Goal: Task Accomplishment & Management: Manage account settings

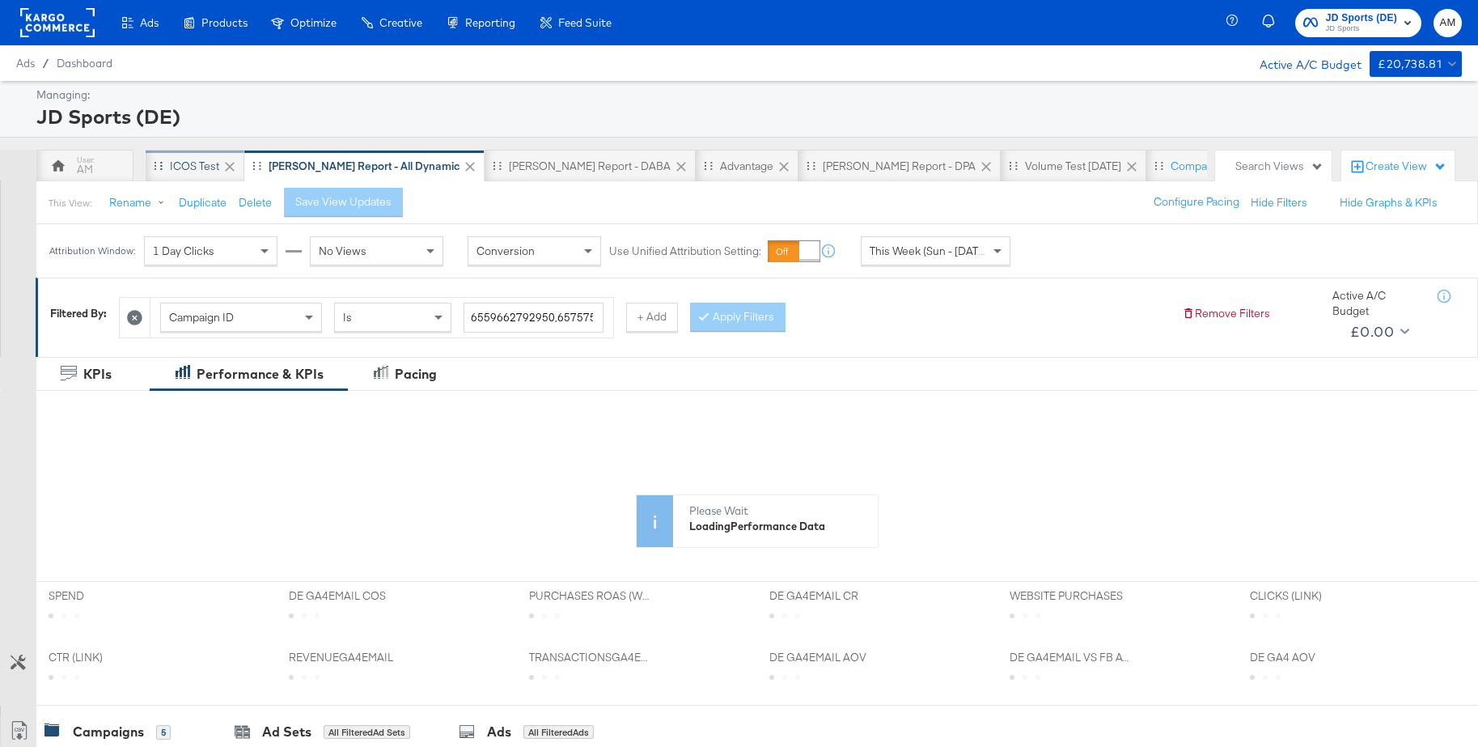
click at [176, 168] on div "iCOS Test" at bounding box center [194, 166] width 49 height 15
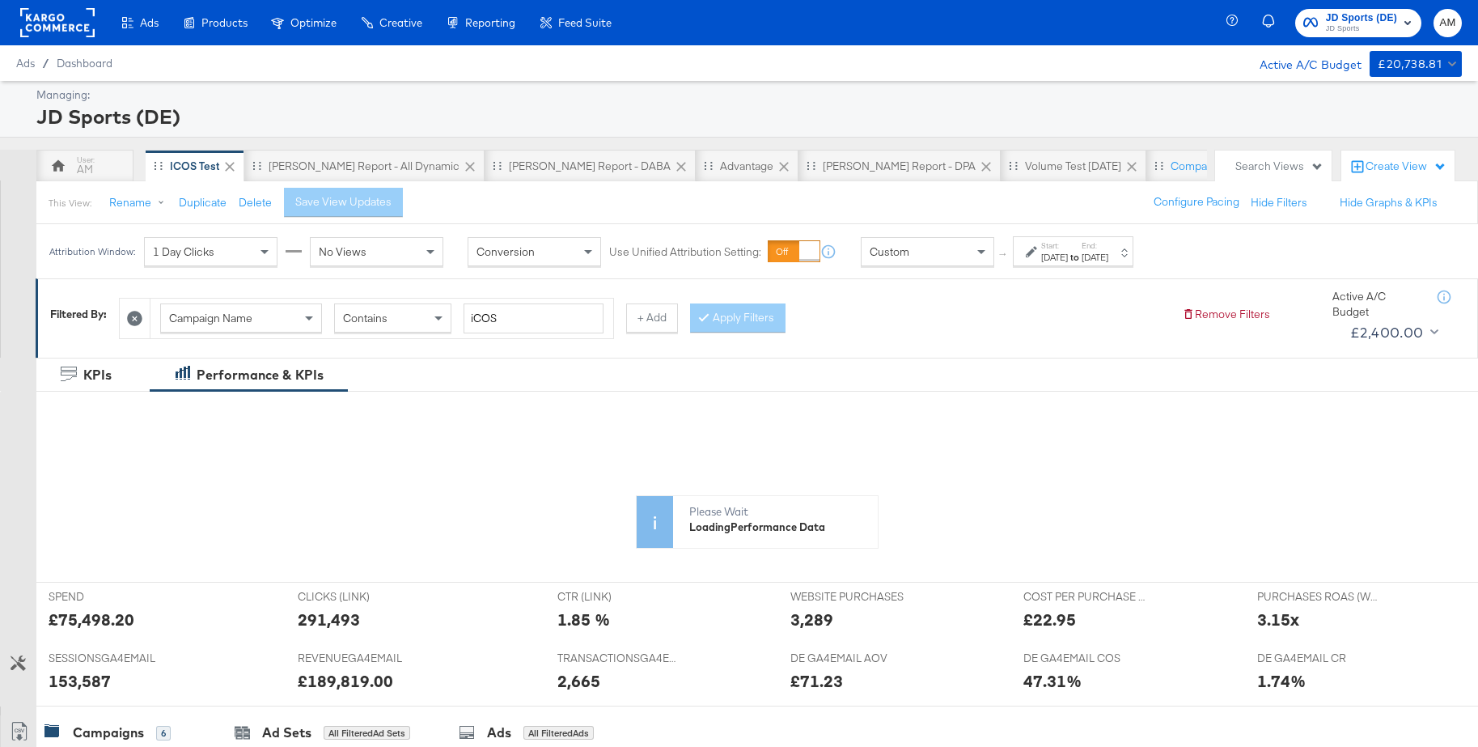
click at [1068, 254] on div "Aug 27th 2025" at bounding box center [1054, 257] width 27 height 13
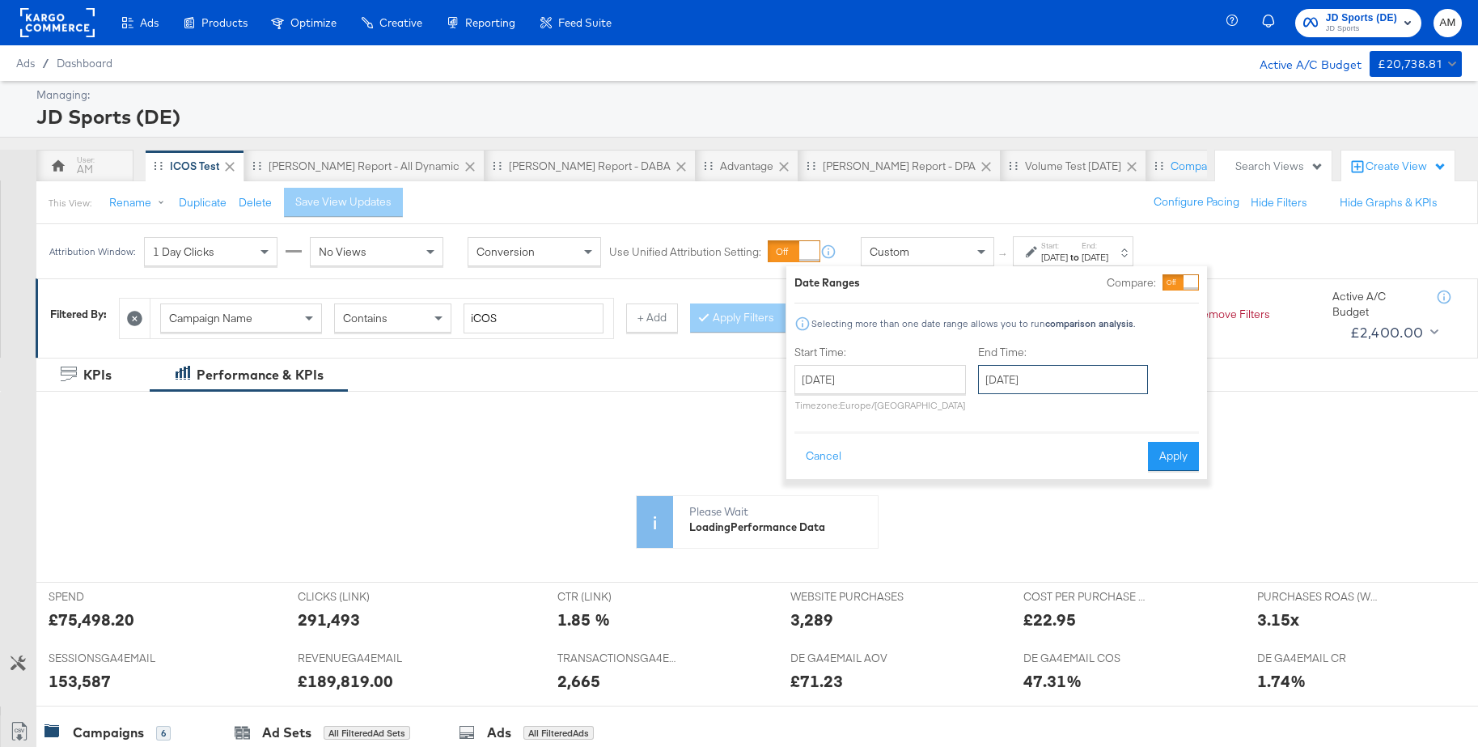
click at [1086, 382] on input "September 23rd 2025" at bounding box center [1063, 379] width 170 height 29
drag, startPoint x: 1106, startPoint y: 529, endPoint x: 1150, endPoint y: 489, distance: 59.6
click at [1105, 529] on td "25" at bounding box center [1107, 529] width 28 height 23
type input "September 25th 2025"
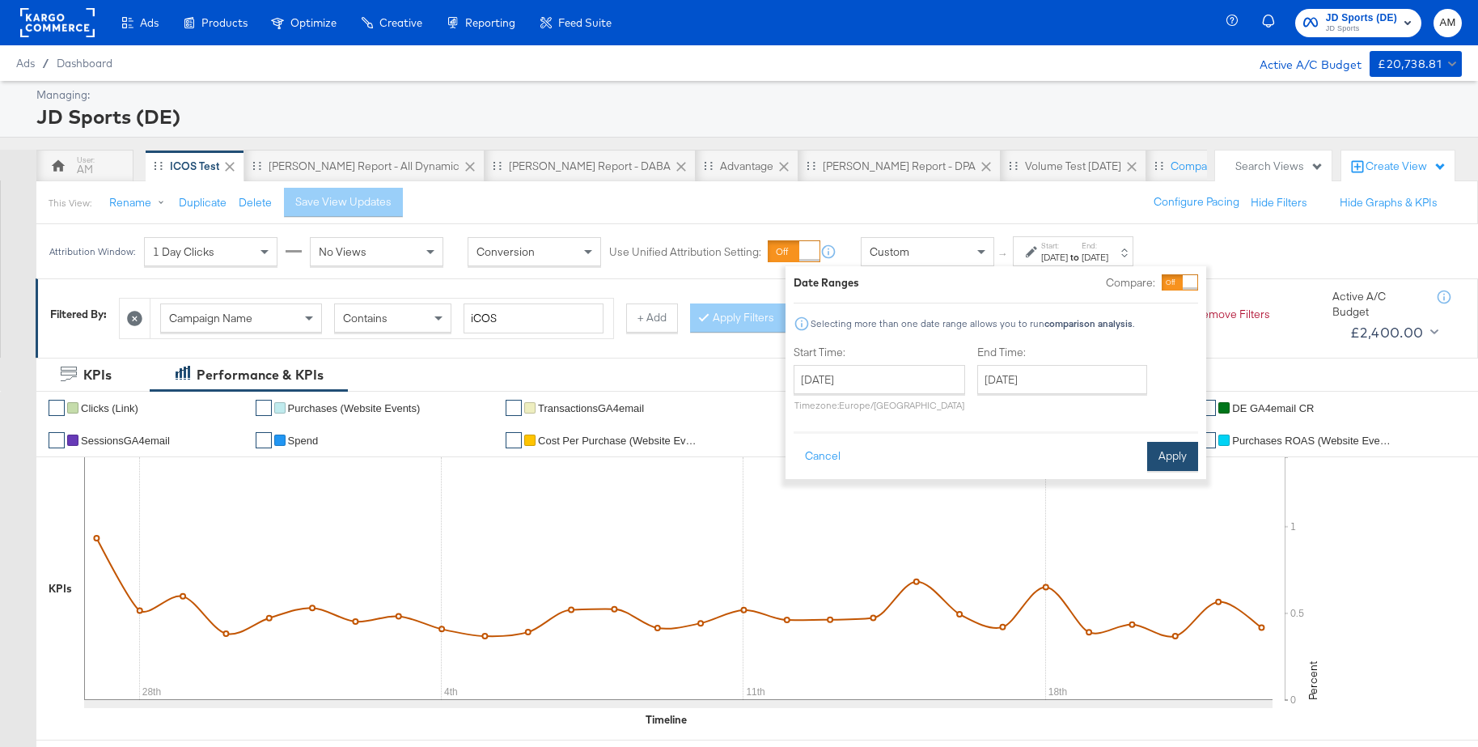
click at [1167, 459] on button "Apply" at bounding box center [1172, 456] width 51 height 29
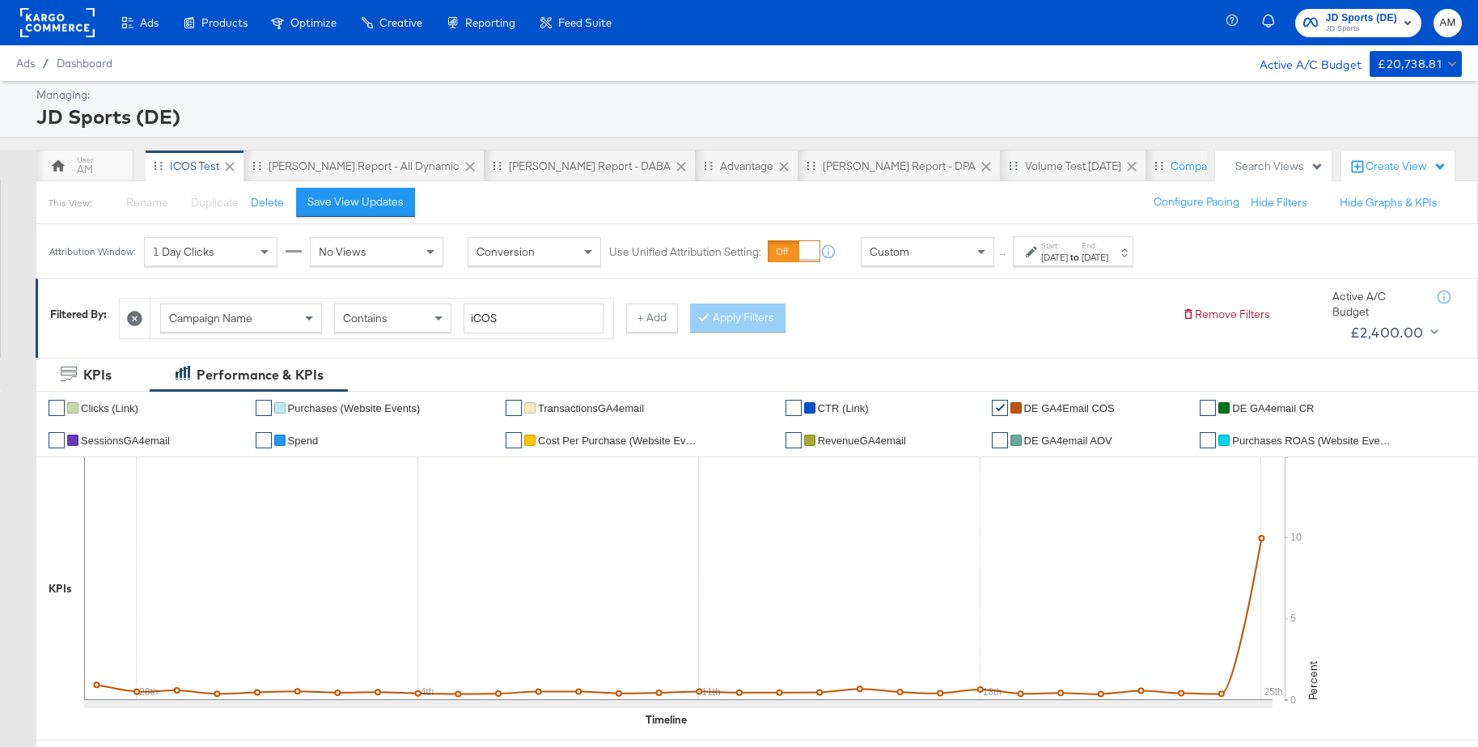
click at [1354, 23] on span "JD Sports" at bounding box center [1361, 29] width 71 height 13
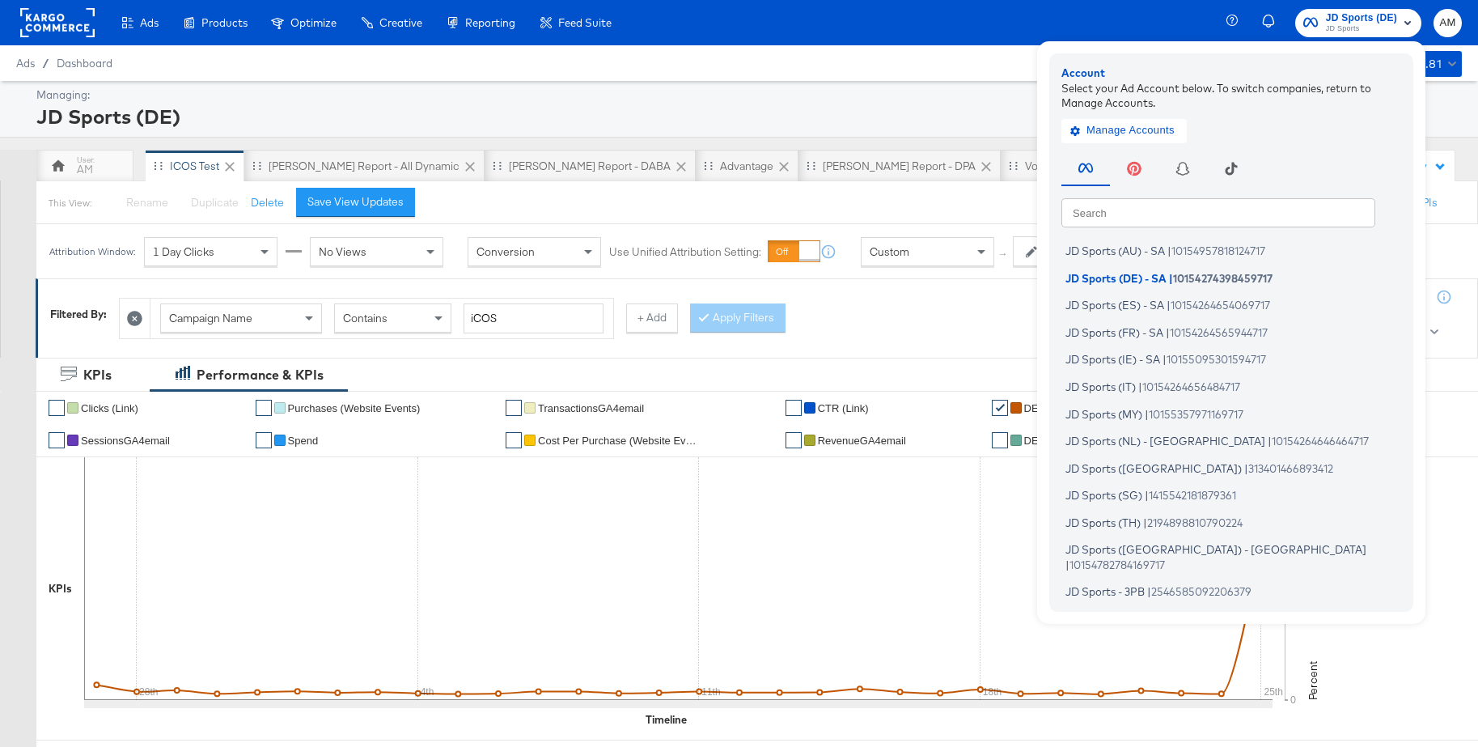
click at [1135, 212] on input "text" at bounding box center [1218, 211] width 314 height 29
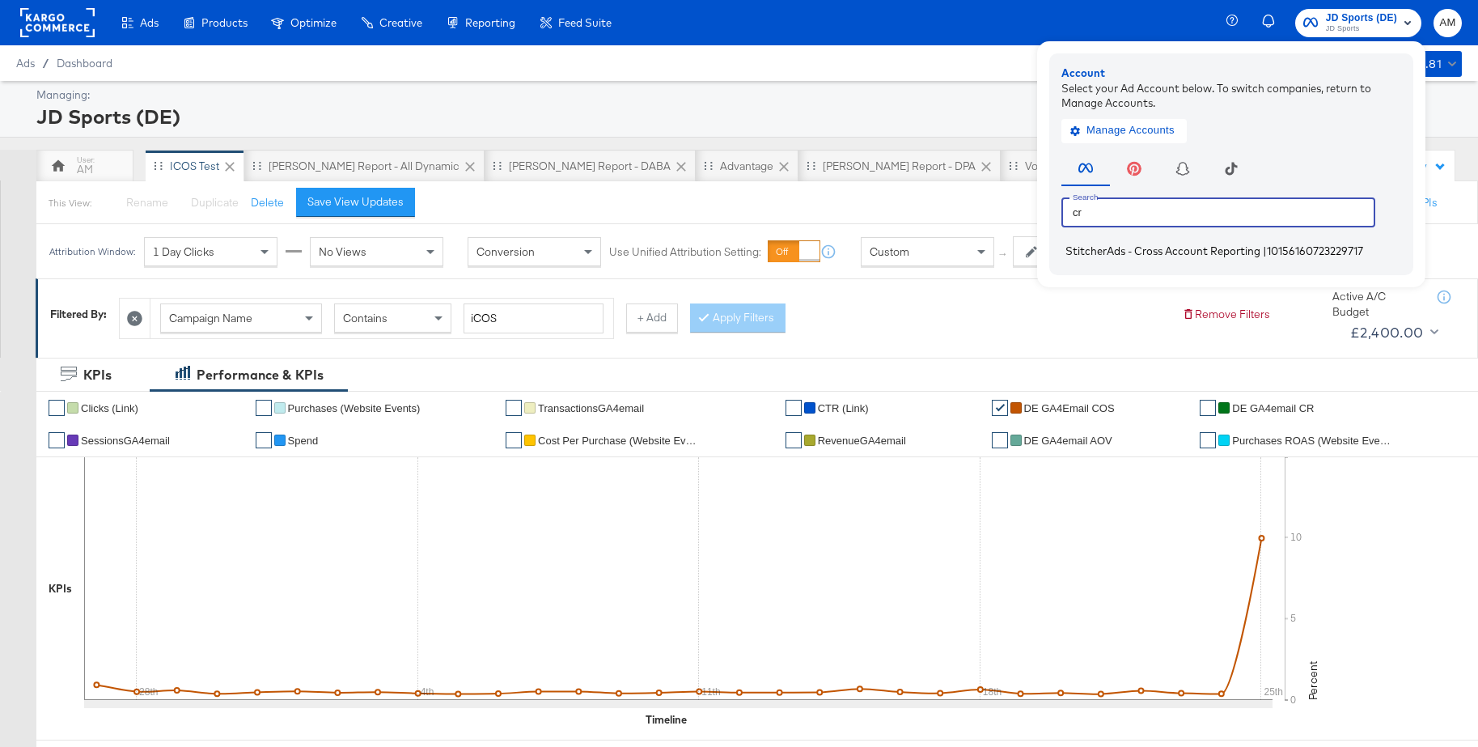
type input "cr"
click at [1112, 247] on span "StitcherAds - Cross Account Reporting" at bounding box center [1162, 250] width 195 height 13
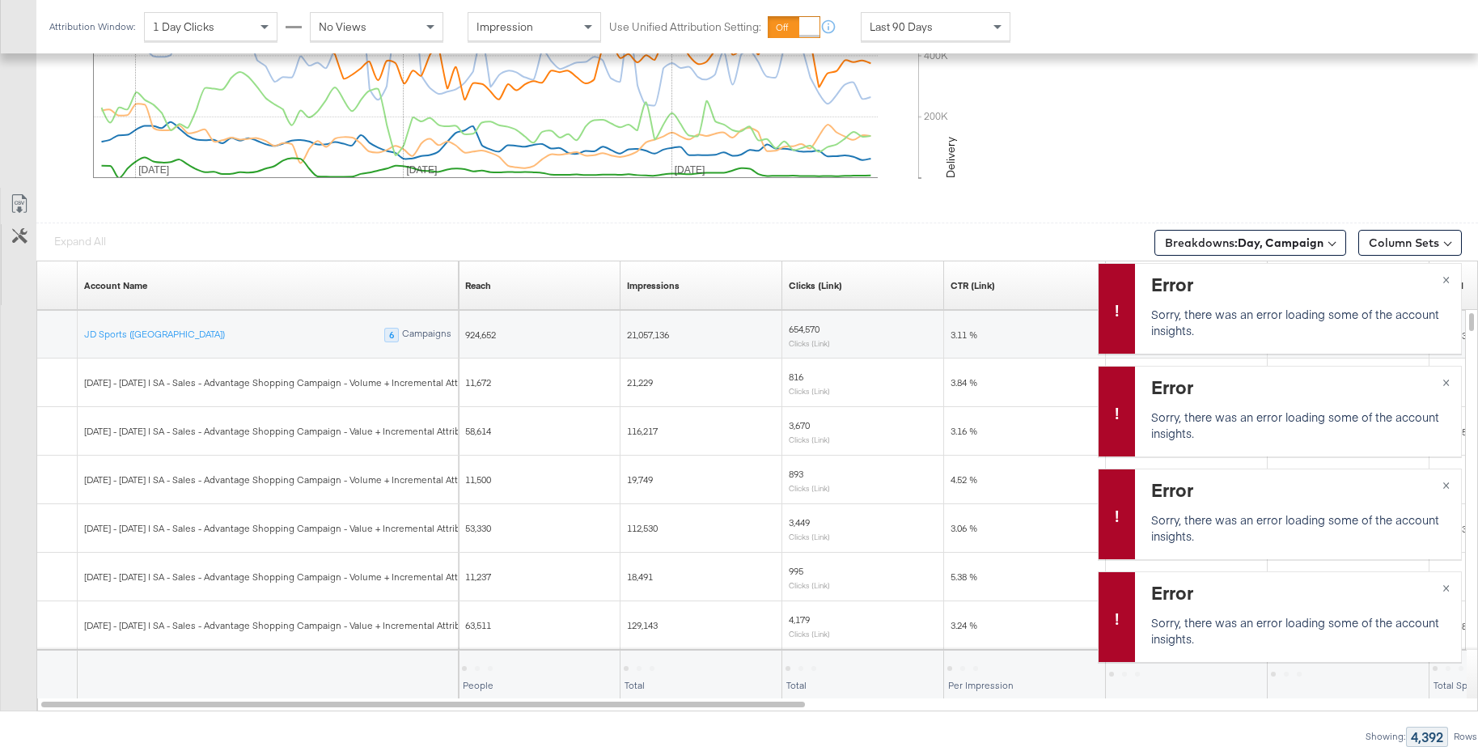
scroll to position [811, 0]
click at [20, 202] on icon at bounding box center [19, 203] width 19 height 19
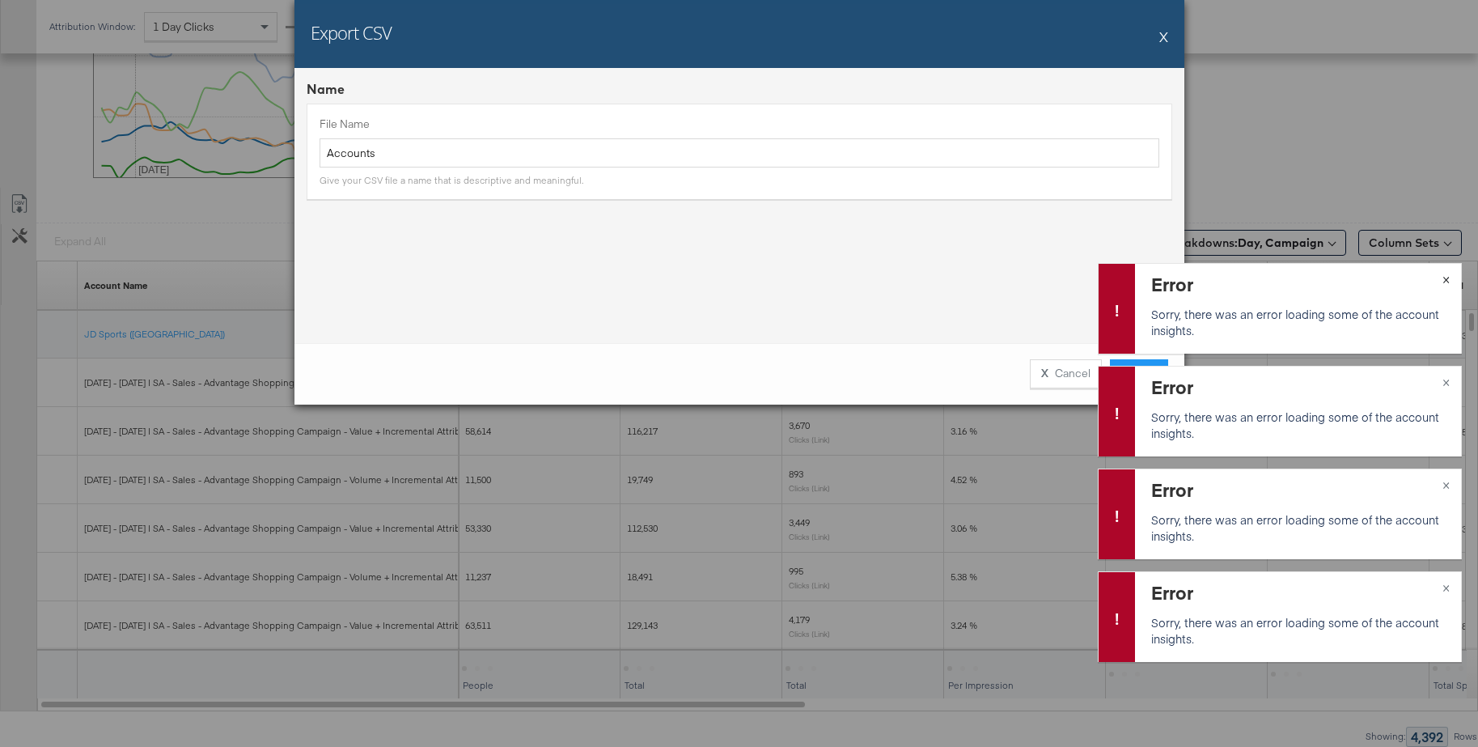
click at [1446, 279] on span "×" at bounding box center [1445, 278] width 7 height 19
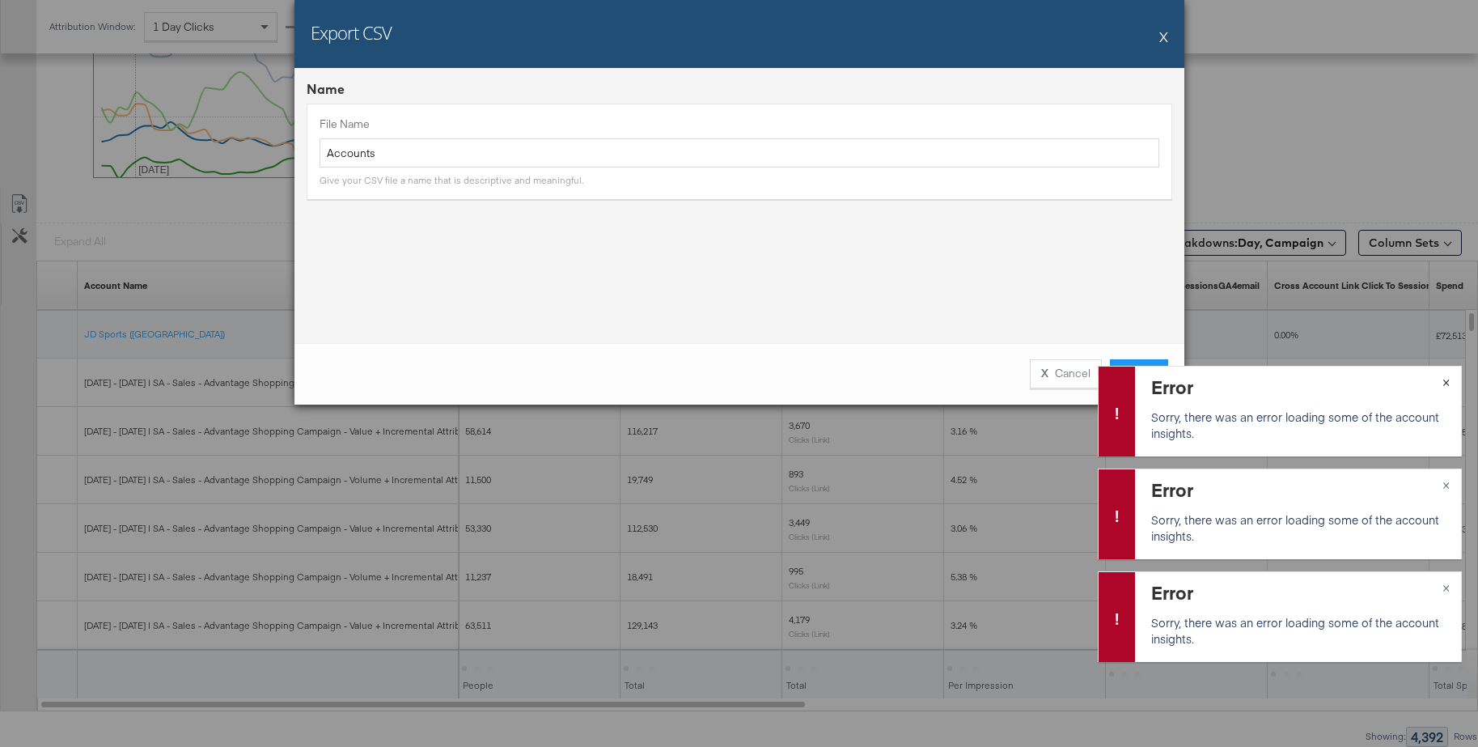
click at [1448, 380] on span "×" at bounding box center [1445, 380] width 7 height 19
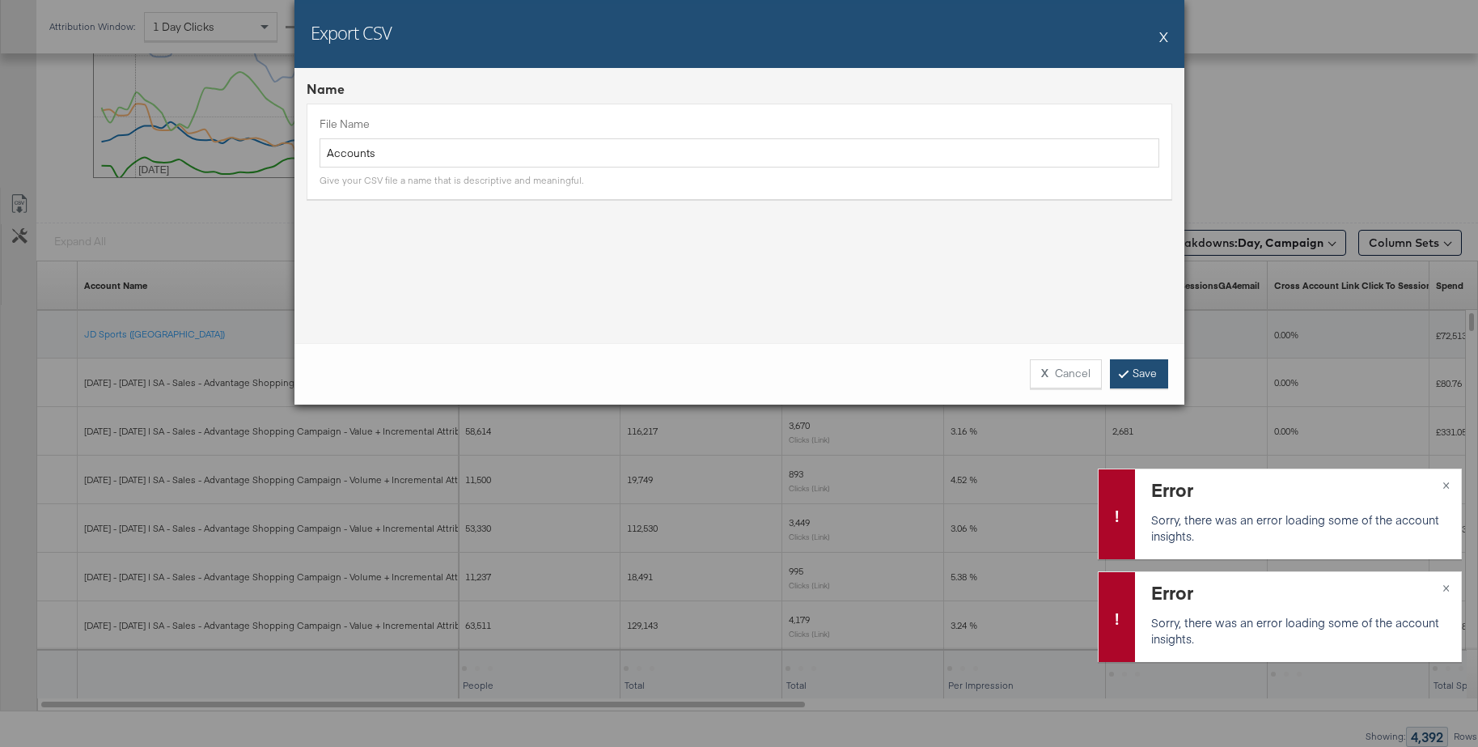
click at [1141, 370] on link "Save" at bounding box center [1139, 373] width 58 height 29
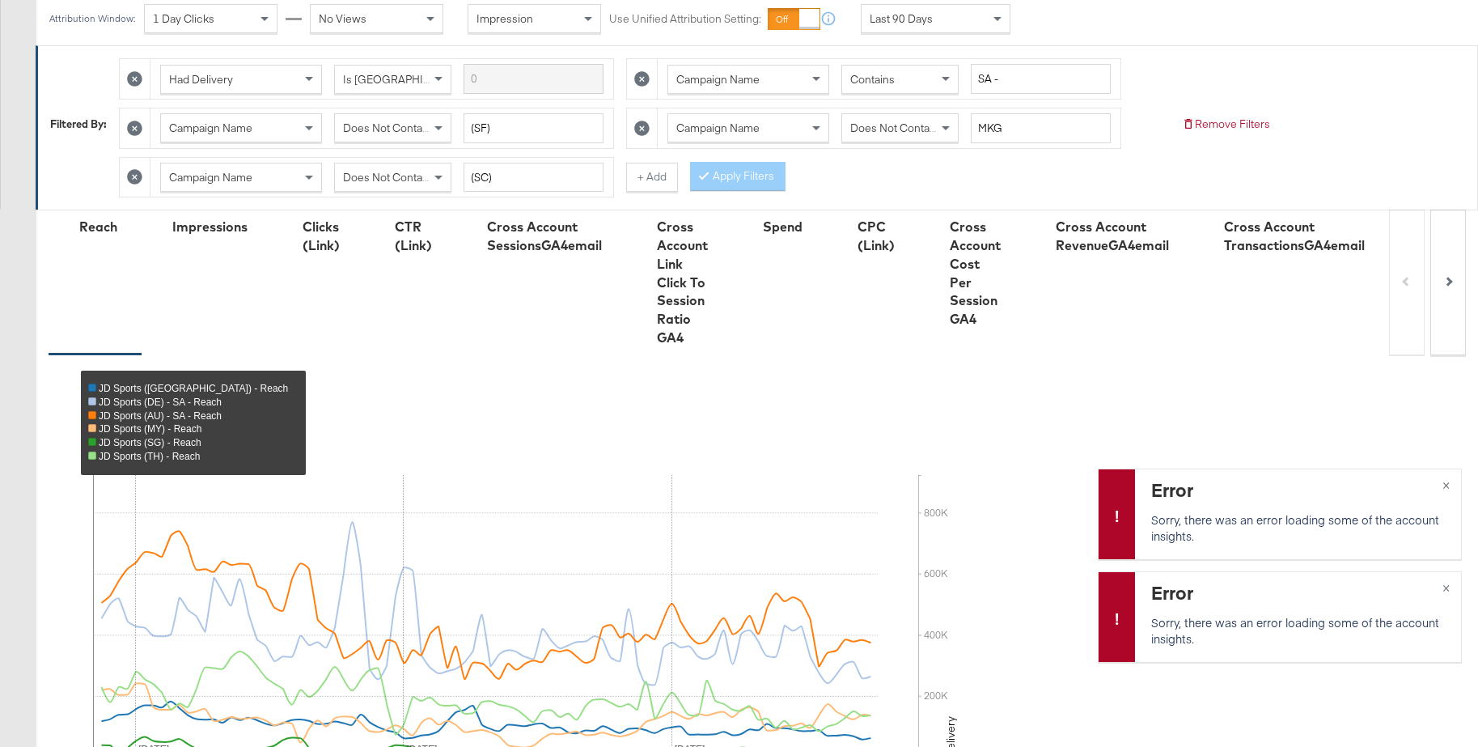
scroll to position [527, 0]
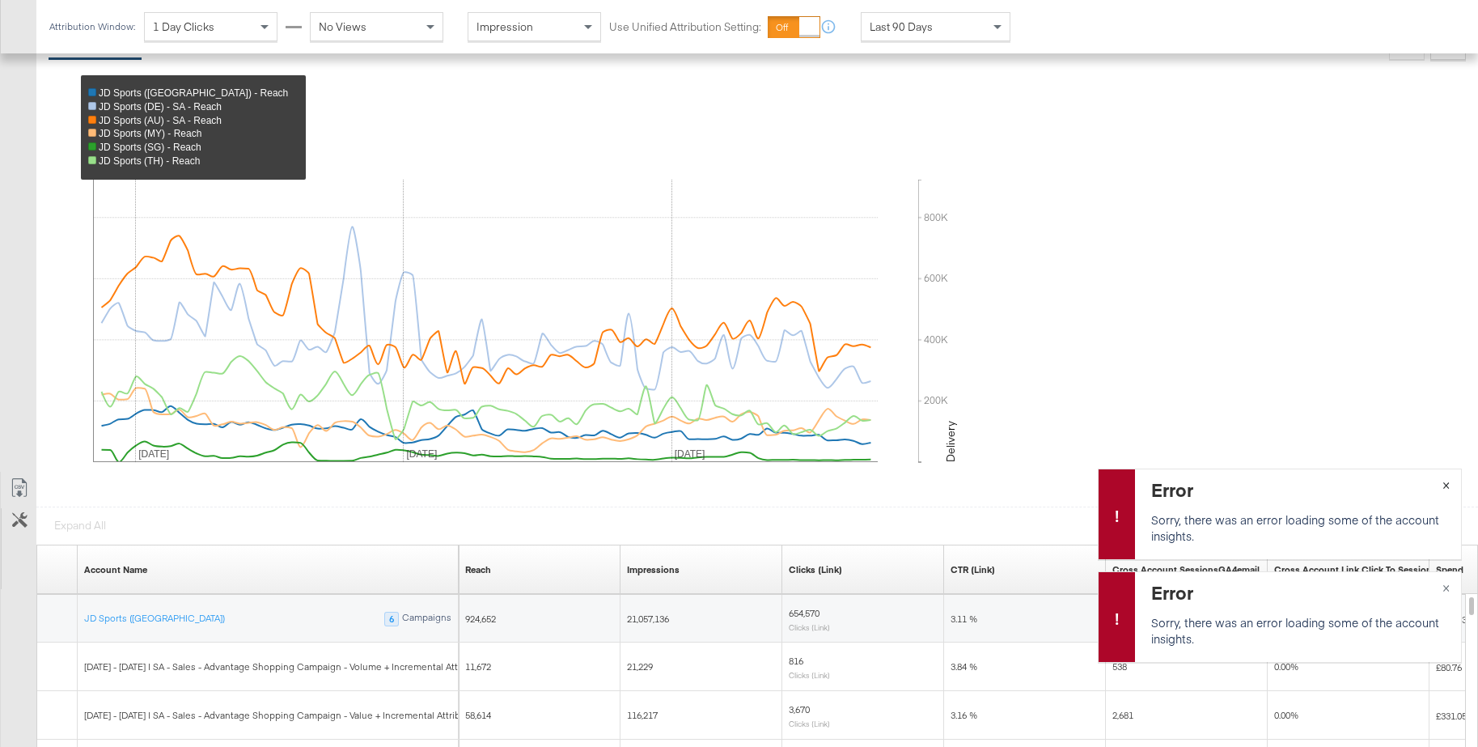
click at [1443, 484] on span "×" at bounding box center [1445, 483] width 7 height 19
click at [1447, 590] on span "×" at bounding box center [1445, 586] width 7 height 19
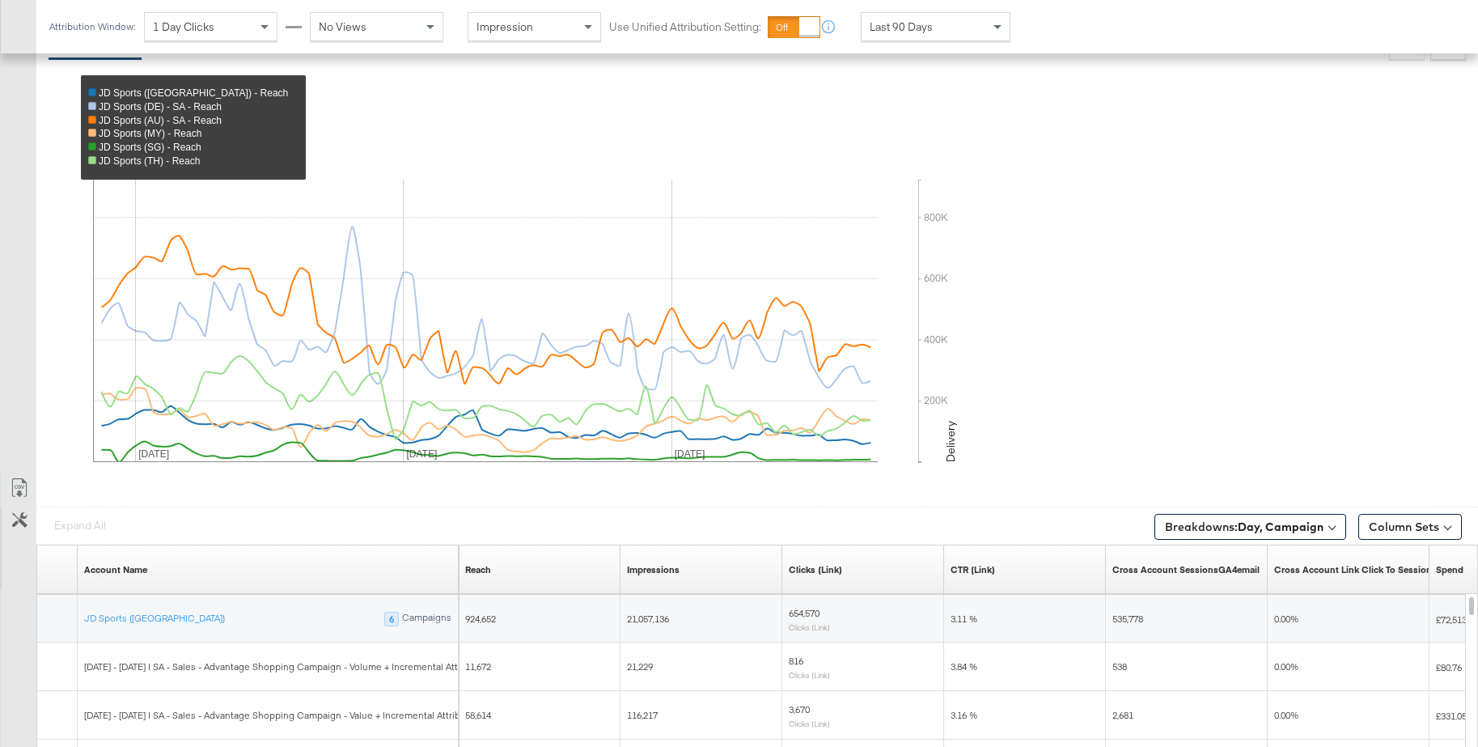
scroll to position [0, 0]
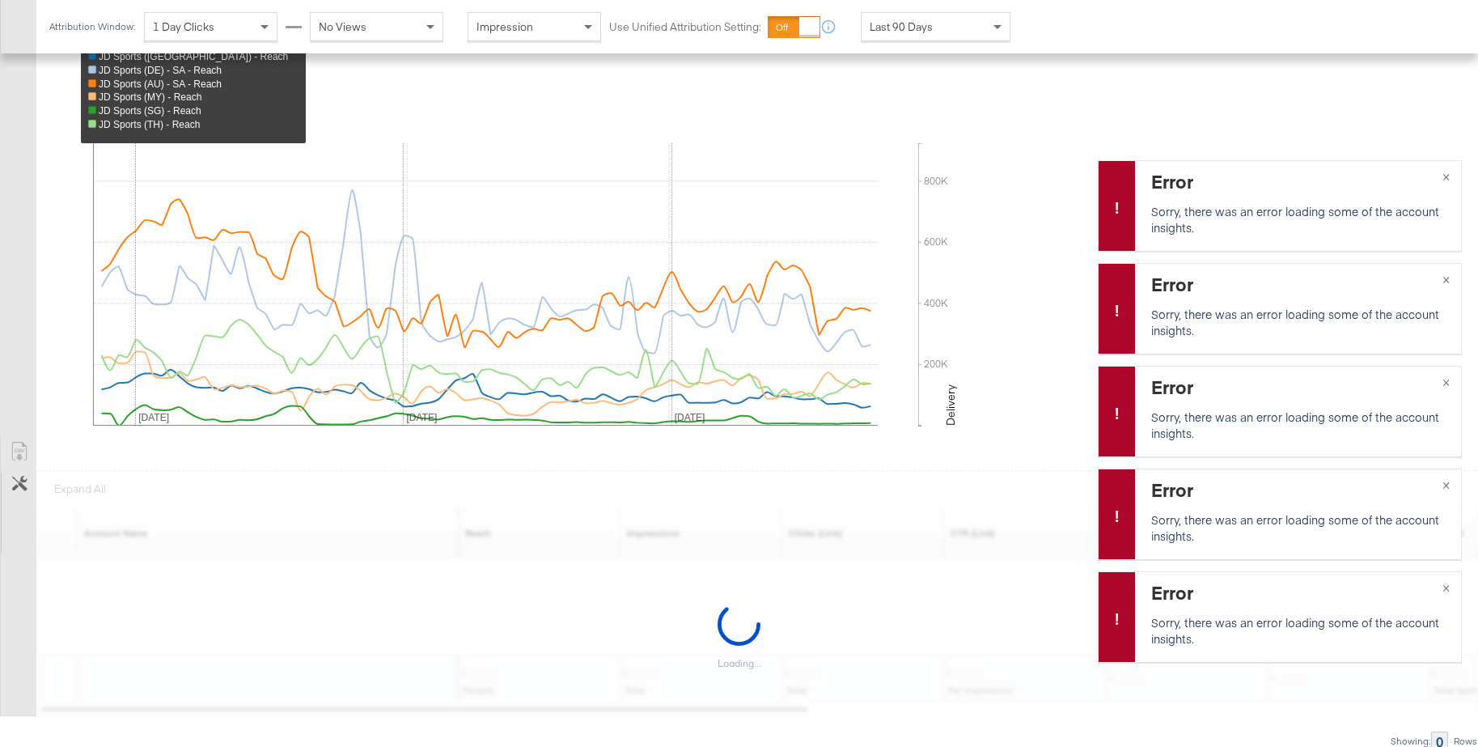
scroll to position [569, 0]
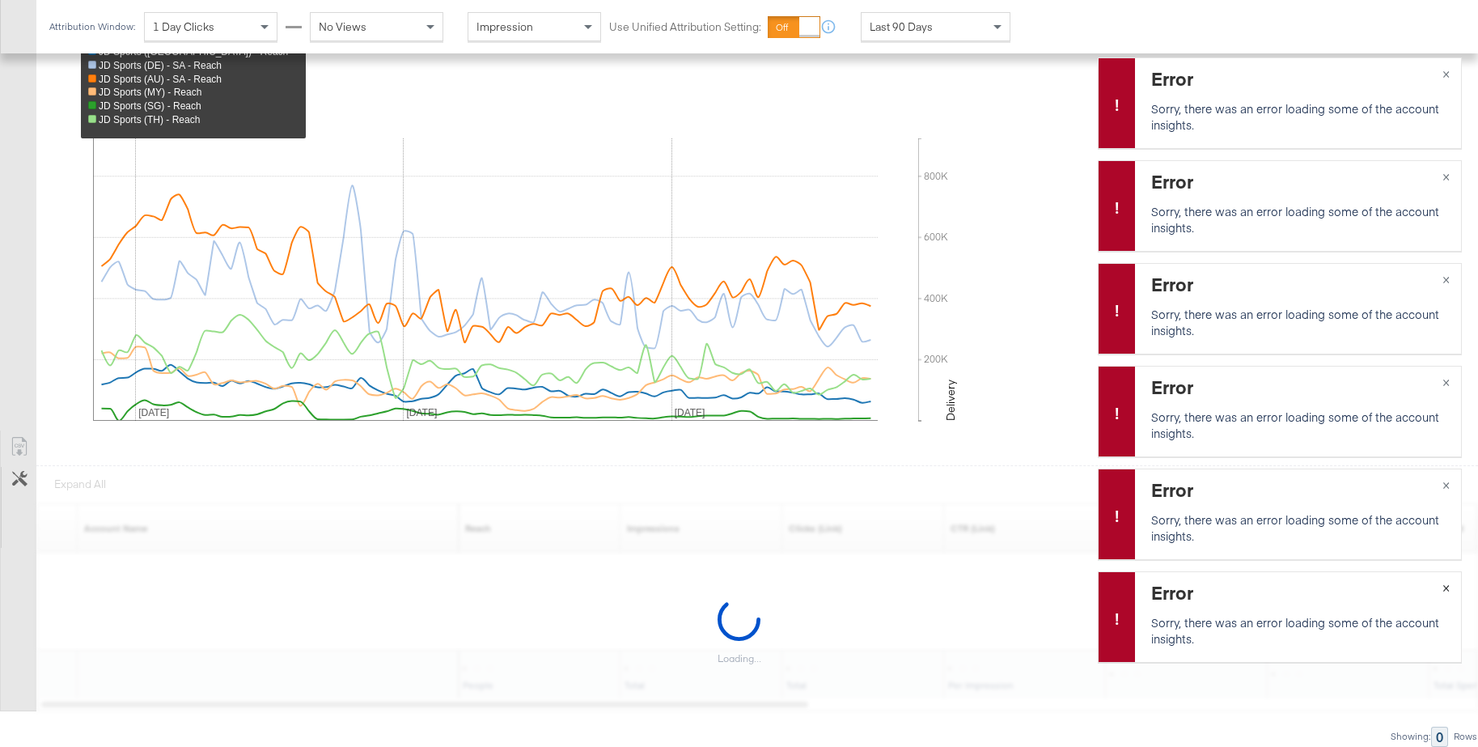
click at [1446, 588] on span "×" at bounding box center [1445, 586] width 7 height 19
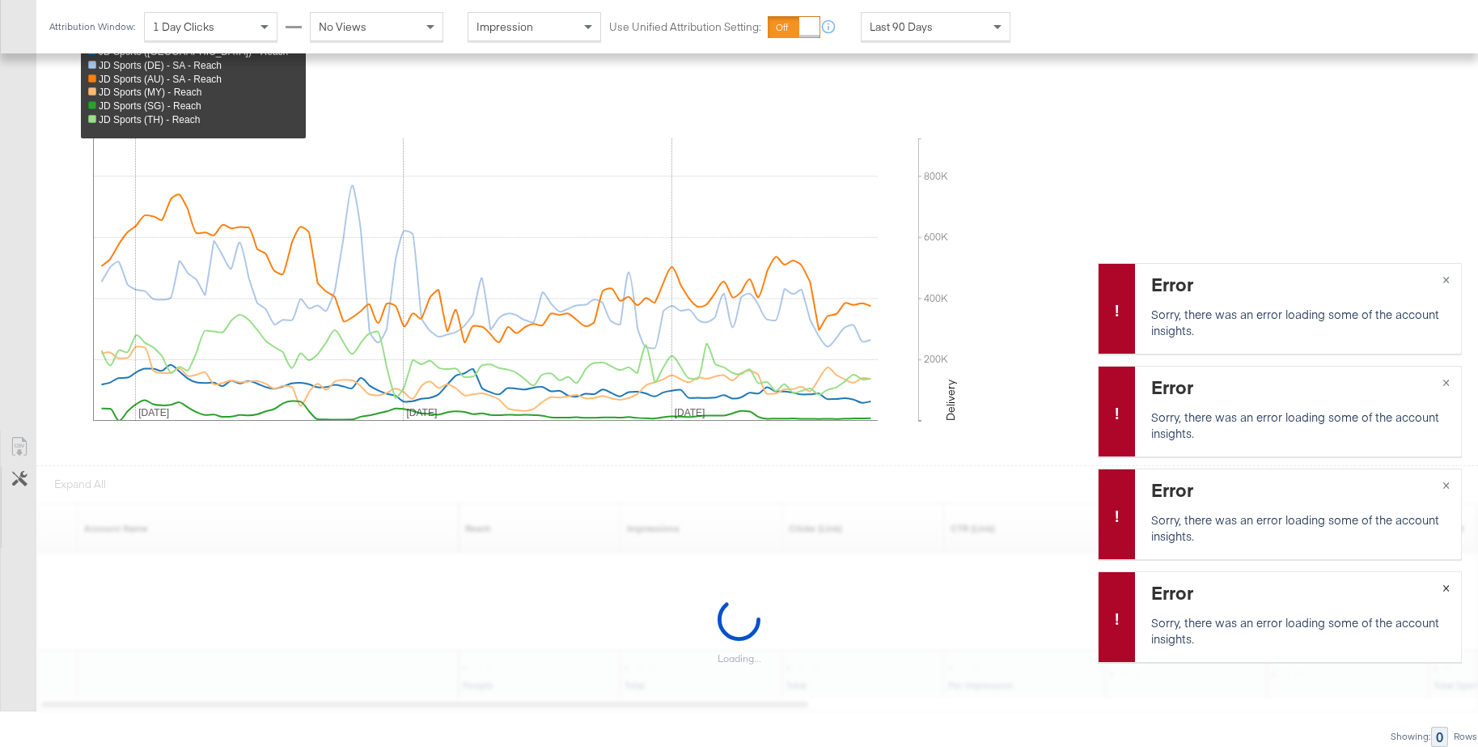
click at [1446, 588] on span "×" at bounding box center [1445, 586] width 7 height 19
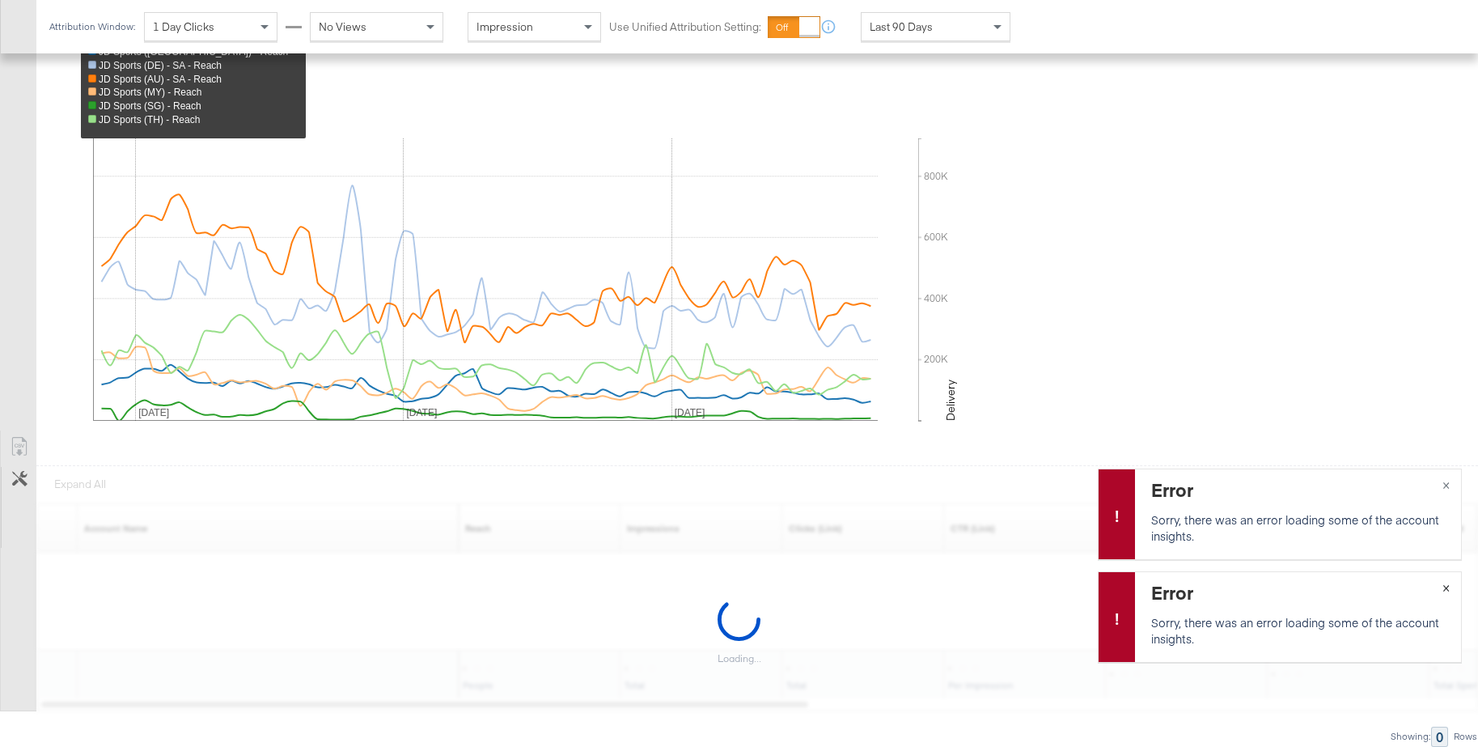
click at [1446, 588] on span "×" at bounding box center [1445, 586] width 7 height 19
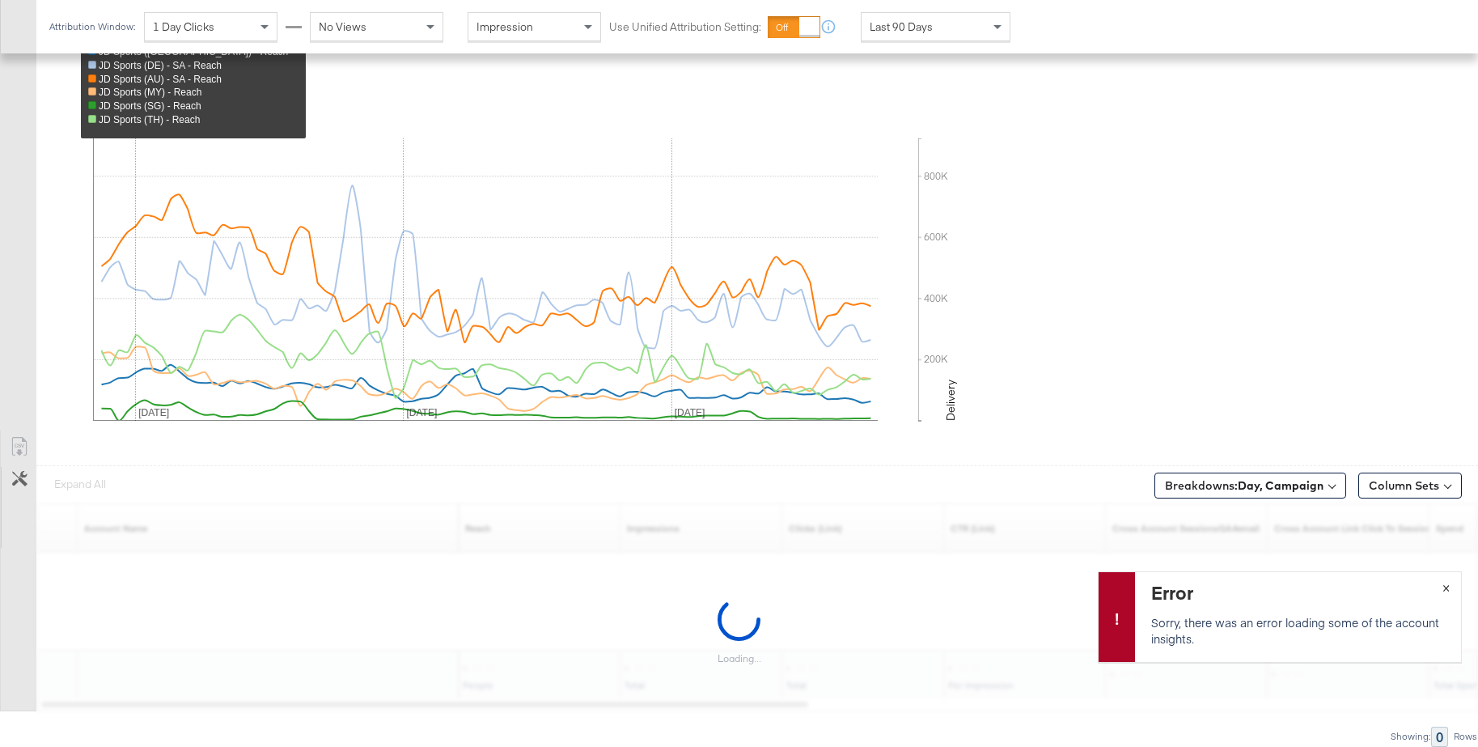
click at [1446, 588] on span "×" at bounding box center [1445, 586] width 7 height 19
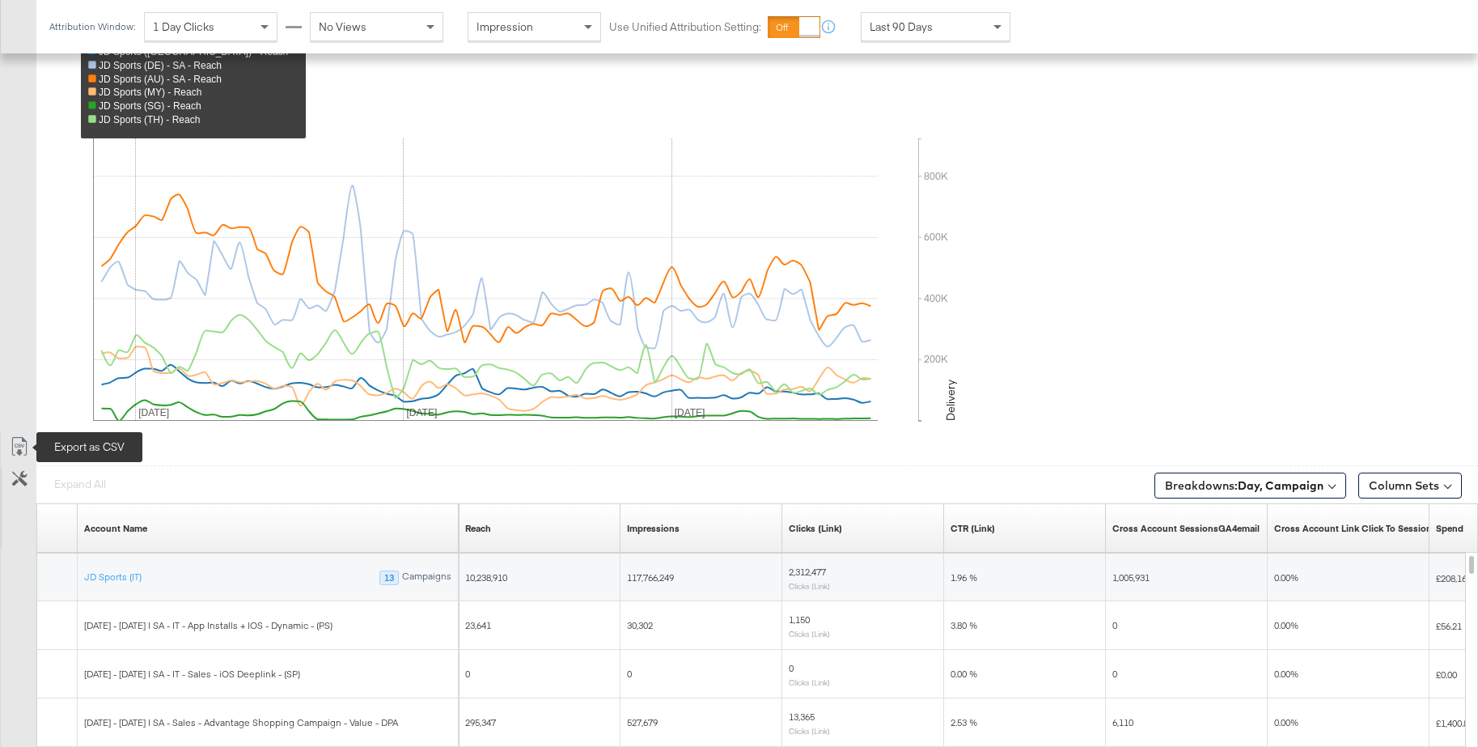
click at [20, 443] on icon at bounding box center [19, 446] width 19 height 19
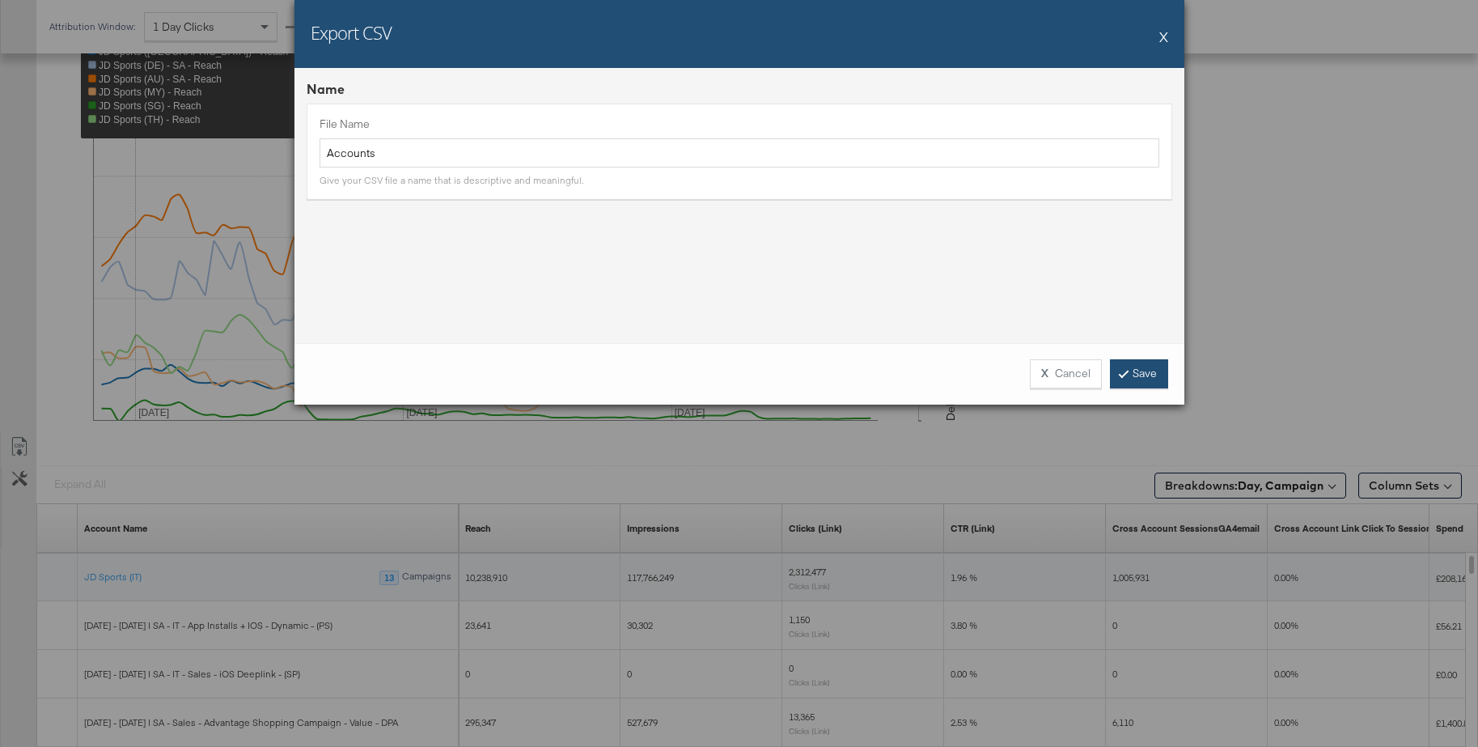
click at [1135, 383] on link "Save" at bounding box center [1139, 373] width 58 height 29
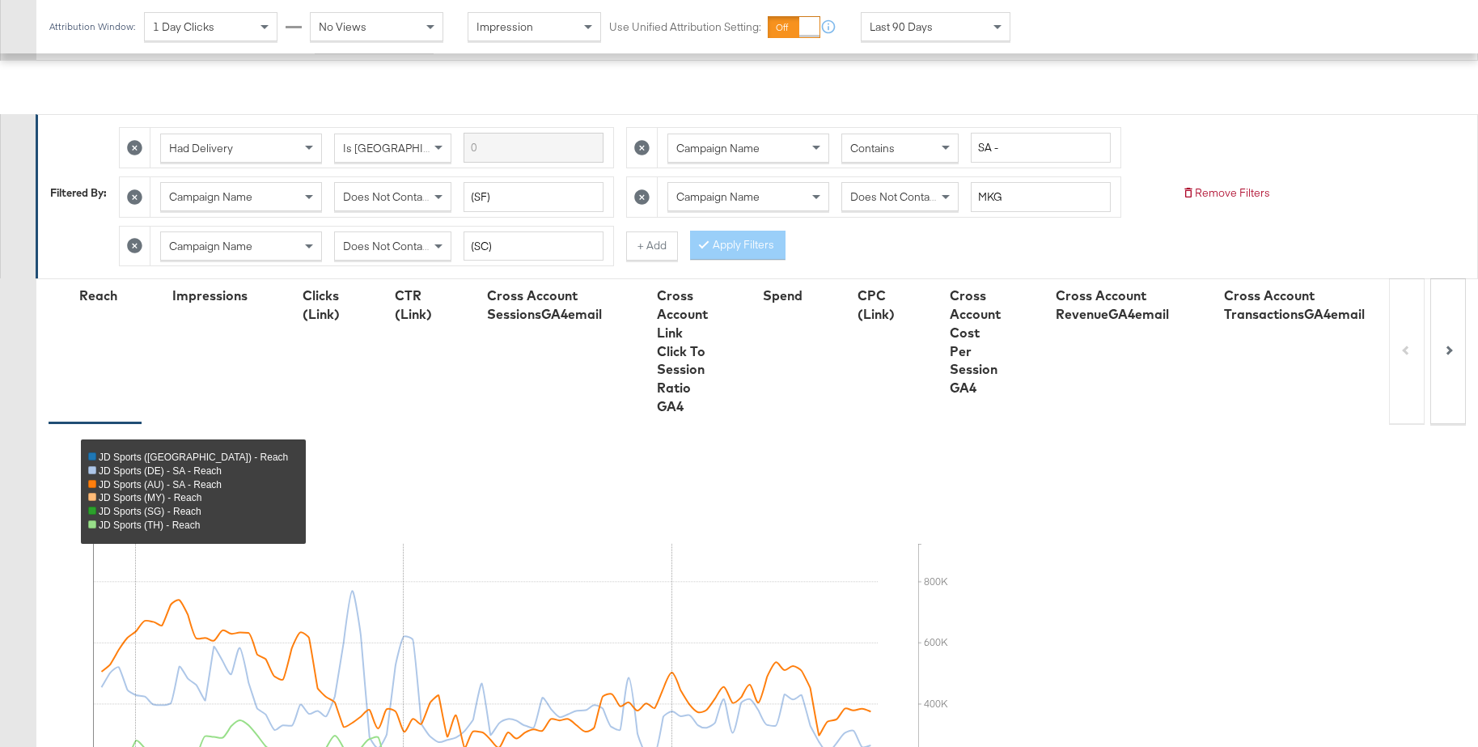
scroll to position [0, 0]
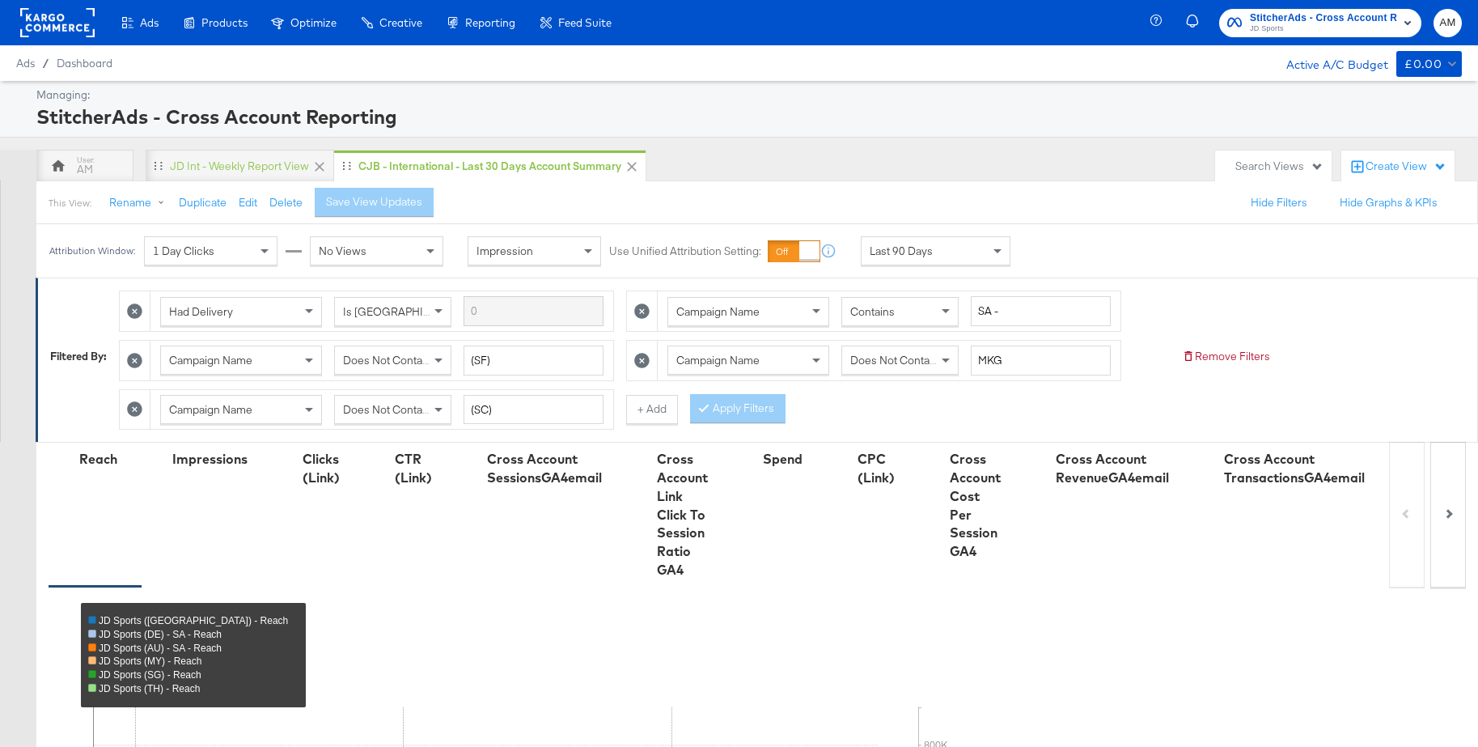
click at [1279, 22] on div "StitcherAds - Cross Account Reporting JD Sports" at bounding box center [1323, 23] width 147 height 26
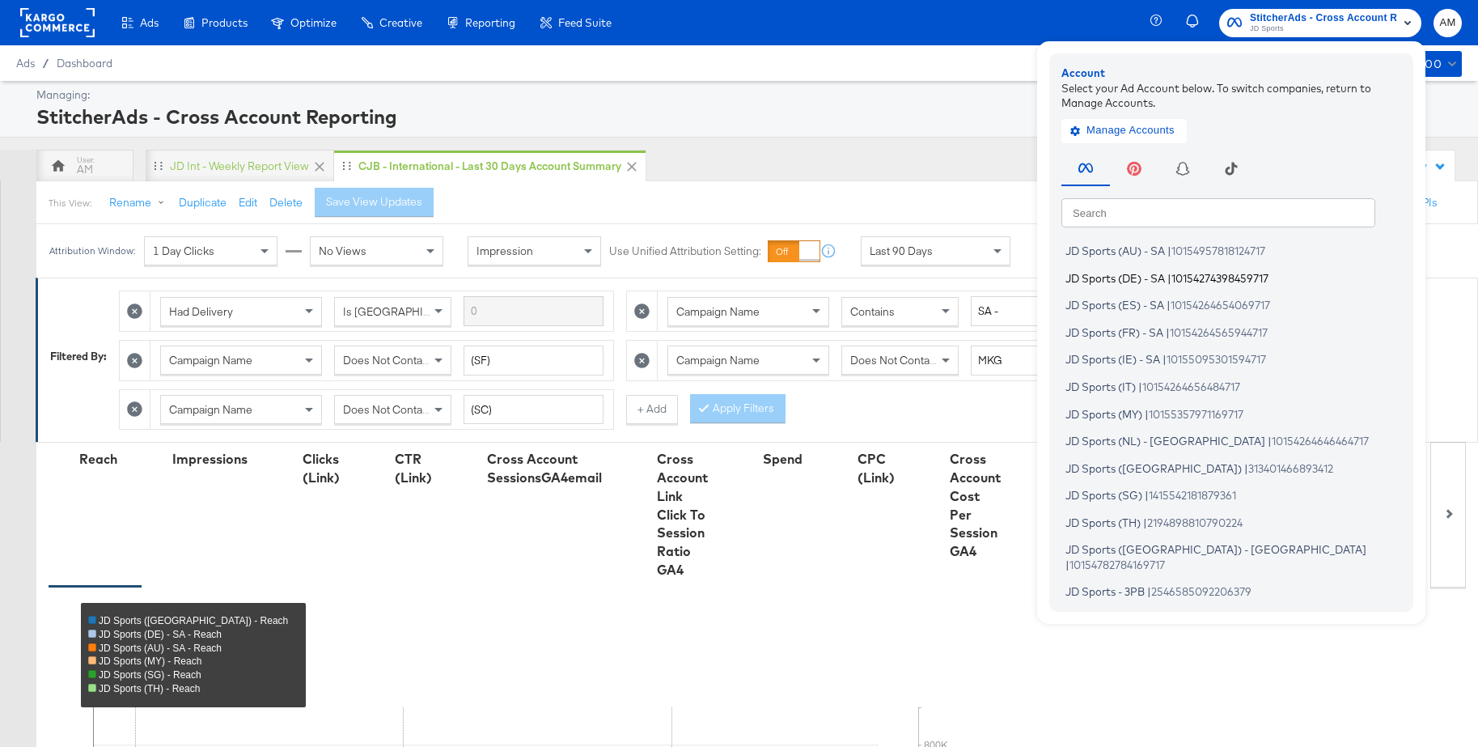
click at [1126, 282] on span "JD Sports (DE) - SA" at bounding box center [1115, 277] width 100 height 13
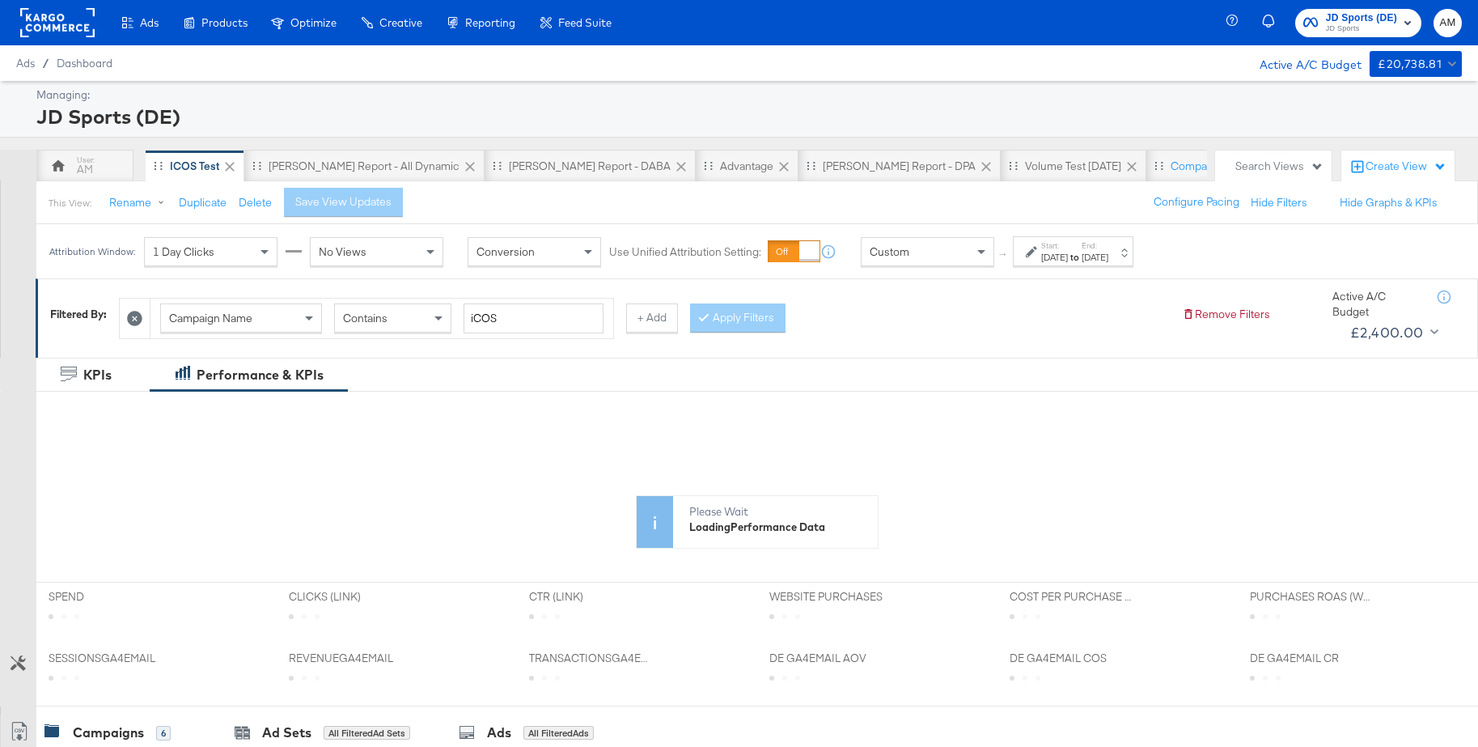
click at [1068, 255] on div "Aug 27th 2025" at bounding box center [1054, 257] width 27 height 13
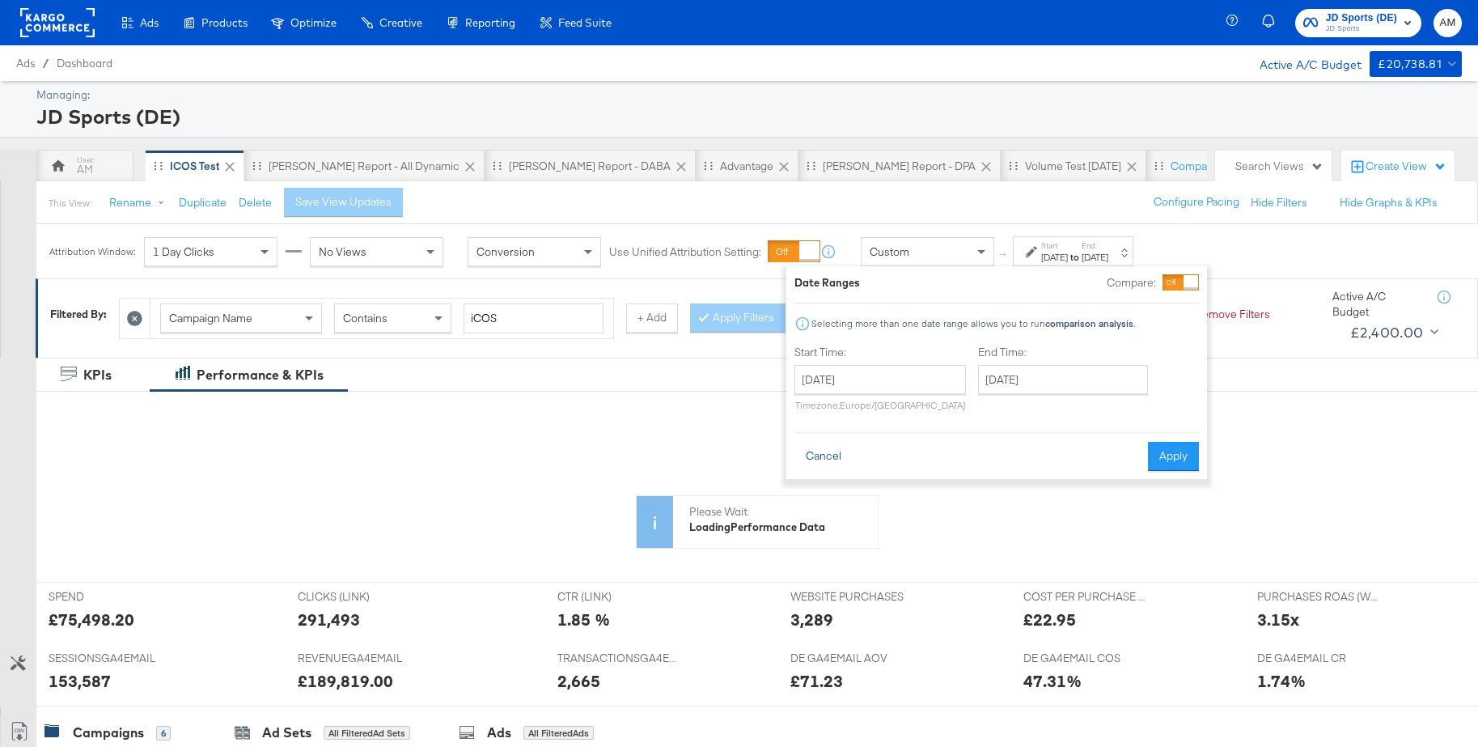
click at [815, 456] on button "Cancel" at bounding box center [823, 456] width 58 height 29
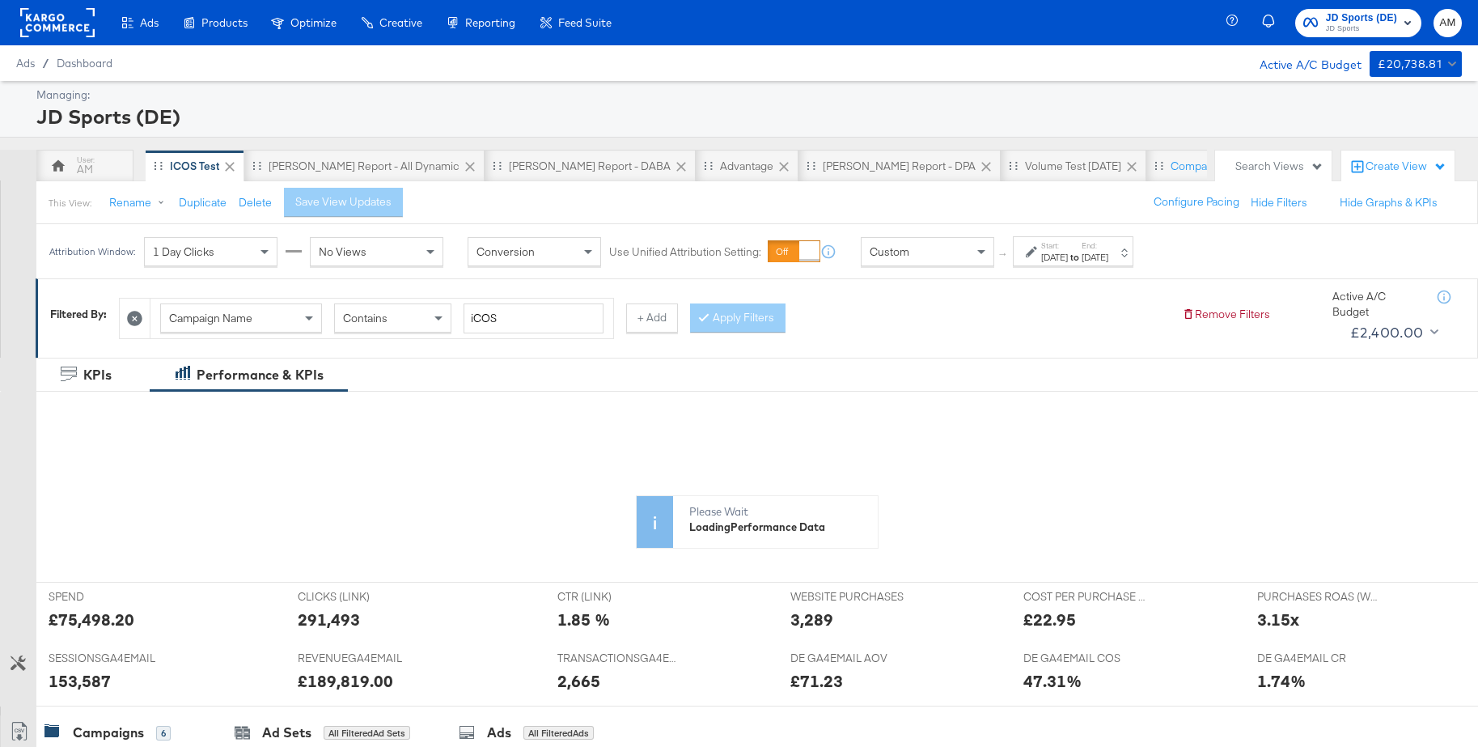
click at [946, 249] on div "Custom" at bounding box center [928, 252] width 132 height 28
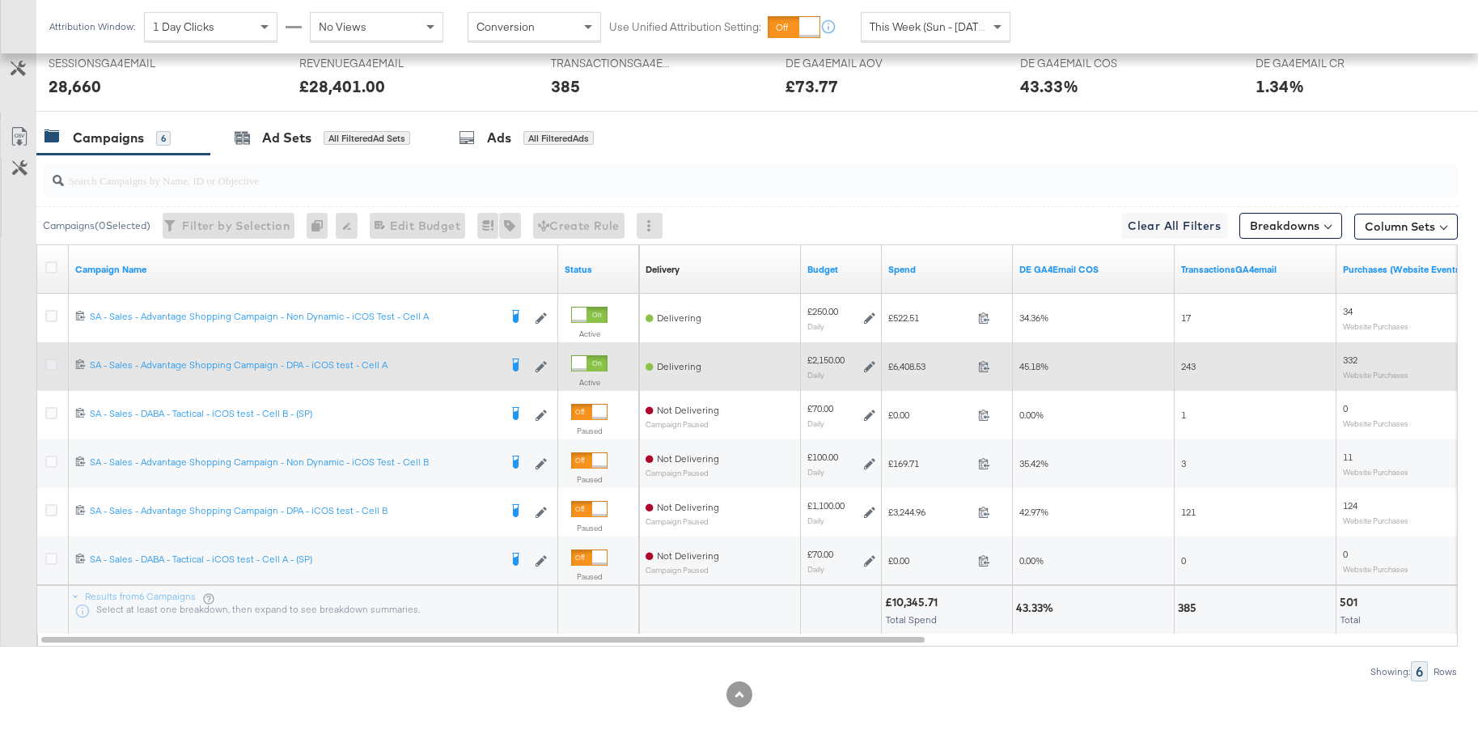
click at [52, 366] on icon at bounding box center [51, 364] width 12 height 12
click at [0, 0] on input "checkbox" at bounding box center [0, 0] width 0 height 0
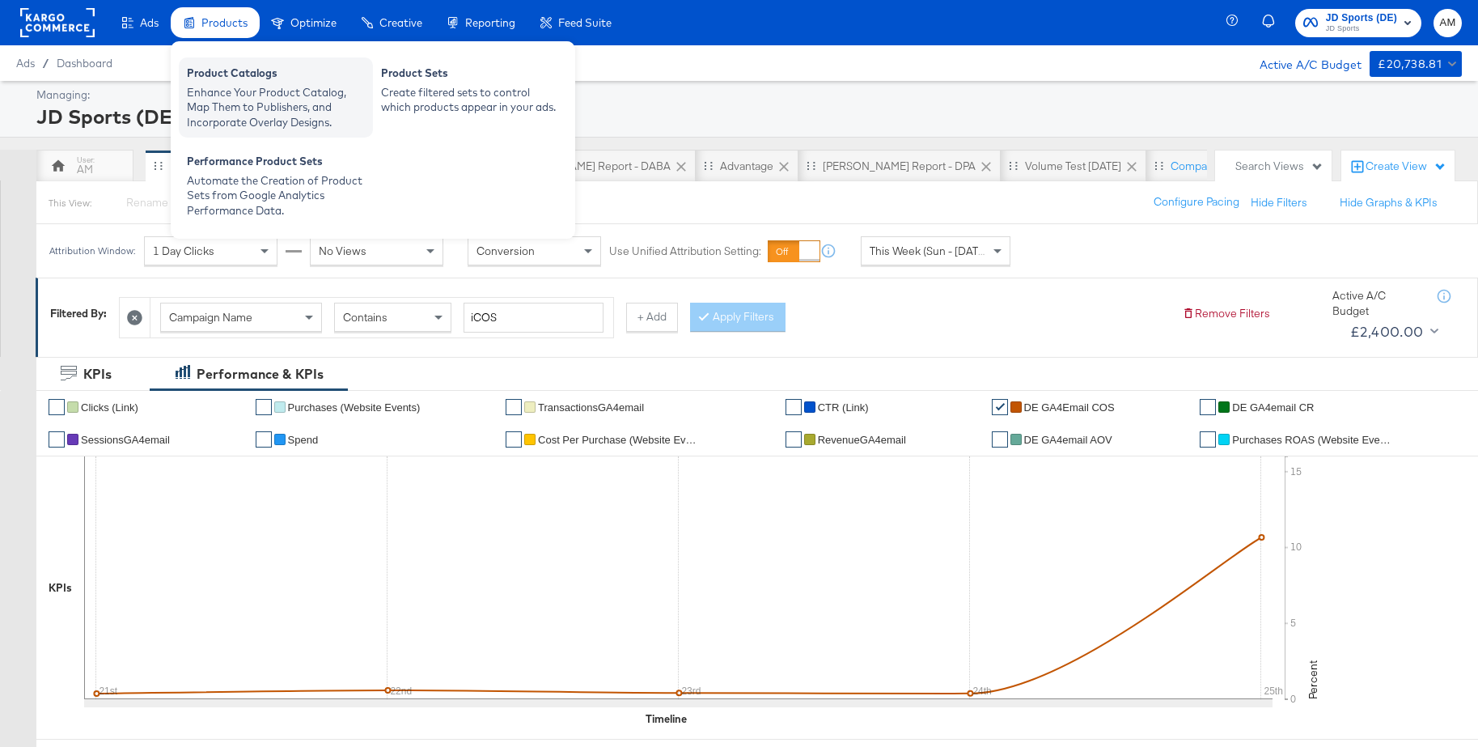
click at [217, 80] on div "Product Catalogs" at bounding box center [276, 75] width 178 height 19
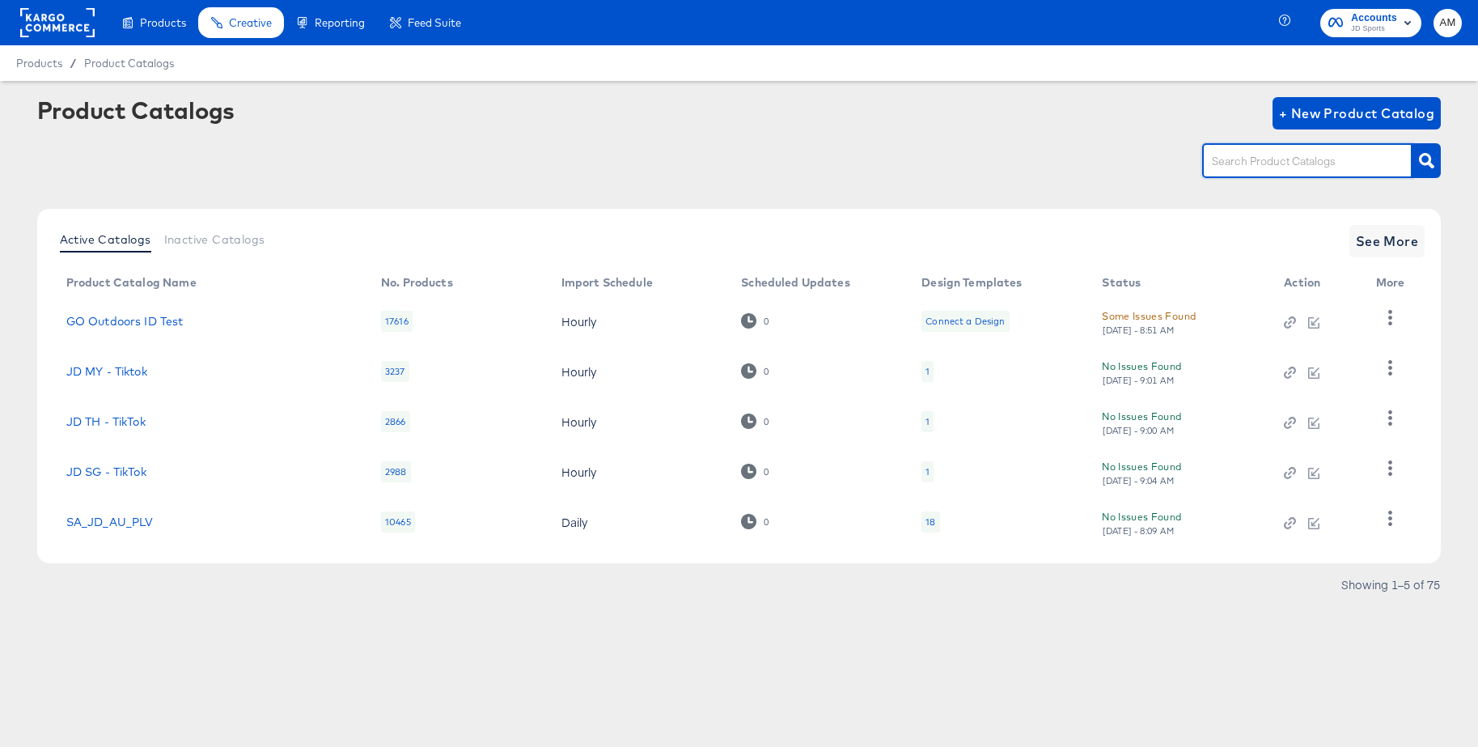
click at [1244, 163] on input "text" at bounding box center [1295, 161] width 172 height 19
type input "de - m"
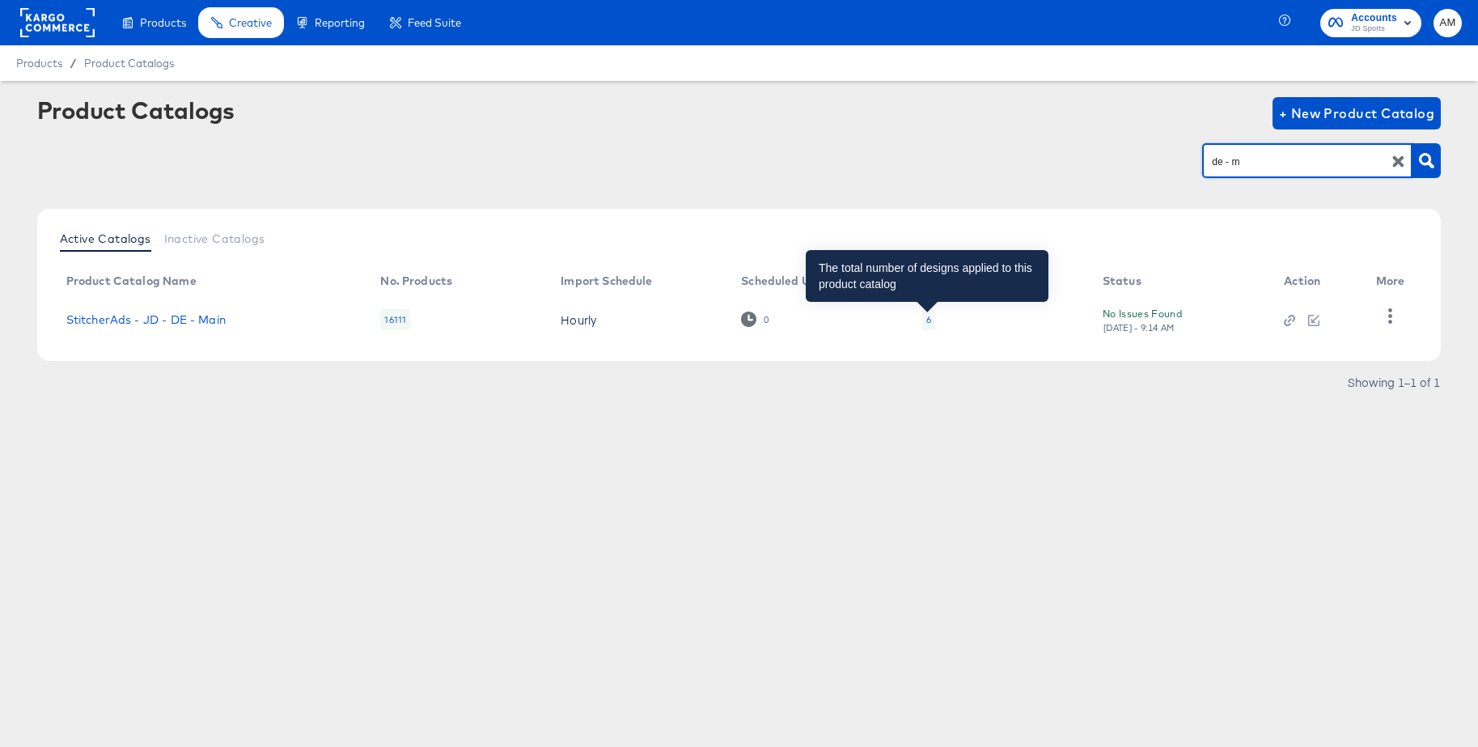
click at [929, 321] on div "6" at bounding box center [928, 319] width 5 height 13
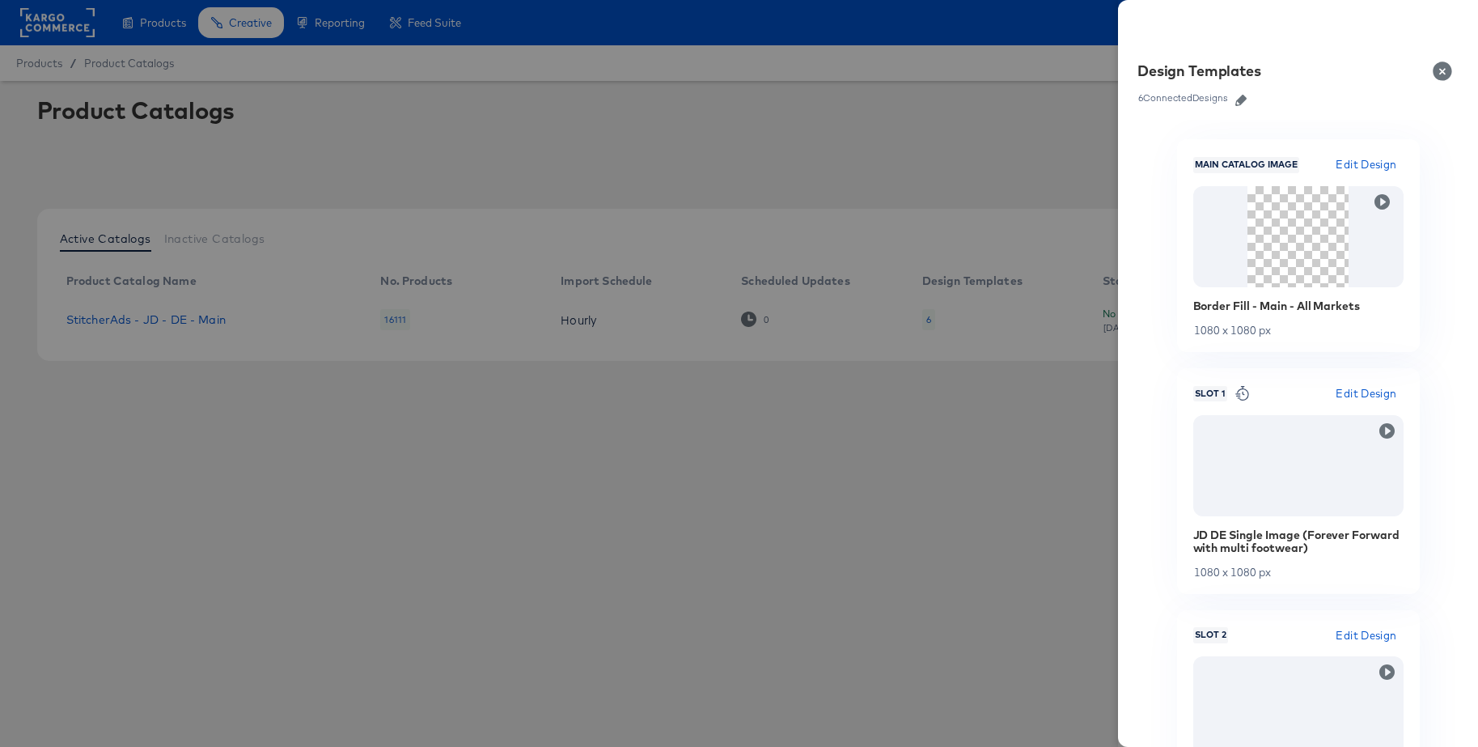
click at [1244, 99] on icon "button" at bounding box center [1240, 100] width 11 height 11
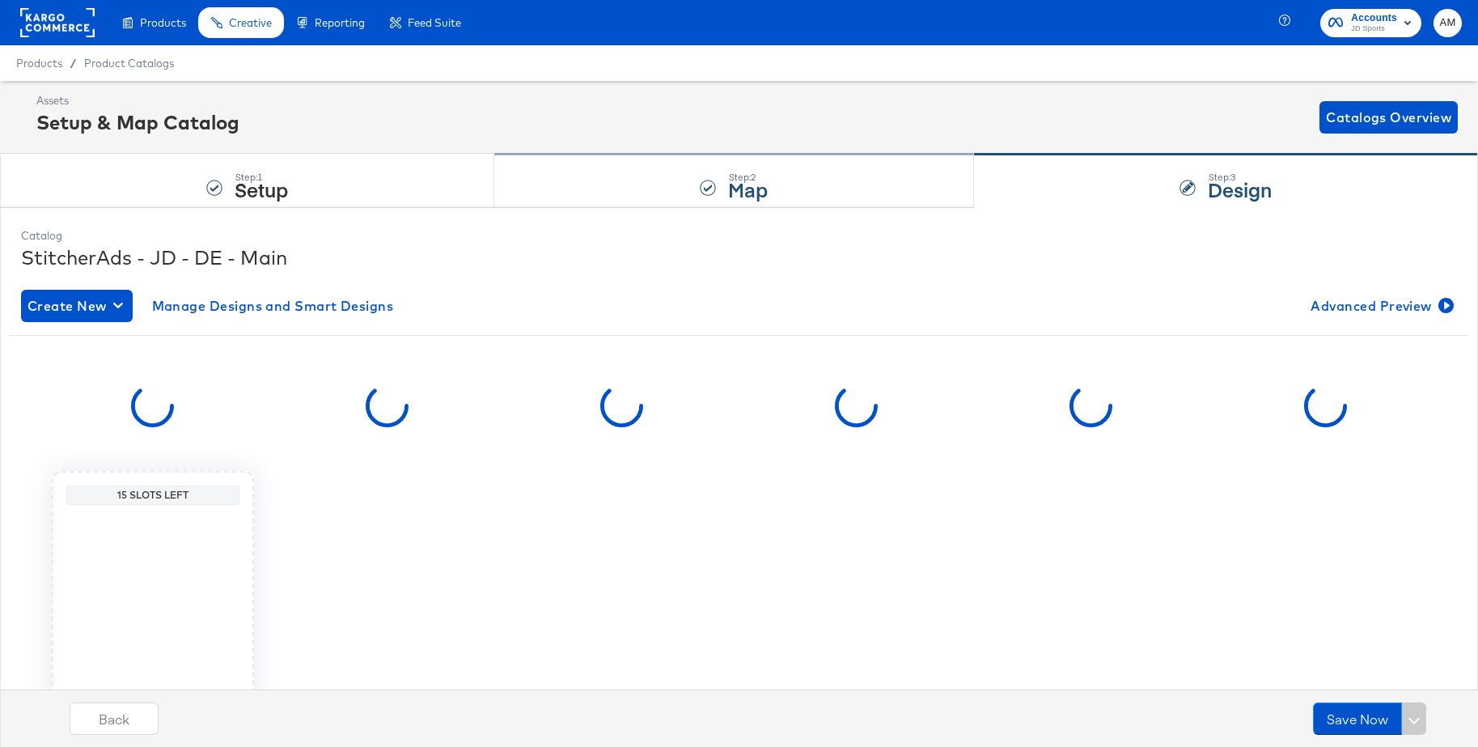
scroll to position [4, 0]
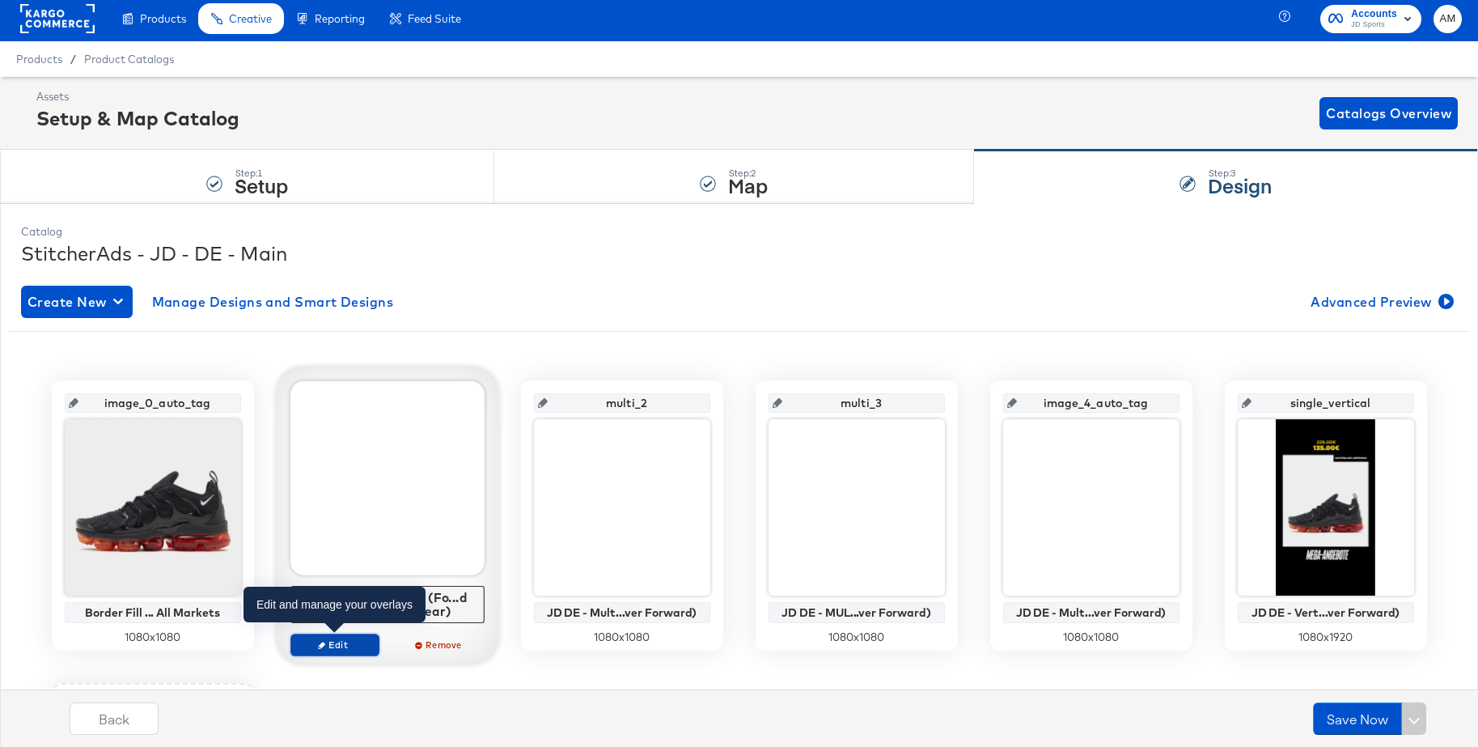
click at [337, 646] on span "Edit" at bounding box center [334, 644] width 74 height 12
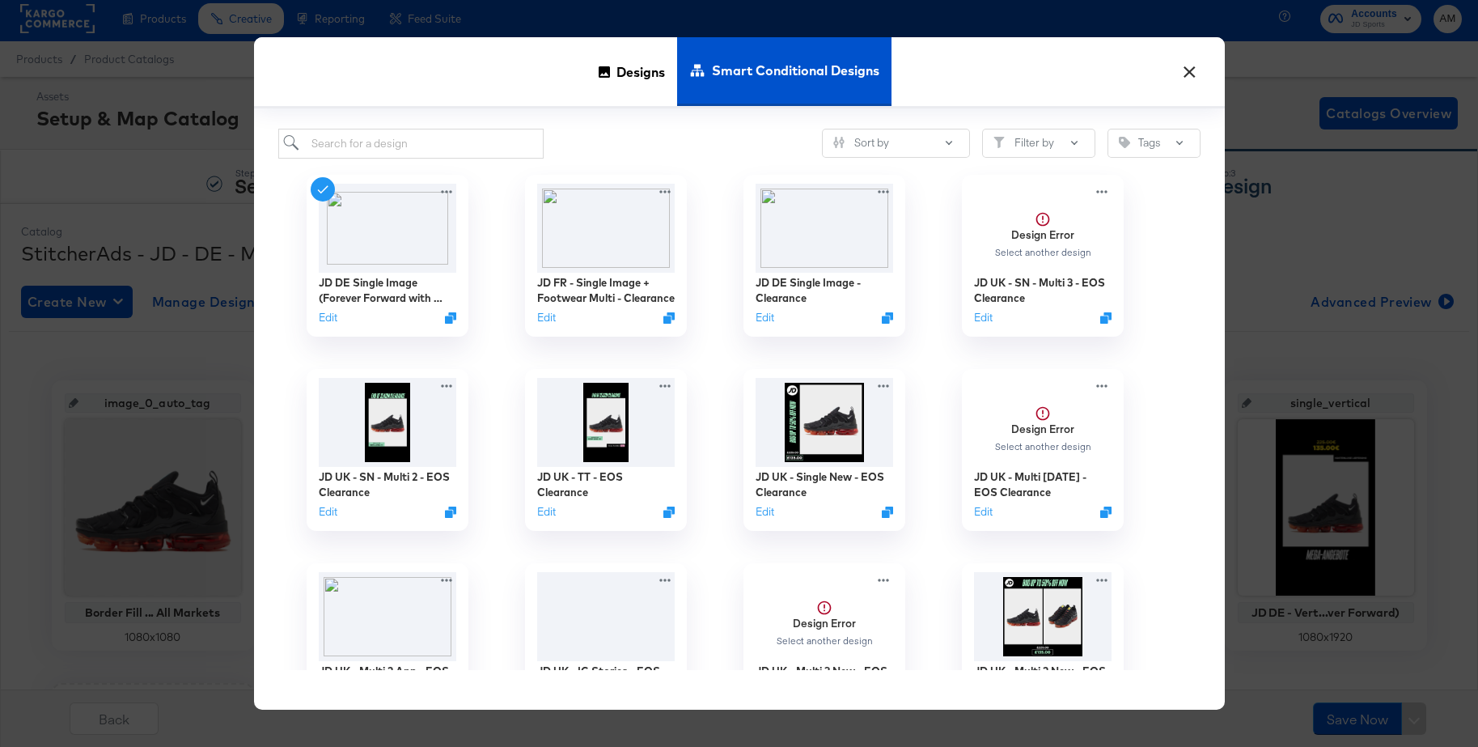
scroll to position [6, 0]
click at [629, 72] on span "Designs" at bounding box center [640, 71] width 49 height 71
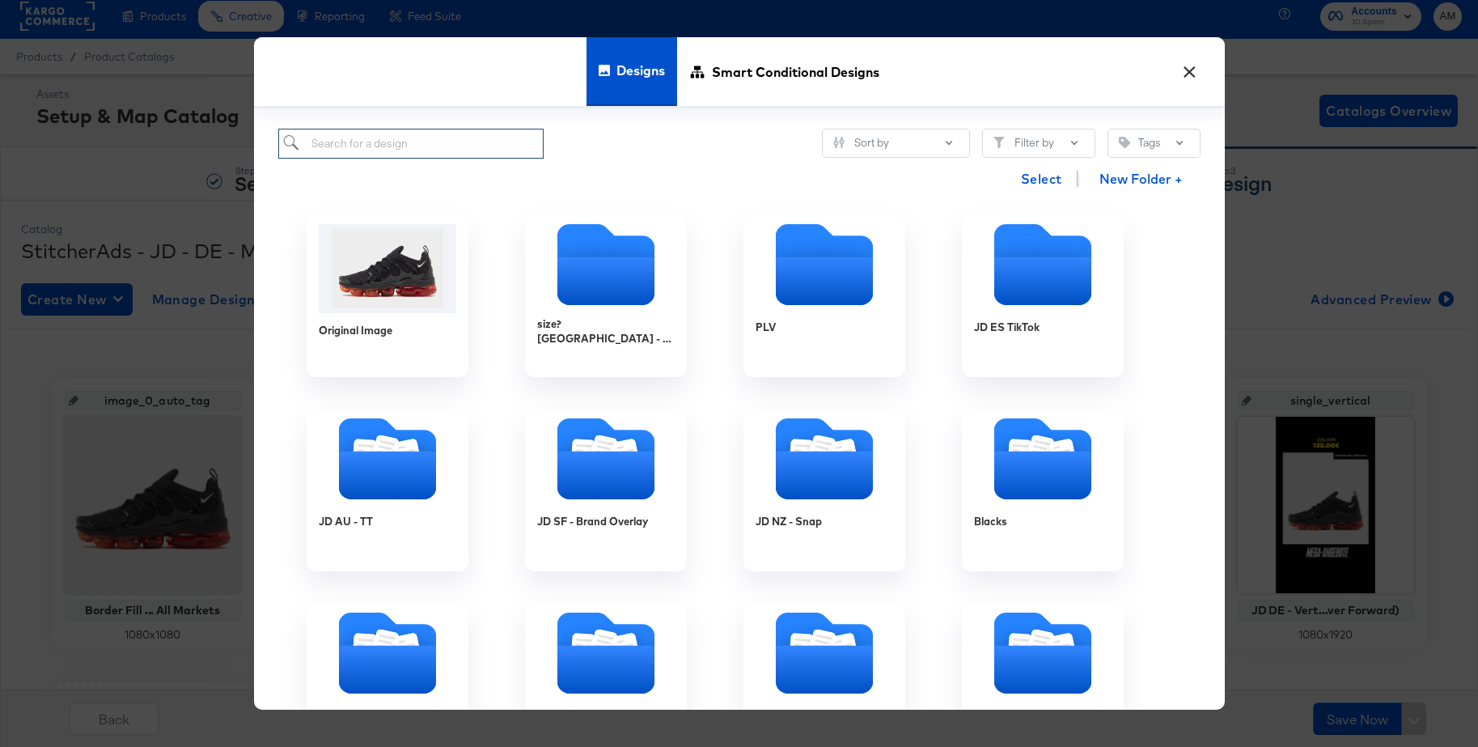
click at [423, 145] on input "search" at bounding box center [411, 144] width 266 height 30
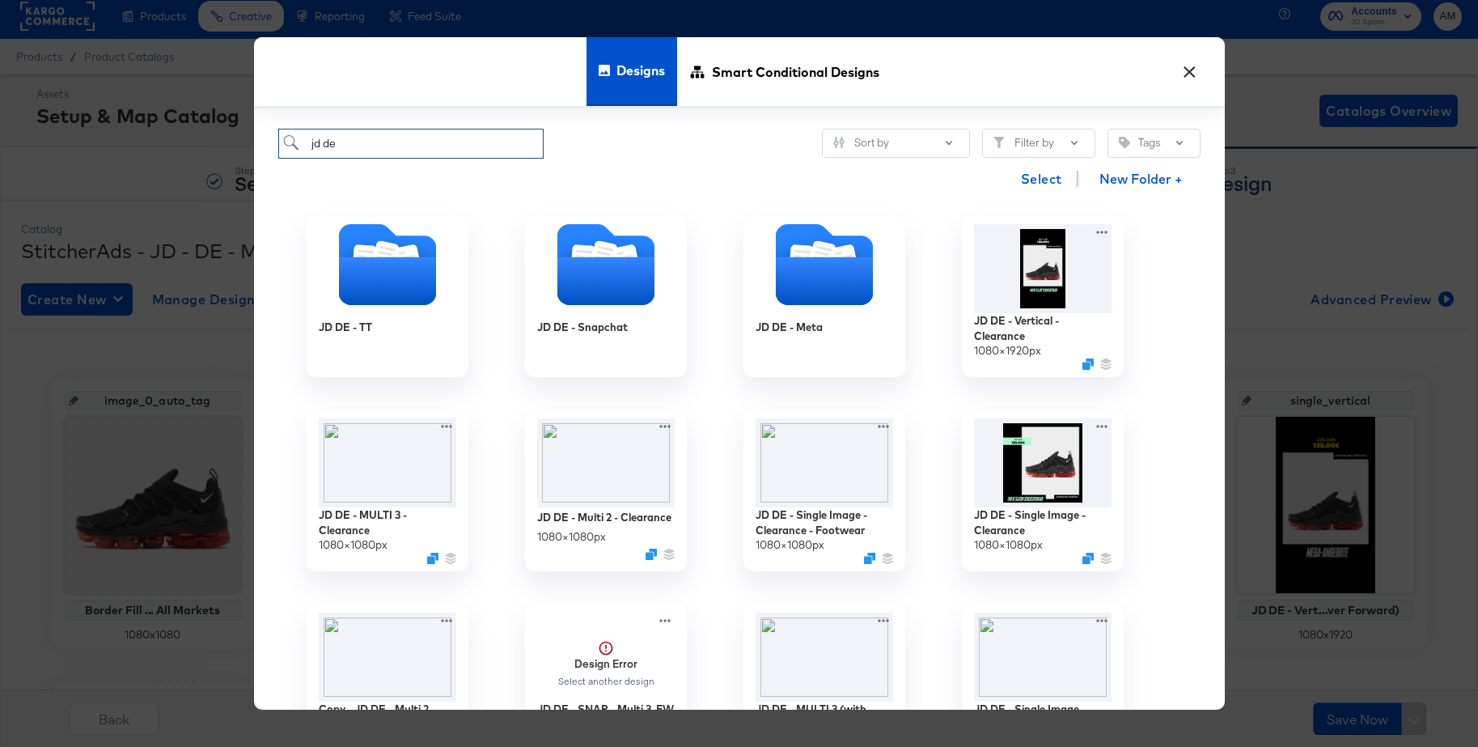
type input "jd de"
click at [1189, 70] on button "×" at bounding box center [1189, 67] width 29 height 29
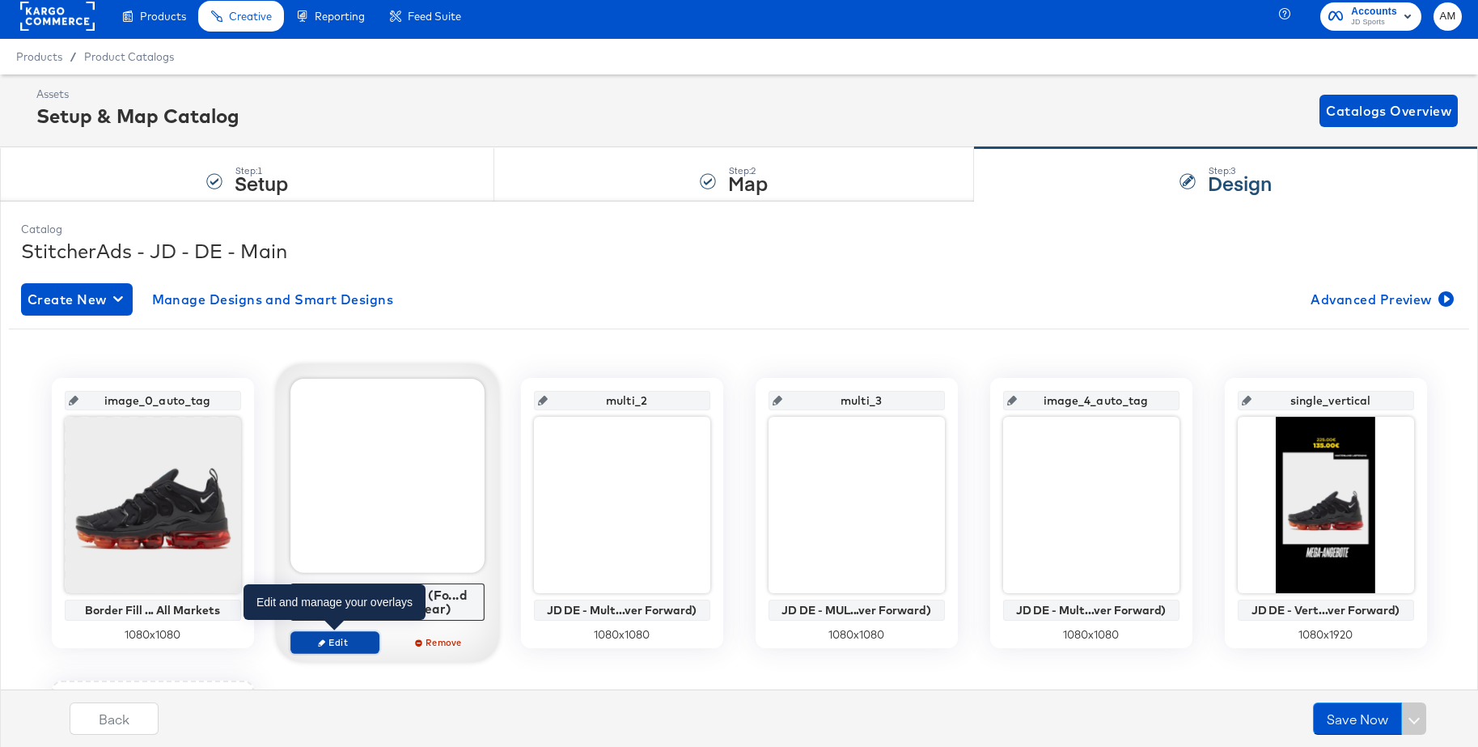
click at [328, 647] on span "Edit" at bounding box center [334, 642] width 74 height 12
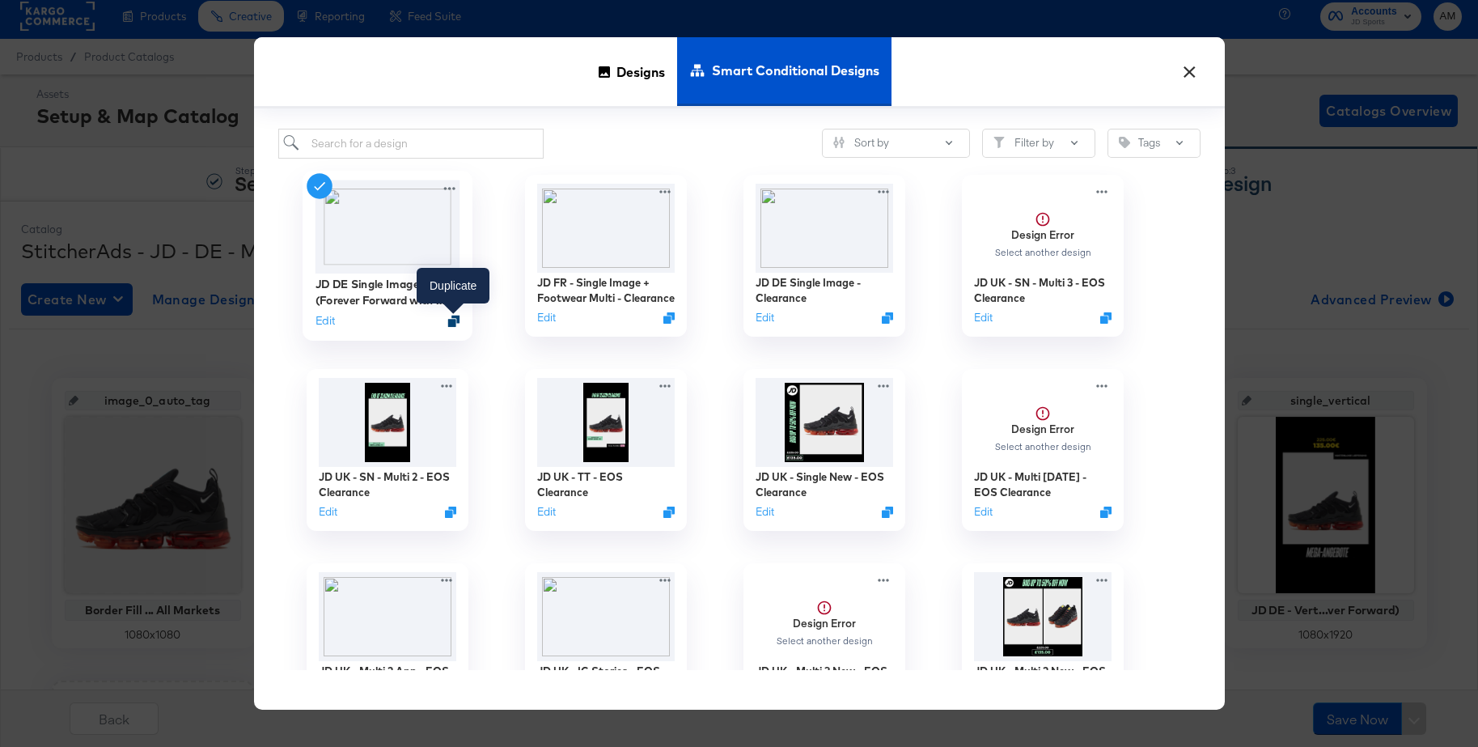
click at [451, 323] on icon "Duplicate" at bounding box center [453, 321] width 12 height 12
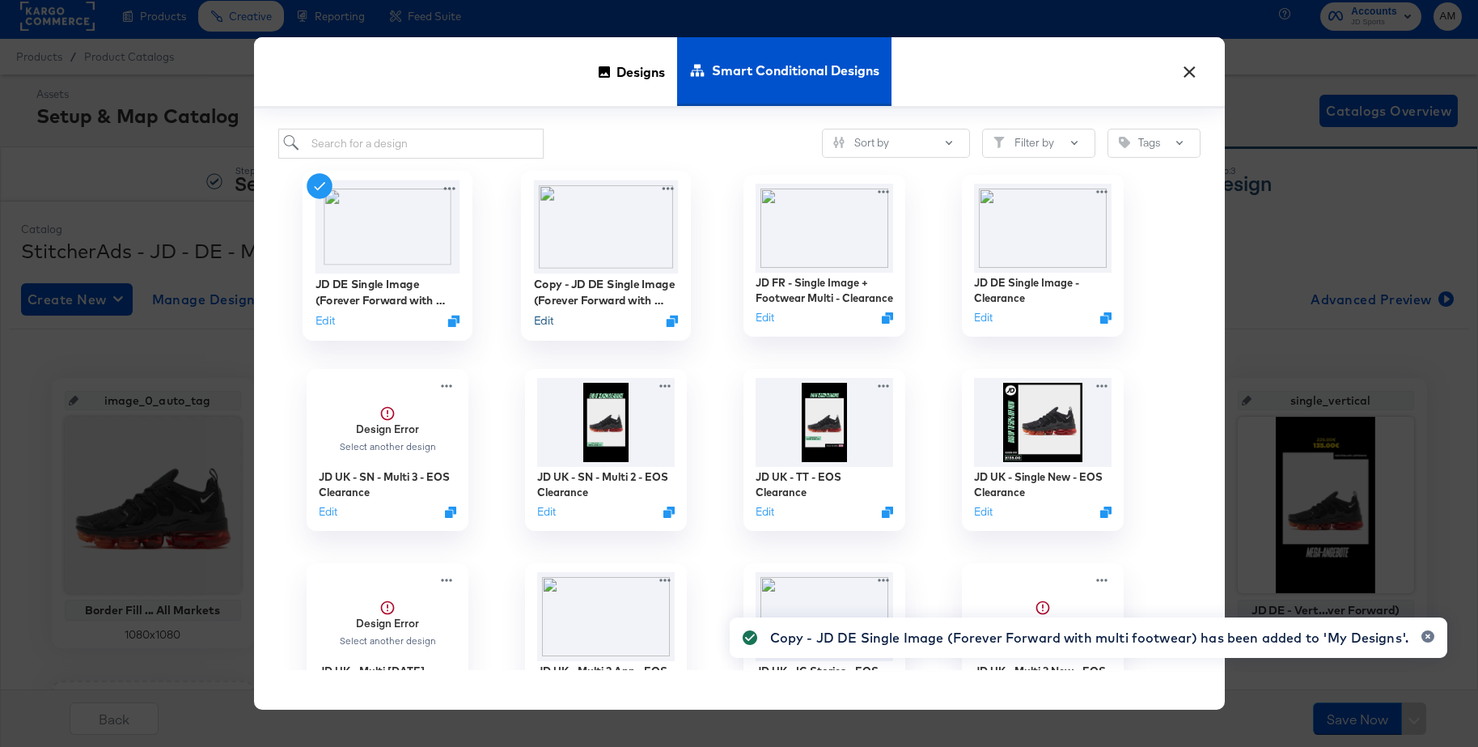
click at [541, 320] on button "Edit" at bounding box center [542, 319] width 19 height 15
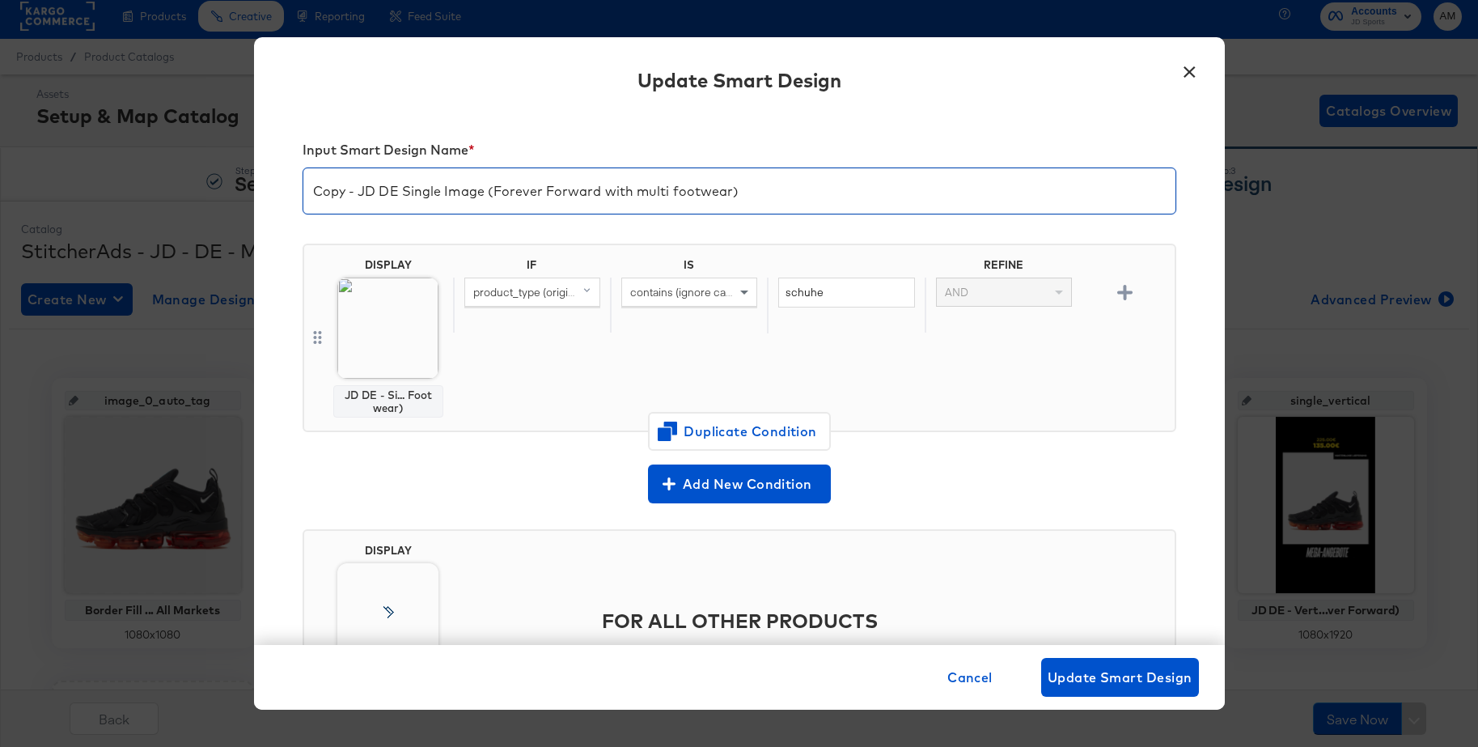
drag, startPoint x: 361, startPoint y: 192, endPoint x: 337, endPoint y: 196, distance: 23.8
click at [290, 186] on div "Input Smart Design Name * Copy - JD DE Single Image (Forever Forward with multi…" at bounding box center [739, 378] width 971 height 532
drag, startPoint x: 447, startPoint y: 191, endPoint x: 750, endPoint y: 189, distance: 303.4
click at [750, 189] on input "JD DE Single Image (Forever Forward with multi footwear)" at bounding box center [739, 184] width 872 height 45
type input "JD DE Single Image - Clearance"
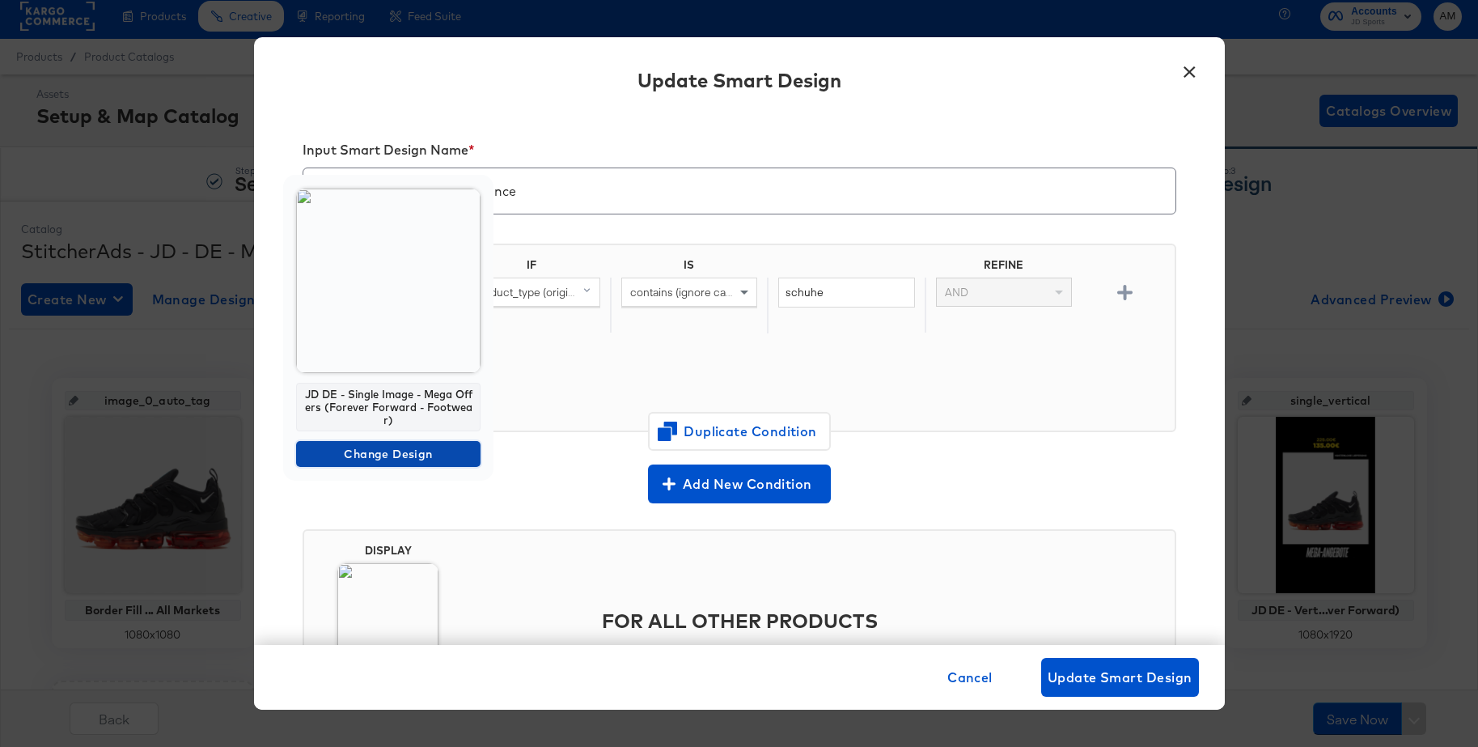
click at [345, 455] on span "Change Design" at bounding box center [389, 454] width 172 height 20
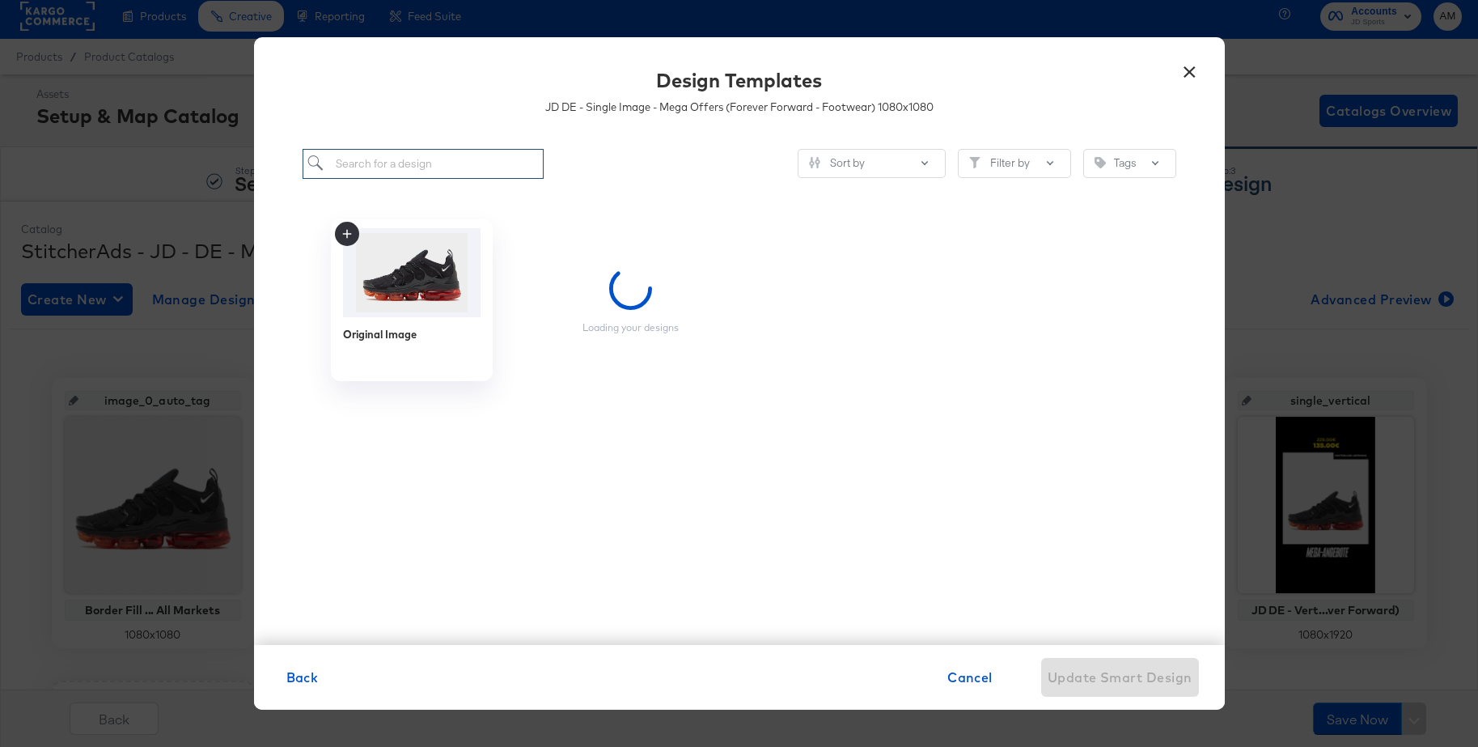
click at [423, 171] on input "search" at bounding box center [424, 164] width 242 height 30
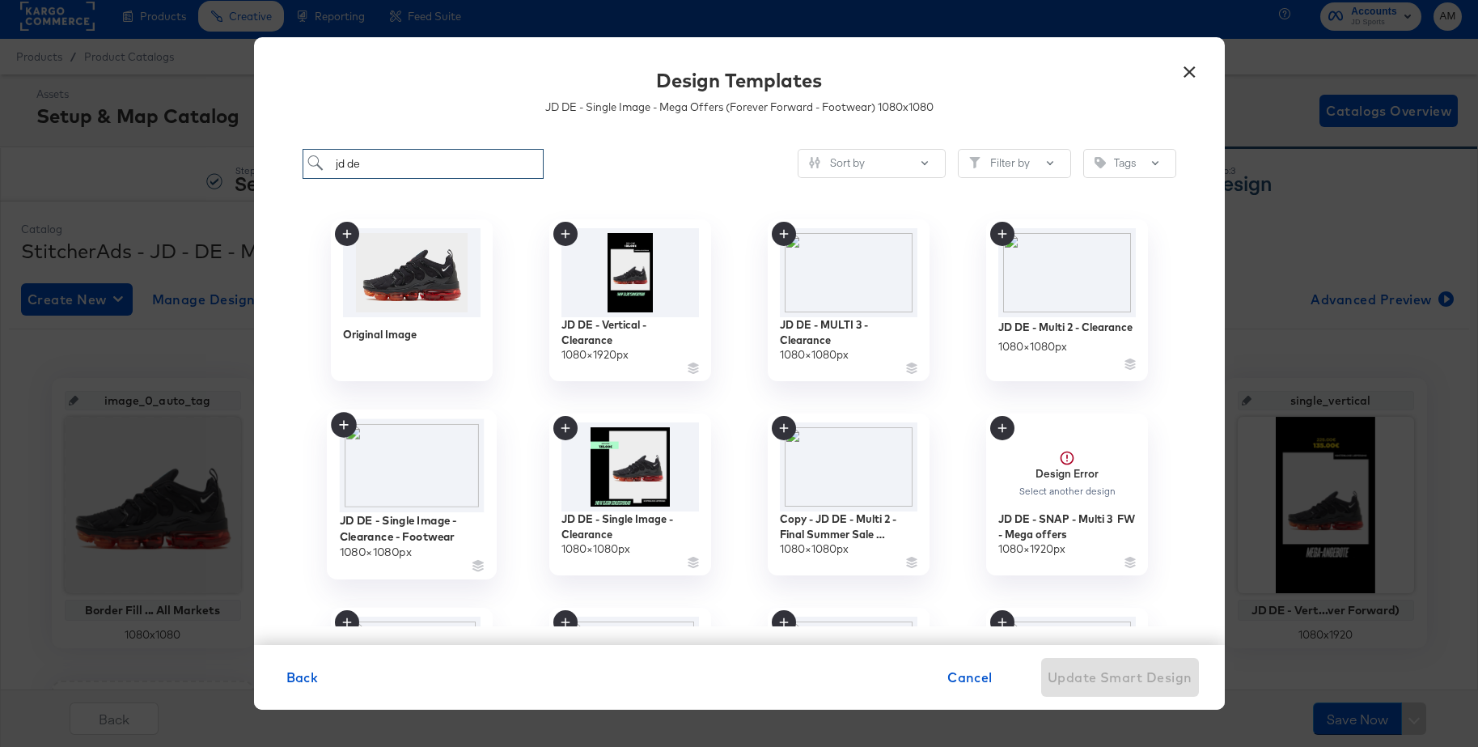
type input "jd de"
click at [428, 458] on img at bounding box center [411, 465] width 145 height 94
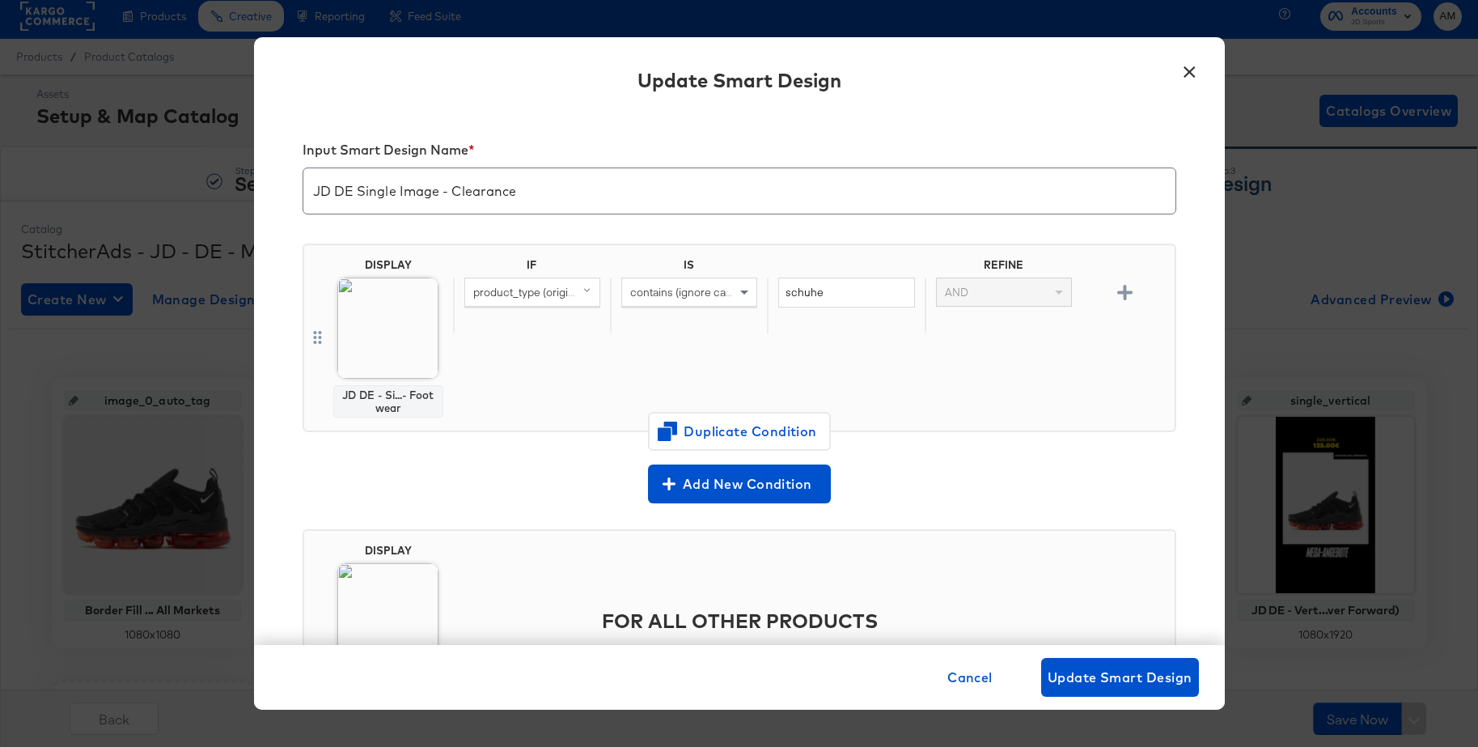
scroll to position [115, 0]
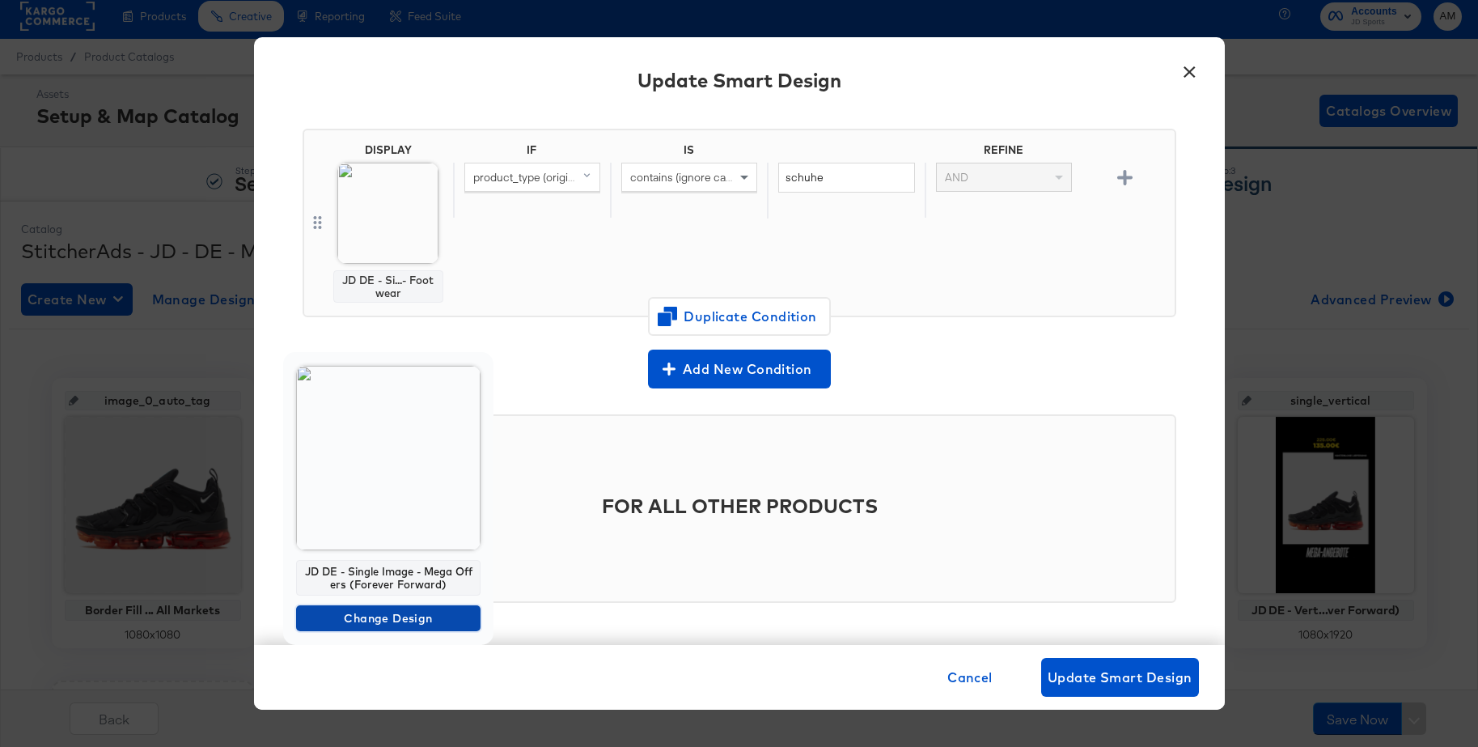
click at [332, 617] on span "Change Design" at bounding box center [389, 618] width 172 height 20
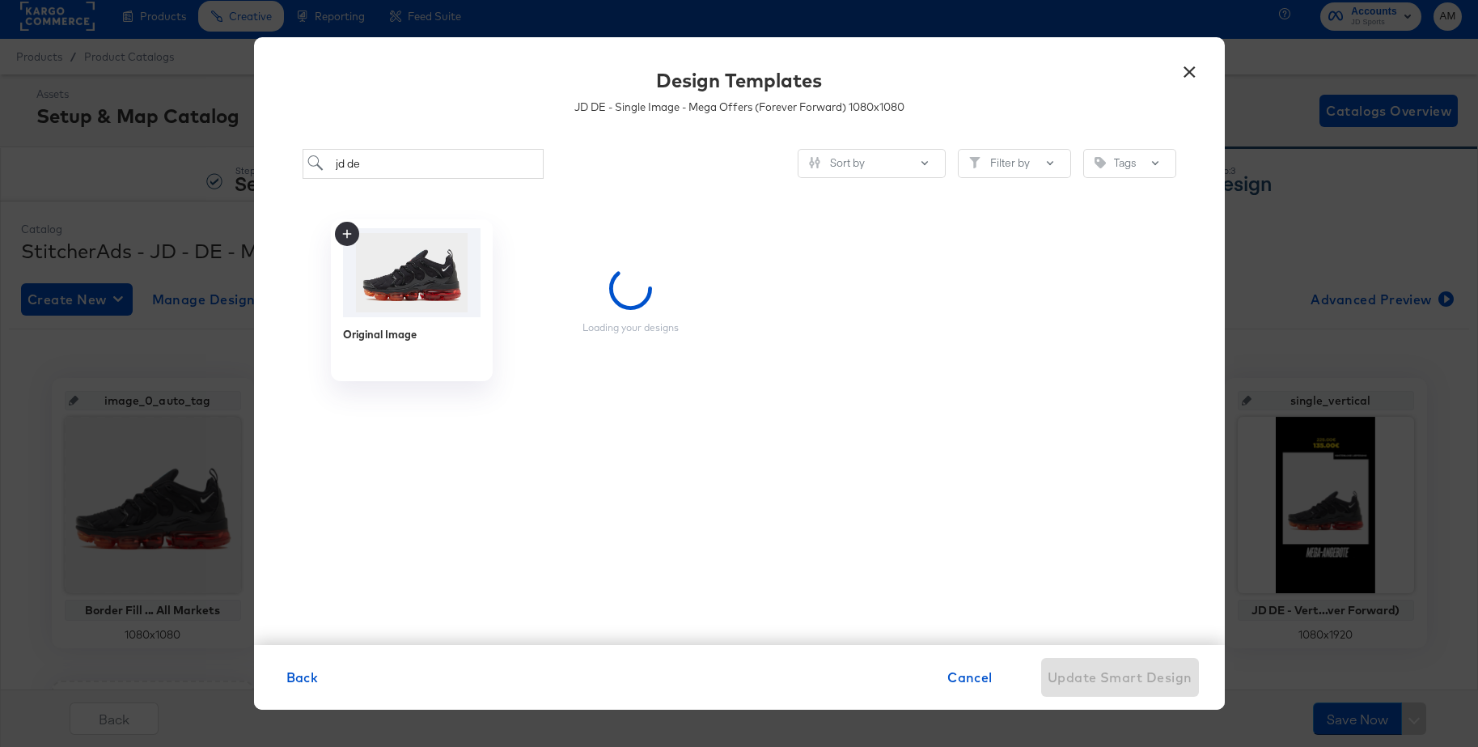
scroll to position [0, 0]
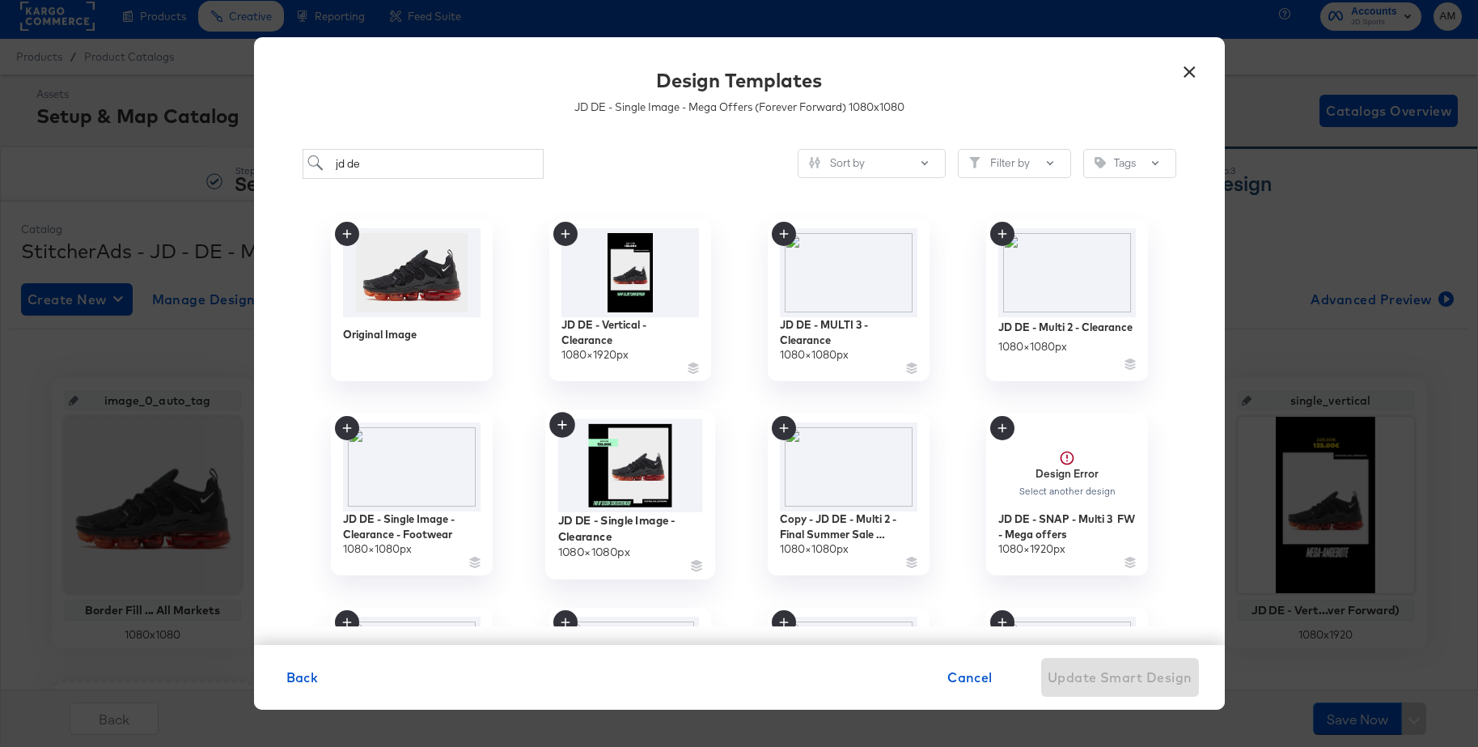
click at [628, 471] on img at bounding box center [629, 465] width 145 height 94
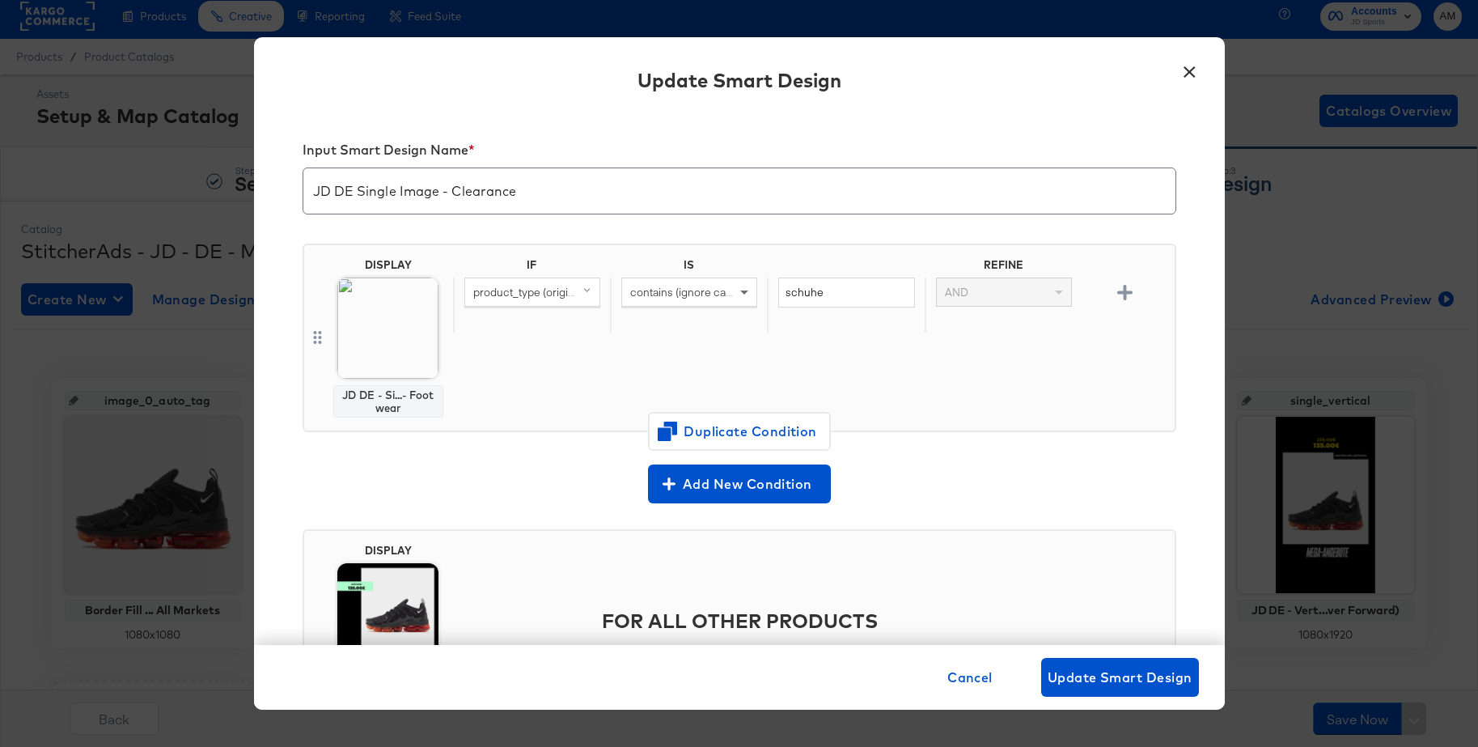
scroll to position [115, 0]
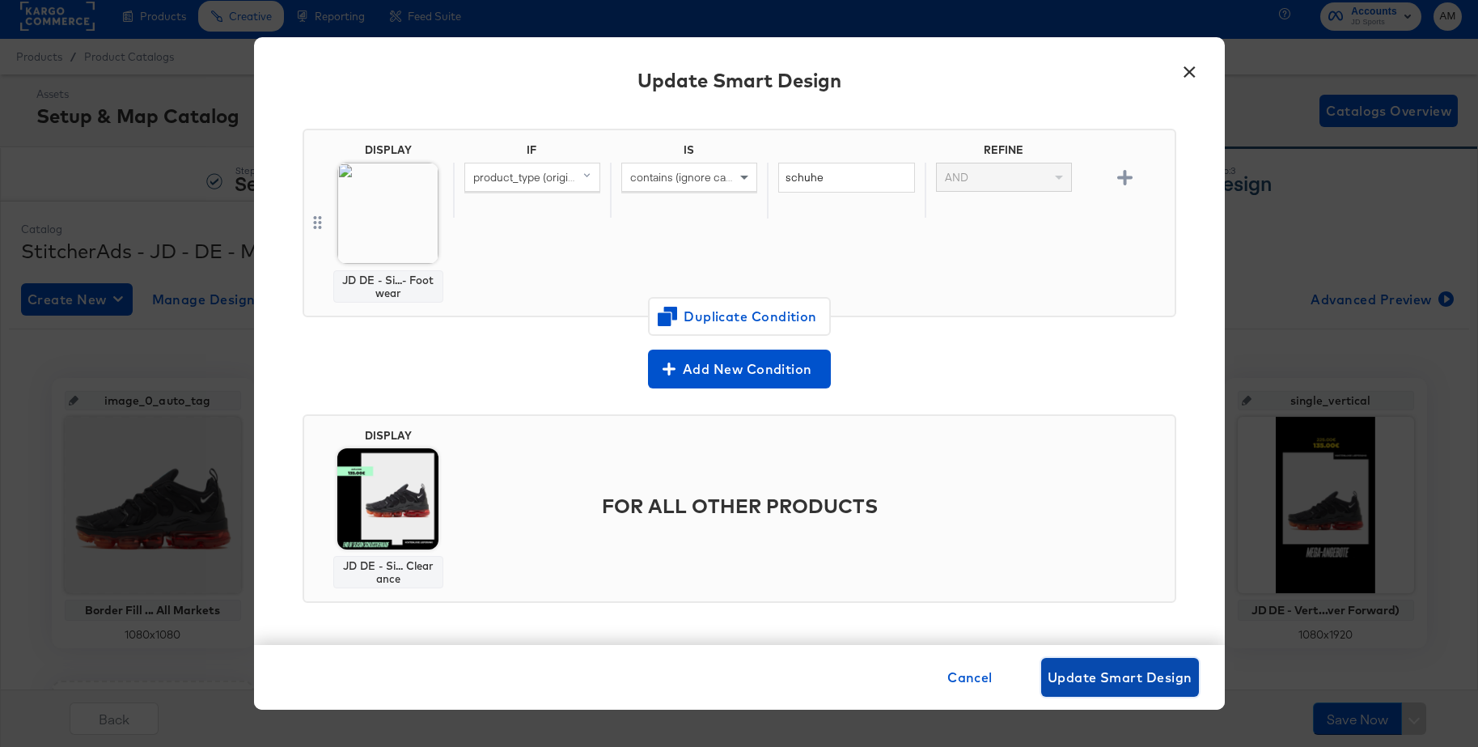
click at [1086, 675] on span "Update Smart Design" at bounding box center [1120, 677] width 145 height 23
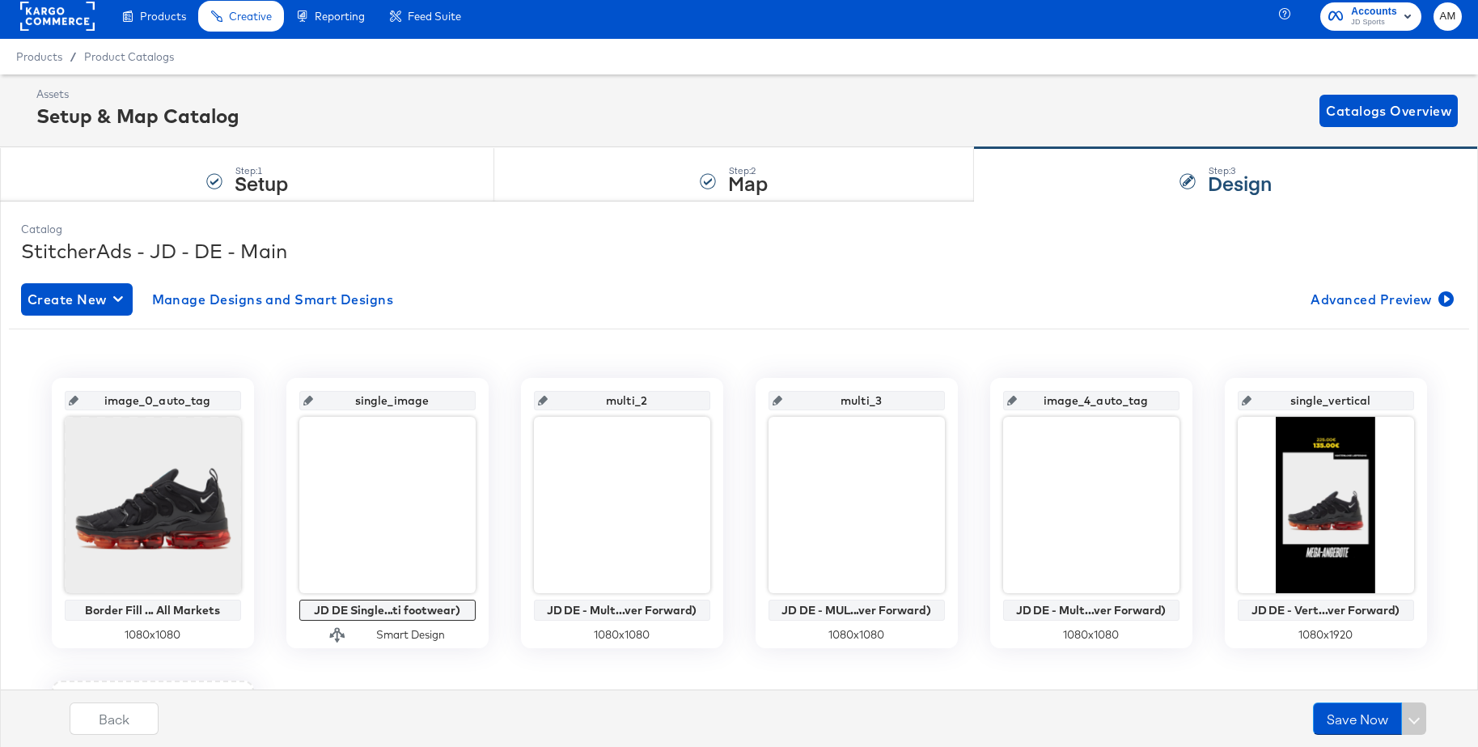
scroll to position [10, 0]
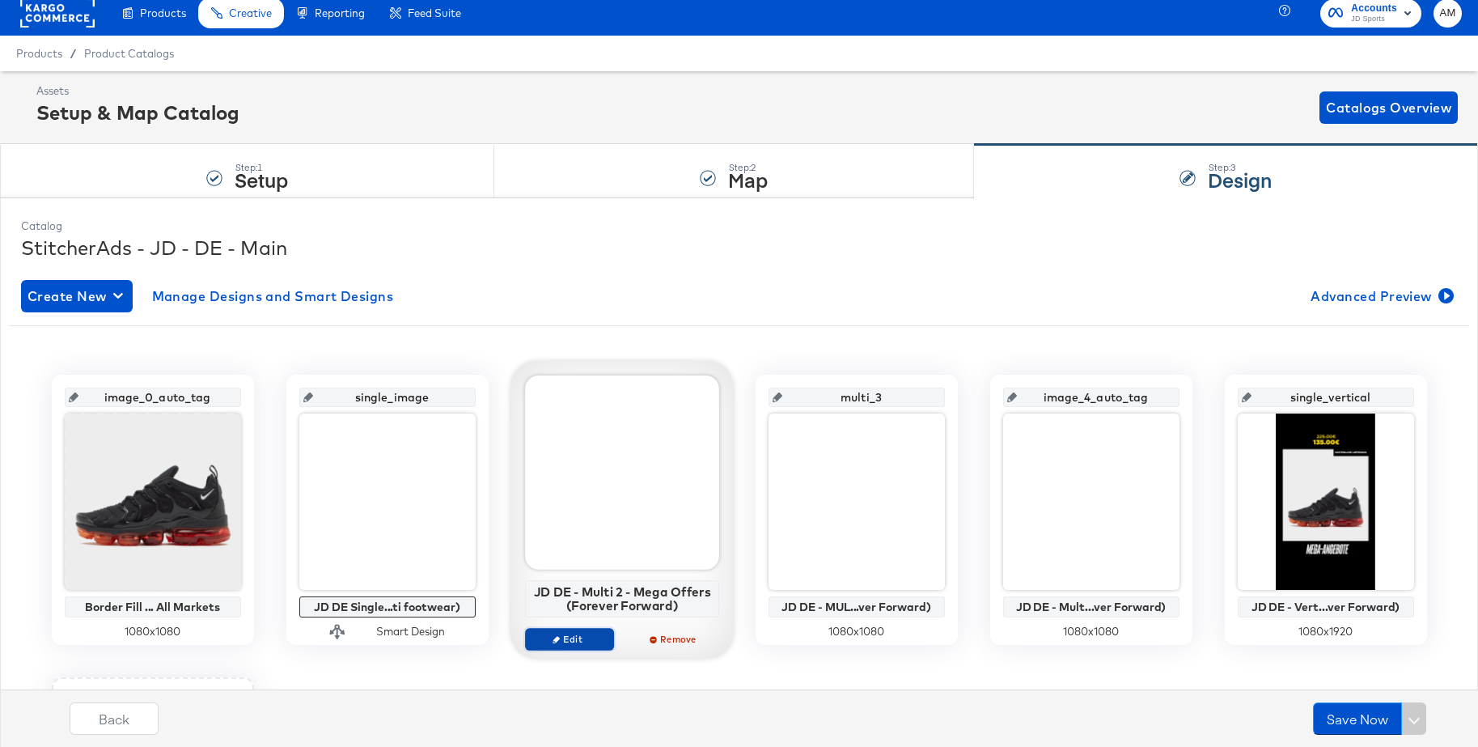
click at [559, 636] on icon "button" at bounding box center [556, 638] width 7 height 7
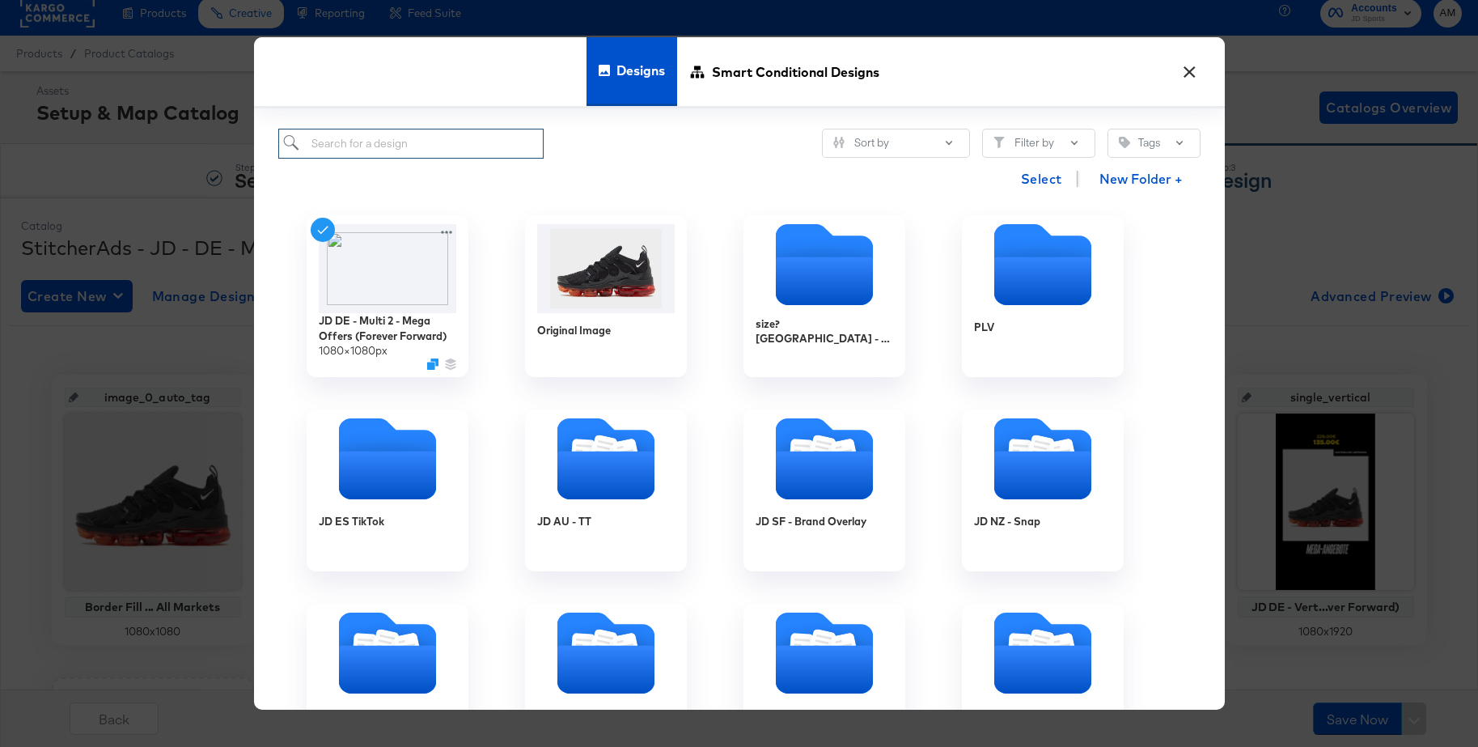
click at [385, 141] on input "search" at bounding box center [411, 144] width 266 height 30
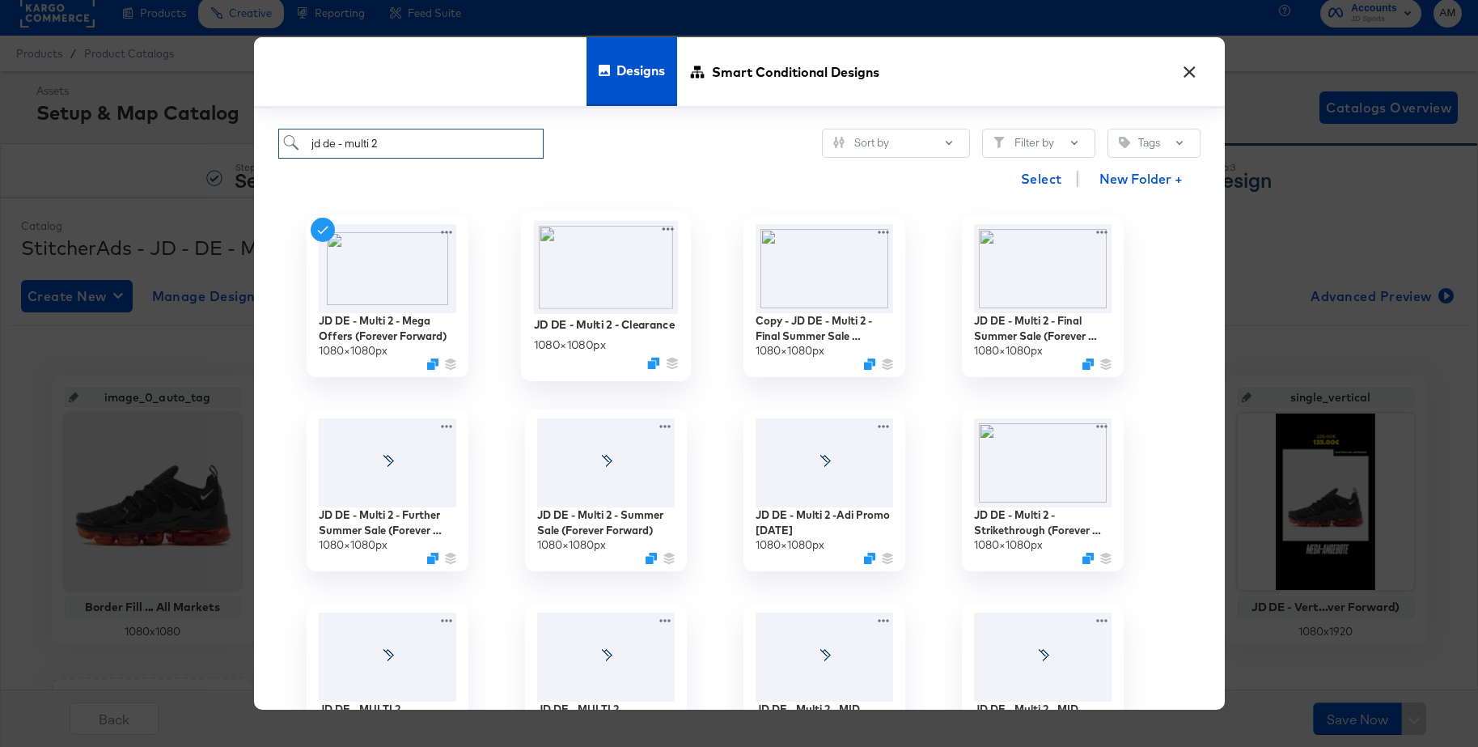
type input "jd de - multi 2"
click at [592, 265] on img at bounding box center [605, 267] width 145 height 93
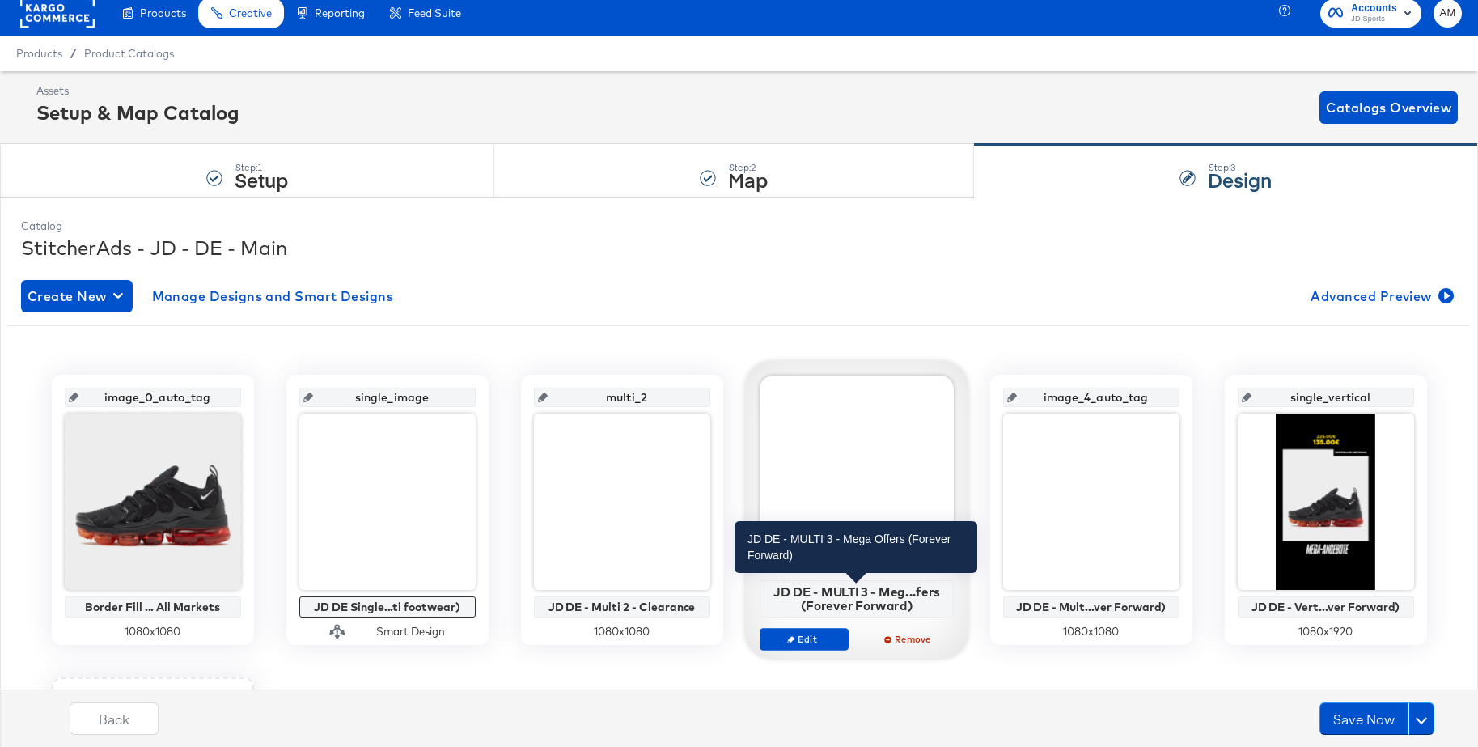
scroll to position [12, 0]
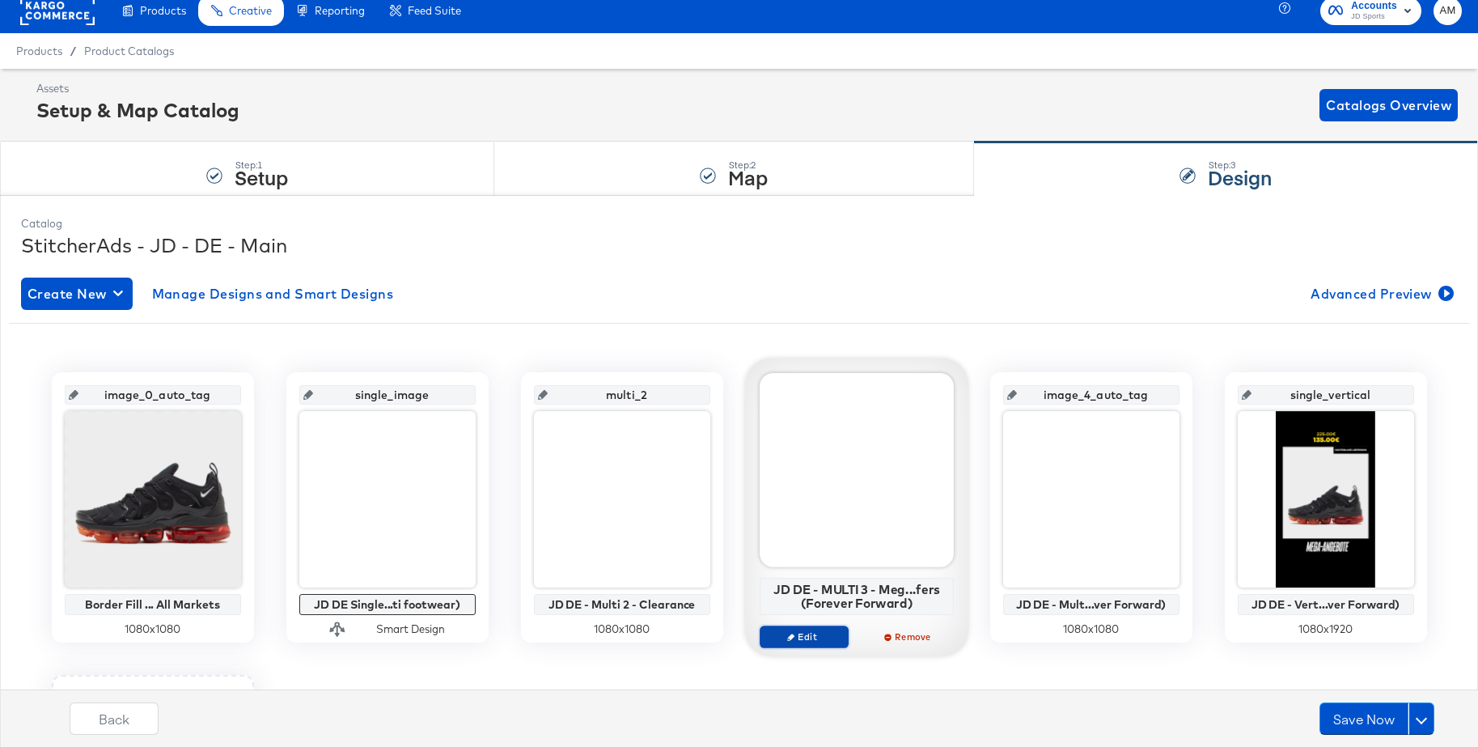
click at [820, 637] on span "Edit" at bounding box center [803, 636] width 74 height 12
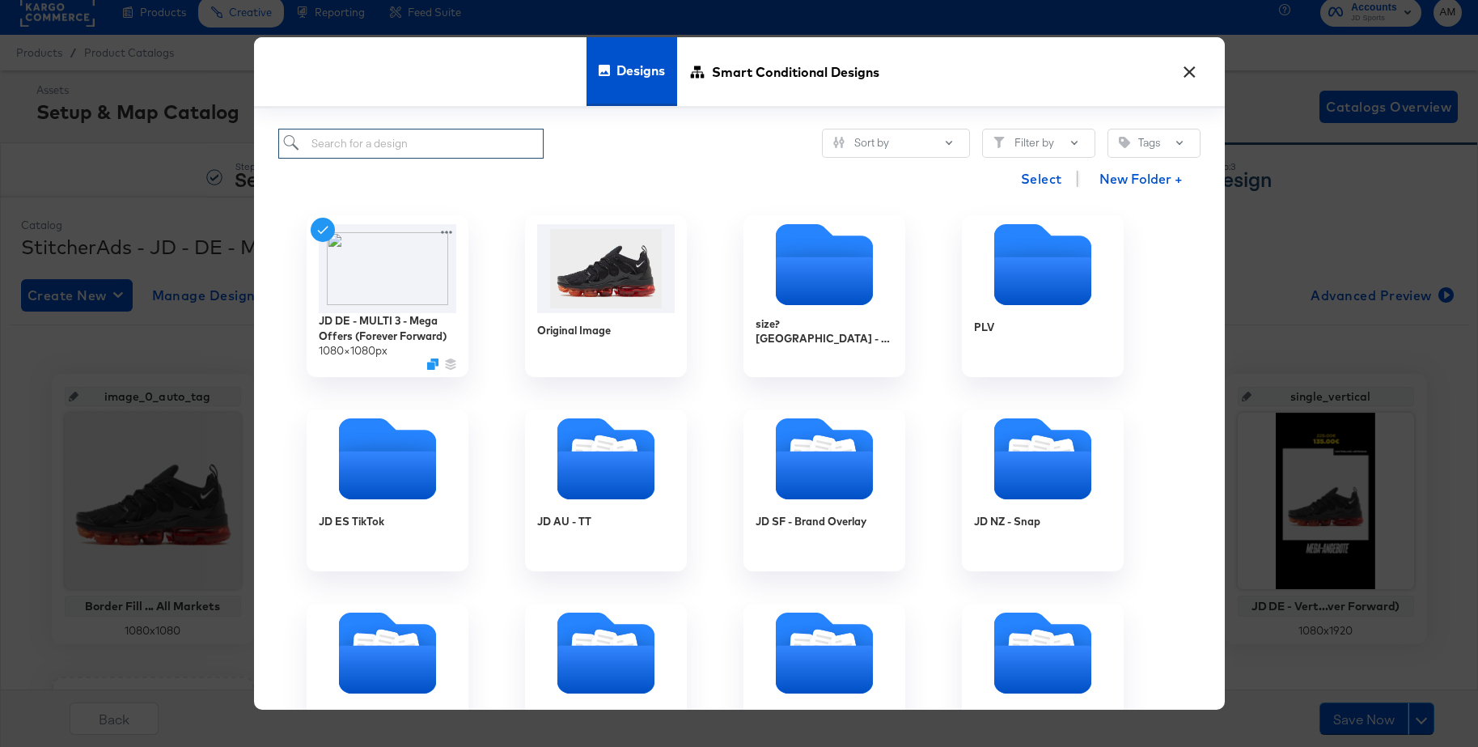
click at [353, 145] on input "search" at bounding box center [411, 144] width 266 height 30
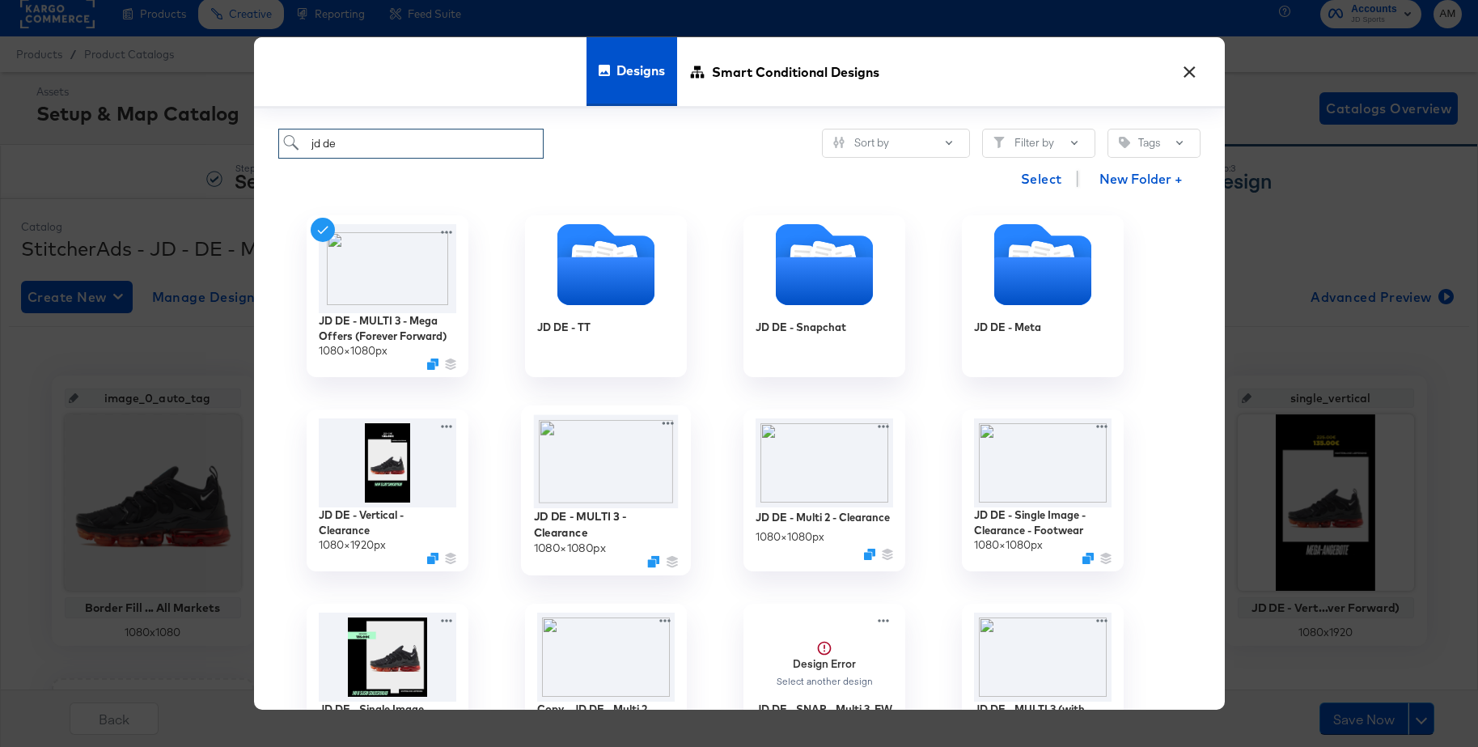
type input "jd de"
click at [614, 467] on img at bounding box center [605, 462] width 145 height 94
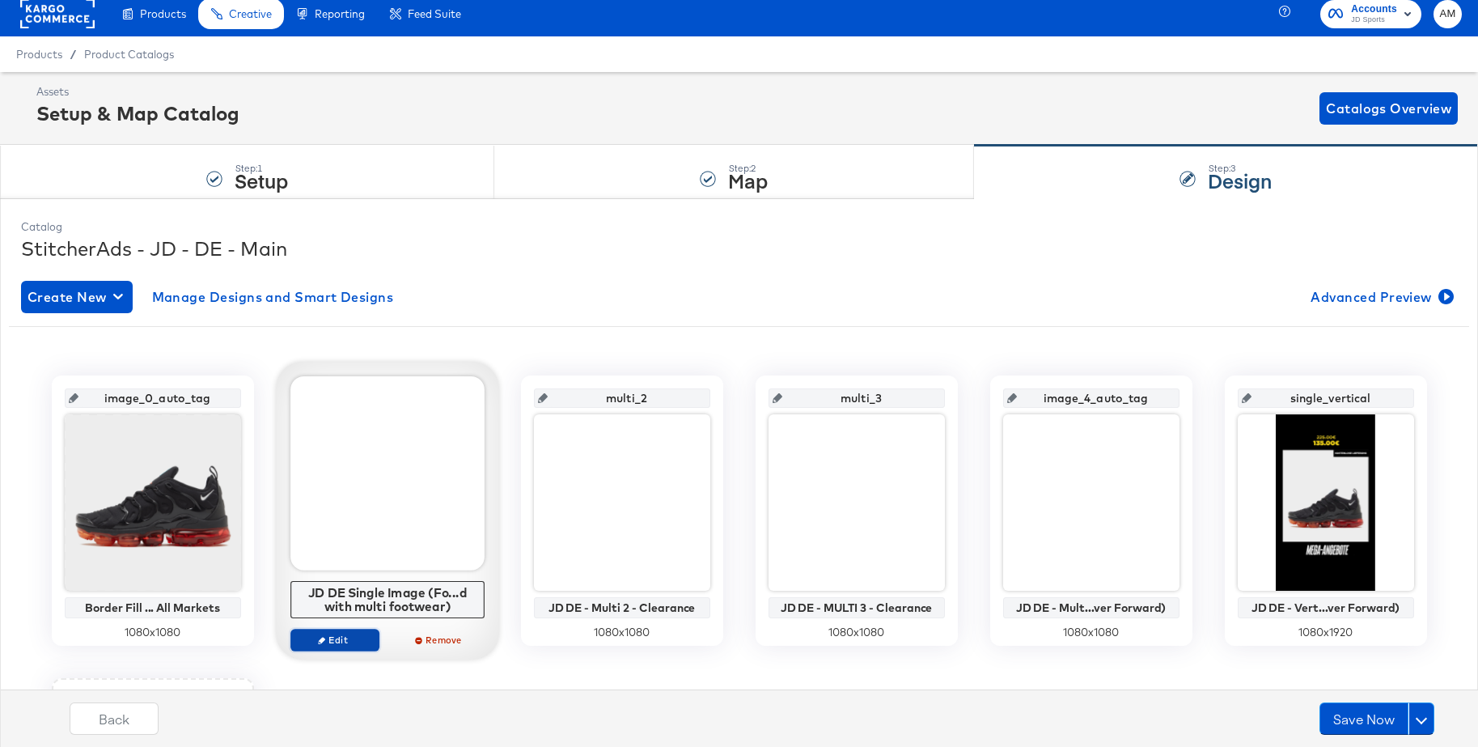
click at [341, 642] on span "Edit" at bounding box center [334, 639] width 74 height 12
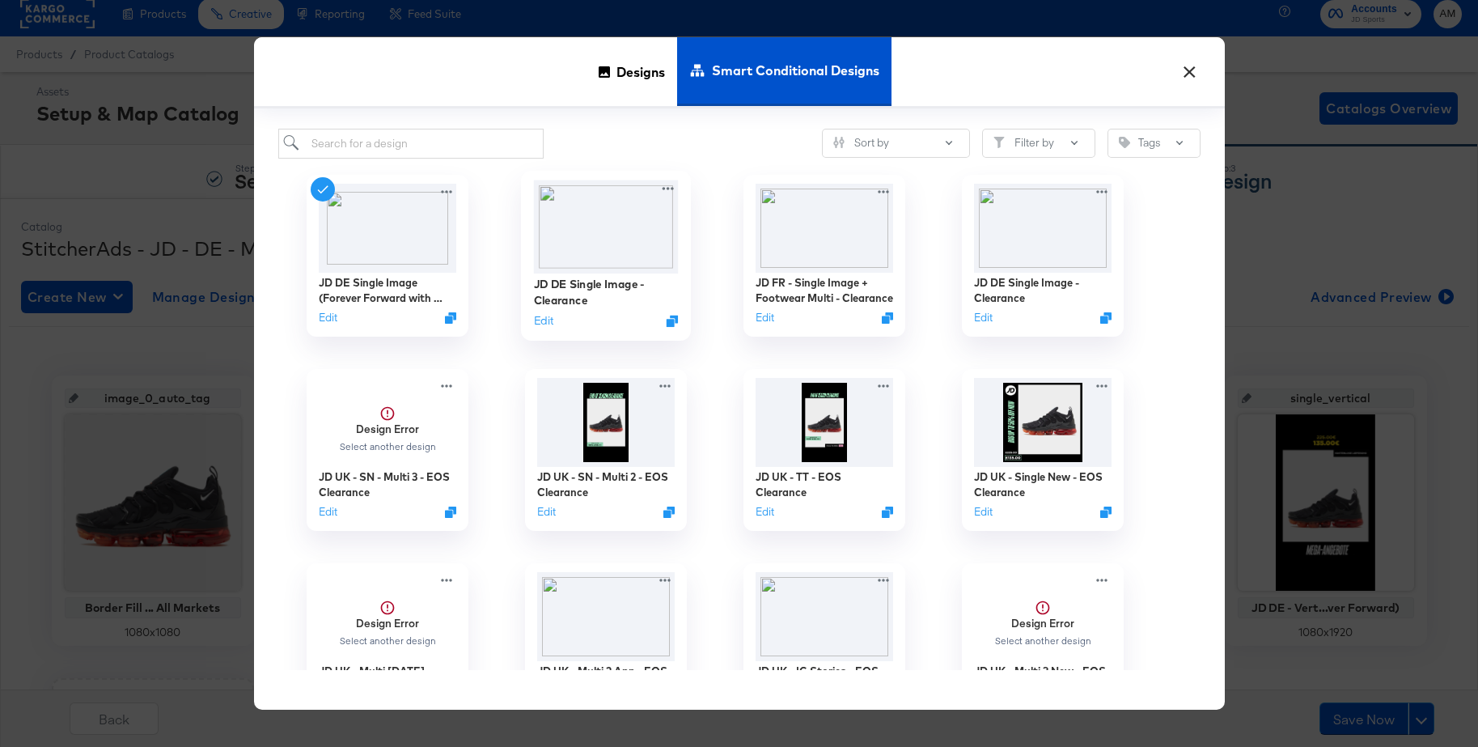
click at [597, 226] on img at bounding box center [605, 226] width 145 height 93
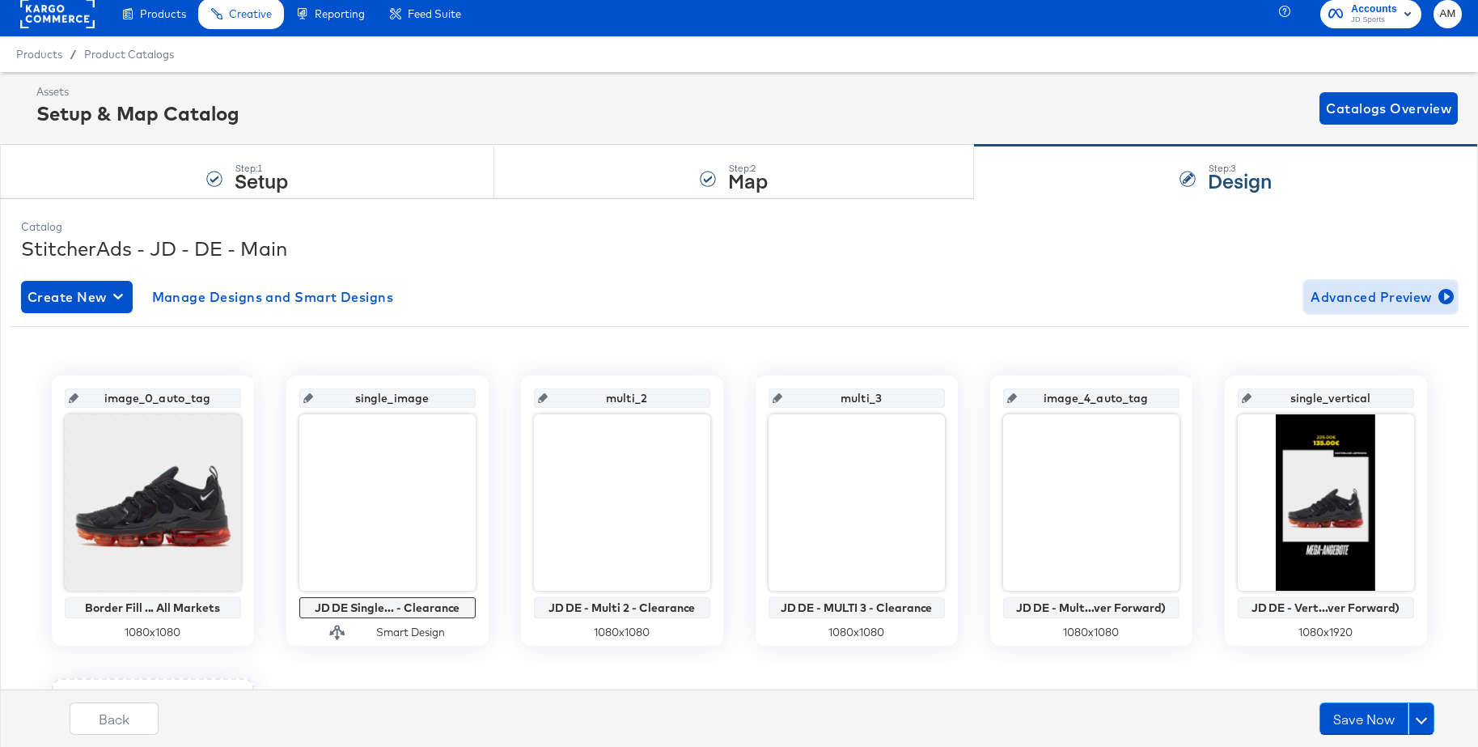
click at [1352, 303] on span "Advanced Preview" at bounding box center [1381, 297] width 140 height 23
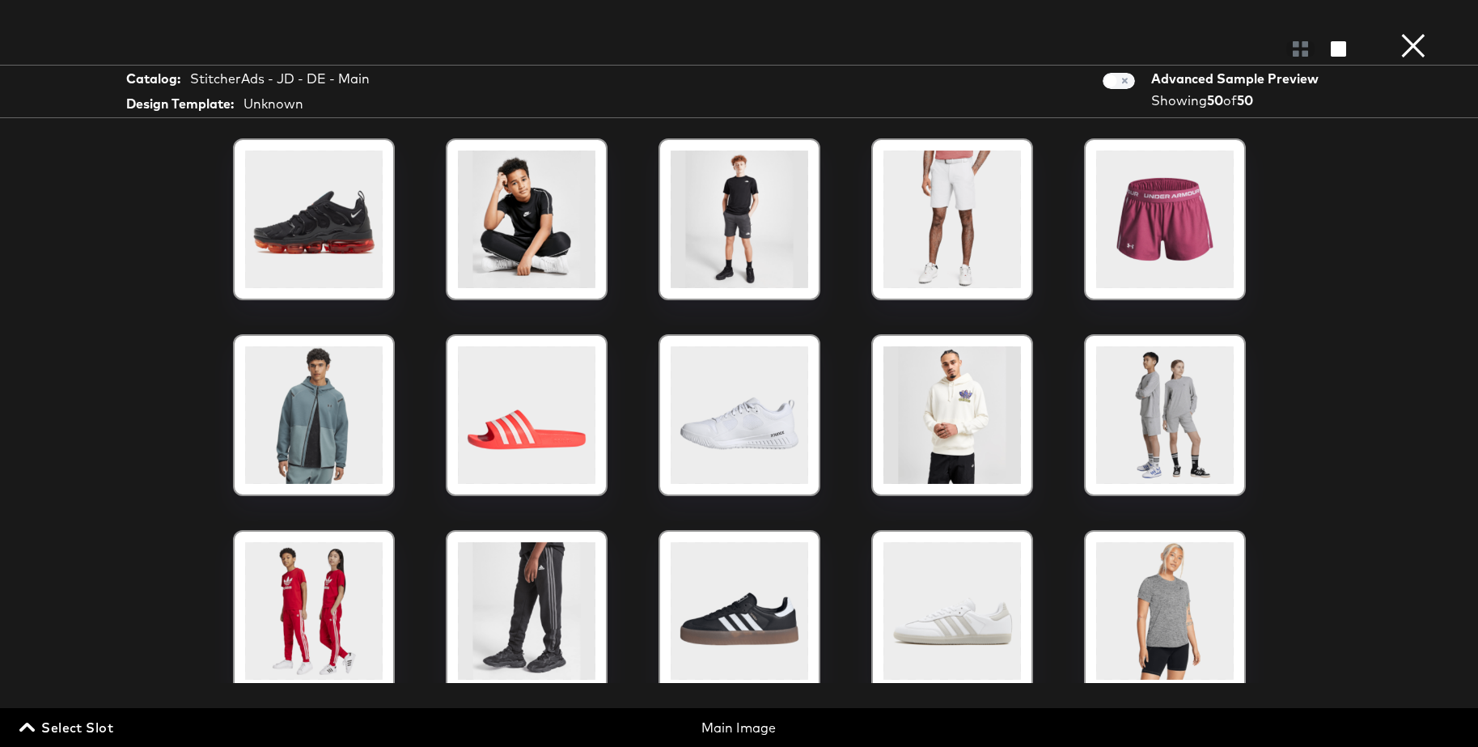
click at [91, 722] on span "Select Slot" at bounding box center [68, 727] width 91 height 23
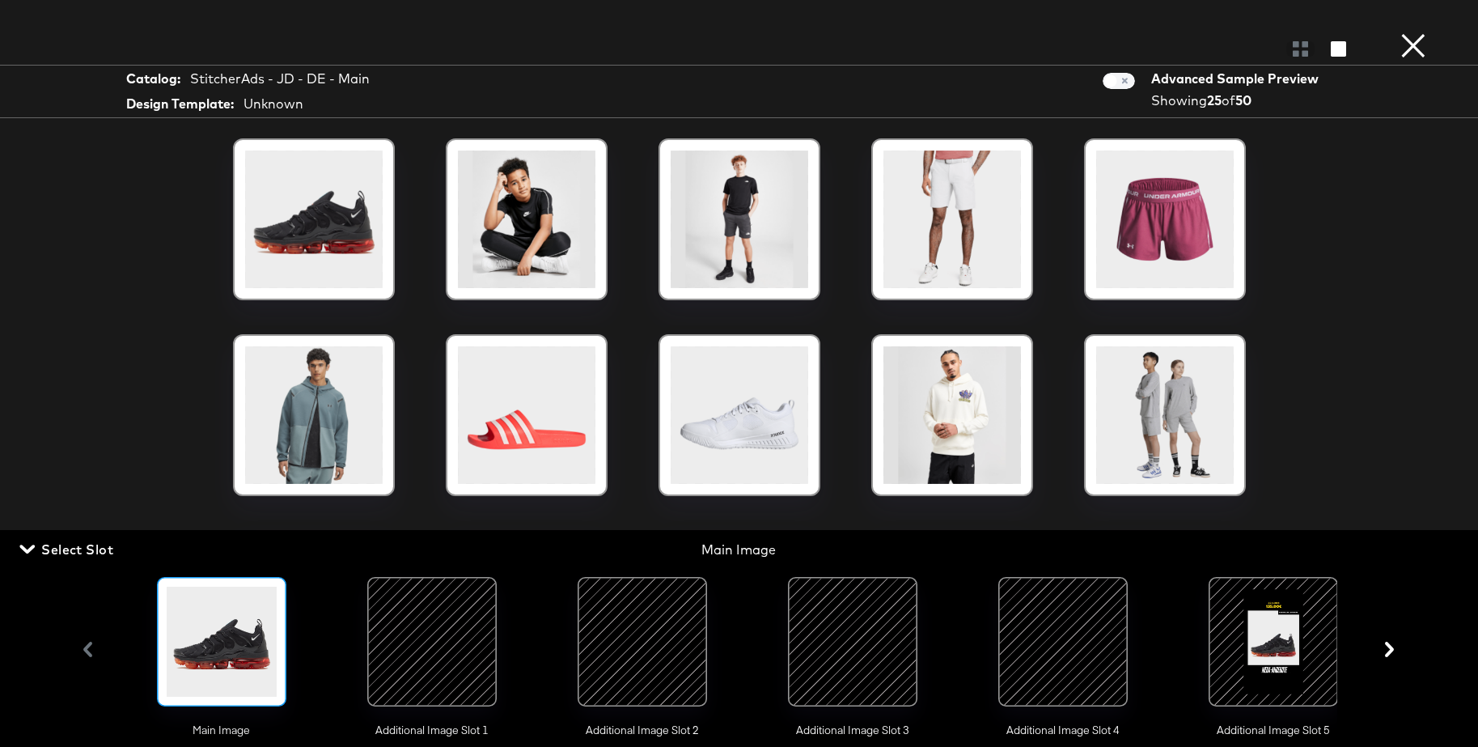
click at [412, 650] on div at bounding box center [432, 642] width 110 height 110
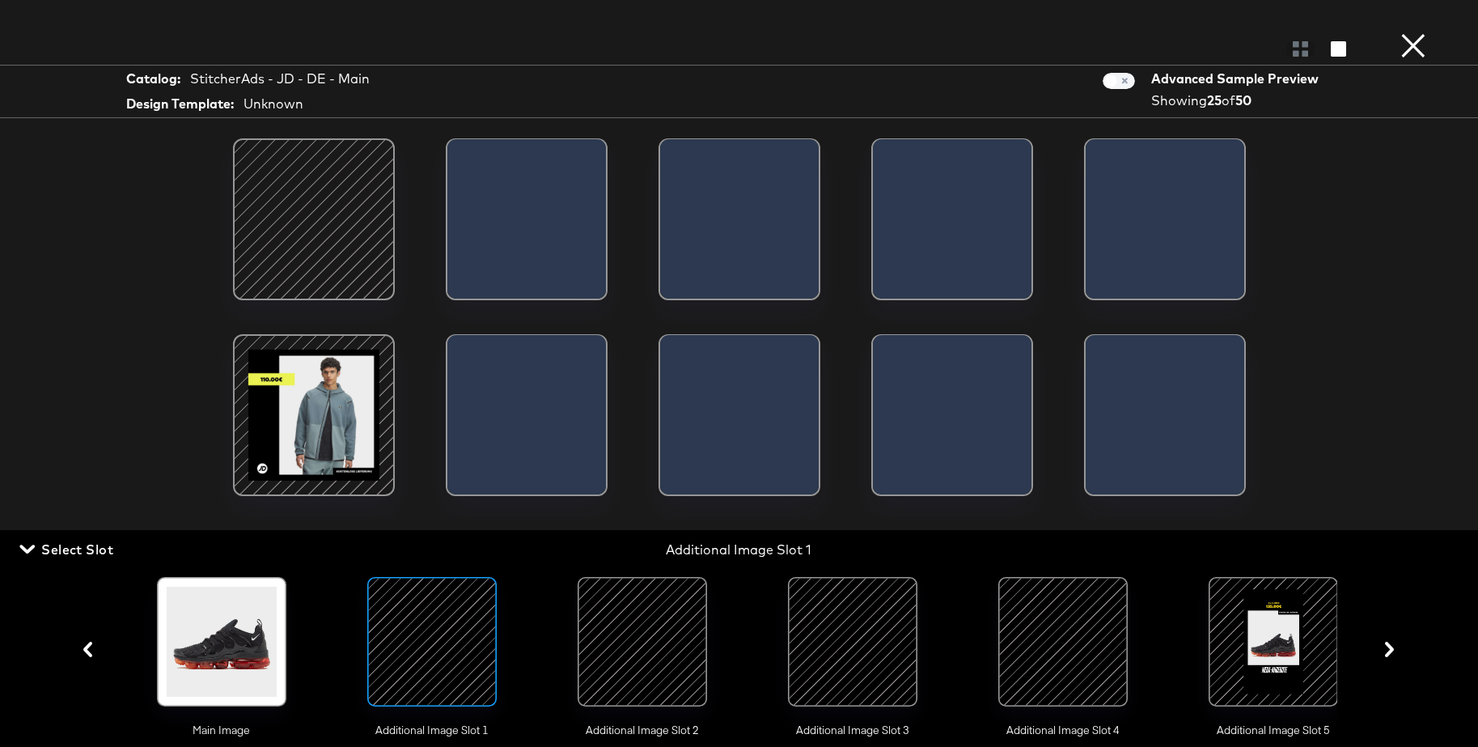
click at [305, 194] on div at bounding box center [314, 219] width 138 height 138
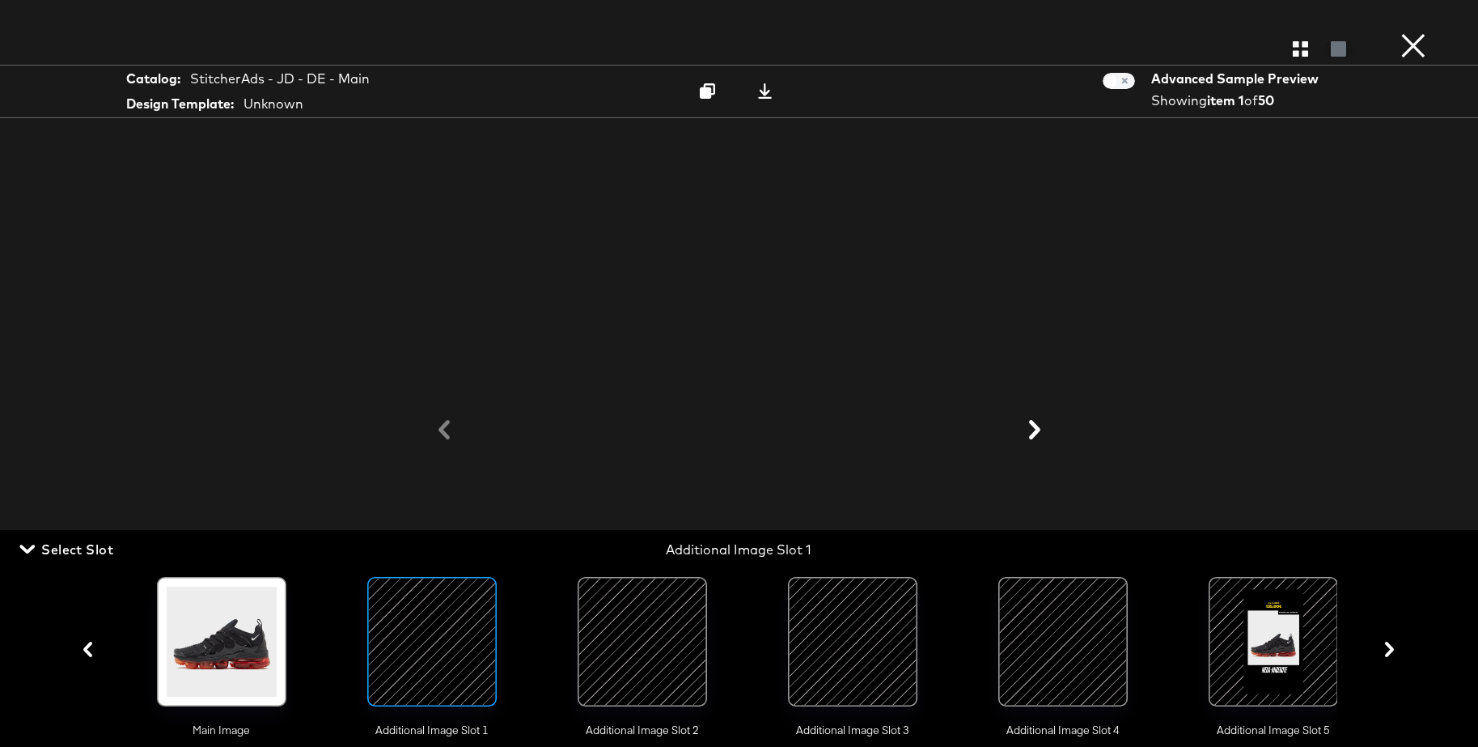
click at [88, 550] on span "Select Slot" at bounding box center [68, 549] width 91 height 23
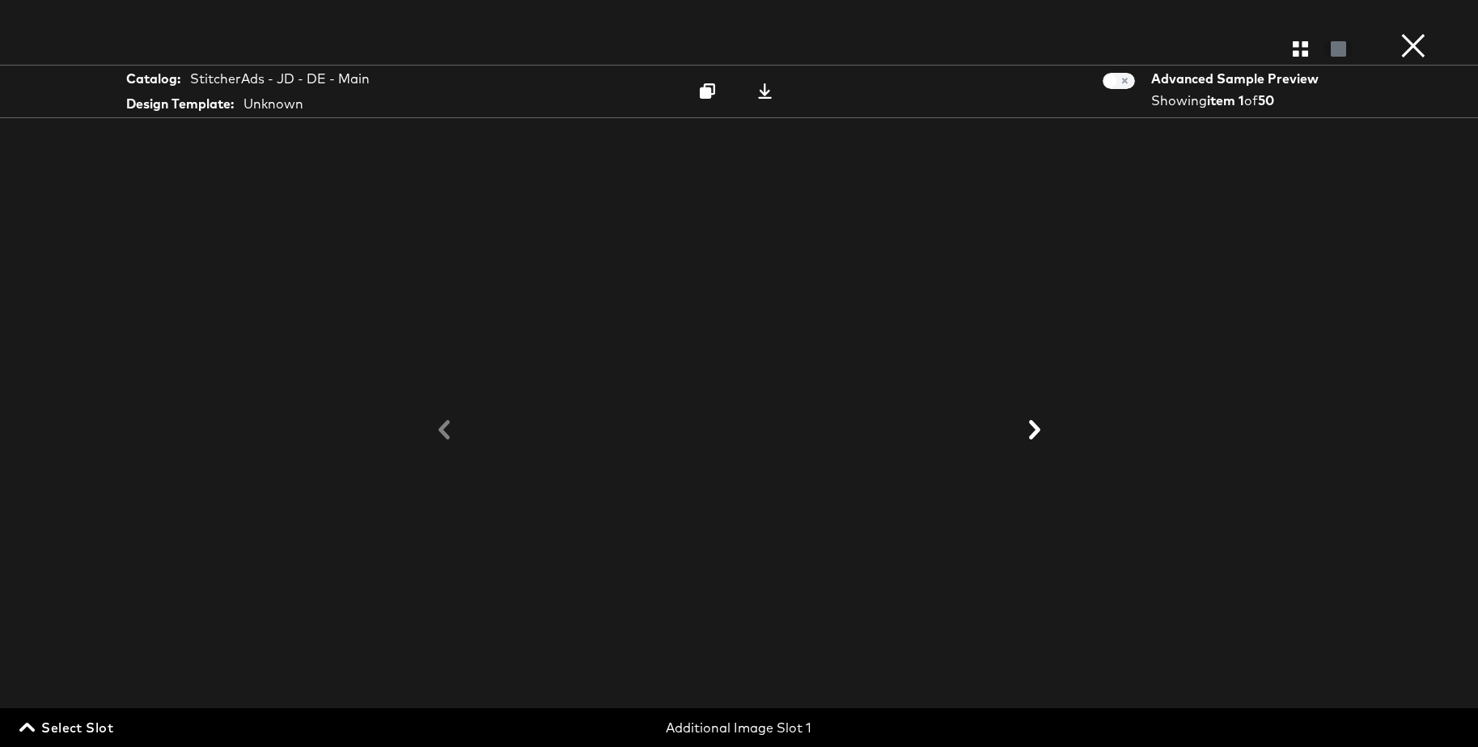
click at [1035, 427] on icon at bounding box center [1034, 429] width 11 height 19
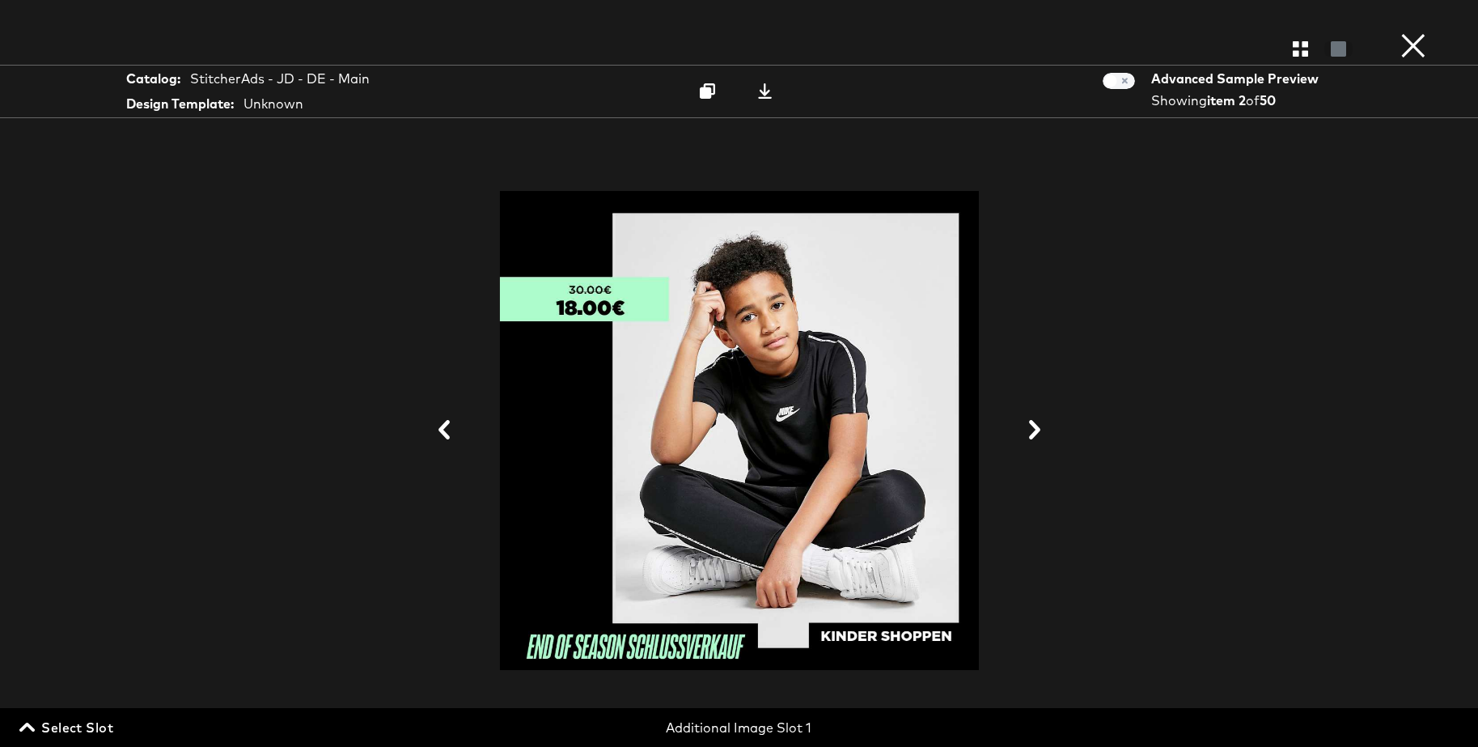
click at [1035, 427] on icon at bounding box center [1034, 429] width 11 height 19
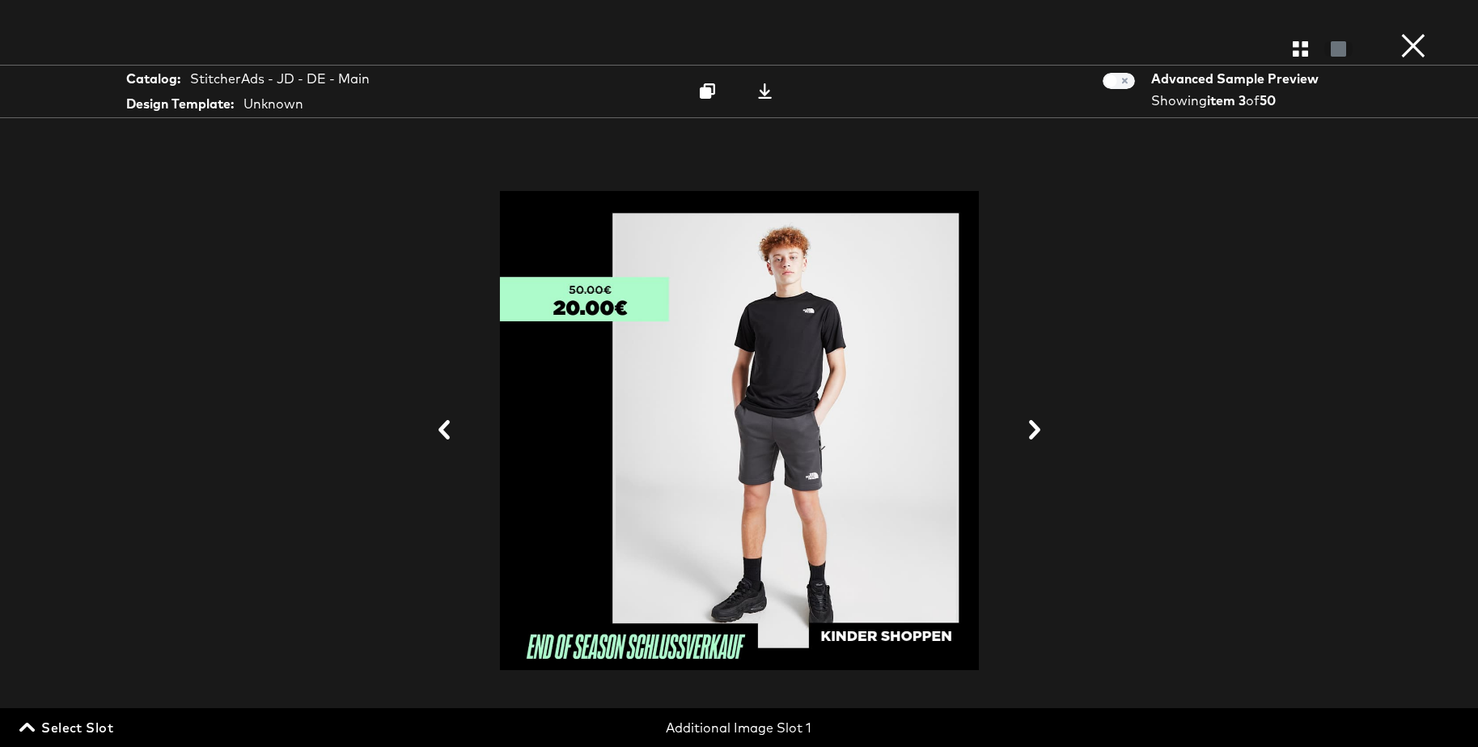
click at [1035, 427] on icon at bounding box center [1034, 429] width 11 height 19
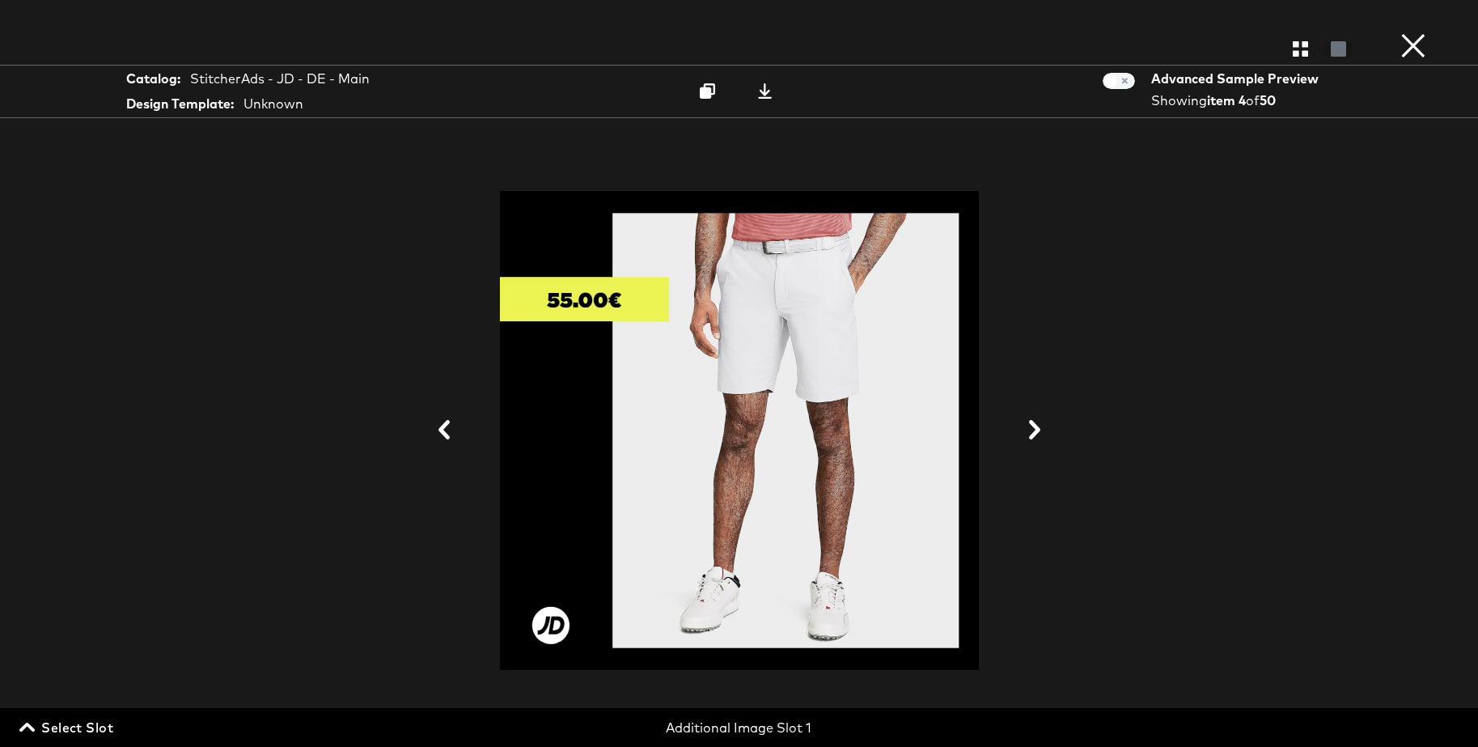
click at [1035, 427] on icon at bounding box center [1034, 429] width 11 height 19
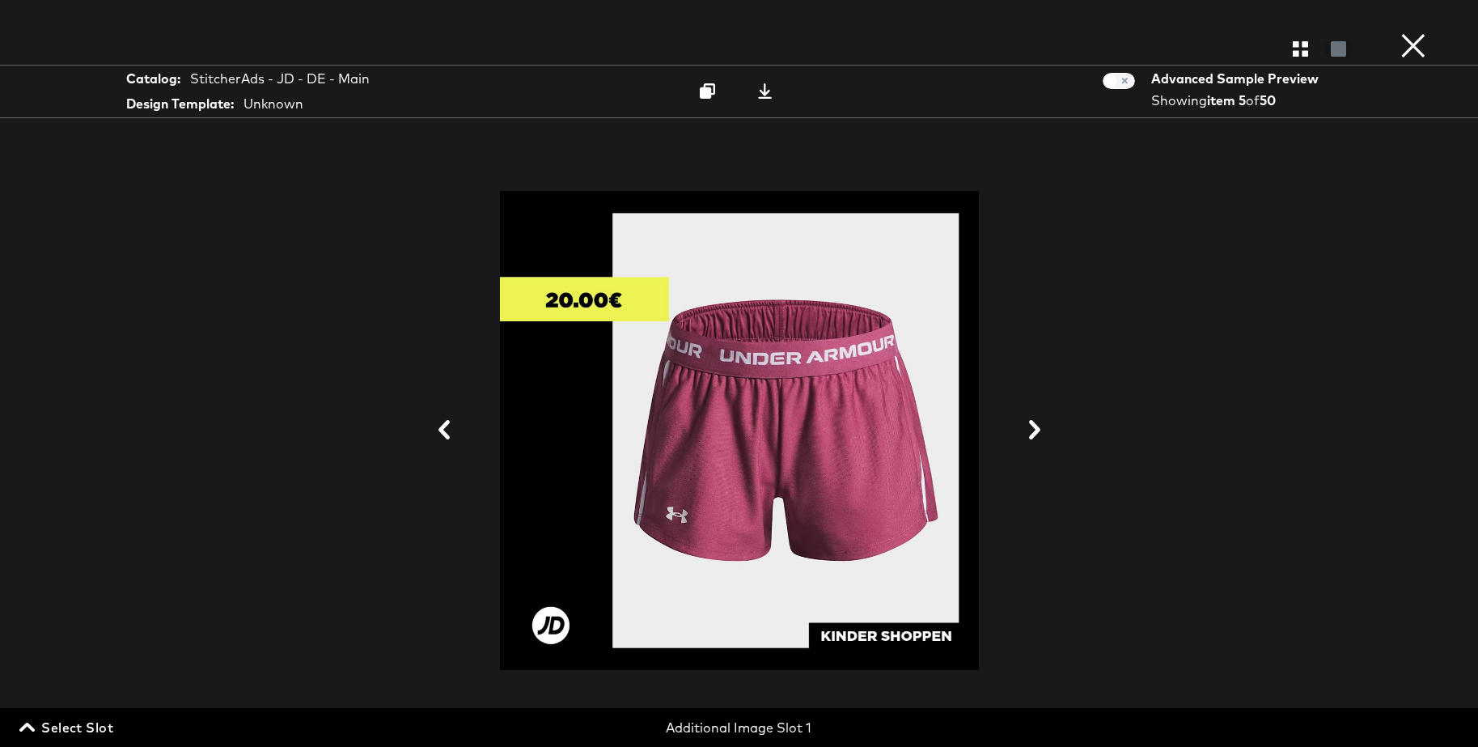
click at [1035, 427] on icon at bounding box center [1034, 429] width 11 height 19
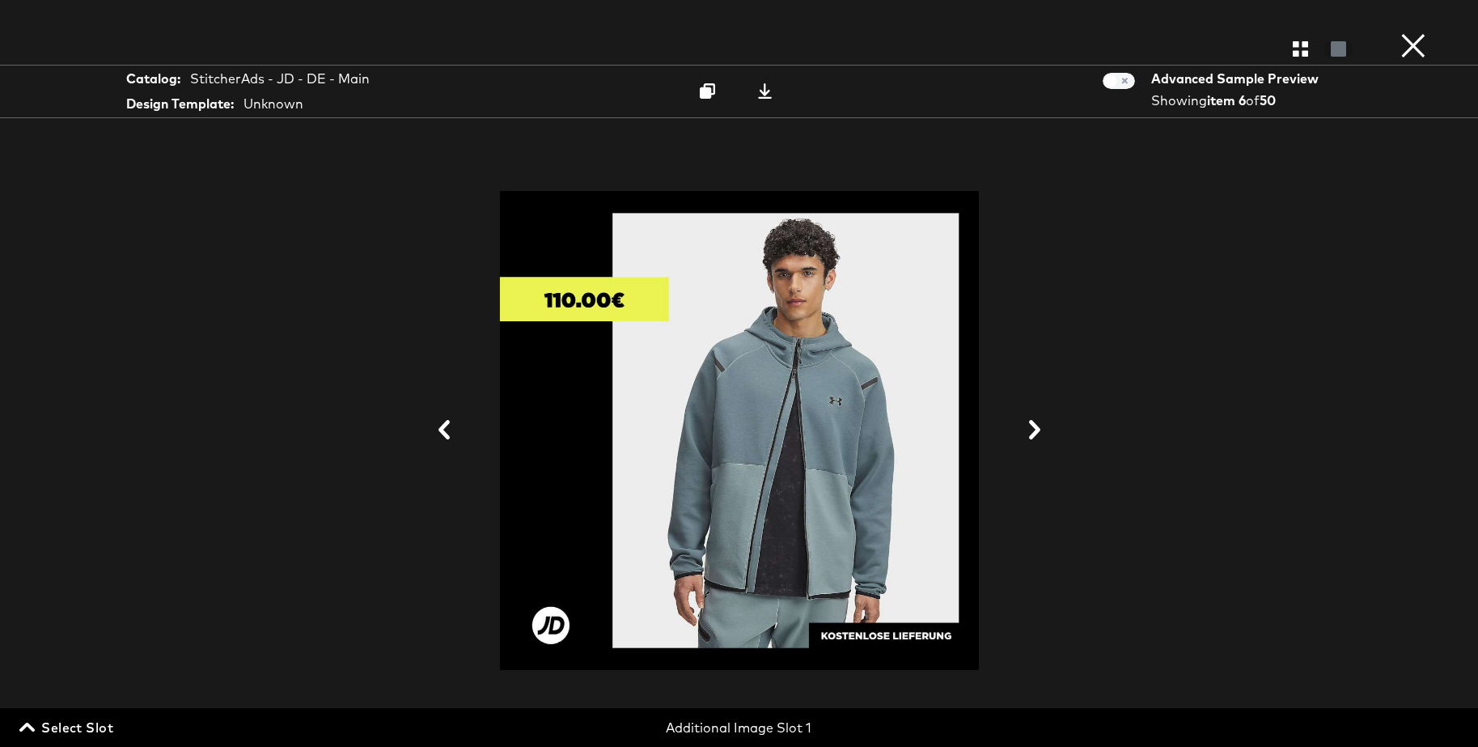
click at [1035, 427] on icon at bounding box center [1034, 429] width 11 height 19
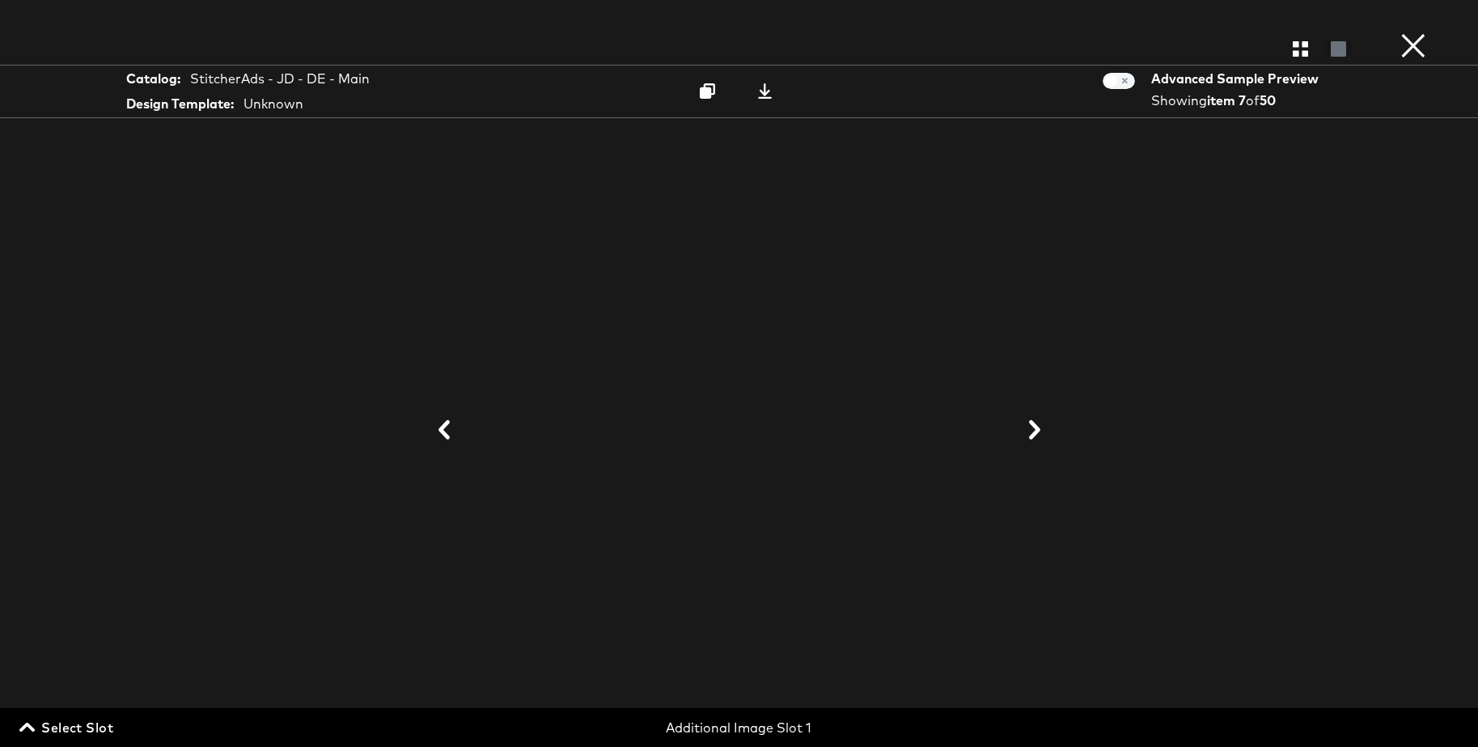
click at [1035, 427] on icon at bounding box center [1034, 429] width 11 height 19
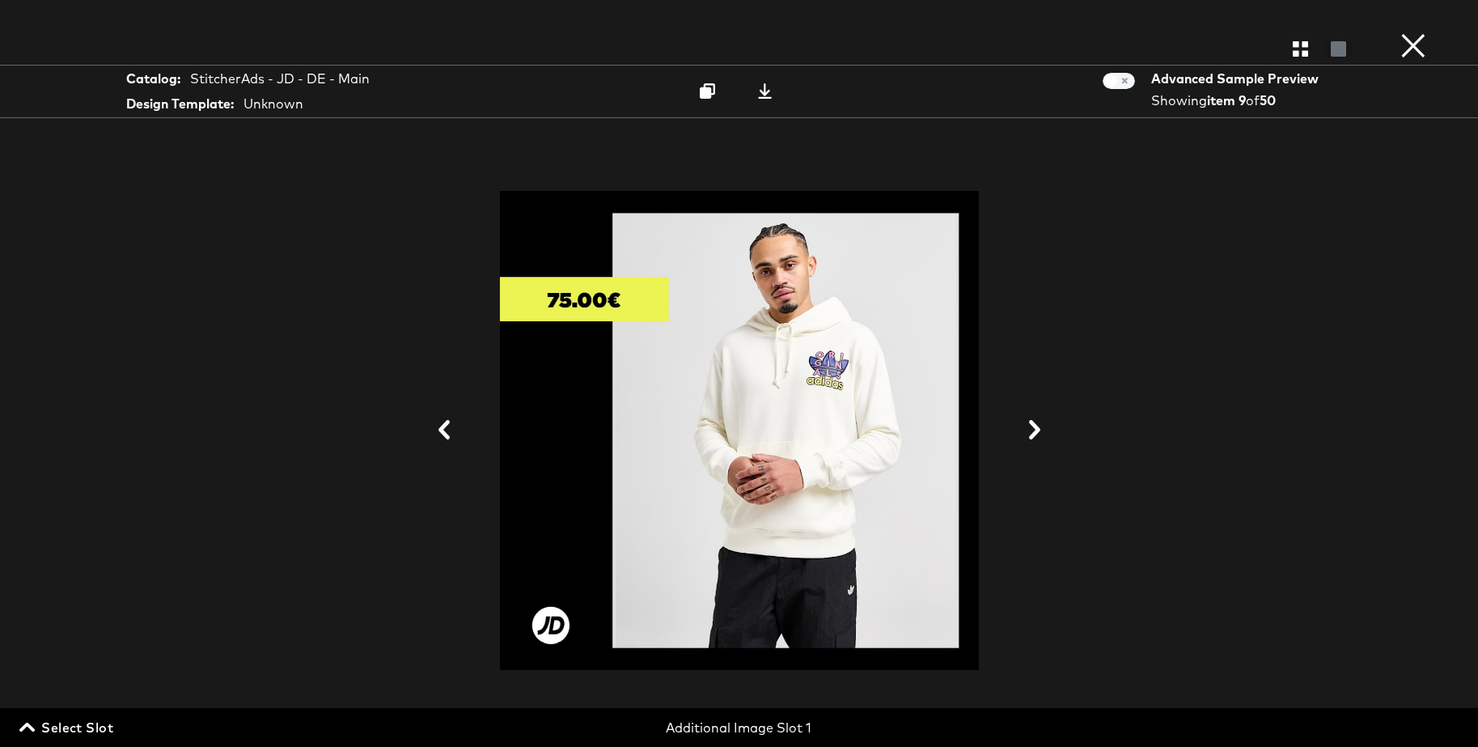
click at [1035, 427] on icon at bounding box center [1034, 429] width 11 height 19
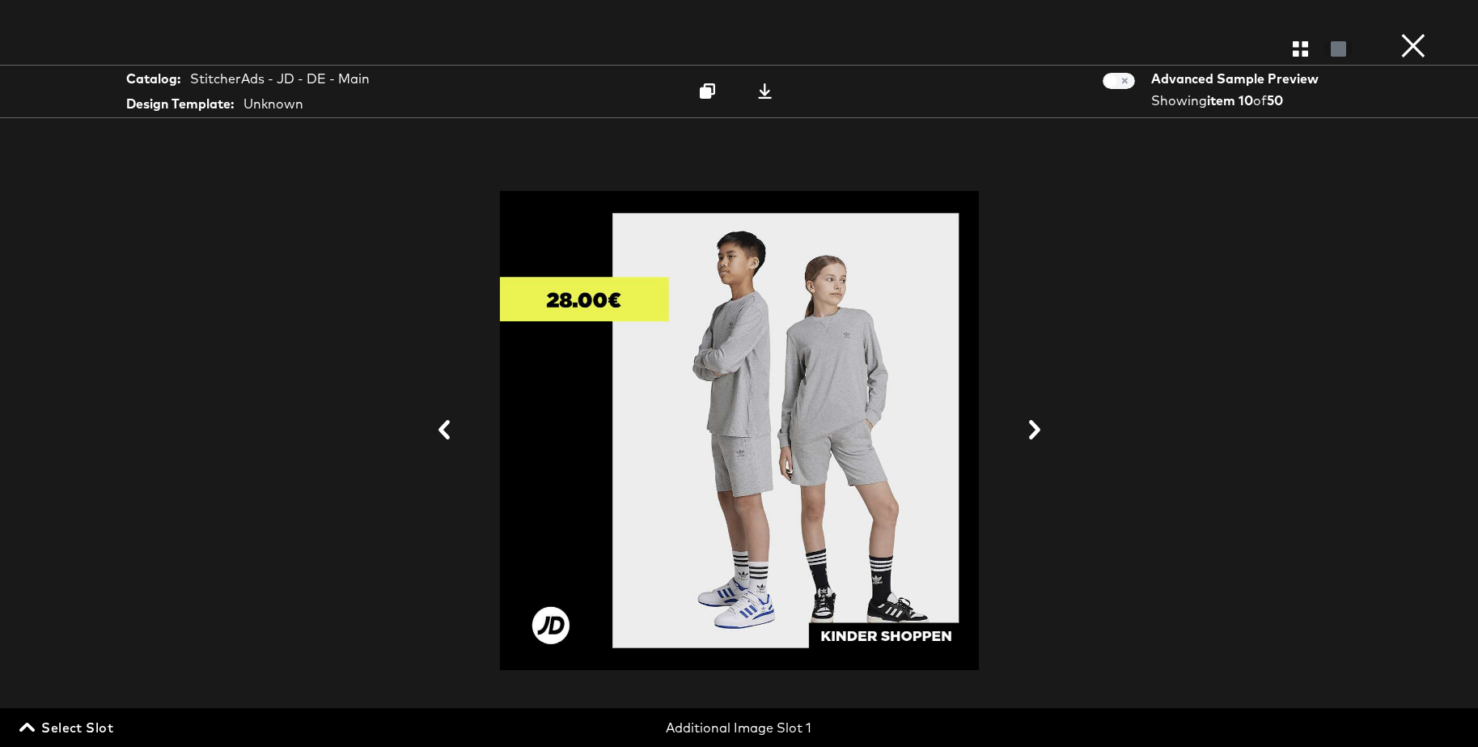
click at [1035, 427] on icon at bounding box center [1034, 429] width 11 height 19
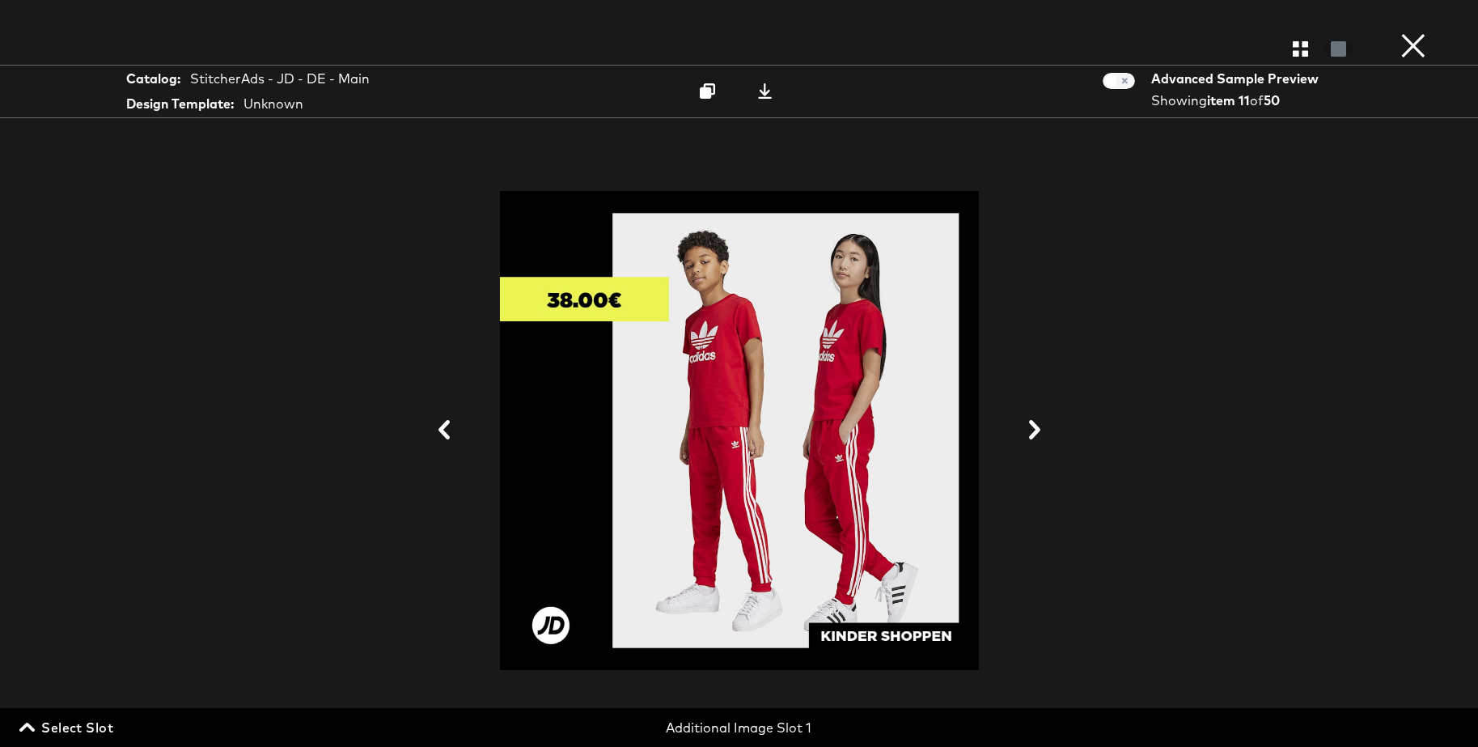
click at [1035, 427] on icon at bounding box center [1034, 429] width 11 height 19
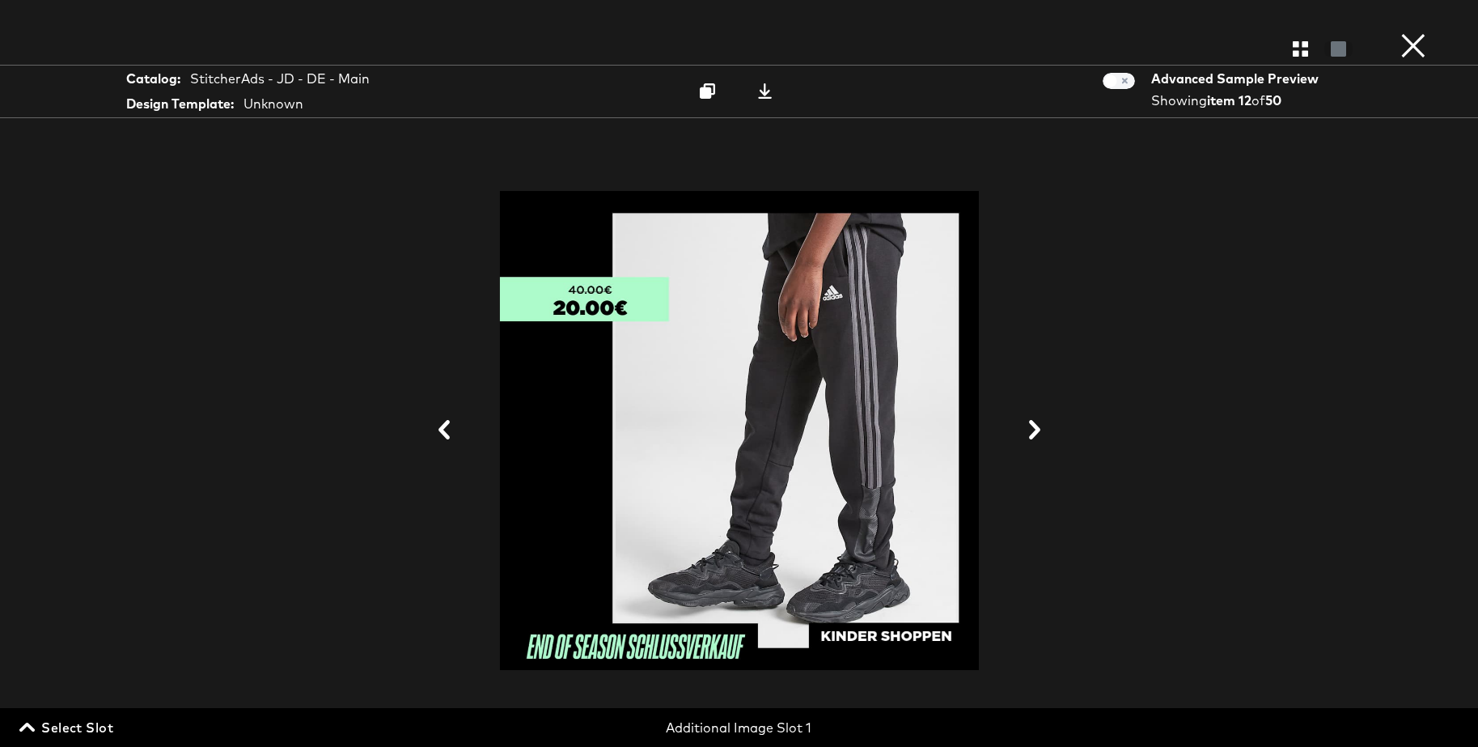
click at [94, 723] on span "Select Slot" at bounding box center [68, 727] width 91 height 23
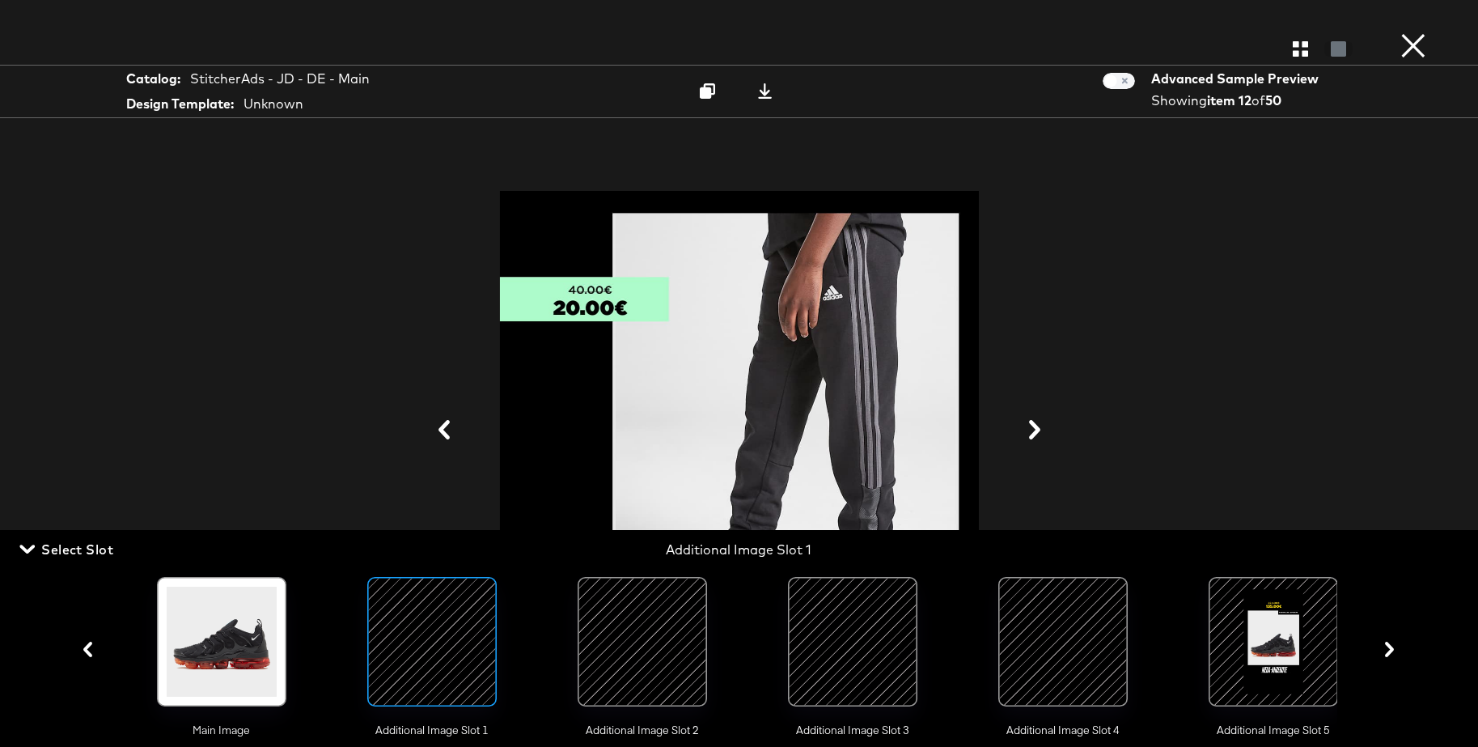
click at [620, 625] on div at bounding box center [642, 642] width 110 height 110
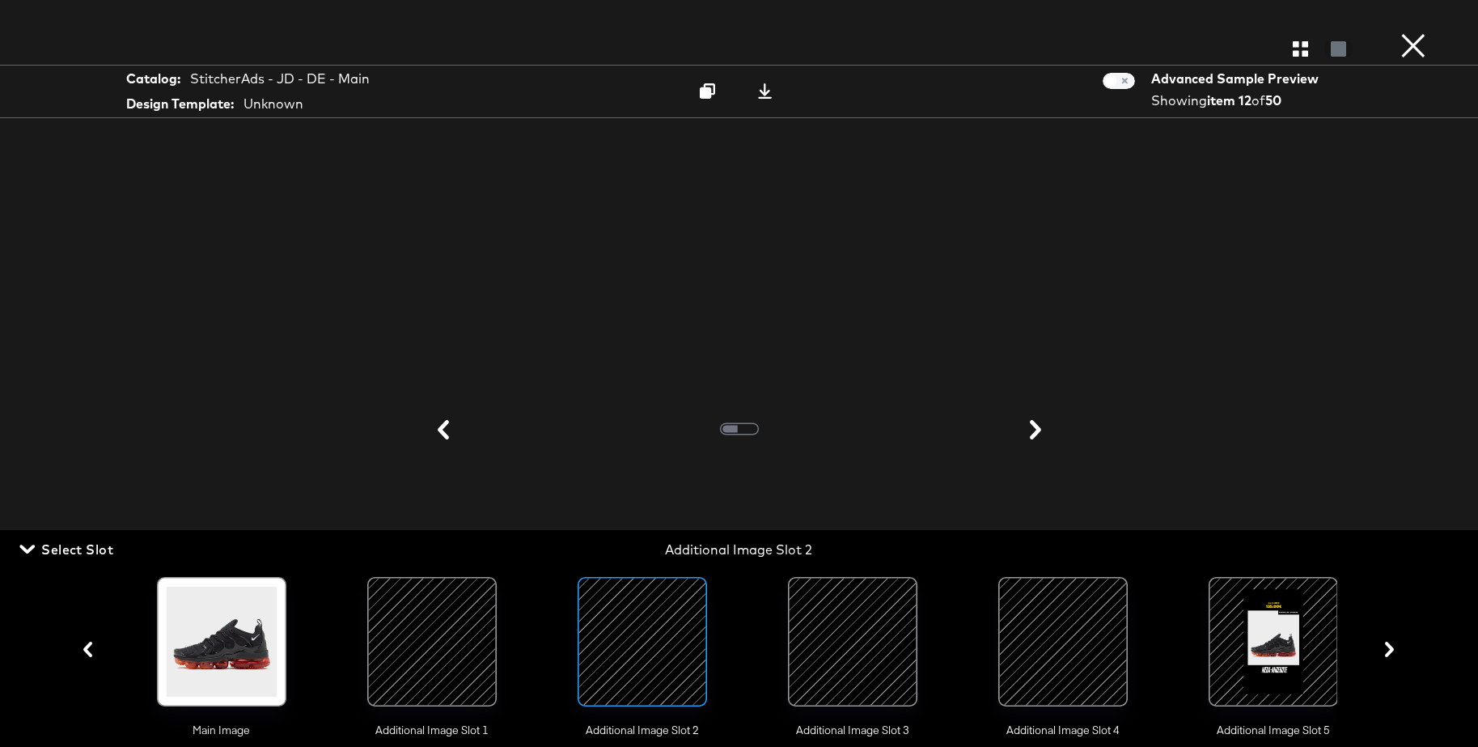
click at [86, 550] on span "Select Slot" at bounding box center [68, 549] width 91 height 23
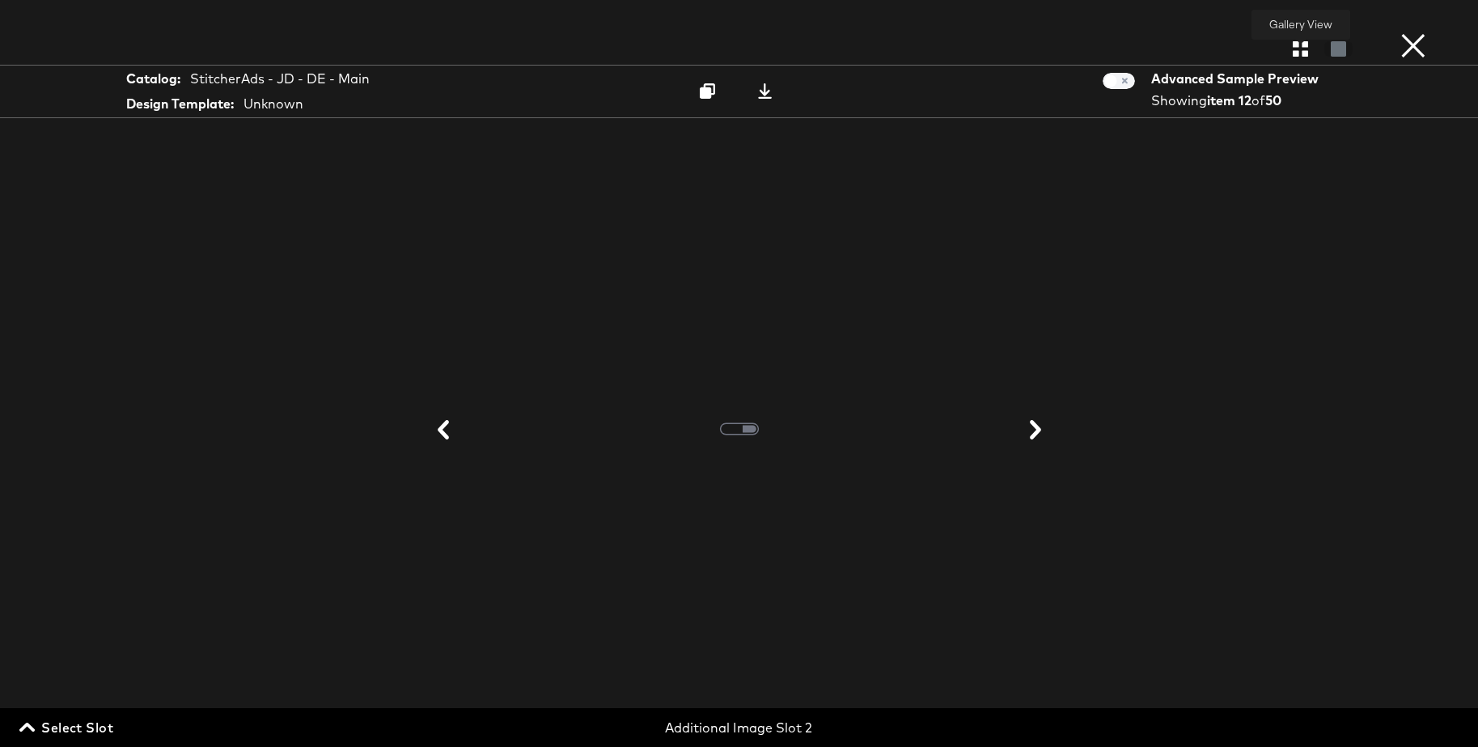
click at [1295, 52] on icon "button" at bounding box center [1300, 48] width 15 height 15
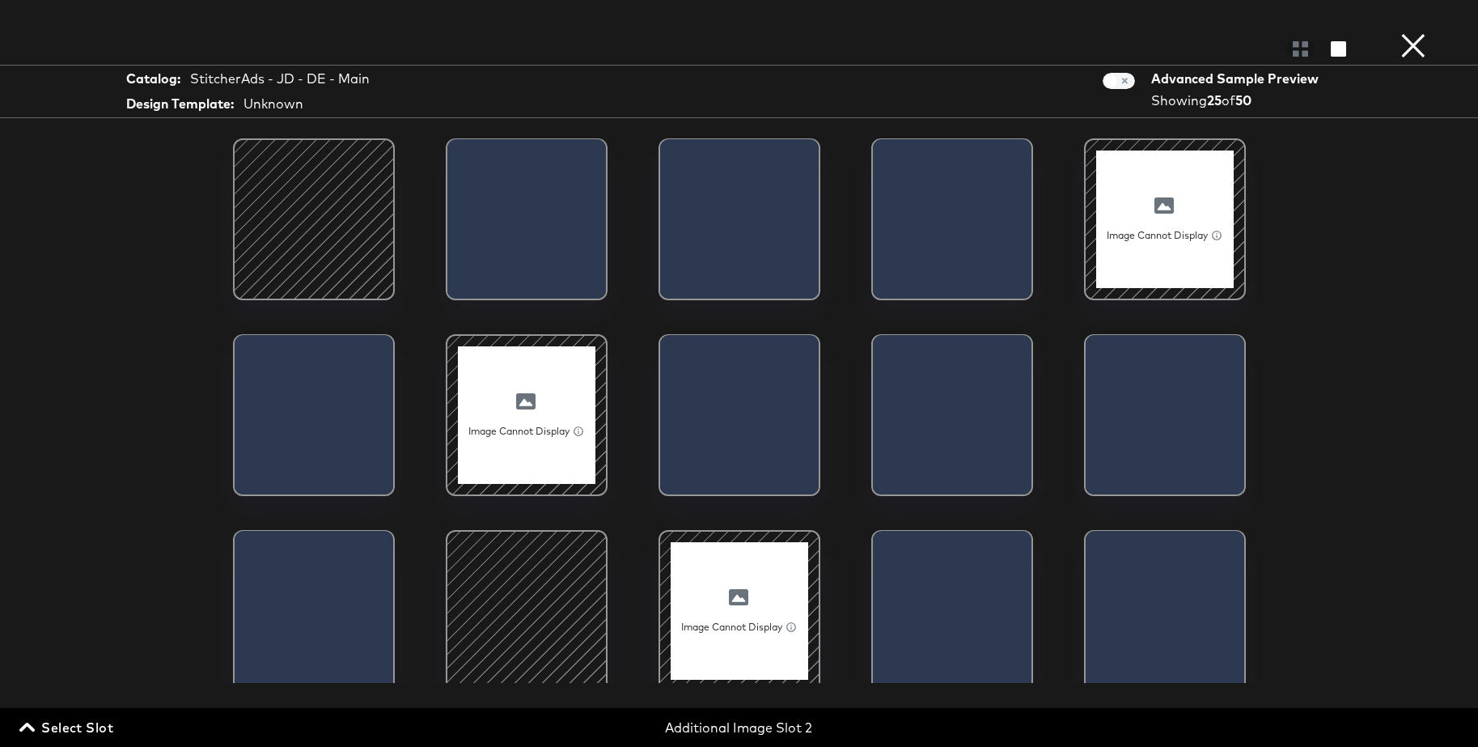
click at [334, 201] on div at bounding box center [314, 219] width 138 height 138
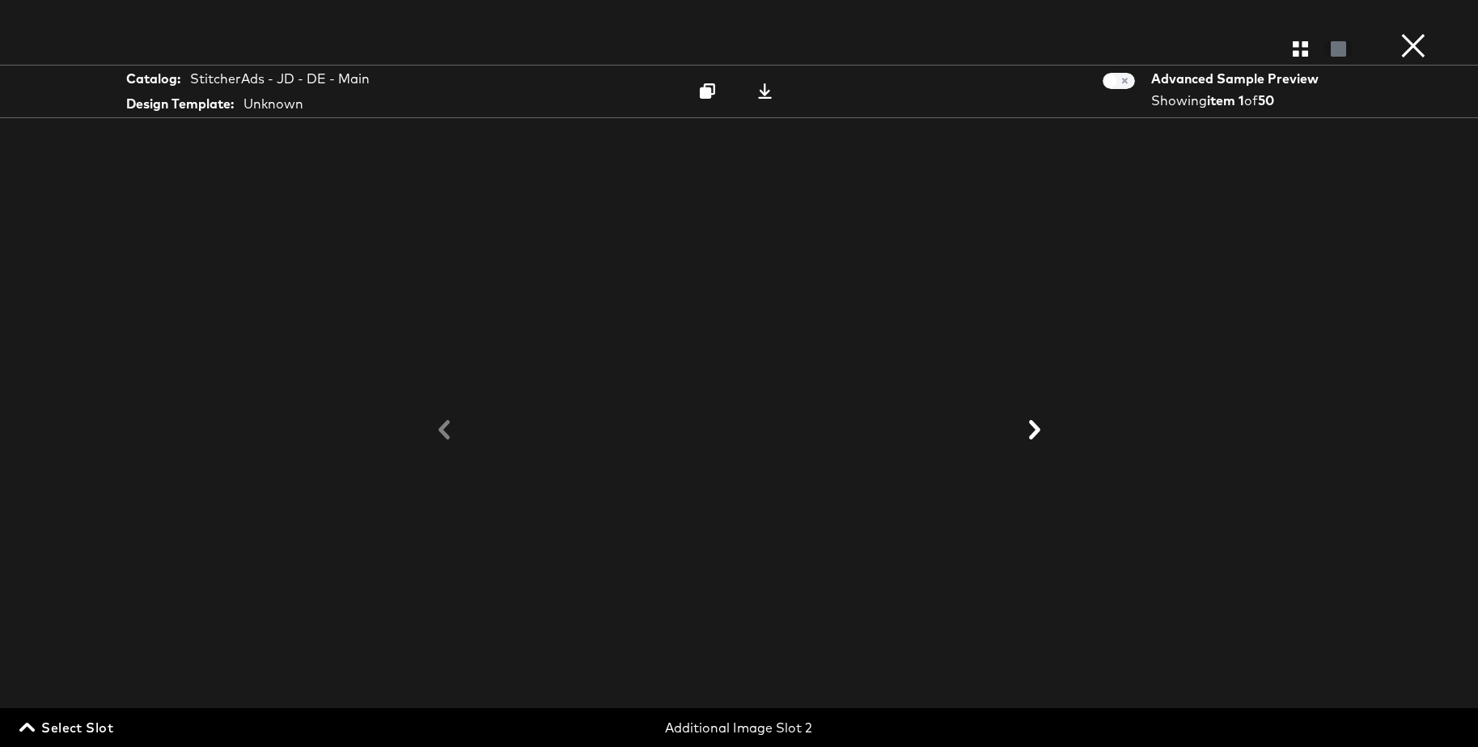
click at [1035, 428] on icon at bounding box center [1034, 429] width 11 height 19
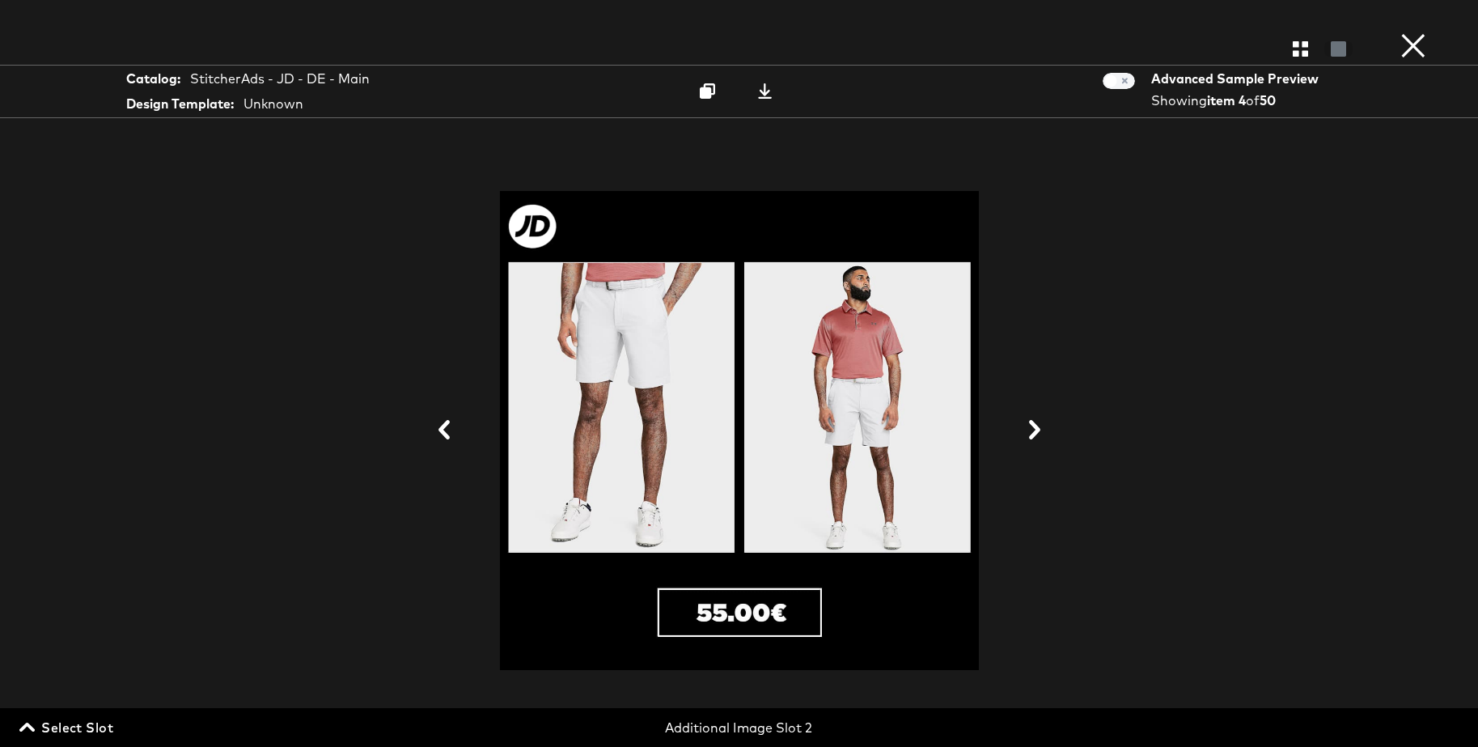
click at [1035, 428] on icon at bounding box center [1034, 429] width 11 height 19
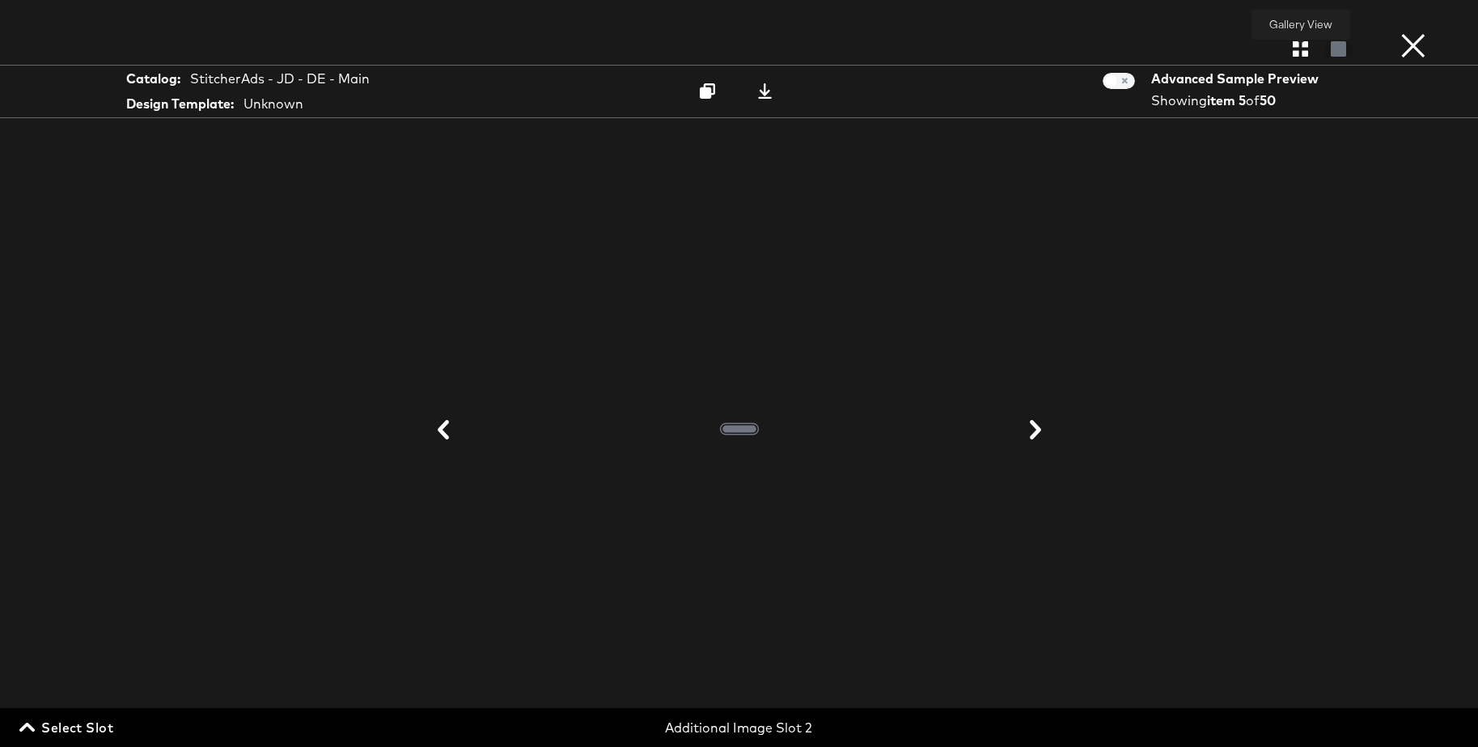
click at [1298, 46] on icon "button" at bounding box center [1300, 48] width 15 height 15
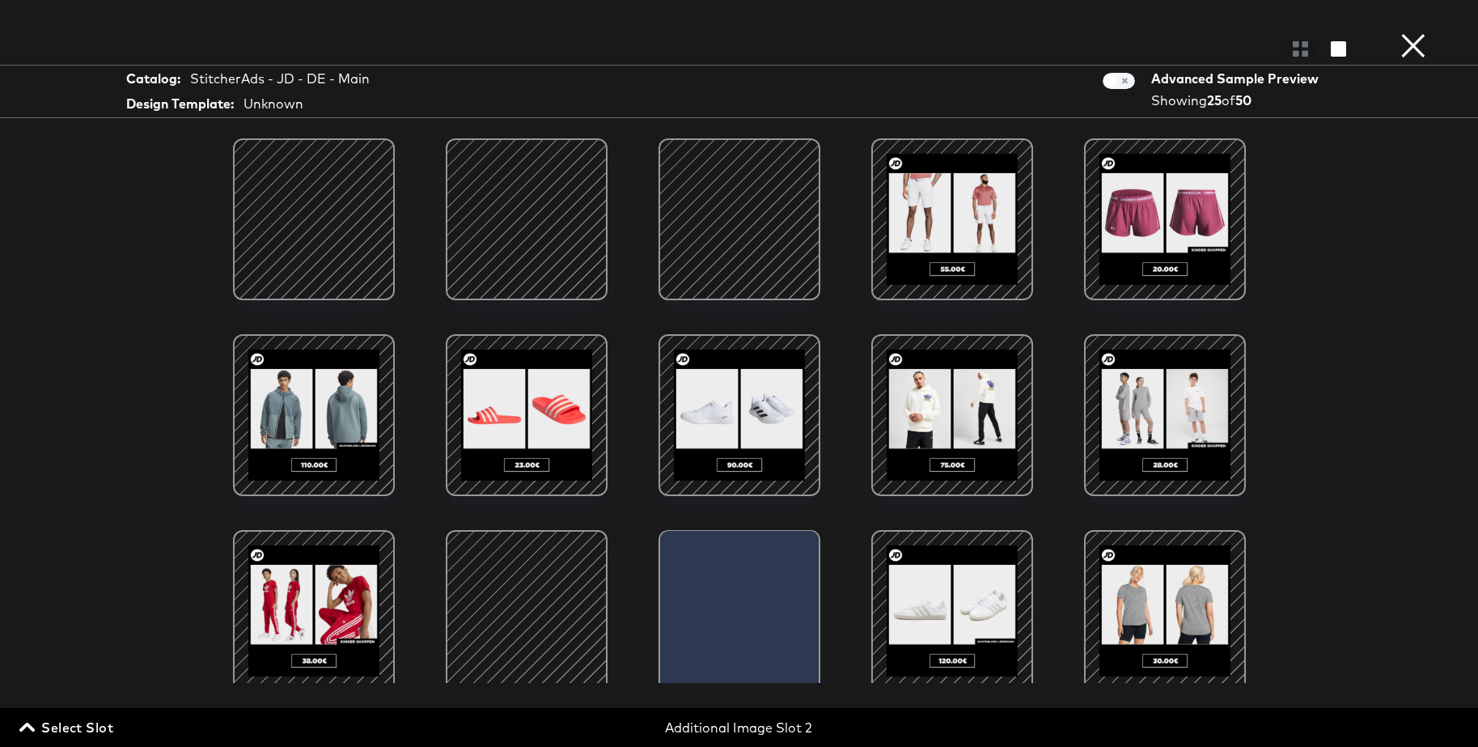
click at [100, 724] on span "Select Slot" at bounding box center [68, 727] width 91 height 23
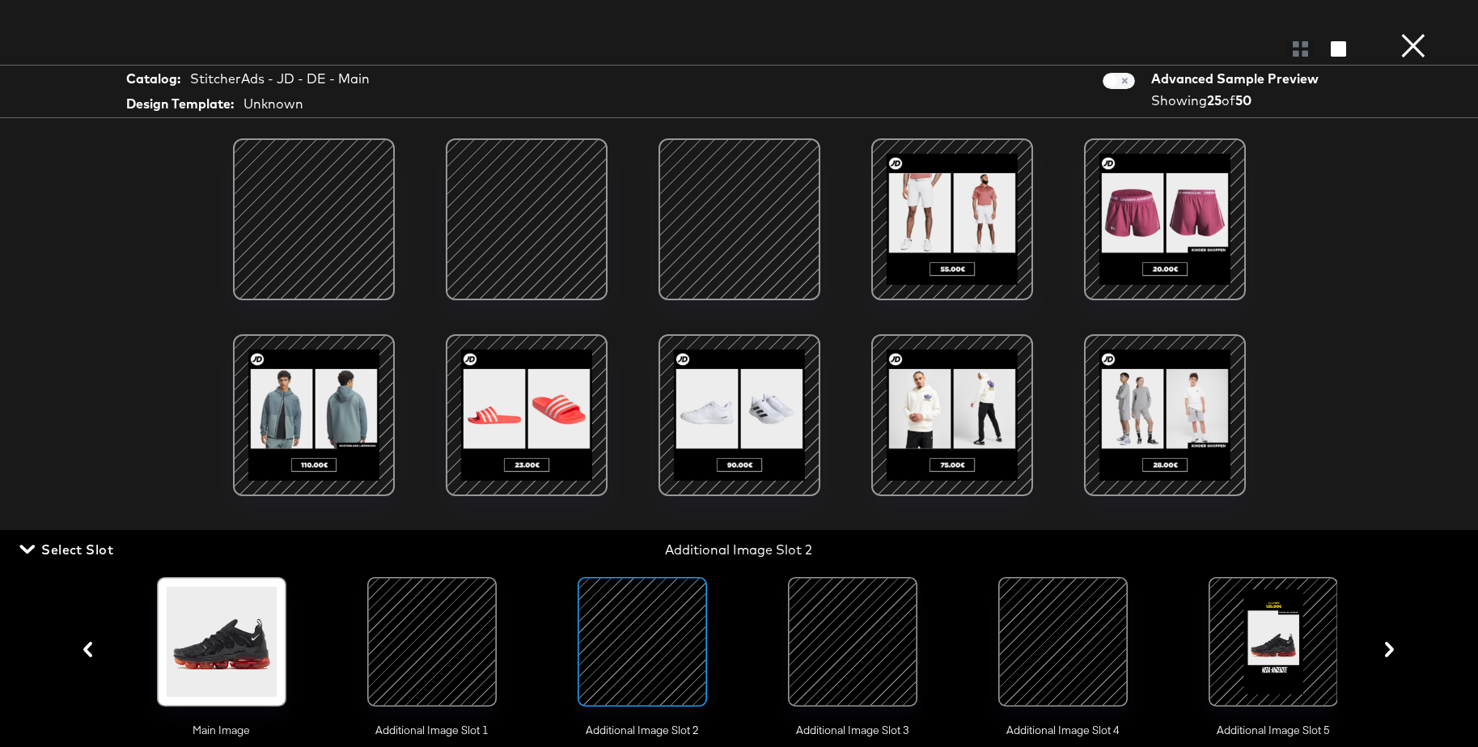
click at [840, 629] on div at bounding box center [853, 642] width 110 height 110
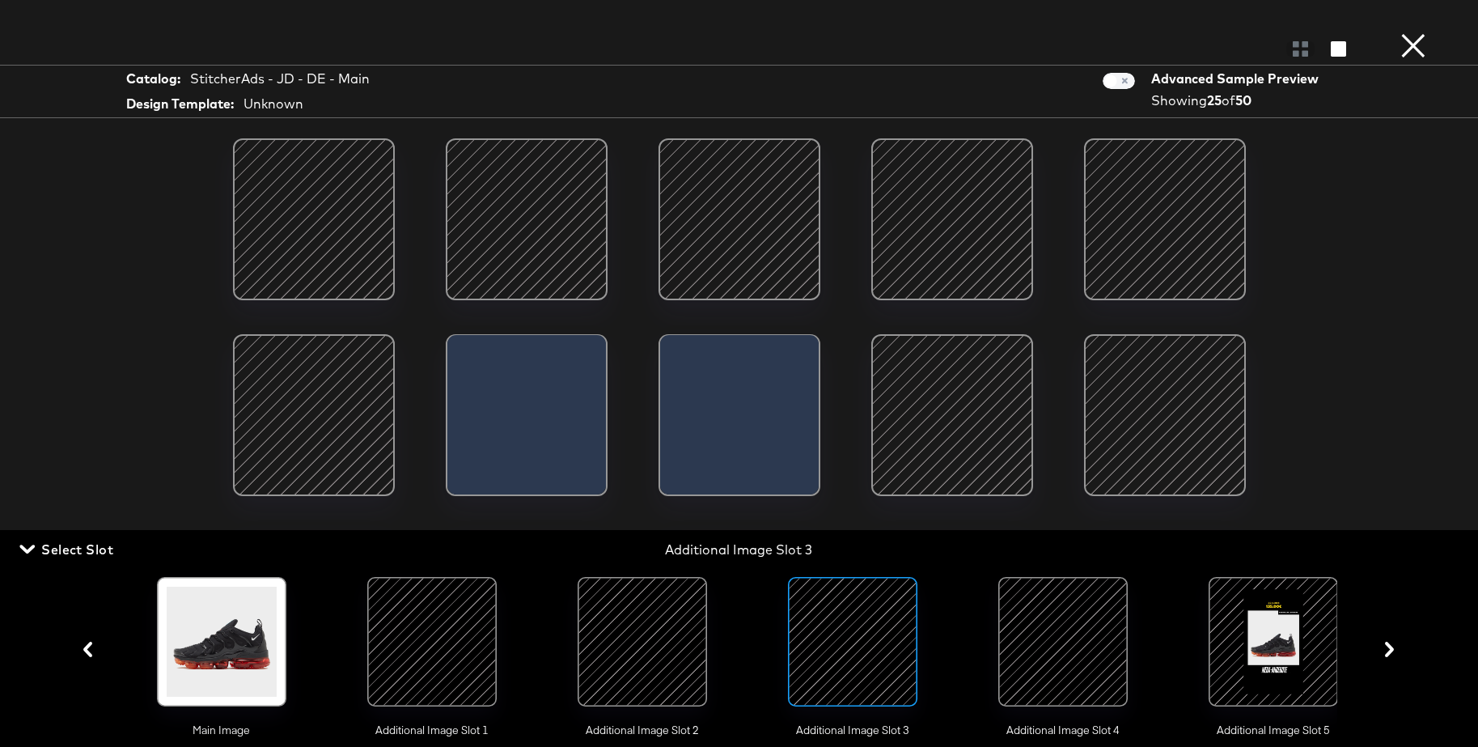
click at [311, 242] on div at bounding box center [314, 219] width 138 height 138
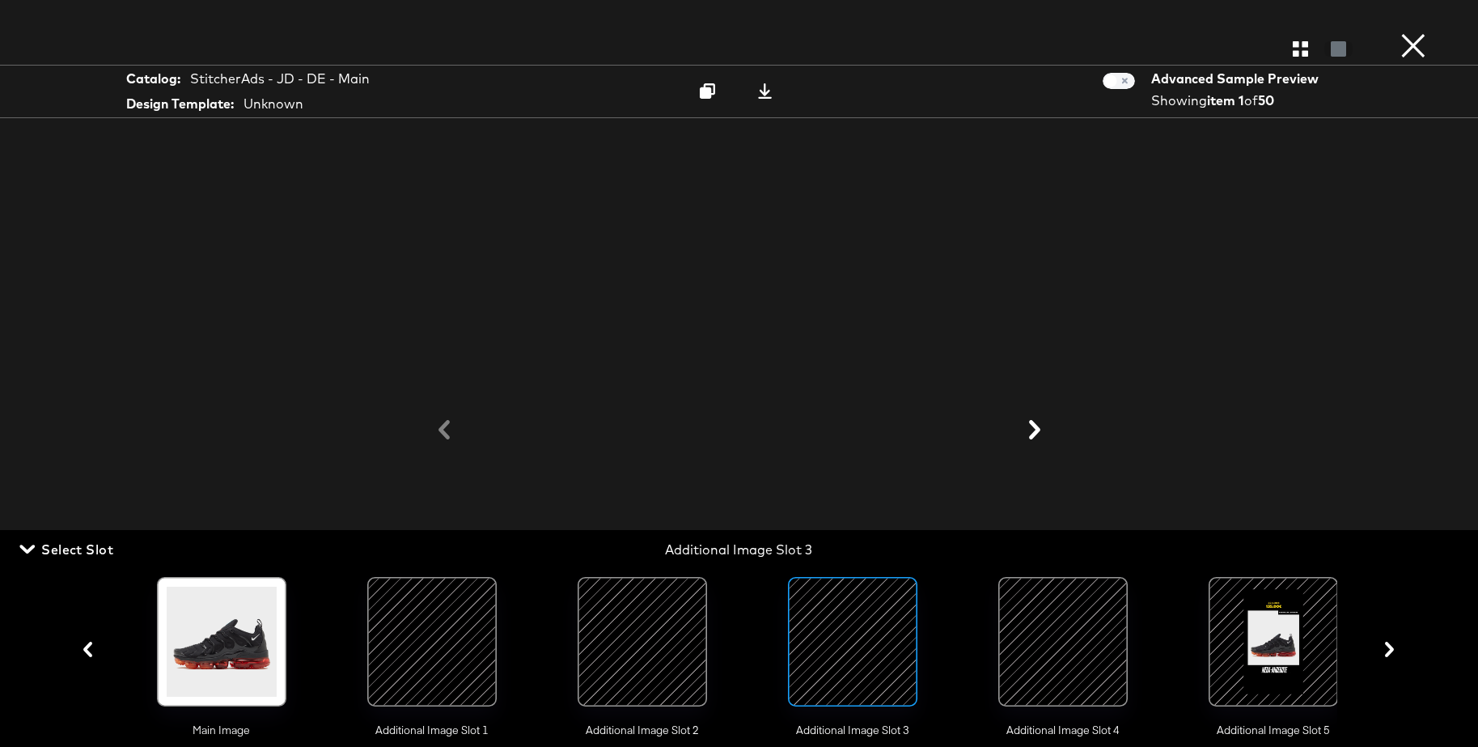
click at [83, 548] on span "Select Slot" at bounding box center [68, 549] width 91 height 23
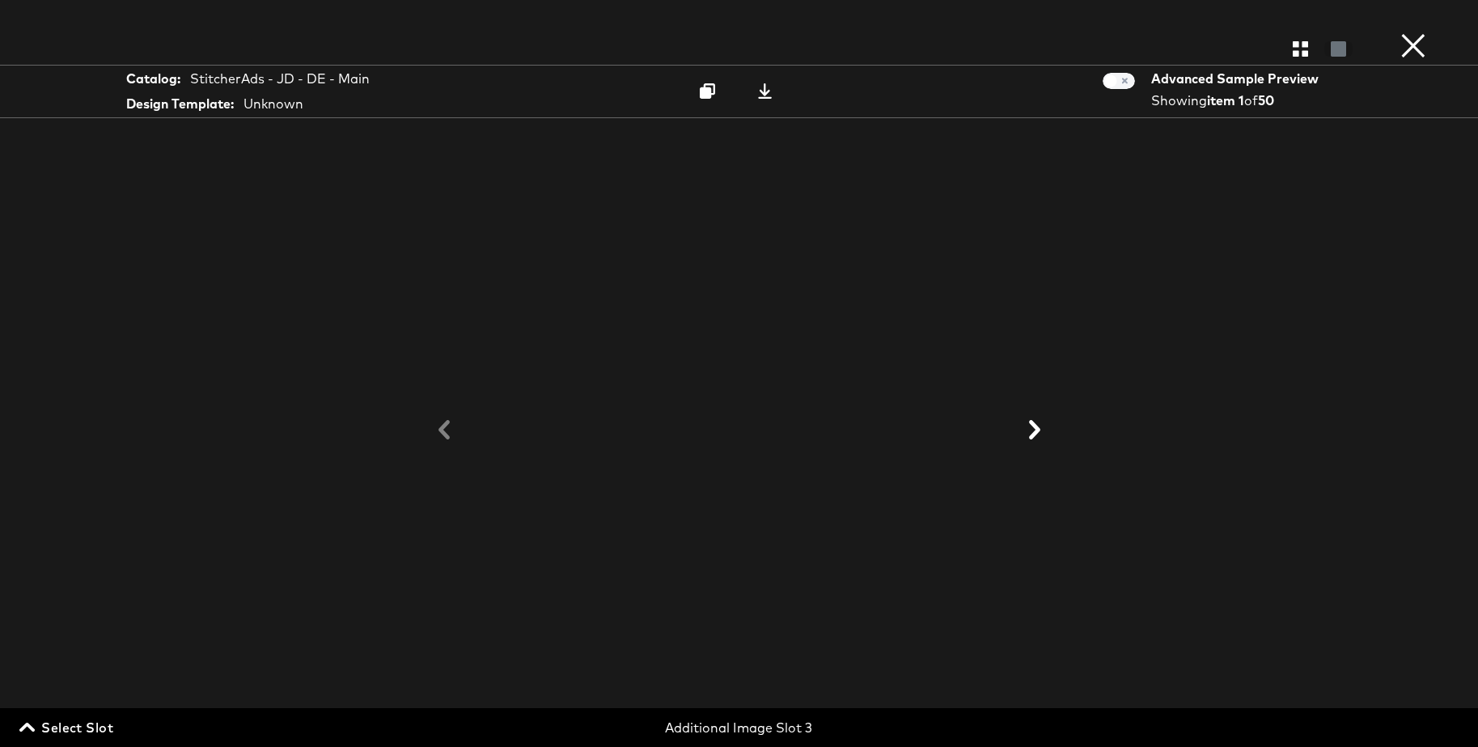
click at [1039, 427] on icon at bounding box center [1034, 429] width 19 height 19
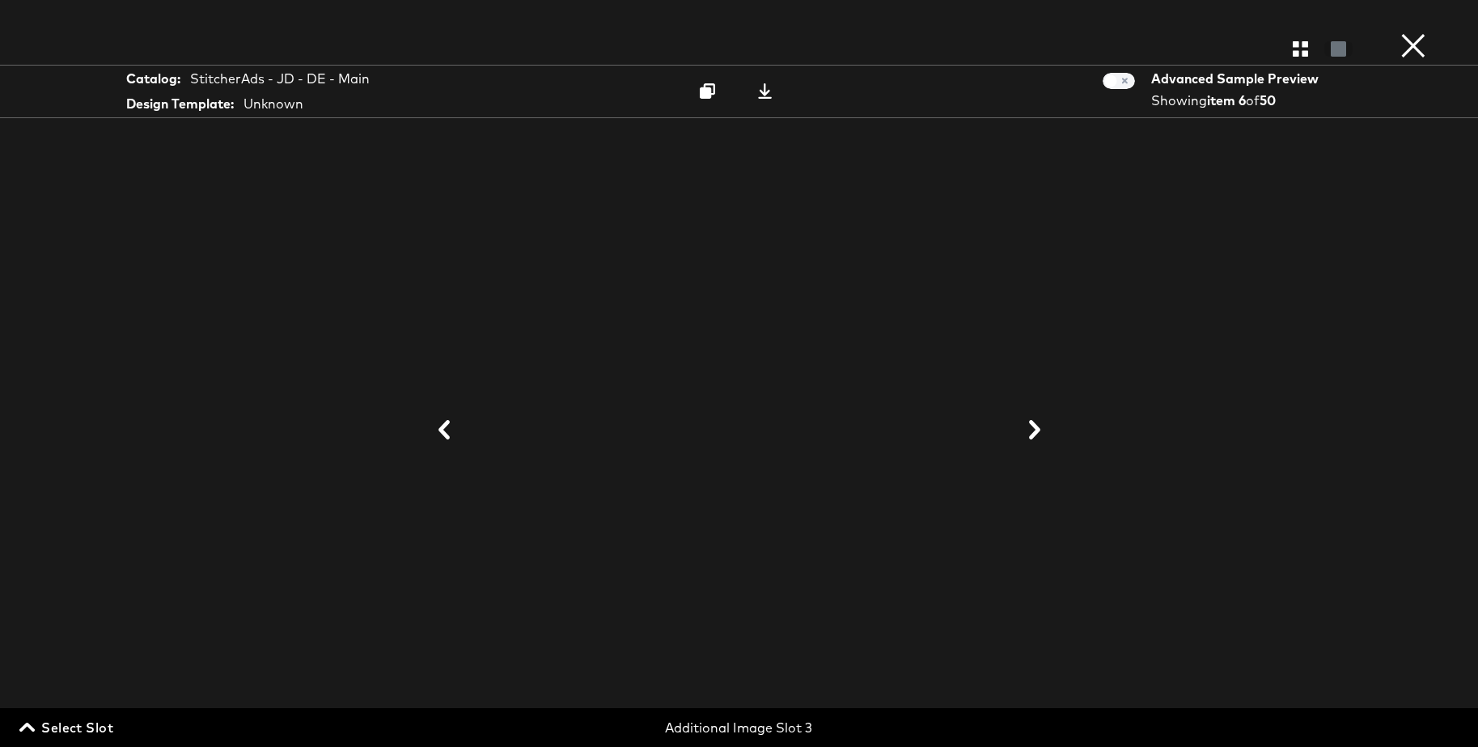
click at [1410, 32] on button "×" at bounding box center [1413, 16] width 32 height 32
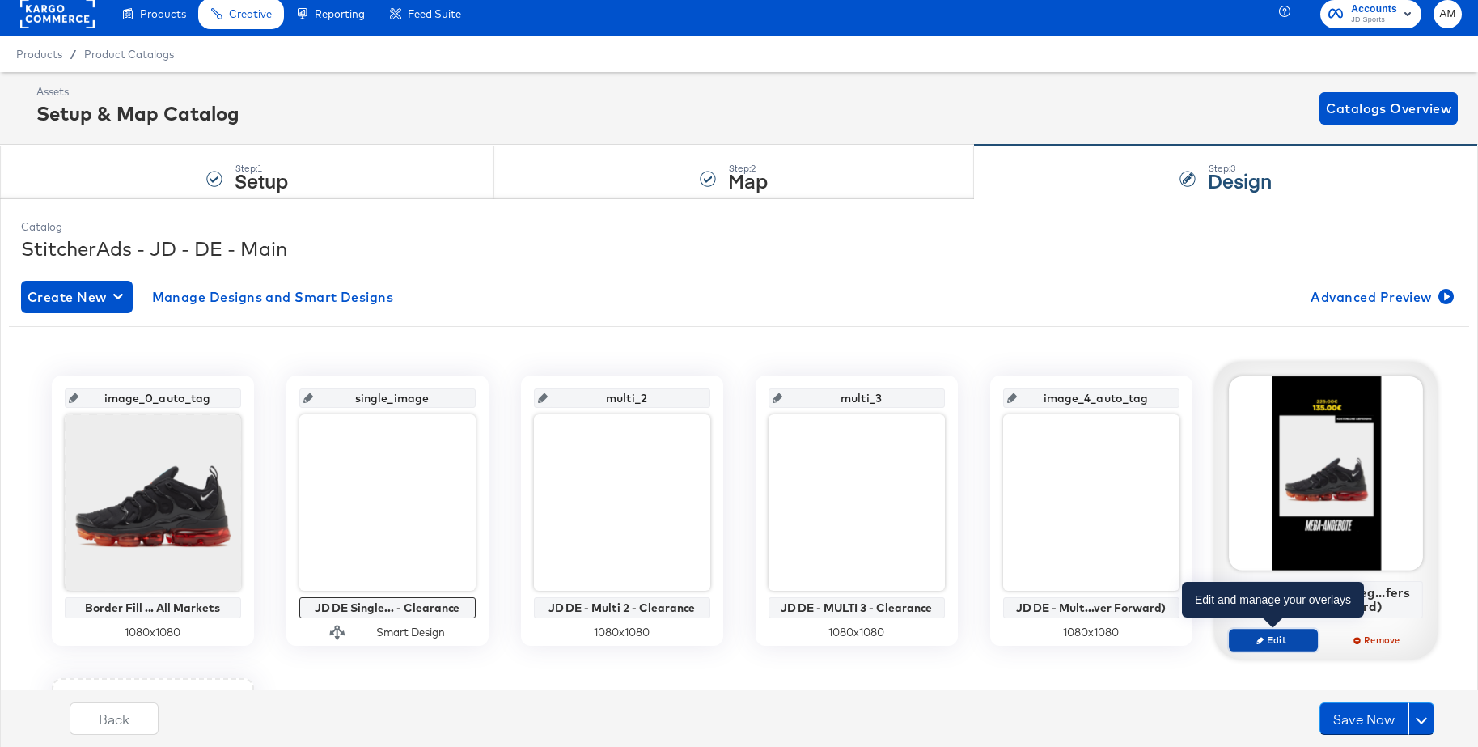
click at [1286, 636] on span "Edit" at bounding box center [1272, 639] width 74 height 12
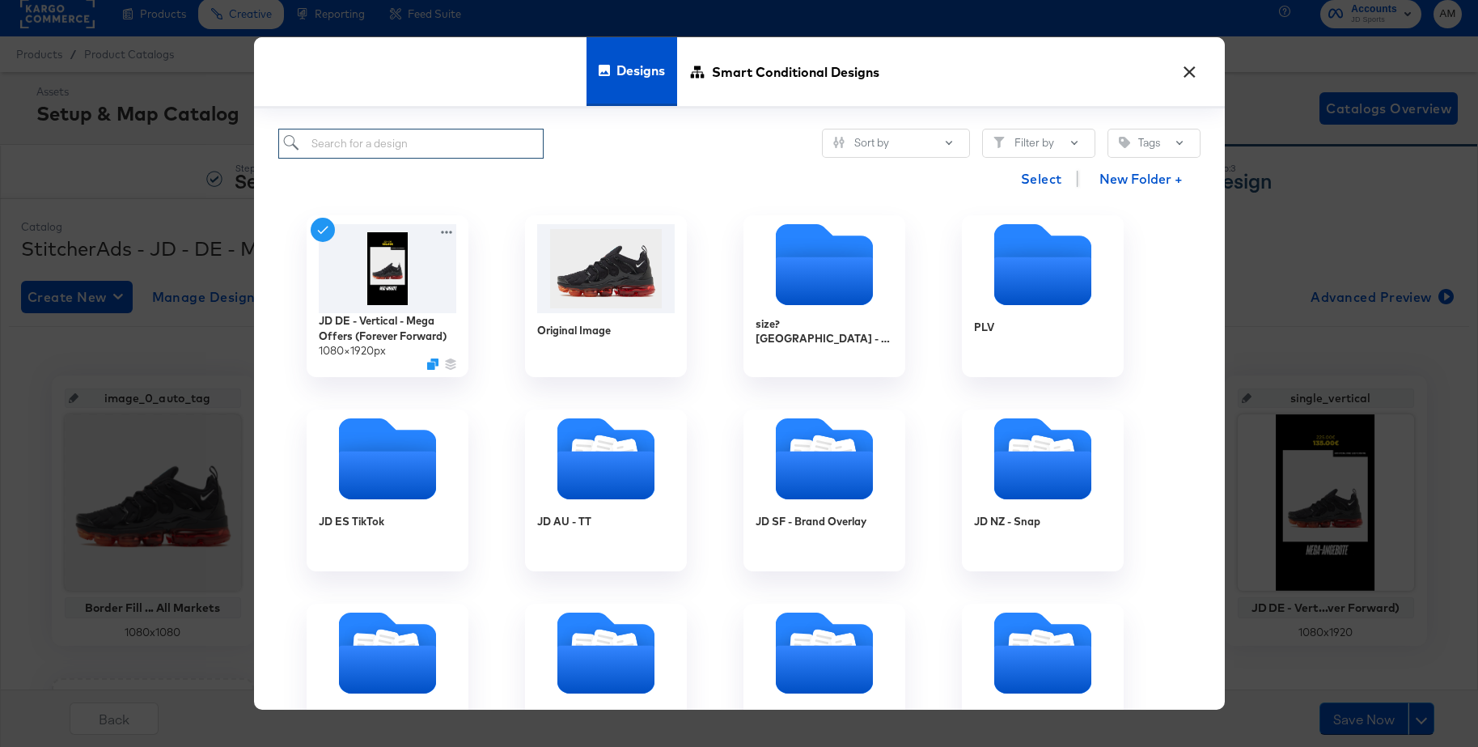
click at [349, 143] on input "search" at bounding box center [411, 144] width 266 height 30
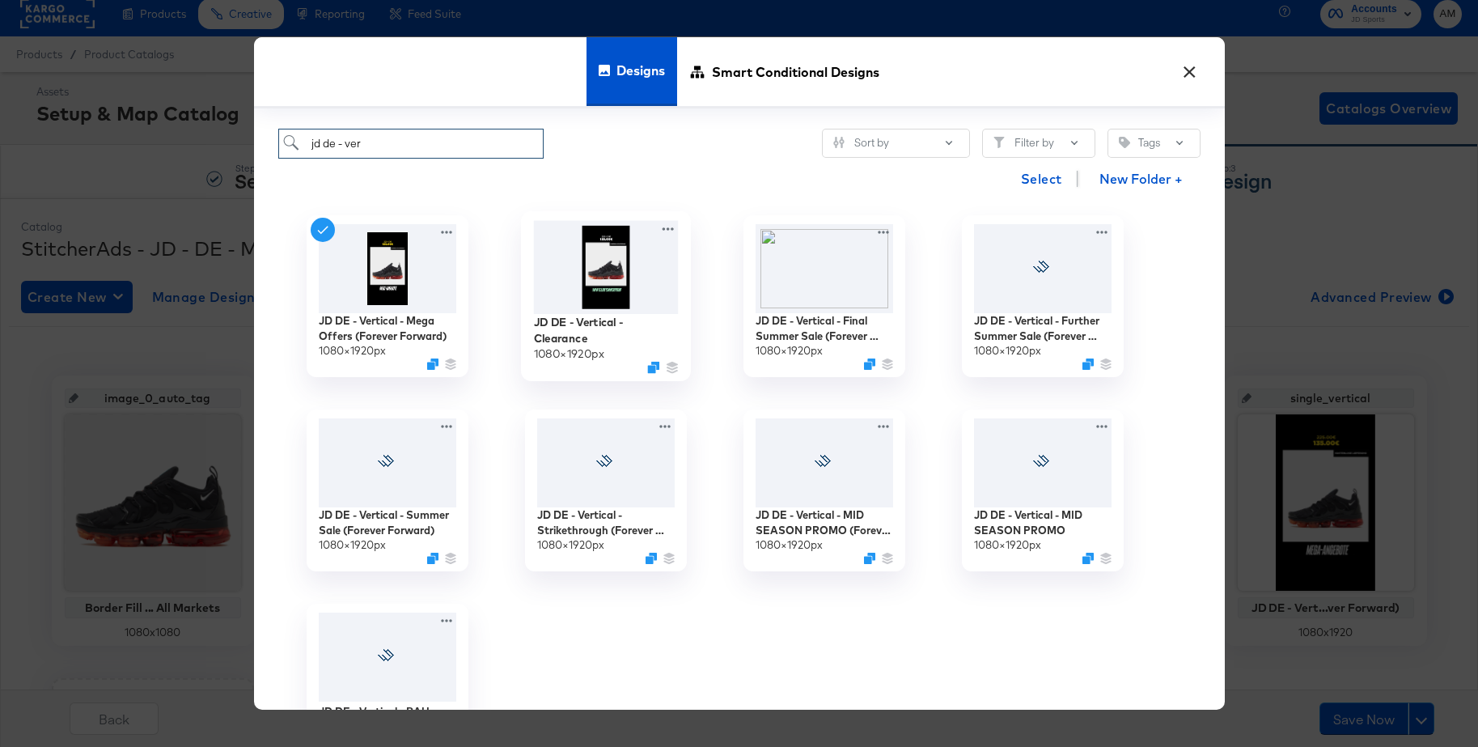
type input "jd de - ver"
click at [606, 256] on img at bounding box center [605, 267] width 145 height 93
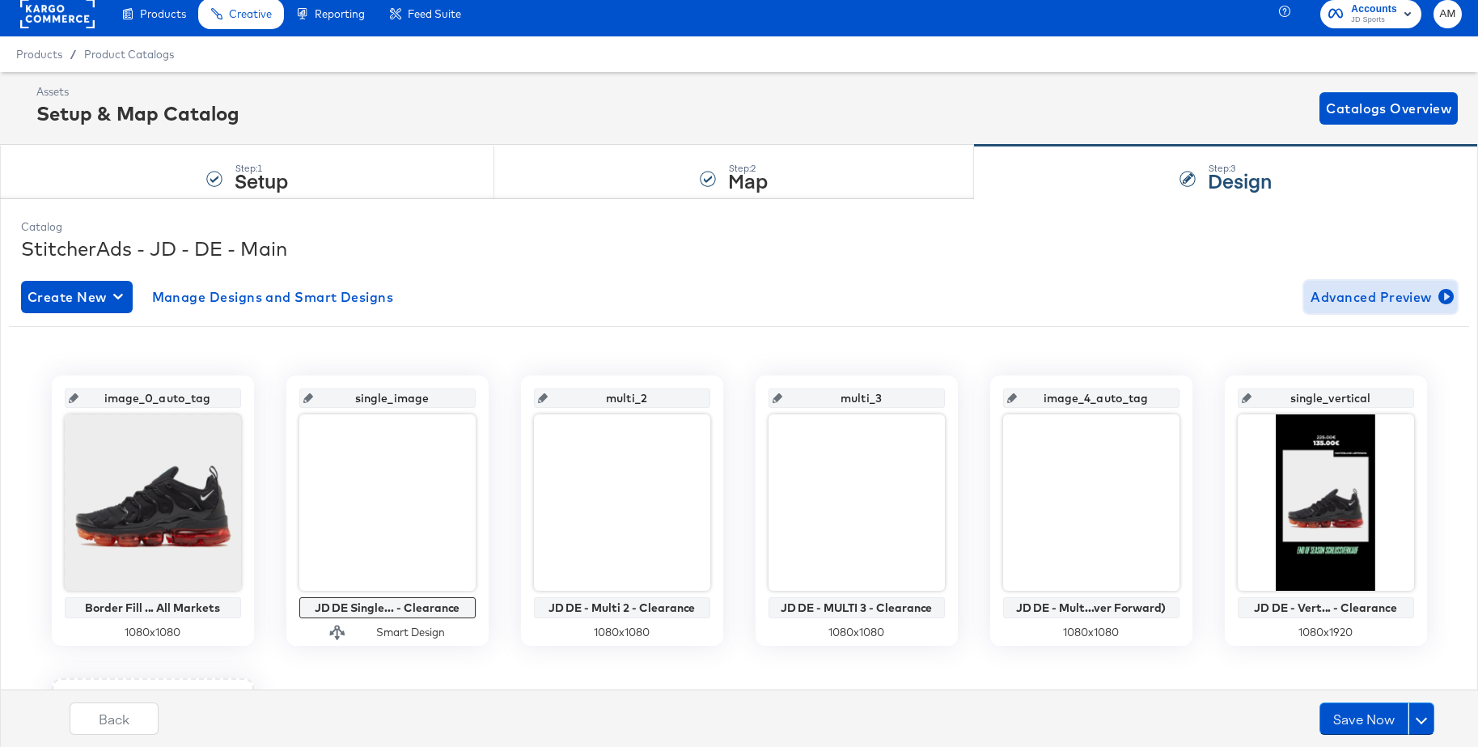
click at [1380, 301] on span "Advanced Preview" at bounding box center [1381, 297] width 140 height 23
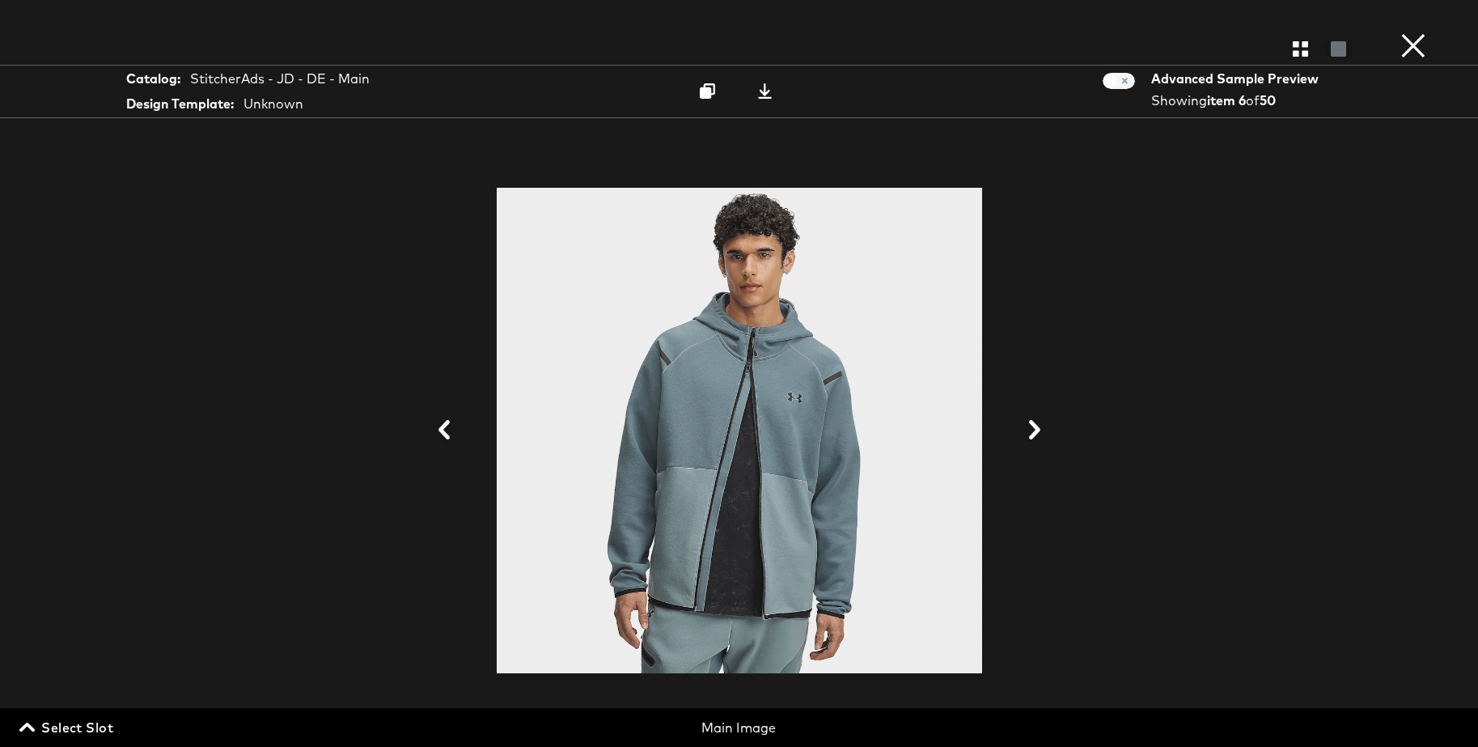
click at [53, 725] on span "Select Slot" at bounding box center [68, 727] width 91 height 23
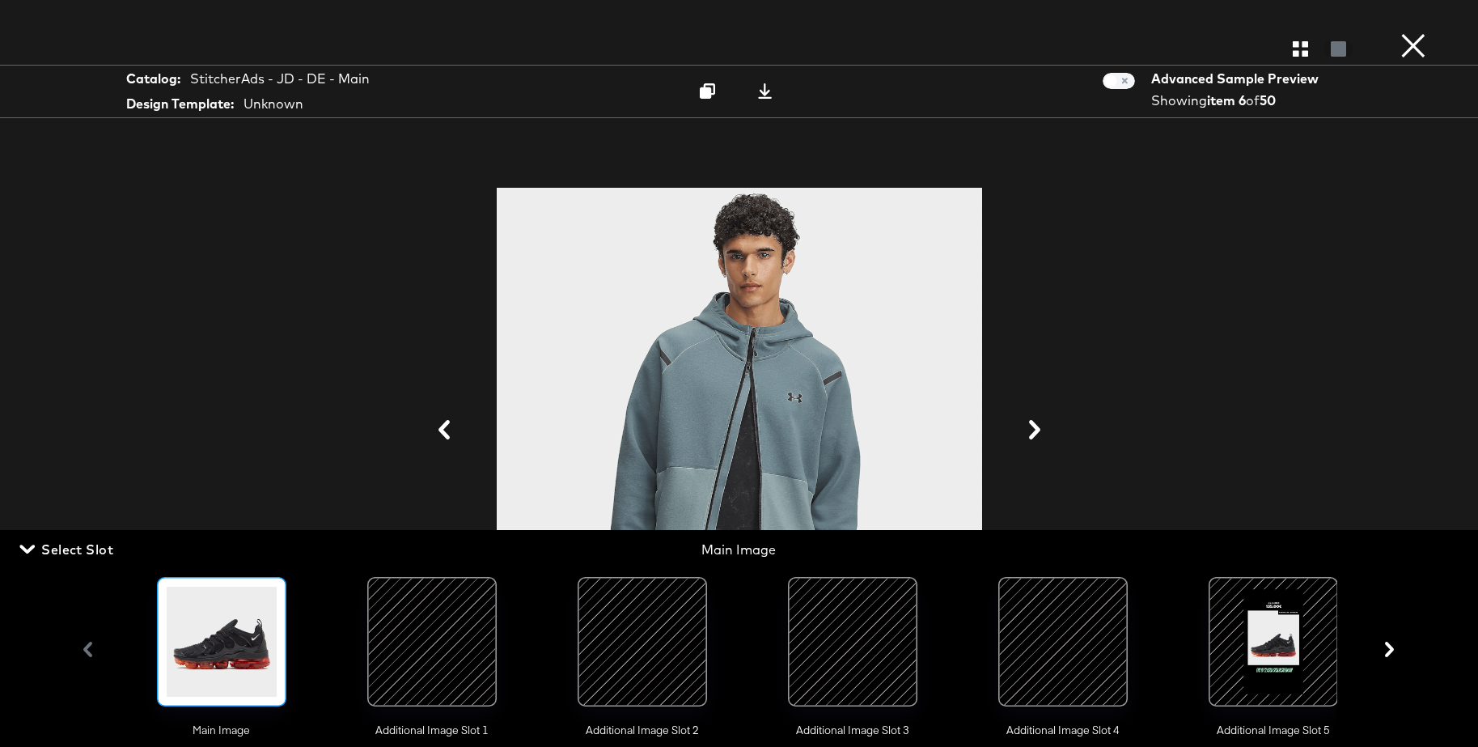
click at [1294, 654] on div at bounding box center [1273, 642] width 110 height 110
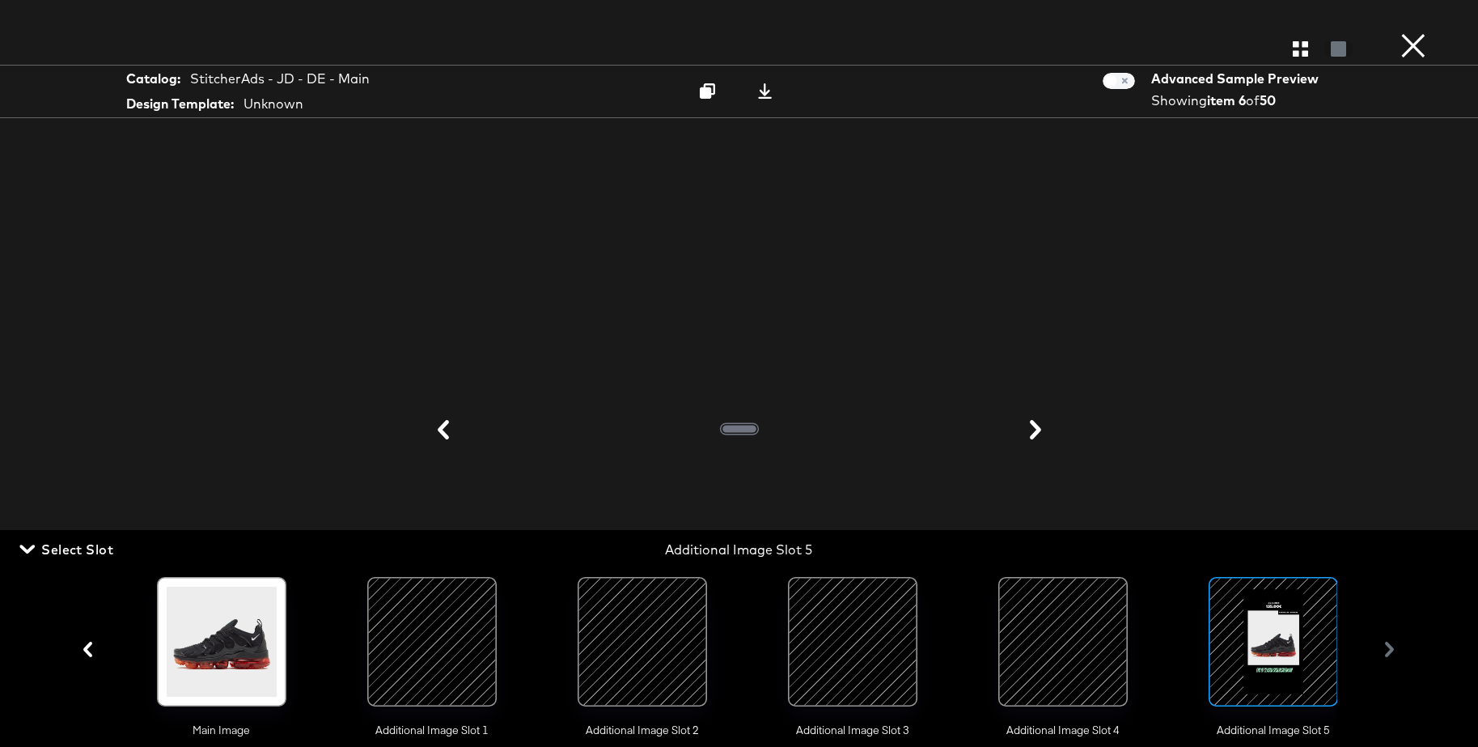
scroll to position [0, 16]
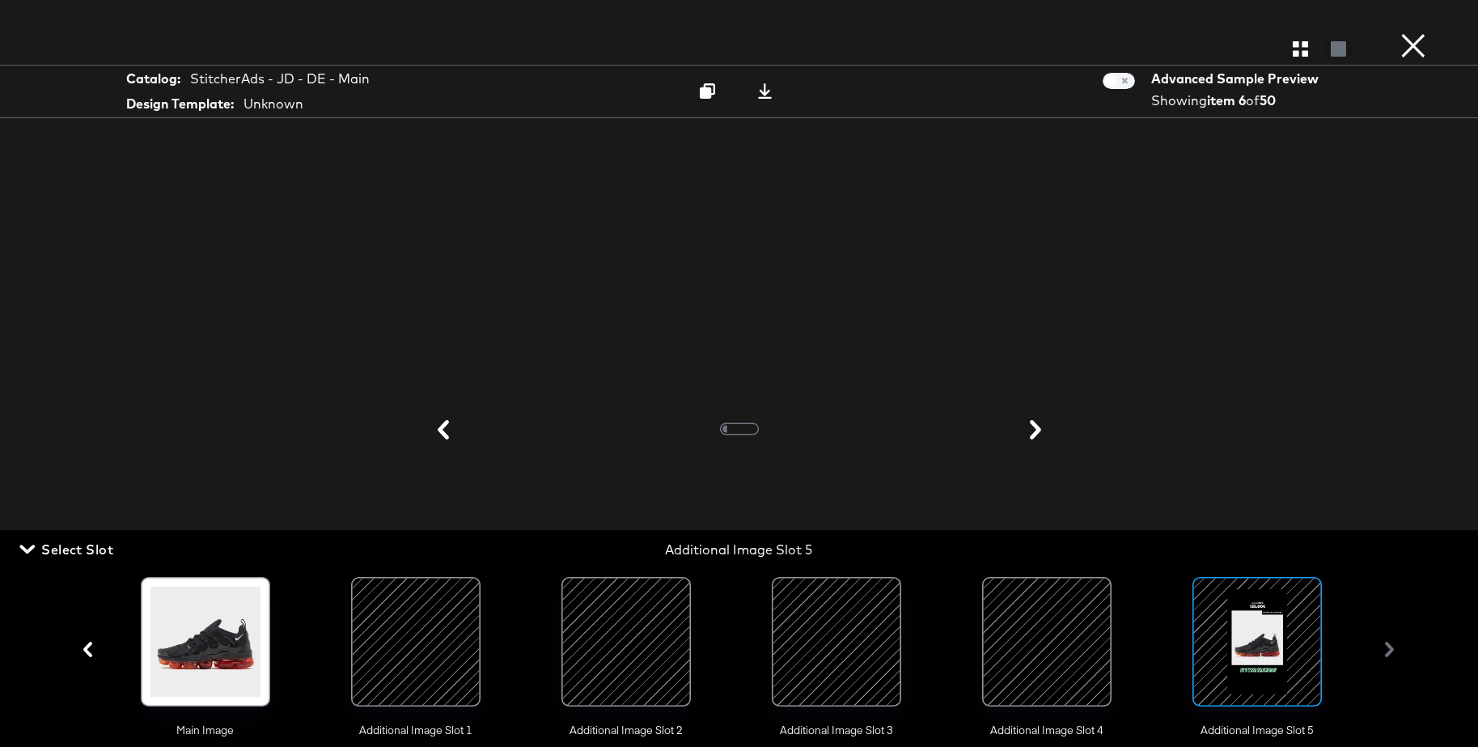
drag, startPoint x: 55, startPoint y: 551, endPoint x: 182, endPoint y: 541, distance: 127.4
click at [55, 551] on span "Select Slot" at bounding box center [68, 549] width 91 height 23
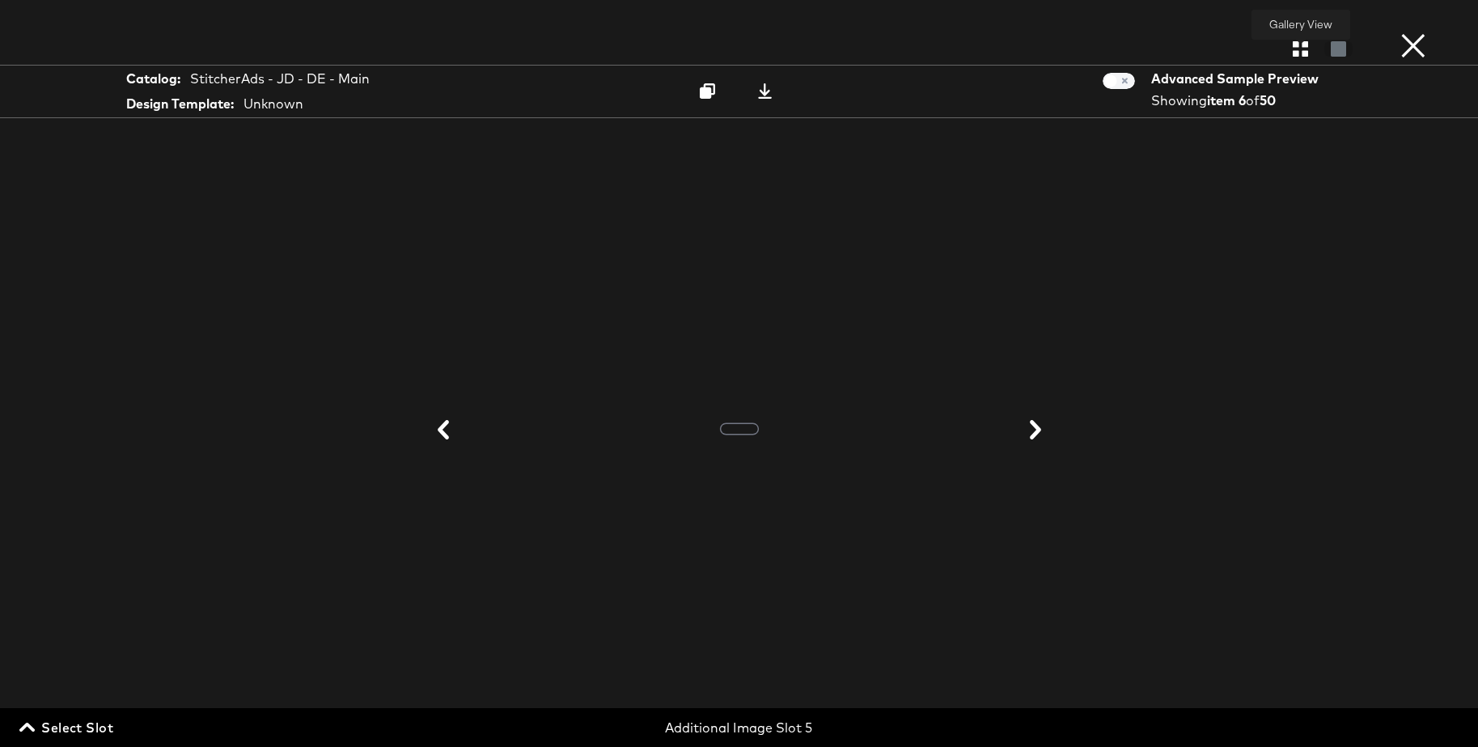
click at [1306, 49] on icon "button" at bounding box center [1300, 48] width 15 height 15
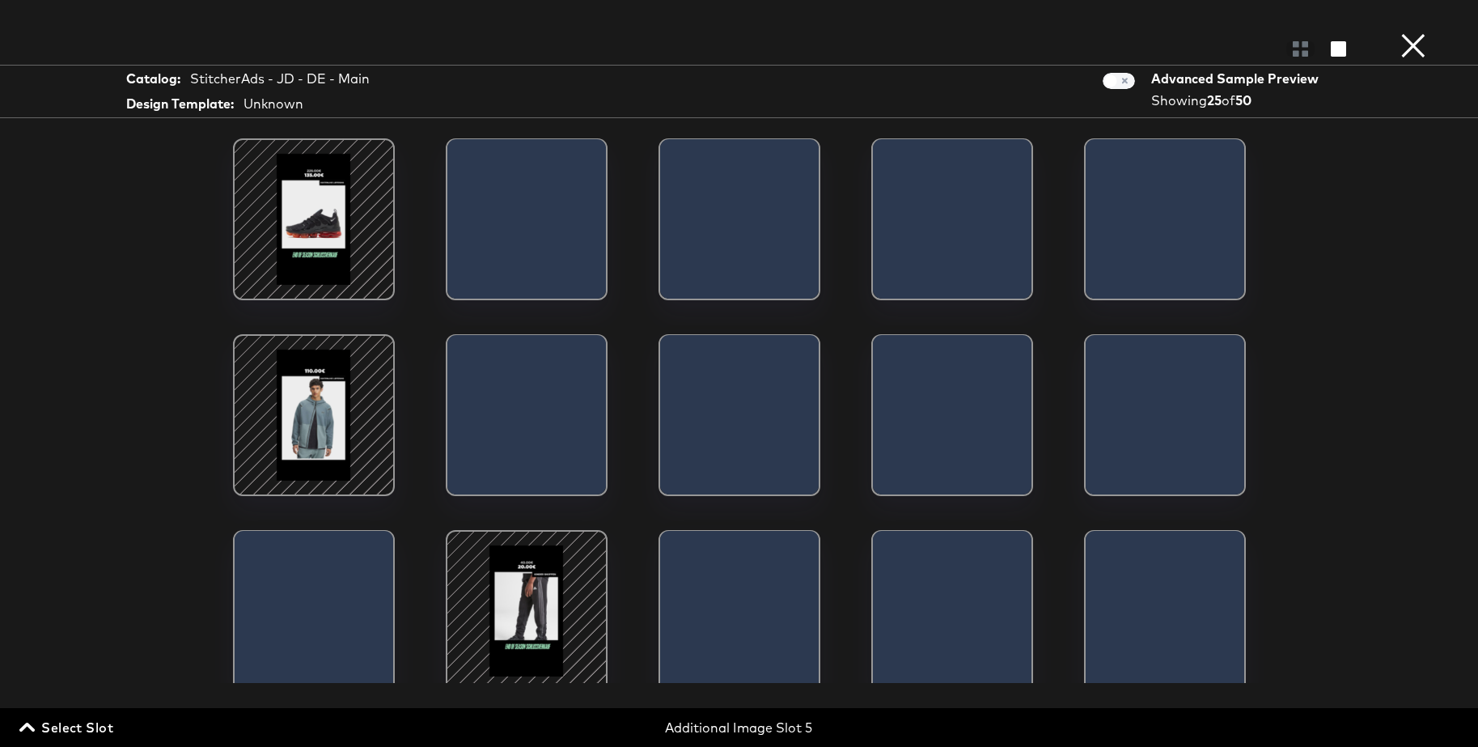
click at [336, 201] on div at bounding box center [314, 219] width 138 height 138
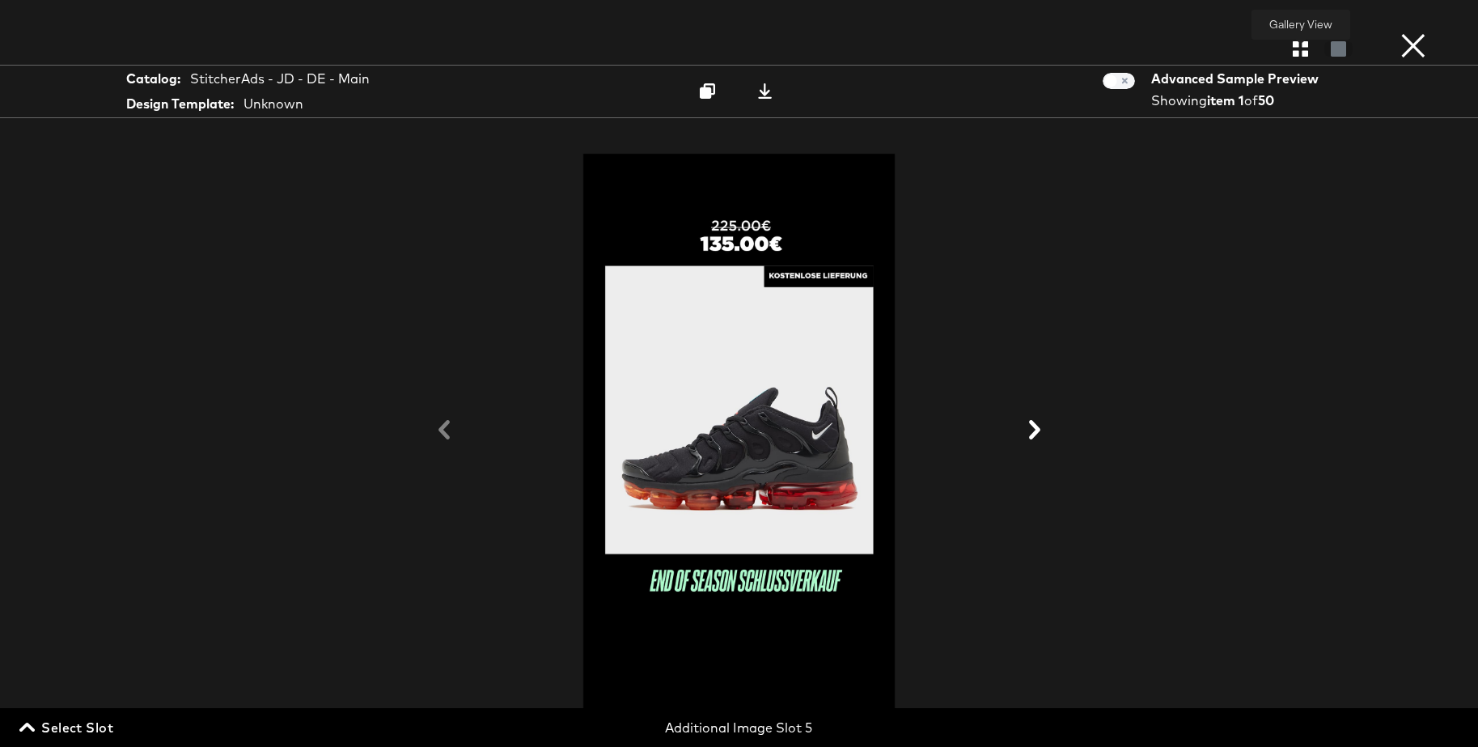
click at [1301, 53] on icon "button" at bounding box center [1300, 48] width 15 height 15
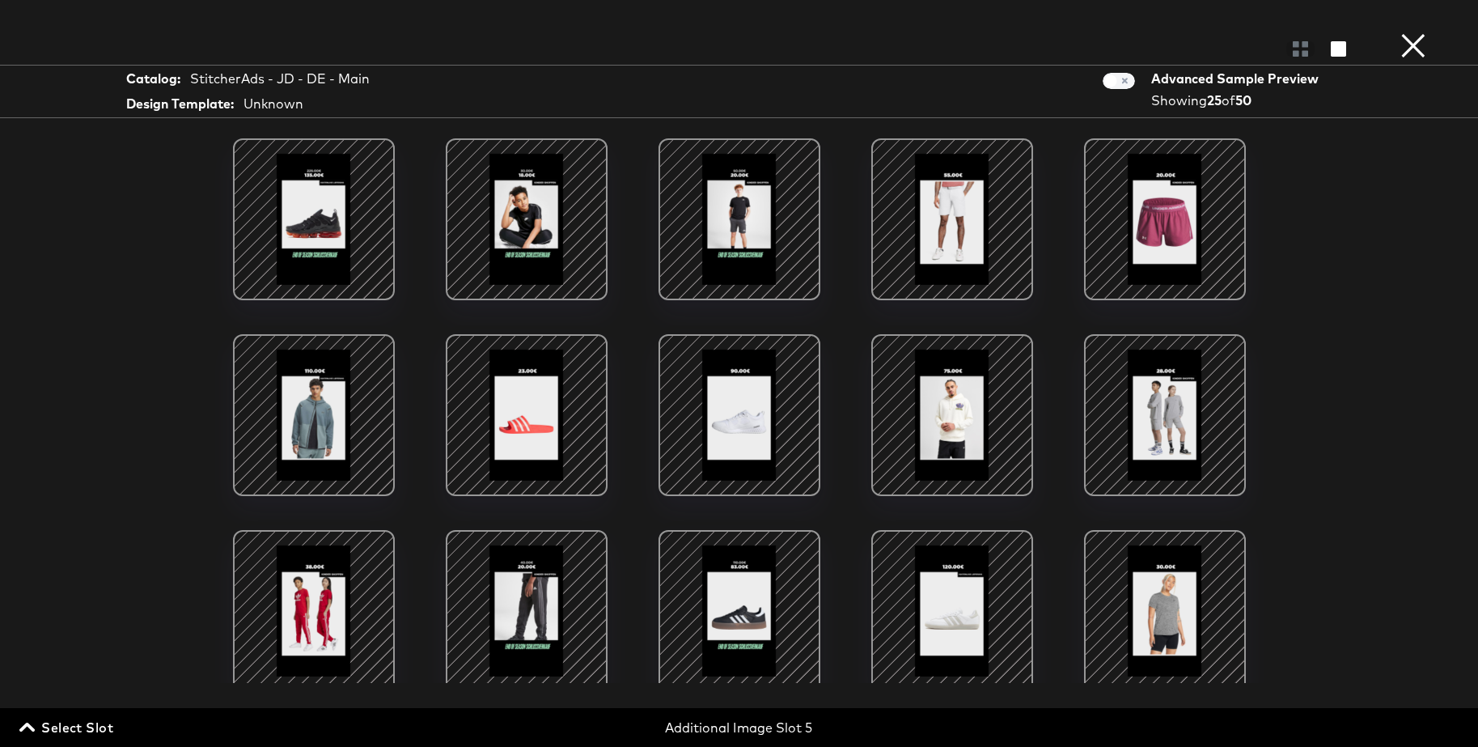
drag, startPoint x: 1412, startPoint y: 48, endPoint x: 1436, endPoint y: 160, distance: 115.0
click at [1412, 32] on button "×" at bounding box center [1413, 16] width 32 height 32
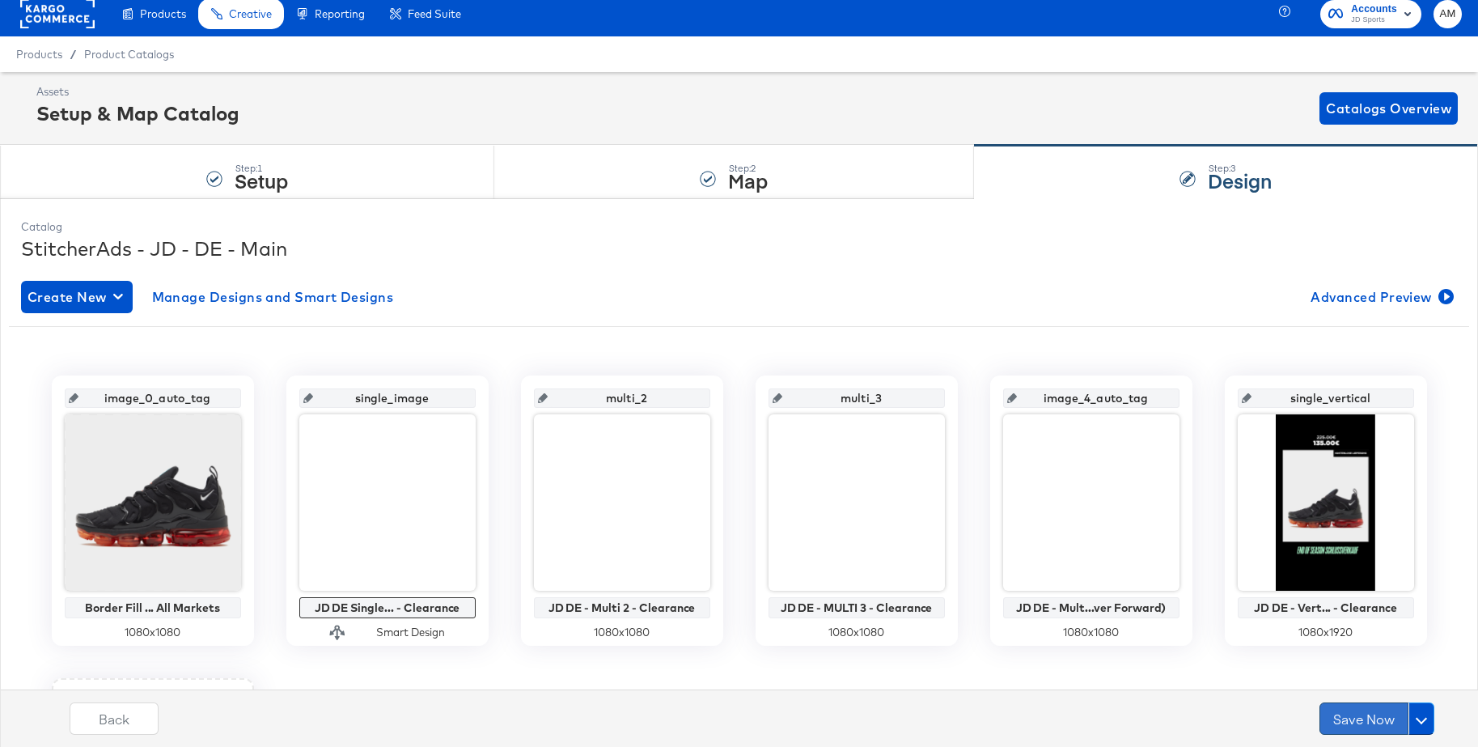
click at [1336, 718] on button "Save Now" at bounding box center [1363, 718] width 89 height 32
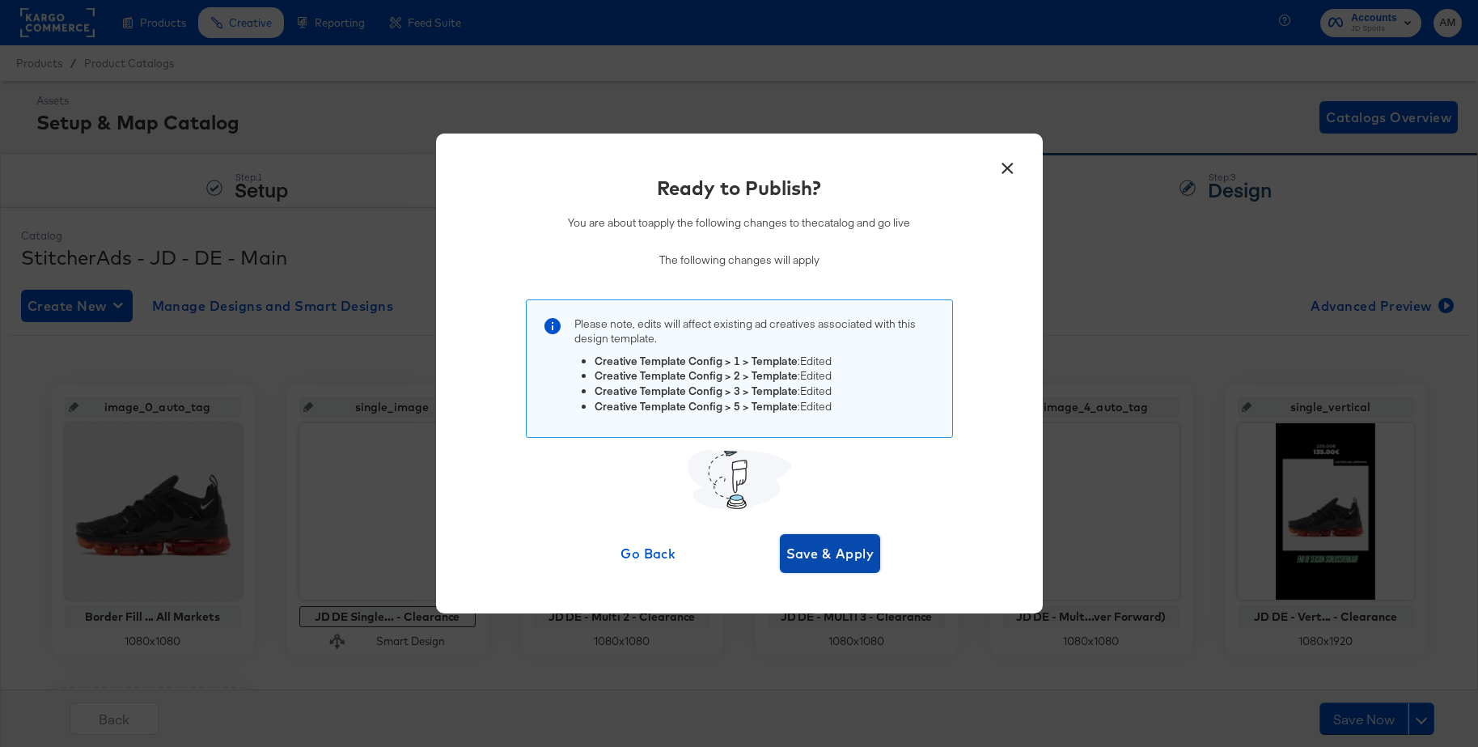
click at [814, 557] on span "Save & Apply" at bounding box center [830, 553] width 88 height 23
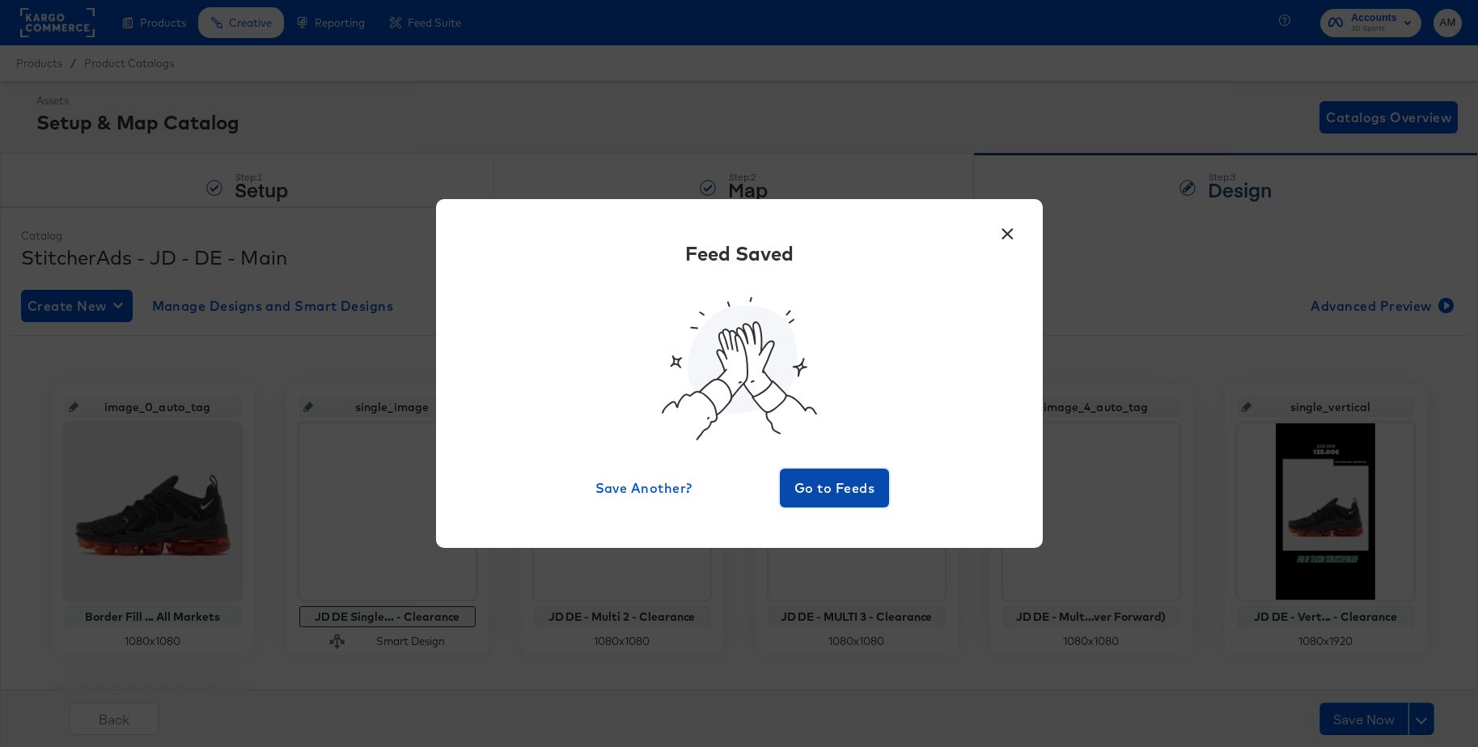
click at [807, 484] on span "Go to Feeds" at bounding box center [834, 487] width 97 height 23
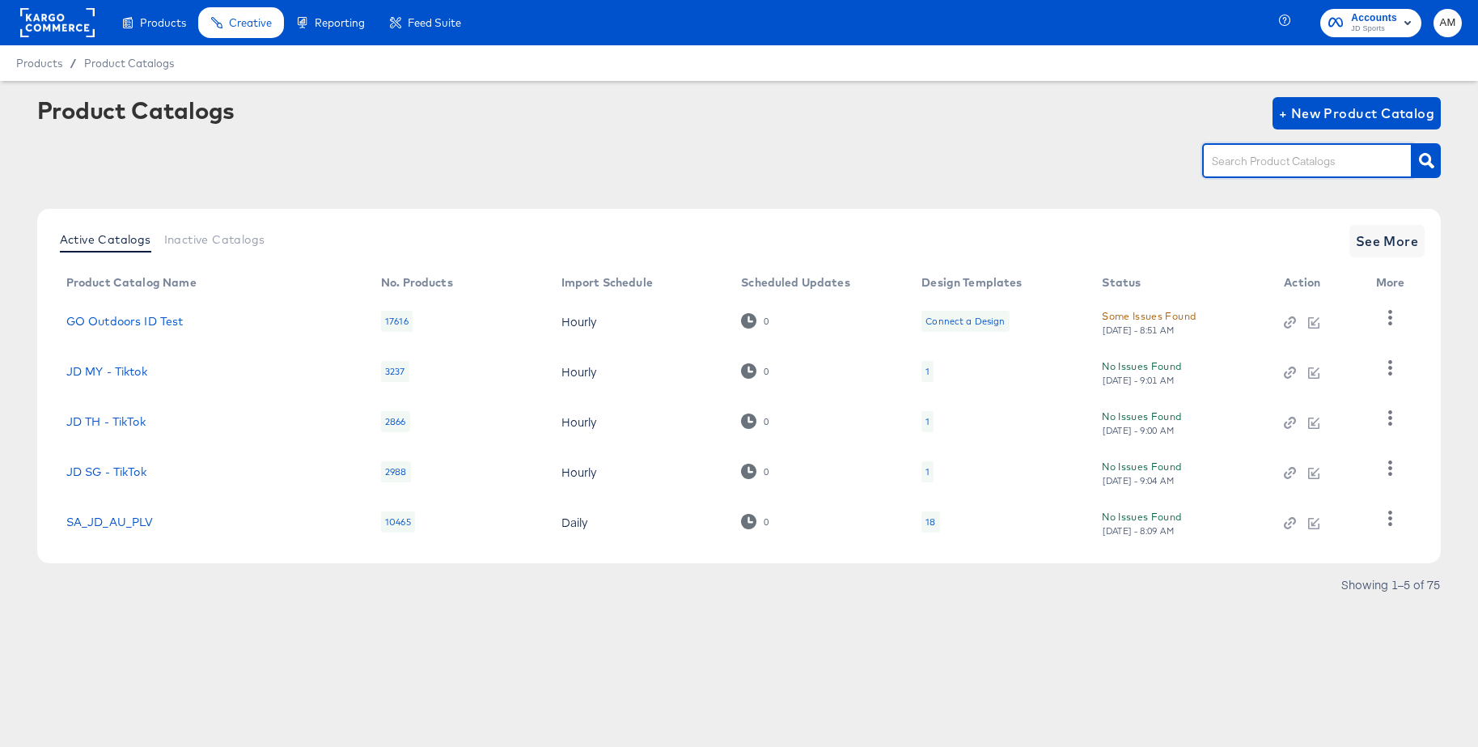
click at [1243, 163] on input "text" at bounding box center [1295, 161] width 172 height 19
type input "de - m"
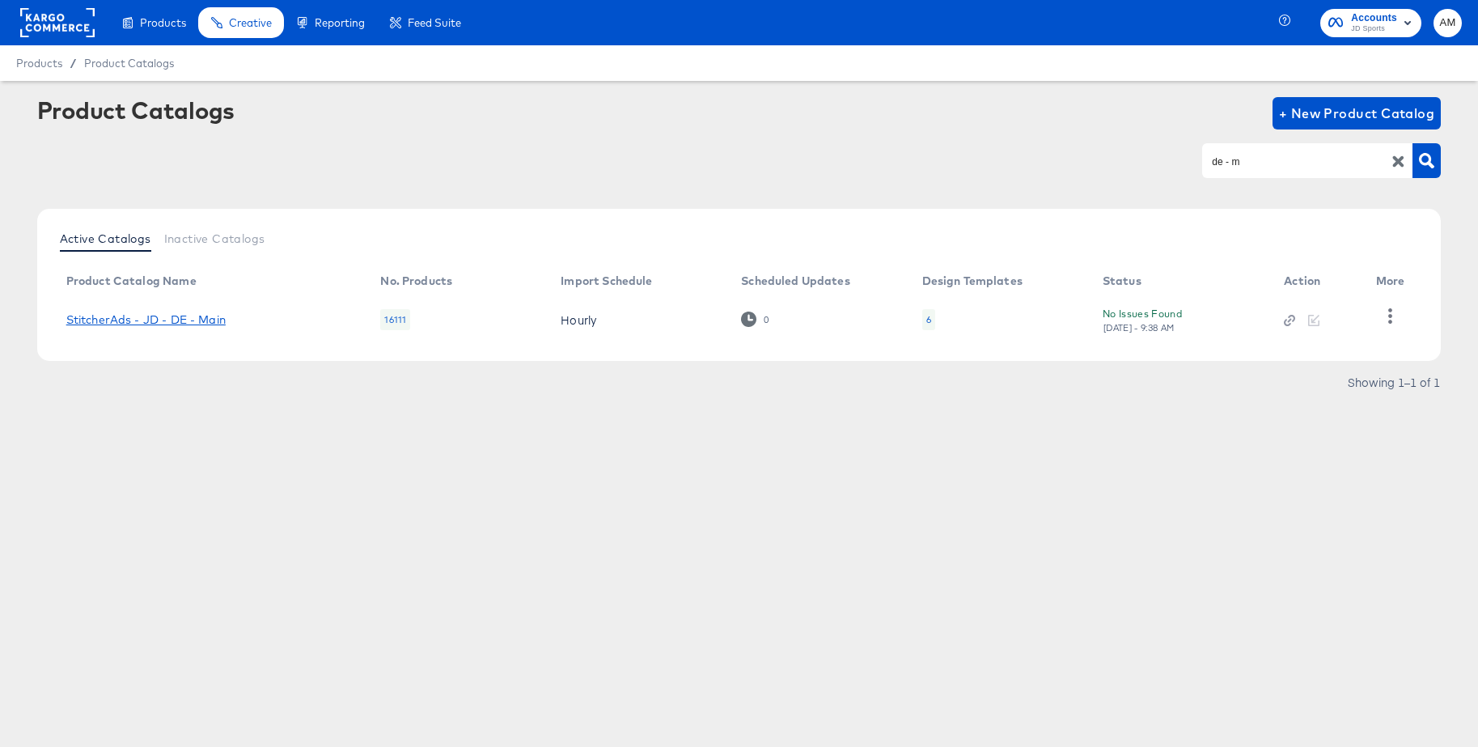
click at [163, 323] on link "StitcherAds - JD - DE - Main" at bounding box center [145, 319] width 159 height 13
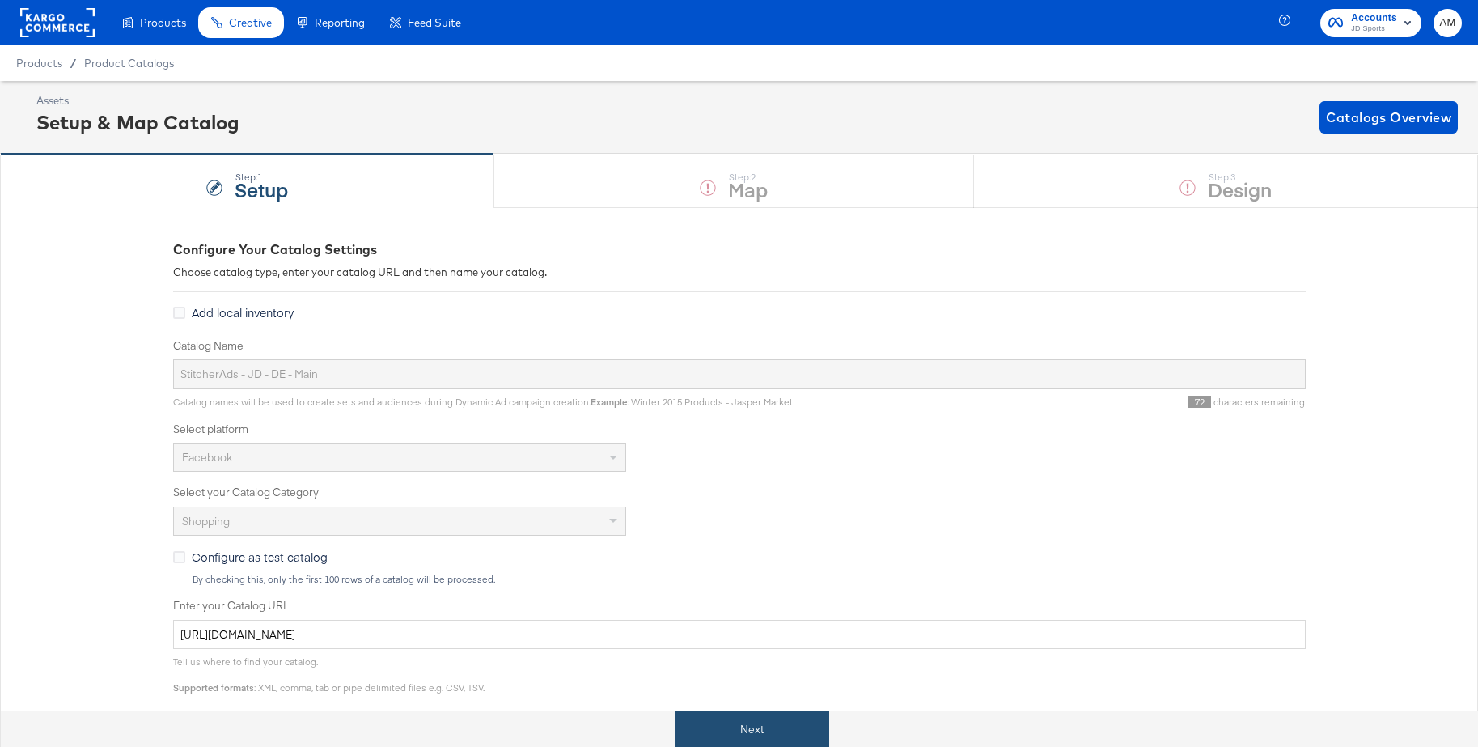
click at [752, 726] on button "Next" at bounding box center [752, 729] width 155 height 36
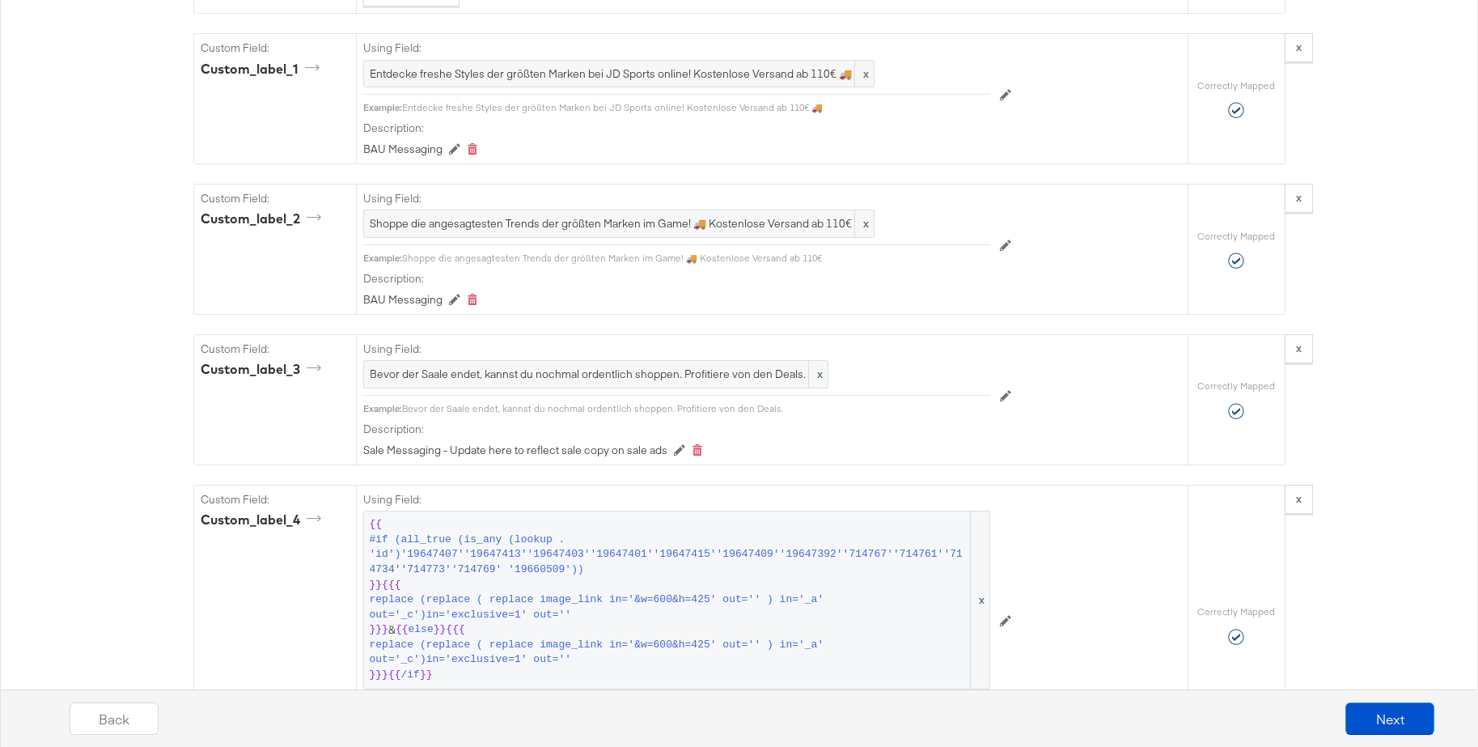
scroll to position [2486, 0]
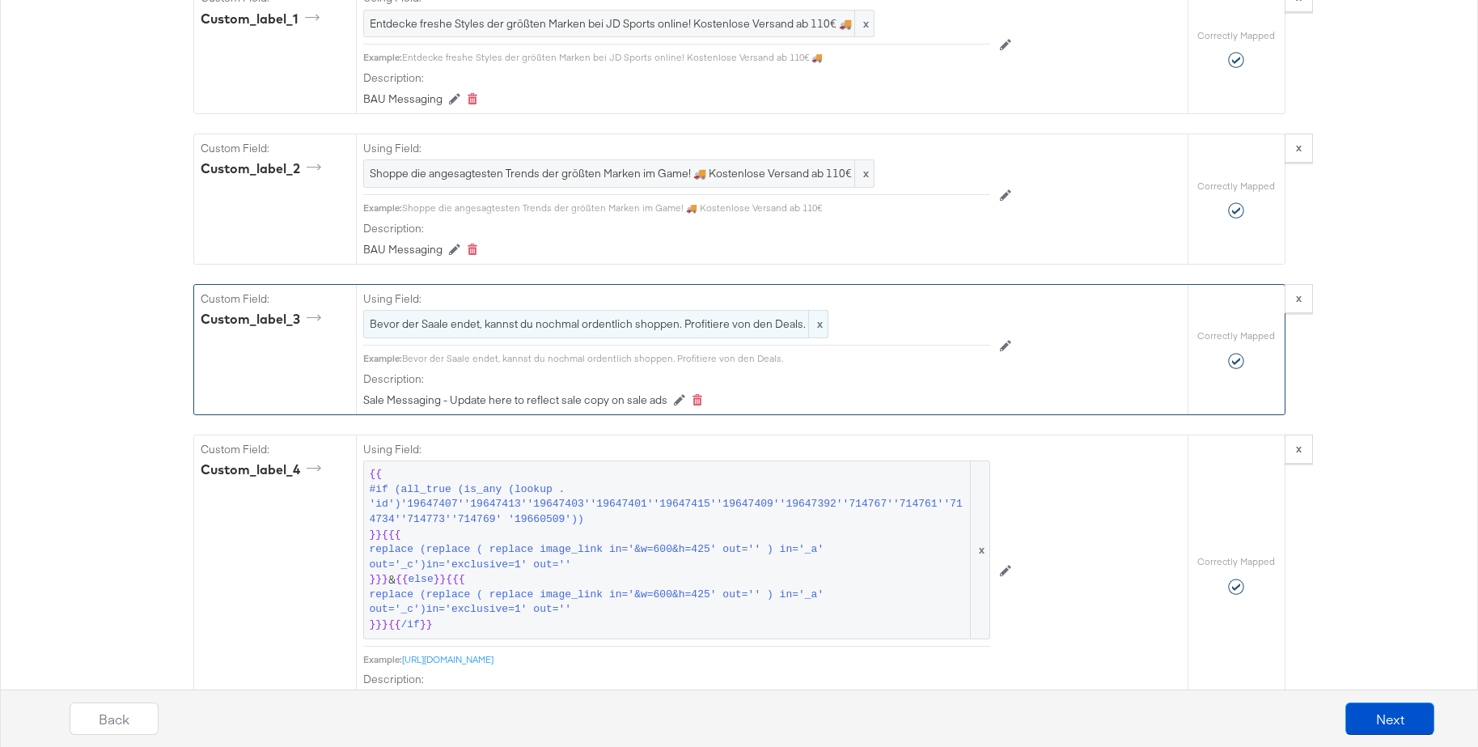
click at [441, 323] on span "Bevor der Saale endet, kannst du nochmal ordentlich shoppen. Profitiere von den…" at bounding box center [596, 323] width 452 height 15
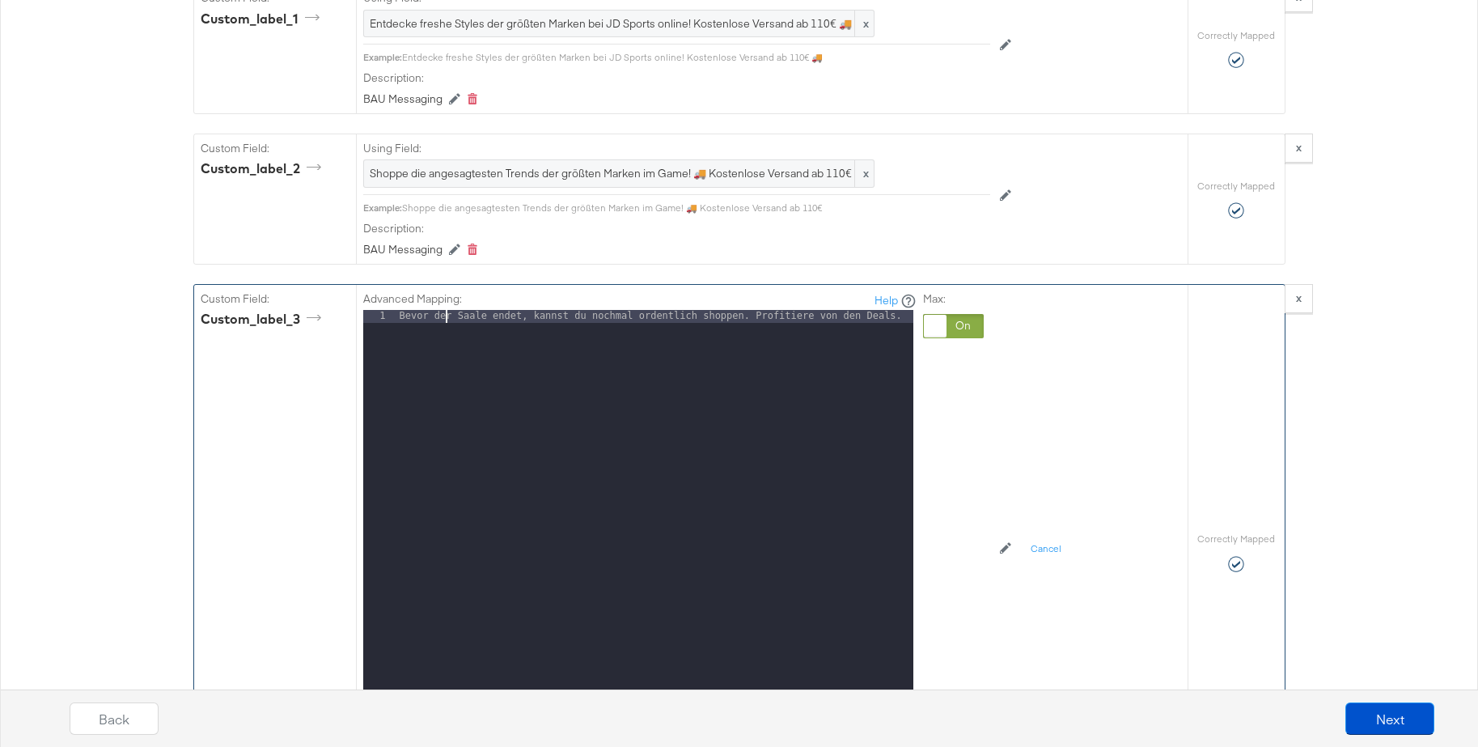
click at [444, 321] on div "Bevor der Saale endet, kannst du nochmal ordentlich shoppen. Profitiere von den…" at bounding box center [654, 525] width 517 height 430
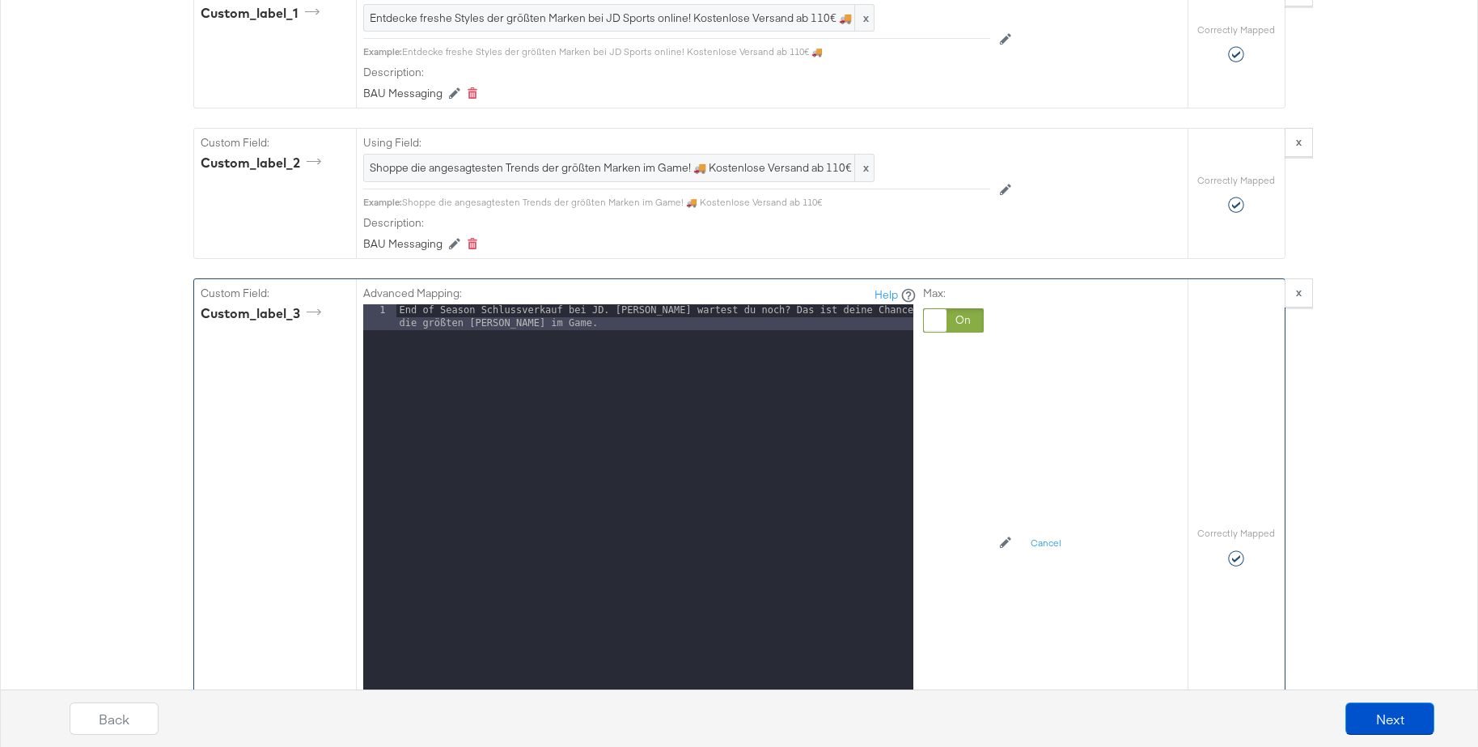
scroll to position [2816, 0]
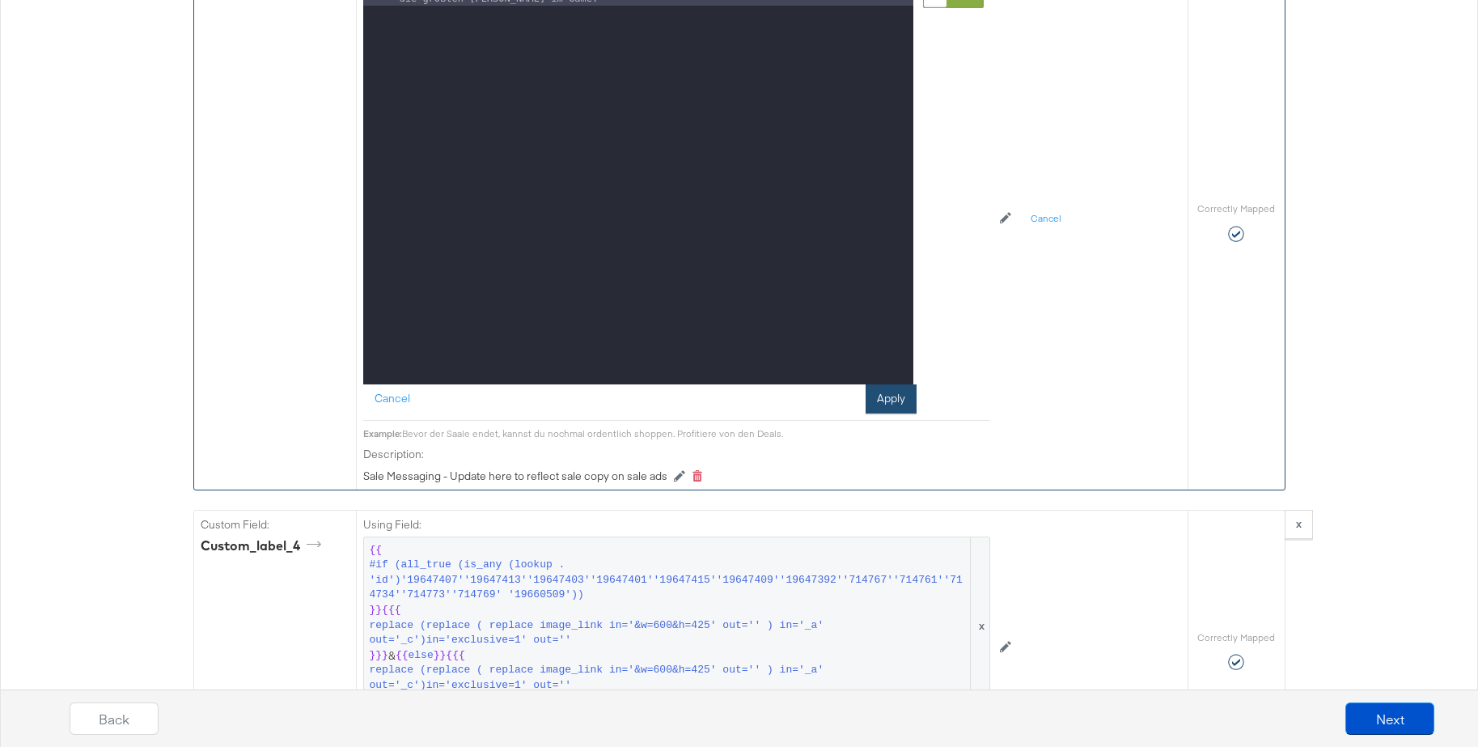
click at [887, 401] on button "Apply" at bounding box center [891, 398] width 51 height 29
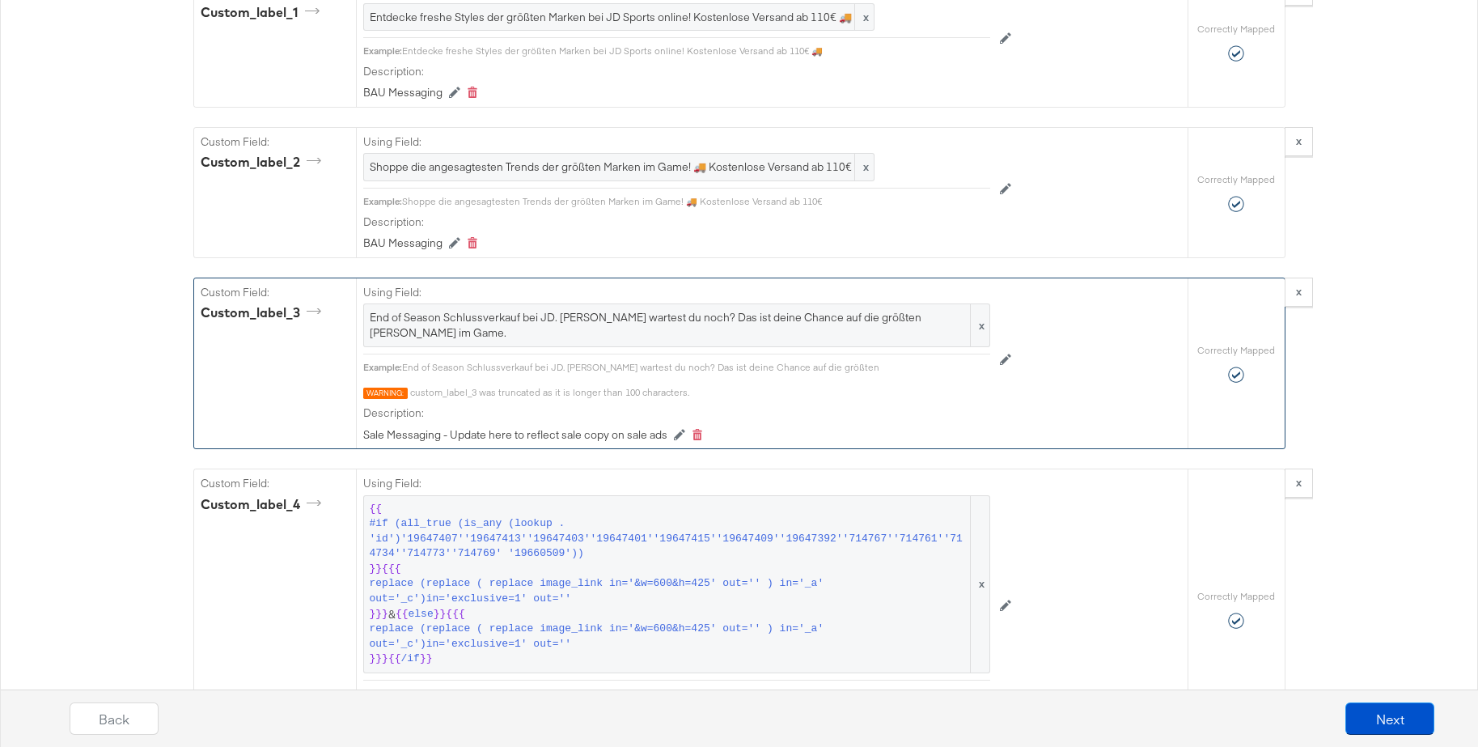
scroll to position [2491, 0]
click at [465, 322] on span "End of Season Schlussverkauf bei JD. Worauf wartest du noch? Das ist deine Chan…" at bounding box center [677, 326] width 614 height 30
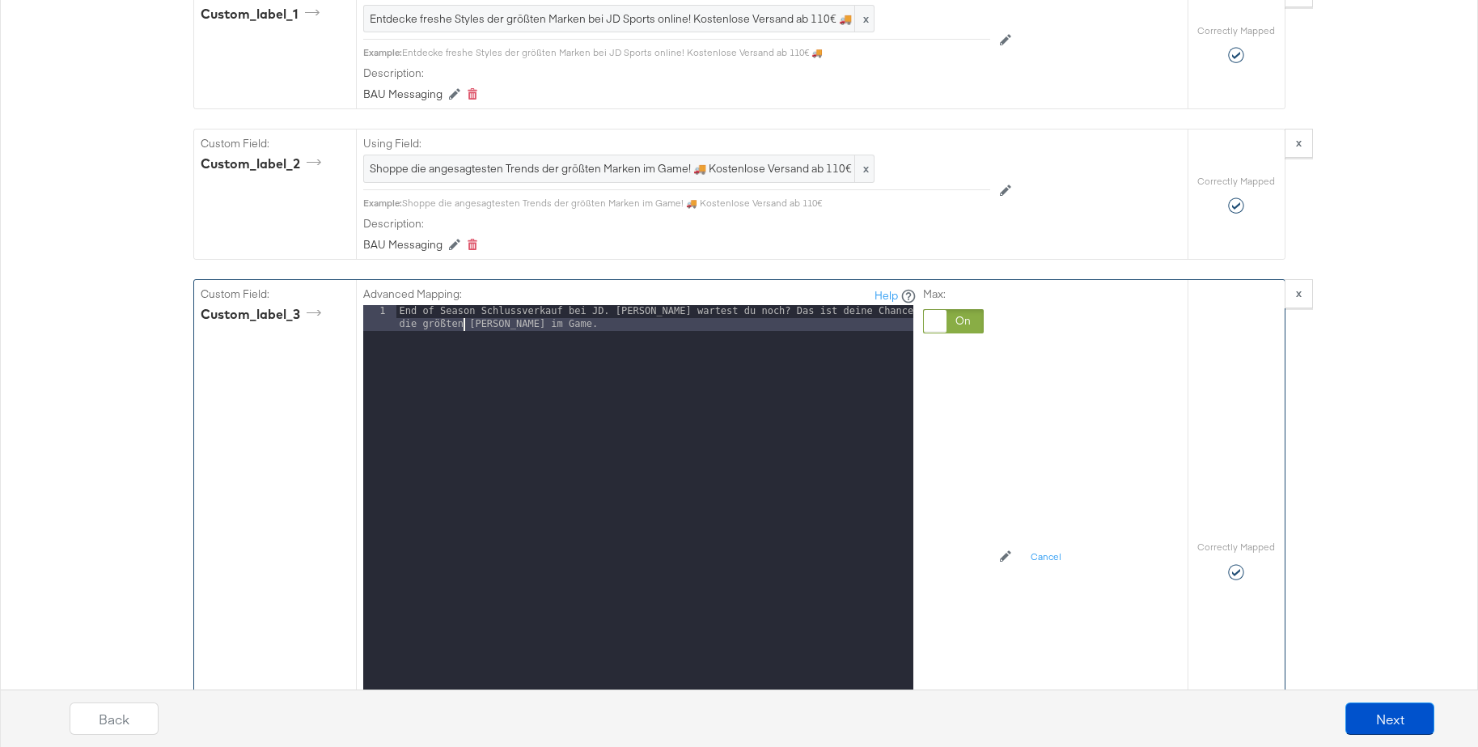
click at [465, 323] on div "End of Season Schlussverkauf bei JD. Worauf wartest du noch? Das ist deine Chan…" at bounding box center [654, 533] width 517 height 456
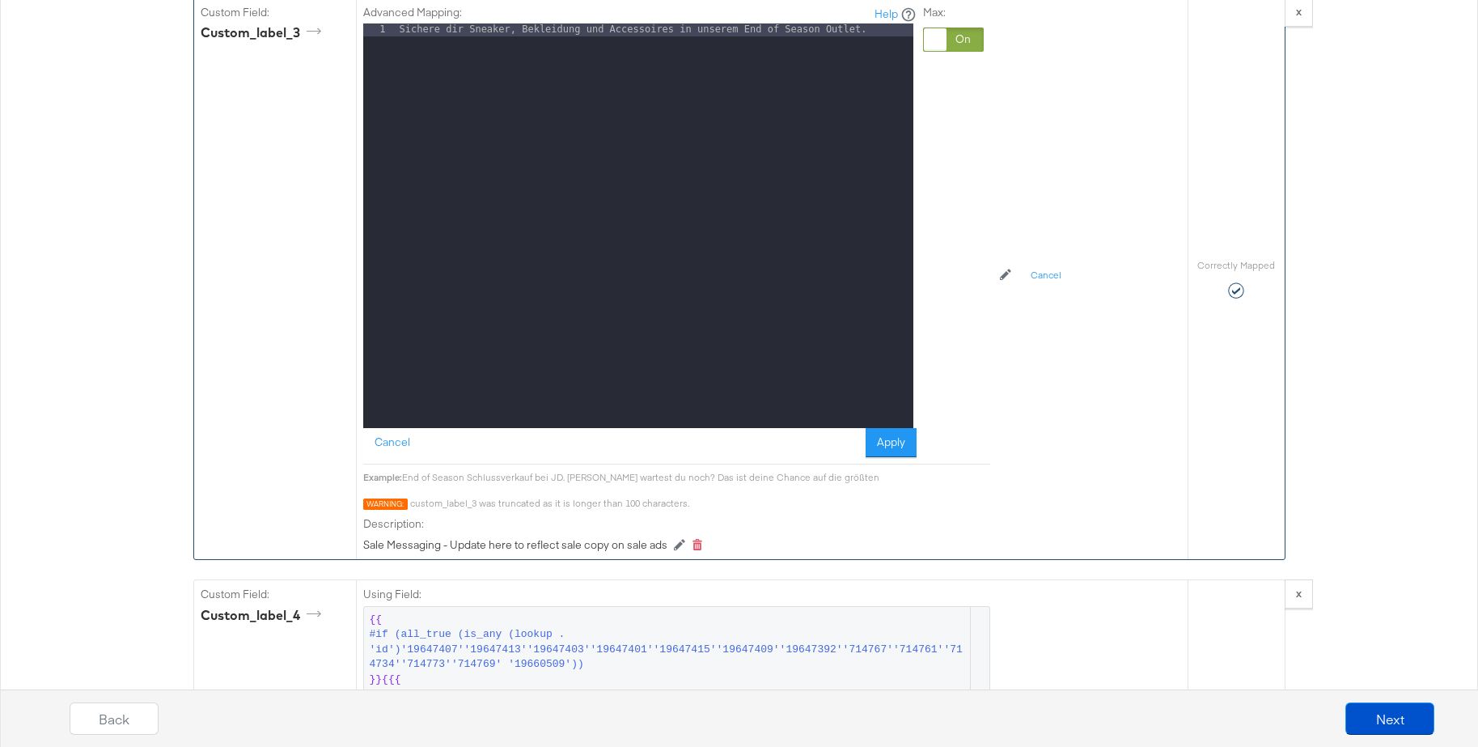
scroll to position [2885, 0]
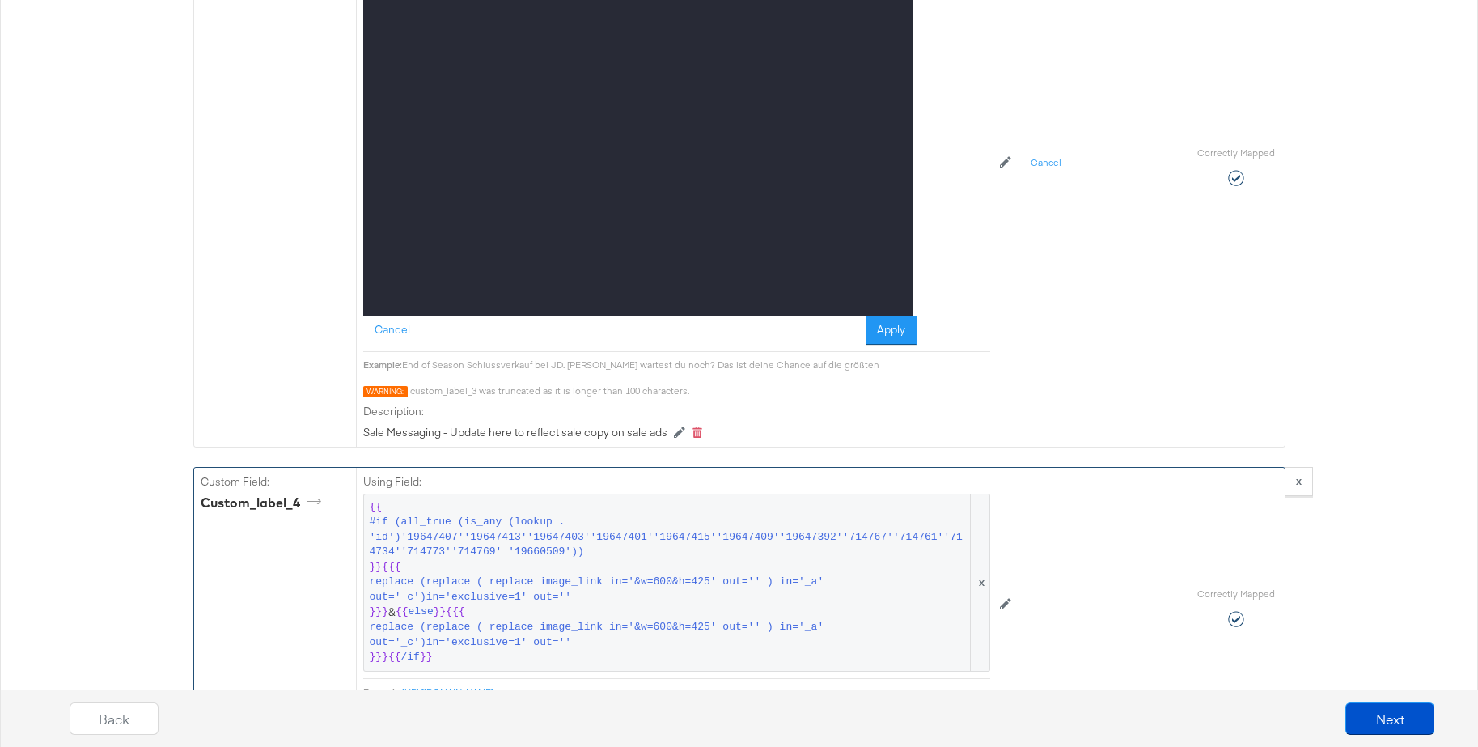
click at [895, 328] on button "Apply" at bounding box center [891, 329] width 51 height 29
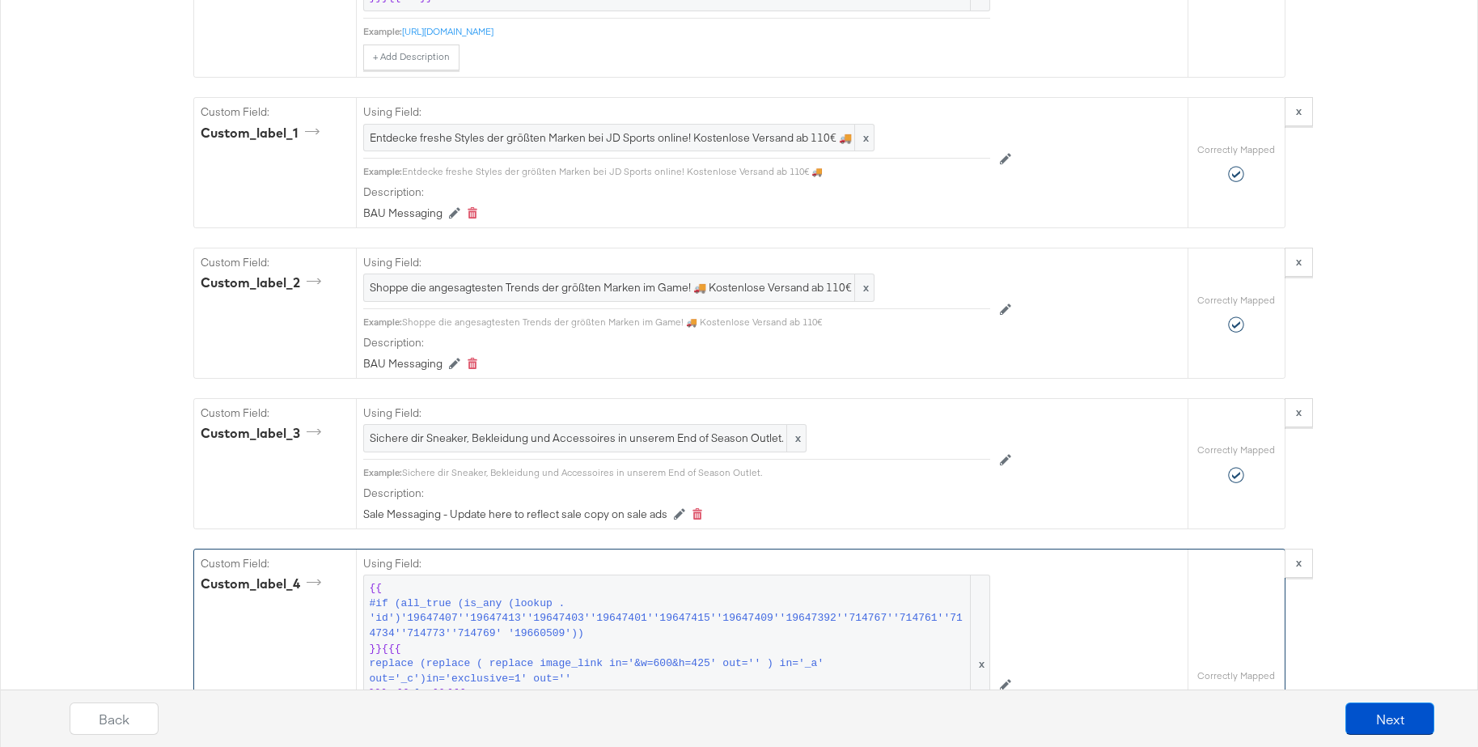
scroll to position [2369, 0]
click at [1377, 723] on button "Next" at bounding box center [1389, 718] width 89 height 32
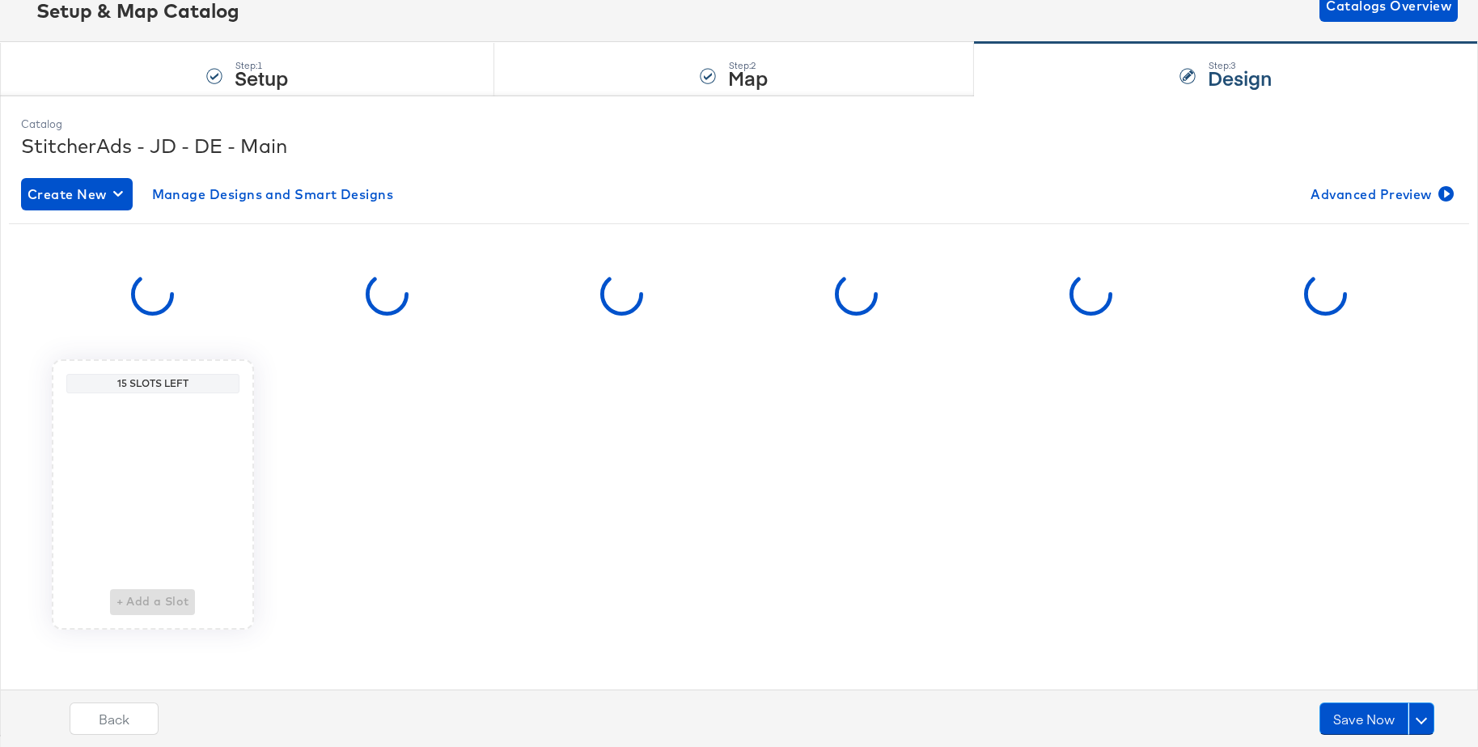
scroll to position [0, 0]
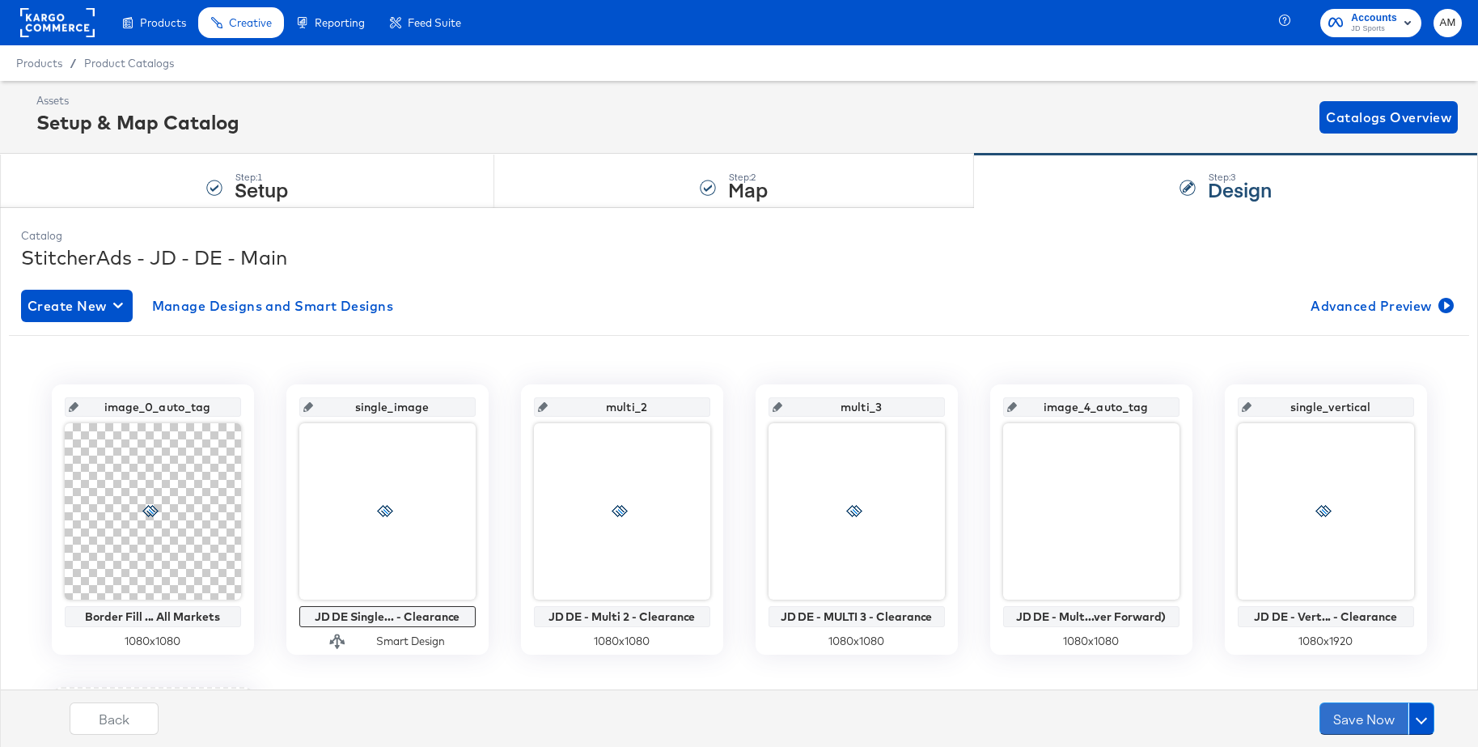
click at [1377, 723] on button "Save Now" at bounding box center [1363, 718] width 89 height 32
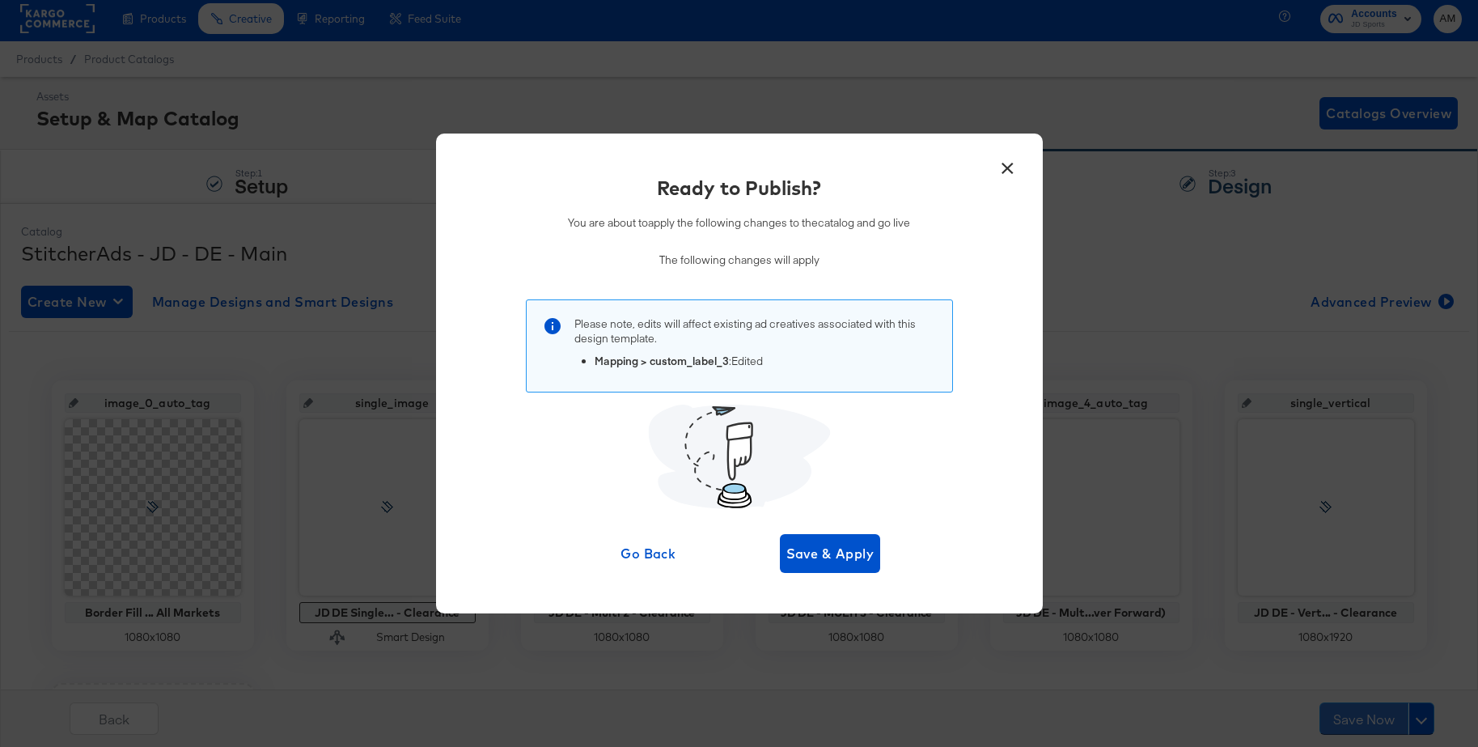
scroll to position [10, 0]
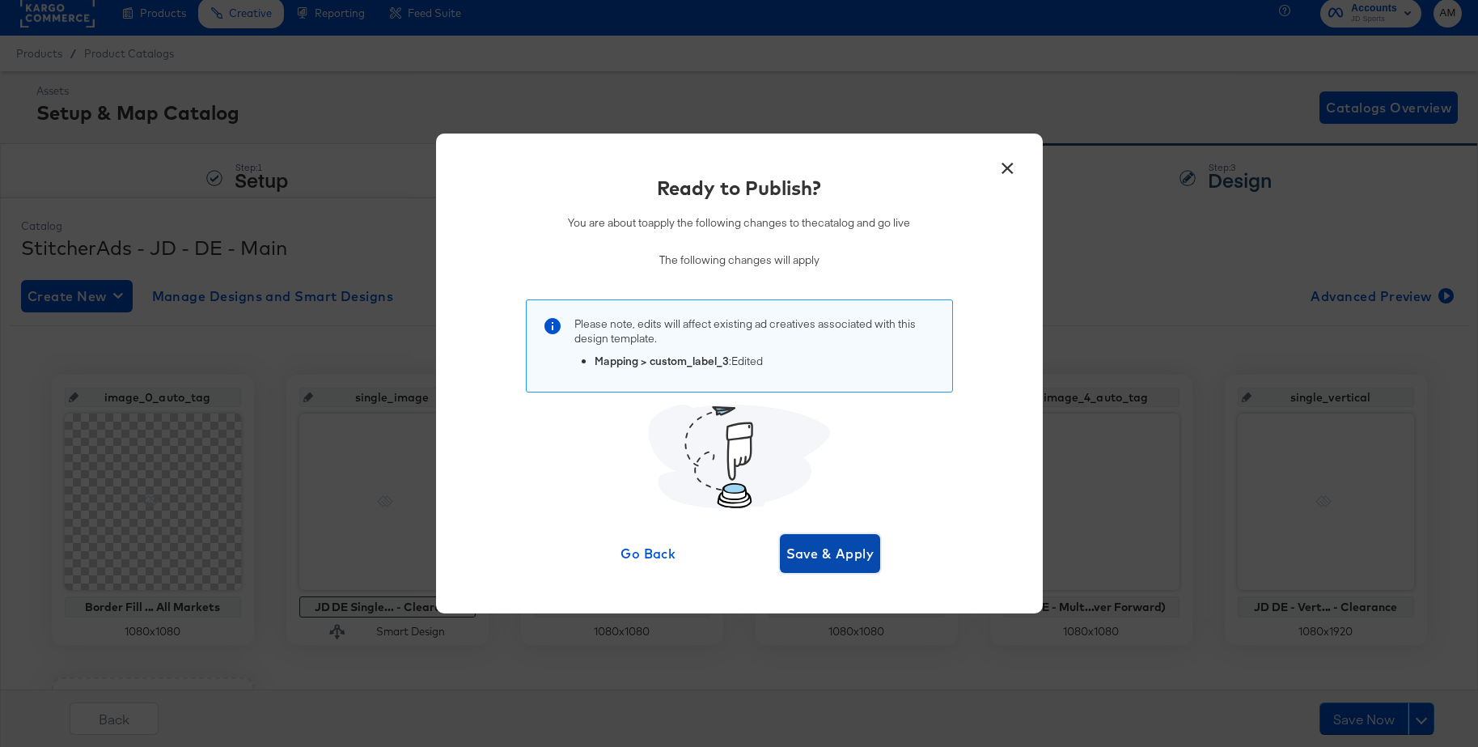
click at [850, 553] on span "Save & Apply" at bounding box center [830, 553] width 88 height 23
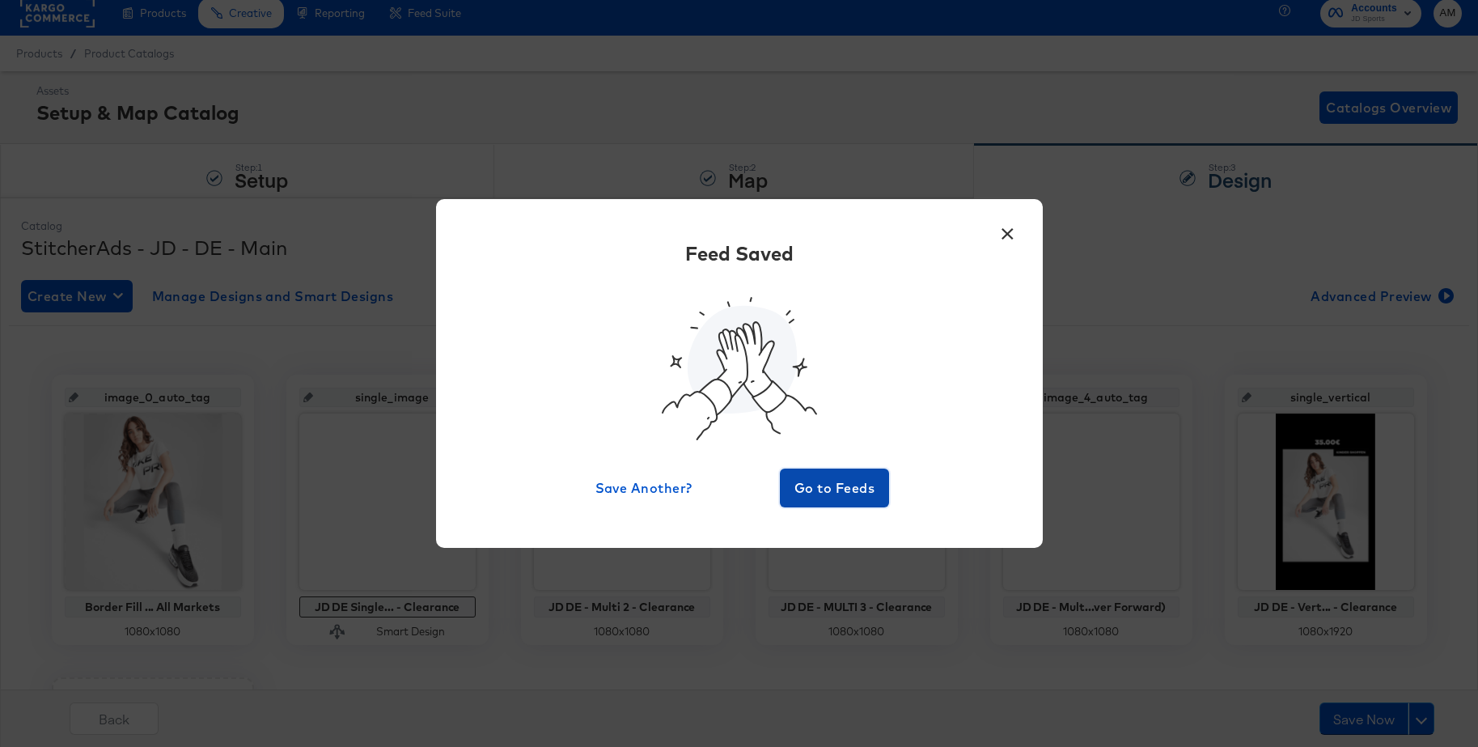
click at [821, 496] on span "Go to Feeds" at bounding box center [834, 487] width 97 height 23
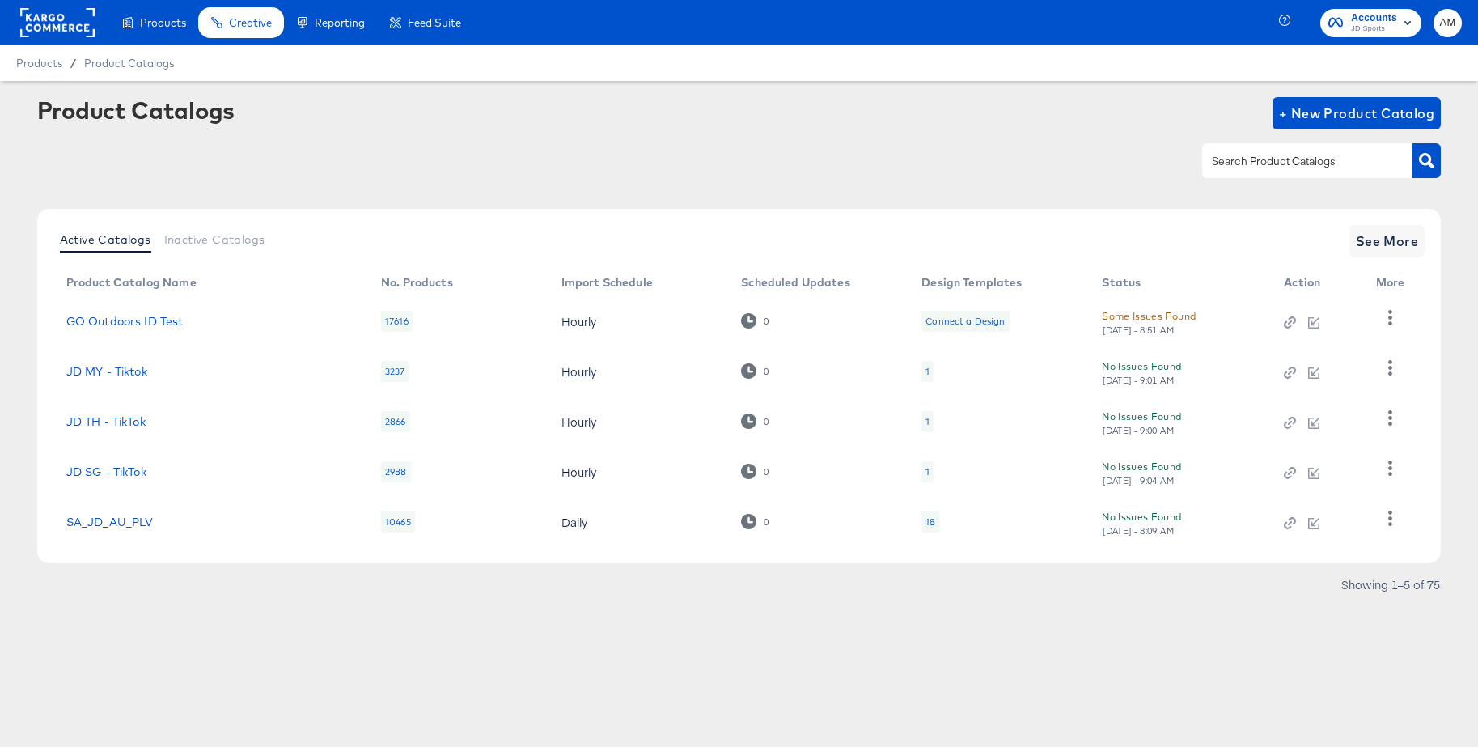
click at [49, 14] on rect at bounding box center [57, 22] width 74 height 29
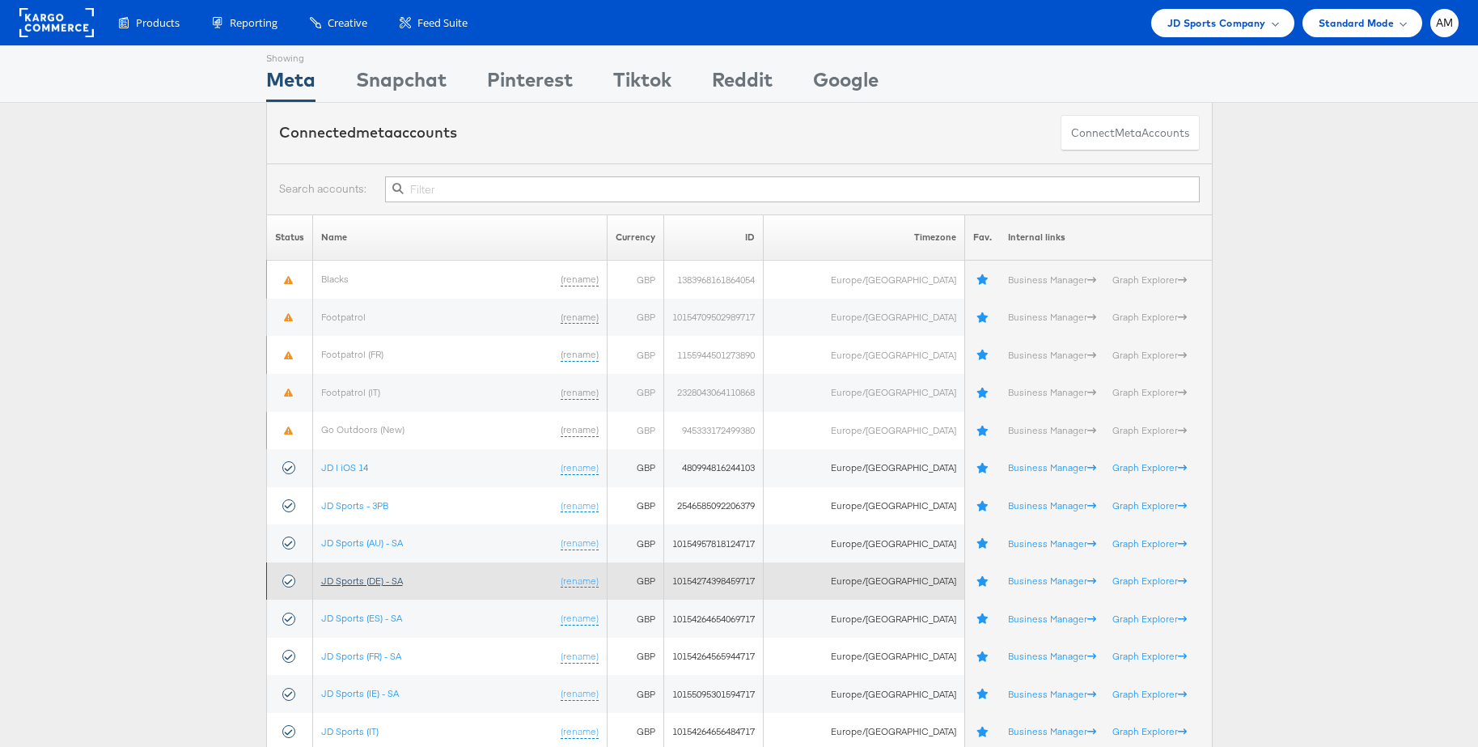
click at [373, 582] on link "JD Sports (DE) - SA" at bounding box center [362, 580] width 82 height 12
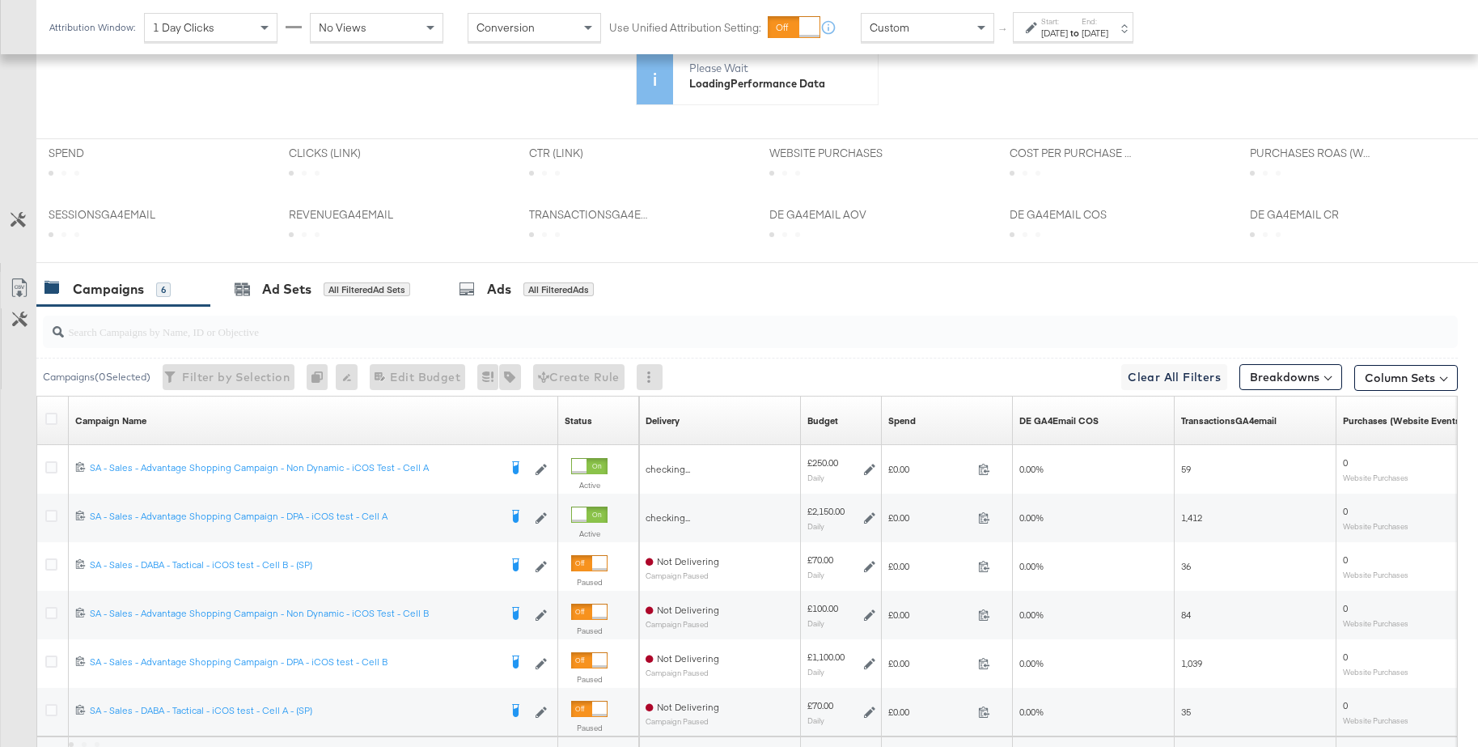
scroll to position [600, 0]
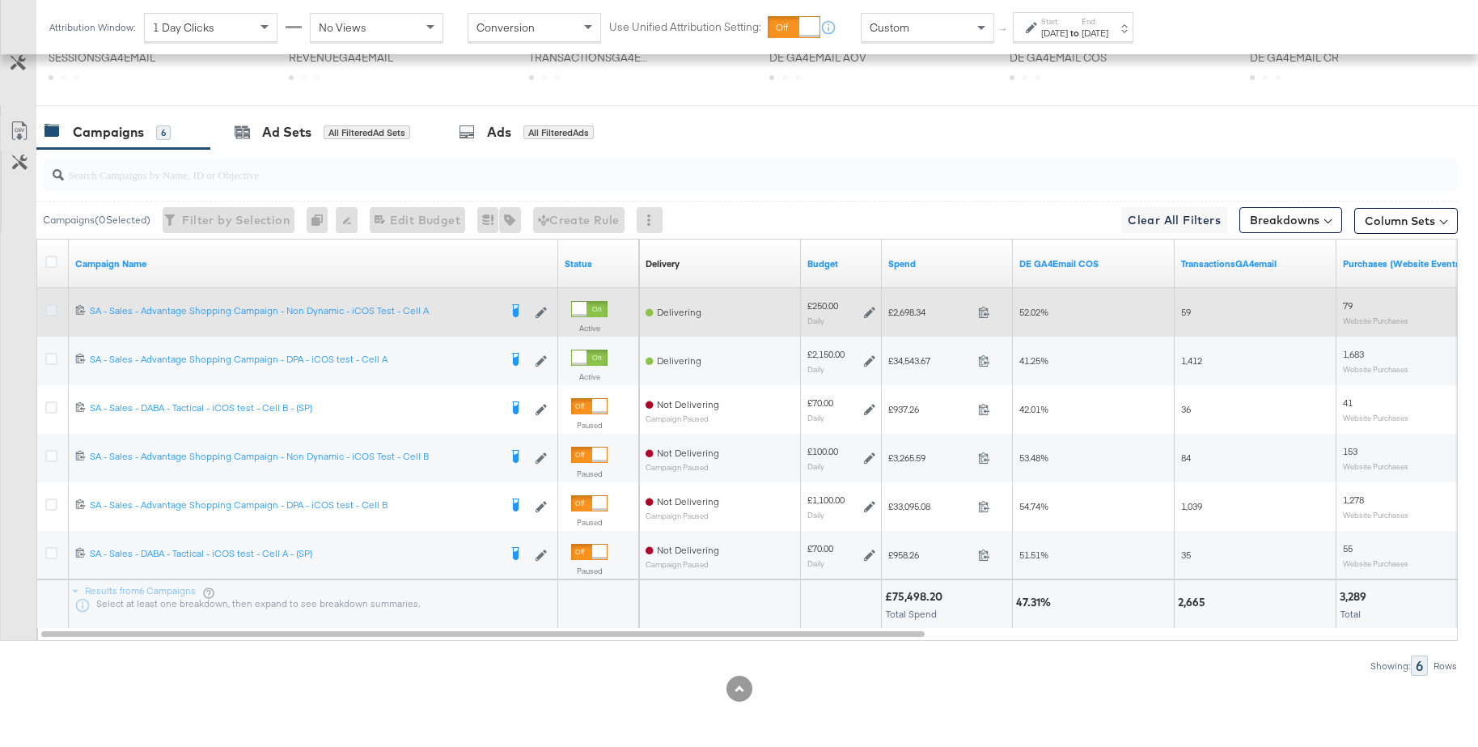
click at [50, 311] on icon at bounding box center [51, 310] width 12 height 12
click at [0, 0] on input "checkbox" at bounding box center [0, 0] width 0 height 0
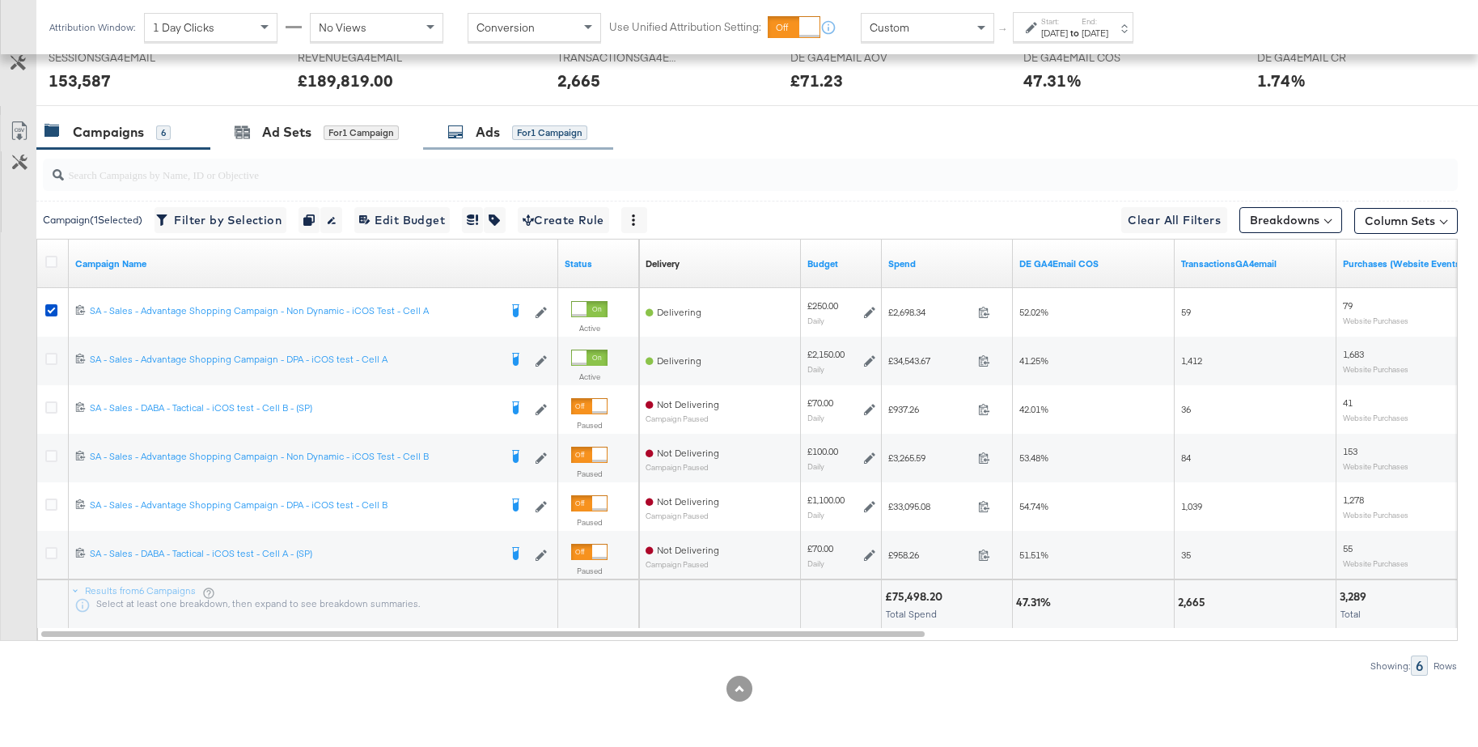
click at [480, 137] on div "Ads" at bounding box center [488, 132] width 24 height 19
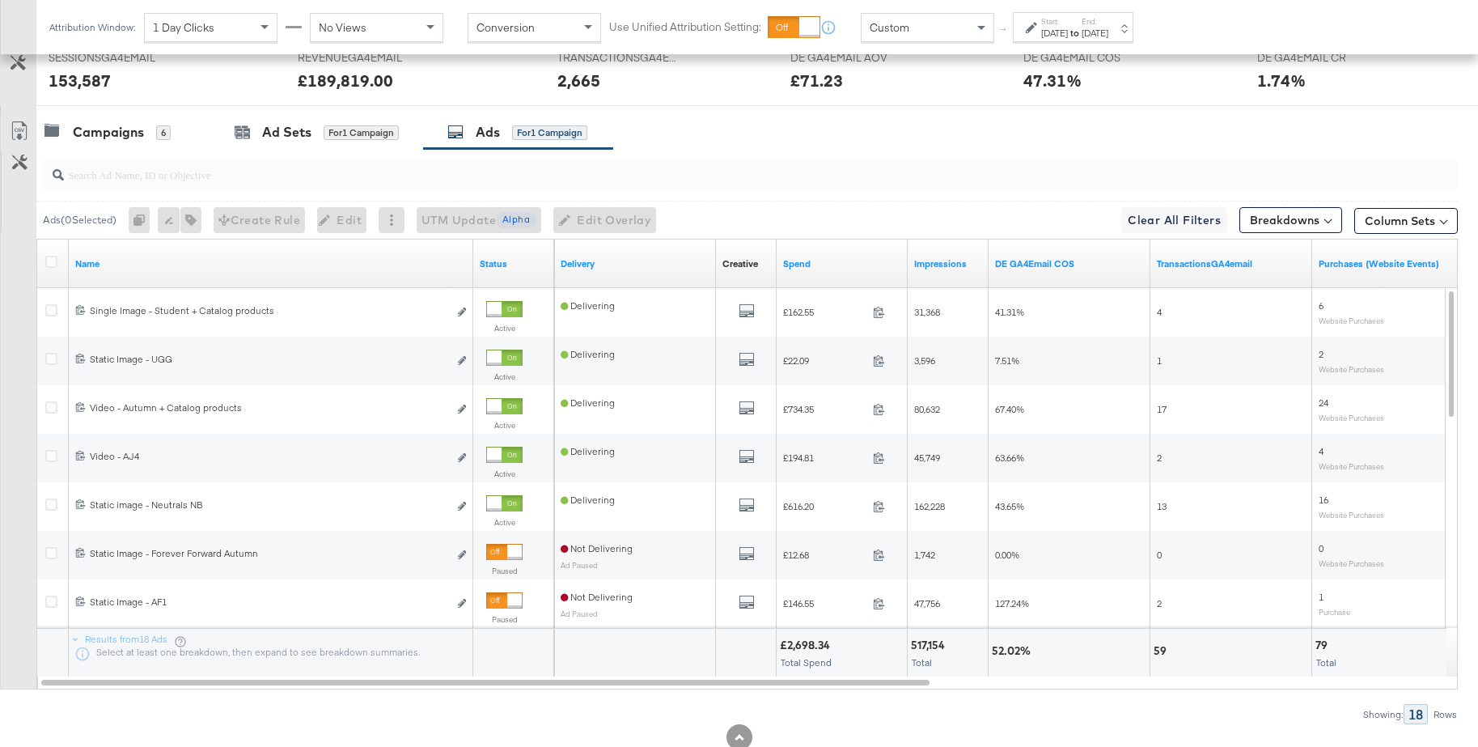
scroll to position [758, 0]
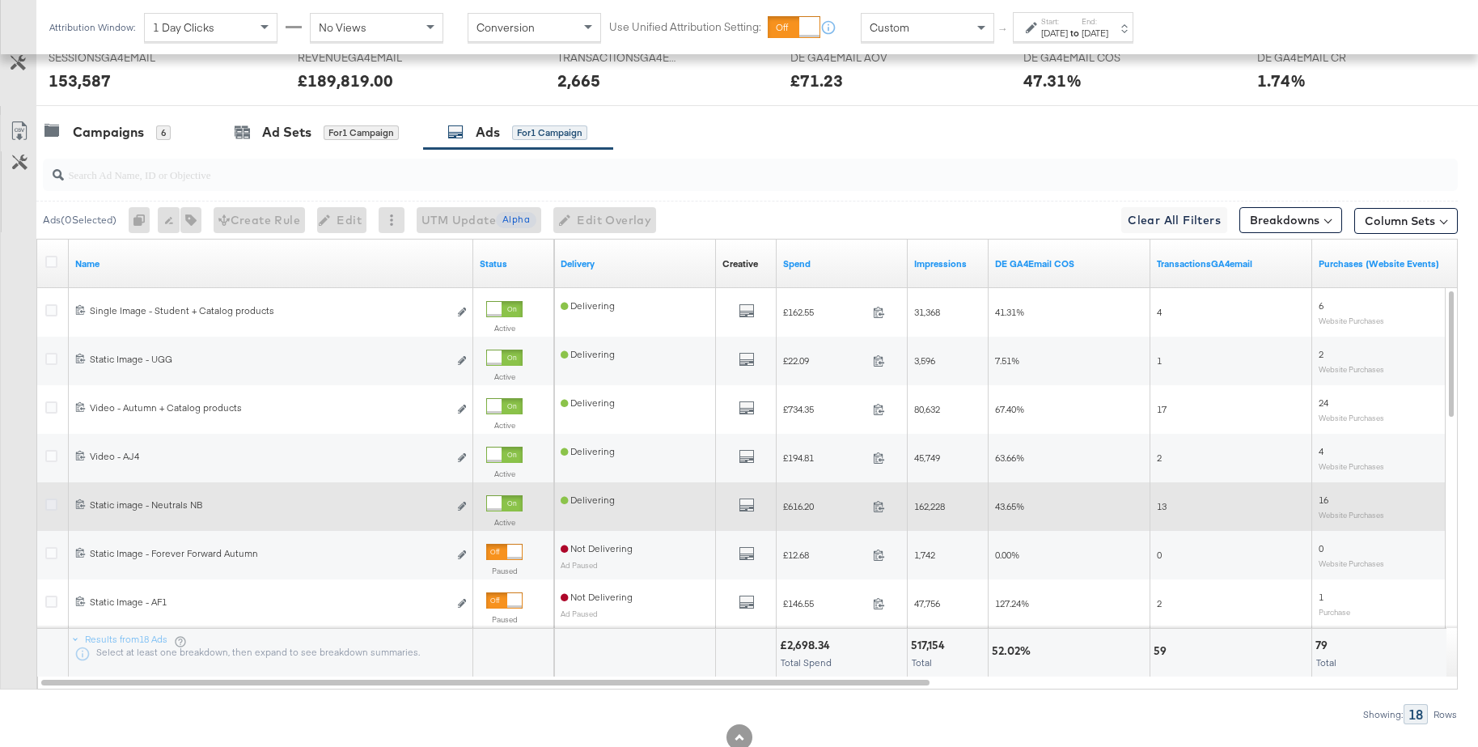
click at [52, 507] on icon at bounding box center [51, 504] width 12 height 12
click at [0, 0] on input "checkbox" at bounding box center [0, 0] width 0 height 0
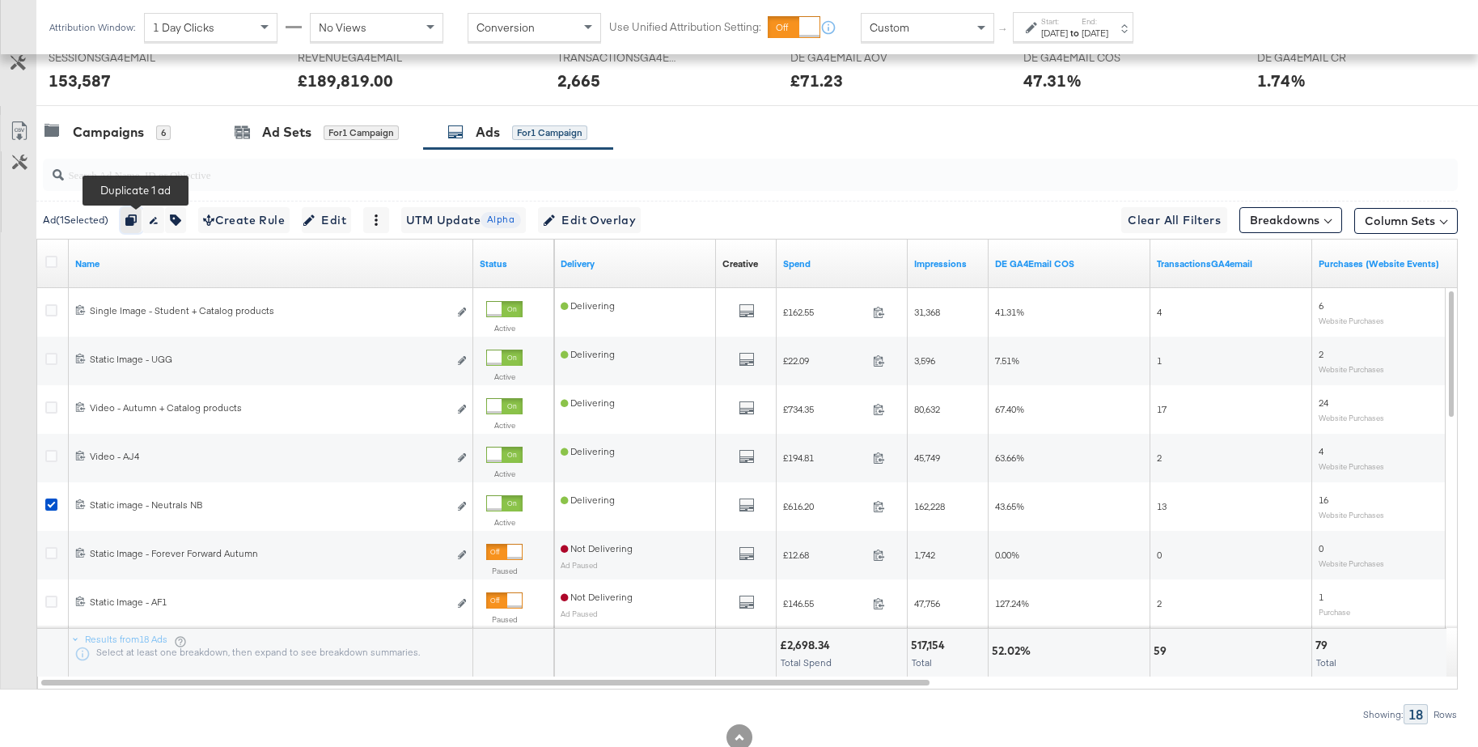
click at [142, 218] on button "button" at bounding box center [132, 220] width 22 height 26
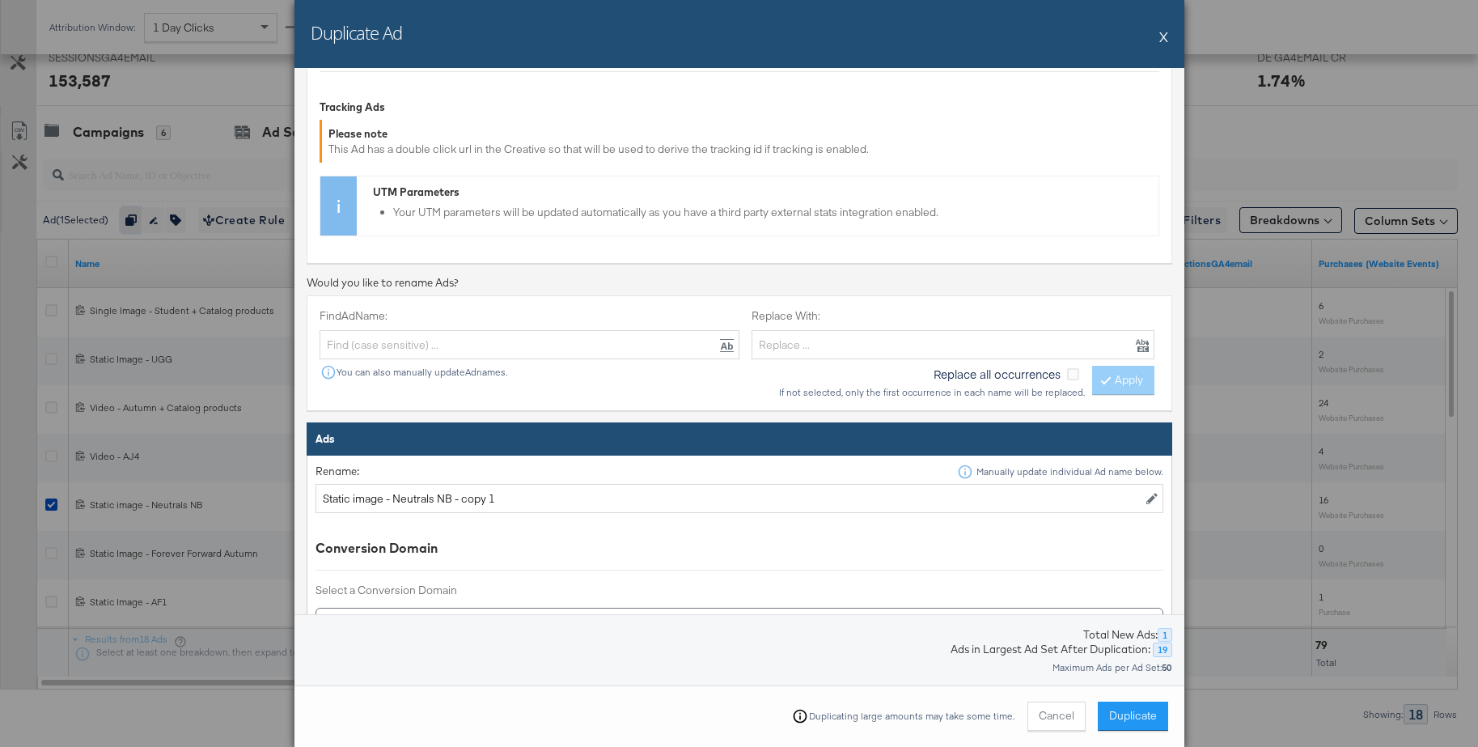
scroll to position [543, 0]
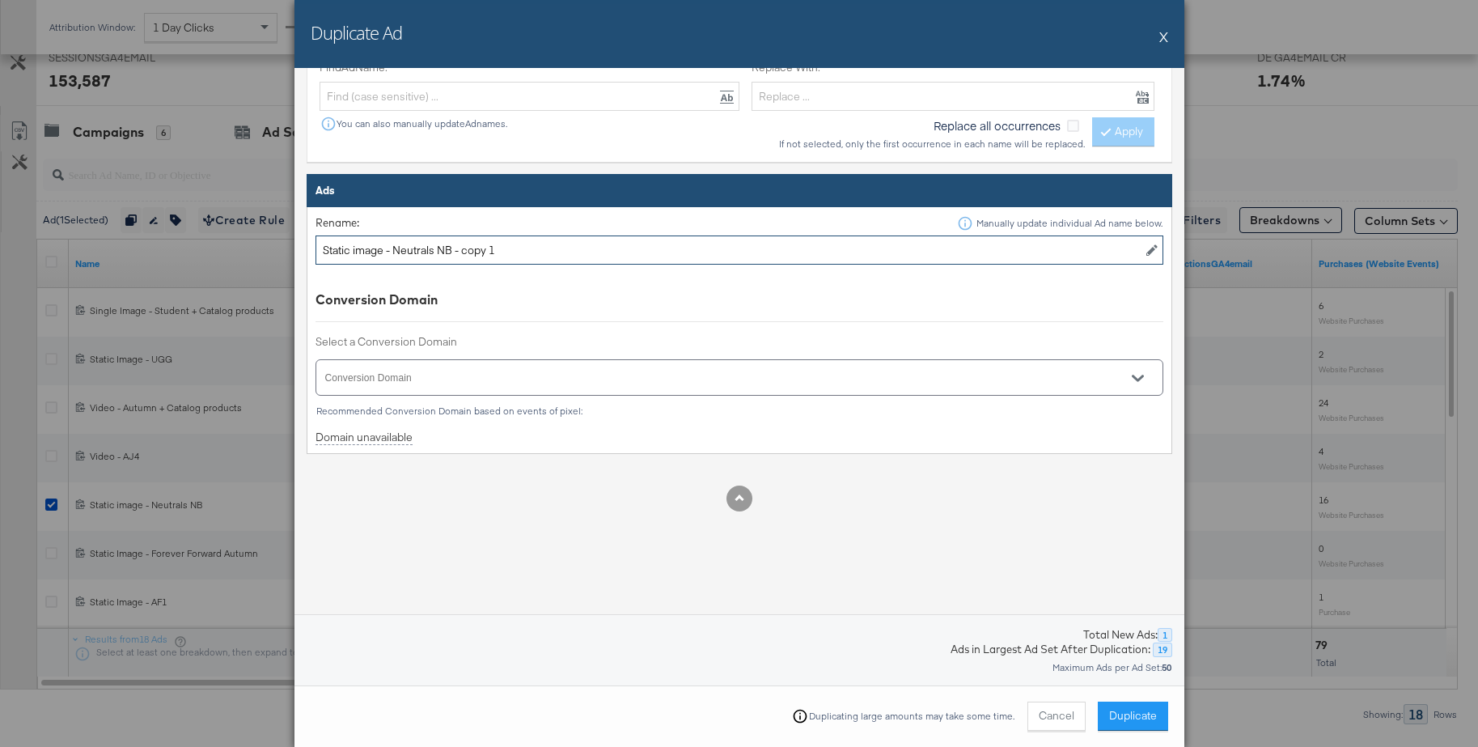
drag, startPoint x: 404, startPoint y: 252, endPoint x: 528, endPoint y: 254, distance: 124.6
click at [528, 254] on input "Static image - Neutrals NB - copy 1" at bounding box center [739, 250] width 848 height 30
drag, startPoint x: 1141, startPoint y: 381, endPoint x: 1069, endPoint y: 372, distance: 71.7
click at [1141, 381] on icon "Open" at bounding box center [1137, 377] width 11 height 11
type input "Static image - Clearance"
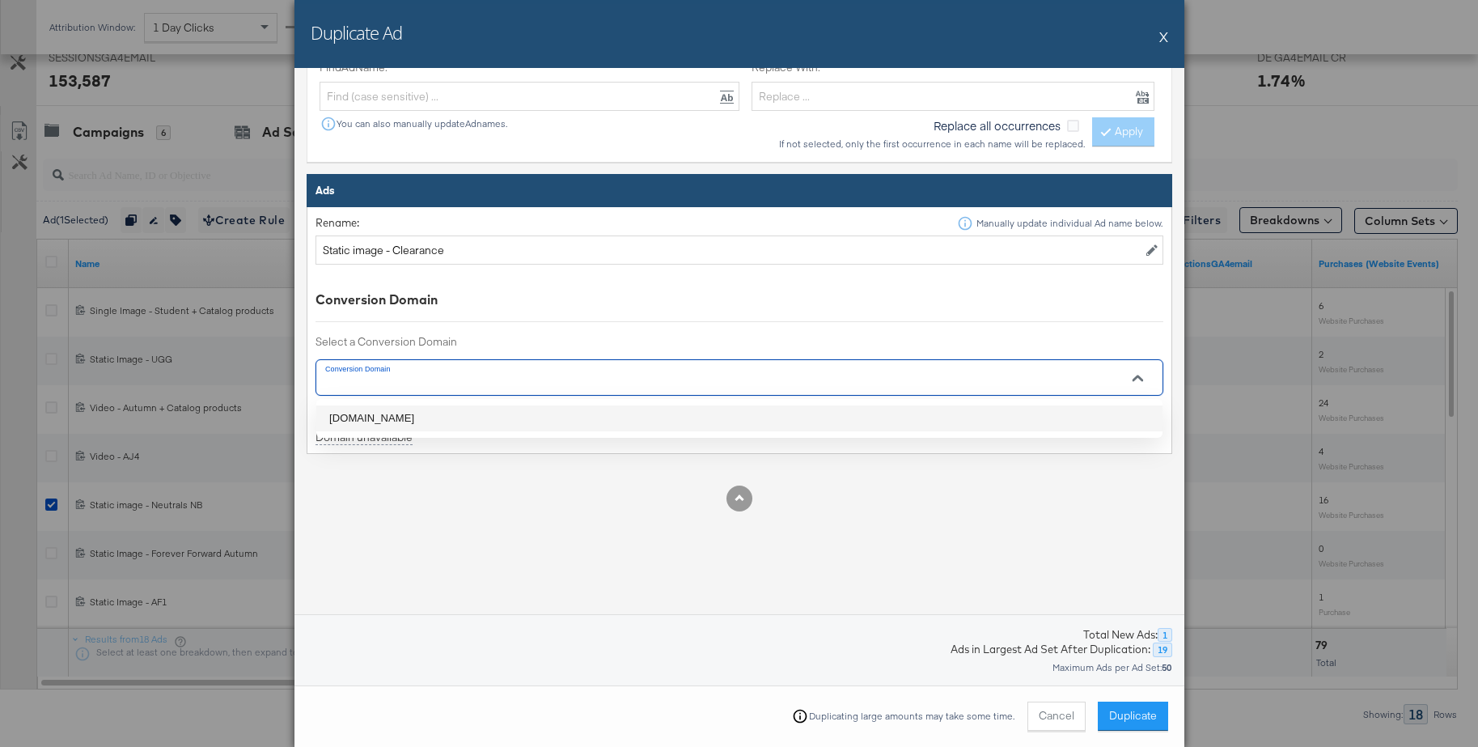
click at [357, 417] on li "jdsports.de" at bounding box center [739, 418] width 846 height 26
type input "jdsports.de"
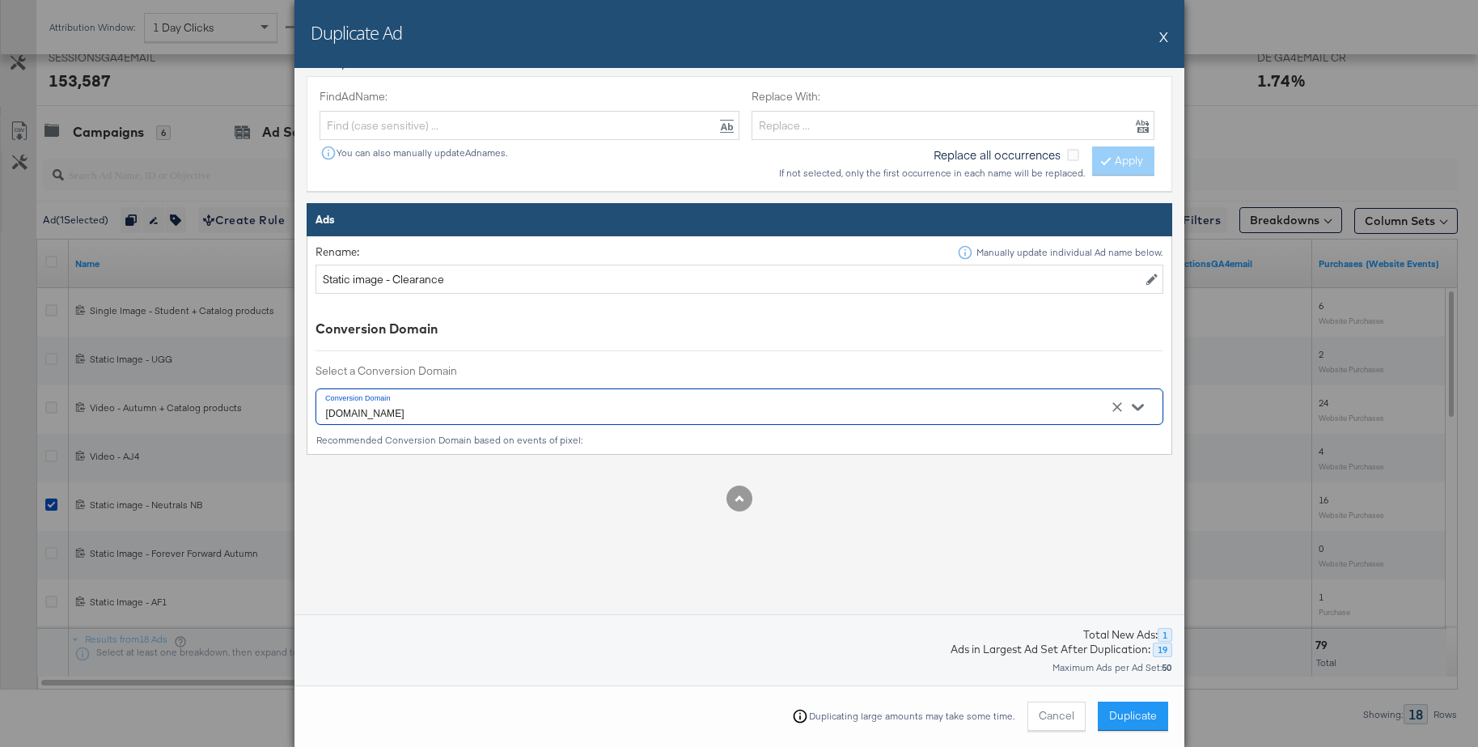
drag, startPoint x: 1167, startPoint y: 33, endPoint x: 1158, endPoint y: 43, distance: 13.7
click at [1167, 33] on button "X" at bounding box center [1163, 36] width 9 height 32
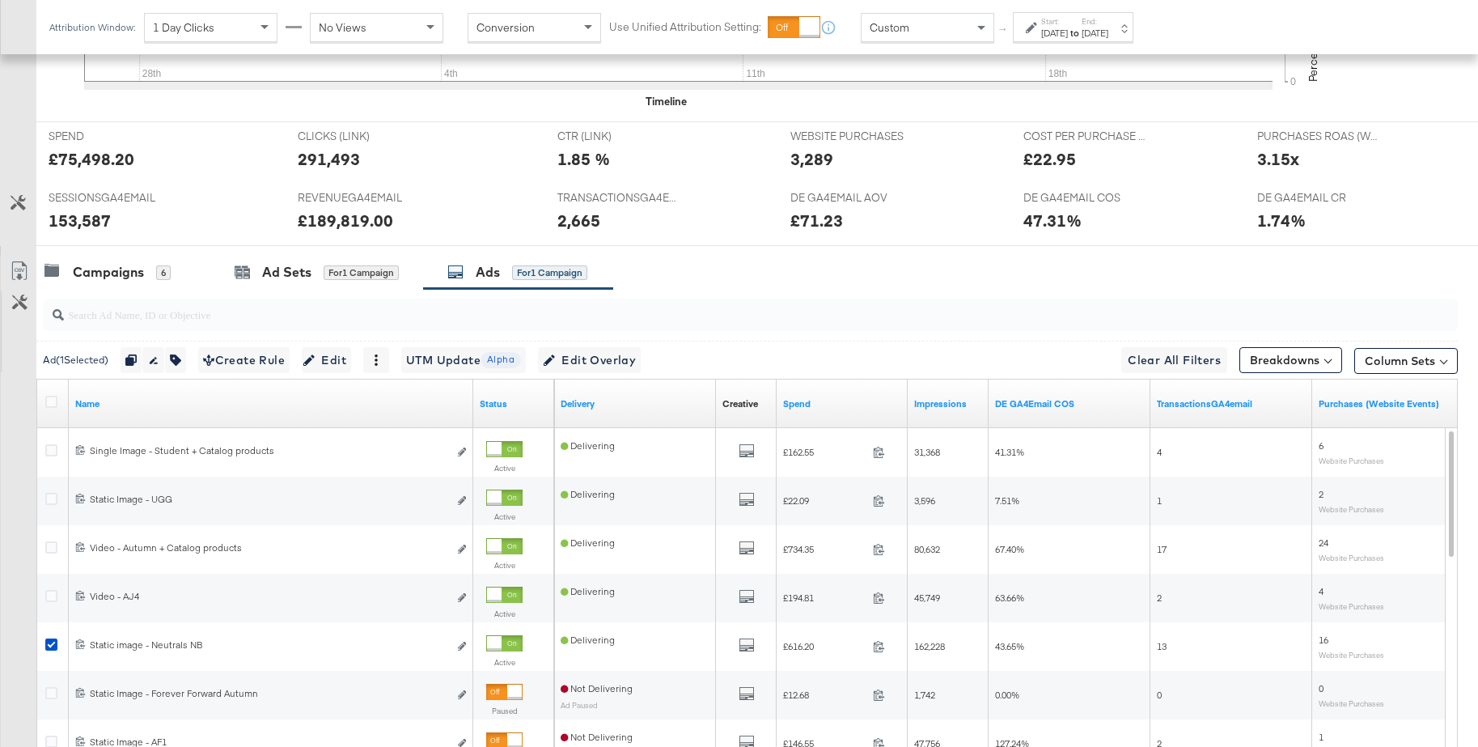
scroll to position [715, 0]
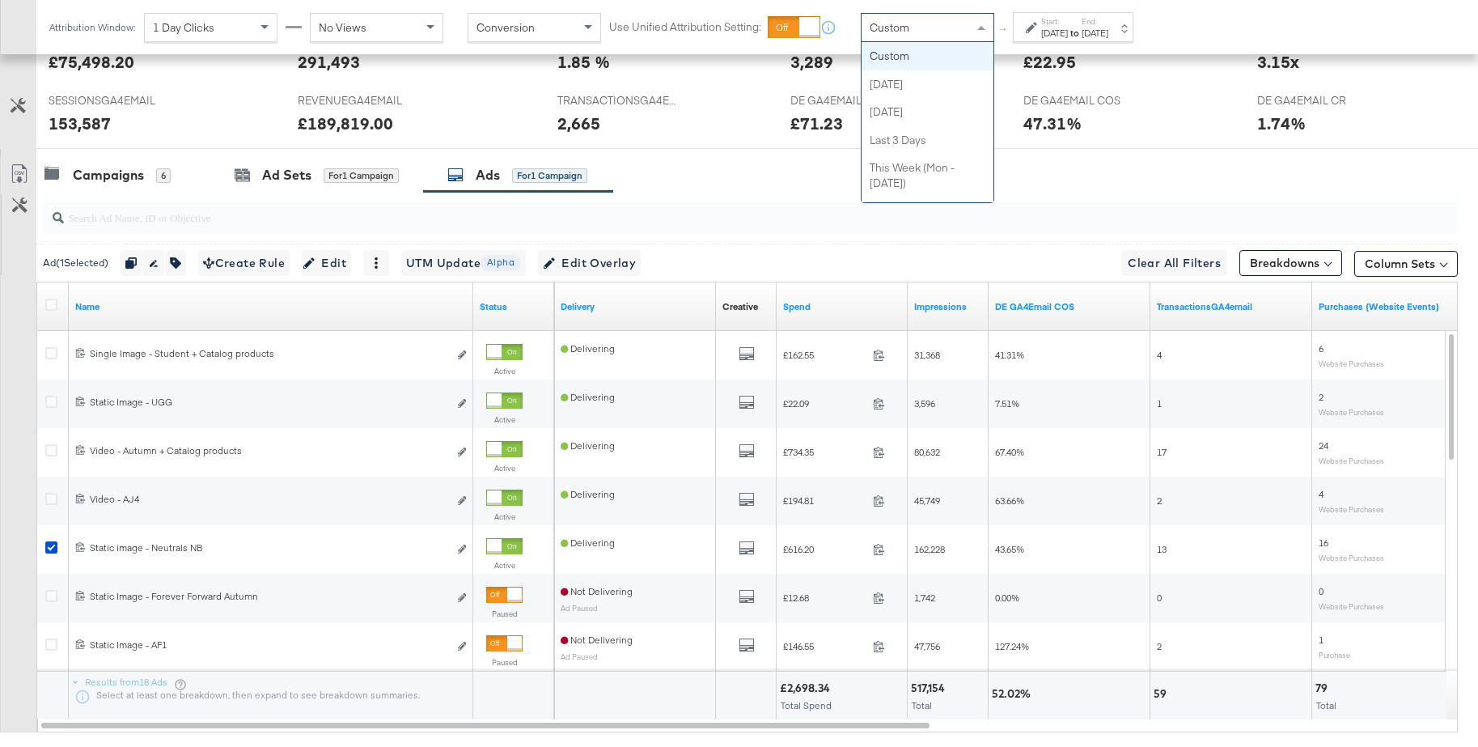
click at [903, 32] on span "Custom" at bounding box center [890, 27] width 40 height 15
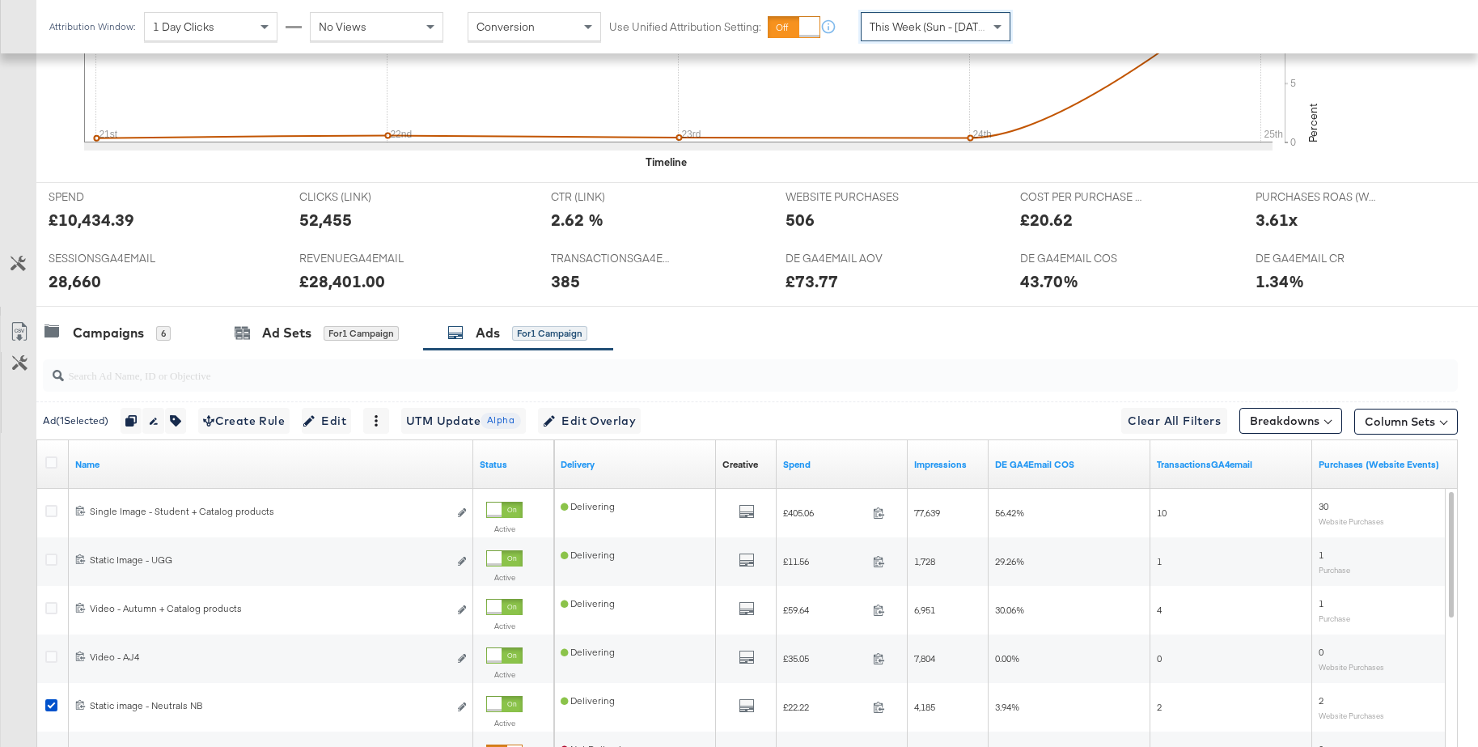
scroll to position [714, 0]
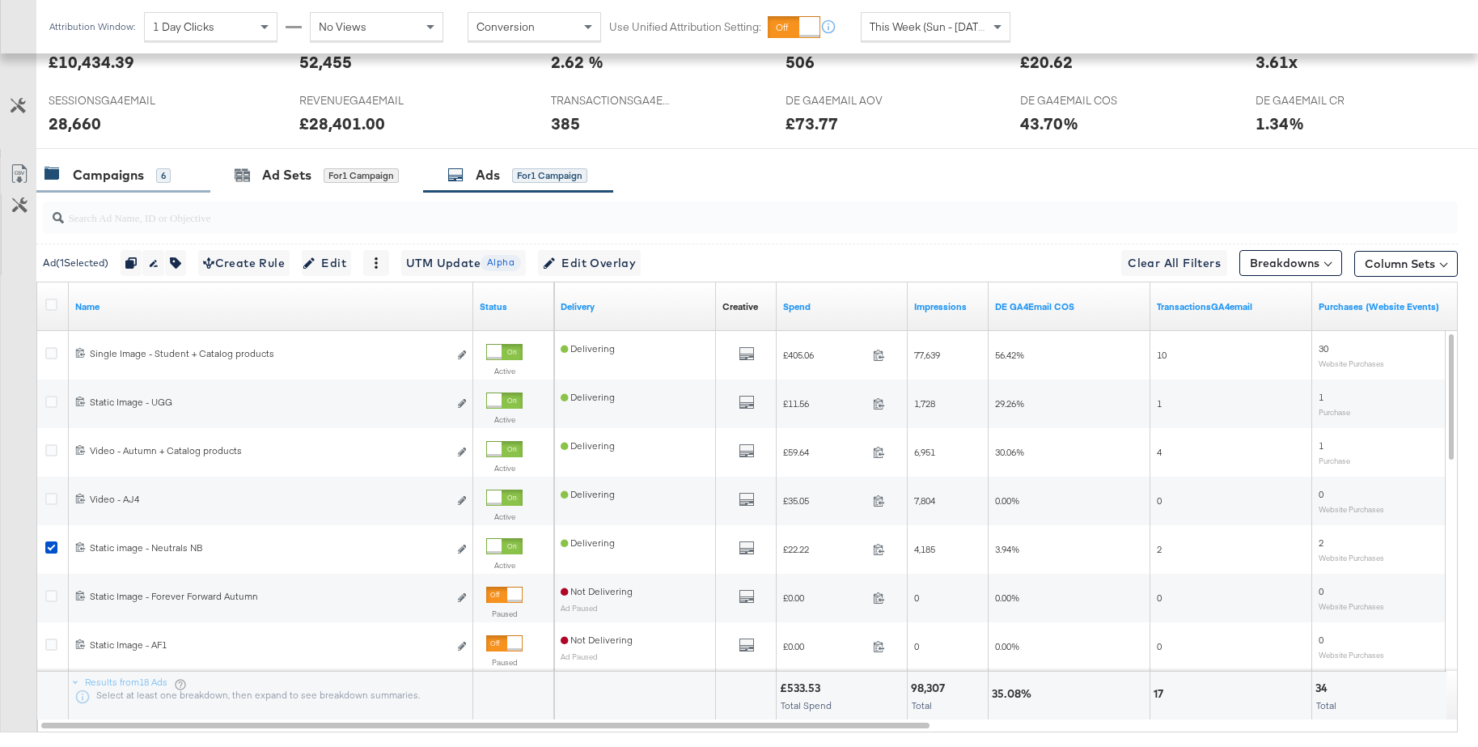
click at [114, 169] on div "Campaigns" at bounding box center [108, 175] width 71 height 19
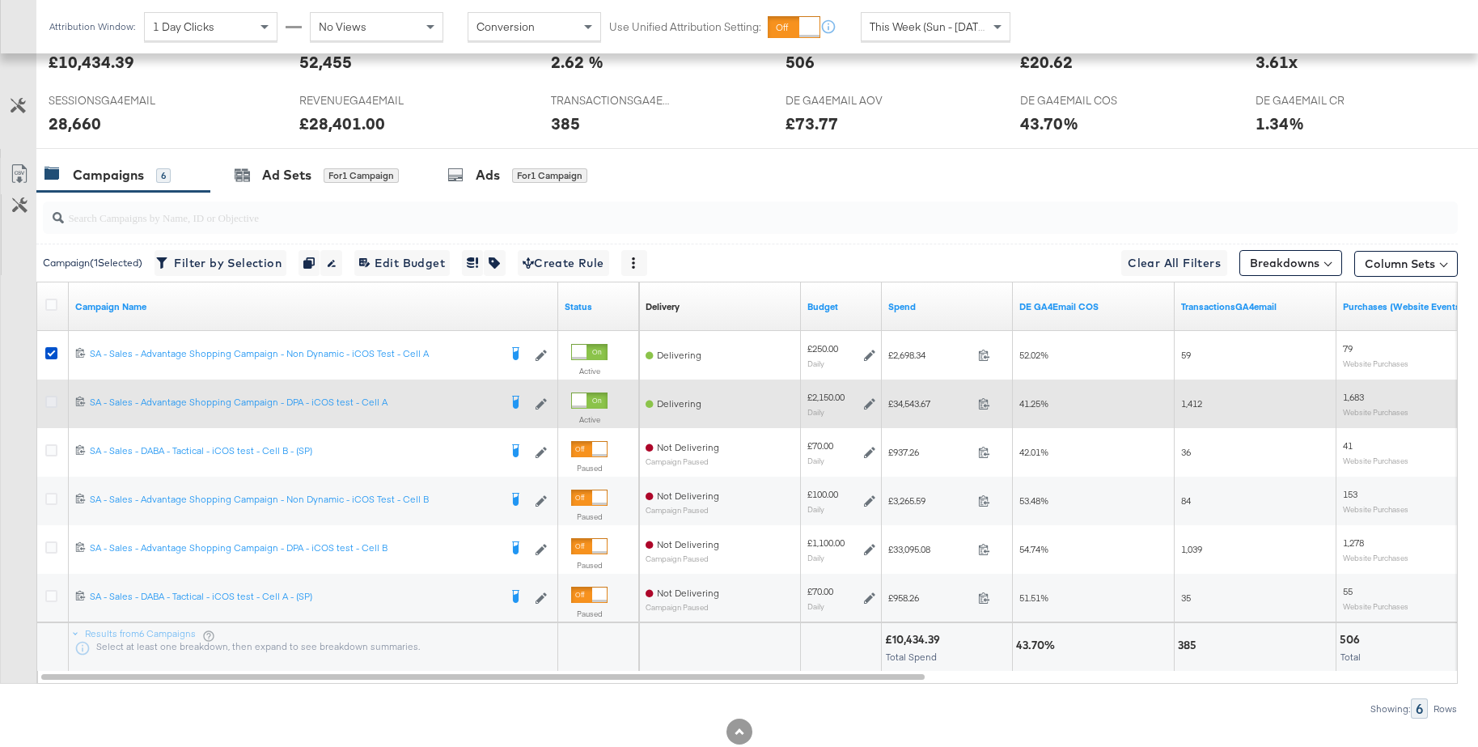
click at [52, 400] on icon at bounding box center [51, 402] width 12 height 12
click at [0, 0] on input "checkbox" at bounding box center [0, 0] width 0 height 0
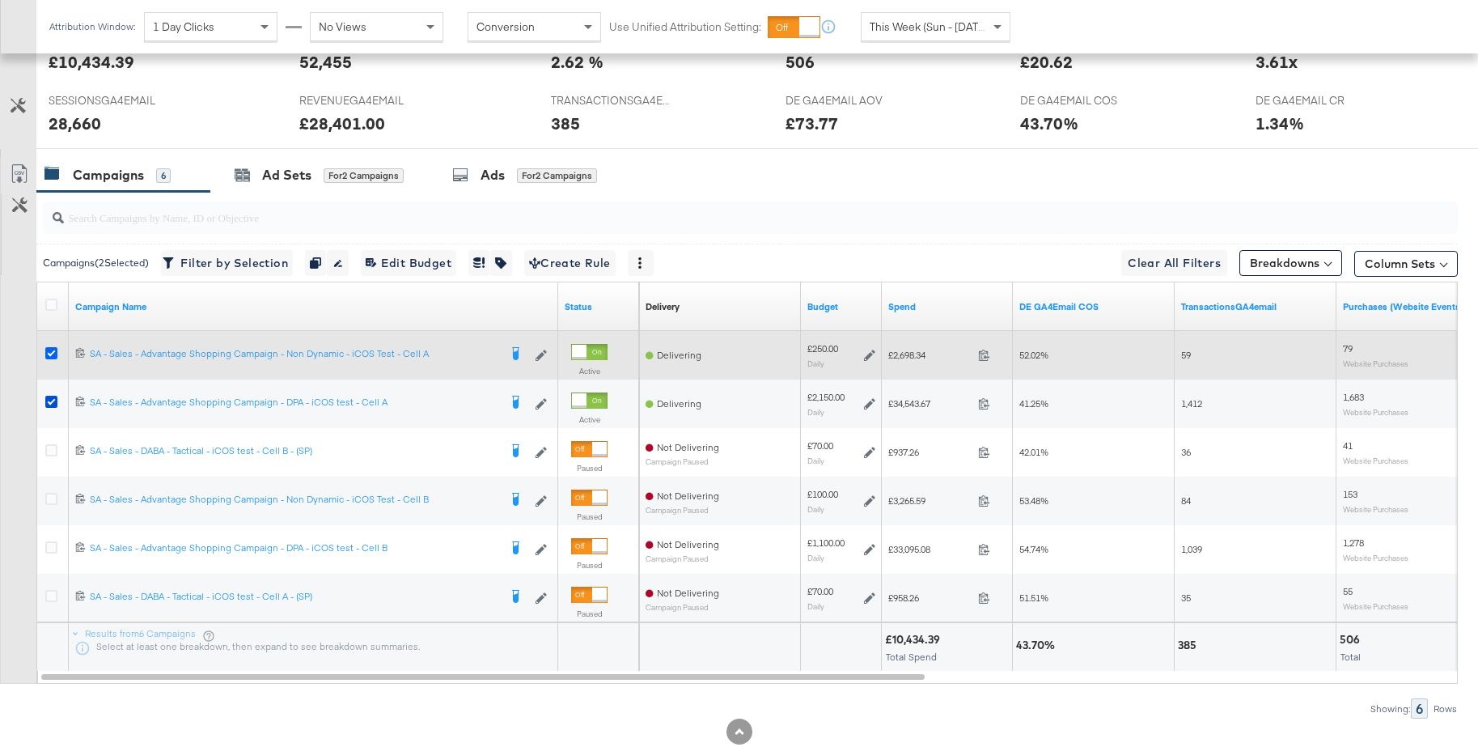
click at [51, 354] on icon at bounding box center [51, 353] width 12 height 12
click at [0, 0] on input "checkbox" at bounding box center [0, 0] width 0 height 0
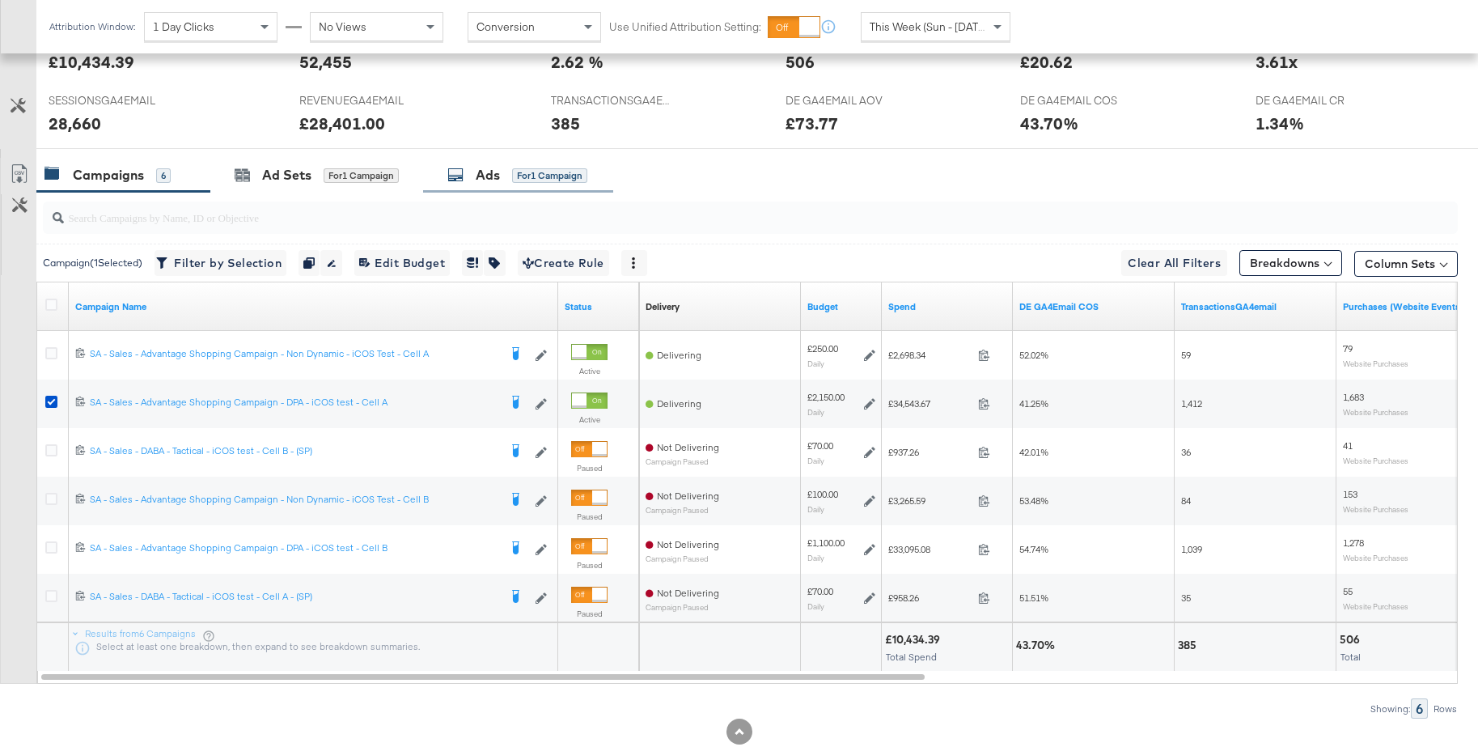
click at [469, 176] on div "Ads for 1 Campaign" at bounding box center [517, 175] width 140 height 19
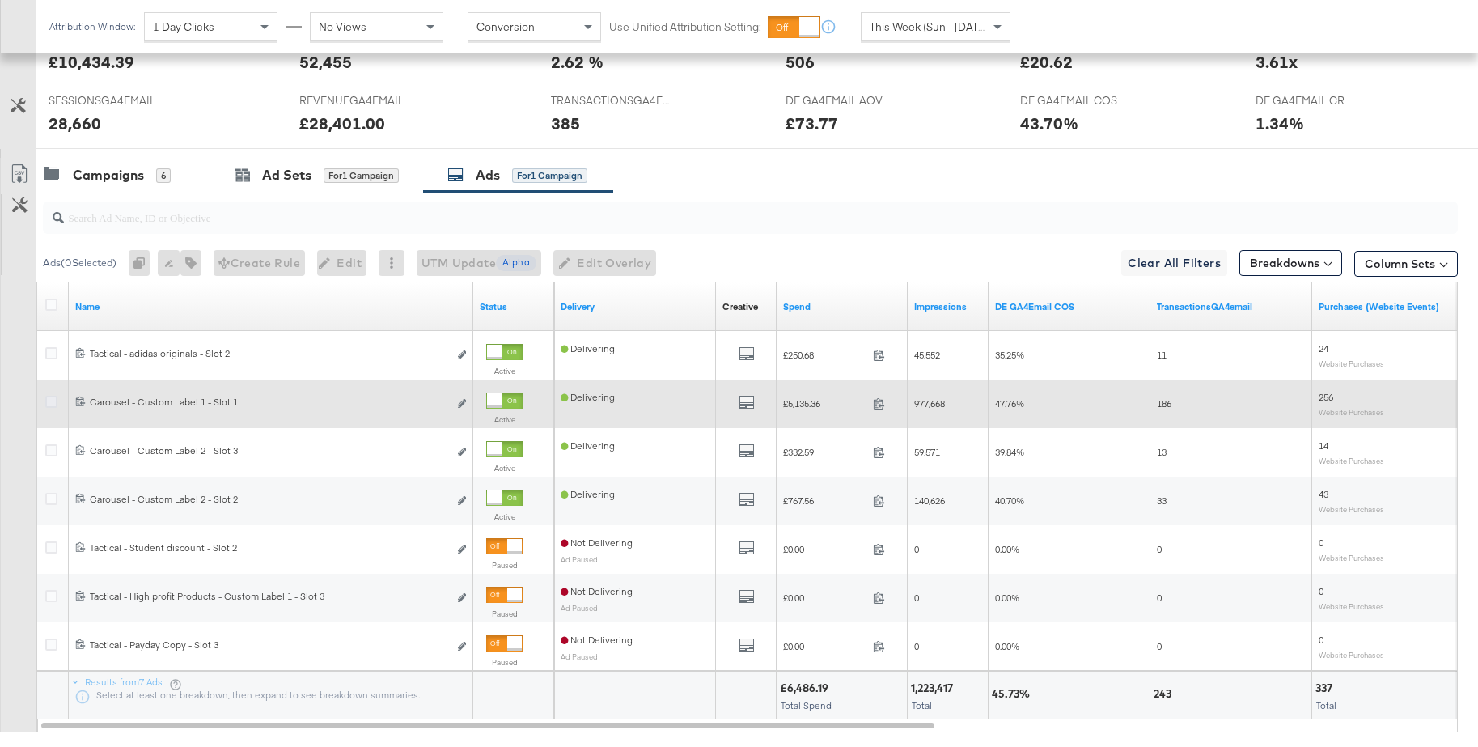
click at [53, 405] on icon at bounding box center [51, 402] width 12 height 12
click at [0, 0] on input "checkbox" at bounding box center [0, 0] width 0 height 0
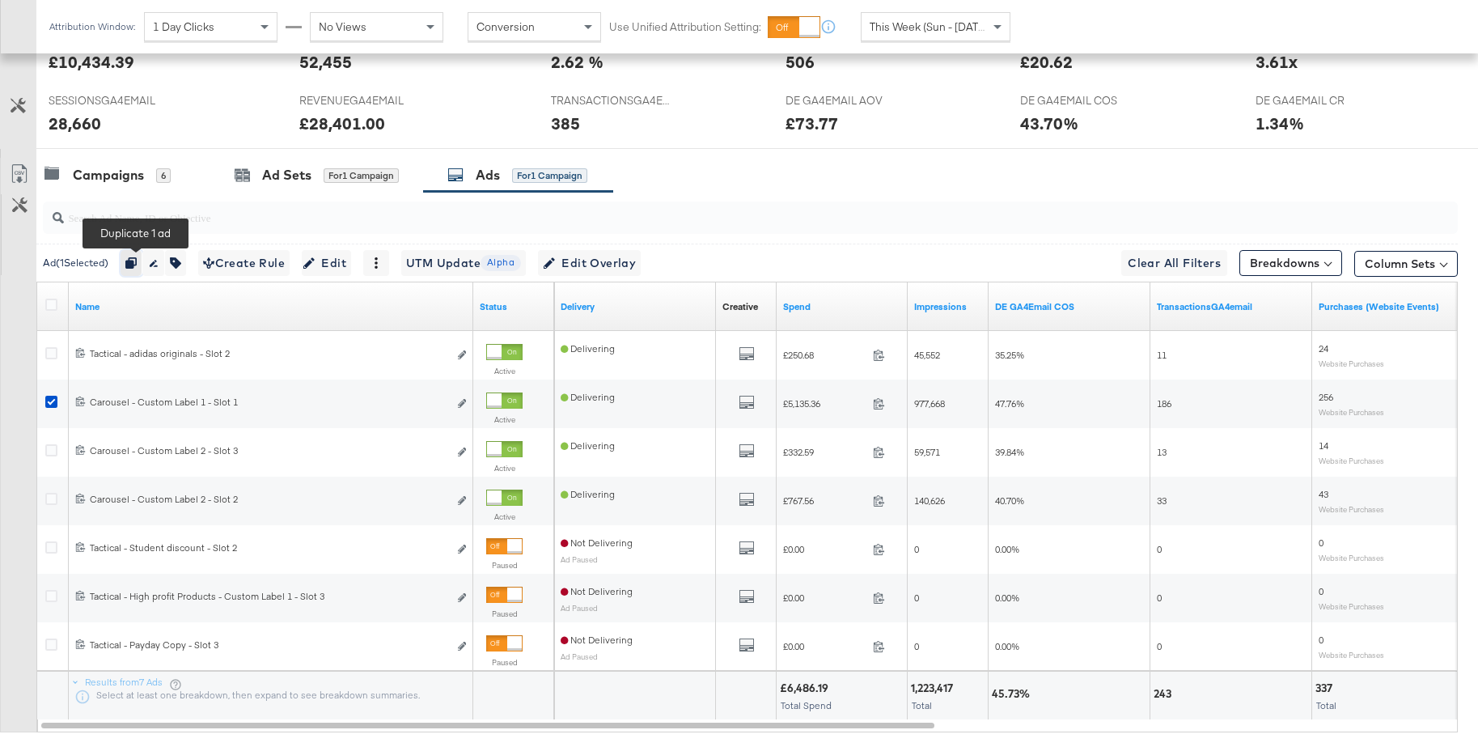
click at [133, 265] on icon "button" at bounding box center [130, 262] width 11 height 11
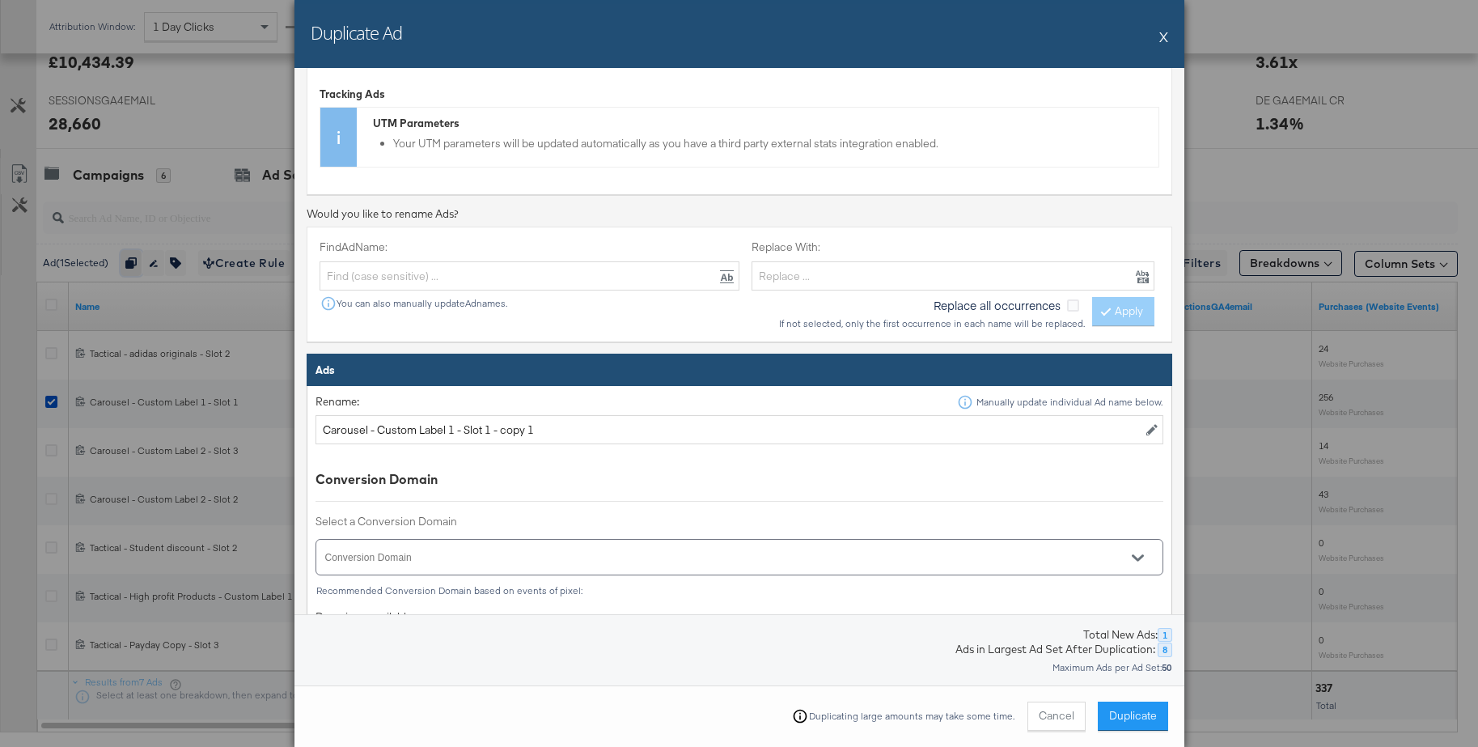
scroll to position [487, 0]
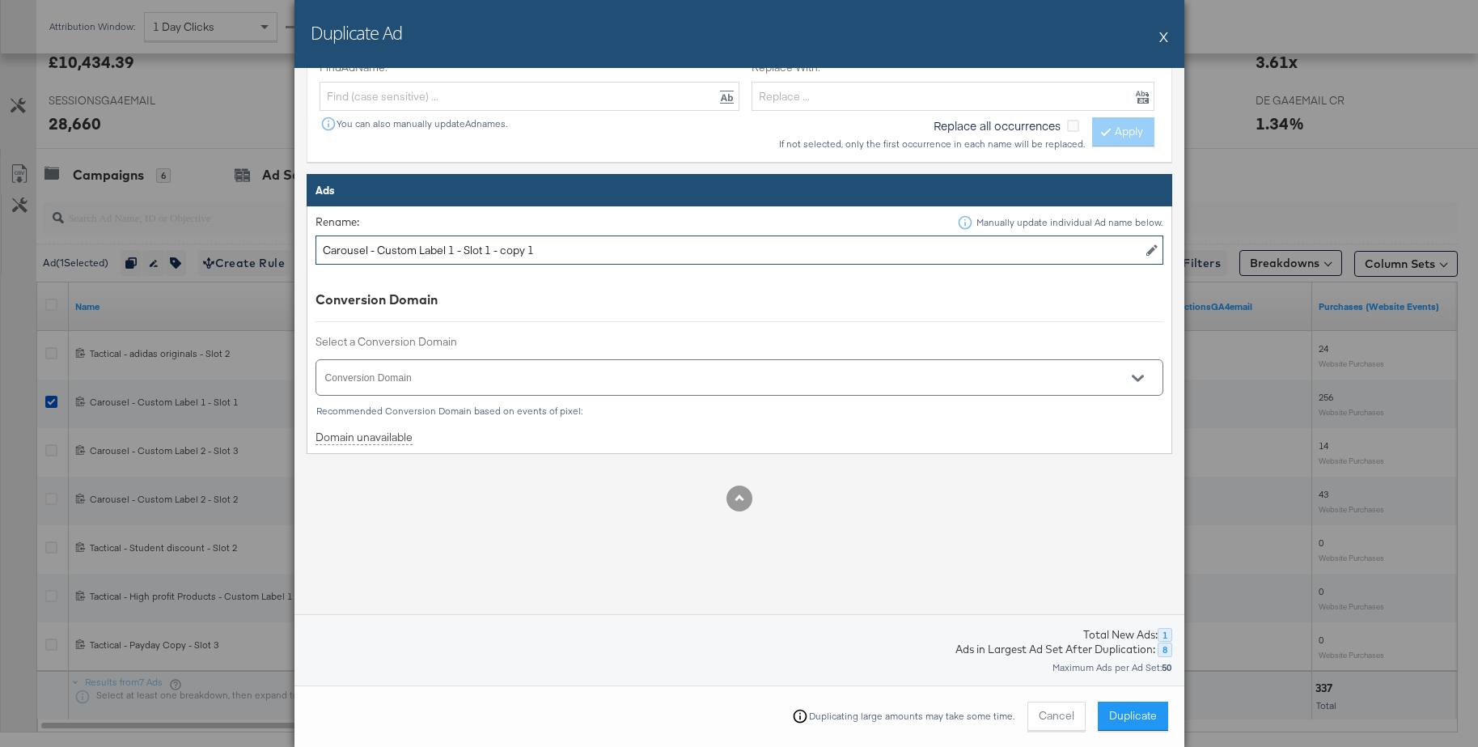
drag, startPoint x: 496, startPoint y: 252, endPoint x: 582, endPoint y: 250, distance: 86.6
click at [582, 250] on input "Carousel - Custom Label 1 - Slot 1 - copy 1" at bounding box center [739, 250] width 848 height 30
click at [453, 252] on input "Carousel - Custom Label 1 - Slot 1" at bounding box center [739, 250] width 848 height 30
click at [1141, 378] on icon "Open" at bounding box center [1137, 378] width 11 height 6
type input "Carousel - Custom Label 3 - Slot 1"
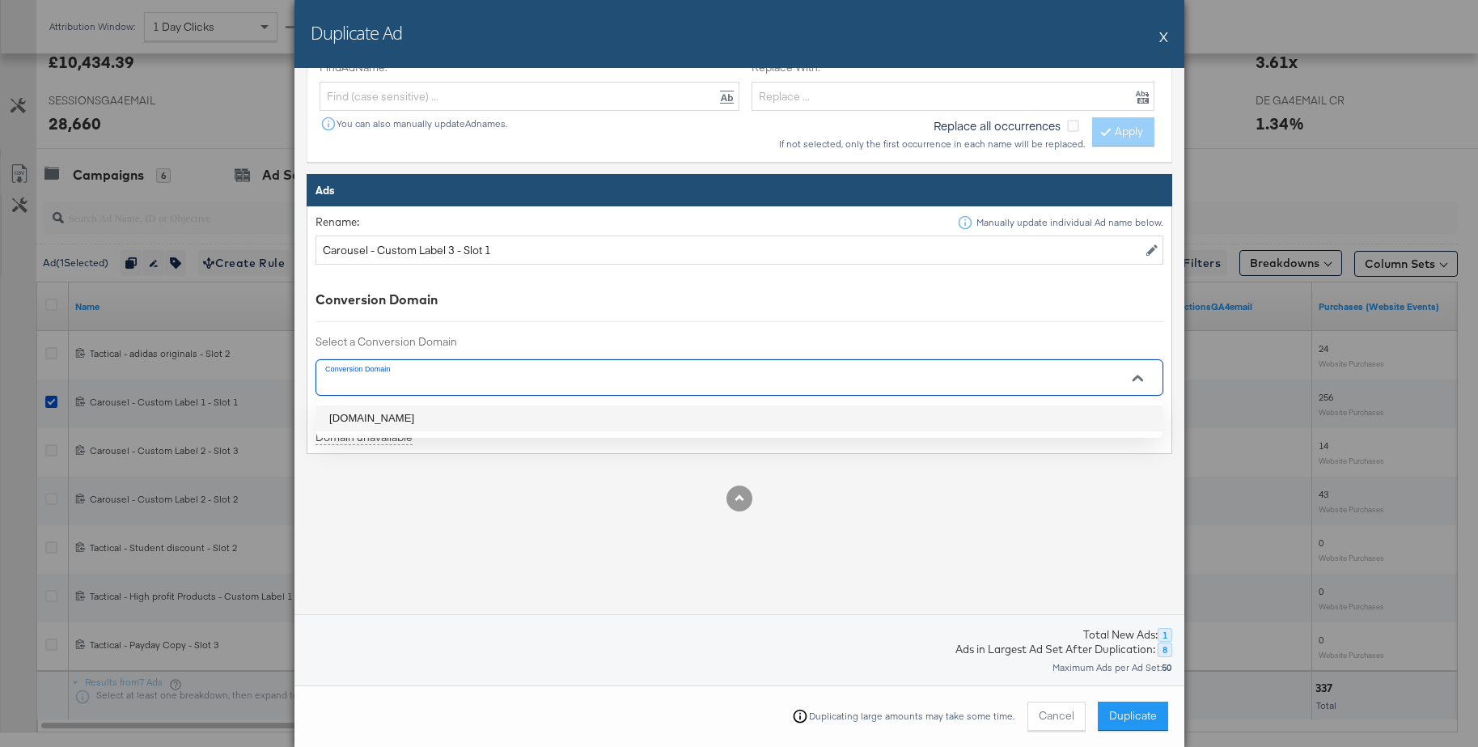
click at [360, 414] on li "[DOMAIN_NAME]" at bounding box center [739, 418] width 846 height 26
type input "[DOMAIN_NAME]"
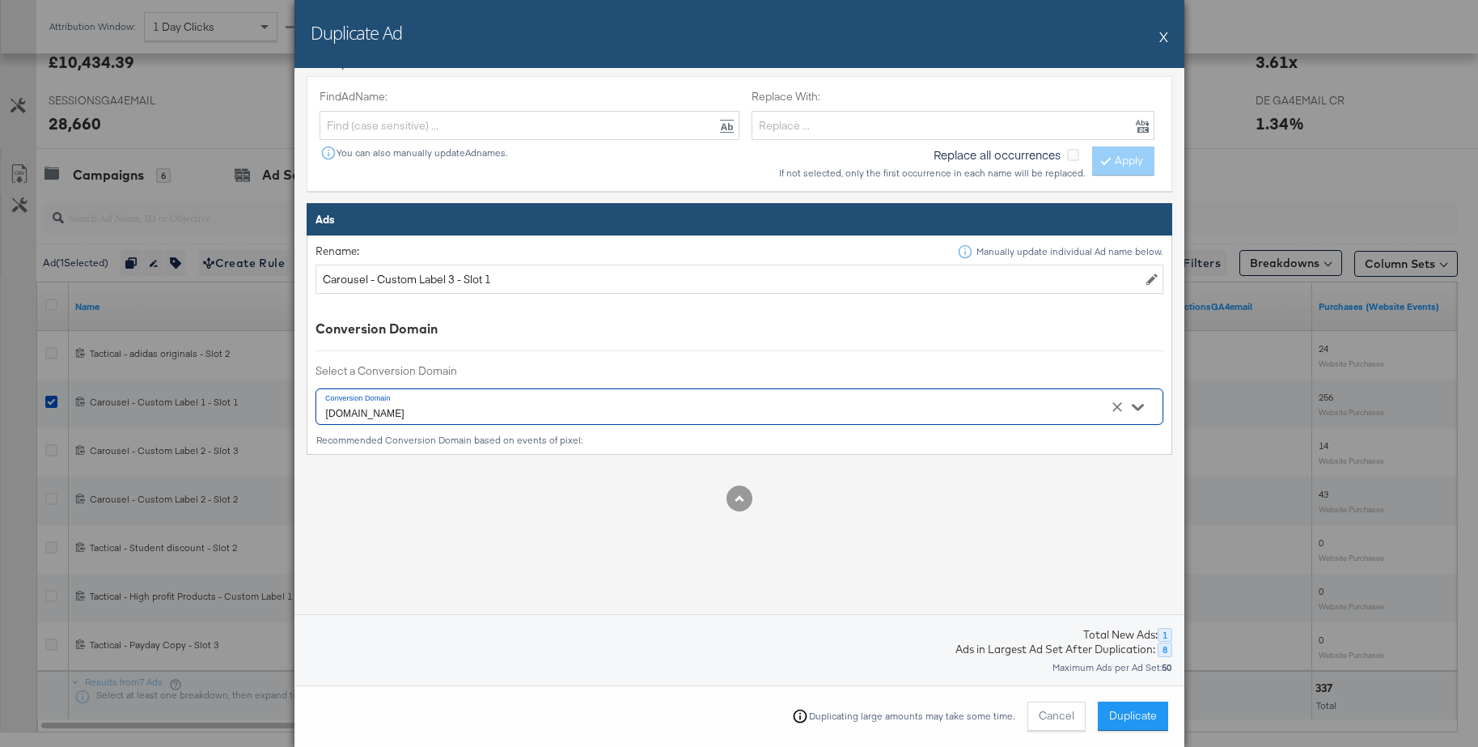
scroll to position [458, 0]
click at [1139, 714] on span "Duplicate" at bounding box center [1133, 715] width 48 height 15
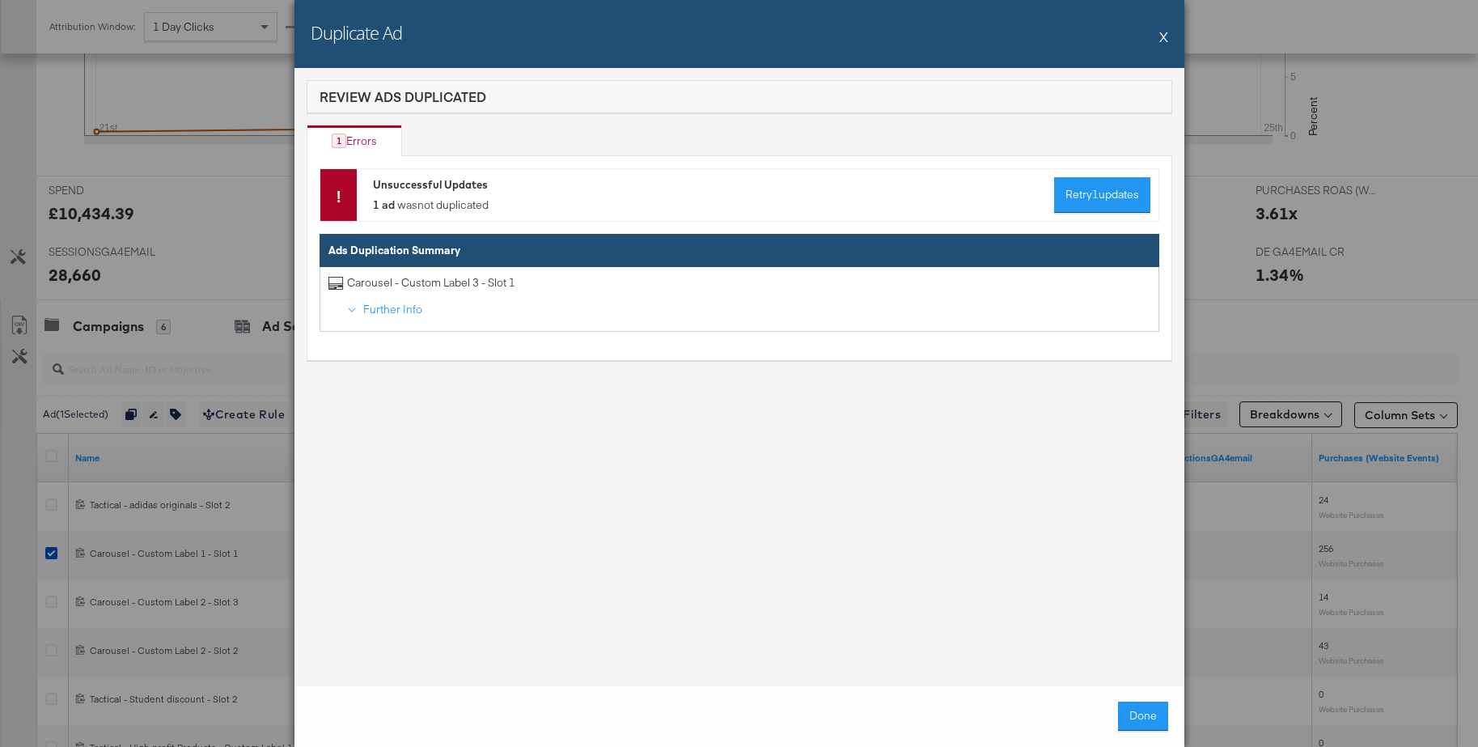
scroll to position [714, 0]
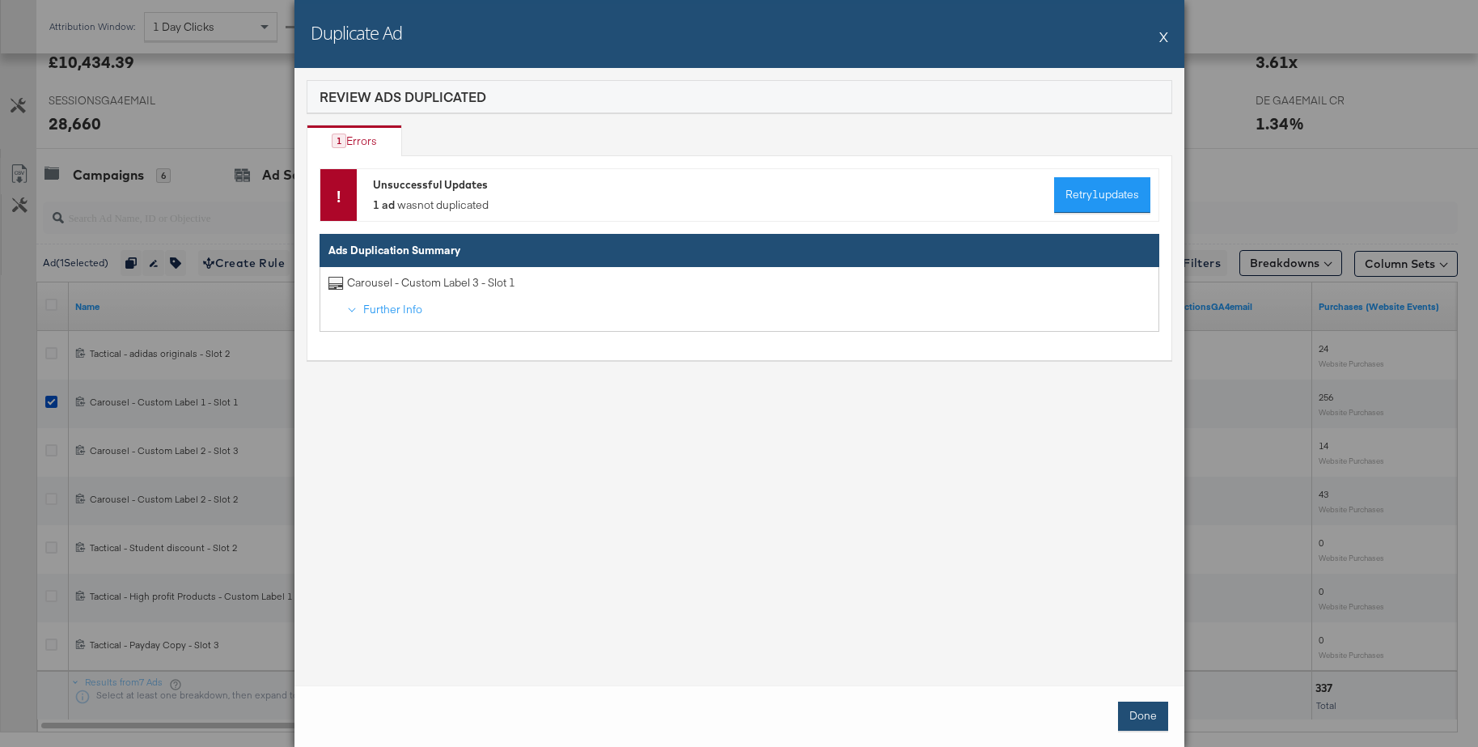
click at [1132, 711] on button "Done" at bounding box center [1143, 715] width 50 height 29
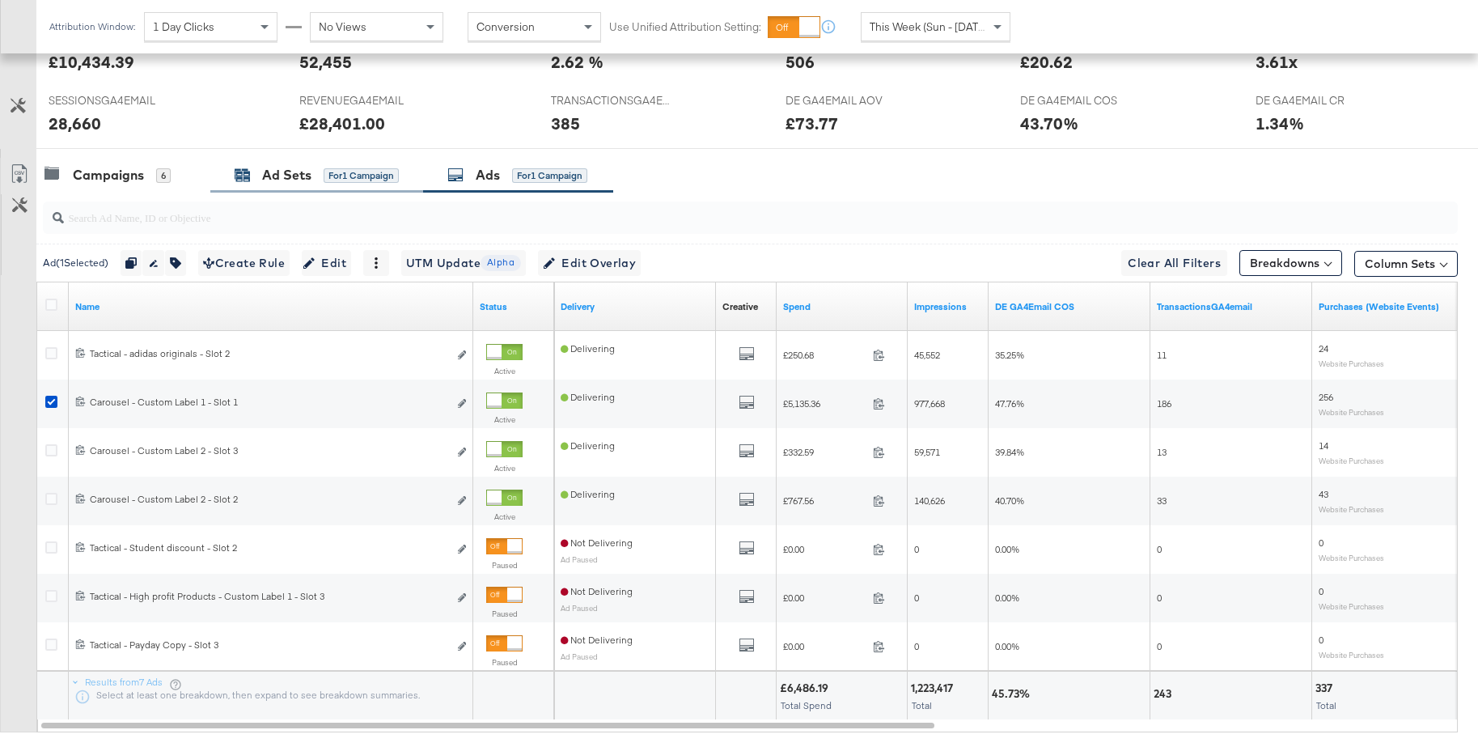
click at [279, 180] on div "Ad Sets" at bounding box center [286, 175] width 49 height 19
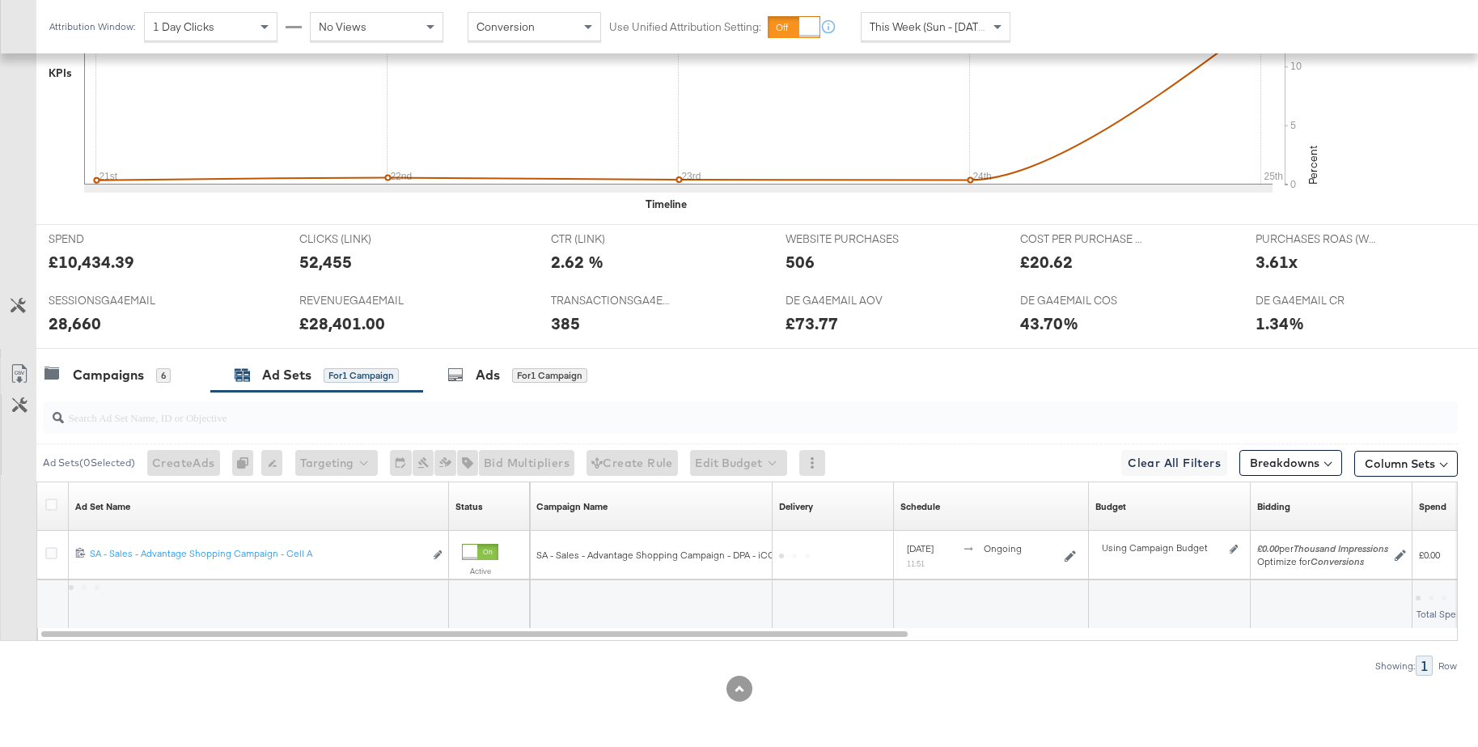
scroll to position [515, 0]
click at [54, 507] on icon at bounding box center [51, 504] width 12 height 12
click at [0, 0] on input "checkbox" at bounding box center [0, 0] width 0 height 0
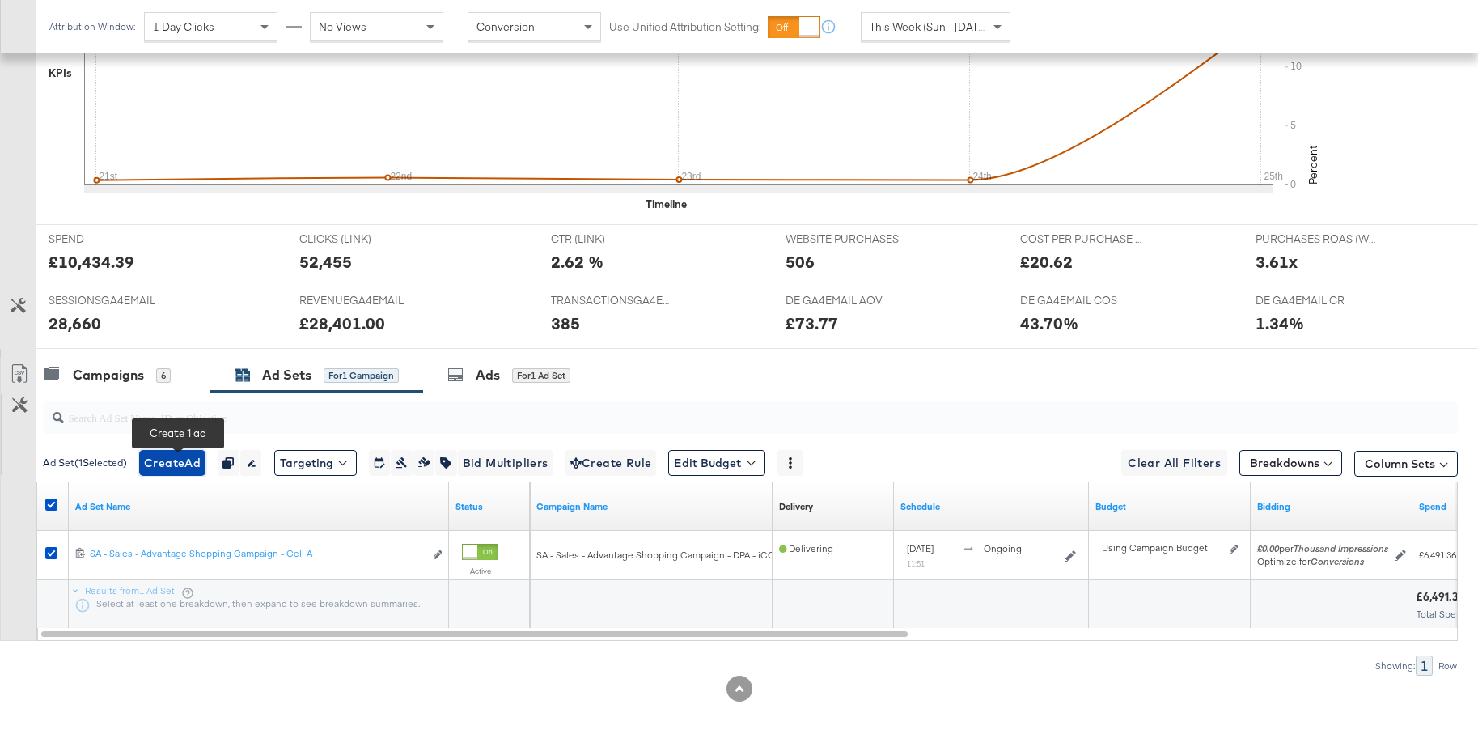
click at [190, 469] on span "Create Ad" at bounding box center [172, 463] width 57 height 20
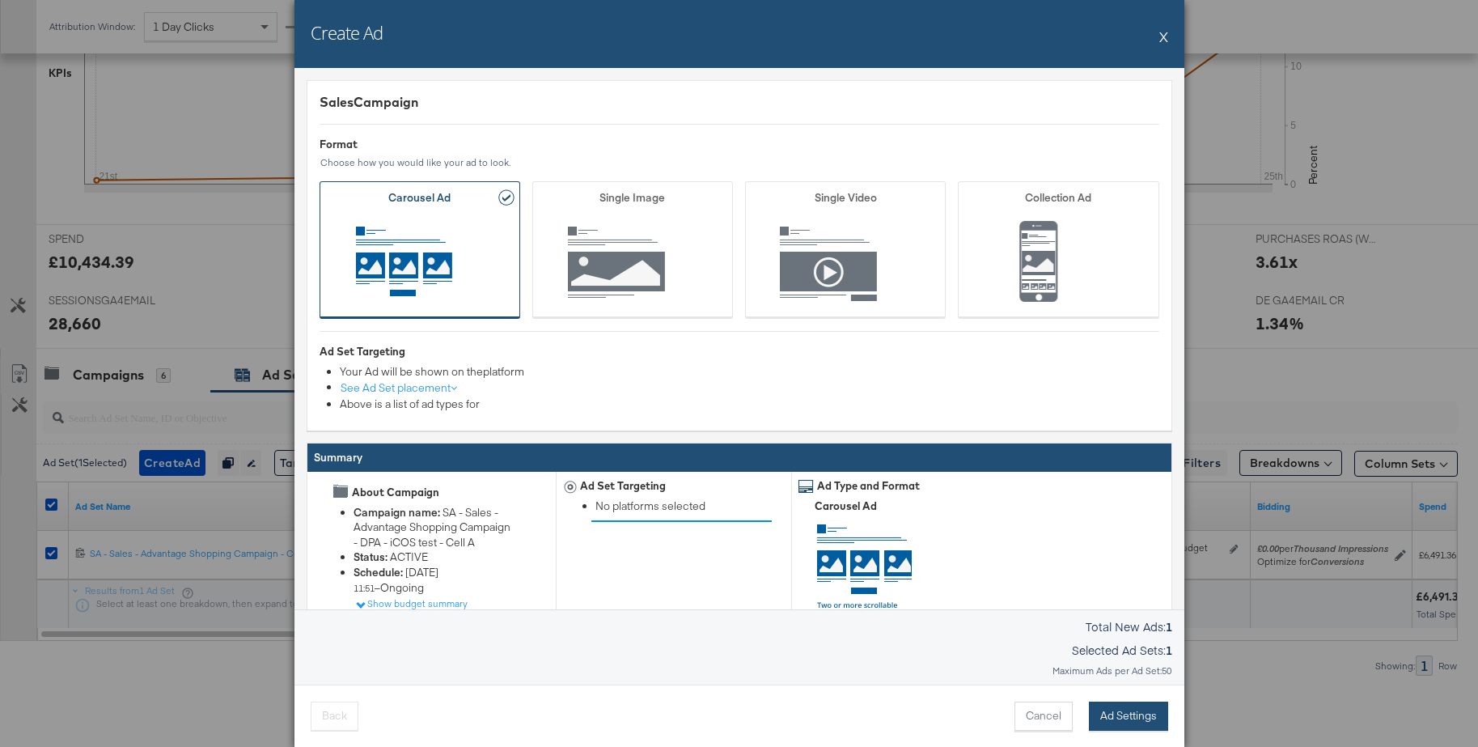
click at [1145, 716] on button "Ad Settings" at bounding box center [1128, 715] width 79 height 29
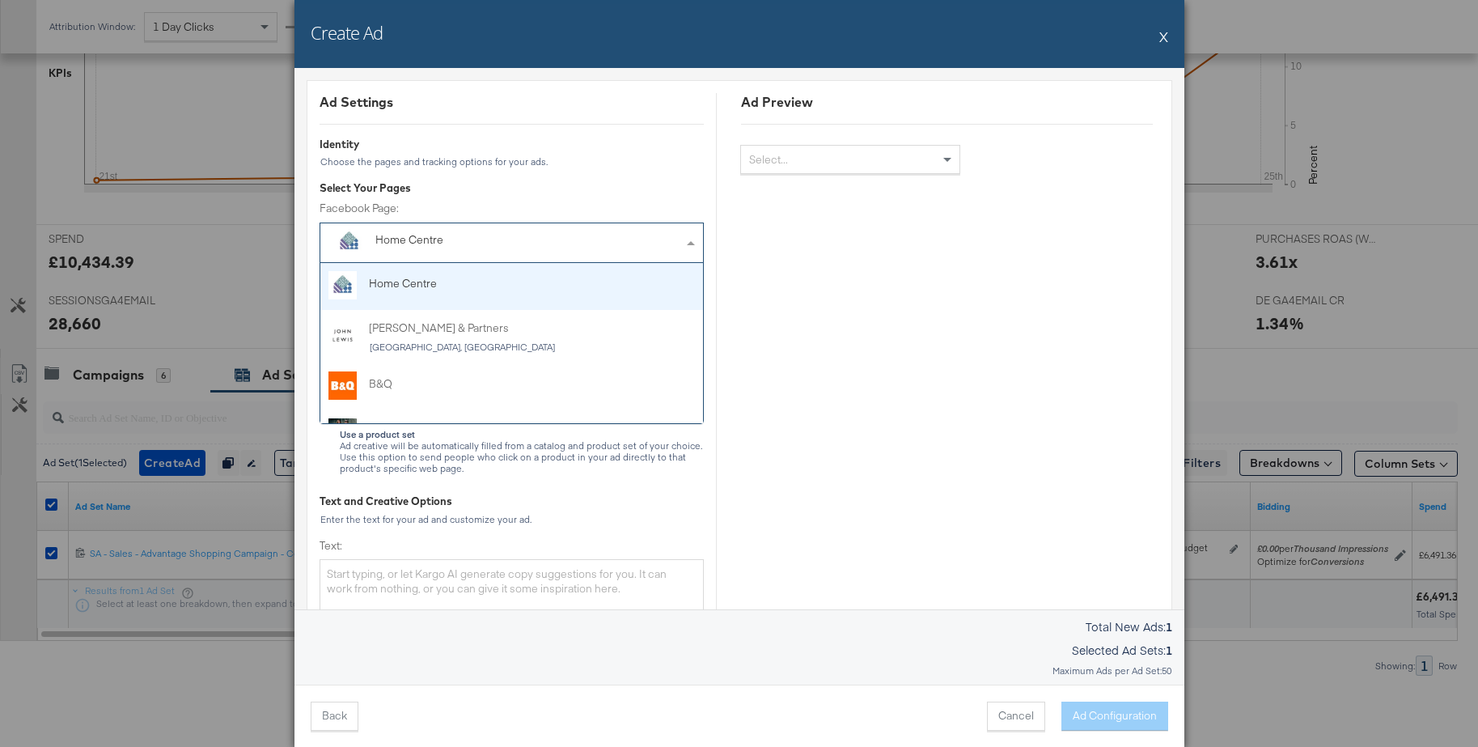
click at [387, 239] on div "Home Centre" at bounding box center [474, 240] width 199 height 16
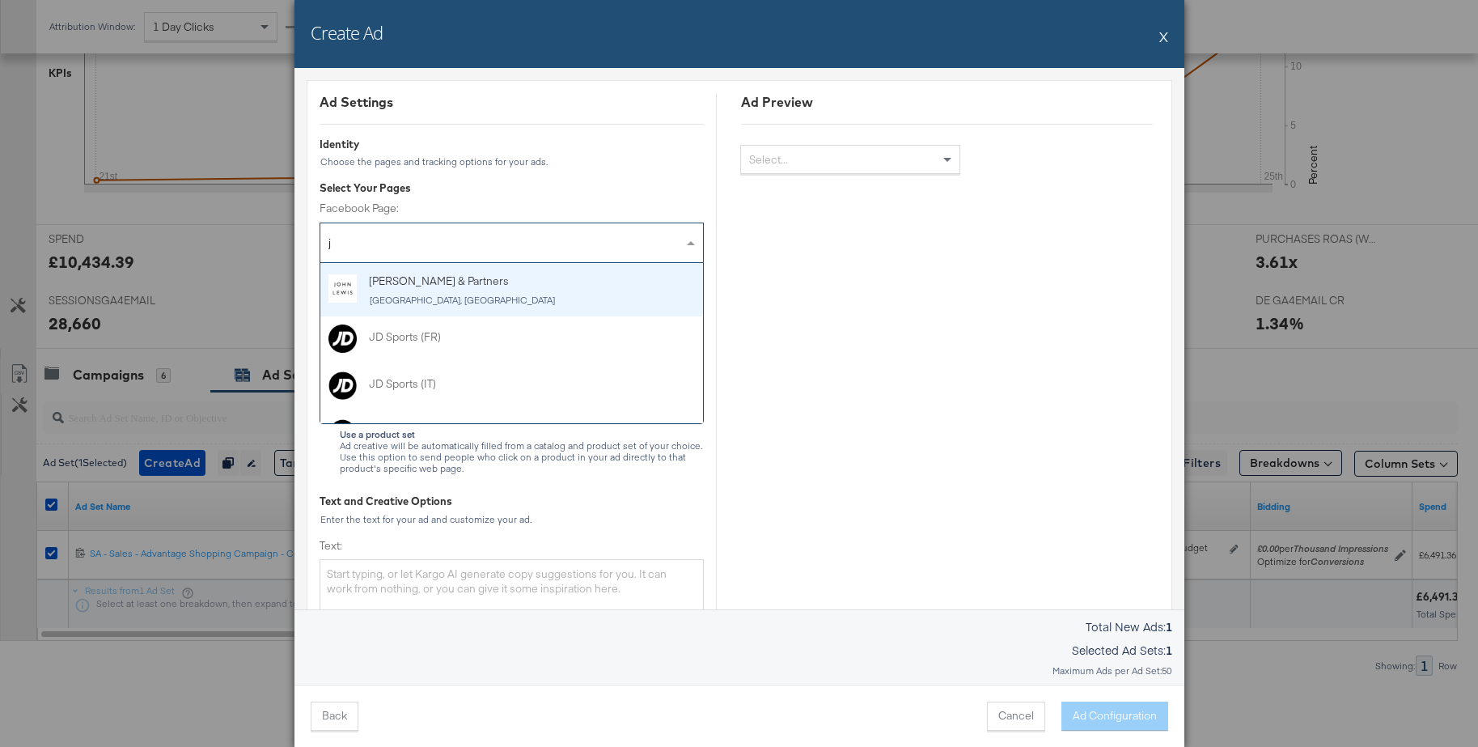
type input "jd"
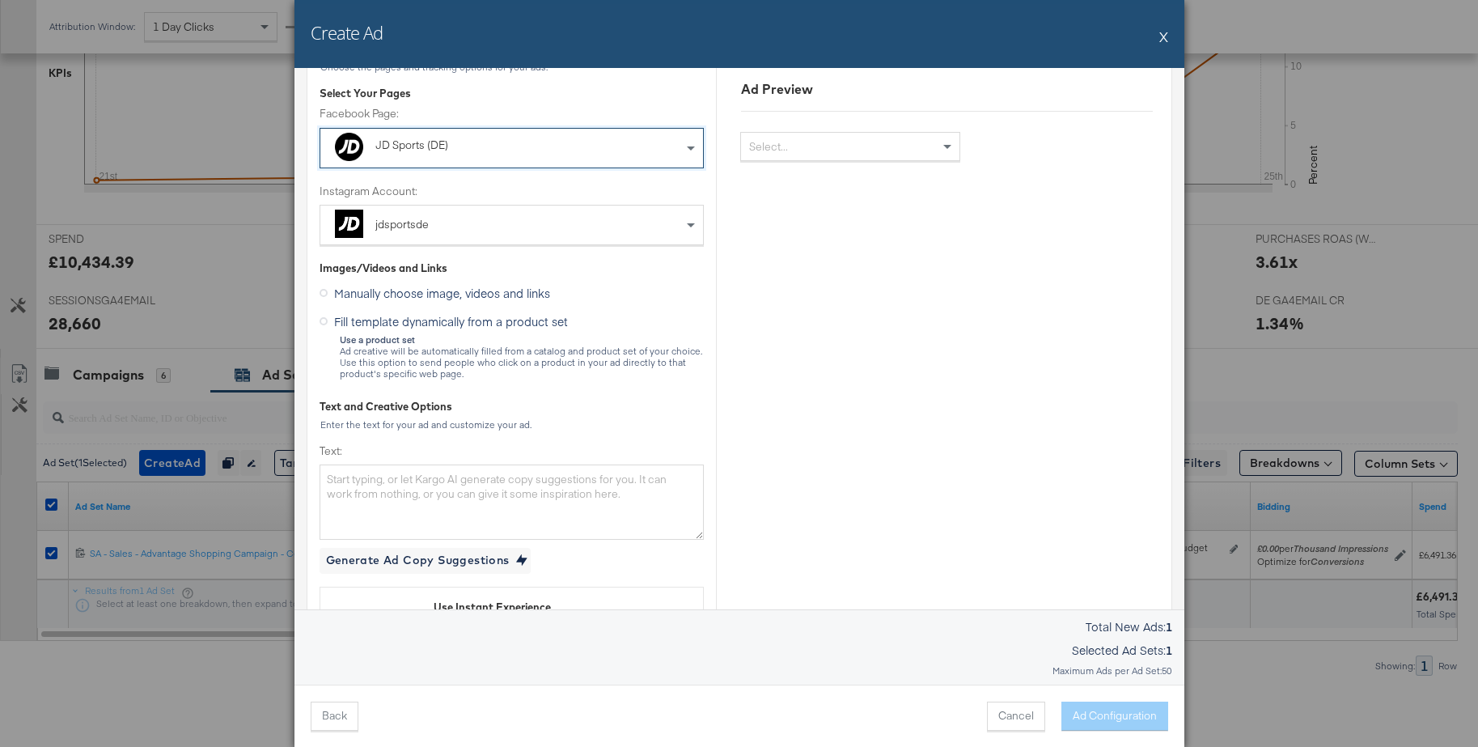
scroll to position [291, 0]
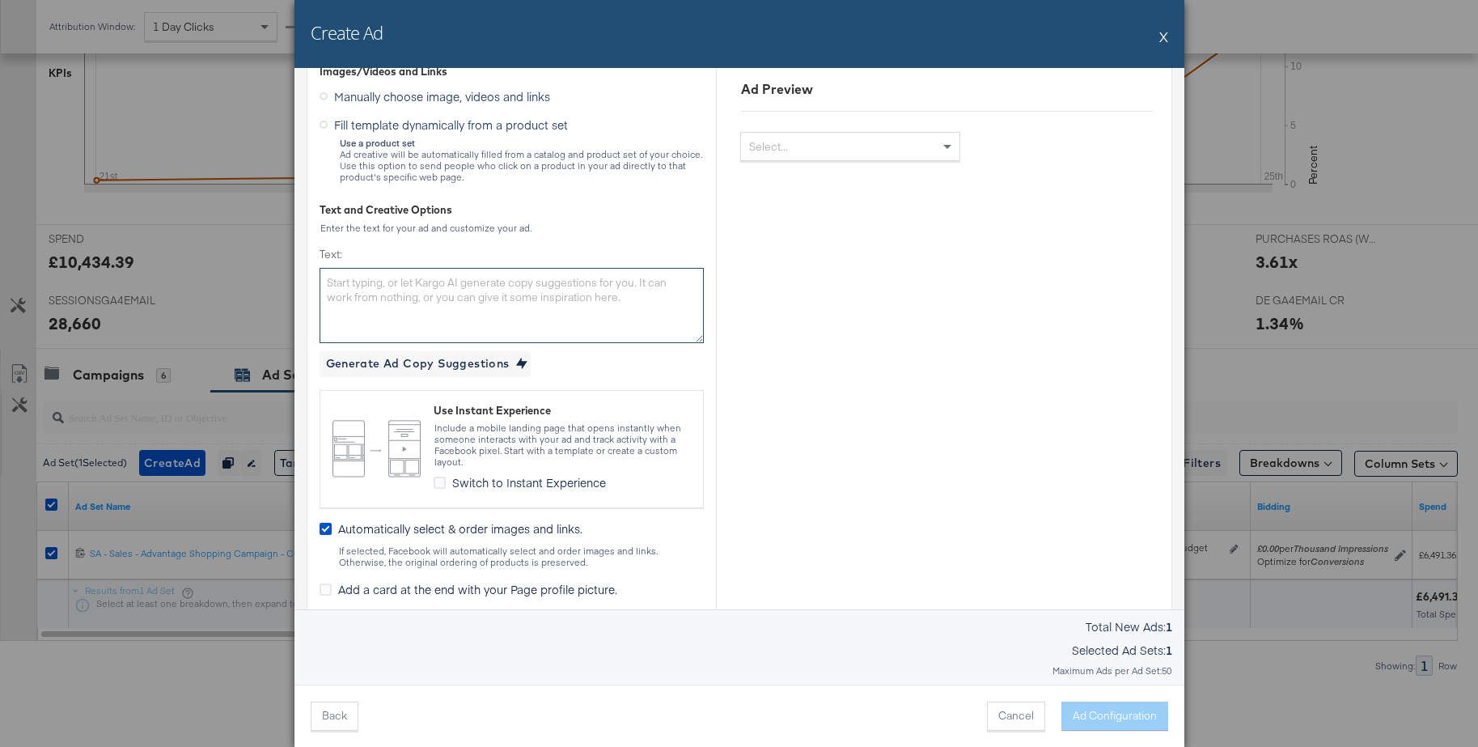
click at [373, 297] on textarea "Text:" at bounding box center [512, 305] width 384 height 74
paste textarea "Sichere dir Sneaker, Bekleidung und Accessoires in unserem End of Season Outlet…"
type textarea "Sichere dir Sneaker, Bekleidung und Accessoires in unserem End of Season Outlet…"
click at [322, 126] on icon at bounding box center [324, 125] width 8 height 8
click at [0, 0] on input "Fill template dynamically from a product set" at bounding box center [0, 0] width 0 height 0
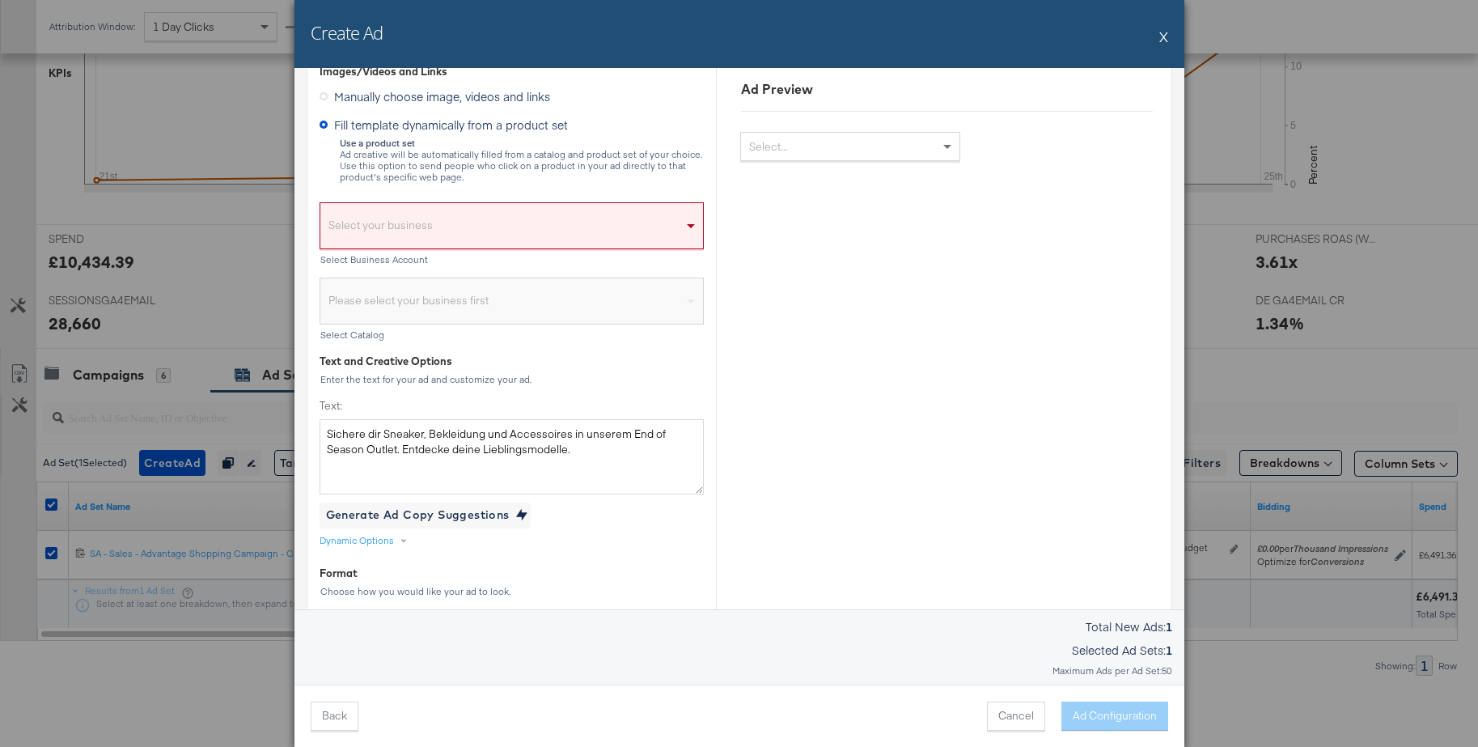
click at [404, 231] on div "Select your business" at bounding box center [511, 229] width 383 height 37
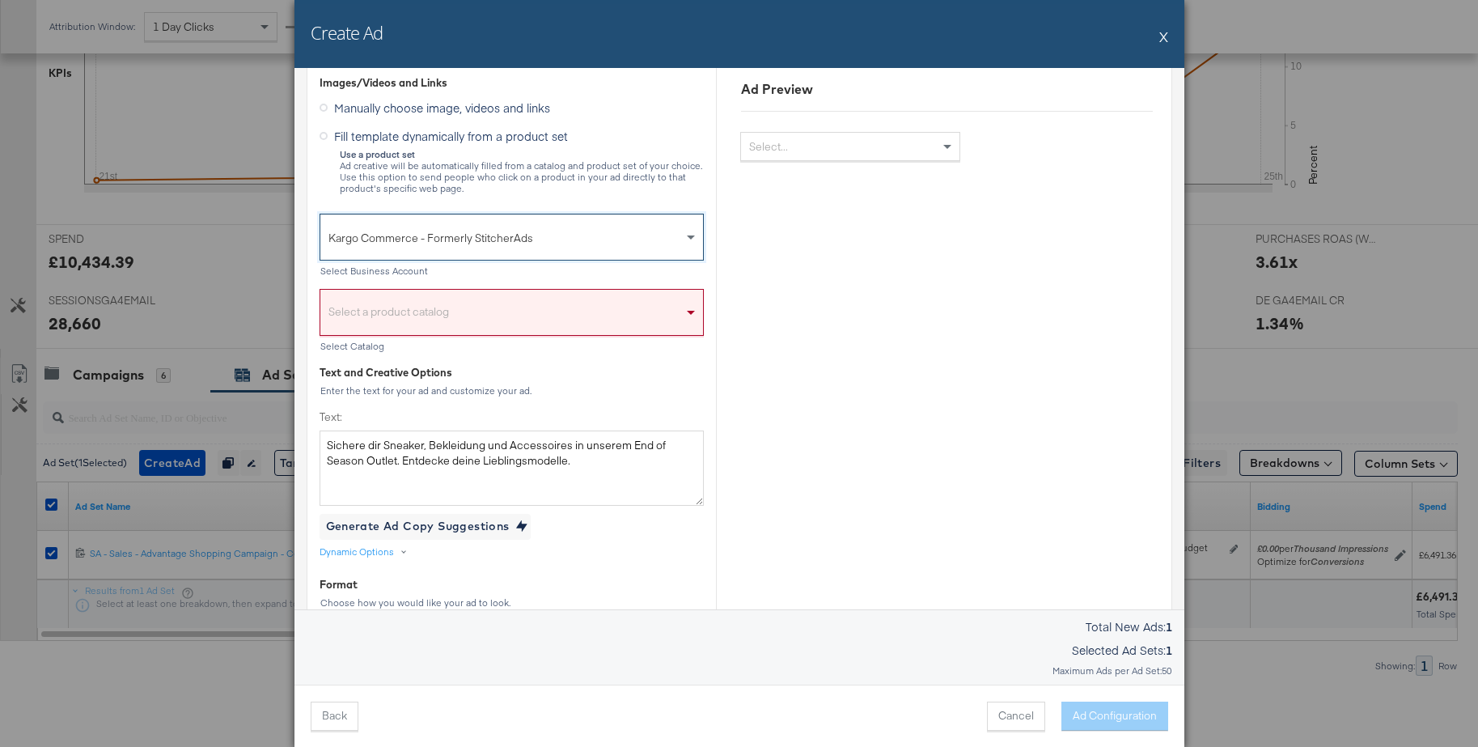
scroll to position [286, 0]
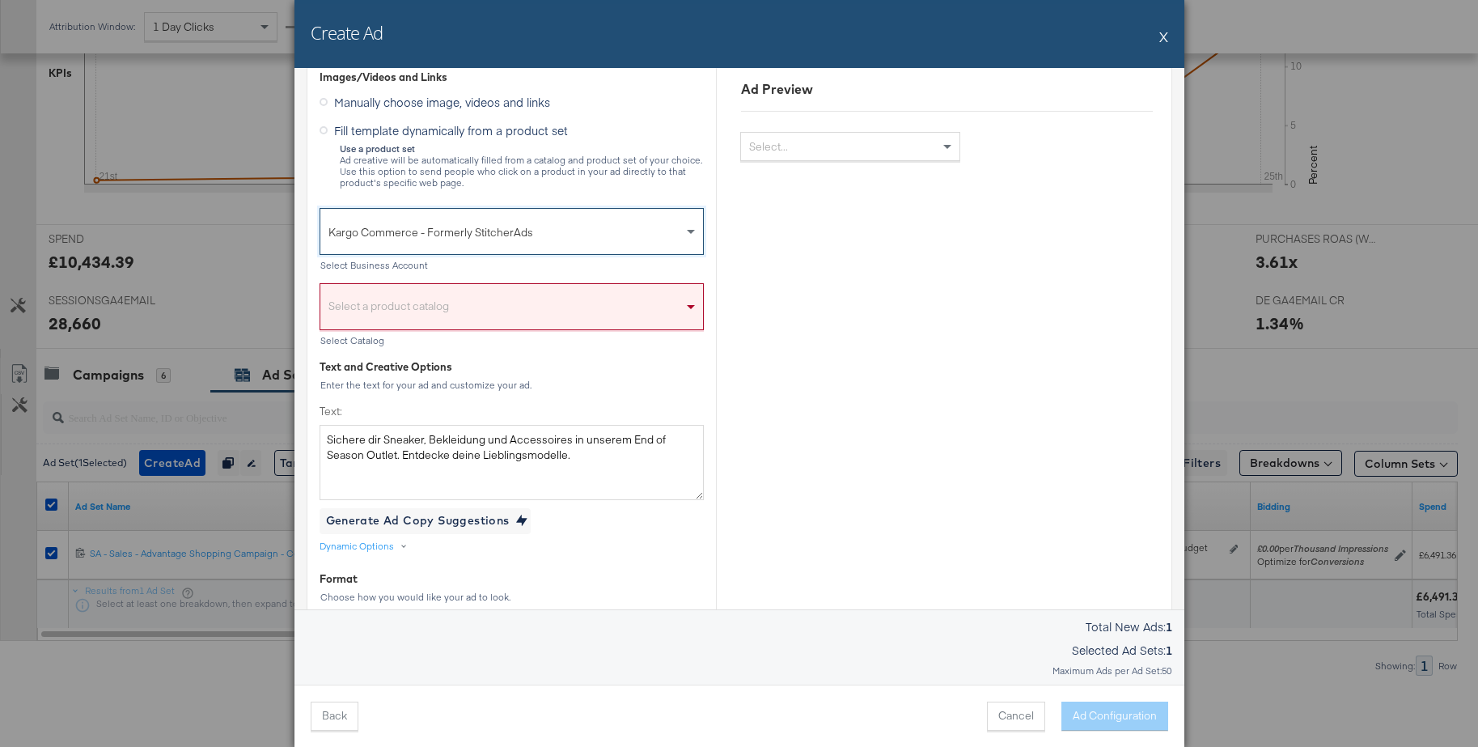
click at [383, 304] on div "Select a product catalog" at bounding box center [511, 310] width 383 height 37
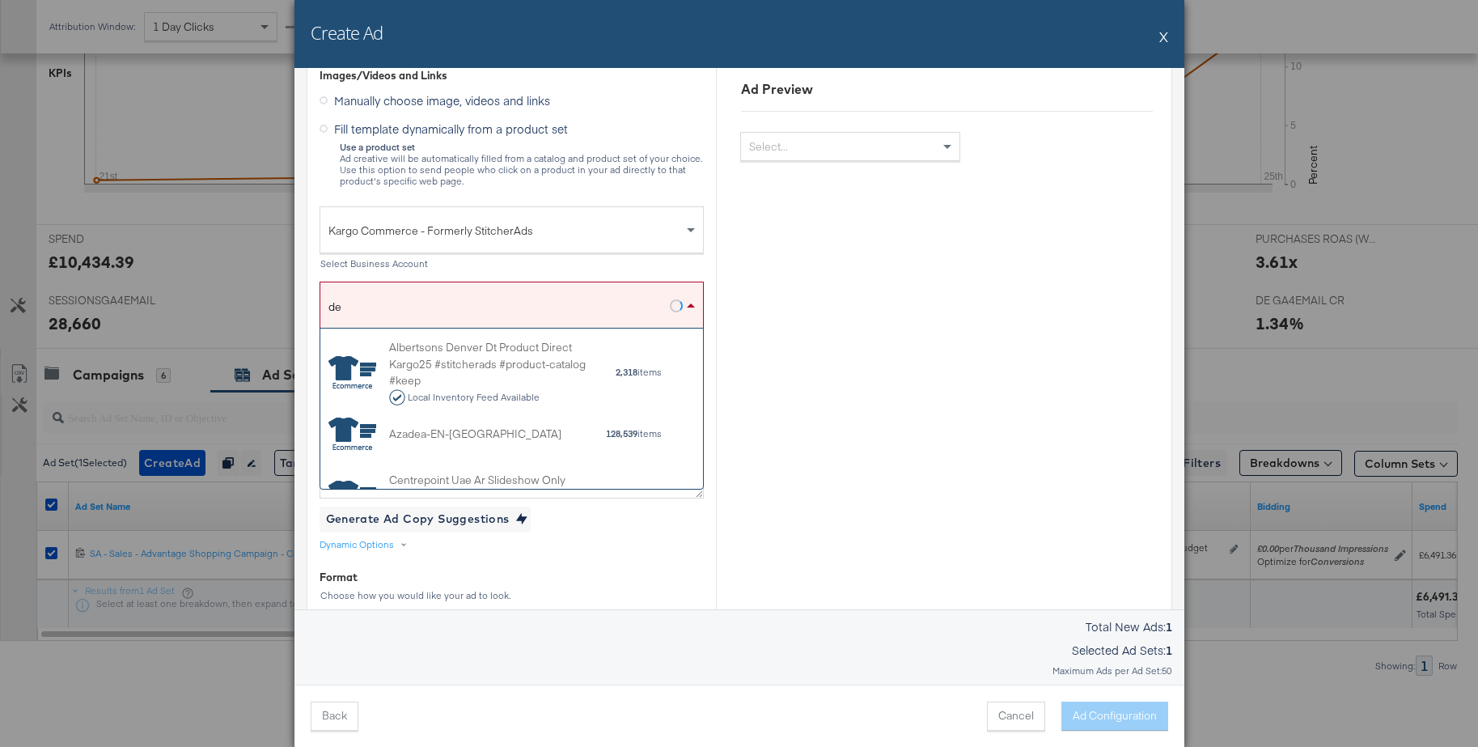
scroll to position [536, 0]
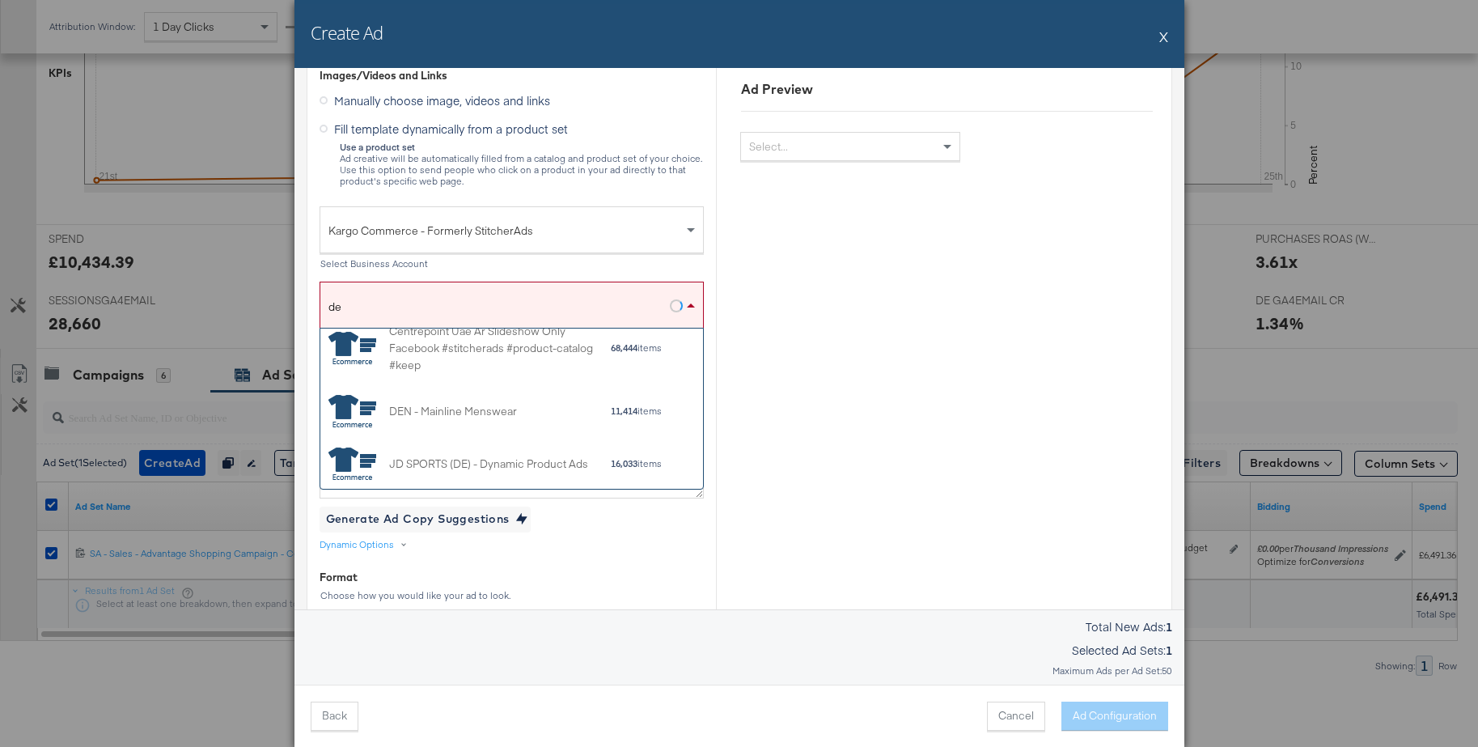
type input "d"
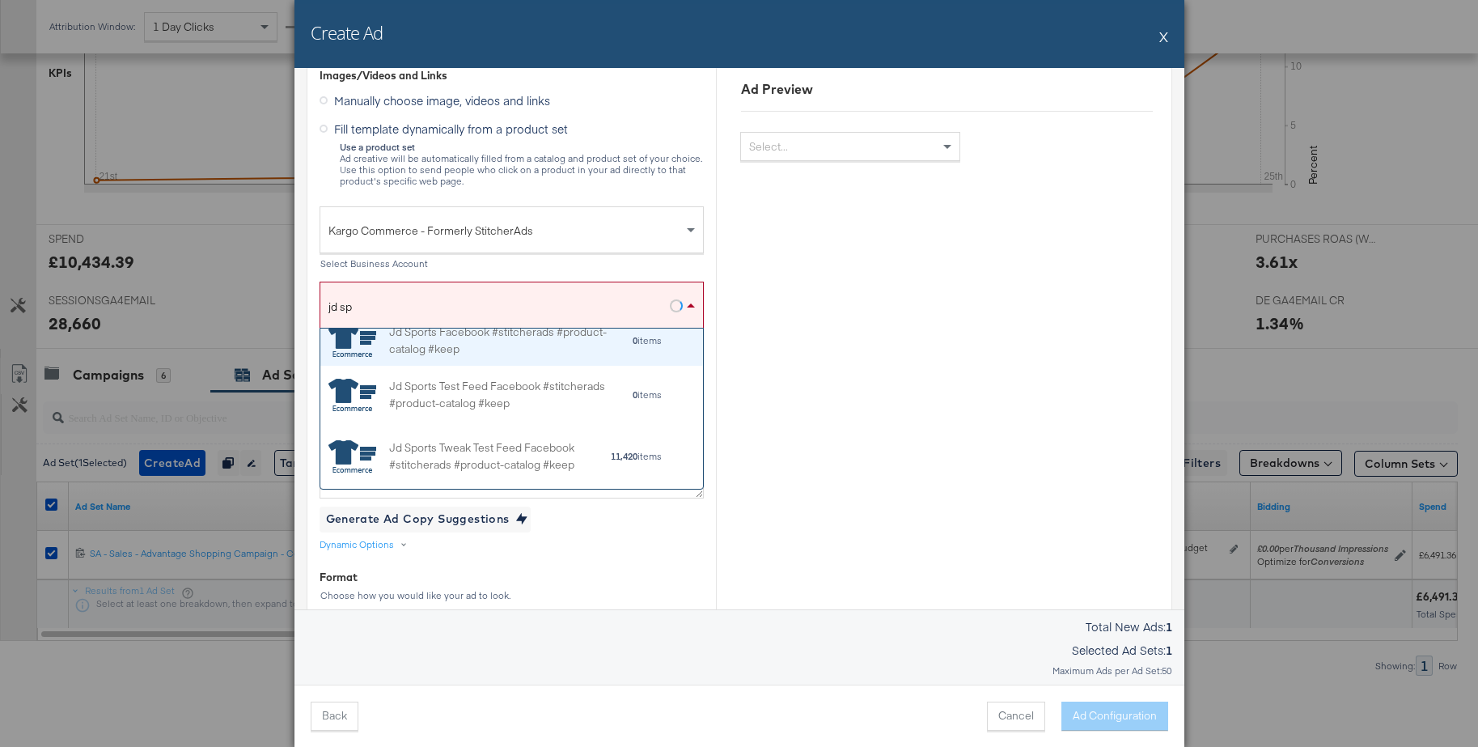
scroll to position [19, 0]
type input "jd"
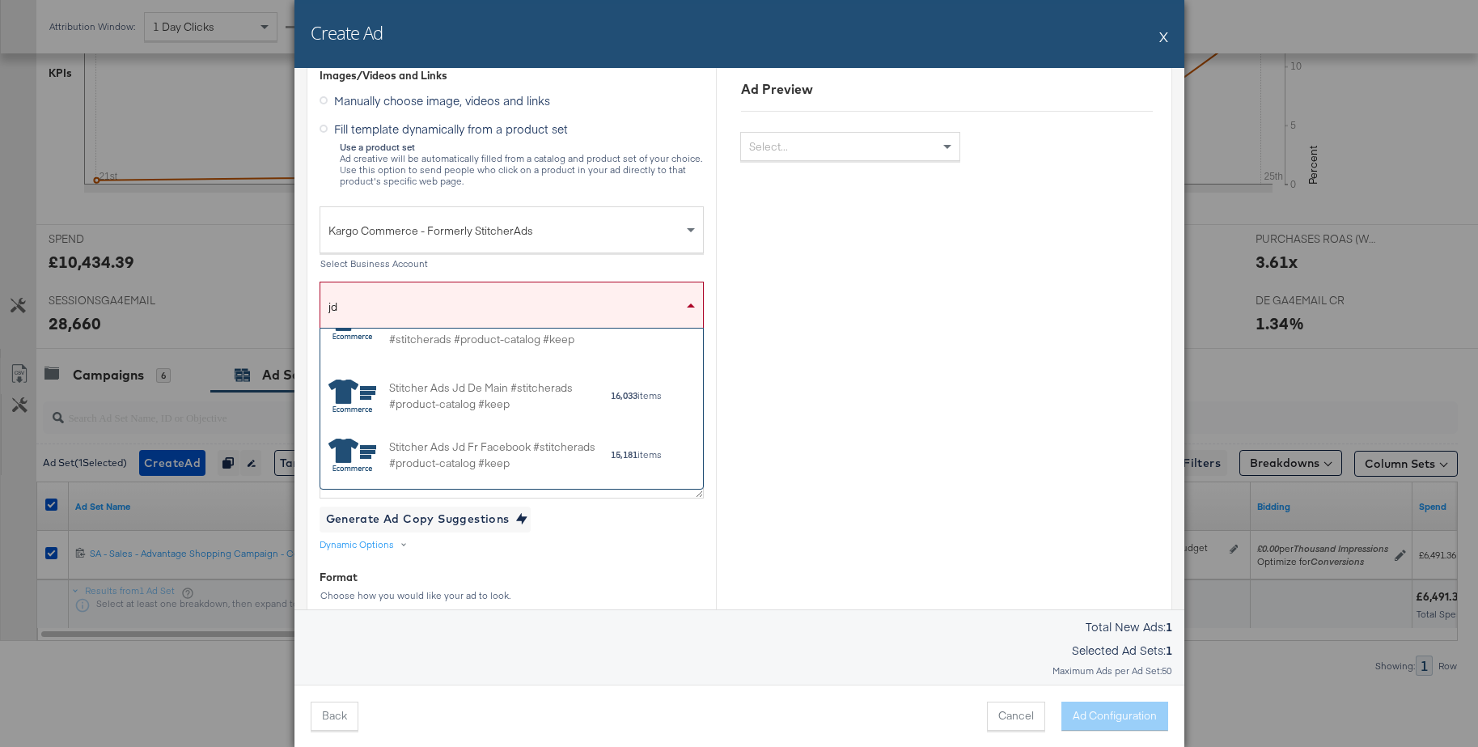
scroll to position [1387, 0]
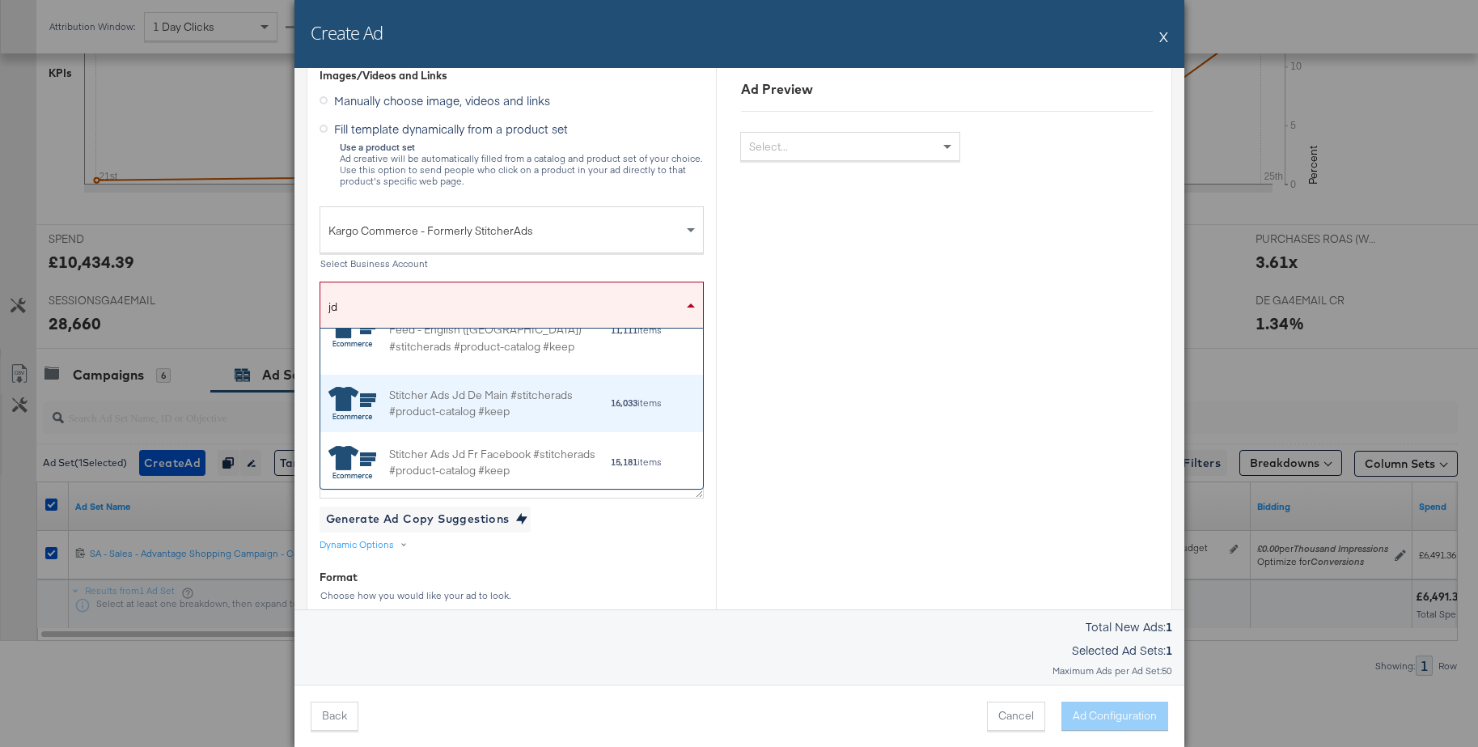
click at [489, 402] on div "Stitcher Ads Jd De Main #stitcherads #product-catalog #keep" at bounding box center [499, 403] width 221 height 34
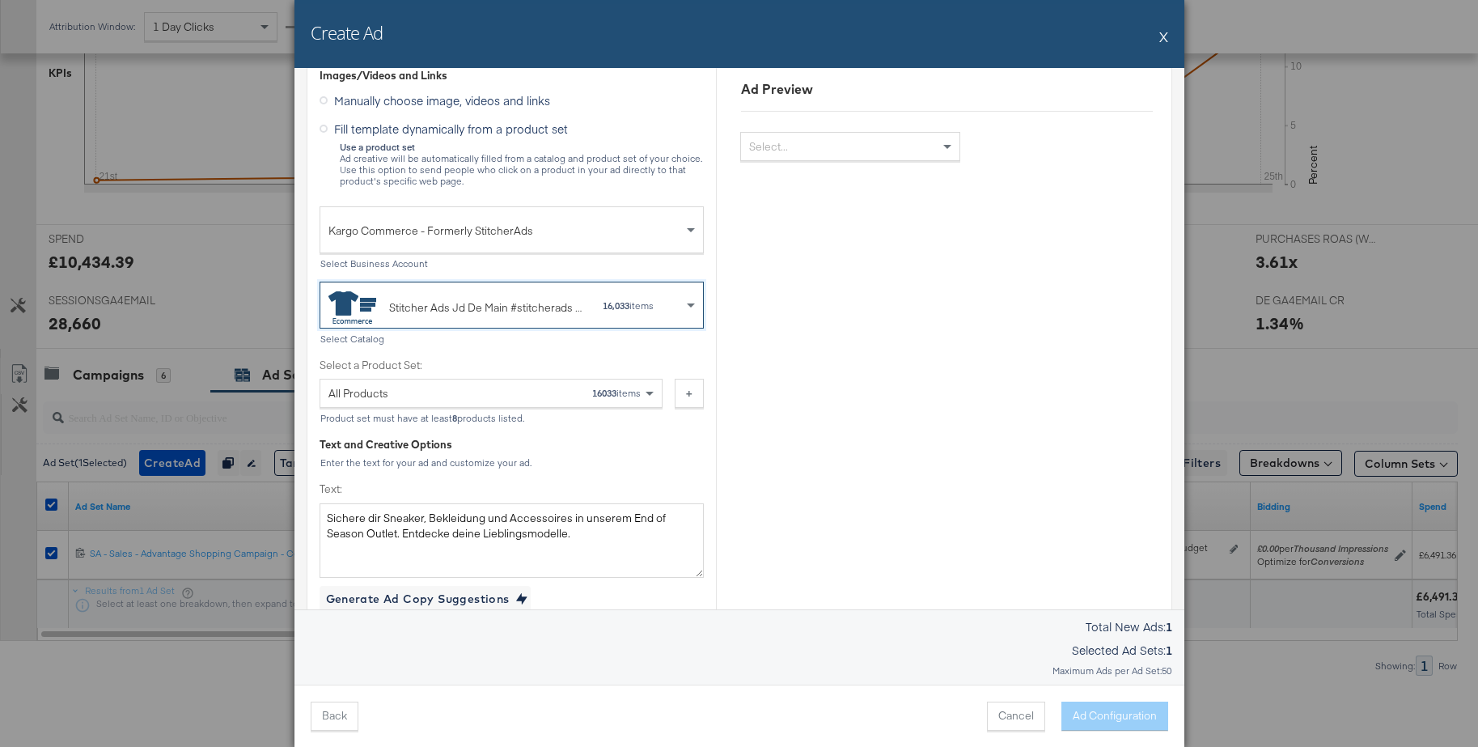
click at [484, 400] on div "All Products 16033 items" at bounding box center [484, 393] width 313 height 28
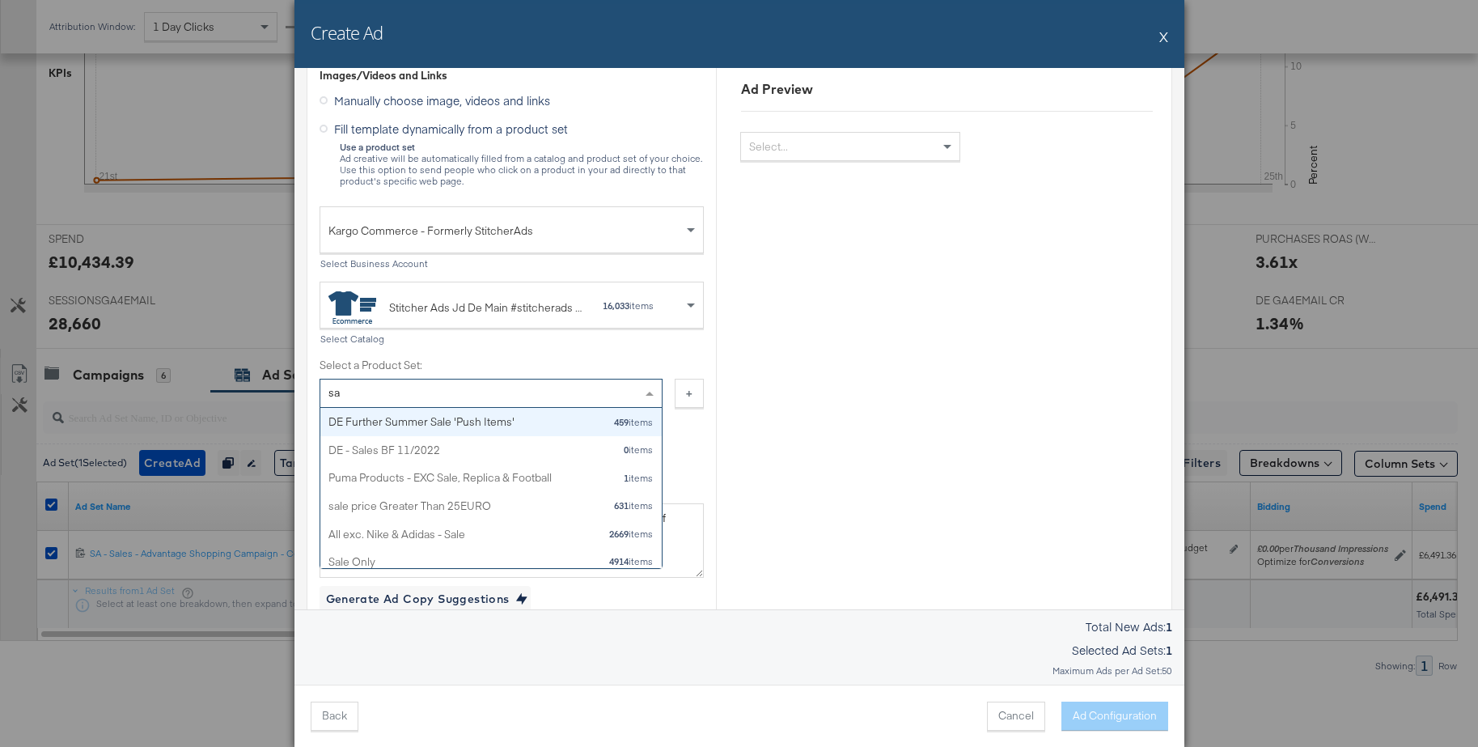
type input "sal"
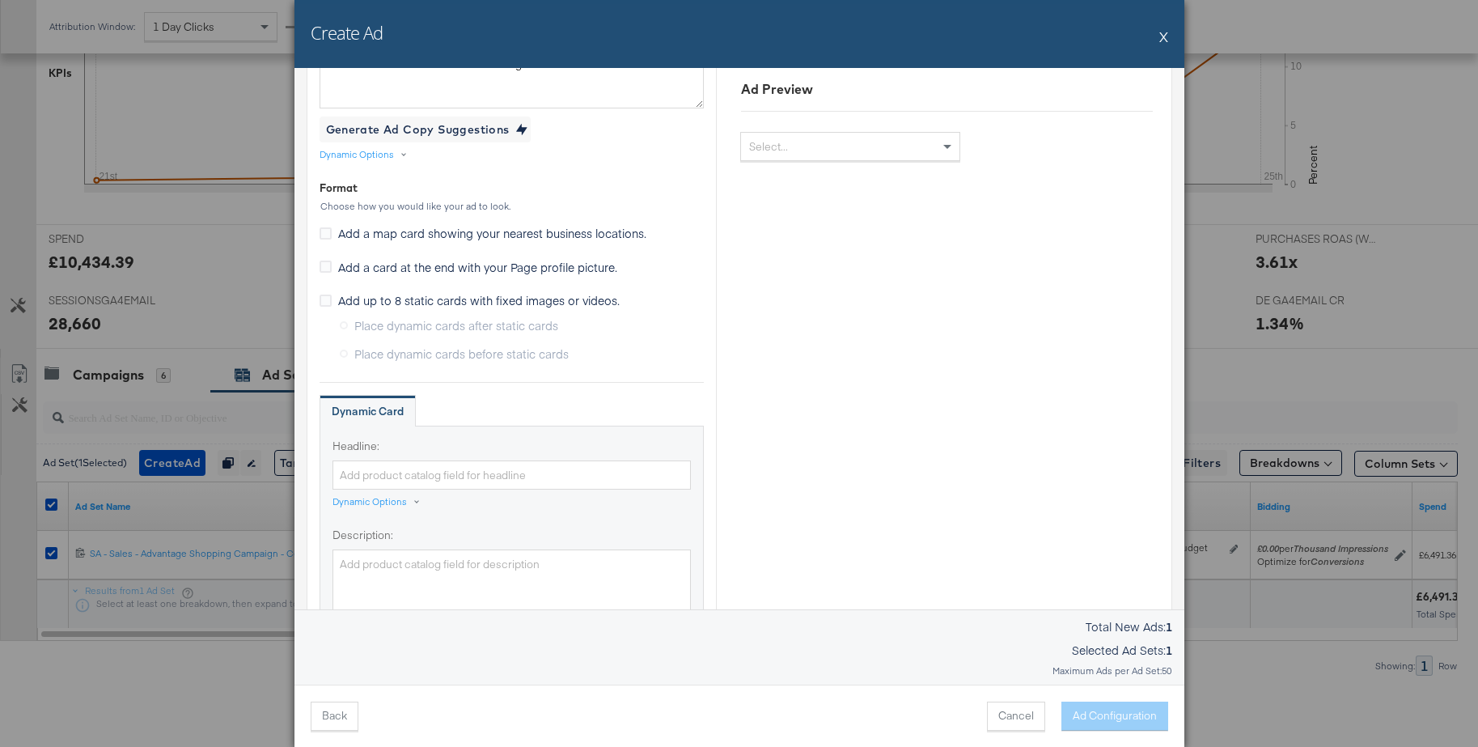
scroll to position [757, 0]
click at [372, 502] on div "Dynamic Options" at bounding box center [369, 500] width 74 height 13
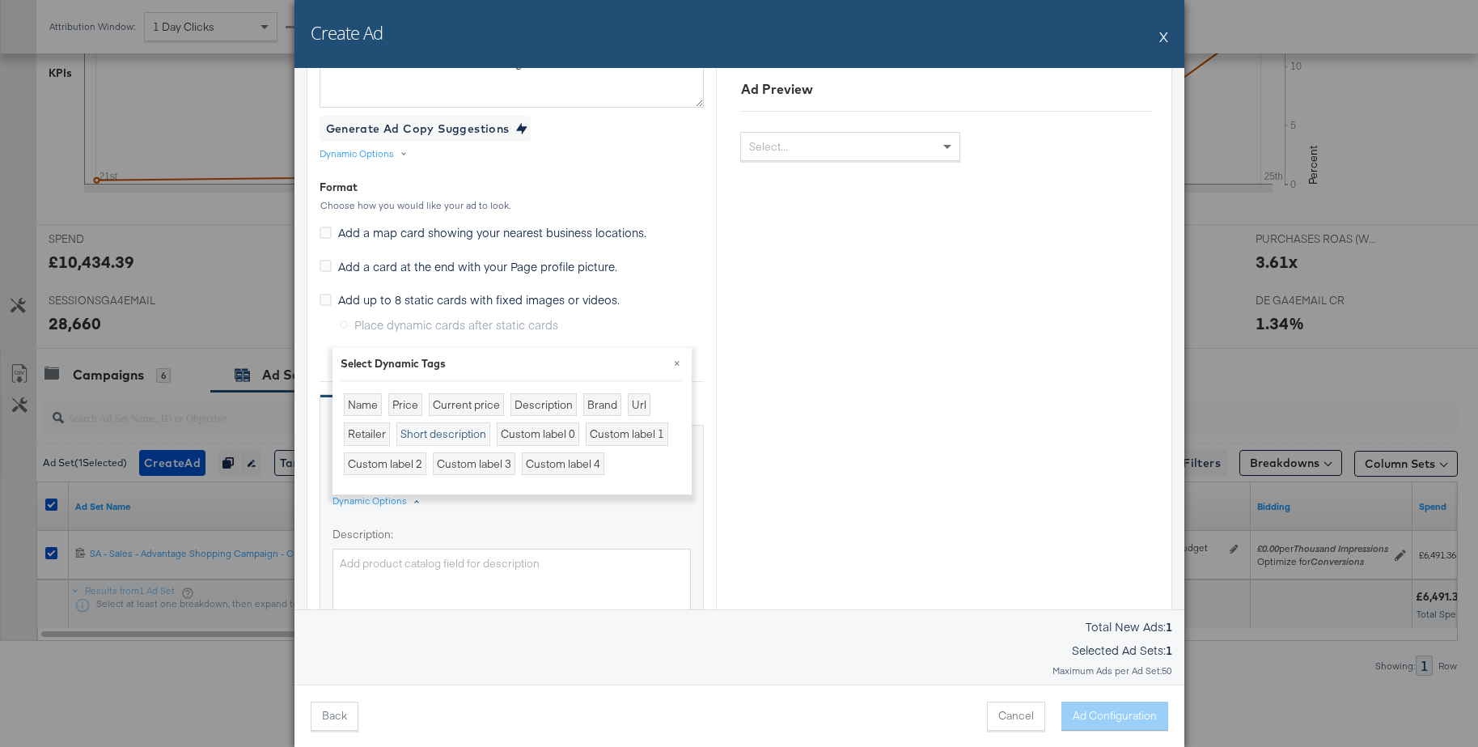
drag, startPoint x: 370, startPoint y: 401, endPoint x: 415, endPoint y: 439, distance: 59.1
click at [370, 401] on div "Name" at bounding box center [363, 404] width 38 height 23
type input "{{product.name}}"
click at [532, 527] on label "Description:" at bounding box center [511, 534] width 358 height 15
click at [532, 548] on textarea "Description:" at bounding box center [511, 585] width 358 height 74
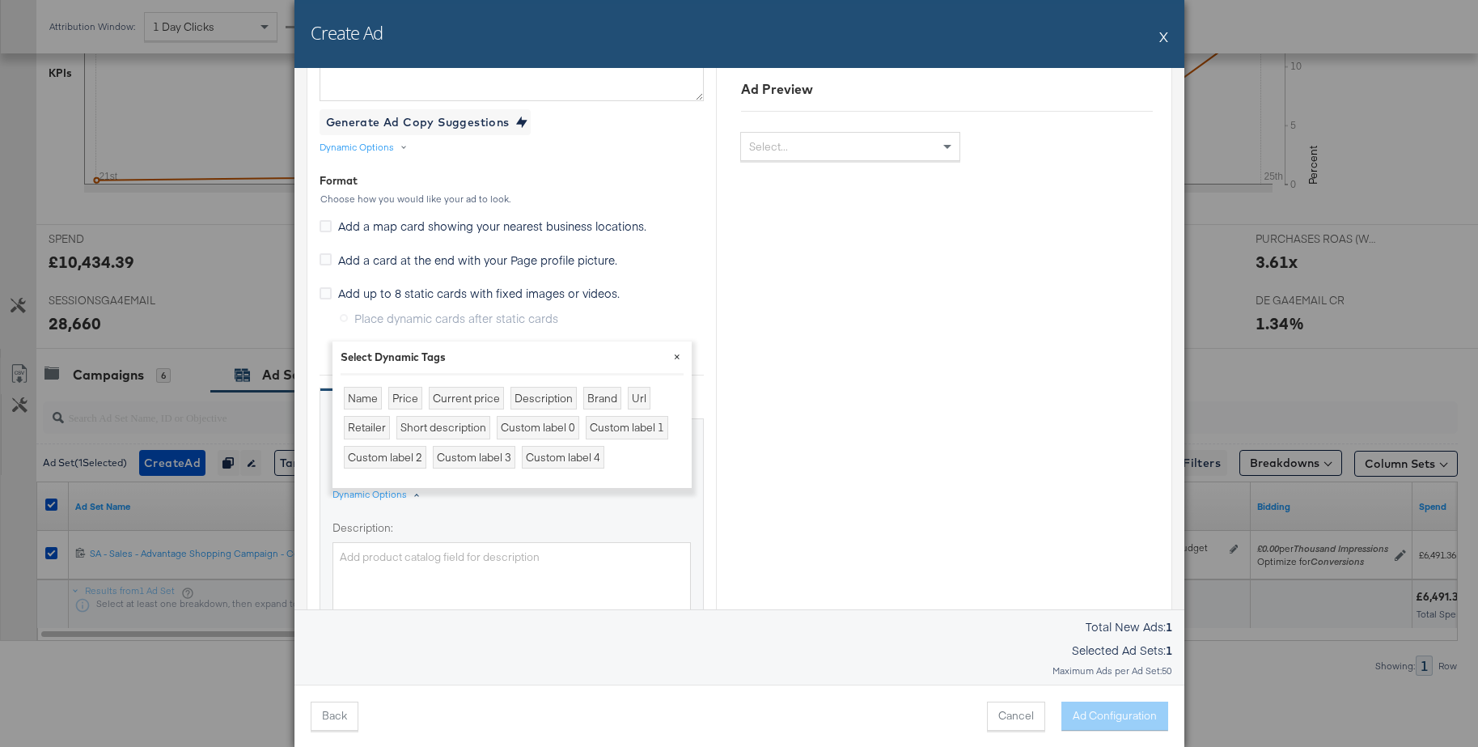
drag, startPoint x: 680, startPoint y: 352, endPoint x: 662, endPoint y: 383, distance: 36.6
click at [680, 352] on button "×" at bounding box center [677, 355] width 29 height 29
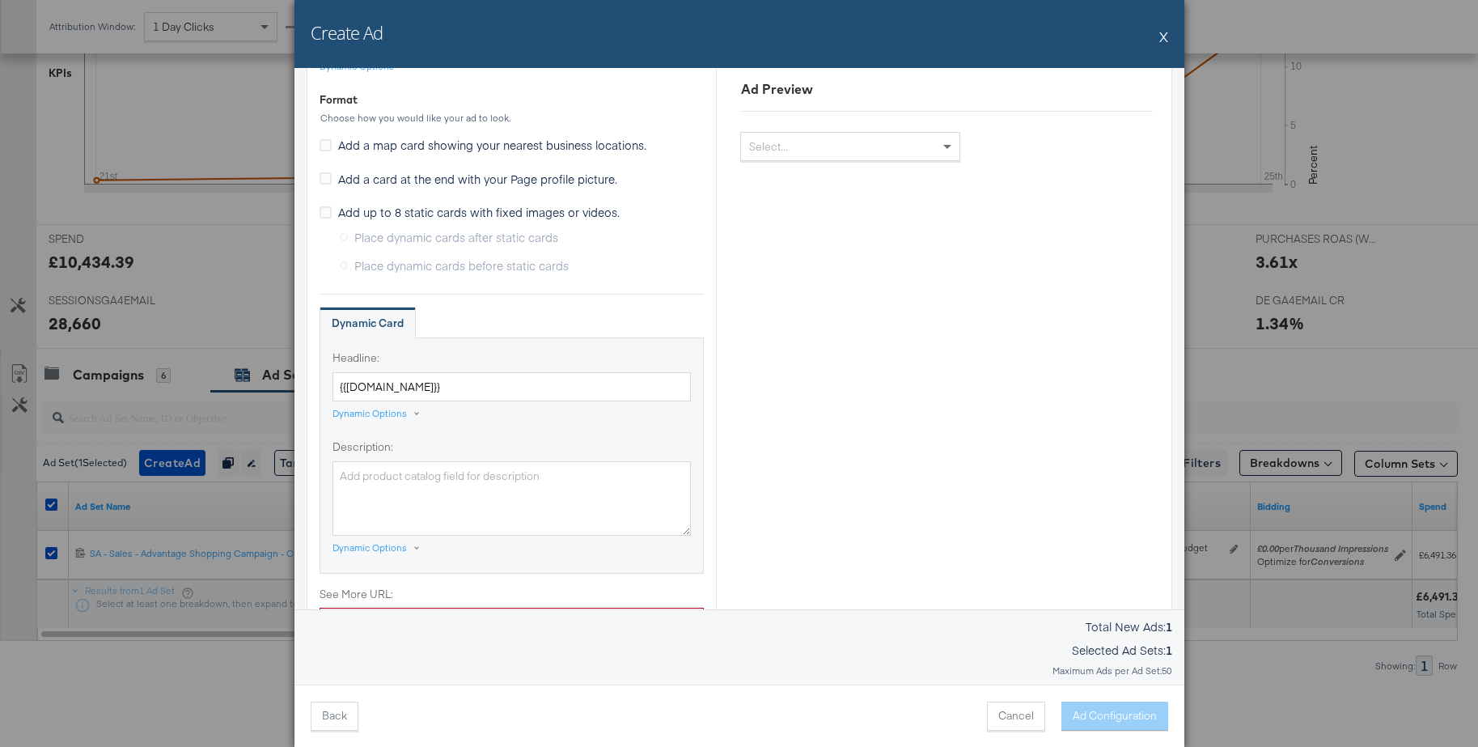
scroll to position [923, 0]
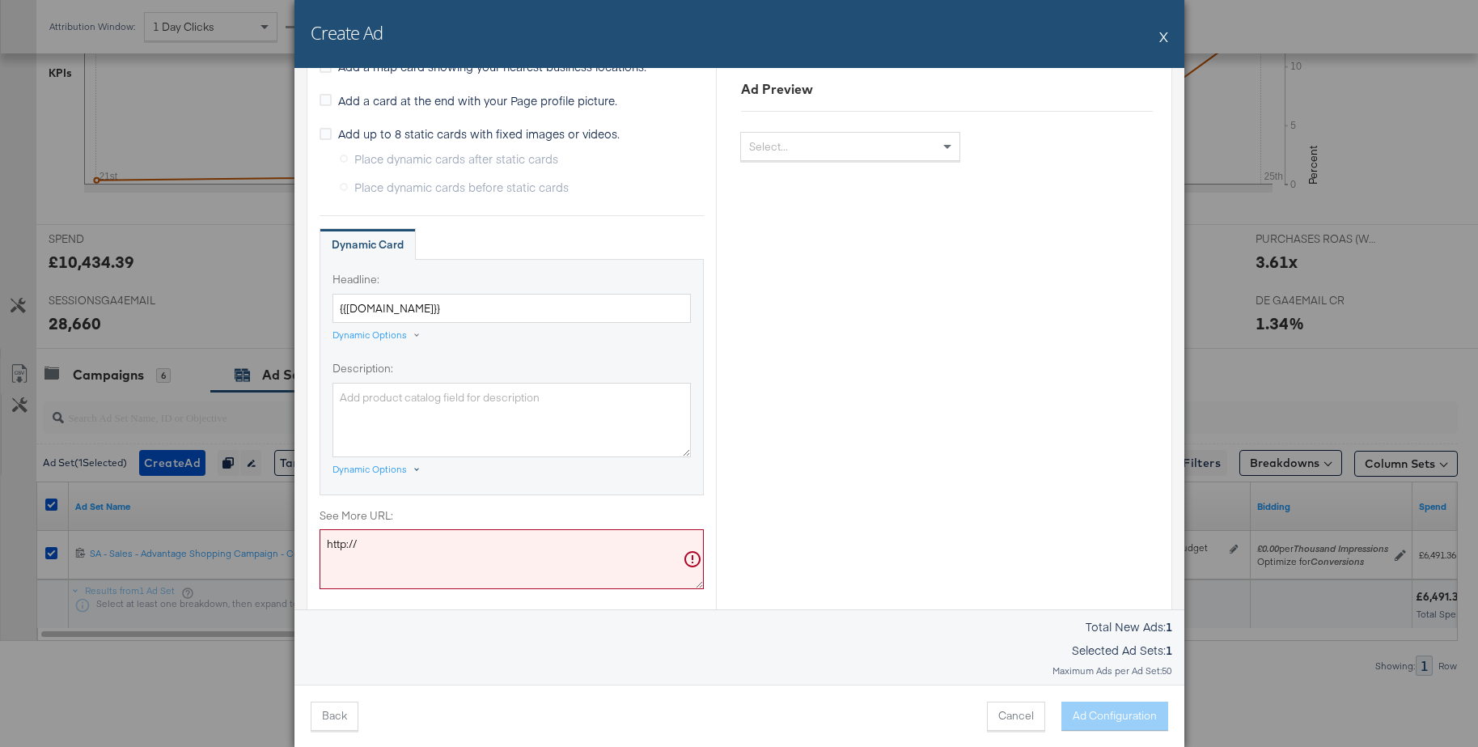
click at [383, 468] on div "Dynamic Options" at bounding box center [369, 469] width 74 height 13
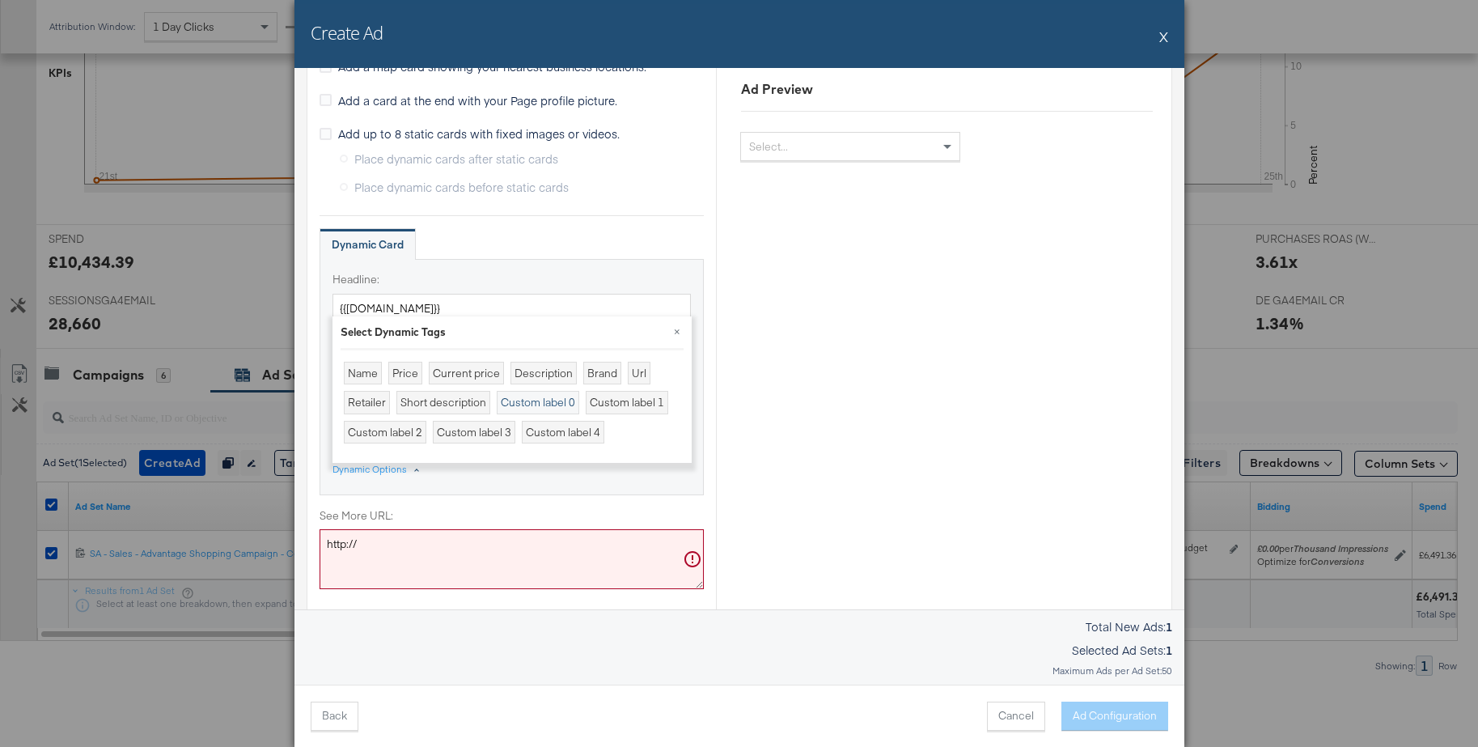
click at [536, 401] on div "Custom label 0" at bounding box center [538, 402] width 83 height 23
type textarea "{{product.custom_label_0}}"
click at [674, 331] on button "×" at bounding box center [677, 330] width 29 height 29
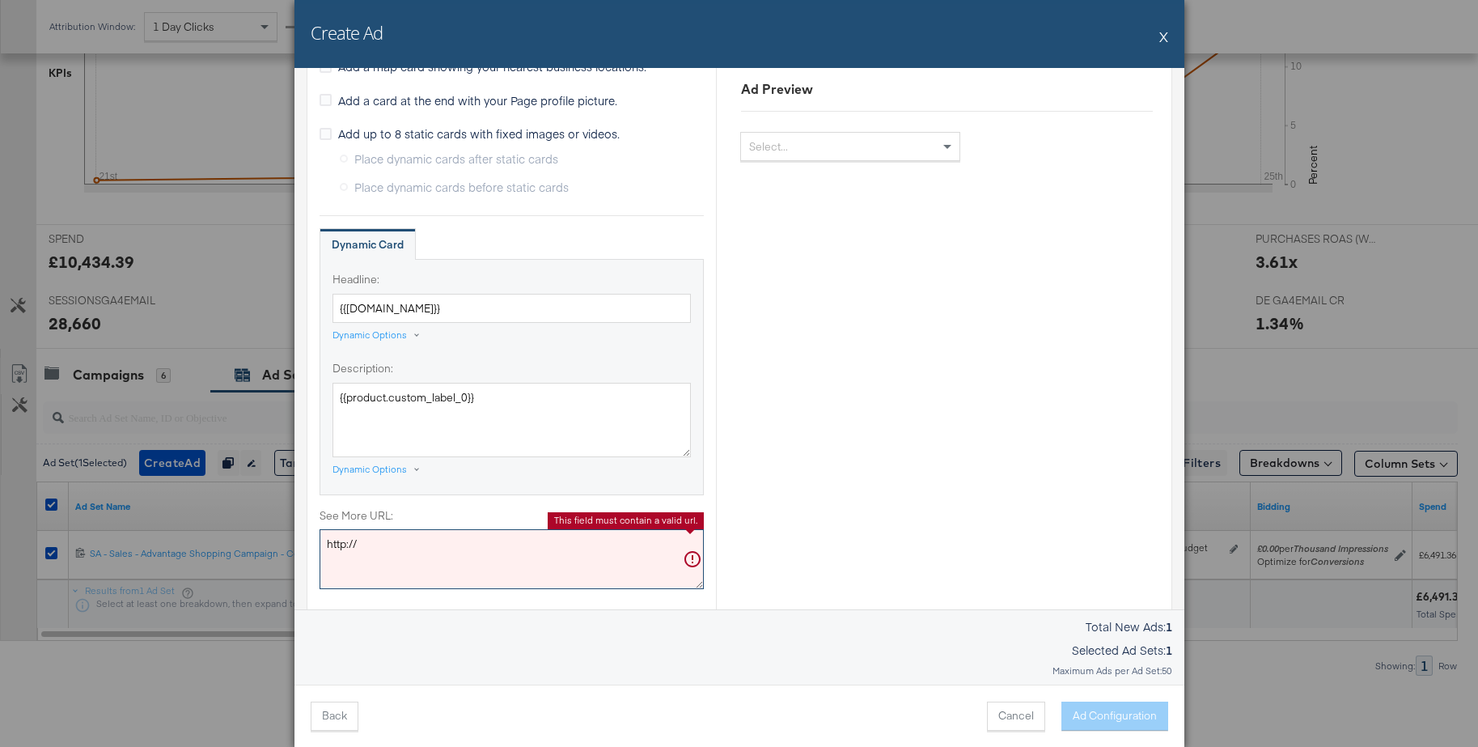
drag, startPoint x: 404, startPoint y: 549, endPoint x: 323, endPoint y: 540, distance: 82.2
click at [323, 540] on textarea "http://" at bounding box center [512, 559] width 384 height 60
paste textarea "s://www.jdsports.de/sale"
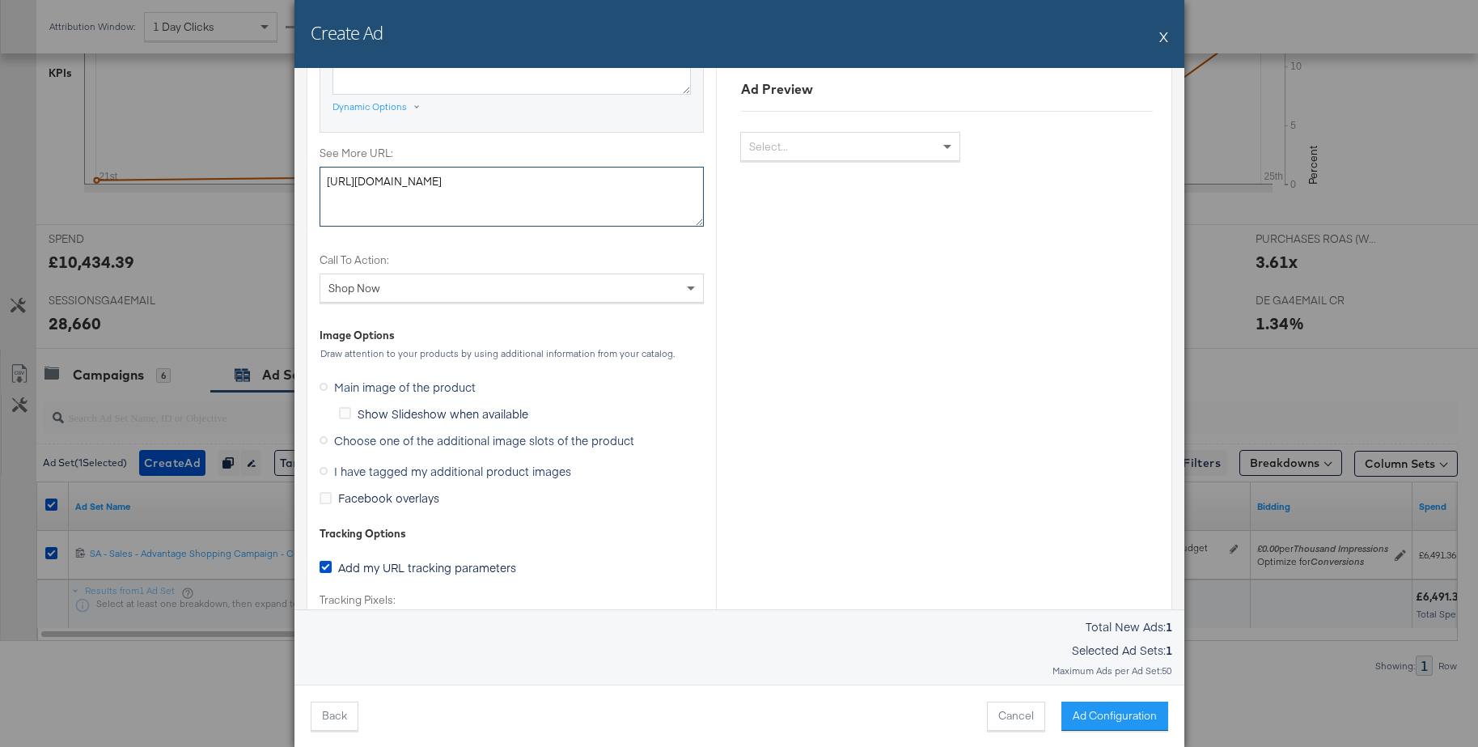
scroll to position [1292, 0]
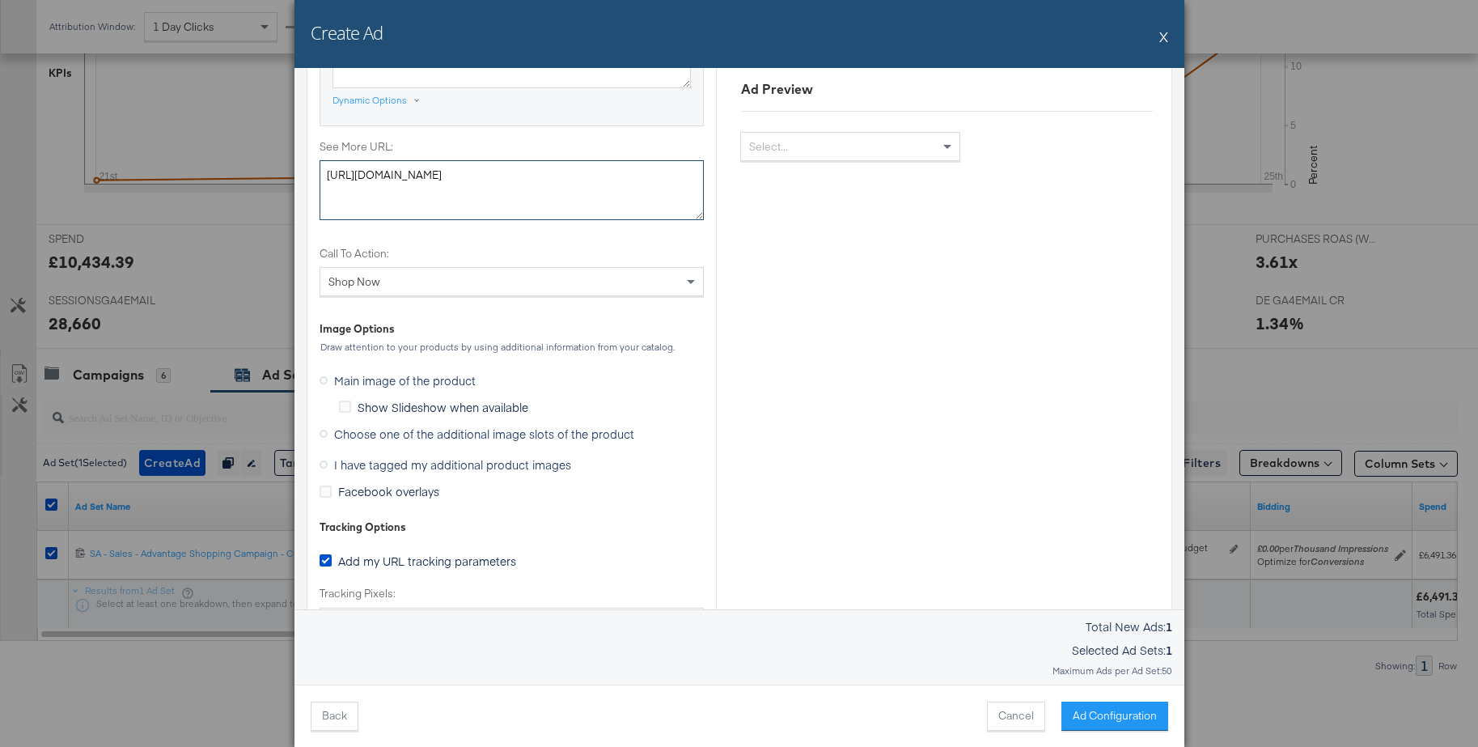
type textarea "https://www.jdsports.de/sale/"
click at [323, 468] on label "I have tagged my additional product images" at bounding box center [449, 464] width 258 height 24
click at [0, 0] on input "I have tagged my additional product images" at bounding box center [0, 0] width 0 height 0
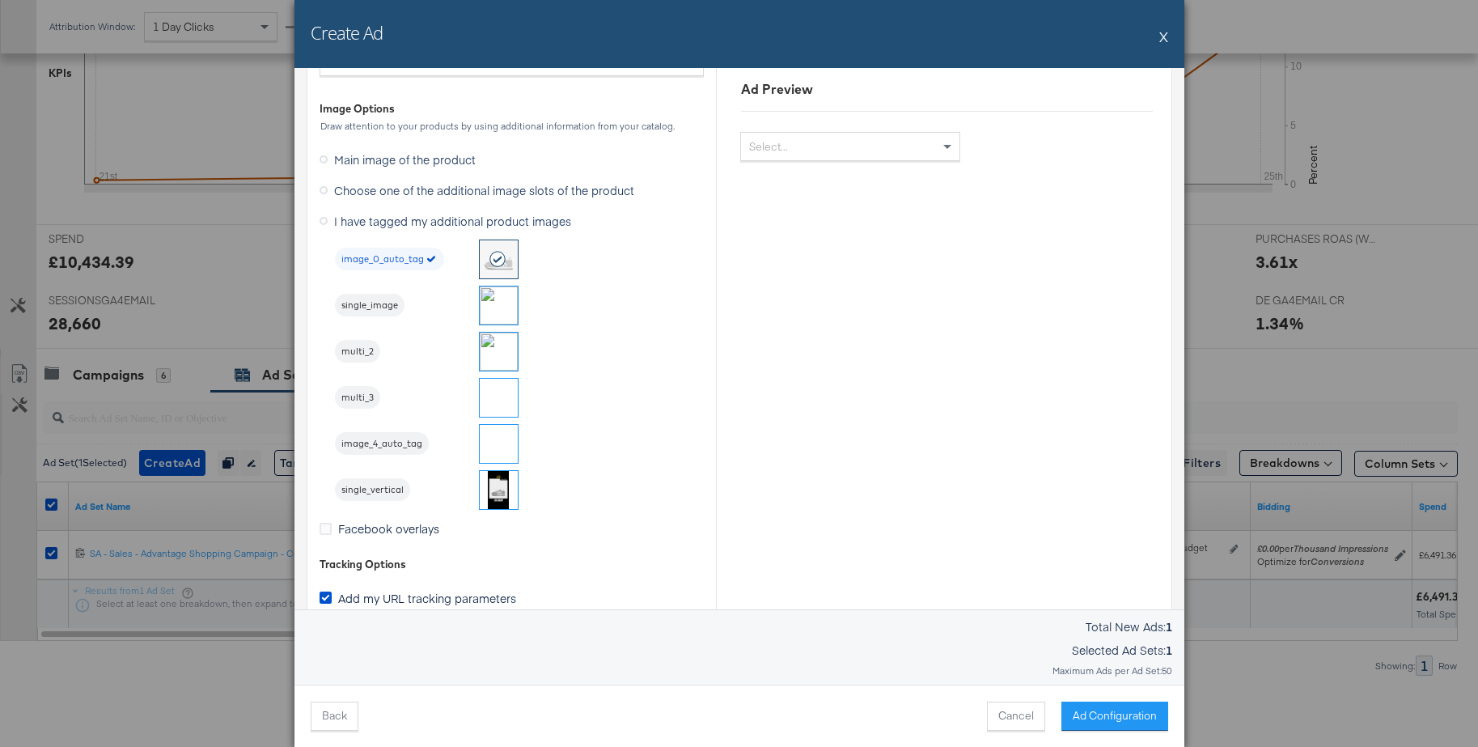
scroll to position [1278, 0]
click at [502, 313] on img at bounding box center [499, 309] width 38 height 38
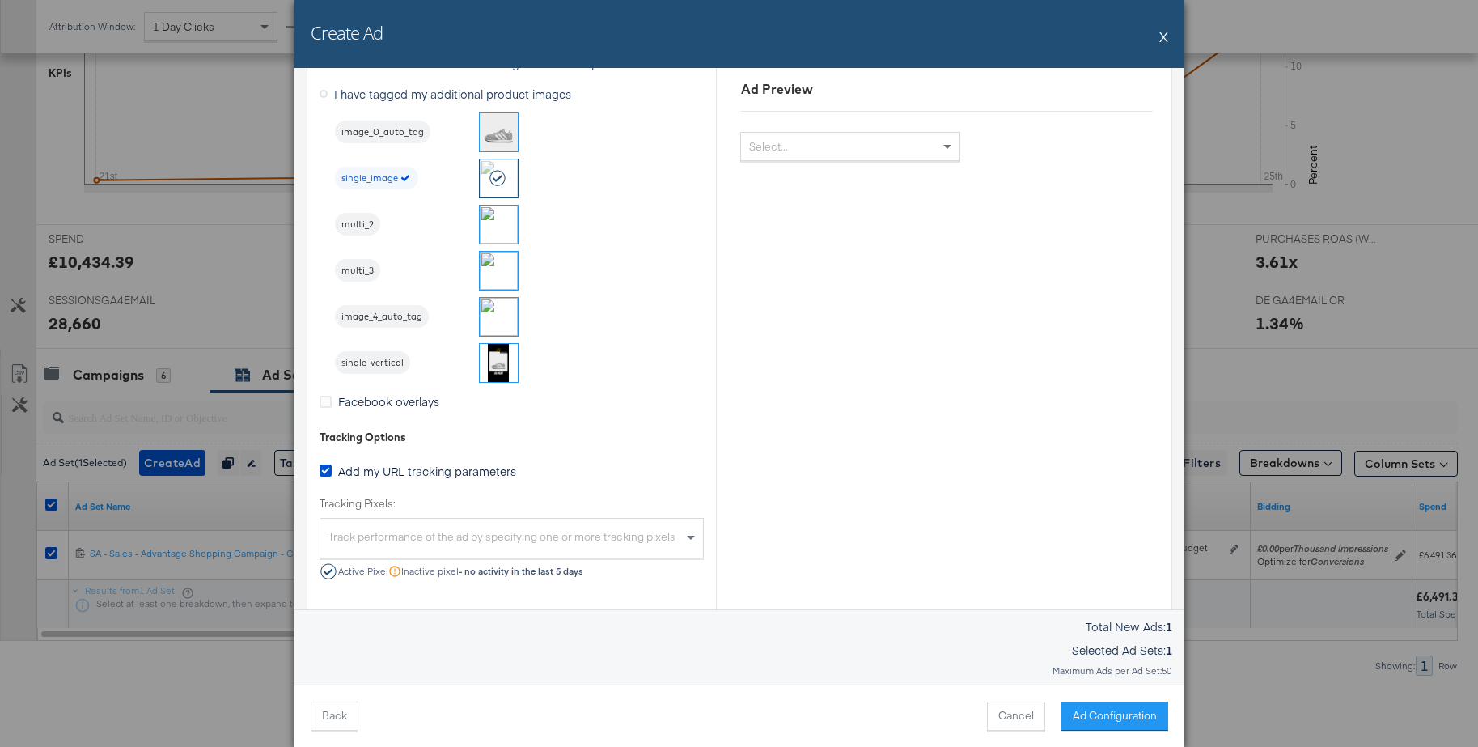
scroll to position [1552, 0]
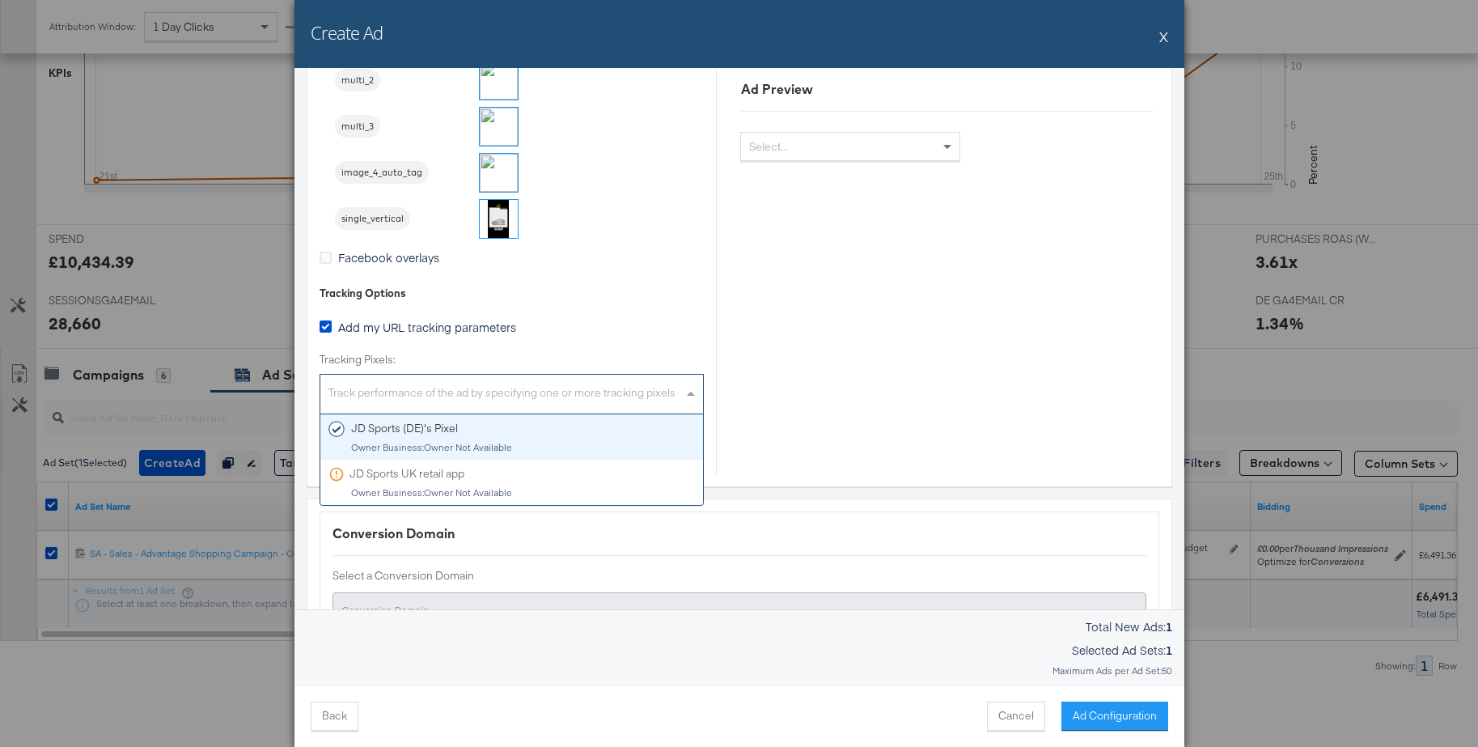
click at [553, 389] on div "Track performance of the ad by specifying one or more tracking pixels" at bounding box center [511, 396] width 383 height 35
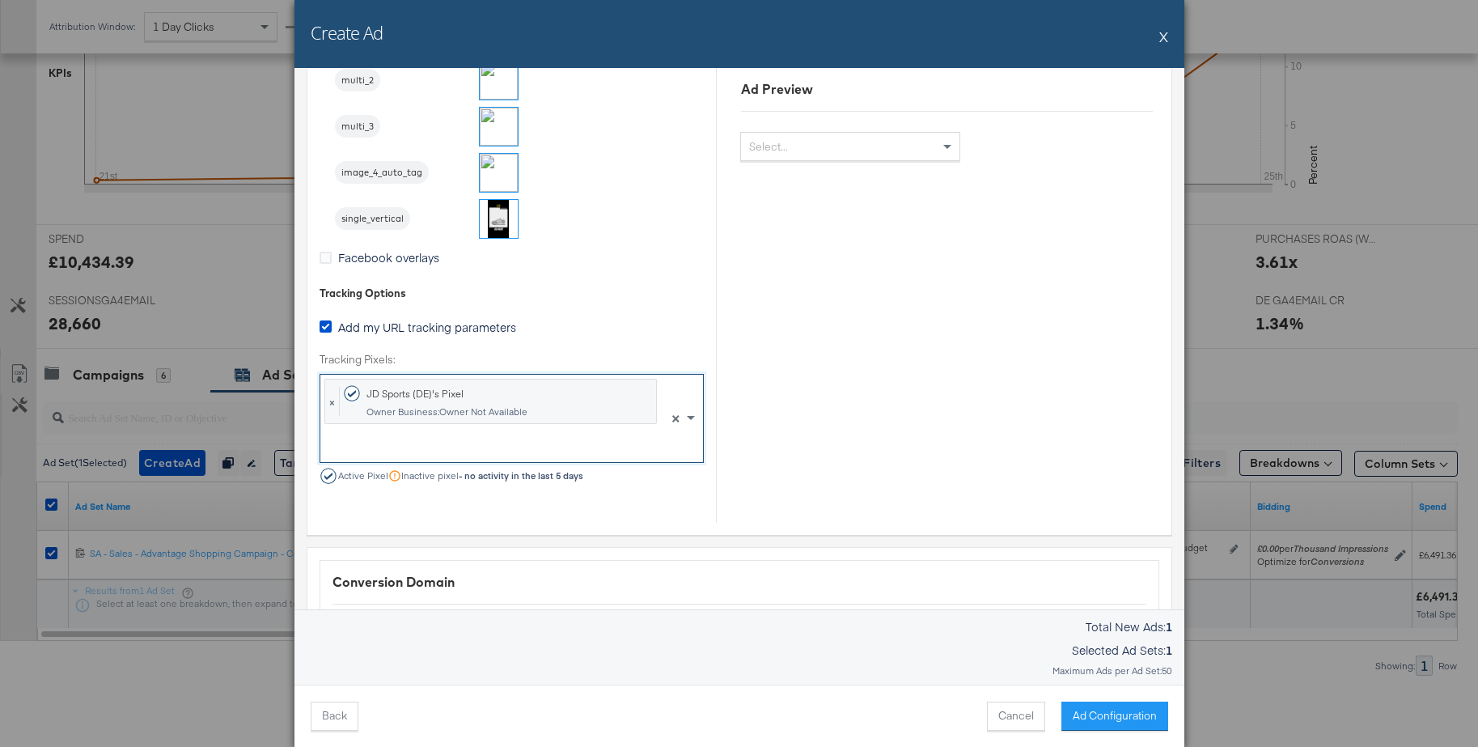
drag, startPoint x: 477, startPoint y: 432, endPoint x: 644, endPoint y: 434, distance: 166.7
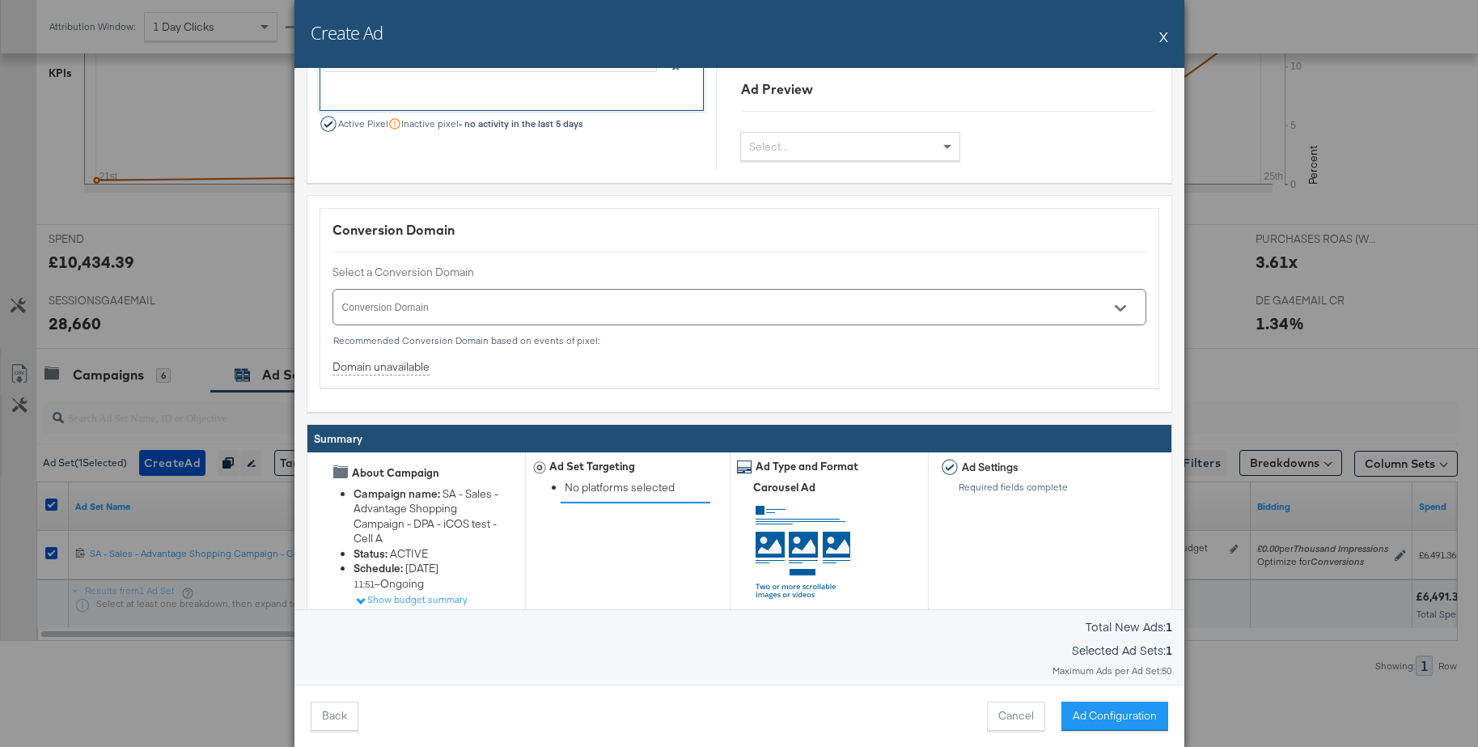
scroll to position [1964, 0]
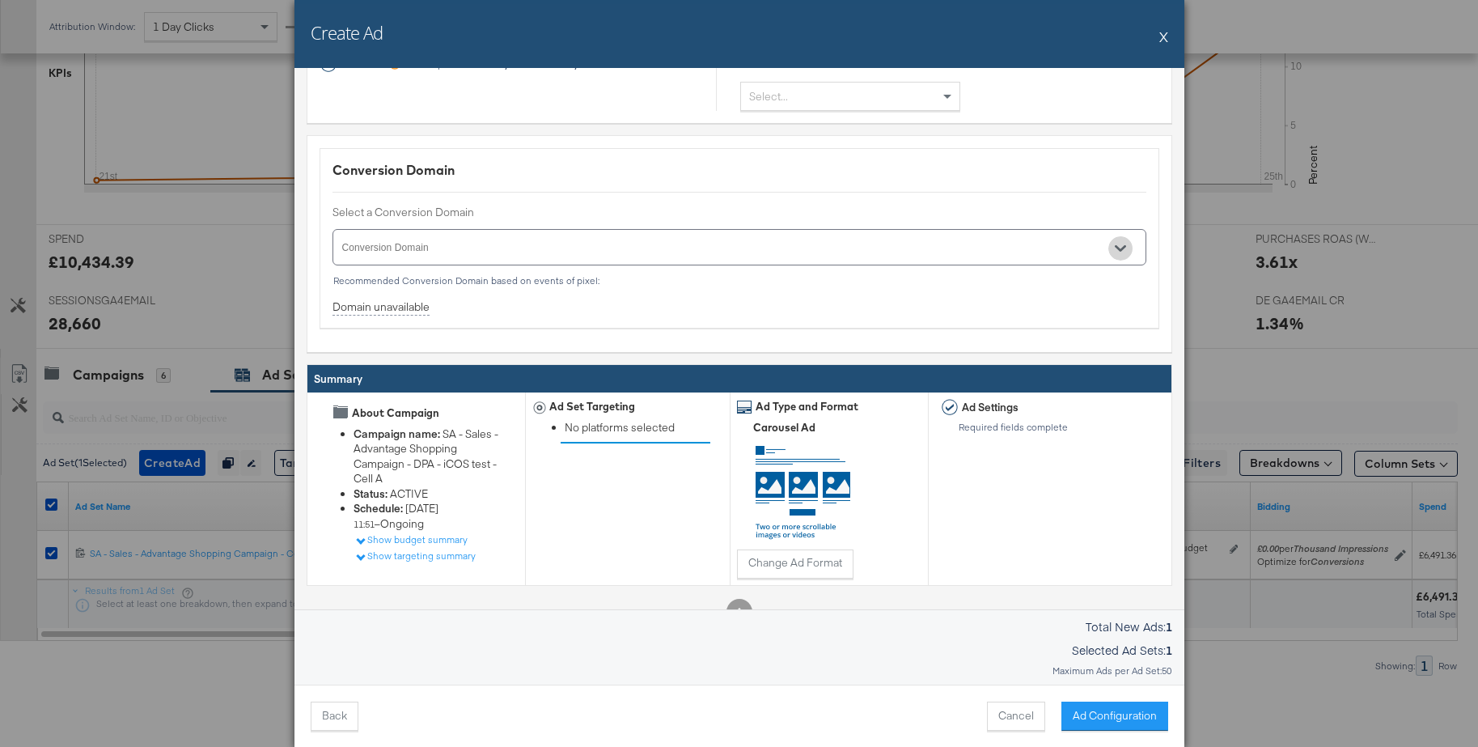
click at [1122, 243] on icon "Open" at bounding box center [1120, 248] width 11 height 11
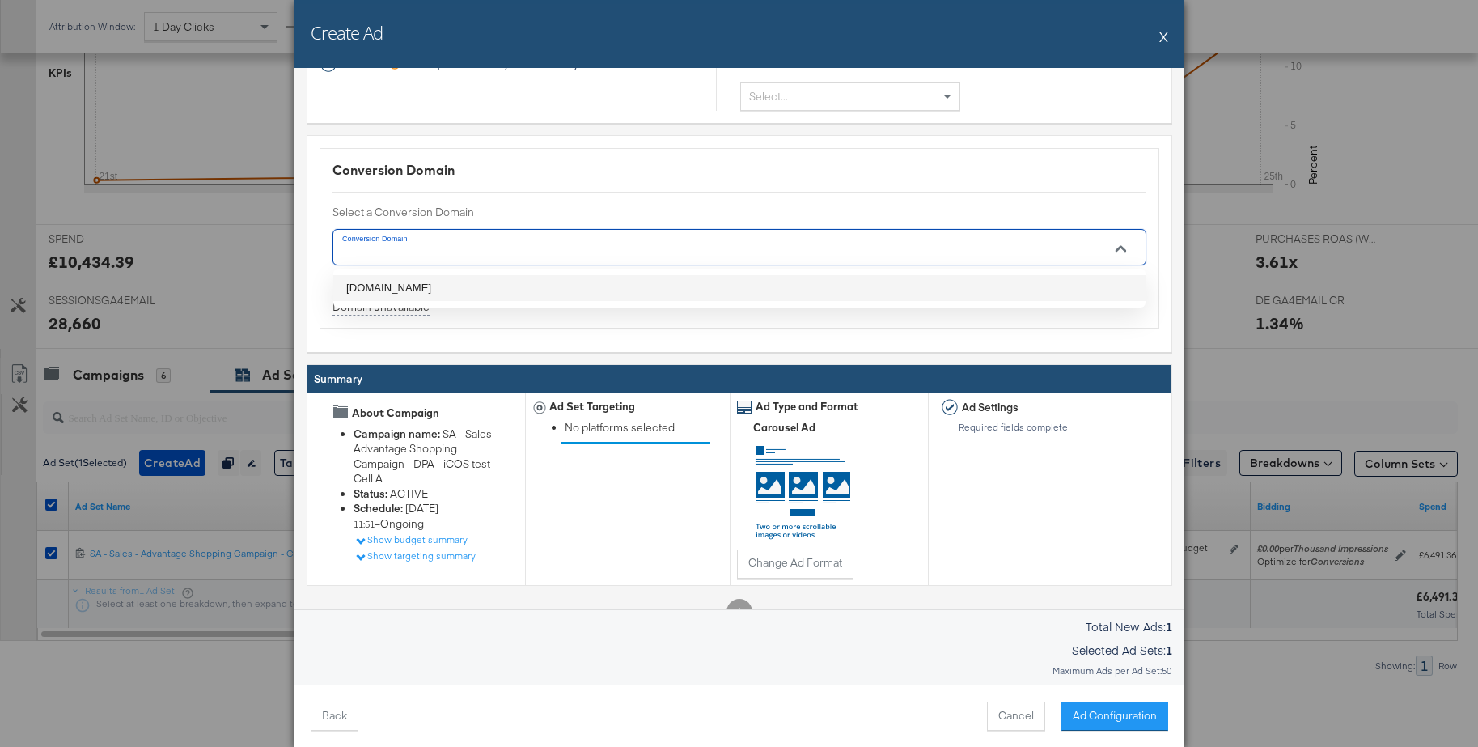
click at [361, 287] on li "jdsports.de" at bounding box center [739, 288] width 812 height 26
type input "jdsports.de"
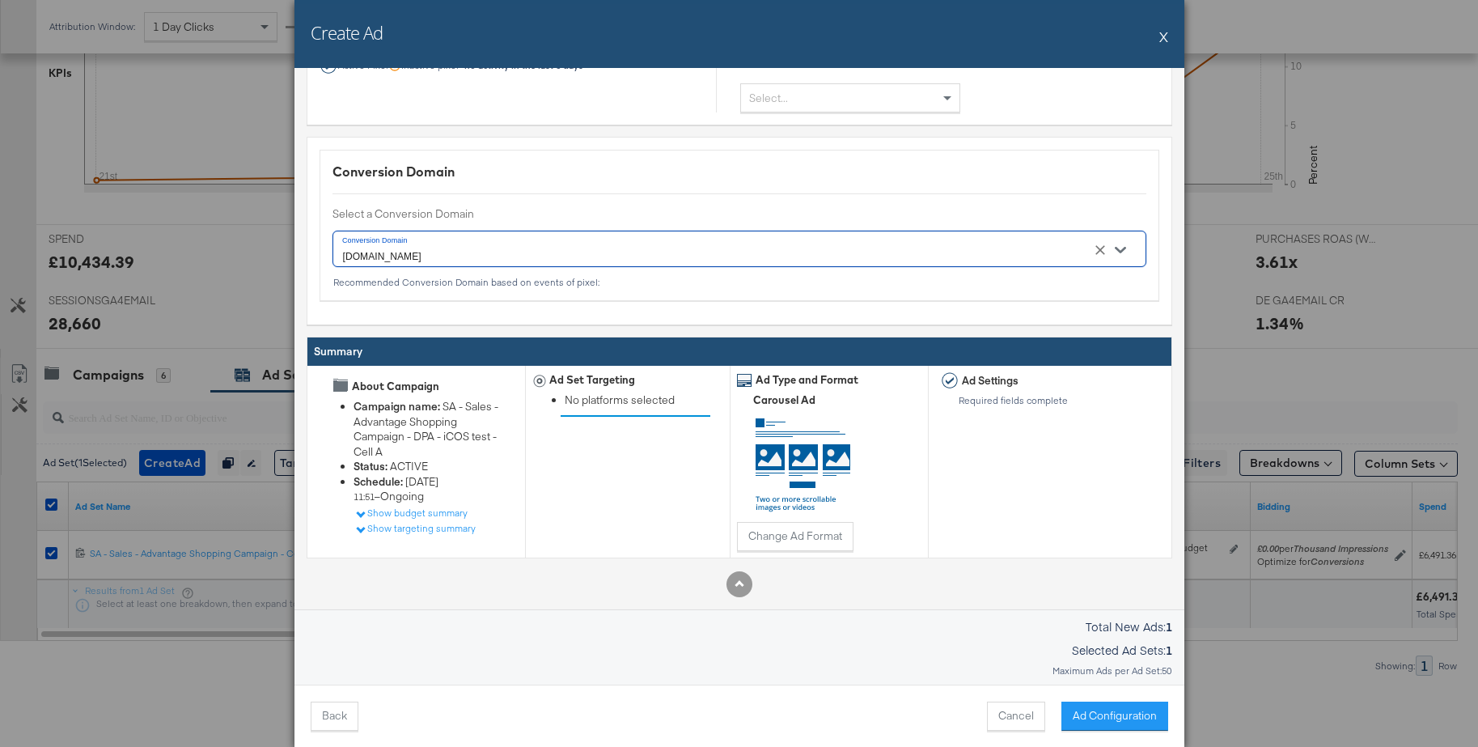
scroll to position [1963, 0]
click at [1087, 713] on button "Ad Configuration" at bounding box center [1114, 715] width 107 height 29
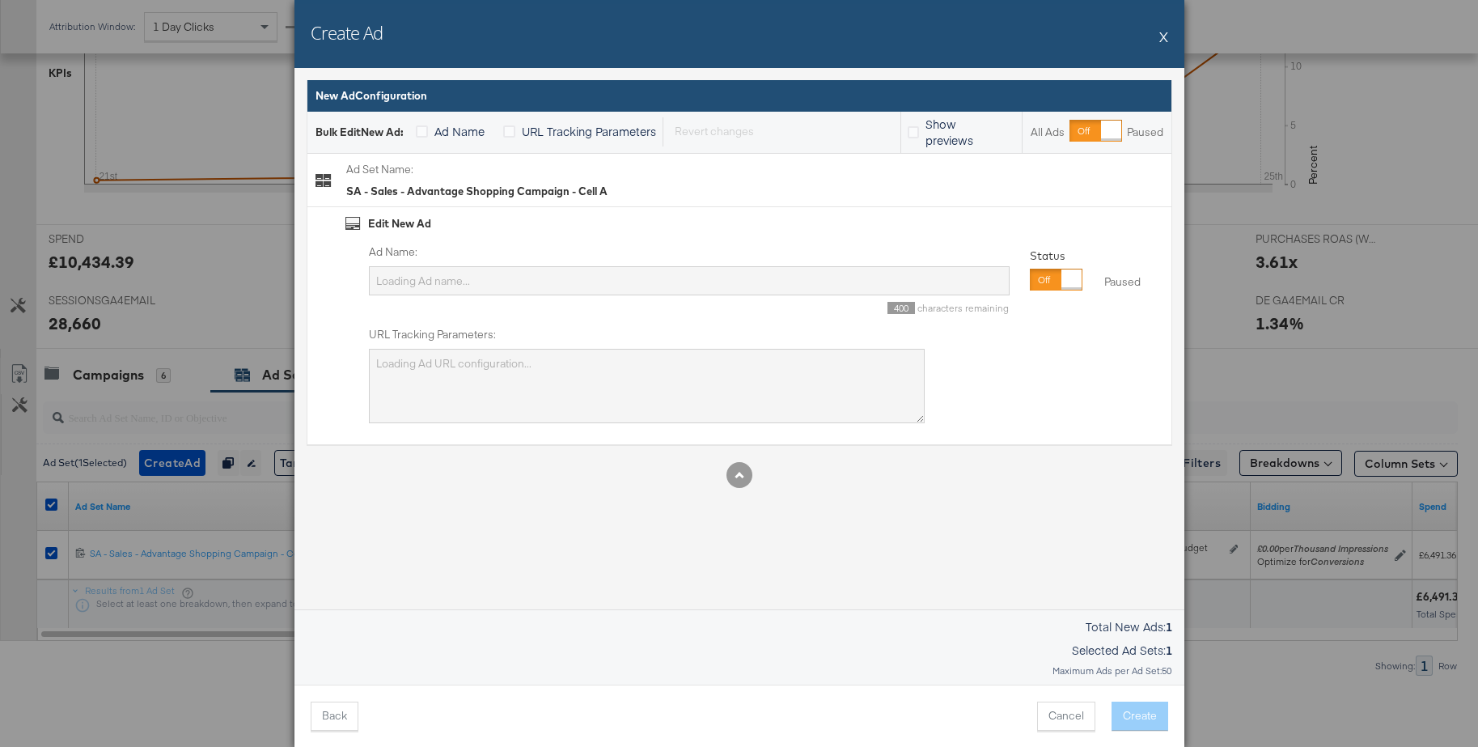
type input "SA - Sales - Advantage Shopping Campaign - Cell A"
type textarea "utm_campaign=SA - Sales - Advantage Shopping Campaign - DPA - iCOS test - Cell …"
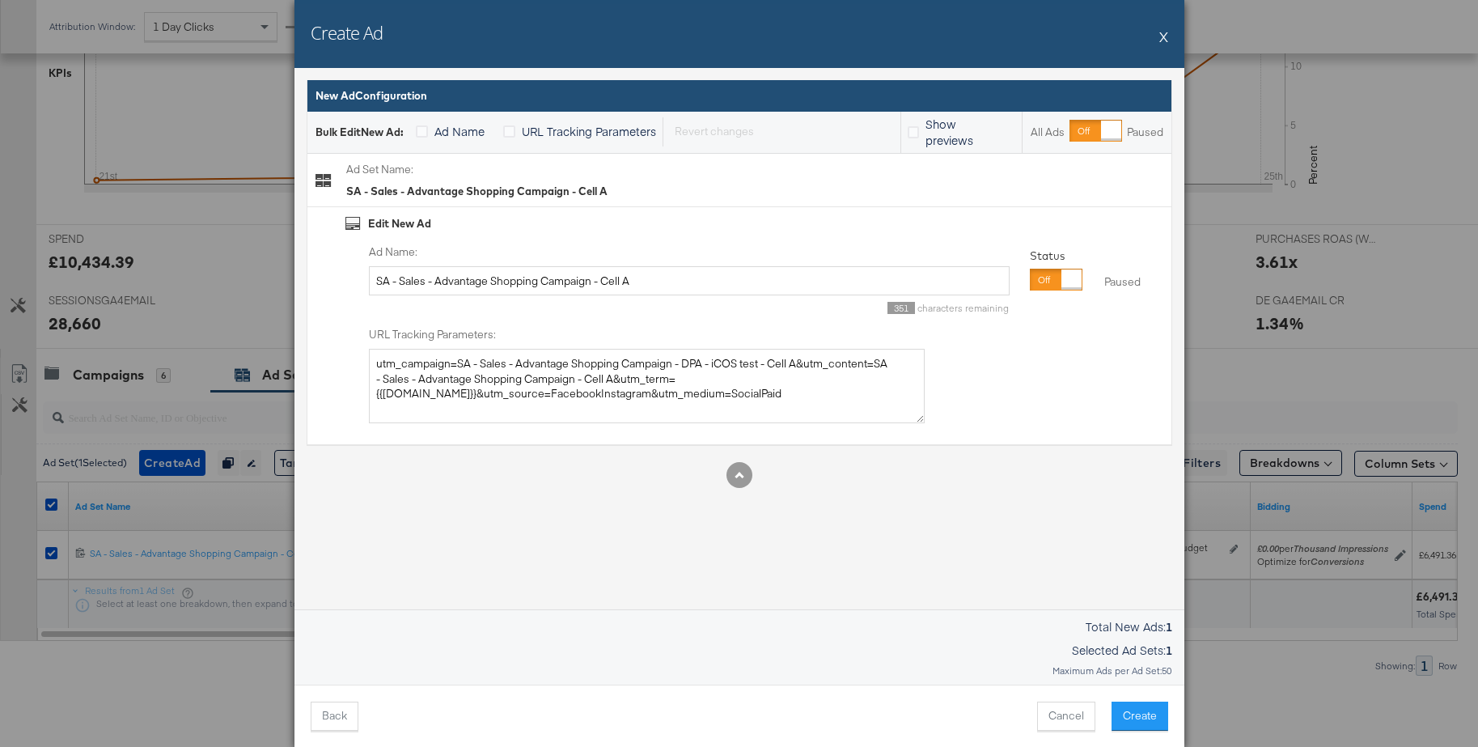
click at [1036, 289] on div at bounding box center [1056, 280] width 53 height 22
drag, startPoint x: 645, startPoint y: 282, endPoint x: 259, endPoint y: 277, distance: 385.9
click at [259, 277] on div "Create Ad X Ad Settings Identity Choose the pages and tracking options for your…" at bounding box center [739, 373] width 1478 height 747
click at [505, 282] on input "Carousel - Custom label 1 - Slot 1" at bounding box center [689, 281] width 641 height 30
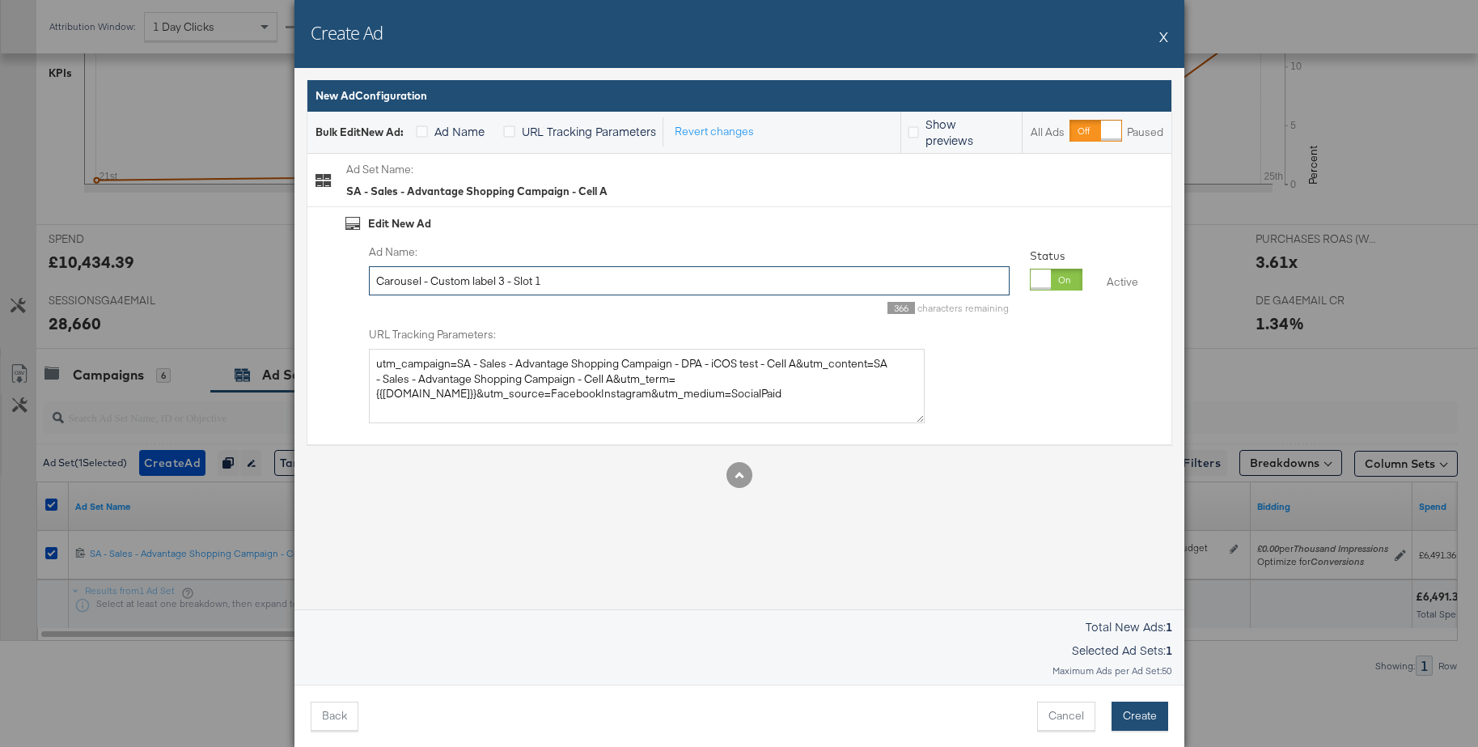
type input "Carousel - Custom label 3 - Slot 1"
click at [1130, 720] on button "Create" at bounding box center [1140, 715] width 57 height 29
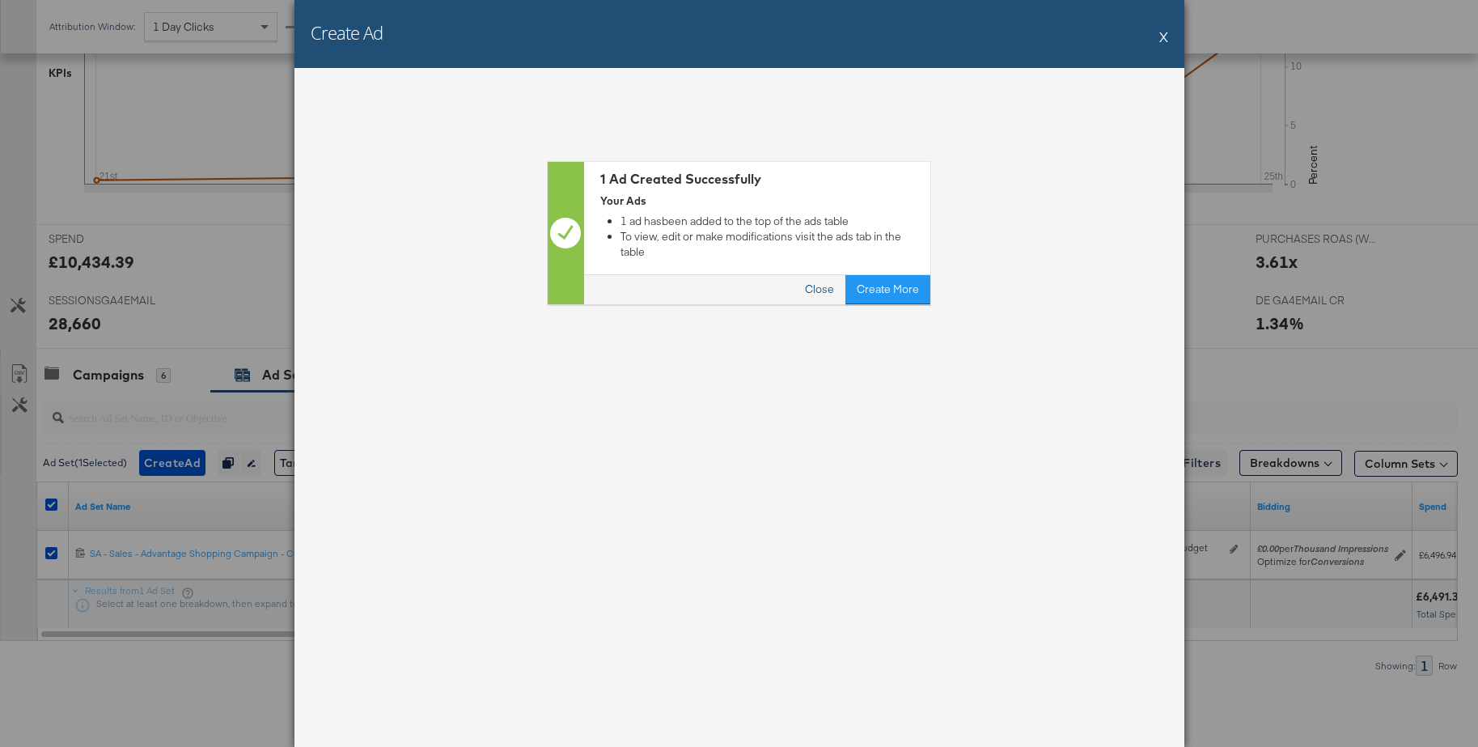
click at [823, 275] on button "Close" at bounding box center [820, 289] width 52 height 29
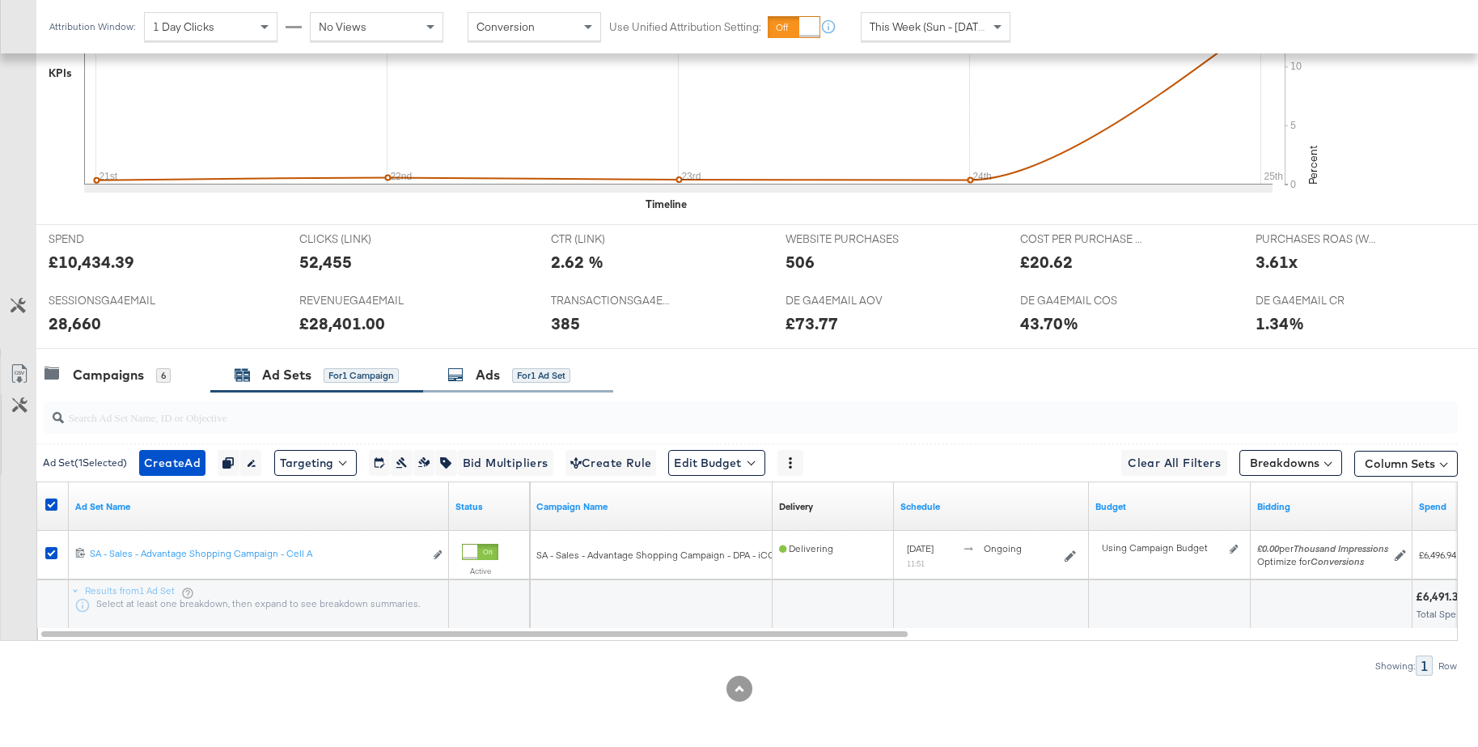
click at [475, 383] on div "Ads for 1 Ad Set" at bounding box center [518, 375] width 190 height 35
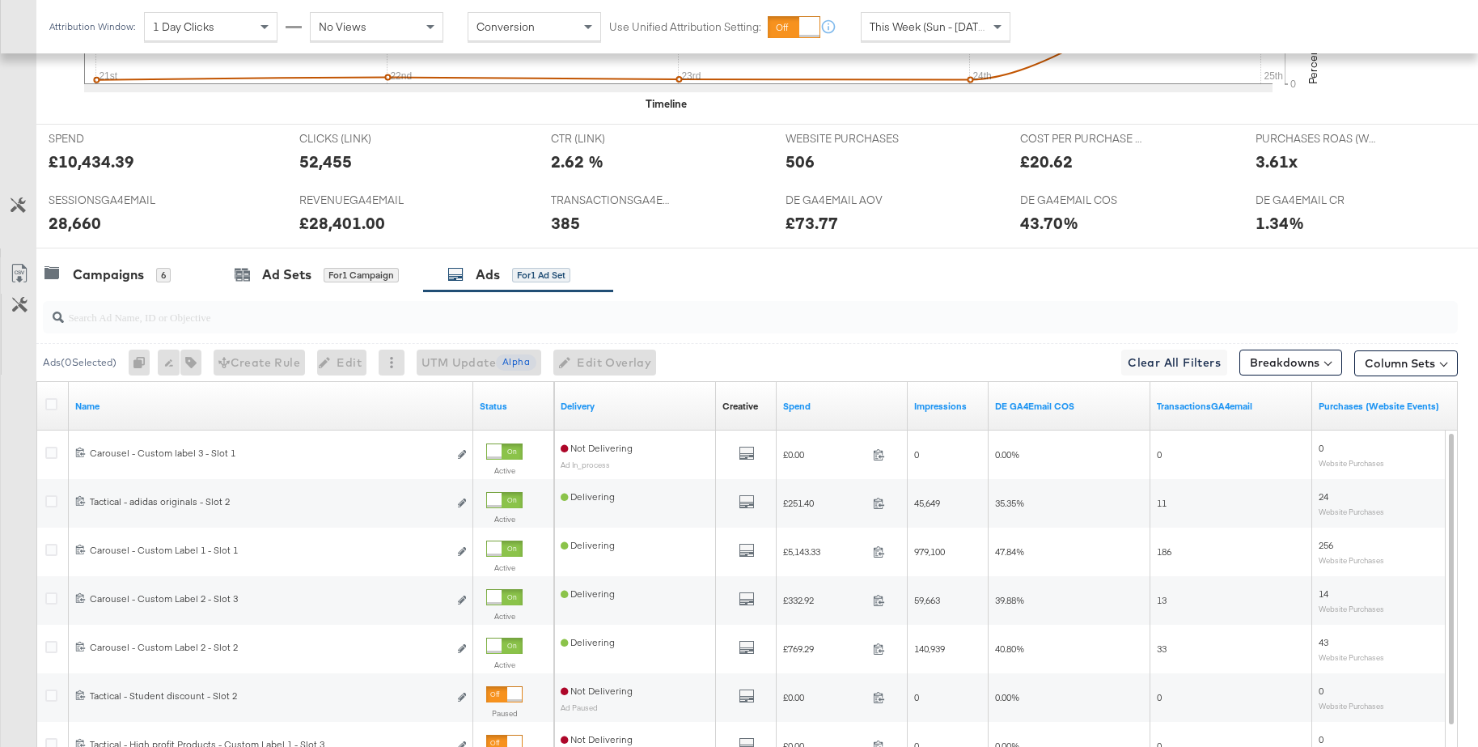
scroll to position [697, 0]
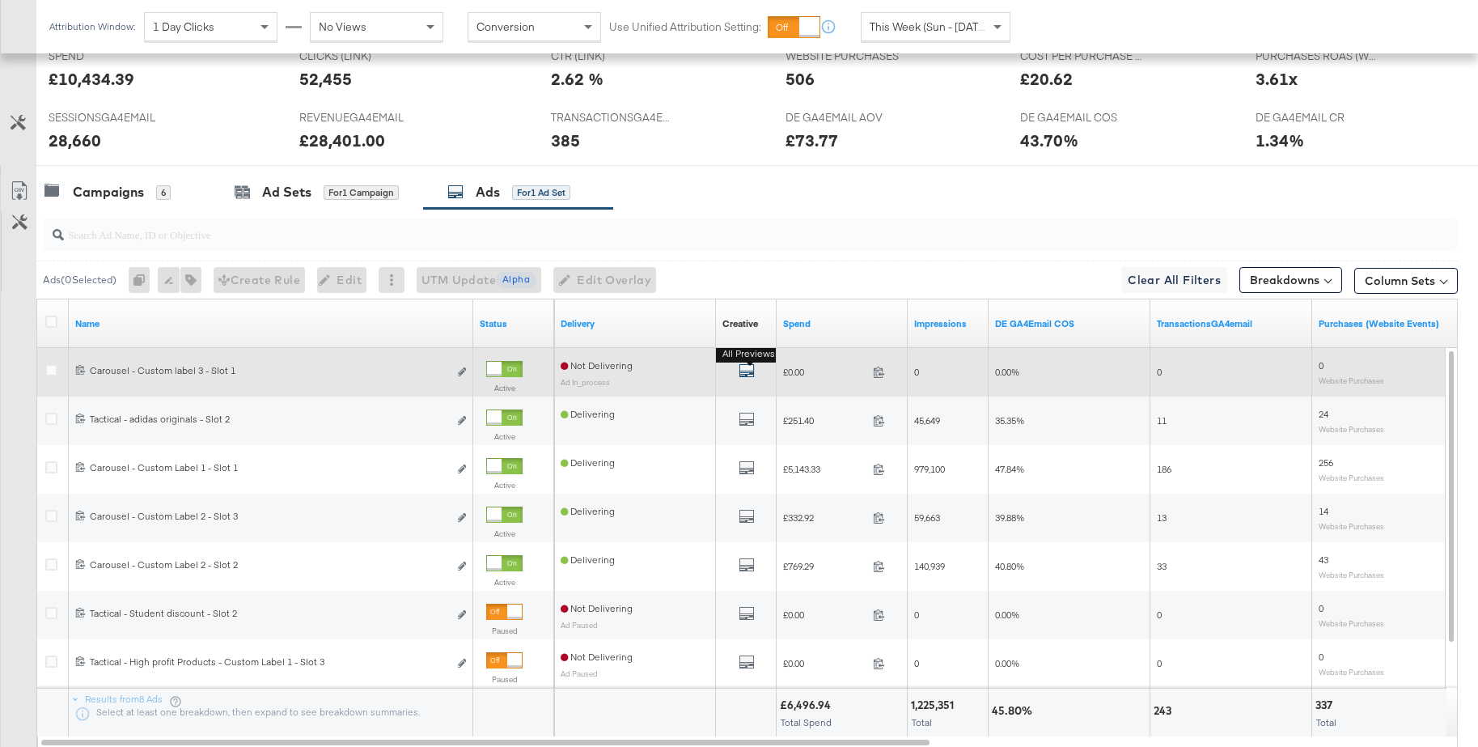
click at [749, 369] on icon "default" at bounding box center [747, 370] width 16 height 16
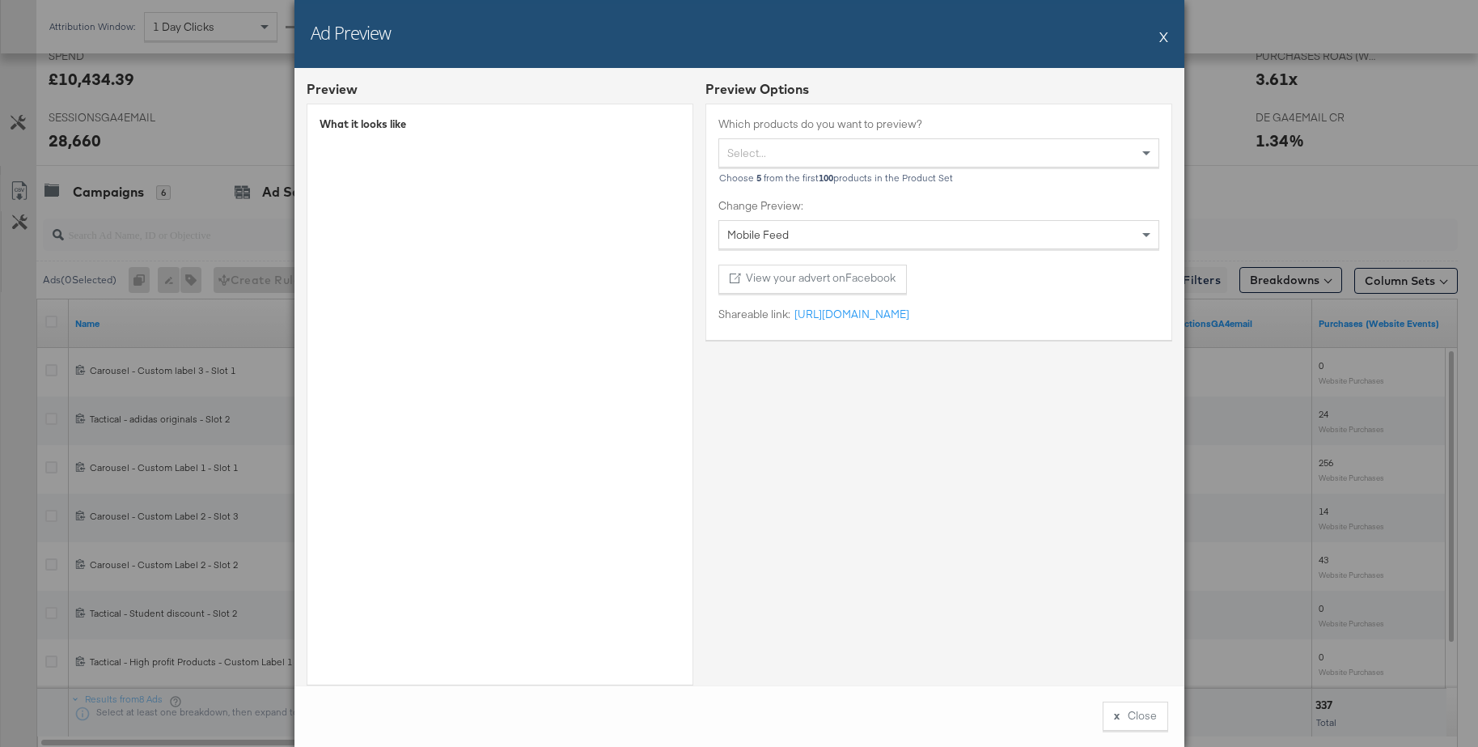
click at [1164, 35] on button "X" at bounding box center [1163, 36] width 9 height 32
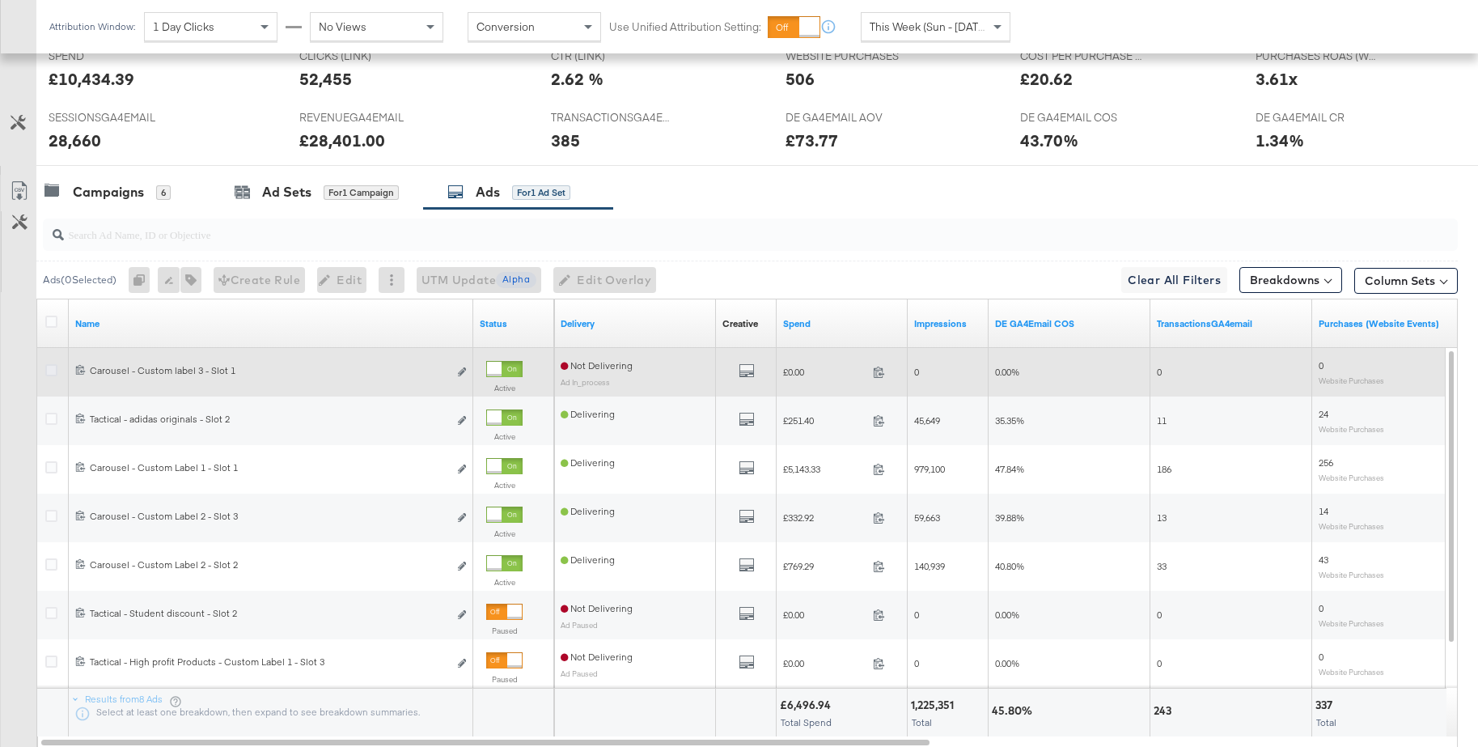
click at [50, 371] on icon at bounding box center [51, 370] width 12 height 12
click at [0, 0] on input "checkbox" at bounding box center [0, 0] width 0 height 0
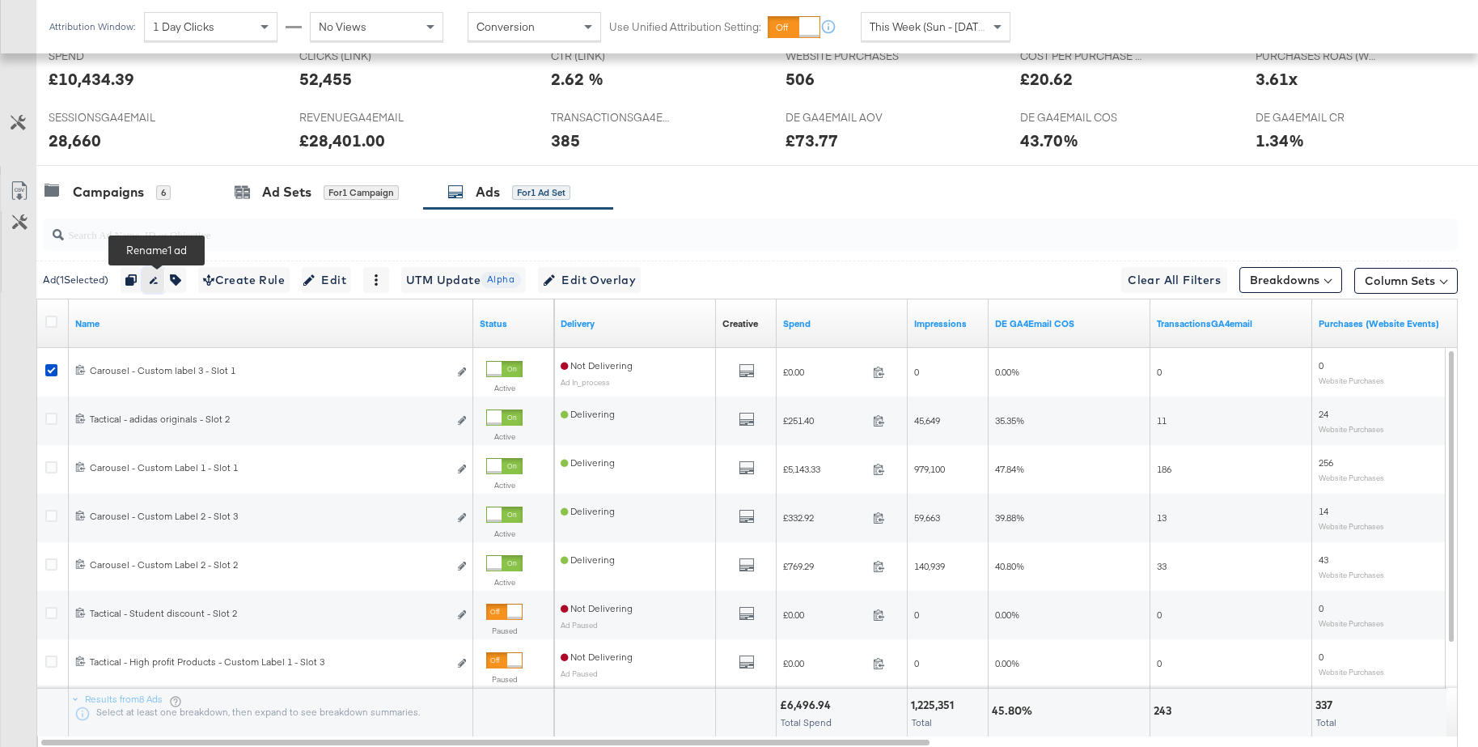
click at [158, 282] on icon "button" at bounding box center [154, 280] width 8 height 7
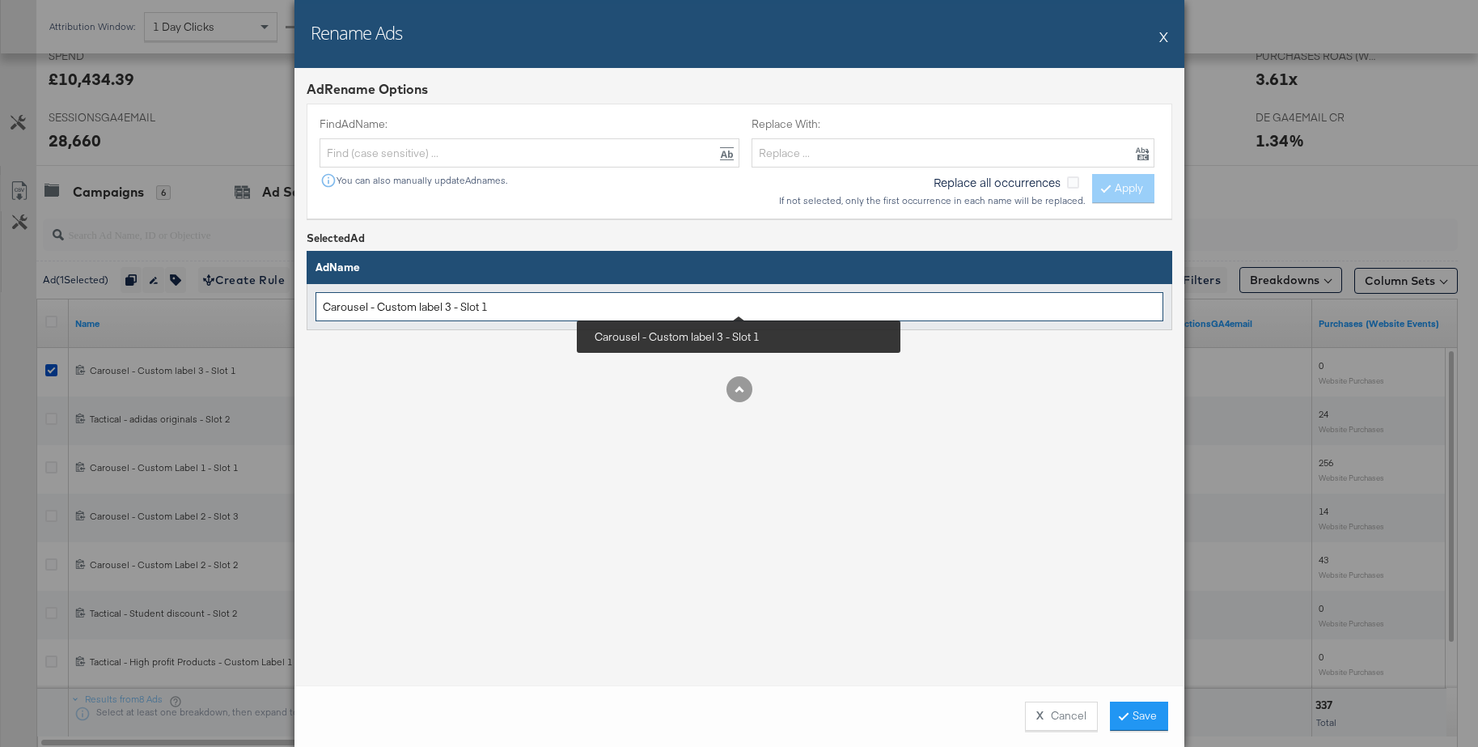
click at [324, 307] on input "Carousel - Custom label 3 - Slot 1" at bounding box center [739, 307] width 848 height 30
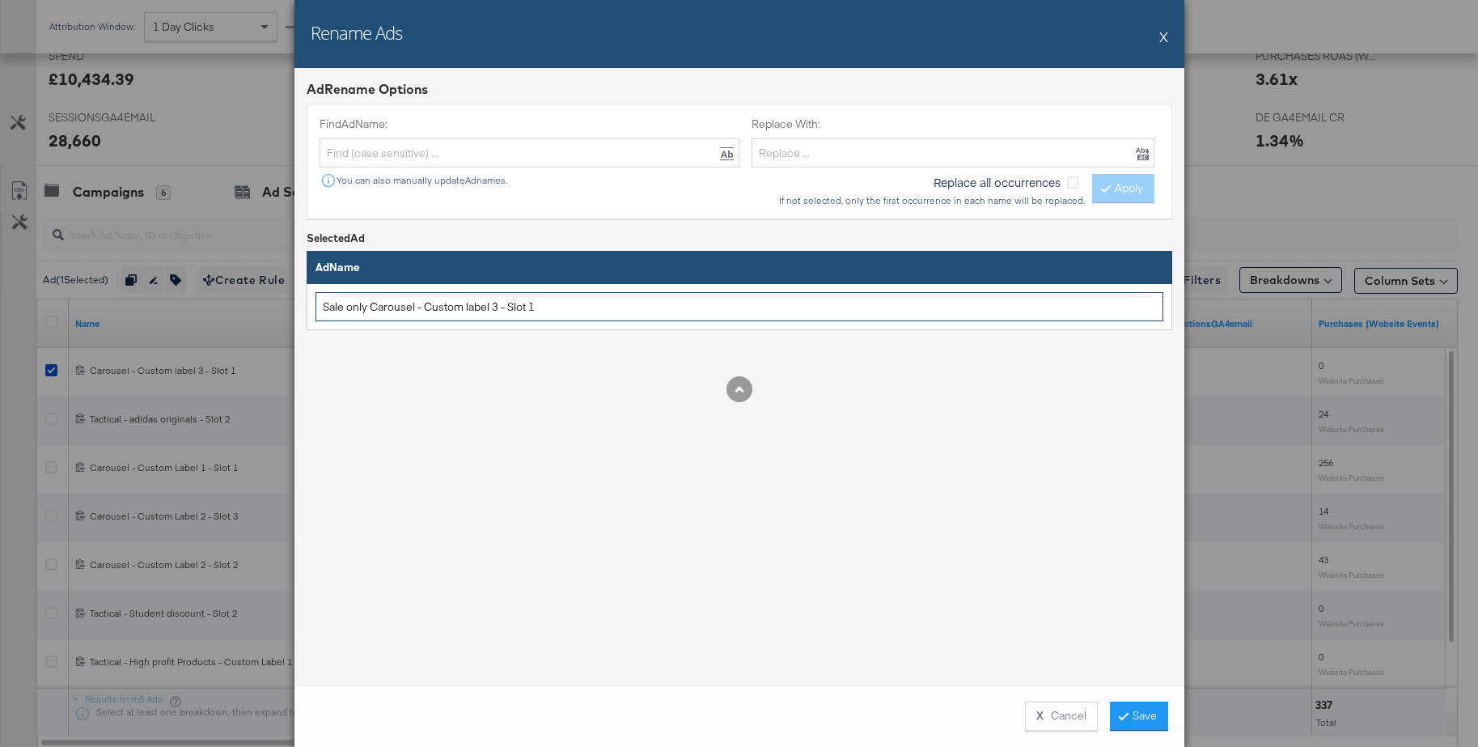
type input "Sale only Carousel - Custom label 3 - Slot 1"
click at [1137, 720] on button "Save" at bounding box center [1139, 715] width 58 height 29
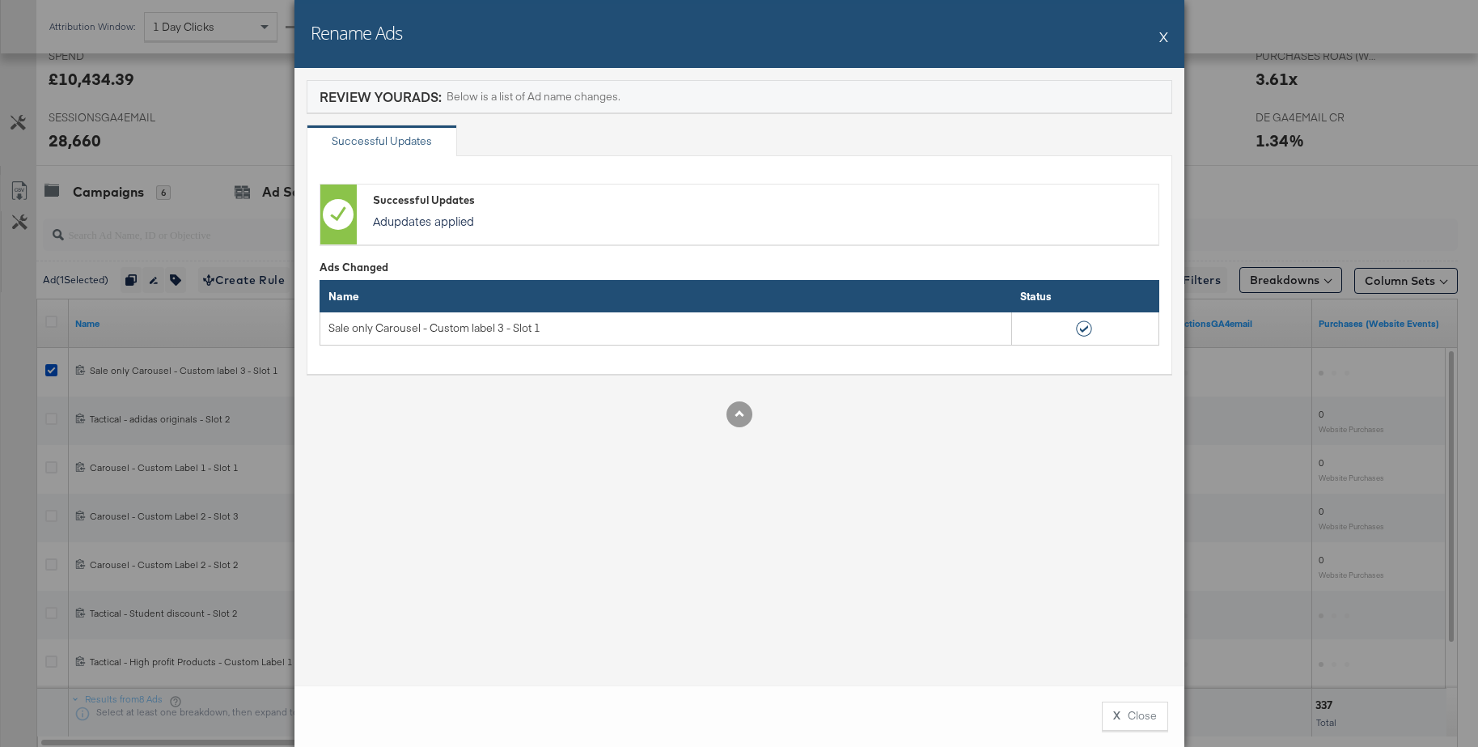
scroll to position [697, 0]
drag, startPoint x: 1162, startPoint y: 36, endPoint x: 1121, endPoint y: 55, distance: 44.9
click at [1162, 36] on button "X" at bounding box center [1163, 36] width 9 height 32
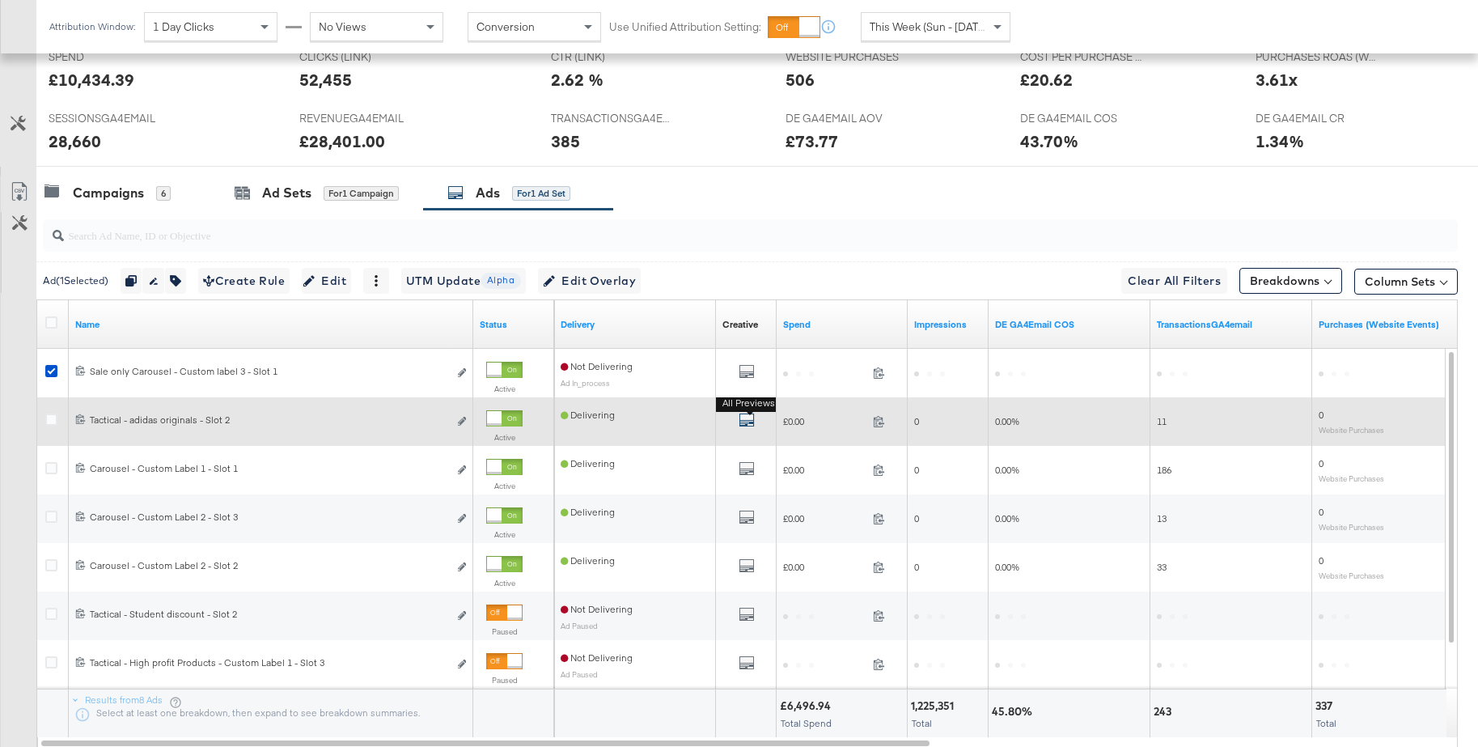
click at [753, 421] on icon "default" at bounding box center [747, 420] width 16 height 16
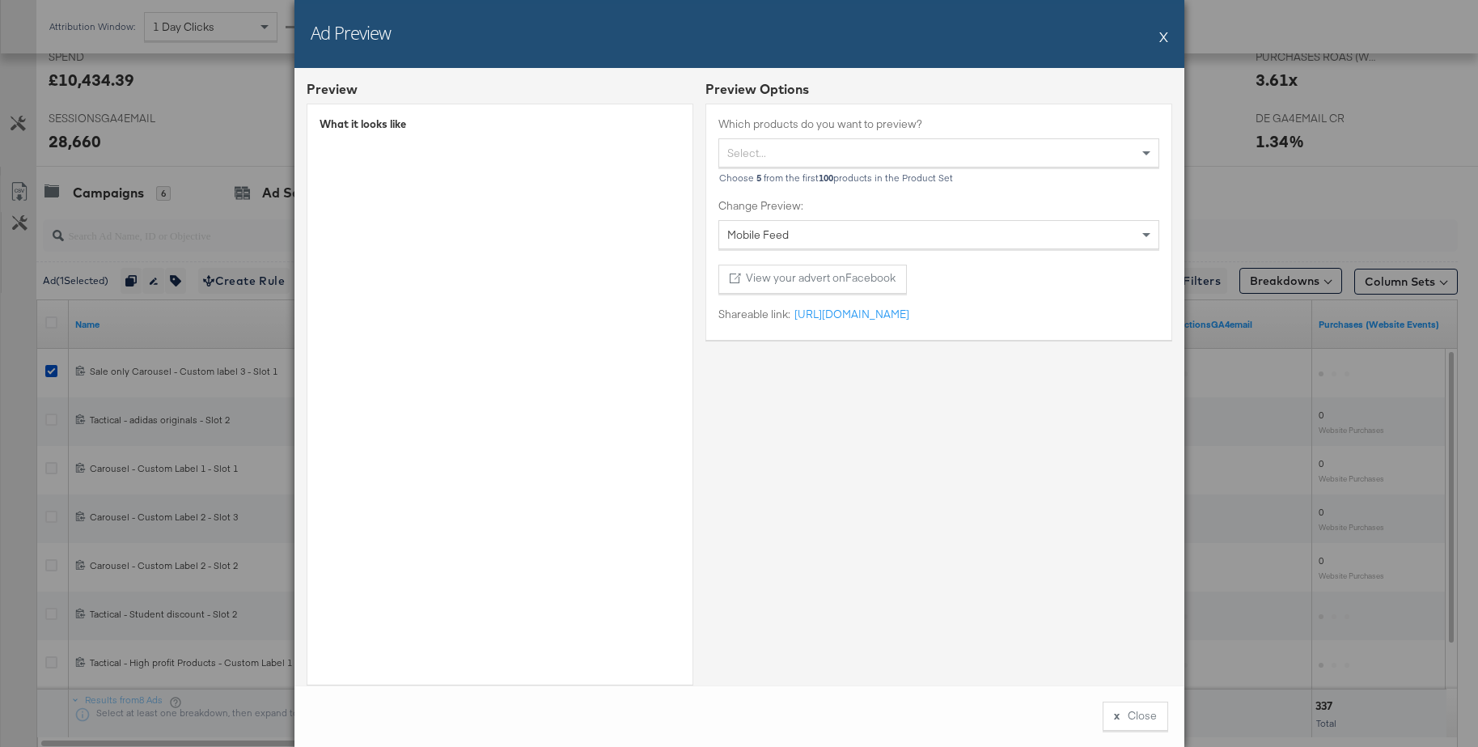
click at [1162, 40] on button "X" at bounding box center [1163, 36] width 9 height 32
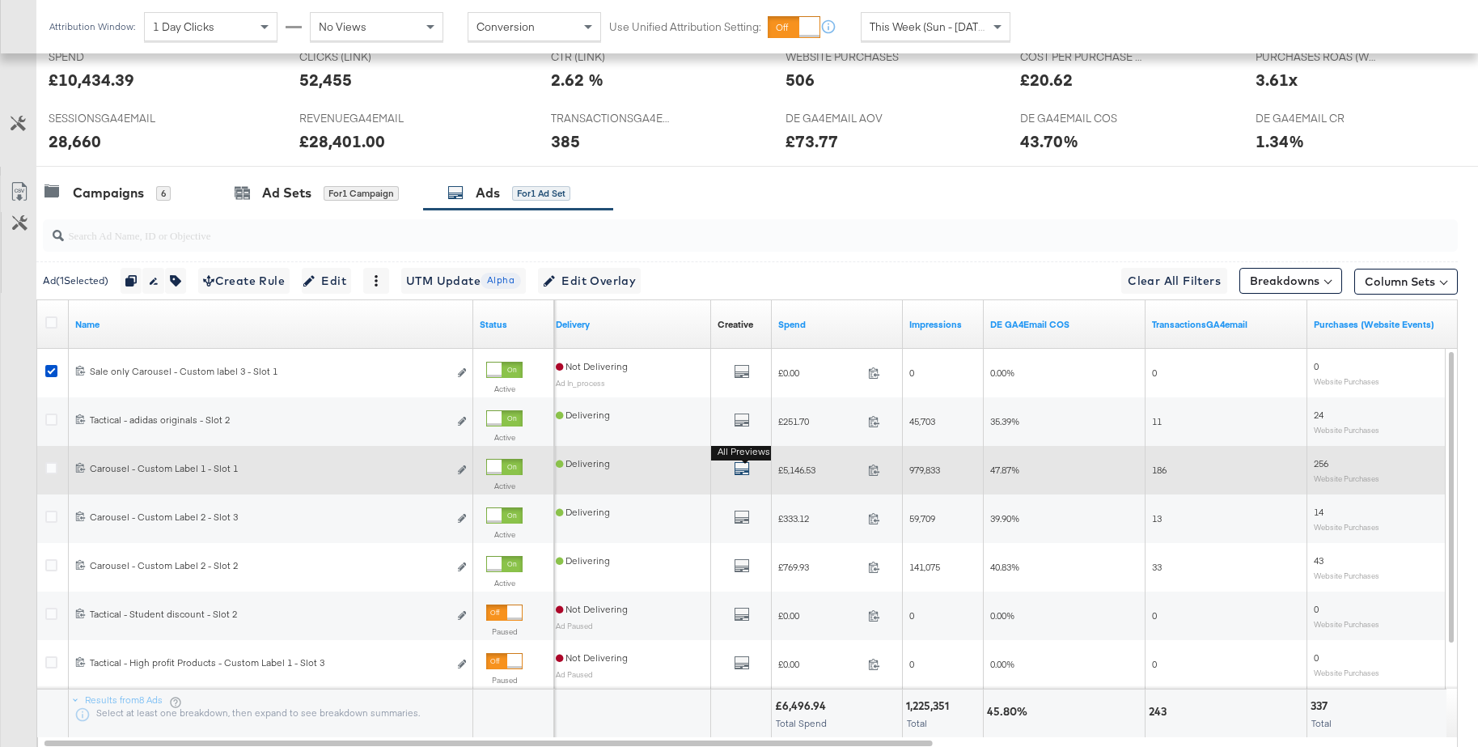
click at [747, 469] on icon "default" at bounding box center [742, 468] width 16 height 16
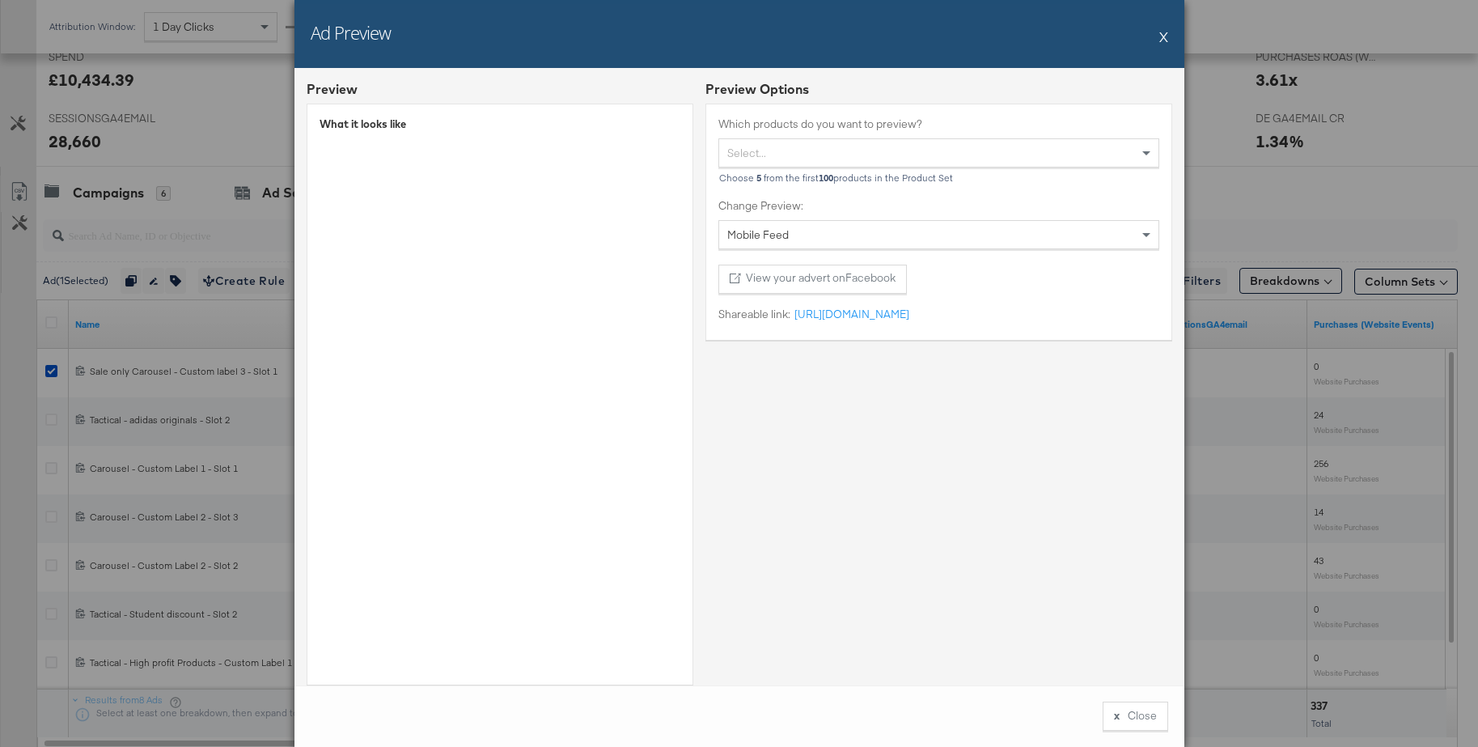
click at [1165, 35] on button "X" at bounding box center [1163, 36] width 9 height 32
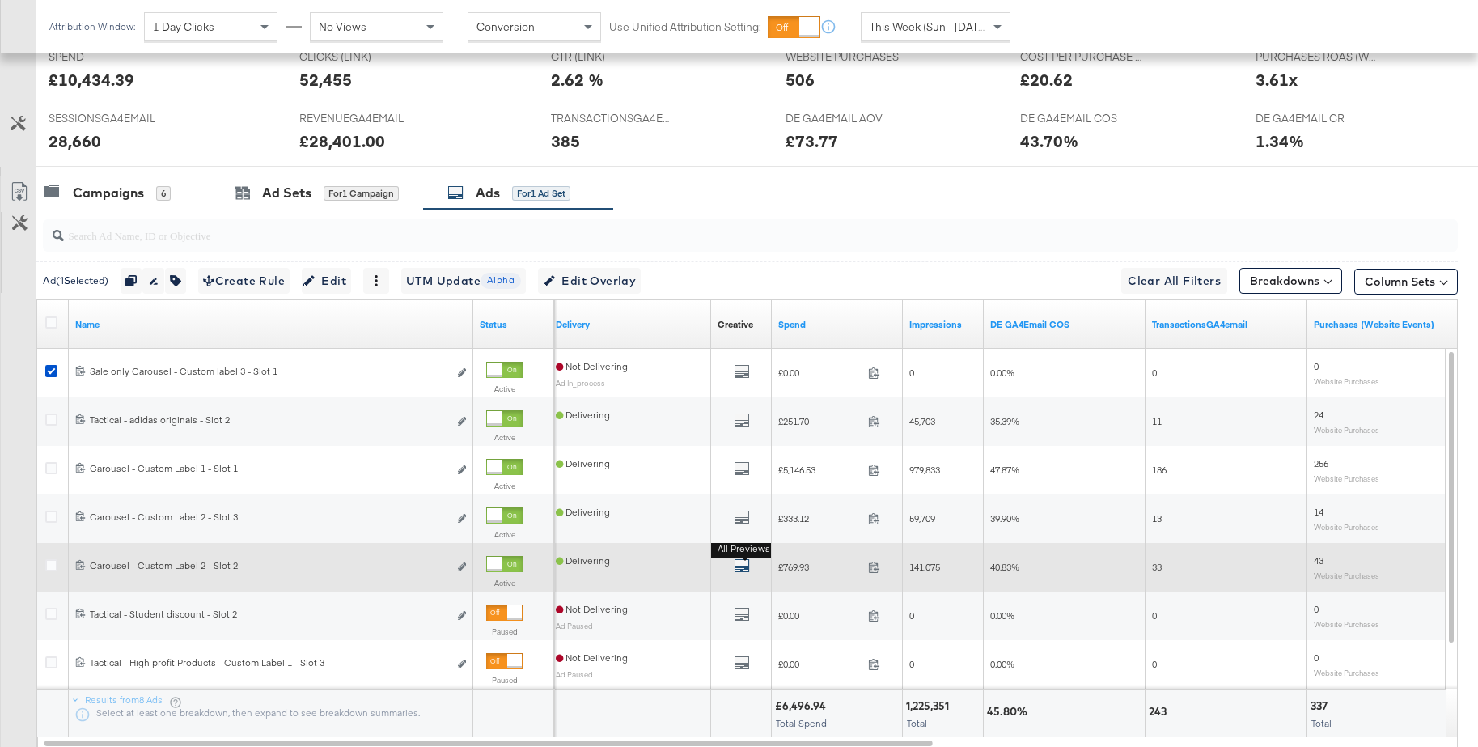
click at [743, 565] on icon "default" at bounding box center [742, 565] width 16 height 16
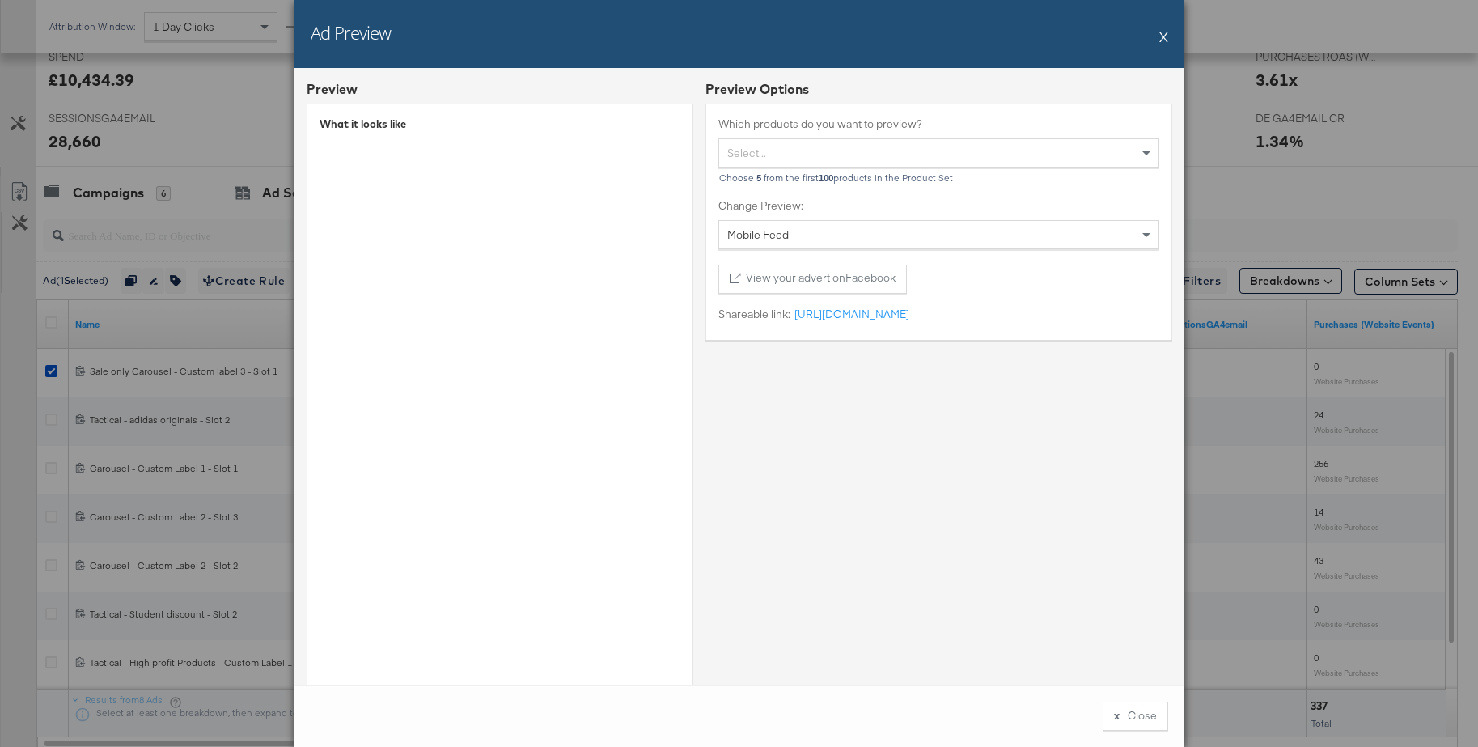
click at [1259, 200] on div "Ad Preview X Preview What it looks like Preview Options Which products do you w…" at bounding box center [739, 373] width 1478 height 747
click at [1162, 38] on button "X" at bounding box center [1163, 36] width 9 height 32
click at [1162, 38] on div "Attribution Window: 1 Day Clicks No Views Conversion Use Unified Attribution Se…" at bounding box center [739, 26] width 1478 height 53
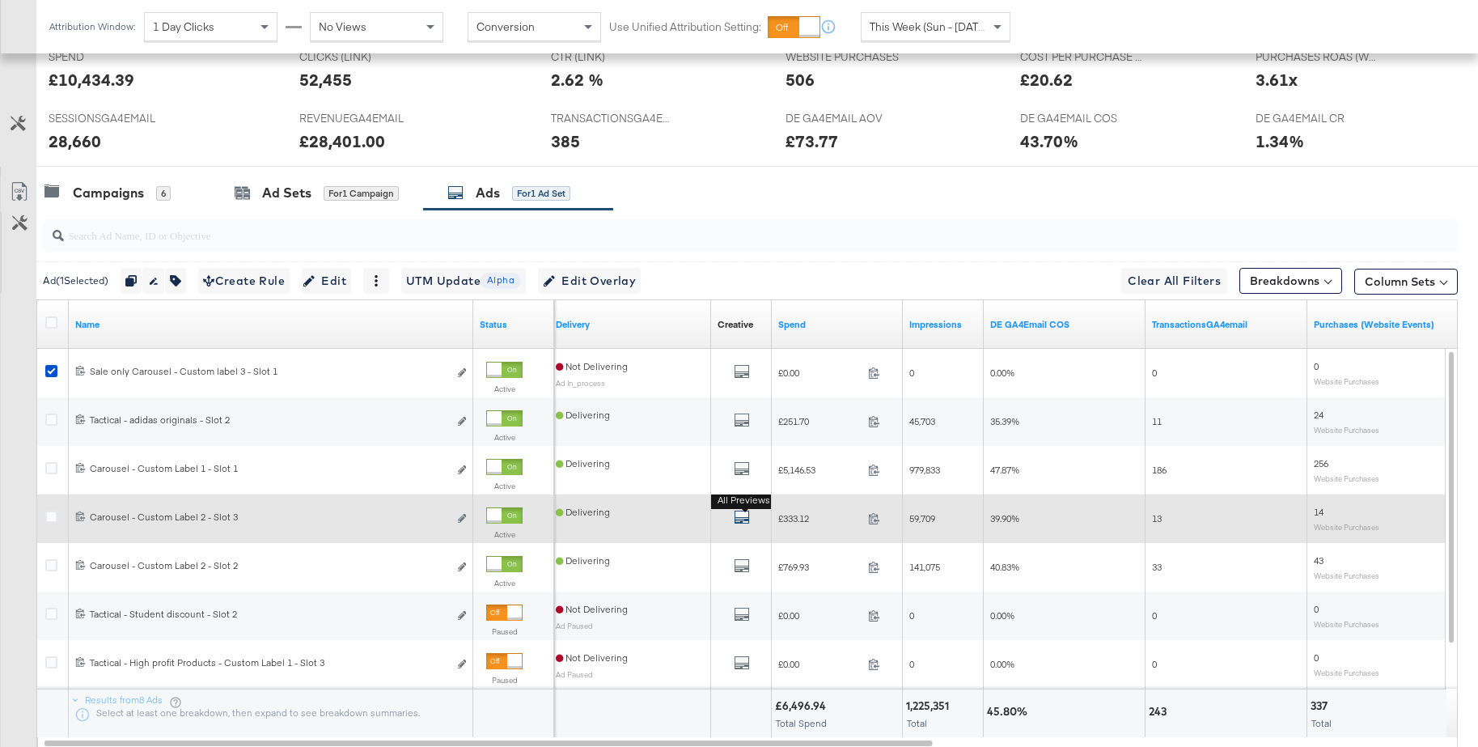
click at [744, 519] on icon "default" at bounding box center [742, 517] width 16 height 16
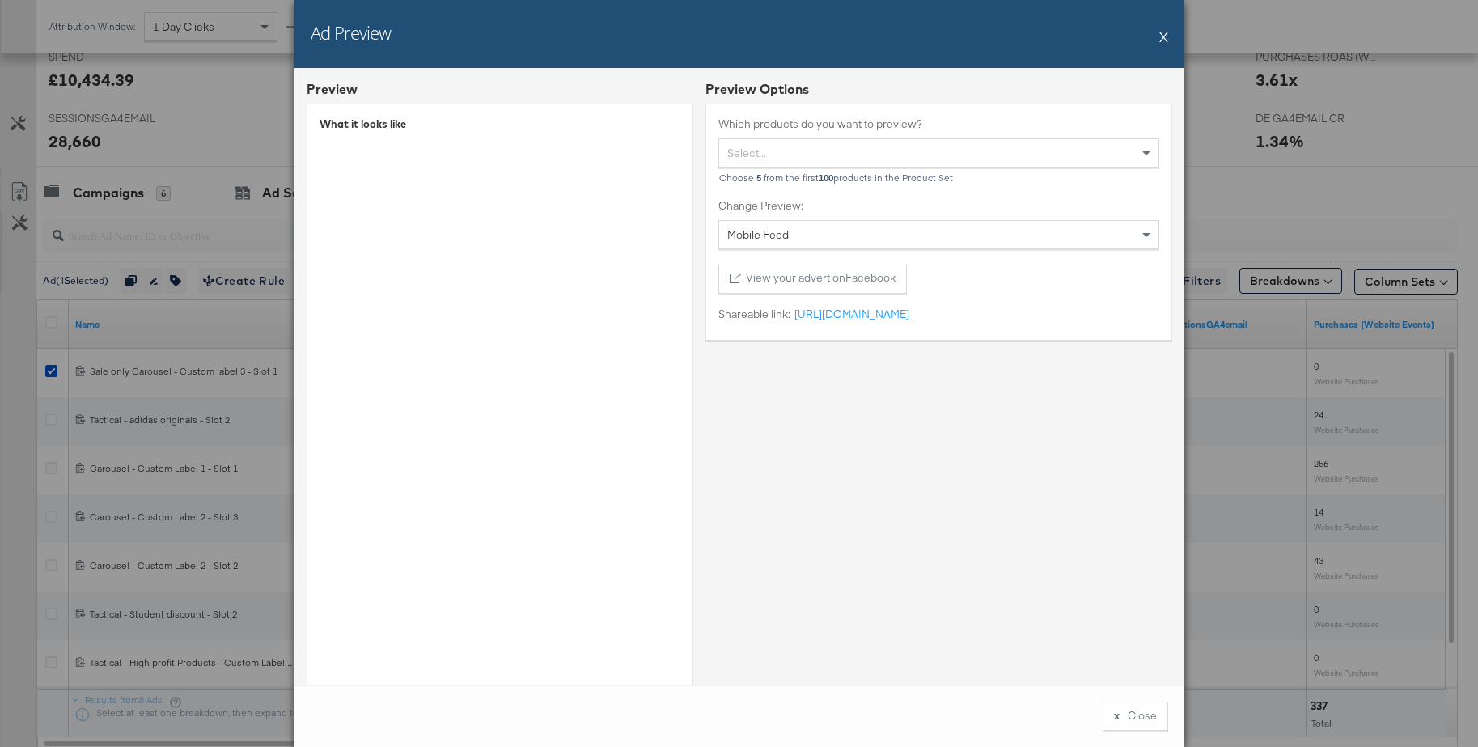
click at [1162, 36] on button "X" at bounding box center [1163, 36] width 9 height 32
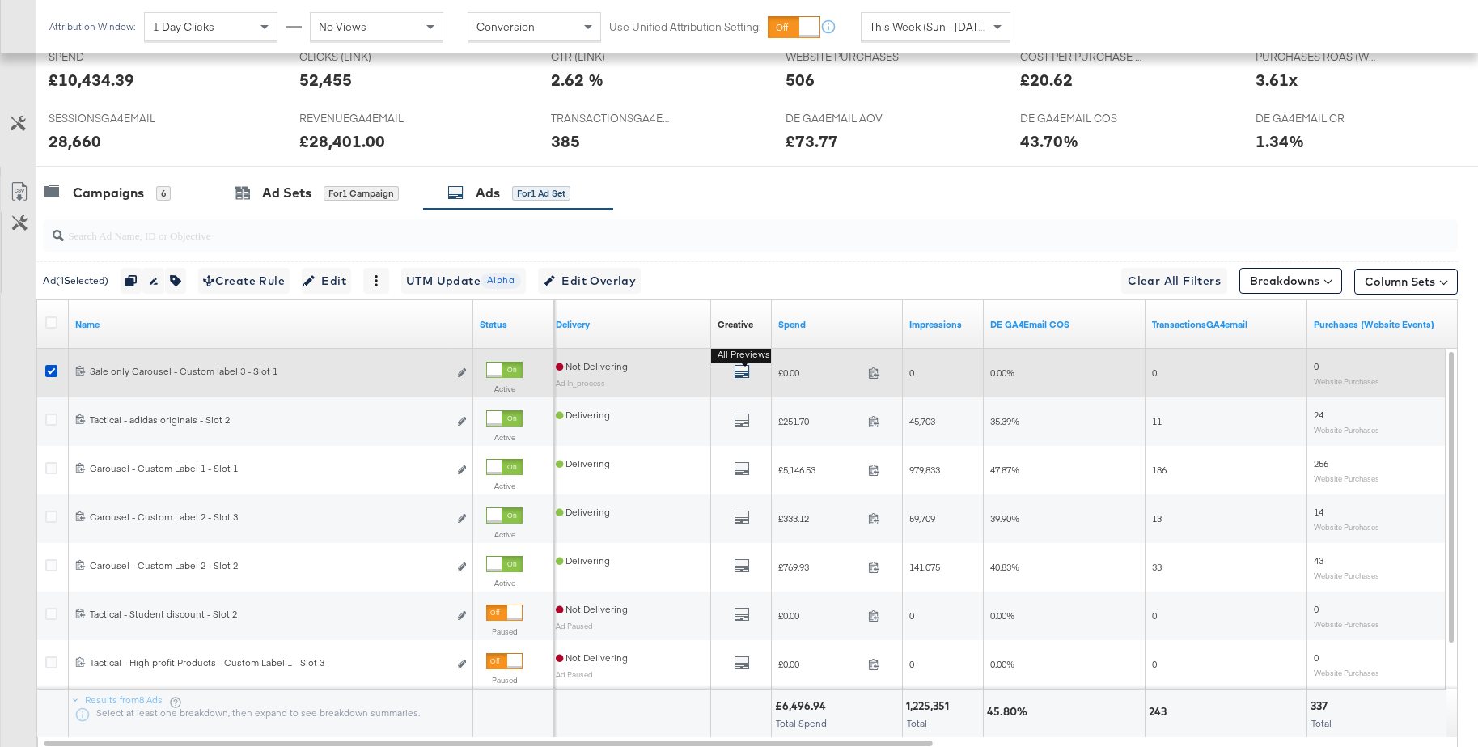
click at [739, 372] on icon "default" at bounding box center [742, 371] width 16 height 16
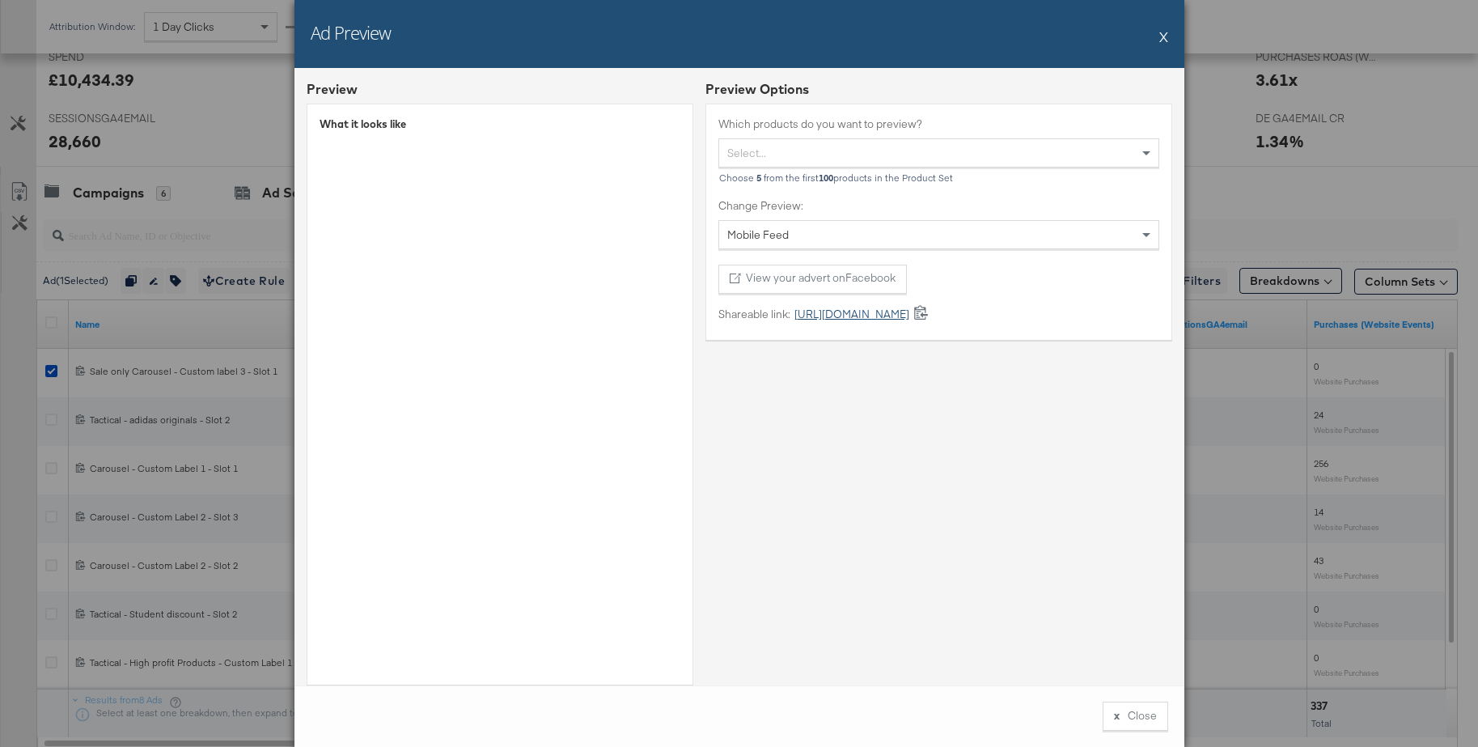
click at [806, 313] on link "https://fb.me/1PWZb0PJIrTHCyG" at bounding box center [849, 314] width 119 height 15
click at [1163, 33] on button "X" at bounding box center [1163, 36] width 9 height 32
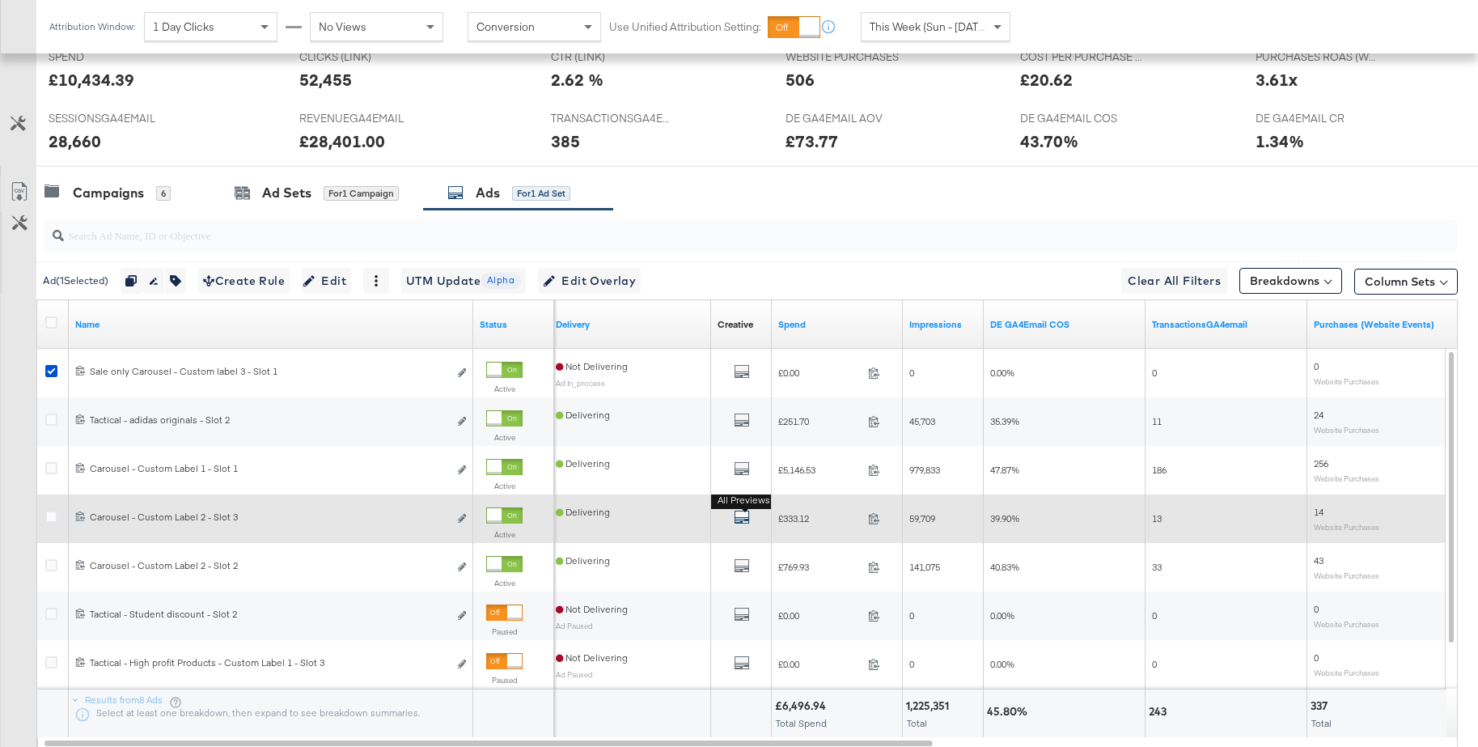
click at [736, 514] on icon "default" at bounding box center [742, 517] width 16 height 16
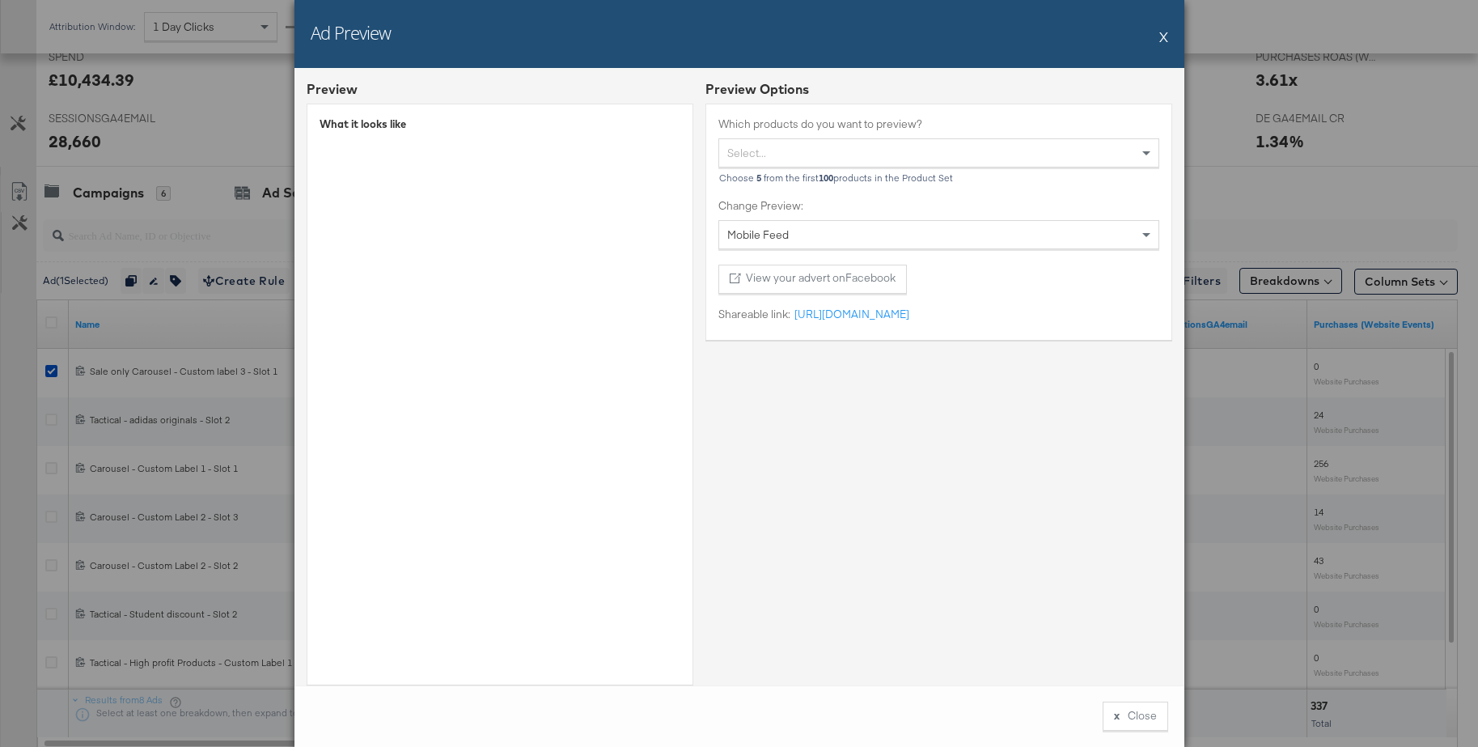
click at [1162, 39] on button "X" at bounding box center [1163, 36] width 9 height 32
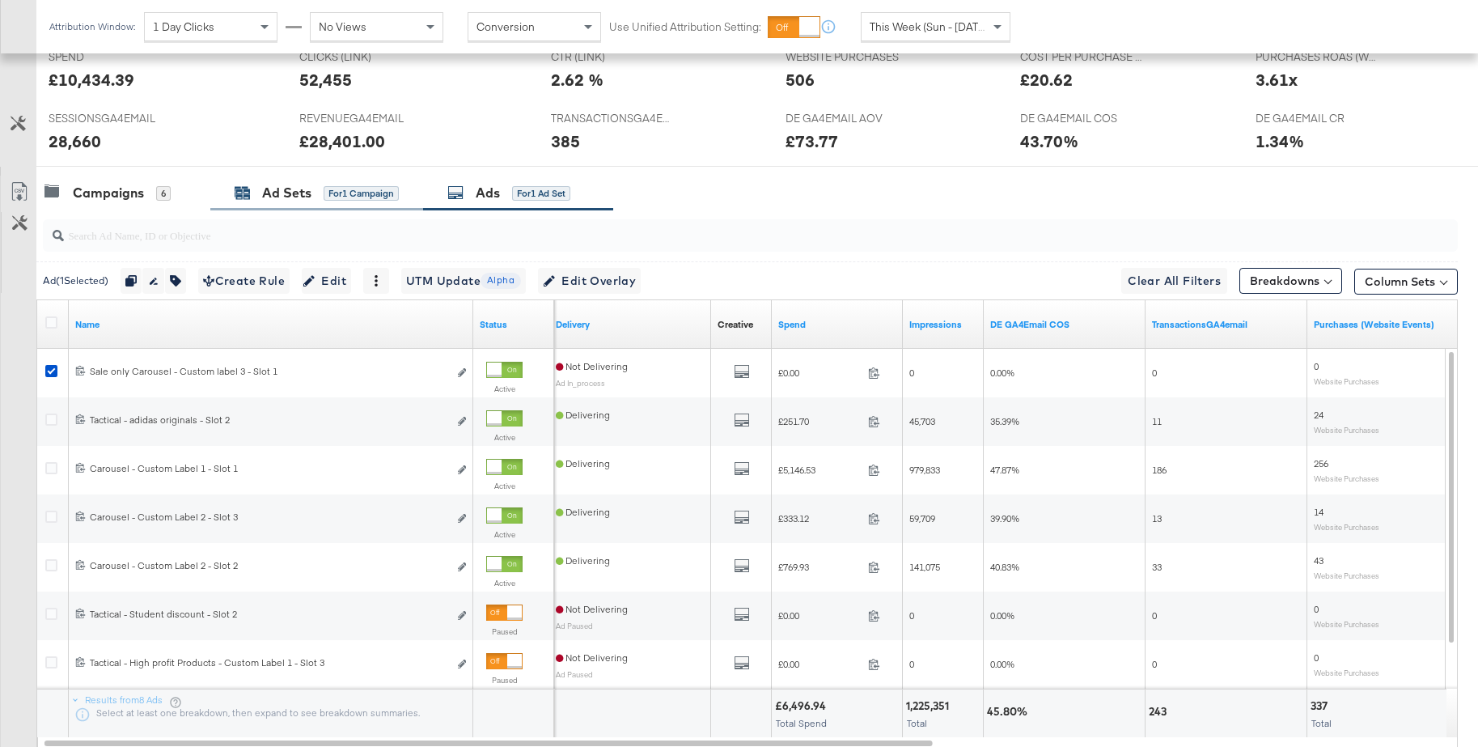
click at [306, 187] on div "Ad Sets" at bounding box center [286, 193] width 49 height 19
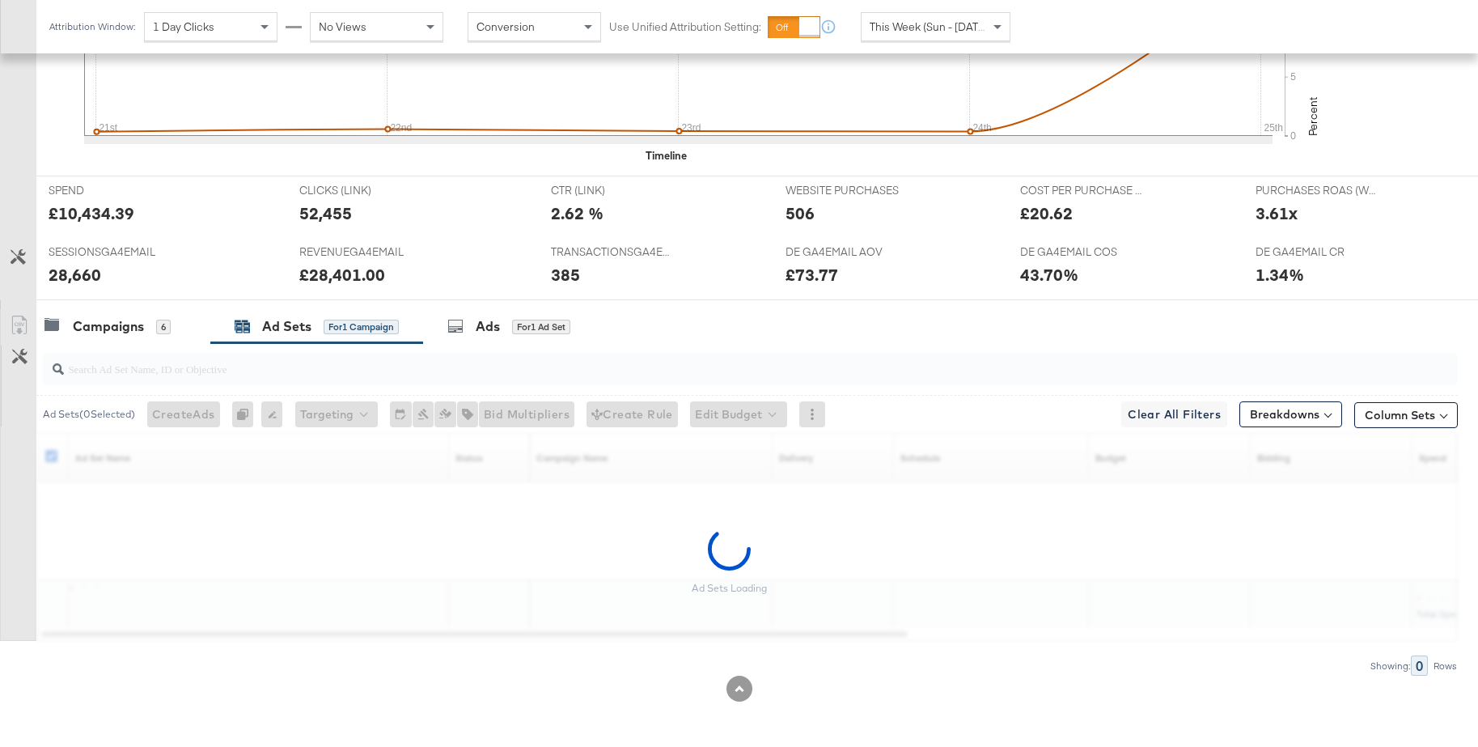
scroll to position [515, 0]
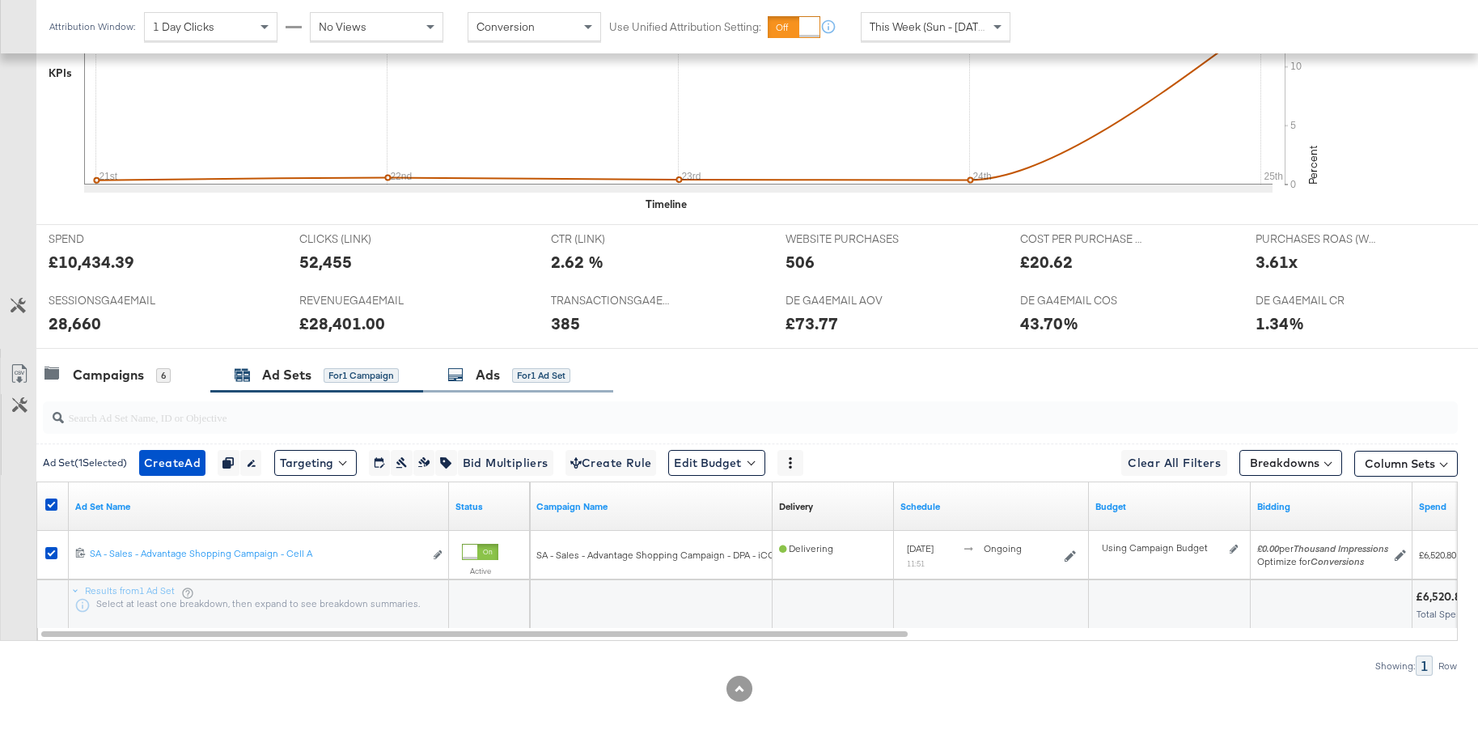
click at [482, 370] on div "Ads" at bounding box center [488, 375] width 24 height 19
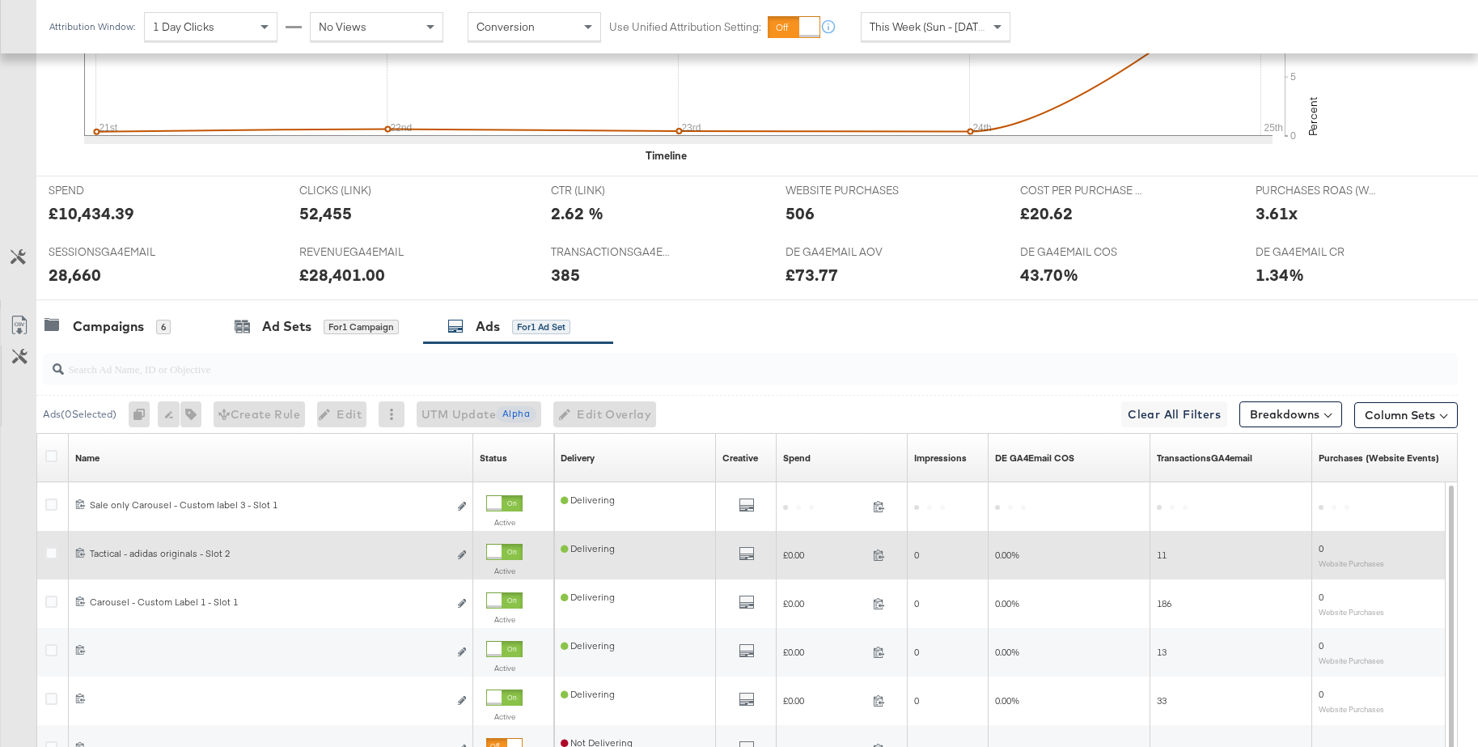
scroll to position [697, 0]
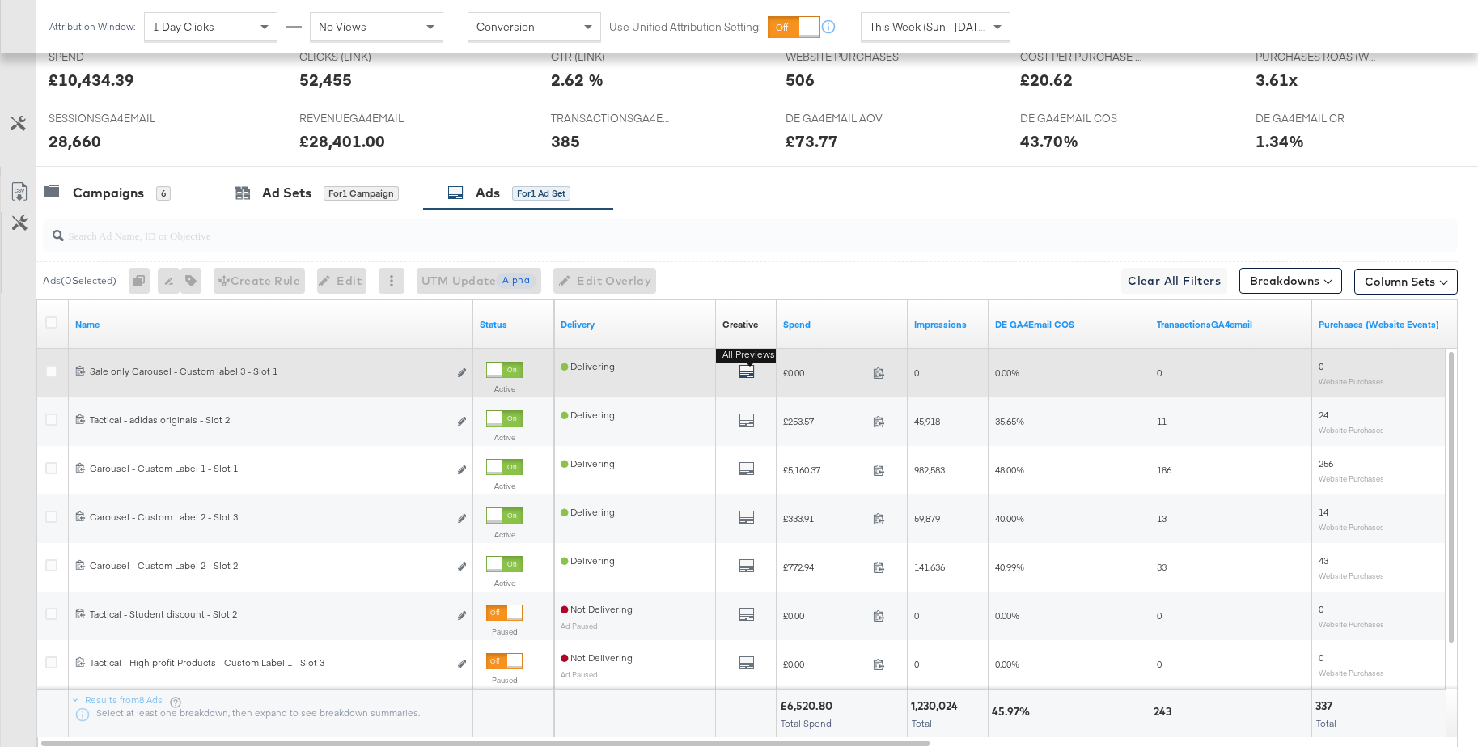
click at [741, 370] on icon "default" at bounding box center [747, 371] width 16 height 16
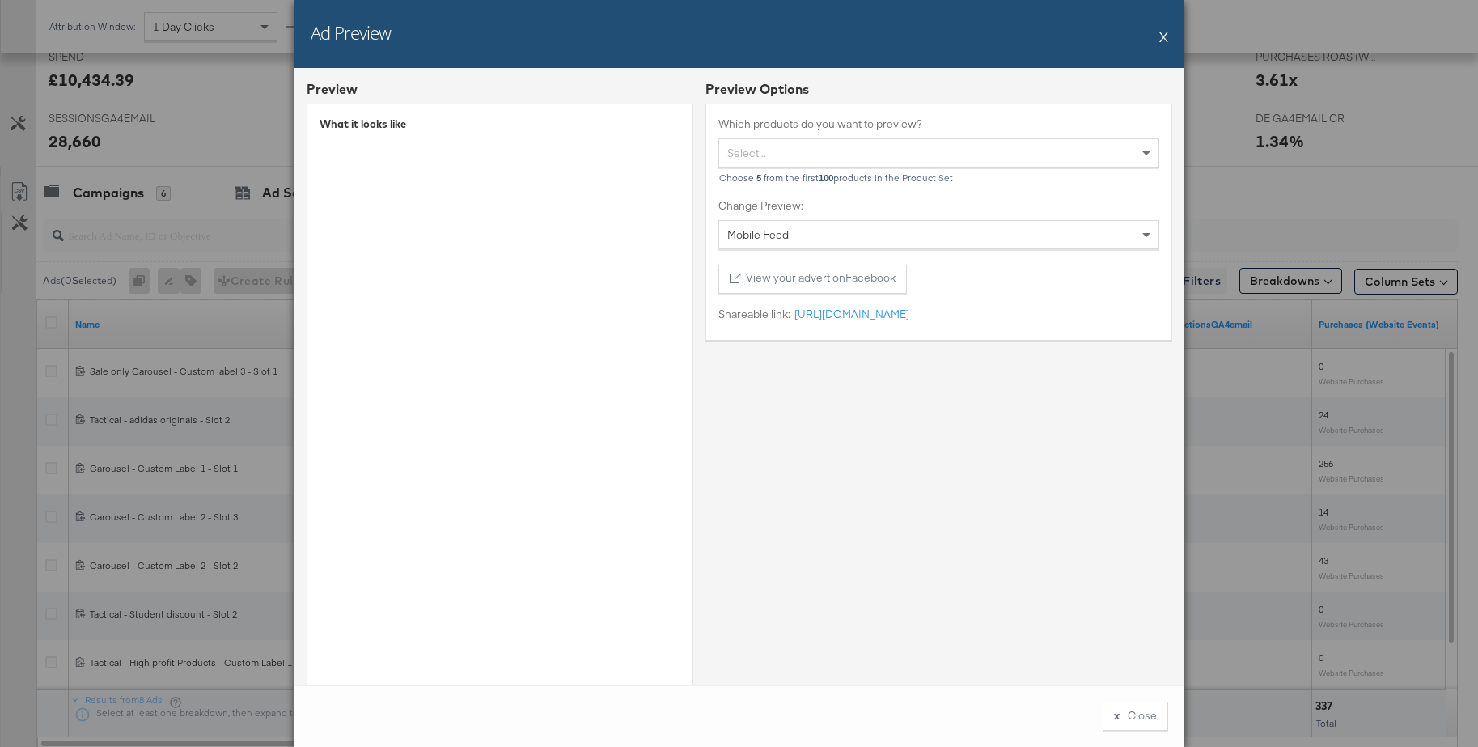
click at [1164, 39] on button "X" at bounding box center [1163, 36] width 9 height 32
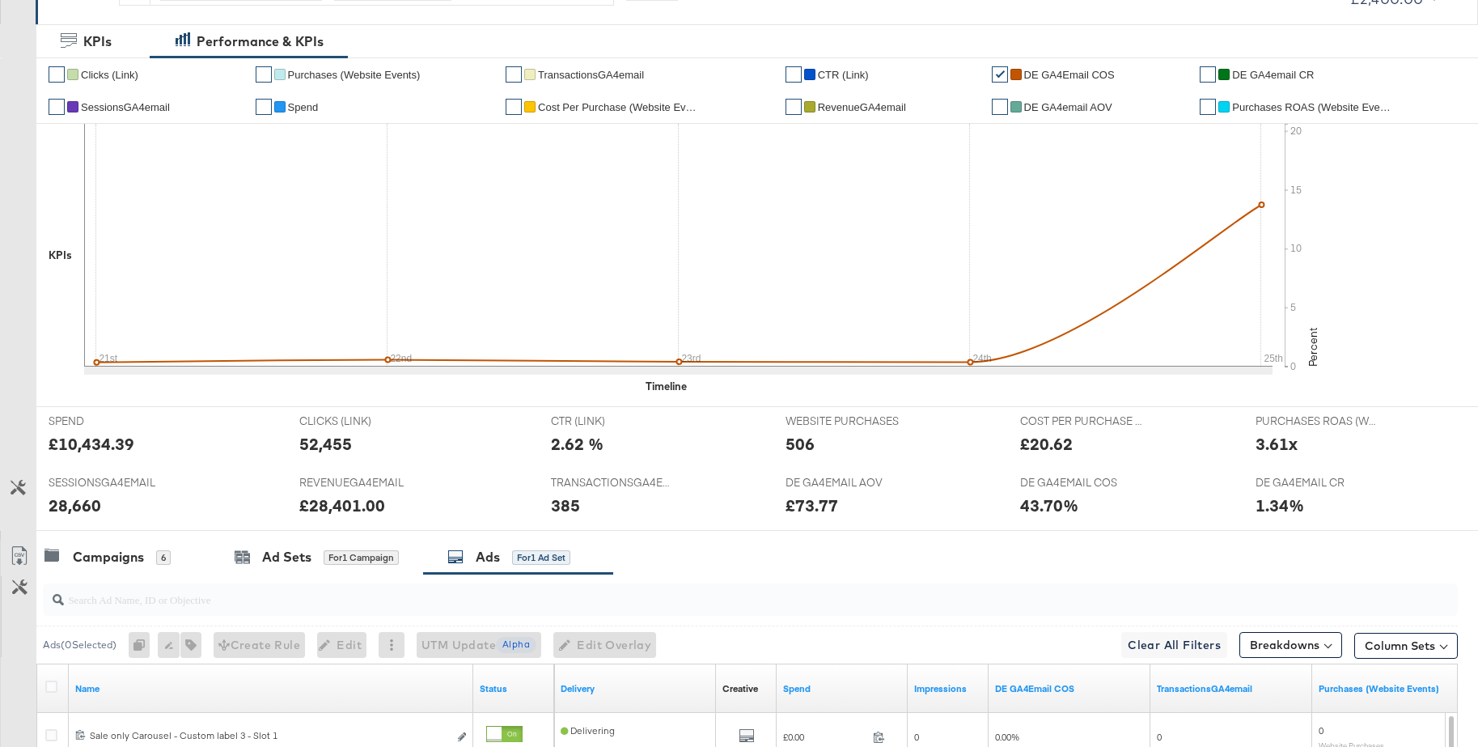
scroll to position [0, 0]
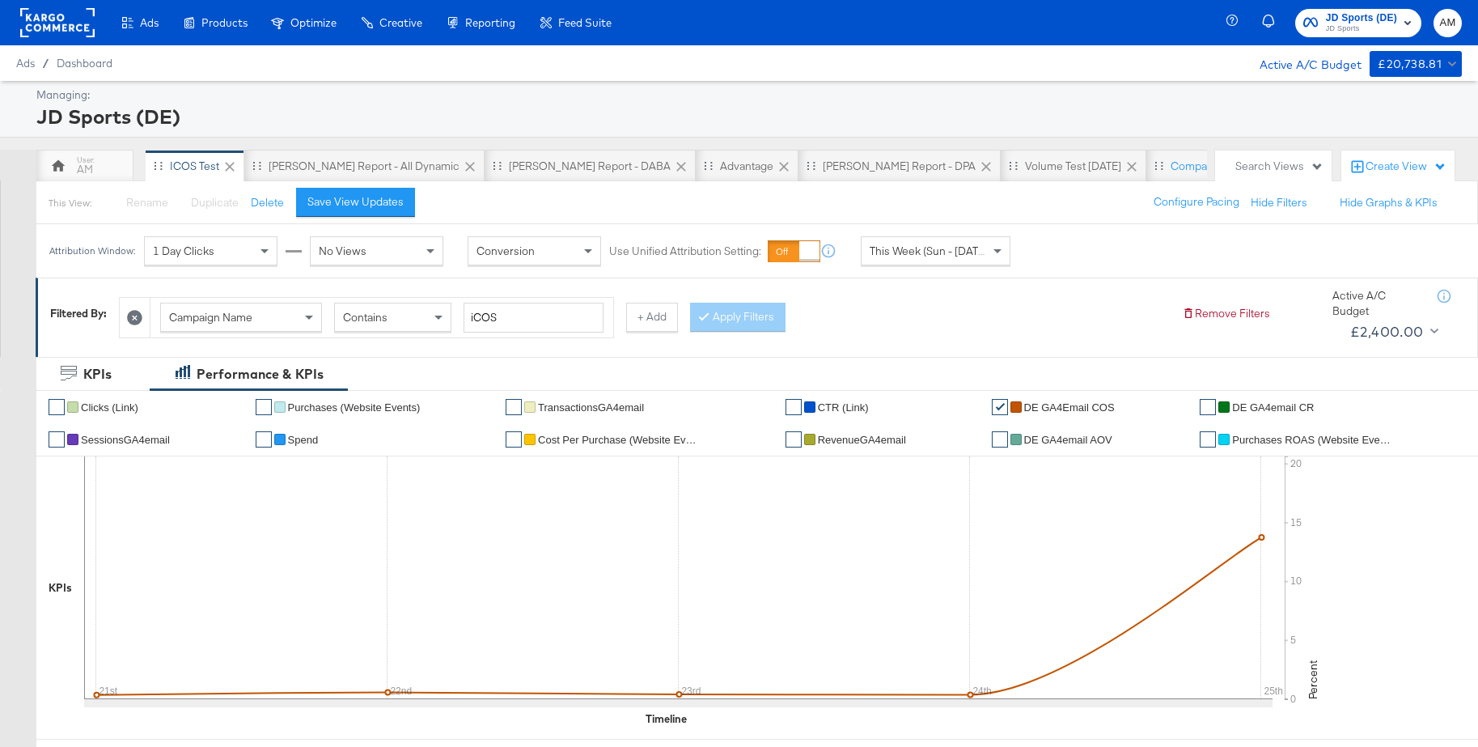
click at [46, 19] on rect at bounding box center [57, 22] width 74 height 29
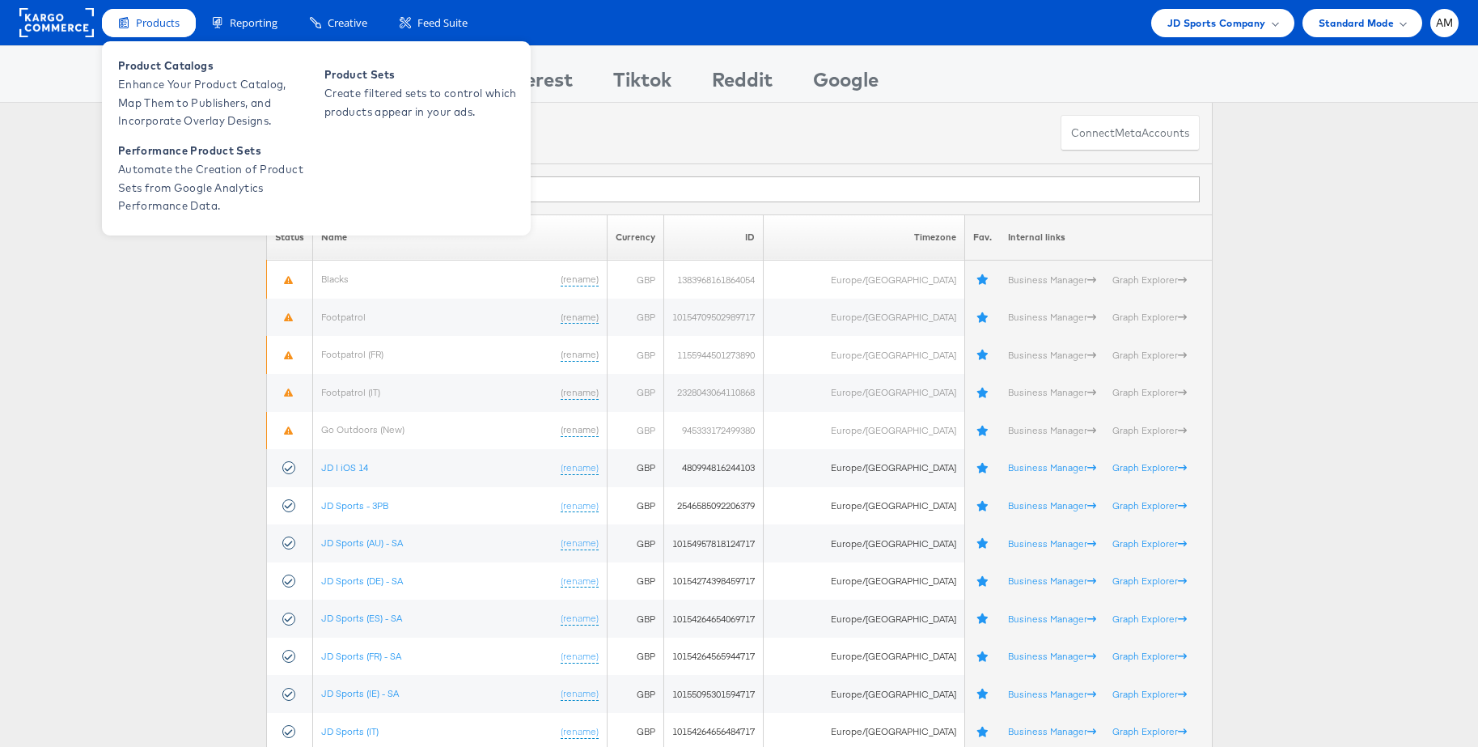
click at [143, 27] on span "Products" at bounding box center [158, 22] width 44 height 15
click at [156, 73] on span "Product Catalogs" at bounding box center [215, 66] width 194 height 19
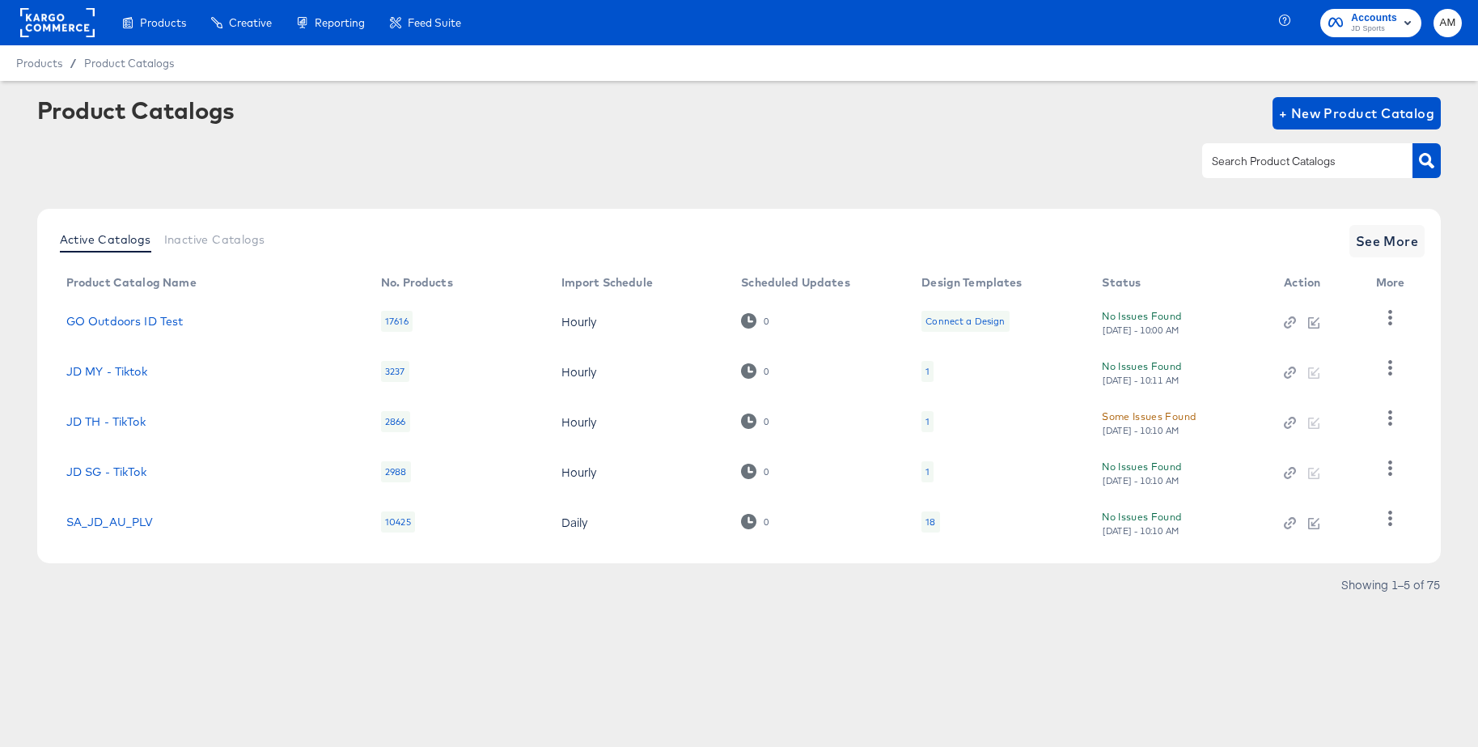
click at [1257, 167] on input "text" at bounding box center [1295, 161] width 172 height 19
type input "de - m"
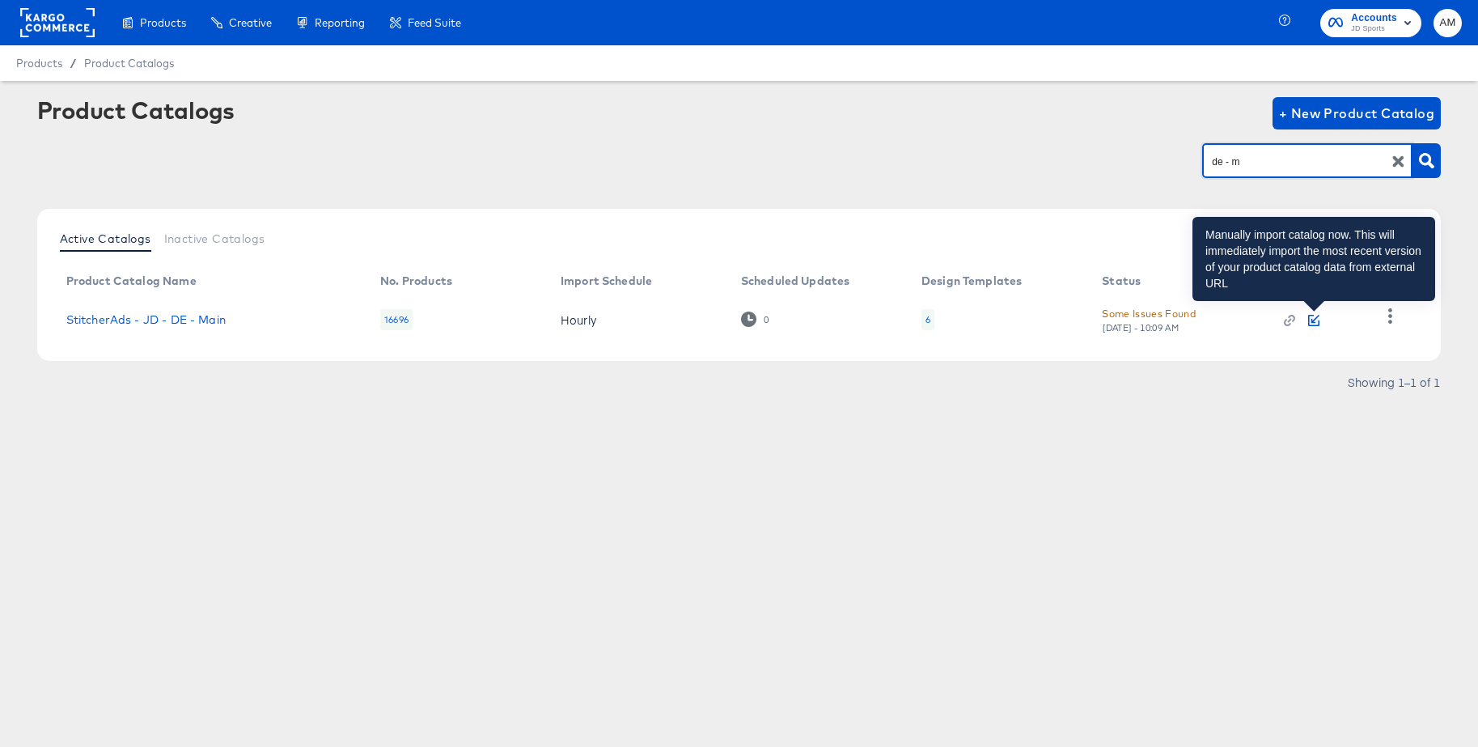
click at [1313, 318] on icon "button" at bounding box center [1313, 320] width 11 height 11
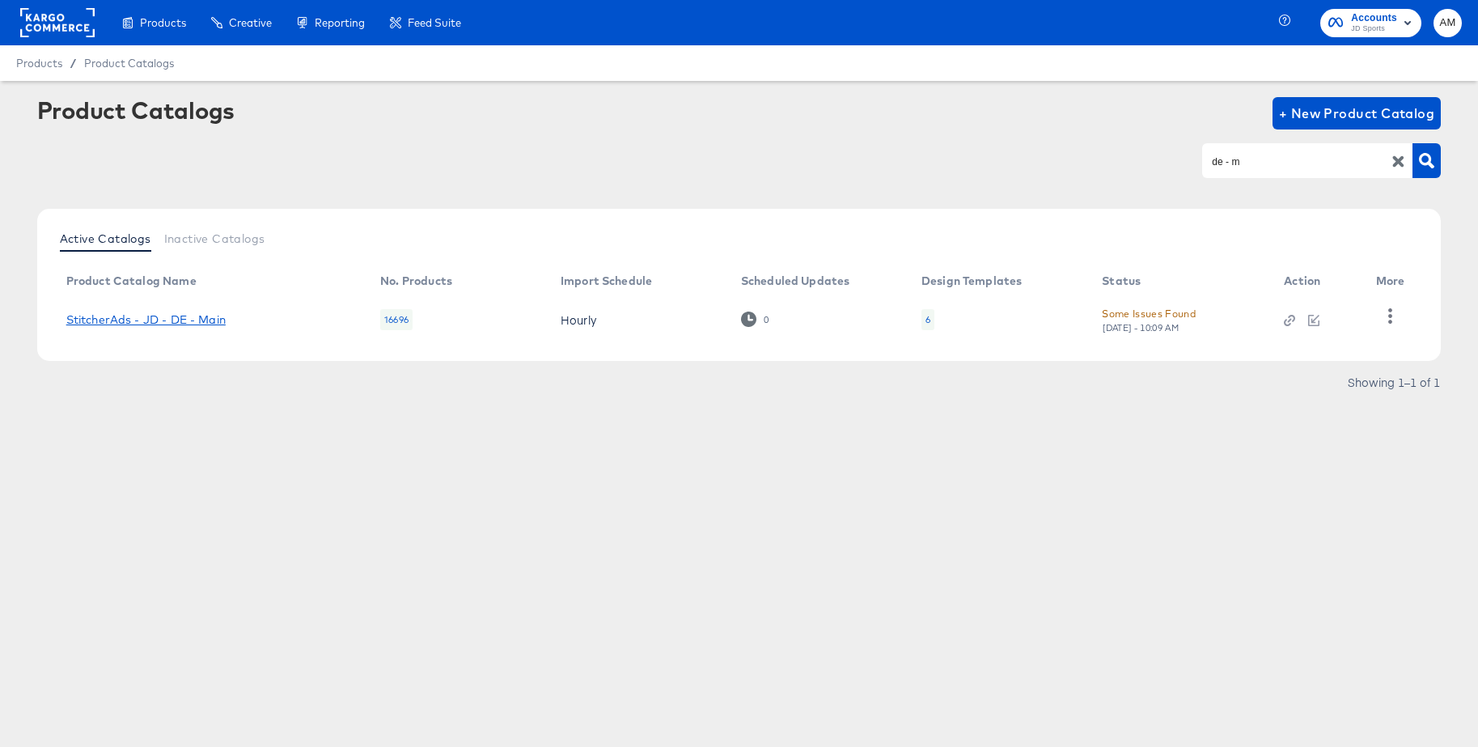
click at [184, 318] on link "StitcherAds - JD - DE - Main" at bounding box center [145, 319] width 159 height 13
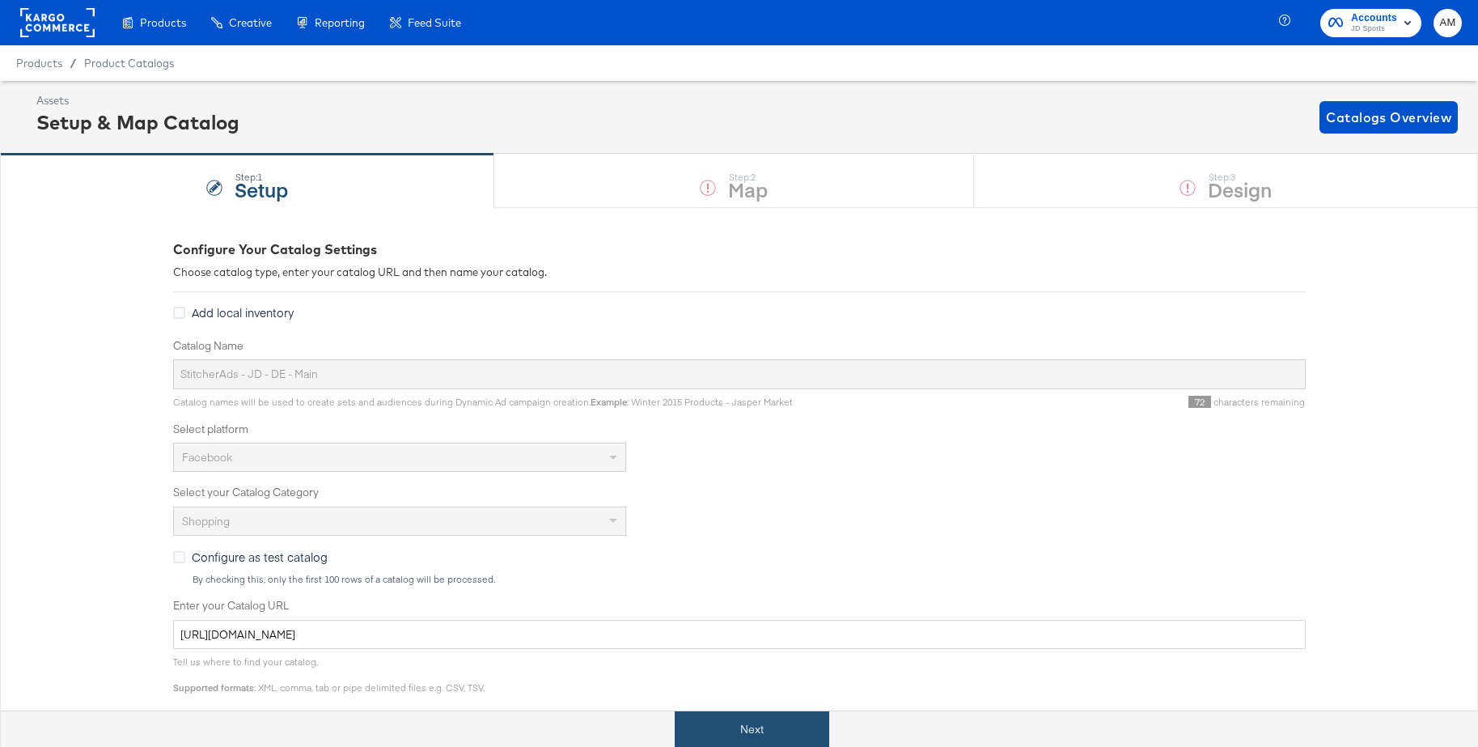
click at [747, 721] on button "Next" at bounding box center [752, 729] width 155 height 36
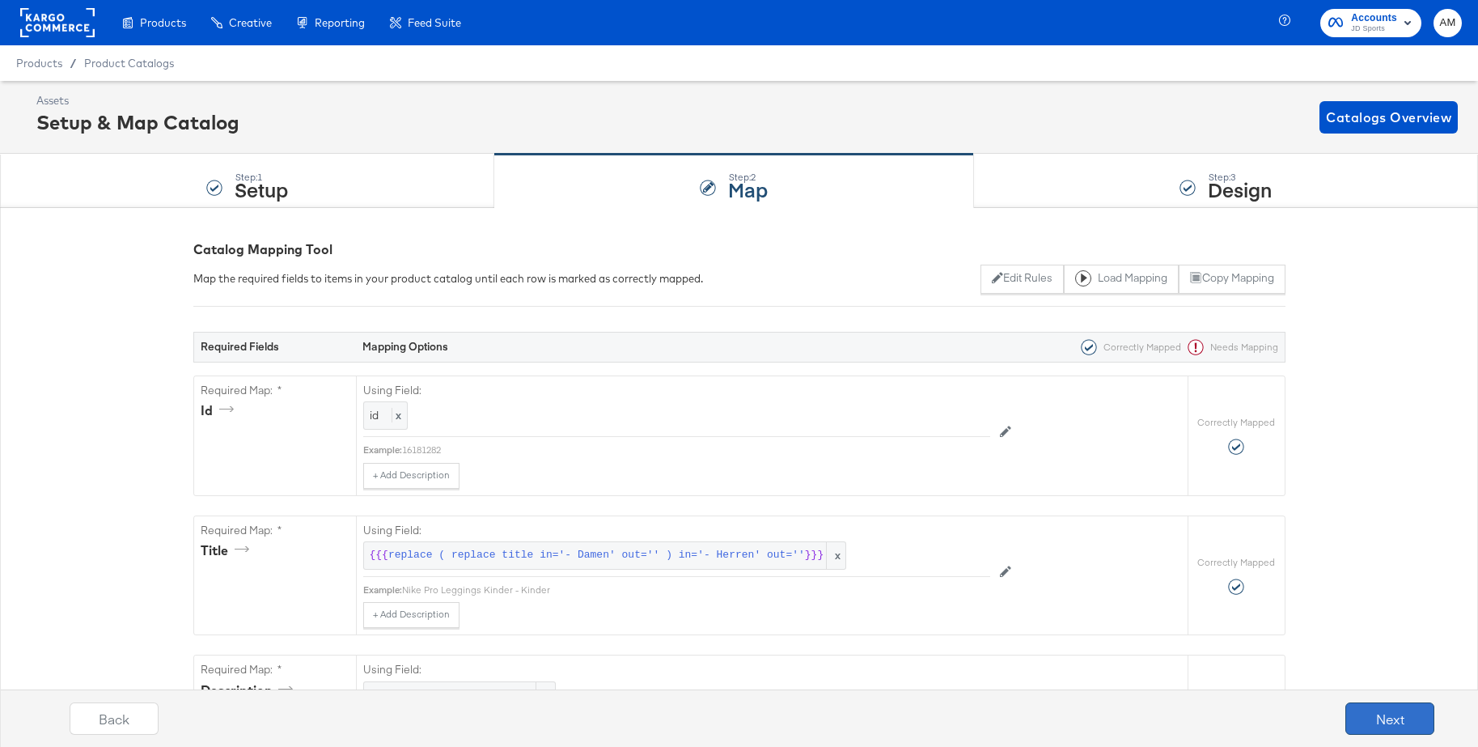
click at [1372, 714] on button "Next" at bounding box center [1389, 718] width 89 height 32
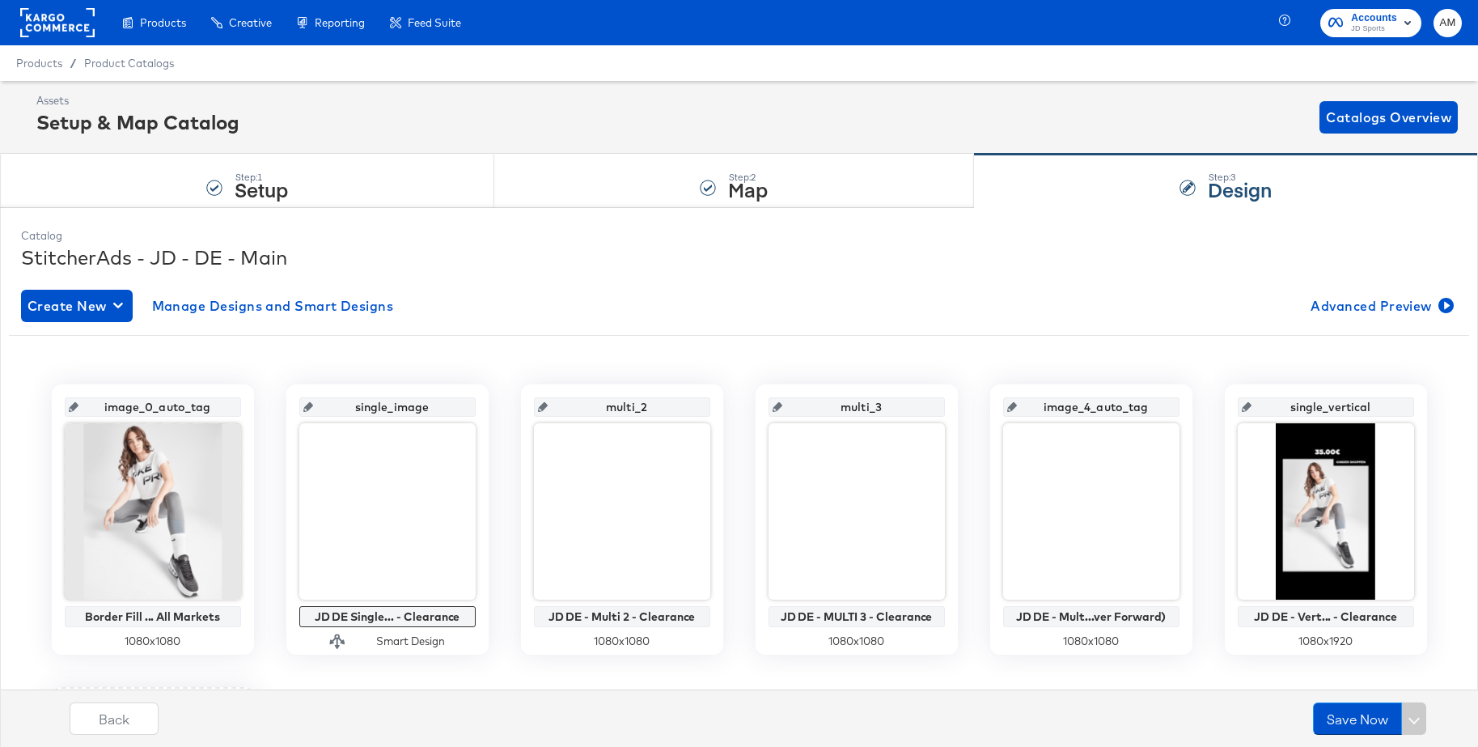
click at [32, 15] on rect at bounding box center [57, 22] width 74 height 29
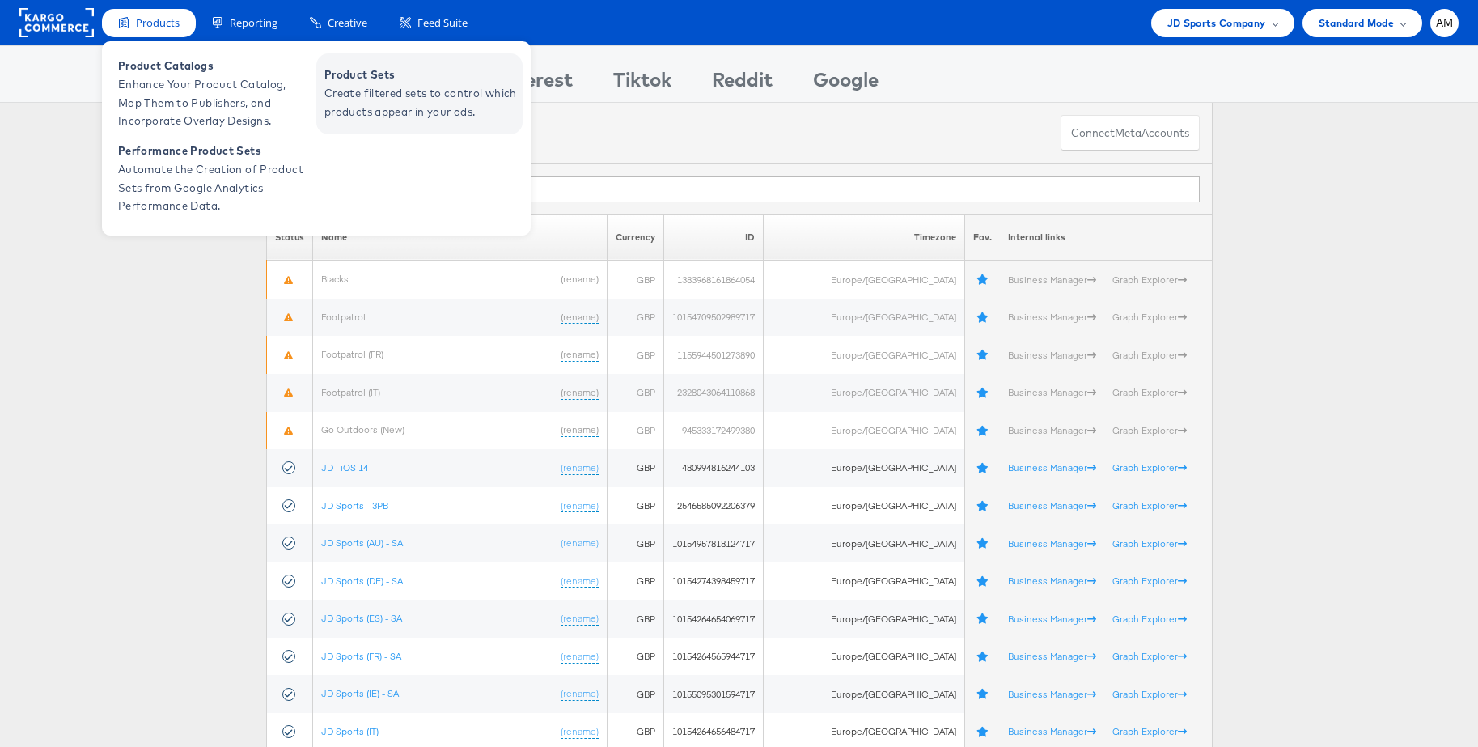
click at [370, 88] on span "Create filtered sets to control which products appear in your ads." at bounding box center [421, 102] width 194 height 37
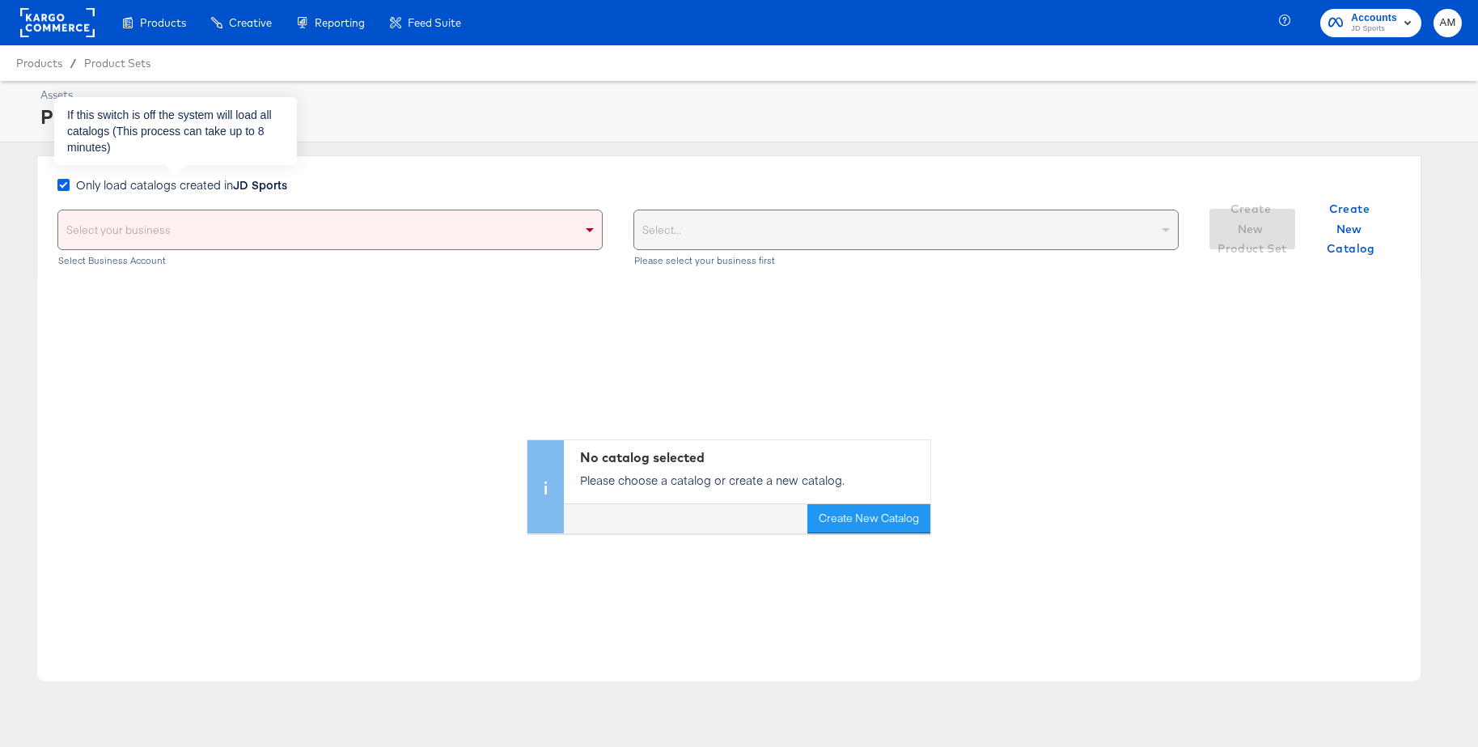
click at [61, 185] on icon at bounding box center [63, 185] width 12 height 12
click at [0, 0] on input "Only load catalogs created in JD Sports" at bounding box center [0, 0] width 0 height 0
click at [101, 231] on div "Select your business" at bounding box center [330, 229] width 544 height 39
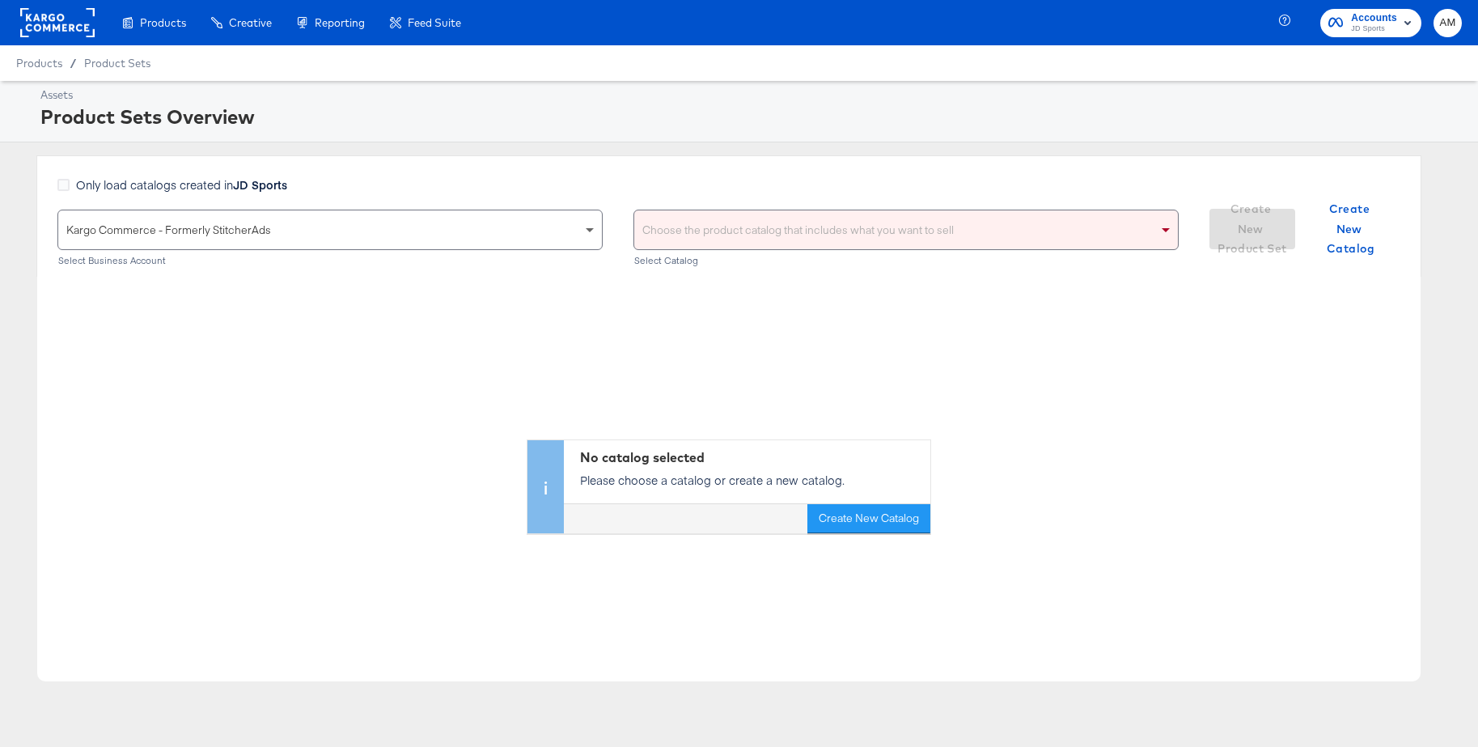
drag, startPoint x: 102, startPoint y: 263, endPoint x: 591, endPoint y: 236, distance: 490.2
click at [668, 239] on div "Choose the product catalog that includes what you want to sell" at bounding box center [906, 229] width 544 height 39
type input "de"
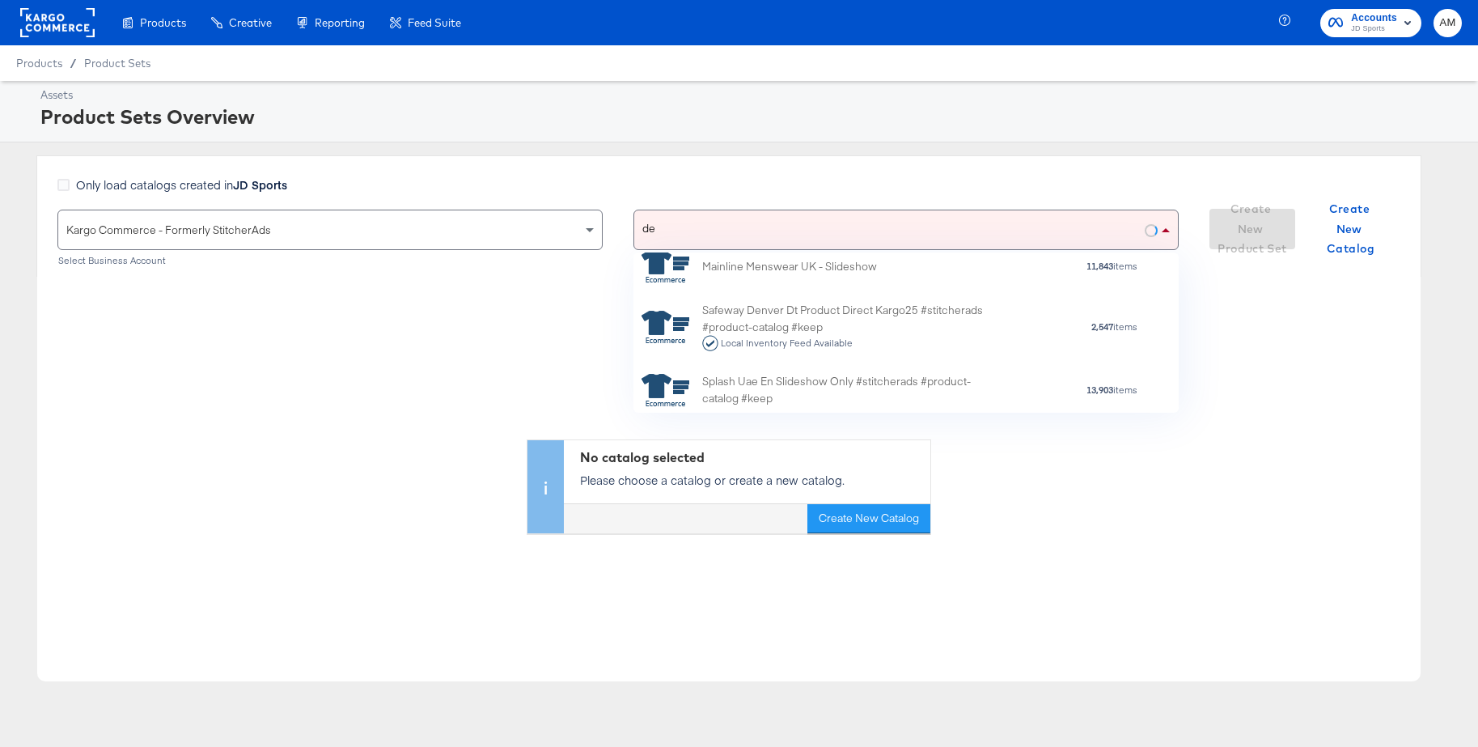
scroll to position [773, 0]
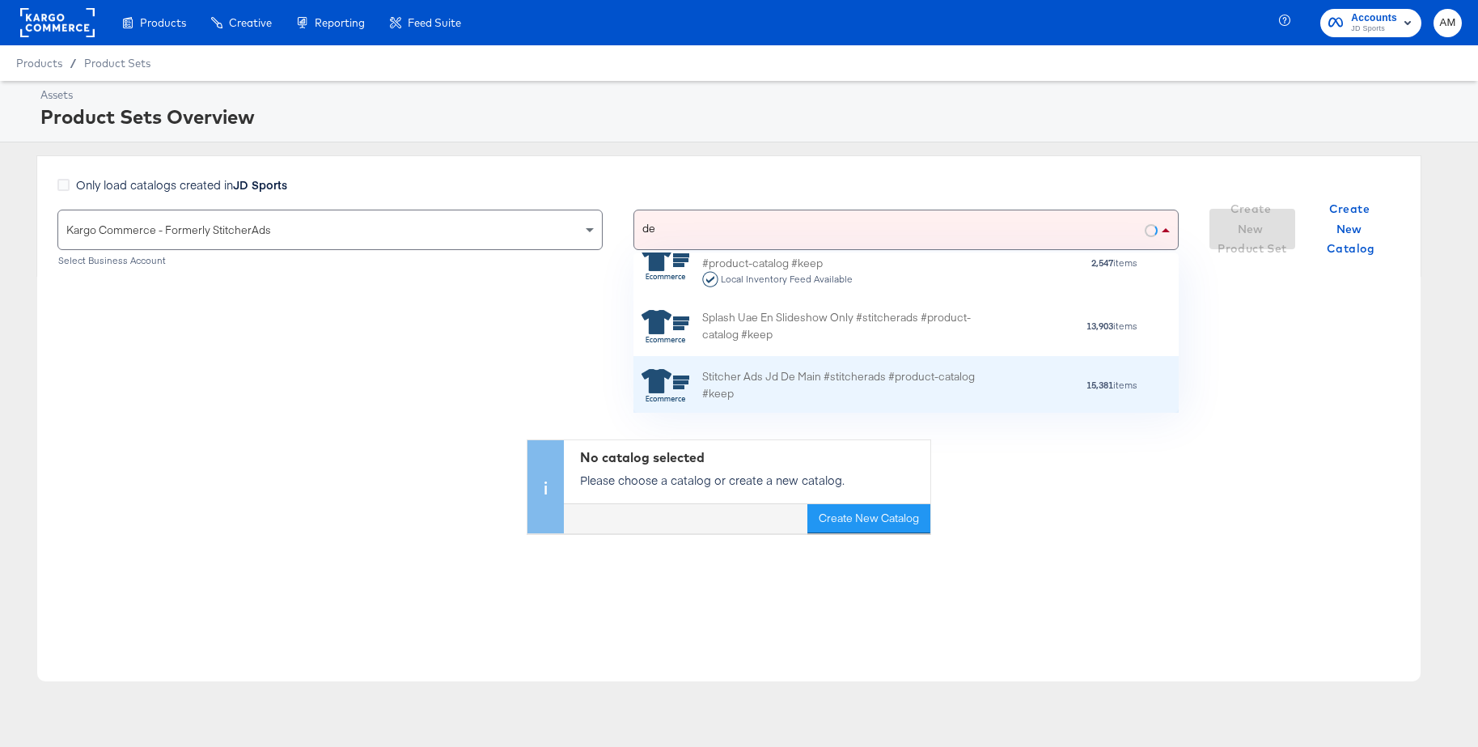
click at [791, 381] on div "Stitcher Ads Jd De Main #stitcherads #product-catalog #keep" at bounding box center [843, 385] width 283 height 34
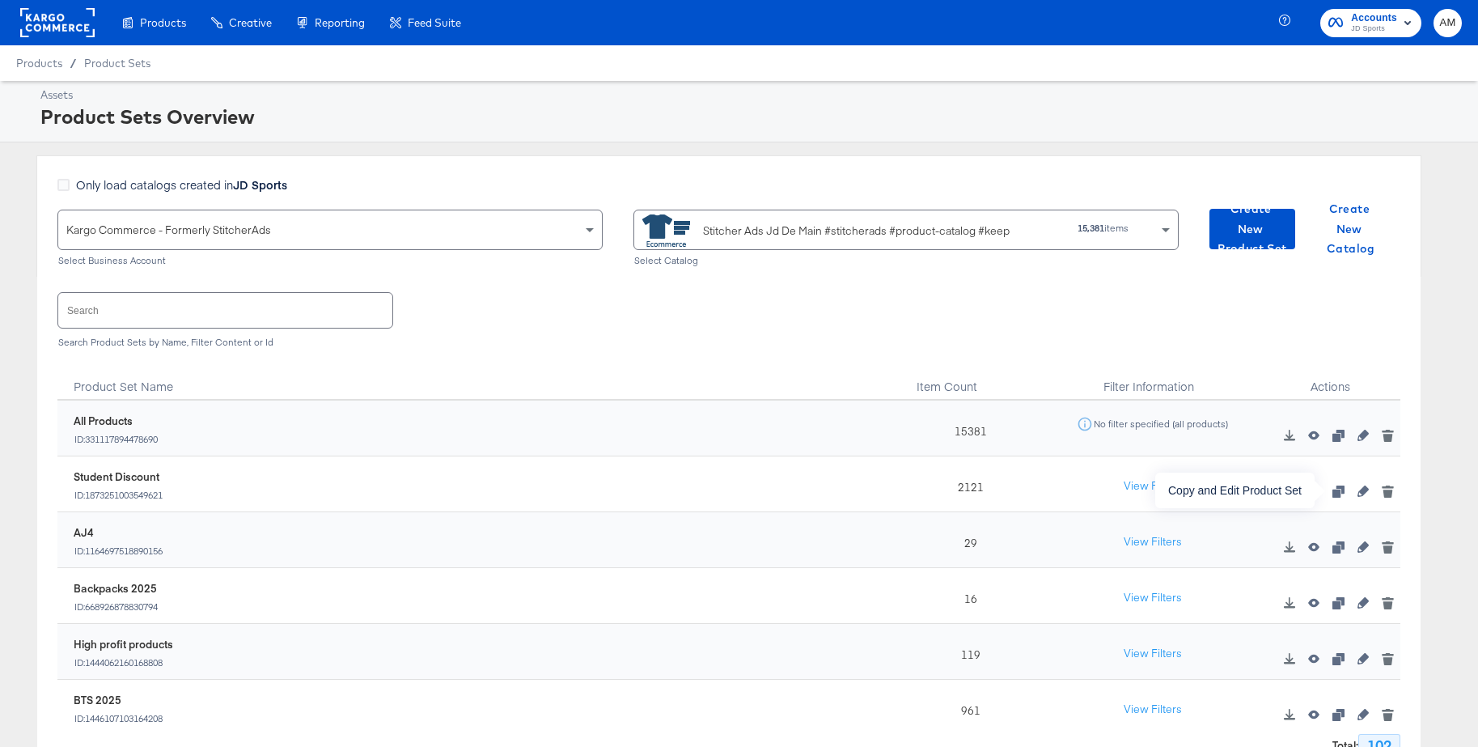
click at [1339, 493] on icon "button" at bounding box center [1337, 490] width 11 height 11
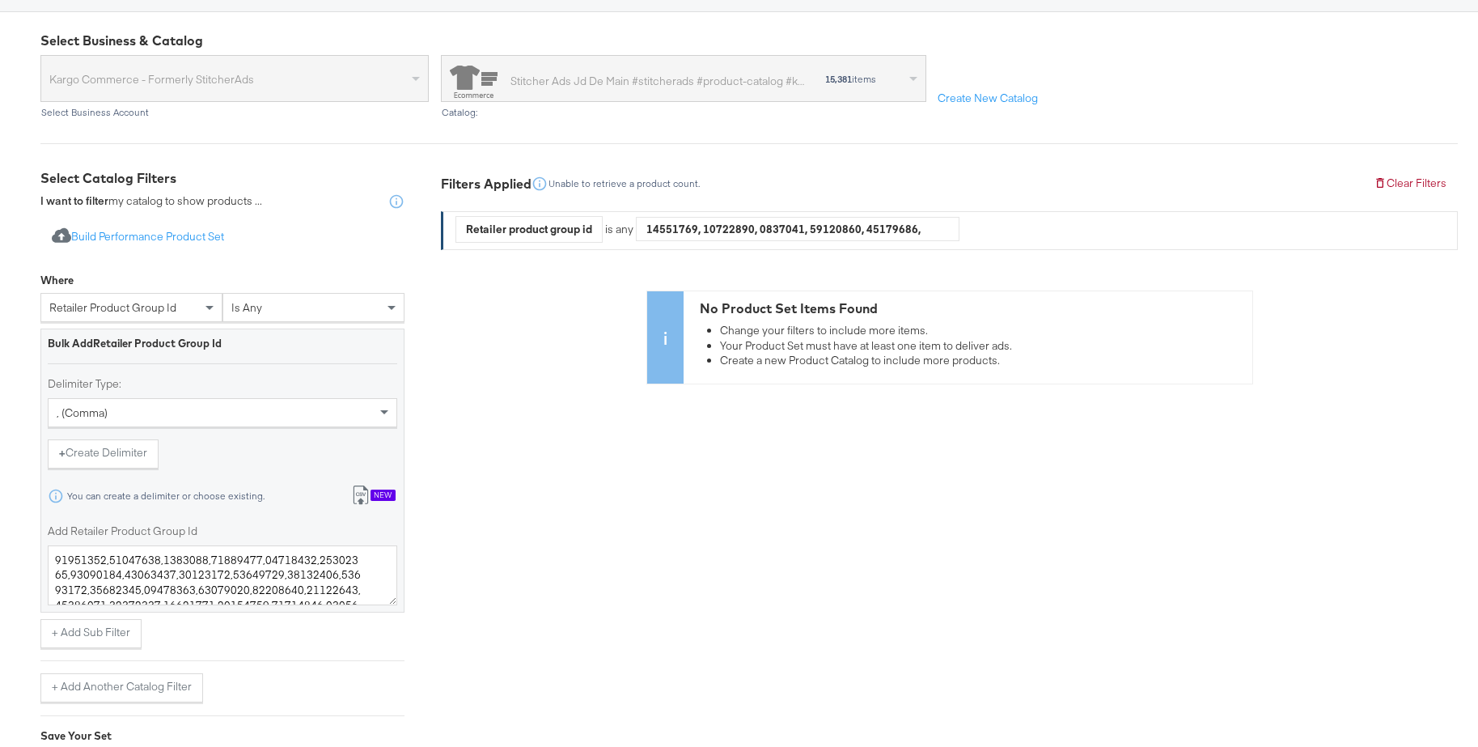
scroll to position [202, 0]
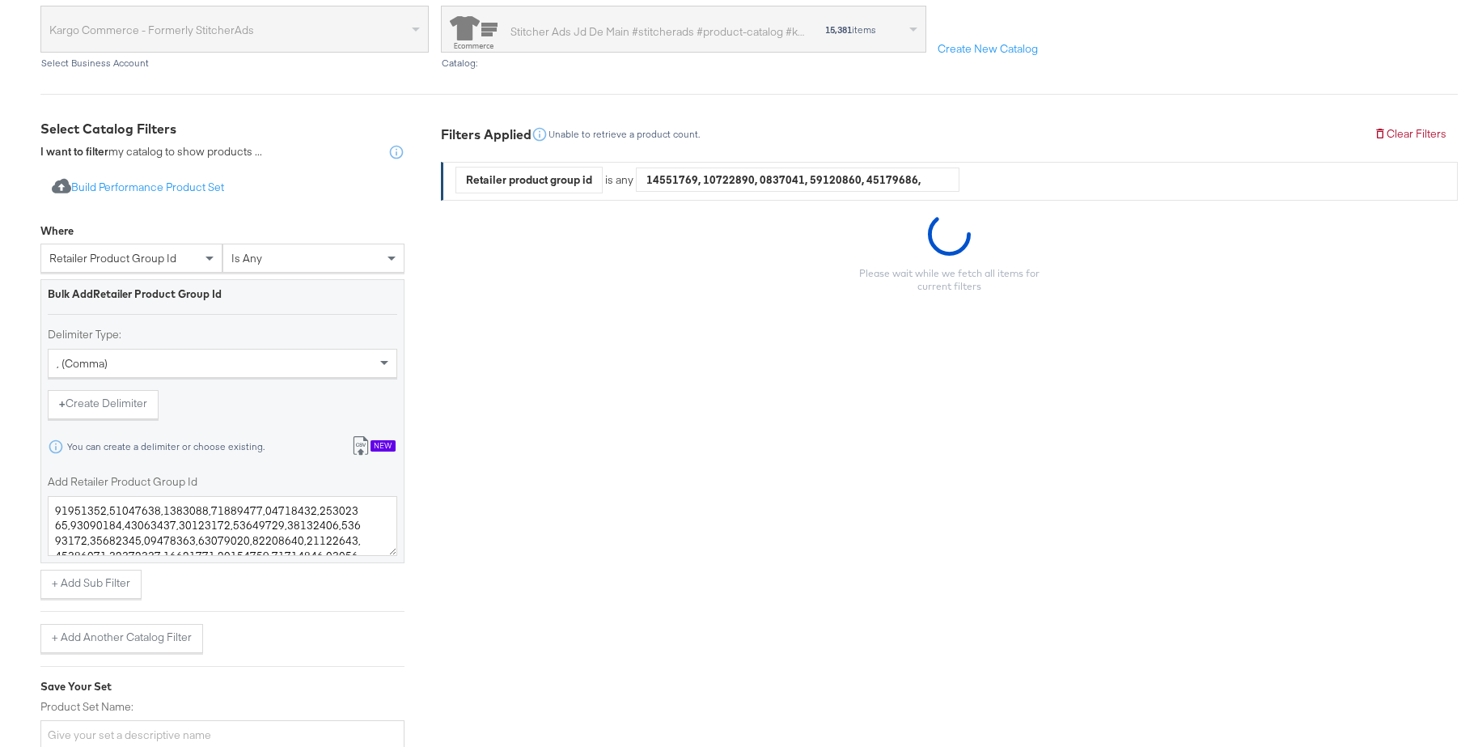
click at [386, 450] on div "New" at bounding box center [383, 445] width 25 height 11
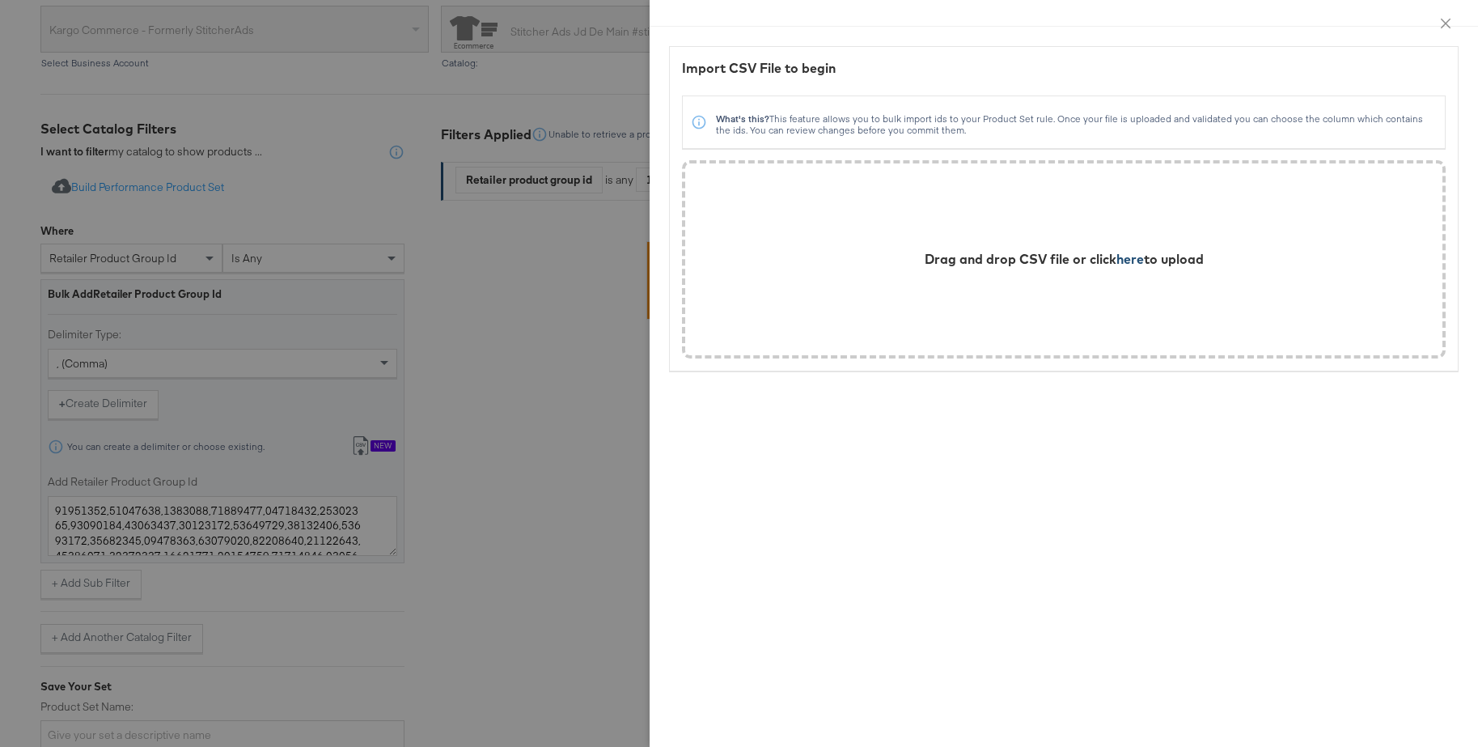
click at [1133, 265] on span "here" at bounding box center [1130, 259] width 28 height 16
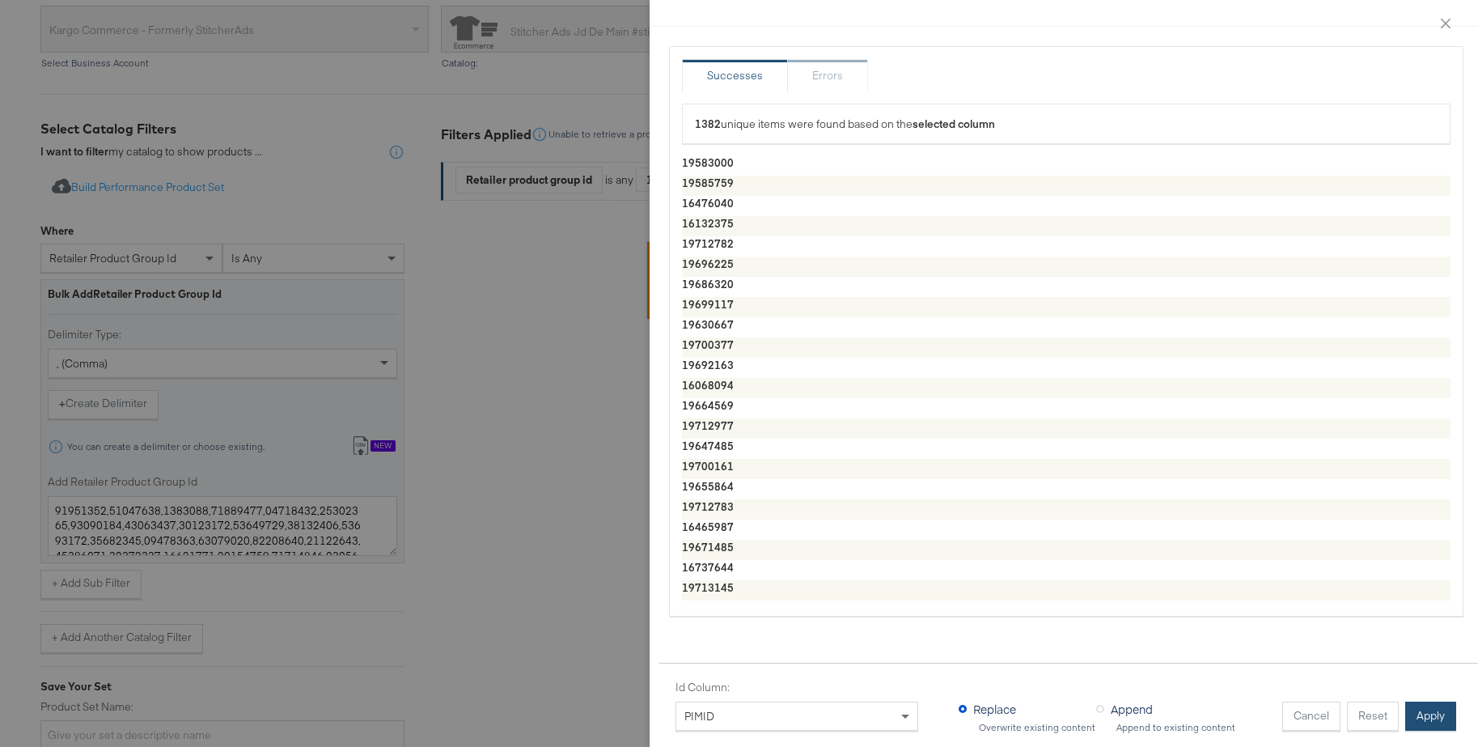
click at [1426, 714] on button "Apply" at bounding box center [1430, 715] width 51 height 29
type textarea "19583000,19585759,16476040,16132375,19712782,19696225,19686320,19699117,1963066…"
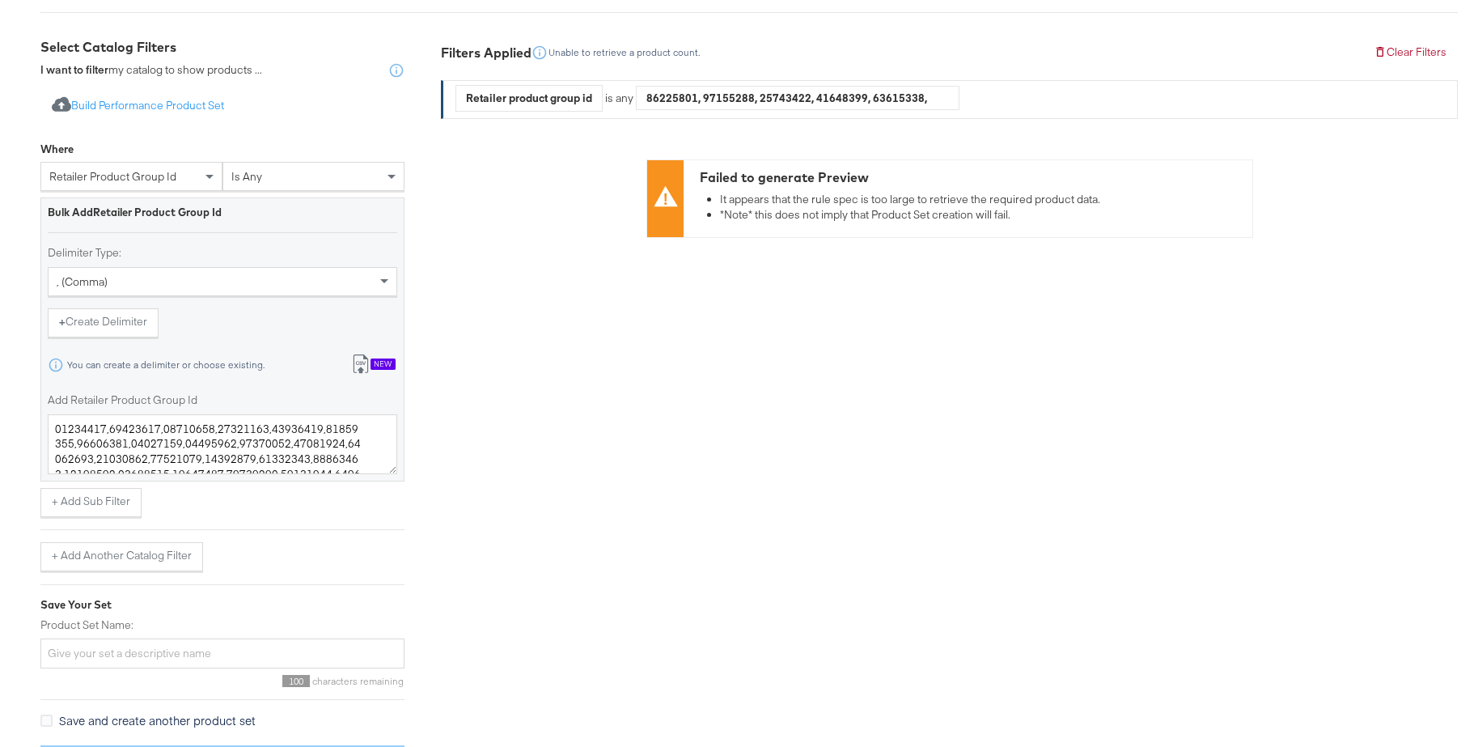
scroll to position [338, 0]
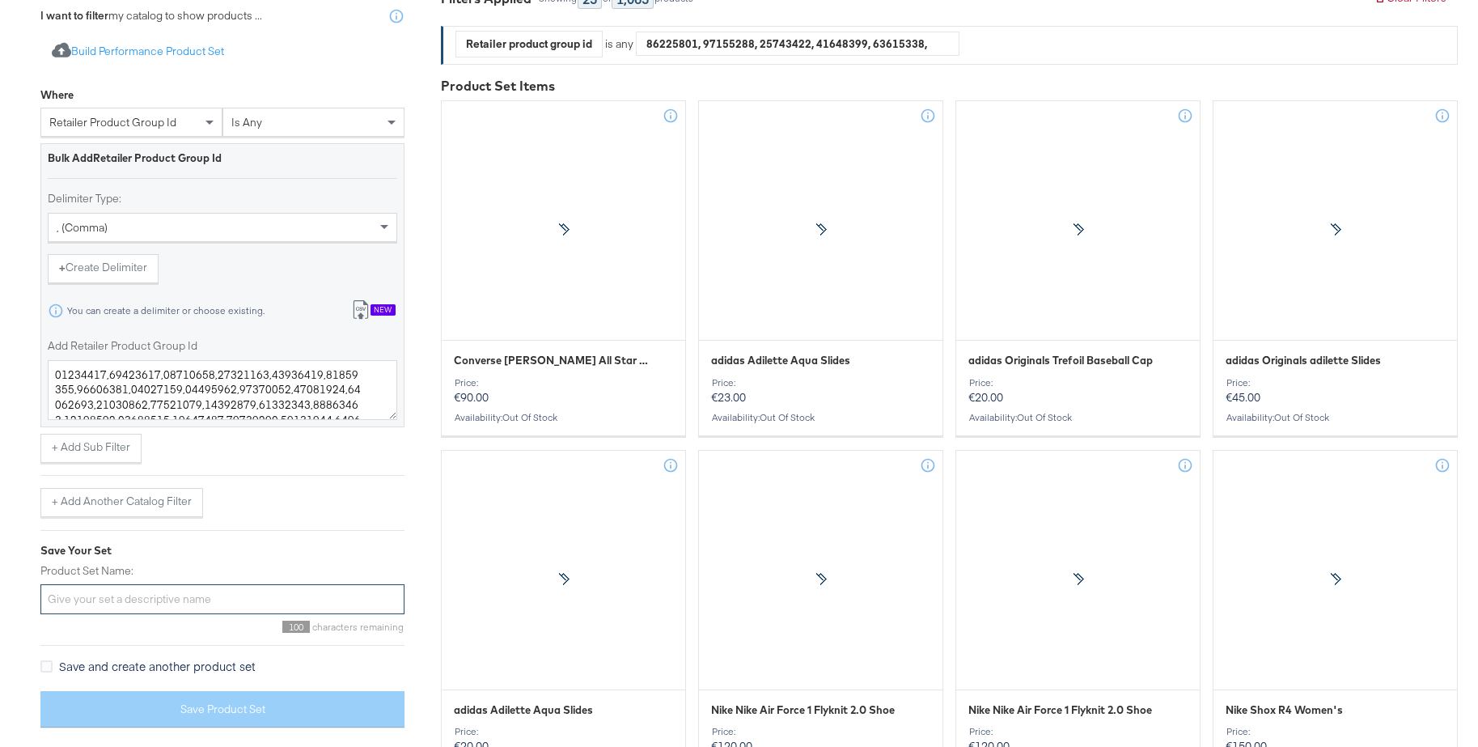
click at [143, 598] on input "Product Set Name:" at bounding box center [222, 599] width 364 height 30
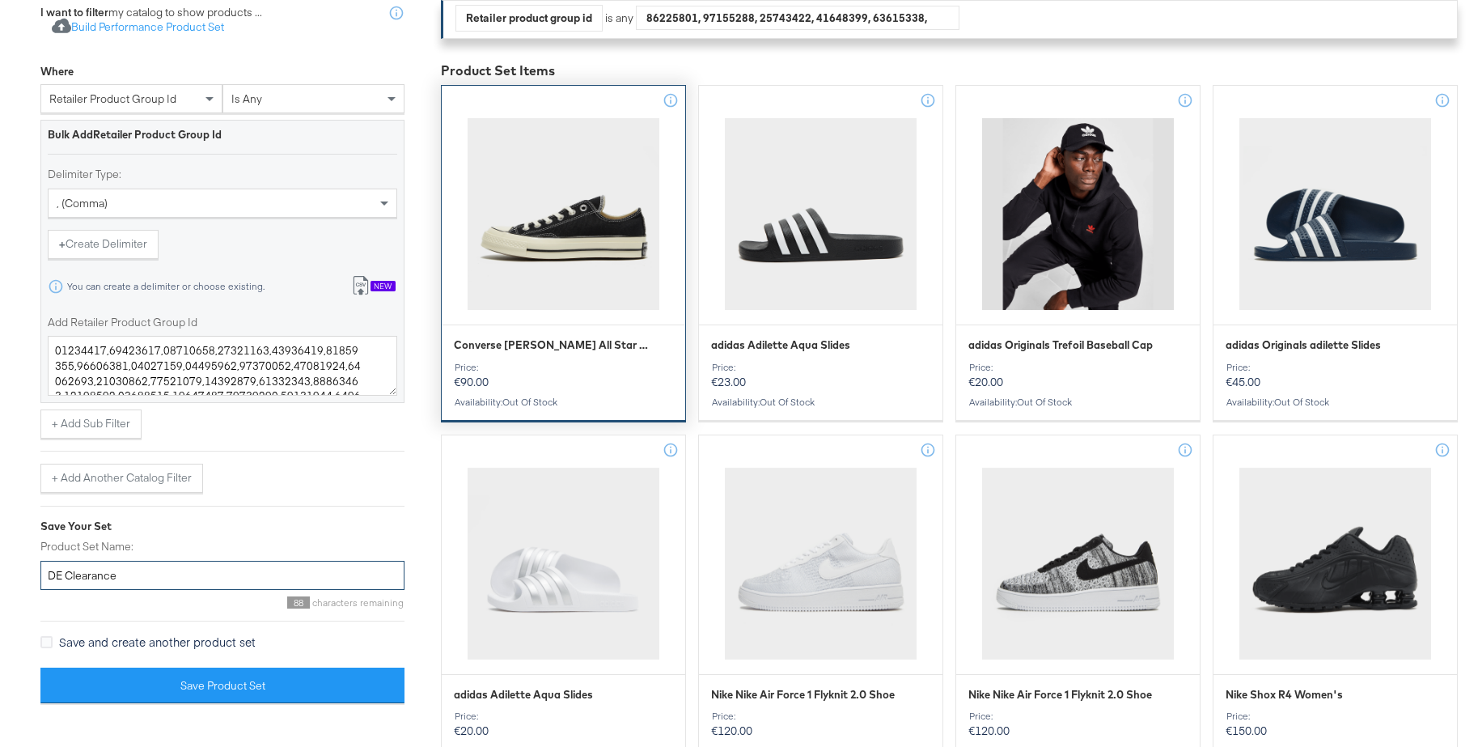
scroll to position [485, 0]
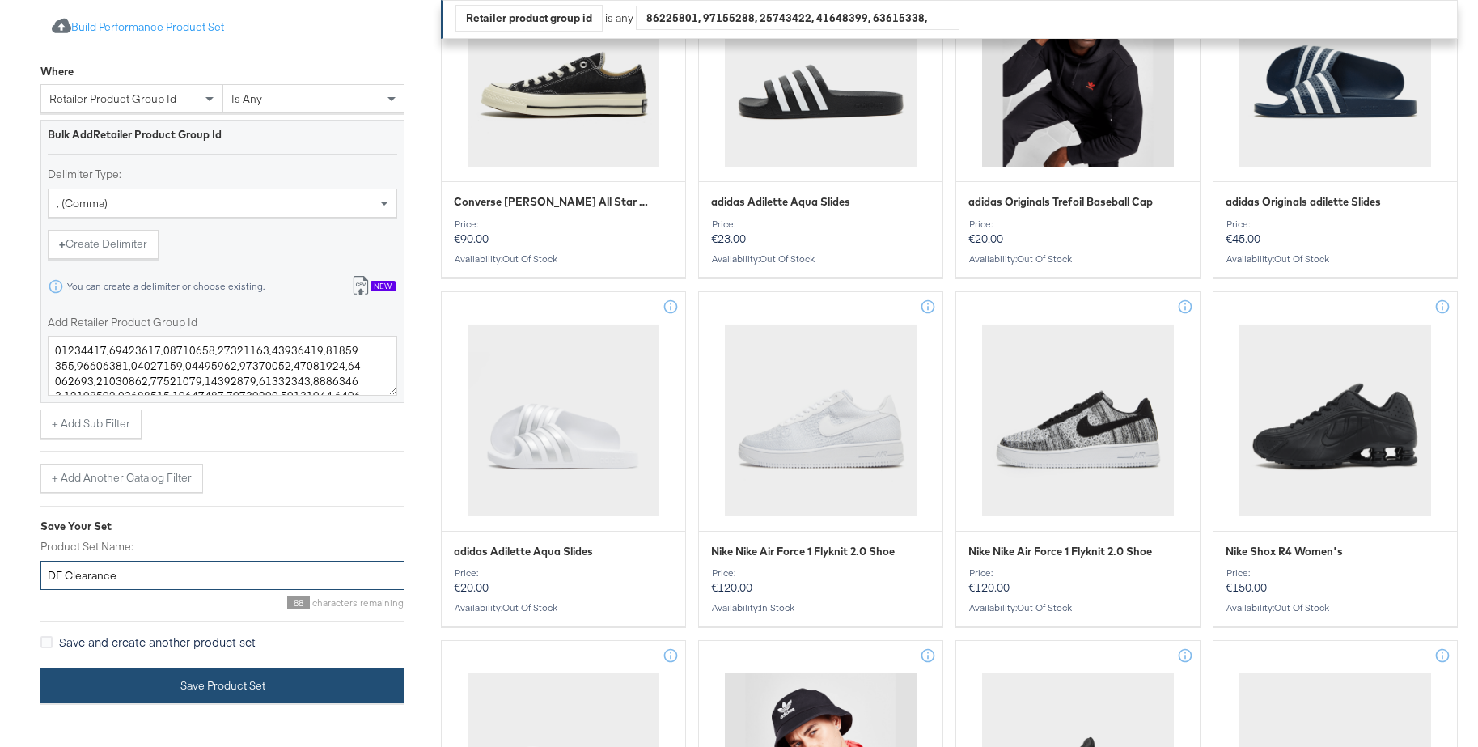
type input "DE Clearance"
click at [220, 677] on button "Save Product Set" at bounding box center [222, 685] width 364 height 36
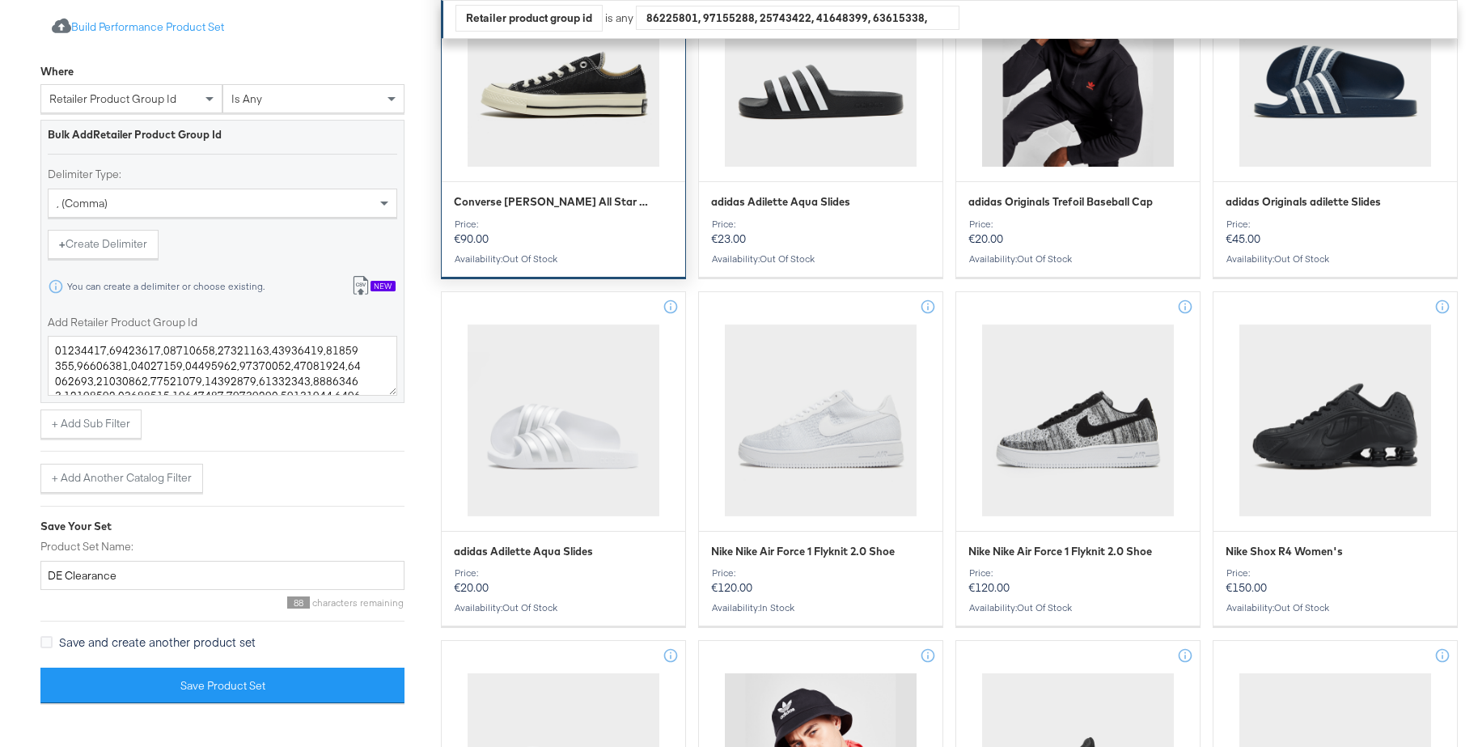
scroll to position [486, 0]
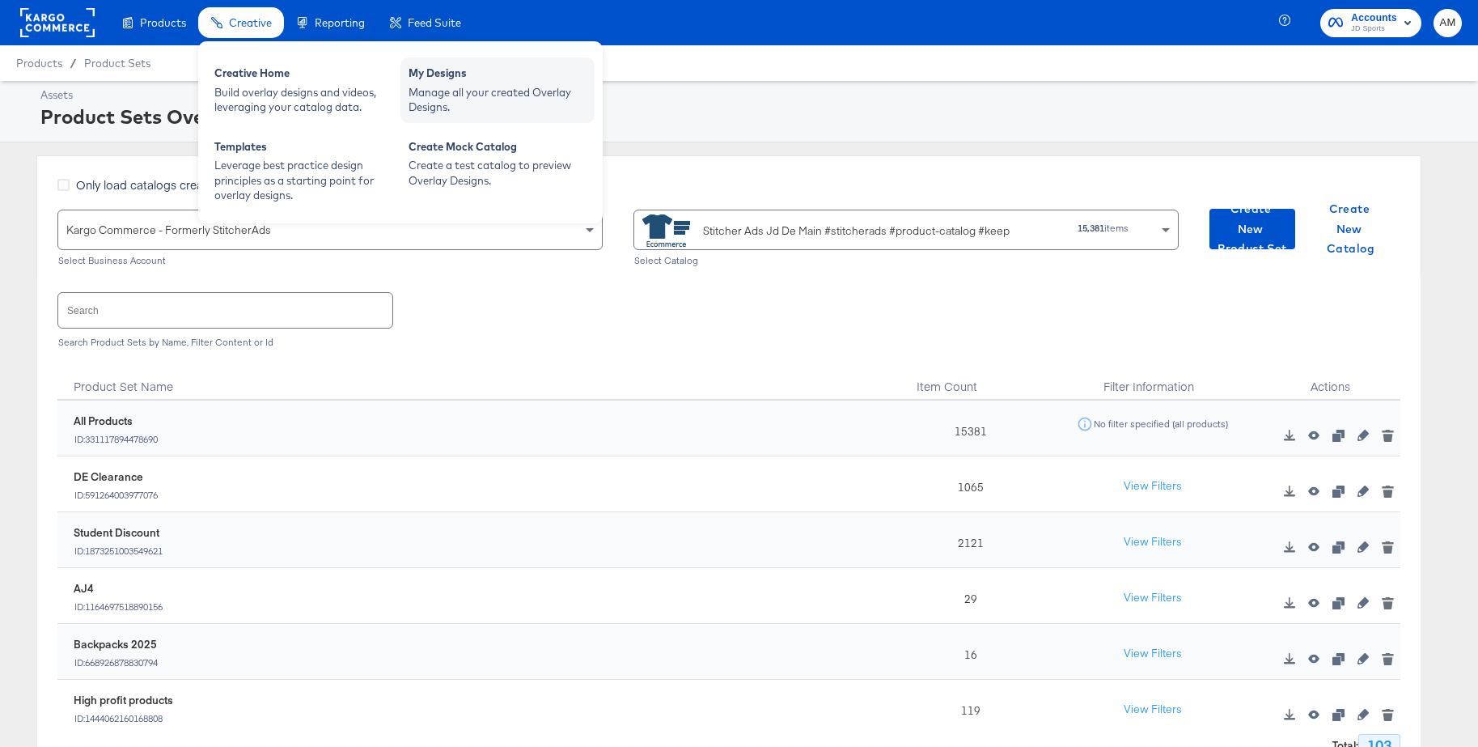
click at [457, 78] on div "My Designs" at bounding box center [498, 75] width 178 height 19
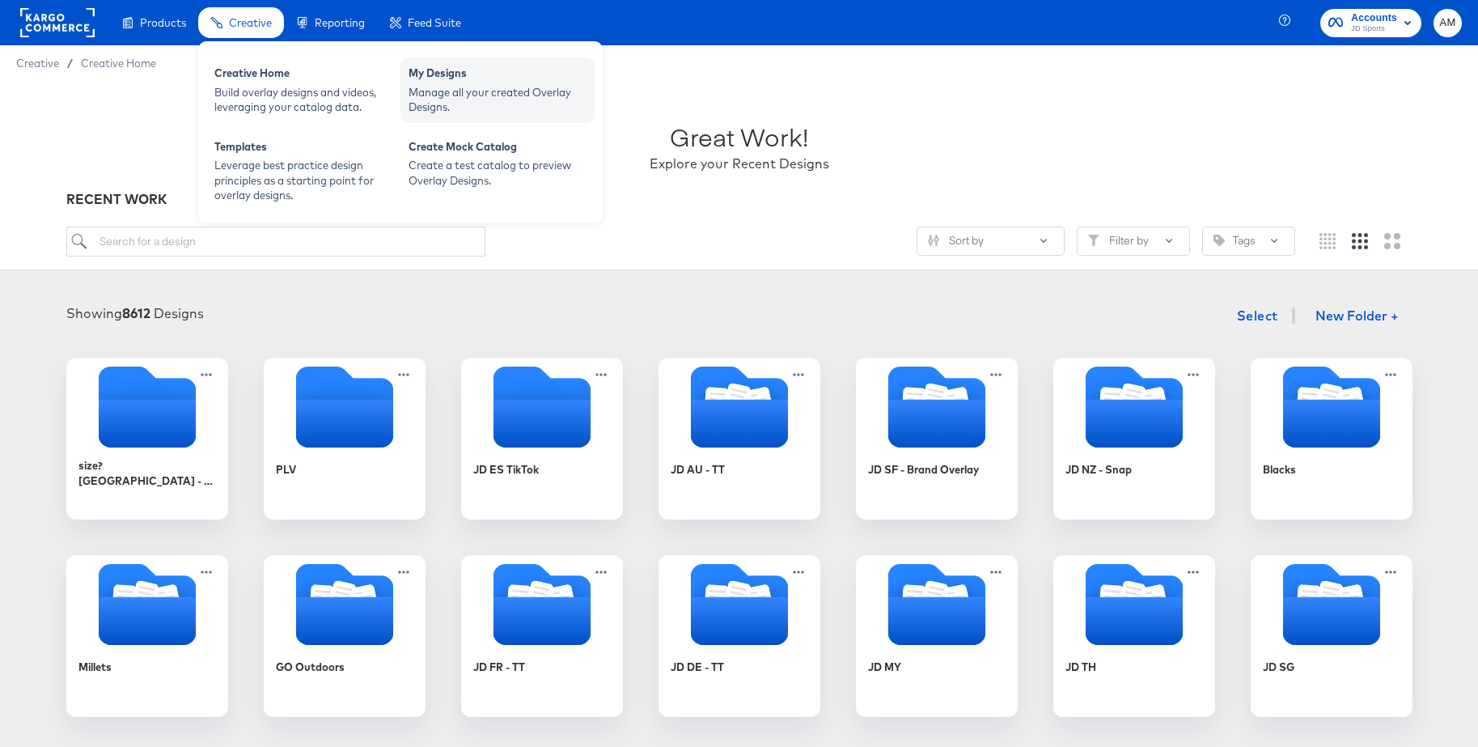
click at [477, 90] on div "Manage all your created Overlay Designs." at bounding box center [498, 100] width 178 height 30
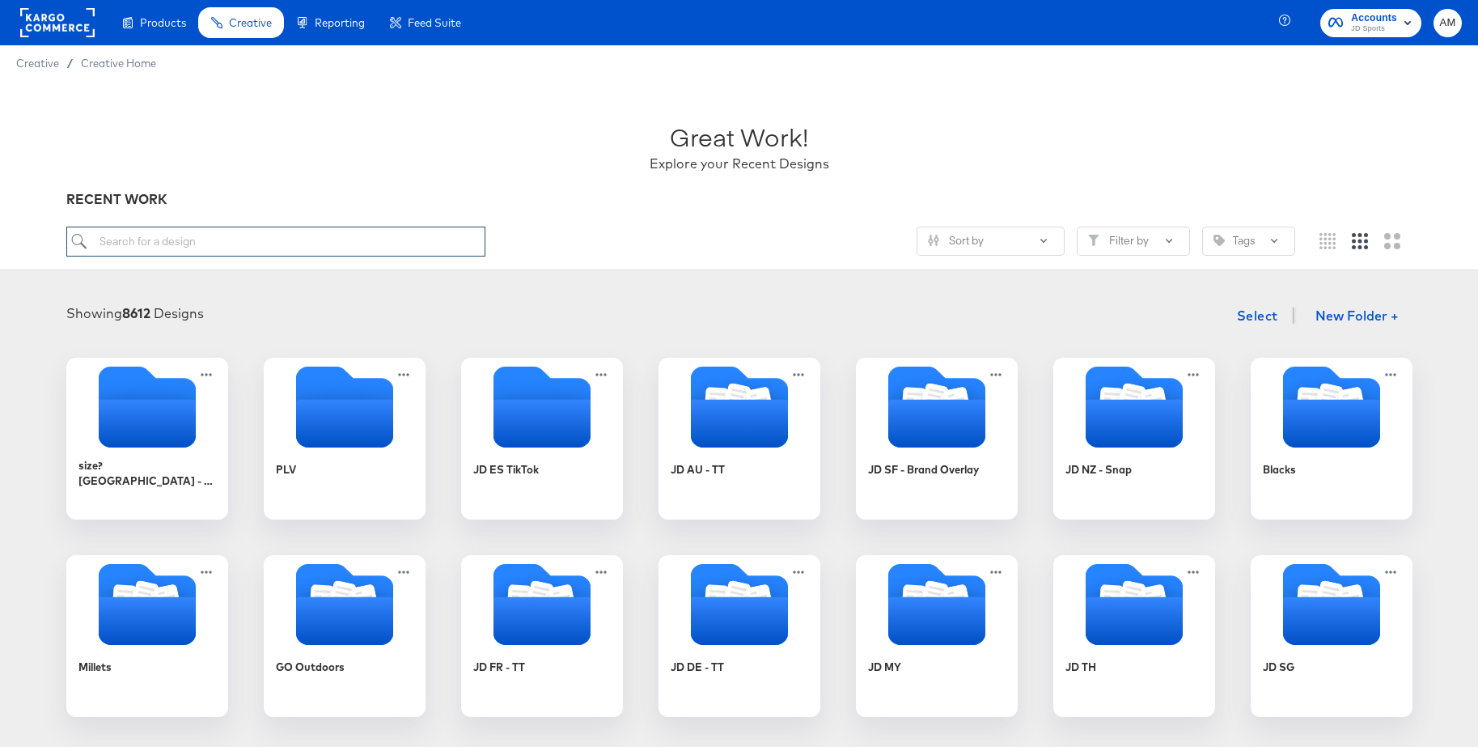
click at [177, 251] on input "search" at bounding box center [275, 242] width 419 height 30
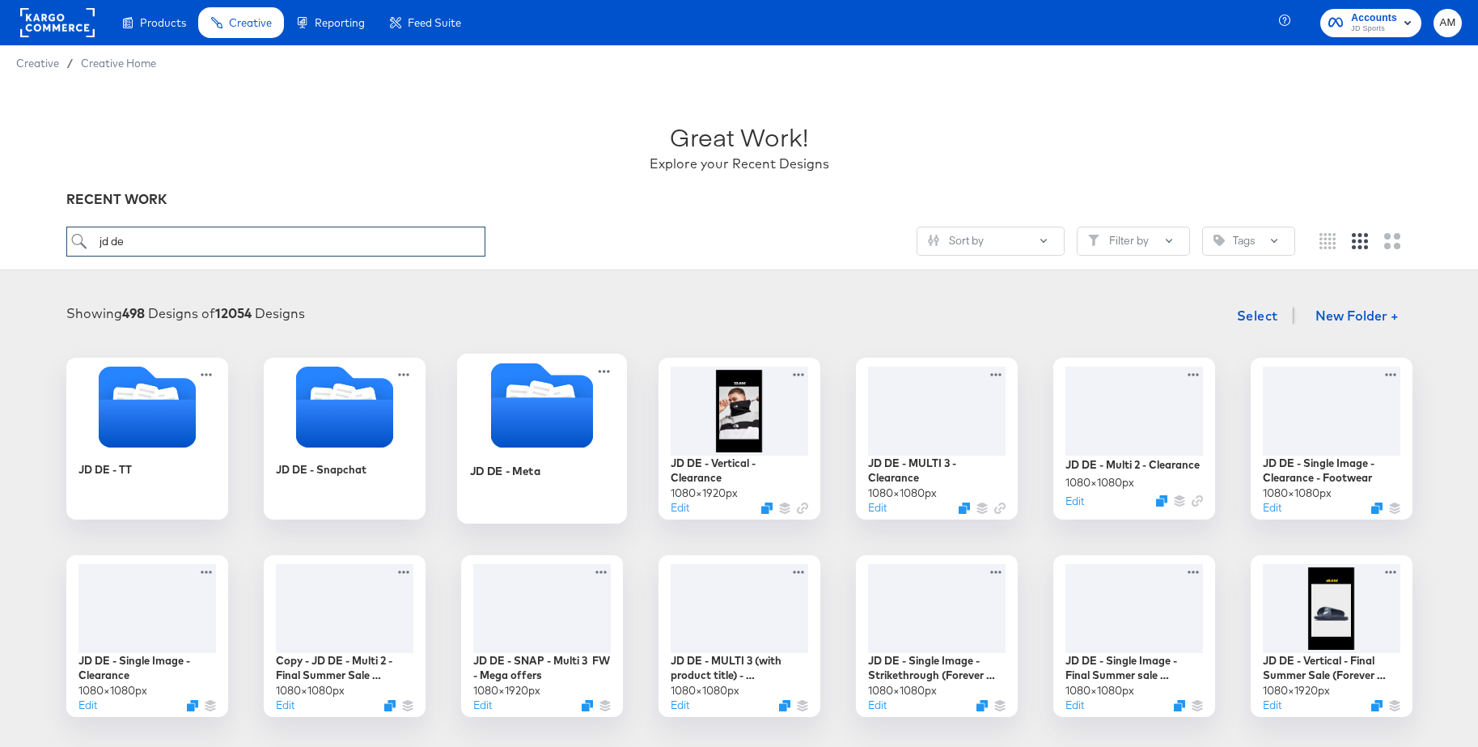
type input "jd de"
click at [564, 413] on icon "Folder" at bounding box center [541, 422] width 102 height 50
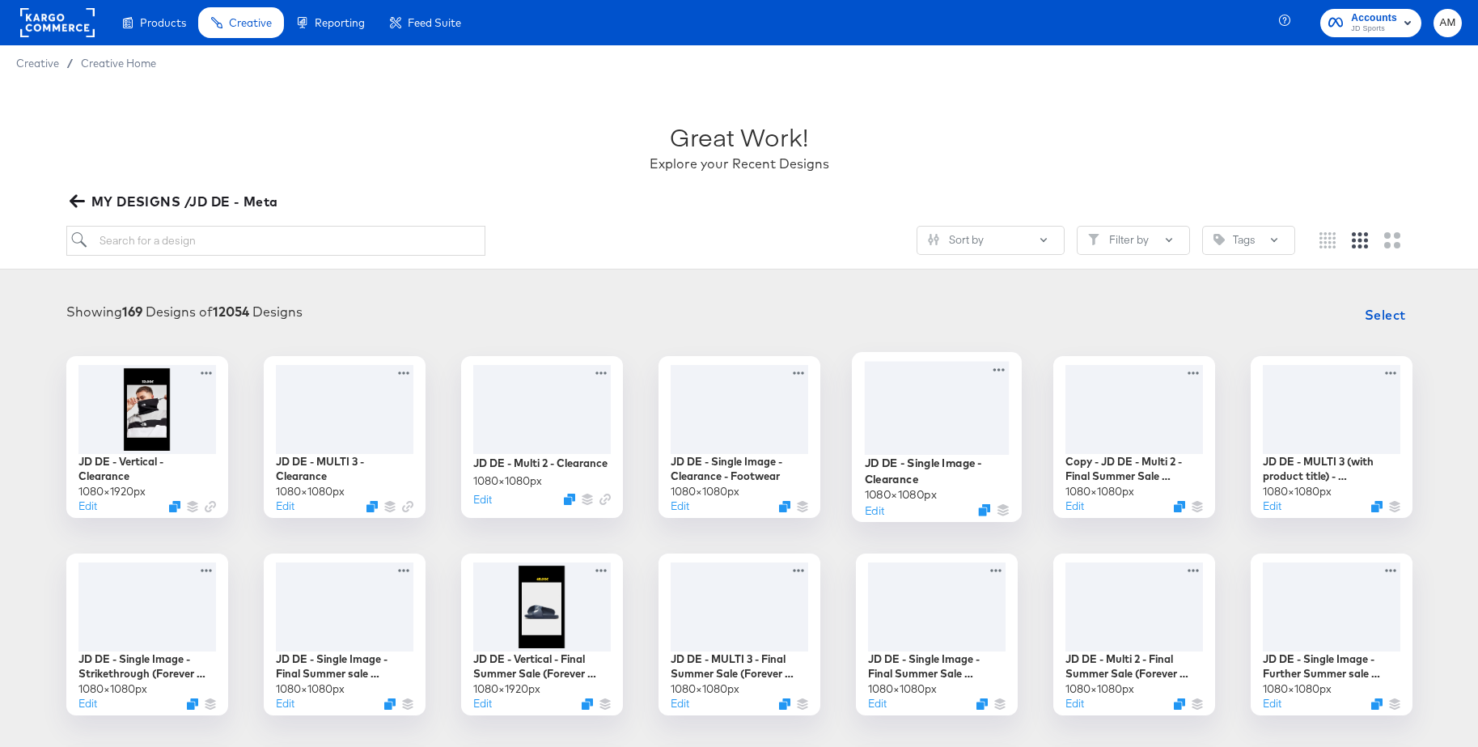
click at [915, 414] on div at bounding box center [936, 407] width 145 height 93
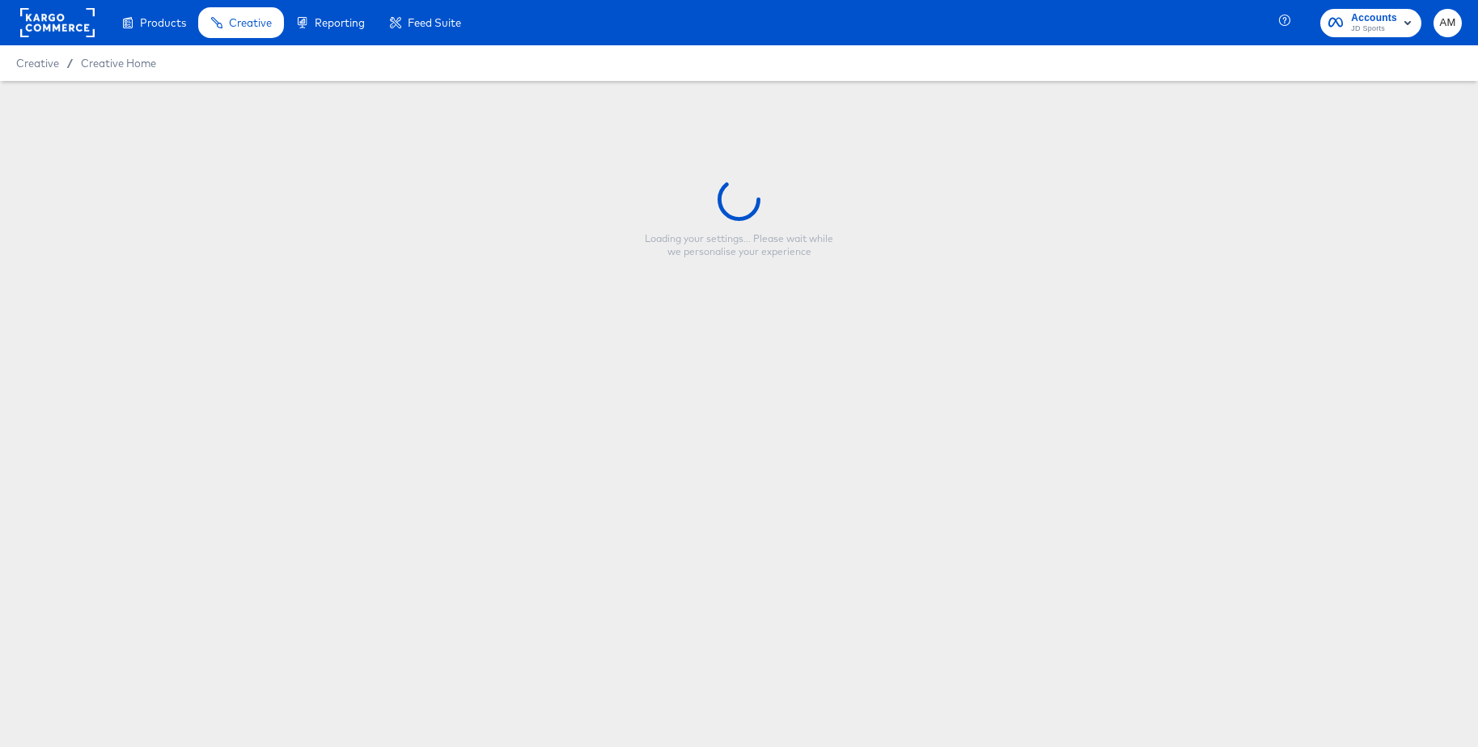
type input "JD DE - Single Image - Clearance"
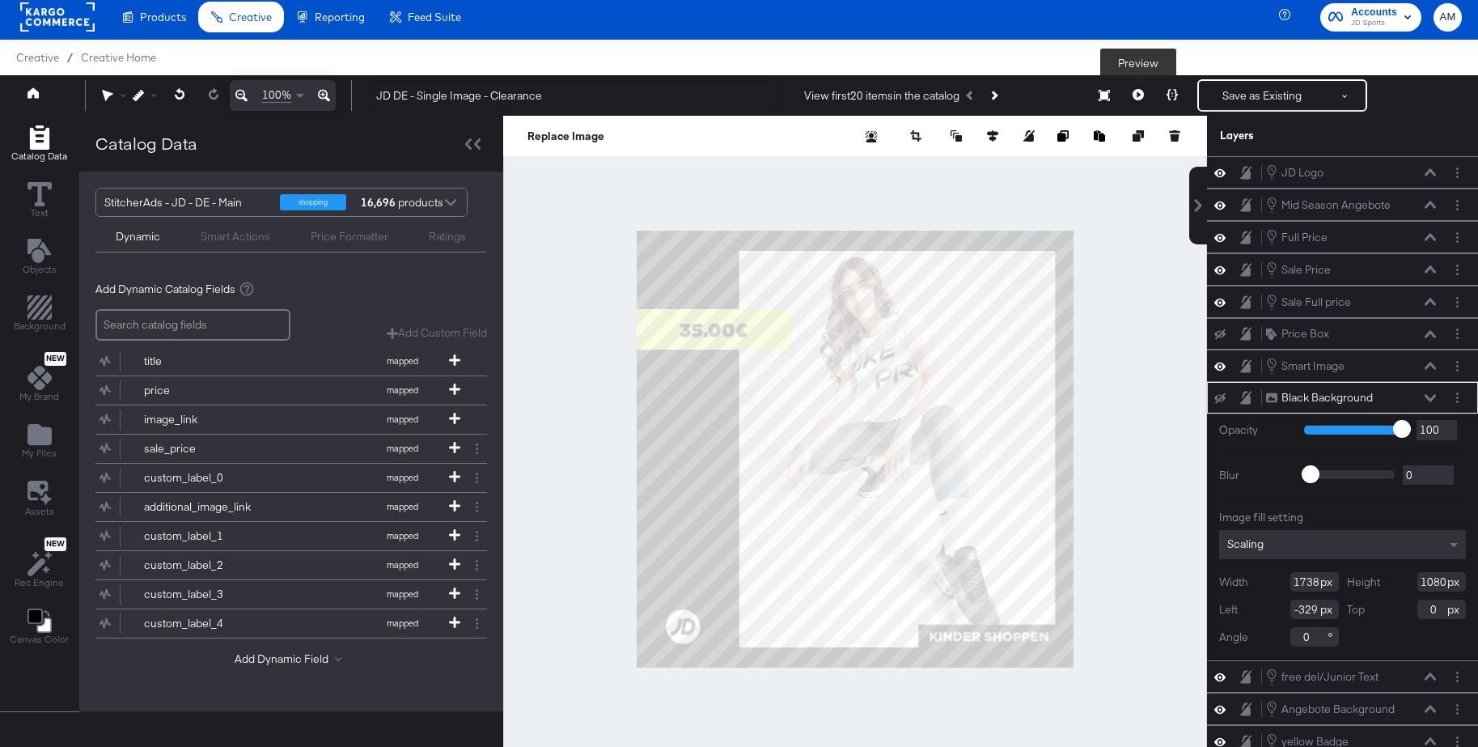
scroll to position [3, 0]
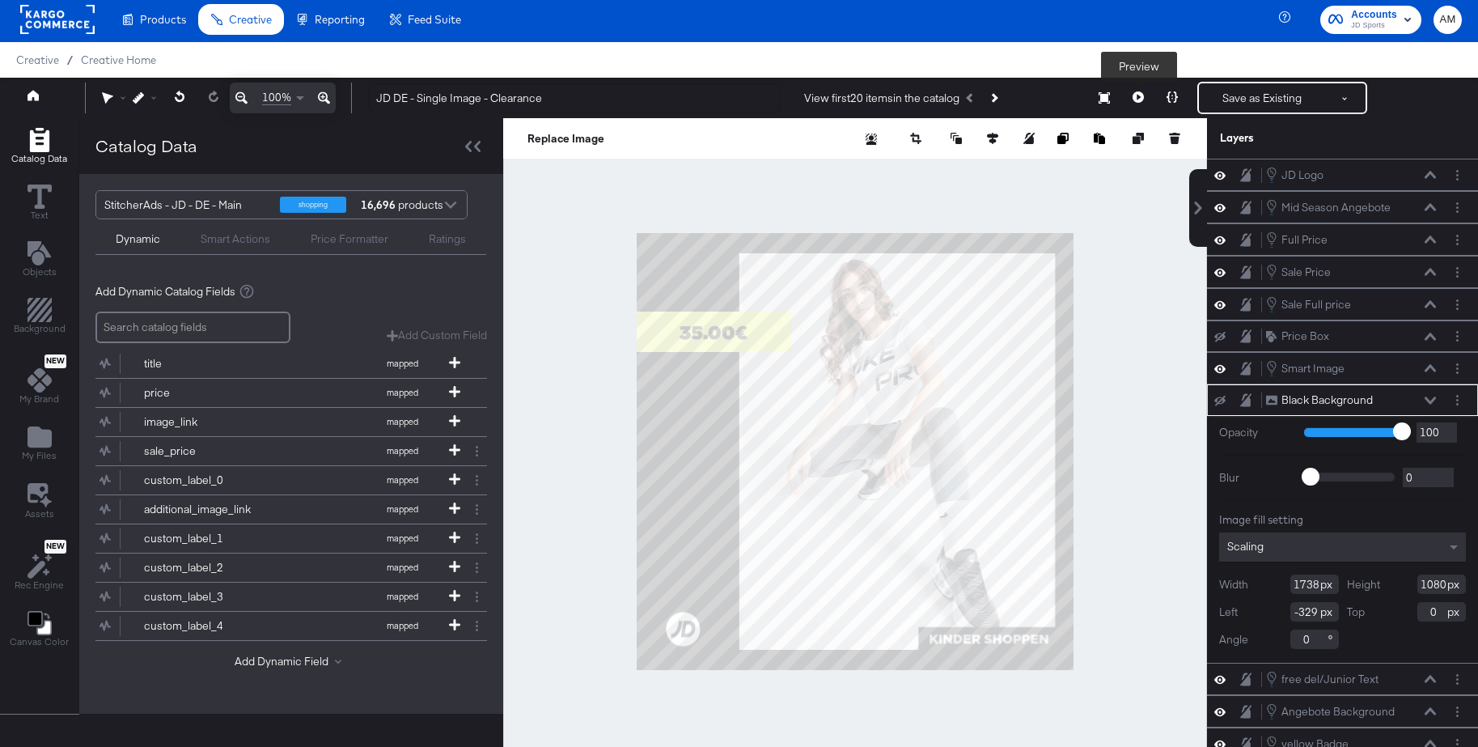
click at [1139, 92] on icon at bounding box center [1138, 96] width 11 height 11
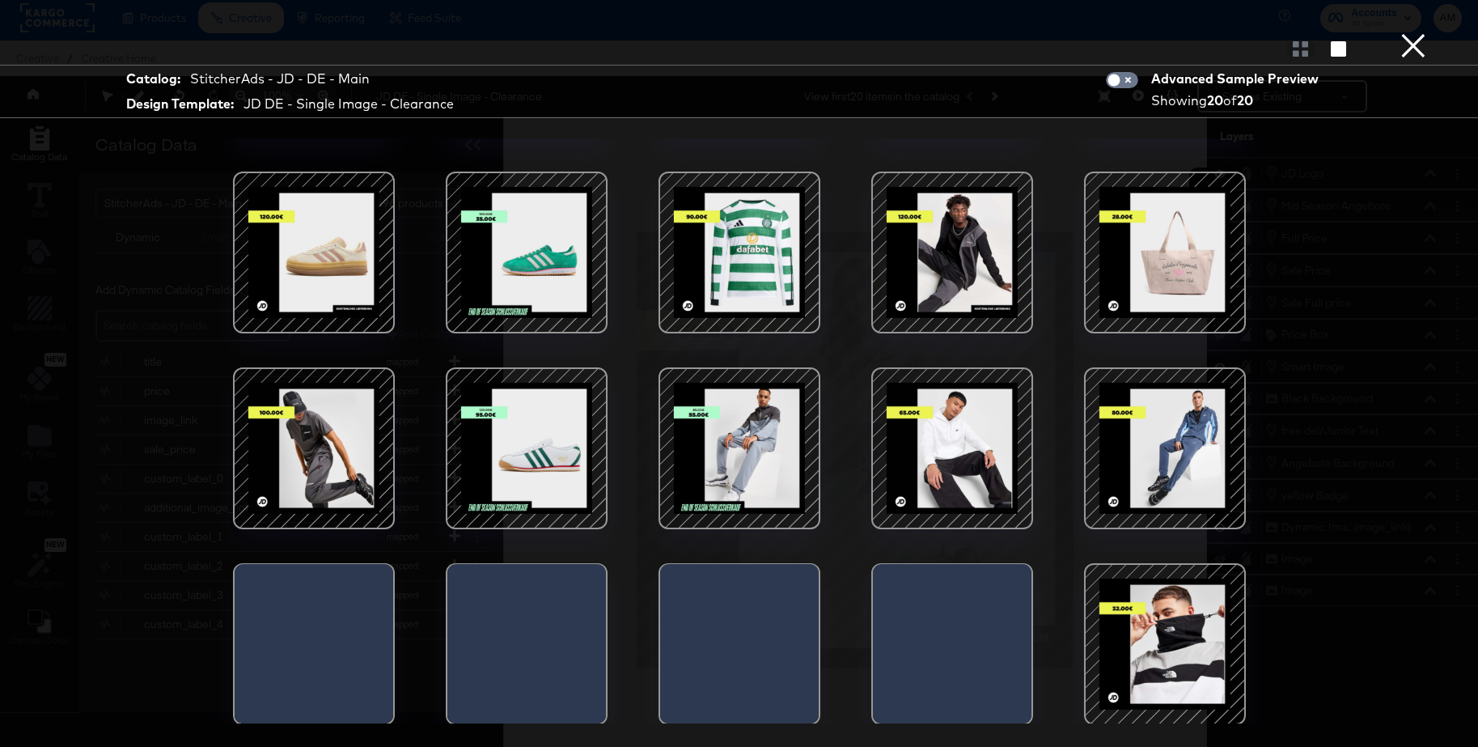
scroll to position [164, 0]
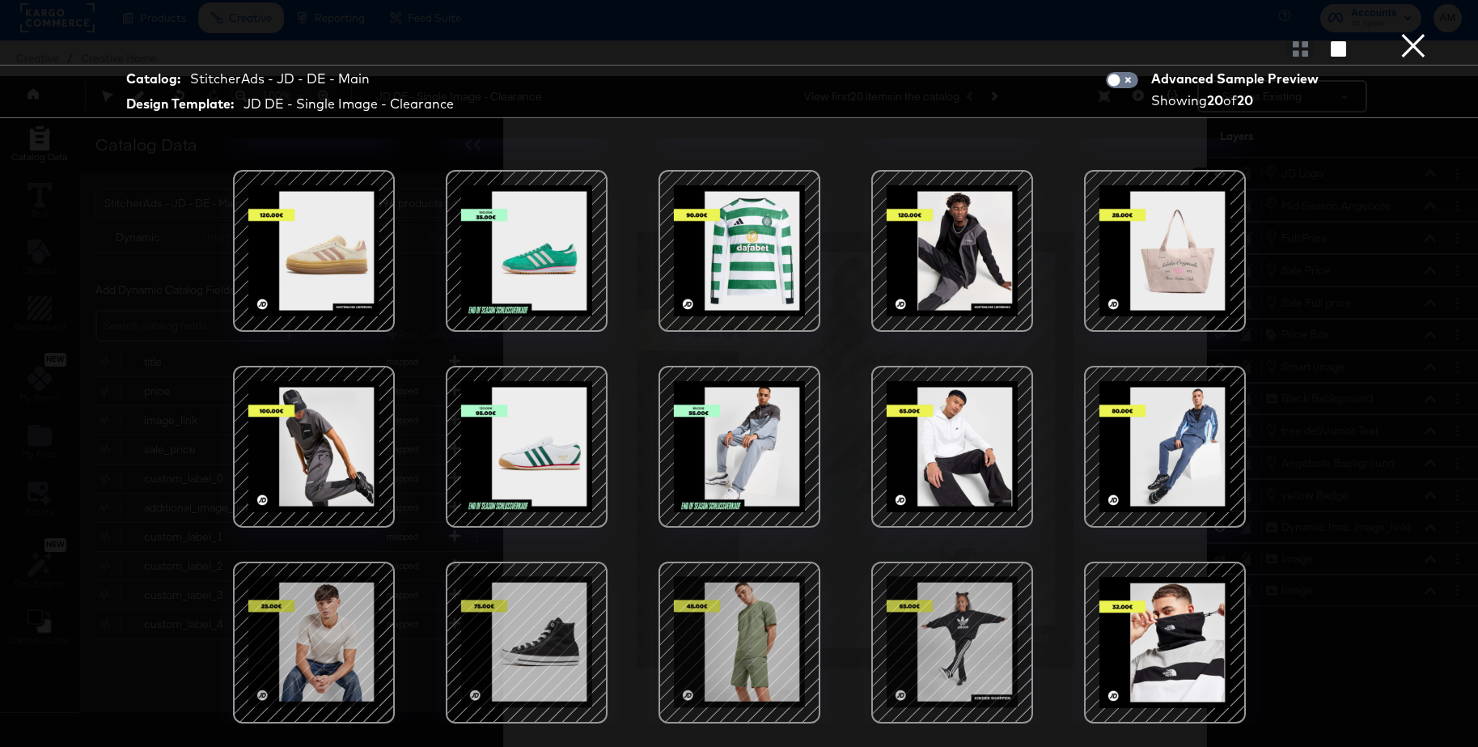
drag, startPoint x: 1414, startPoint y: 40, endPoint x: 1234, endPoint y: 123, distance: 197.6
click at [1413, 32] on button "×" at bounding box center [1413, 16] width 32 height 32
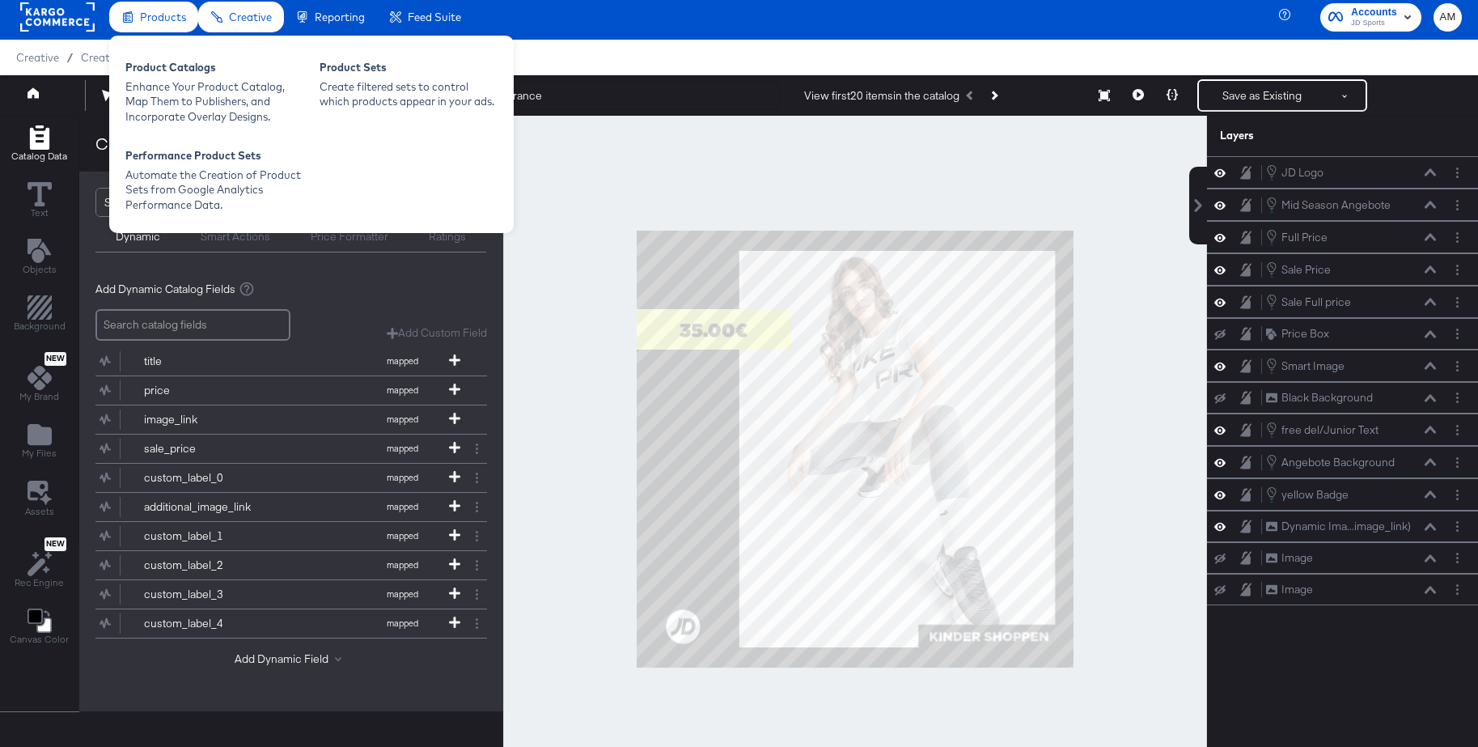
scroll to position [15, 0]
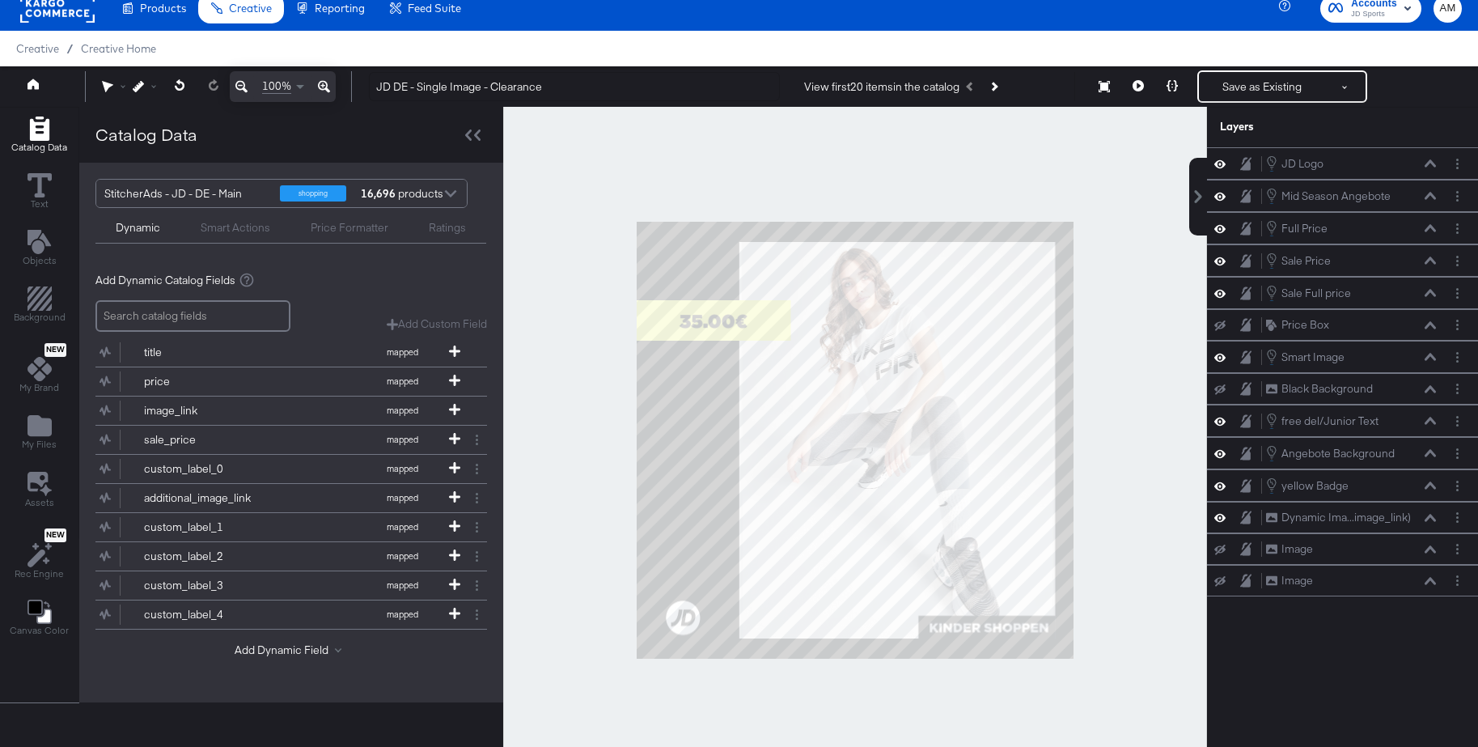
click at [67, 15] on rect at bounding box center [57, 8] width 74 height 29
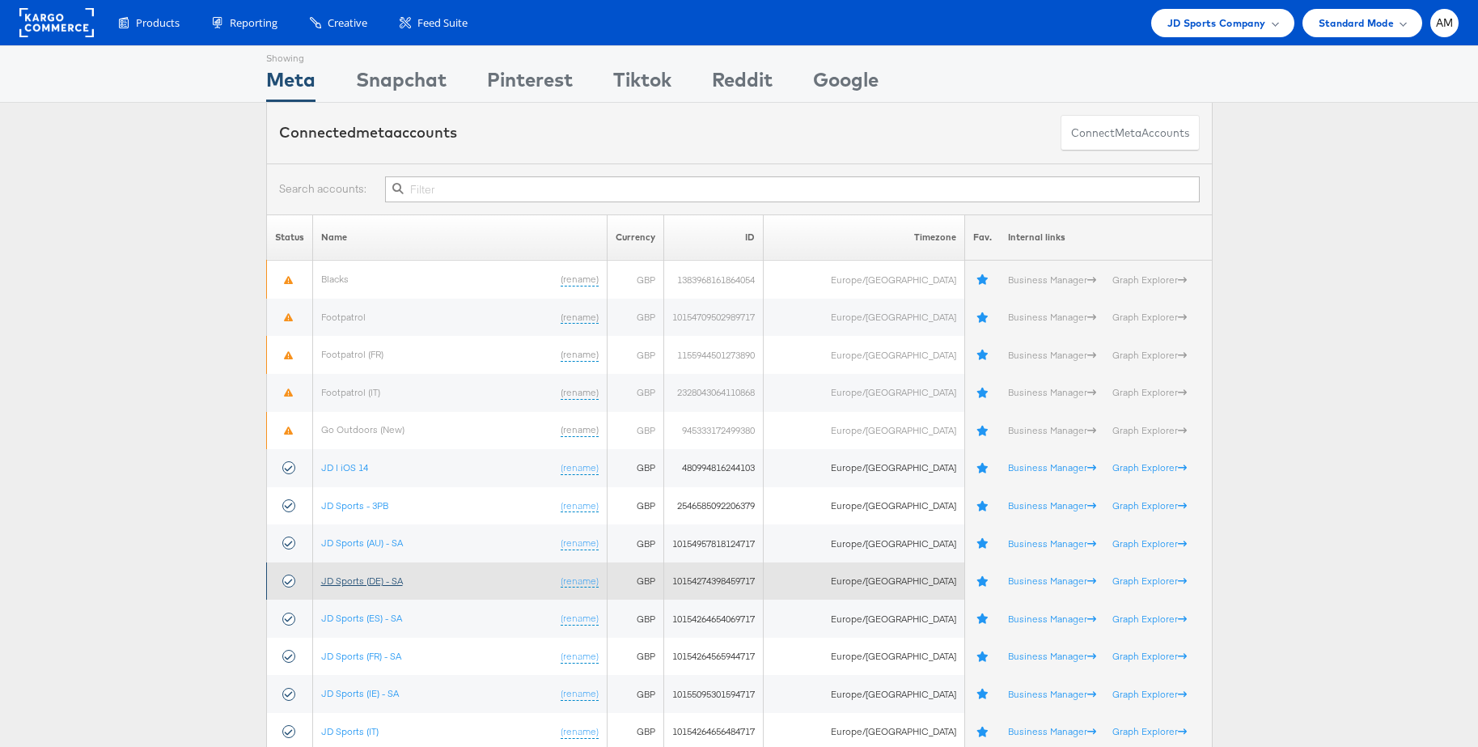
click at [364, 581] on link "JD Sports (DE) - SA" at bounding box center [362, 580] width 82 height 12
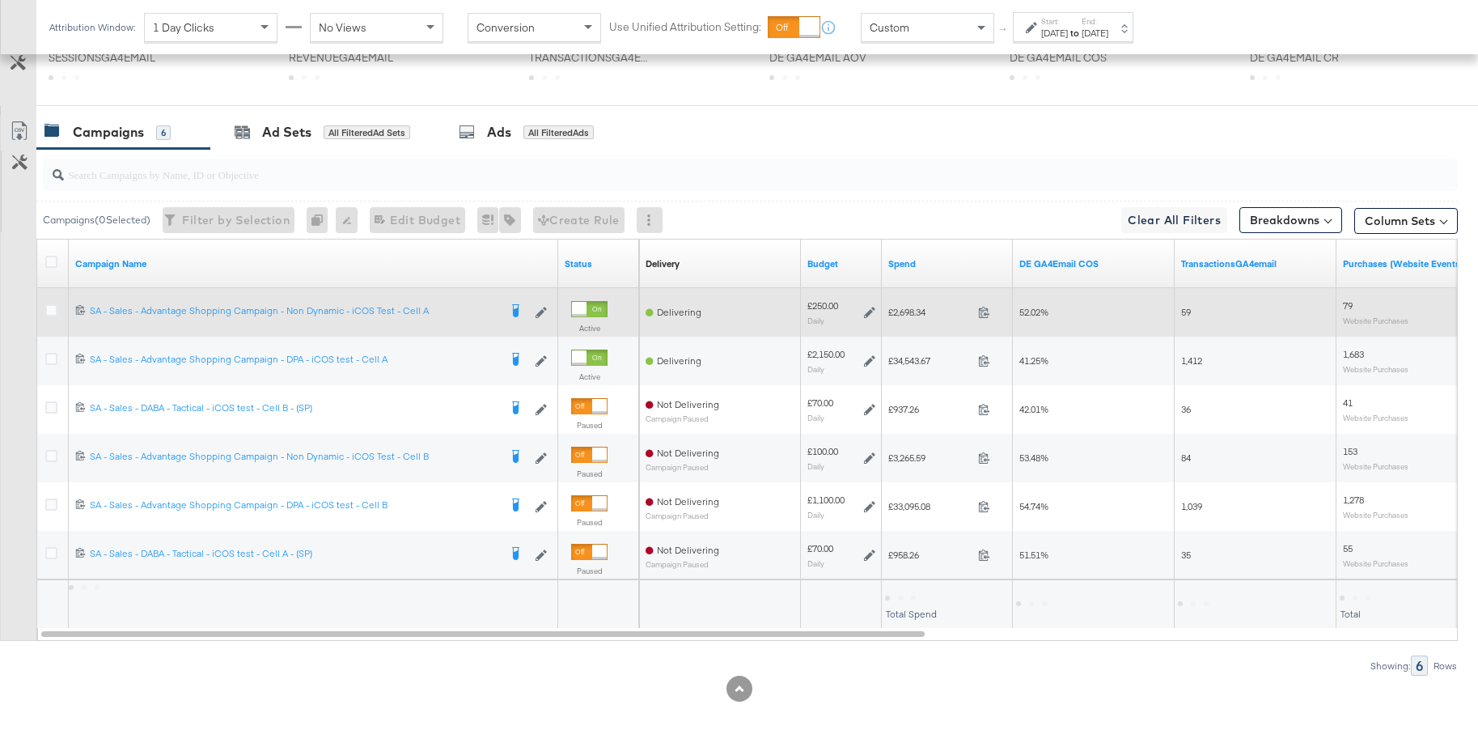
scroll to position [599, 0]
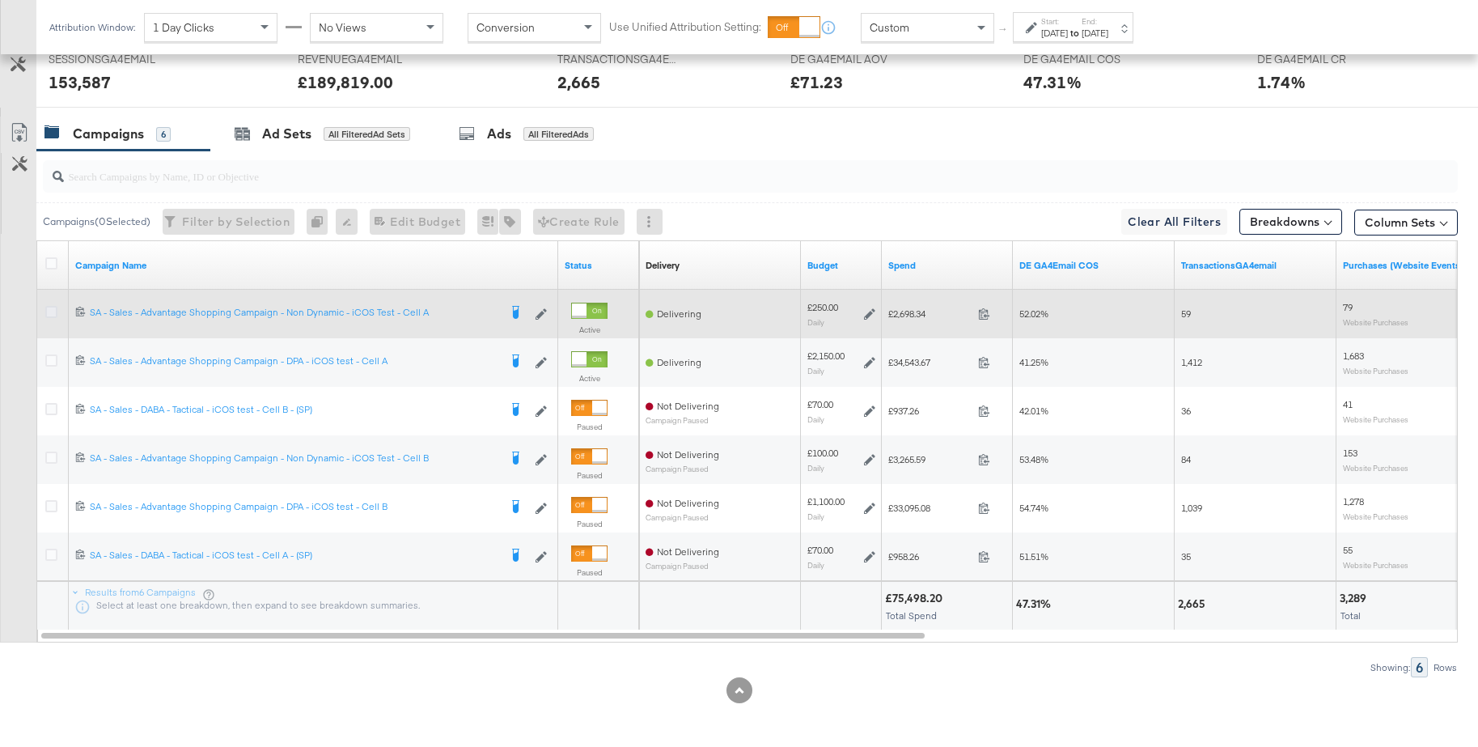
click at [52, 313] on icon at bounding box center [51, 312] width 12 height 12
click at [0, 0] on input "checkbox" at bounding box center [0, 0] width 0 height 0
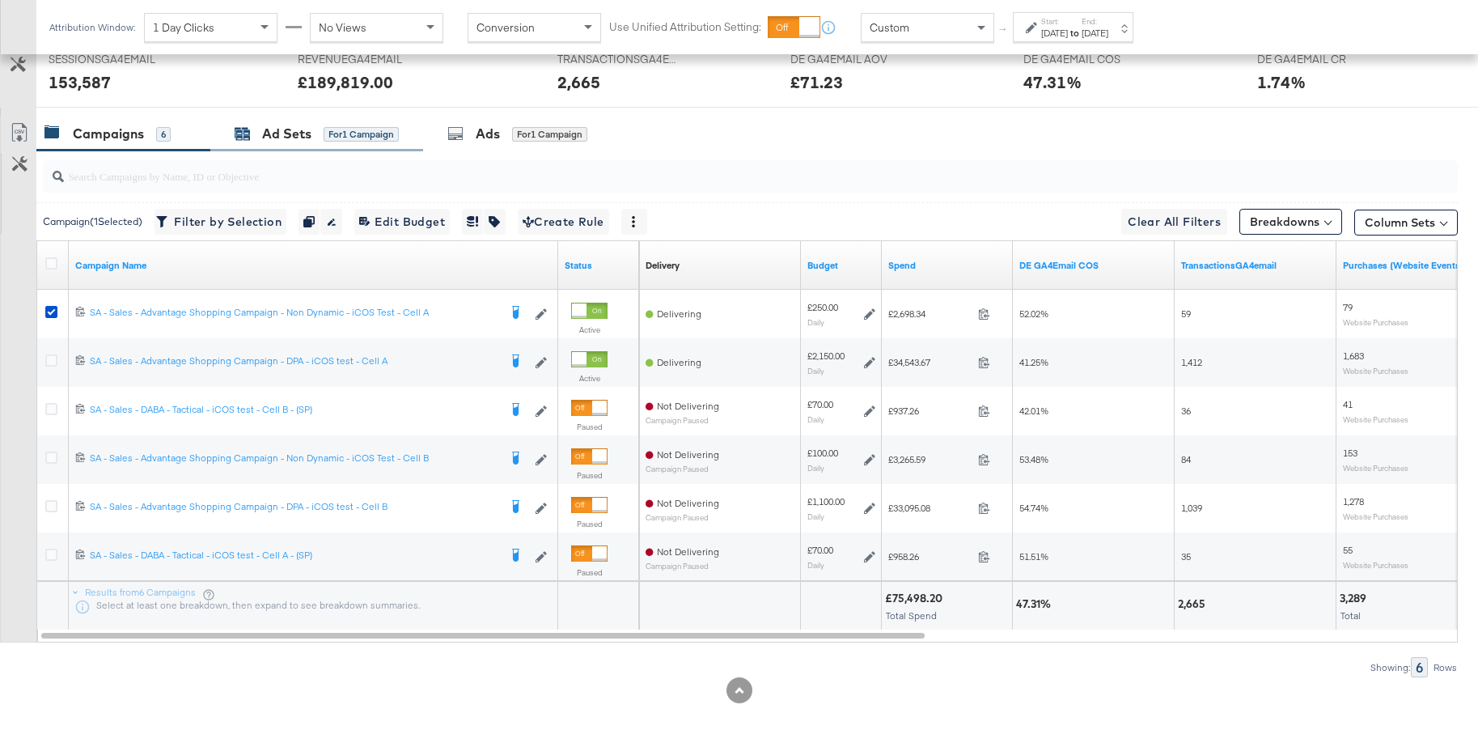
click at [280, 140] on div "Ad Sets" at bounding box center [286, 134] width 49 height 19
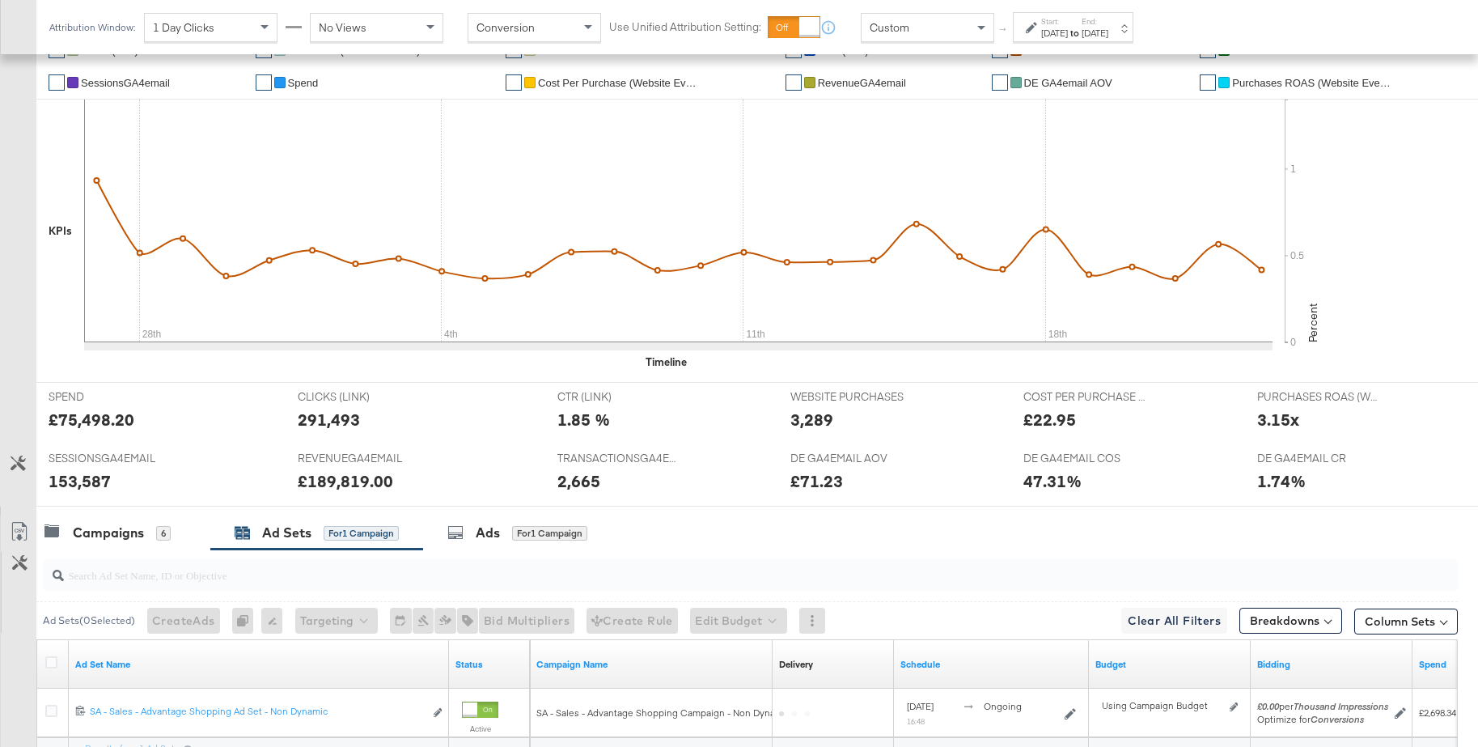
scroll to position [515, 0]
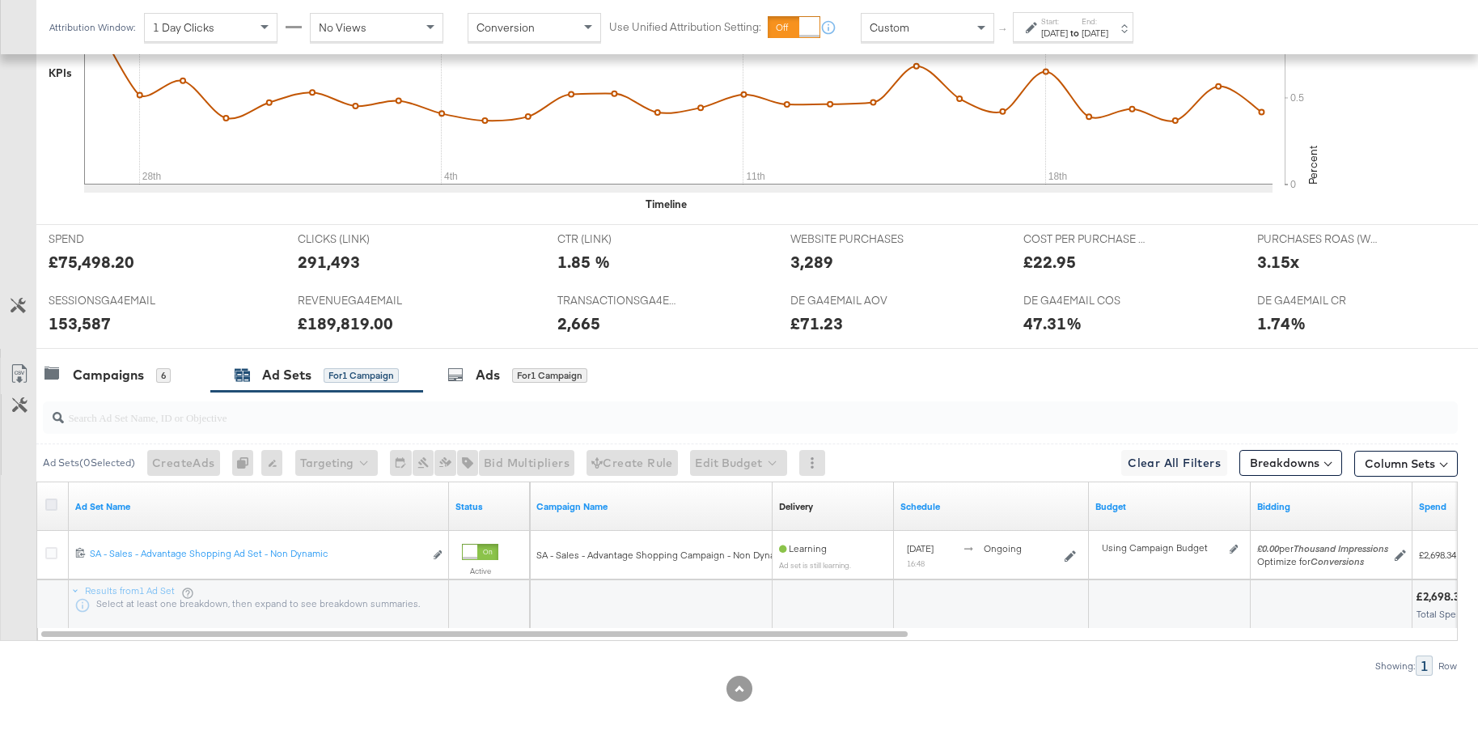
click at [50, 507] on icon at bounding box center [51, 504] width 12 height 12
click at [0, 0] on input "checkbox" at bounding box center [0, 0] width 0 height 0
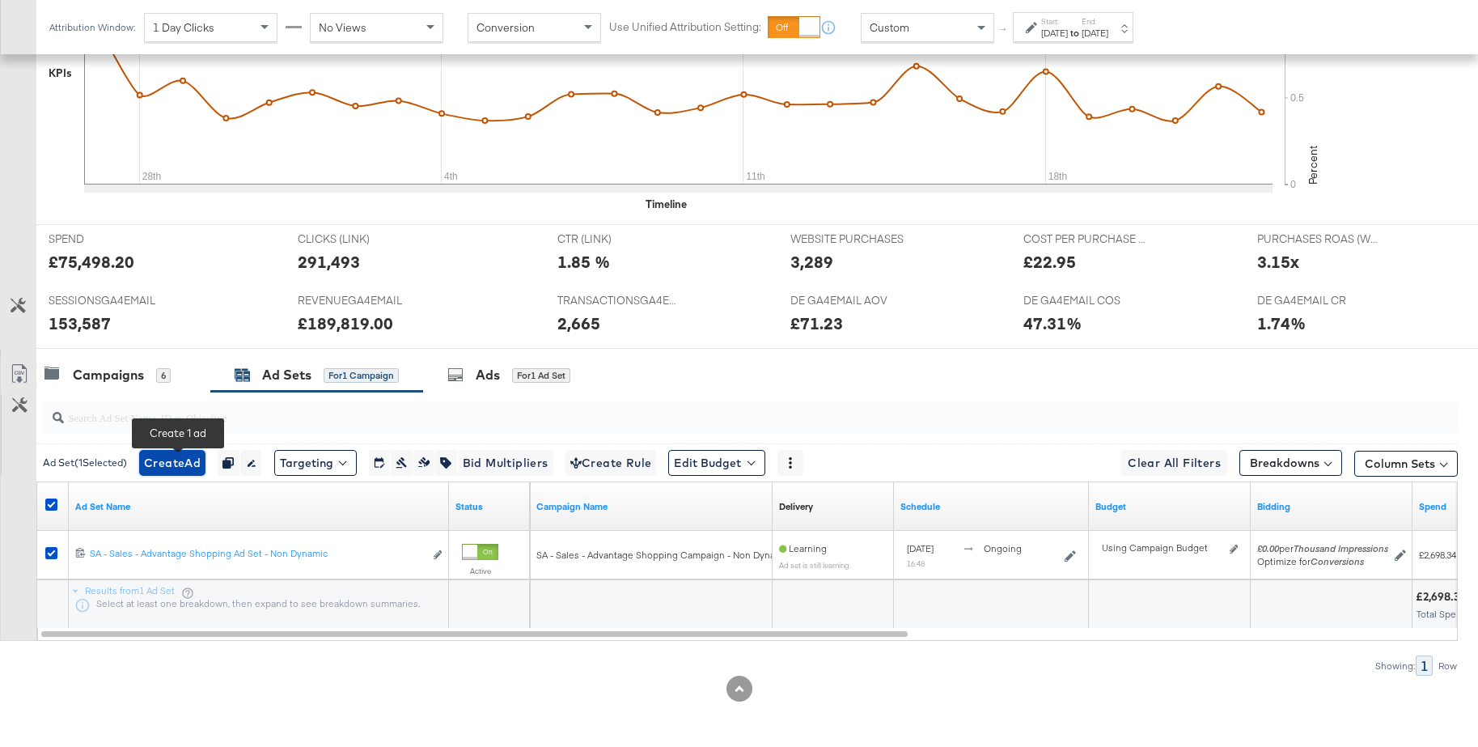
click at [171, 466] on span "Create Ad" at bounding box center [172, 463] width 57 height 20
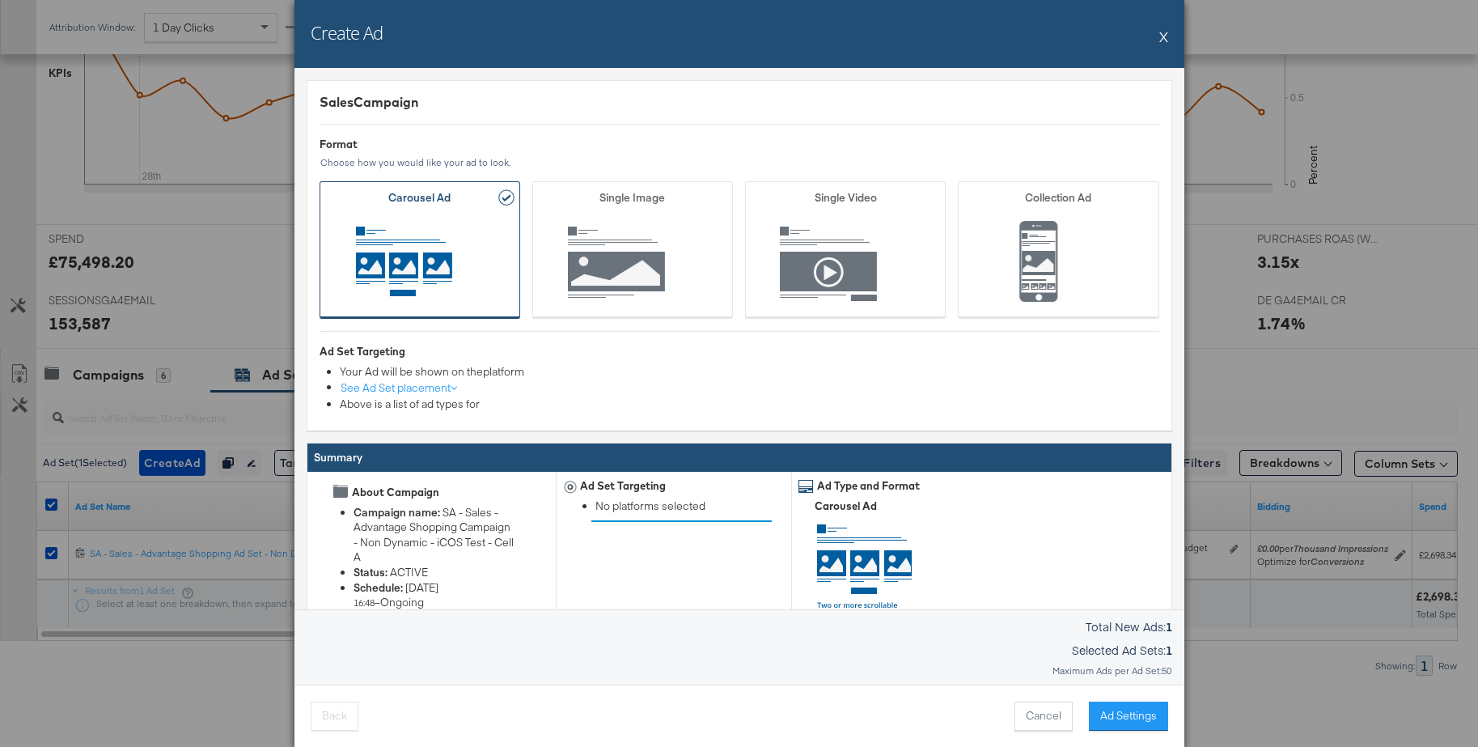
click at [1167, 35] on button "X" at bounding box center [1163, 36] width 9 height 32
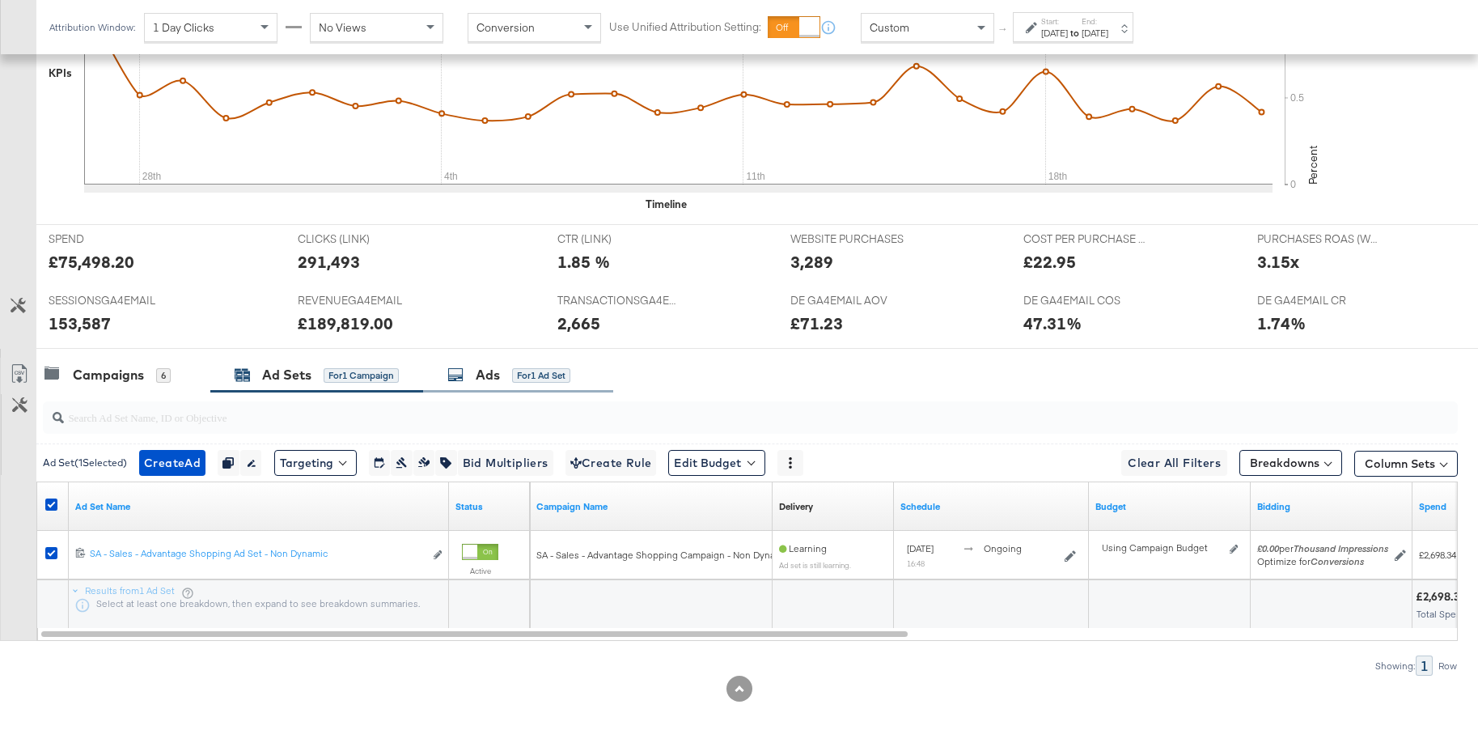
drag, startPoint x: 477, startPoint y: 381, endPoint x: 487, endPoint y: 376, distance: 10.9
click at [477, 381] on div "Ads" at bounding box center [488, 375] width 24 height 19
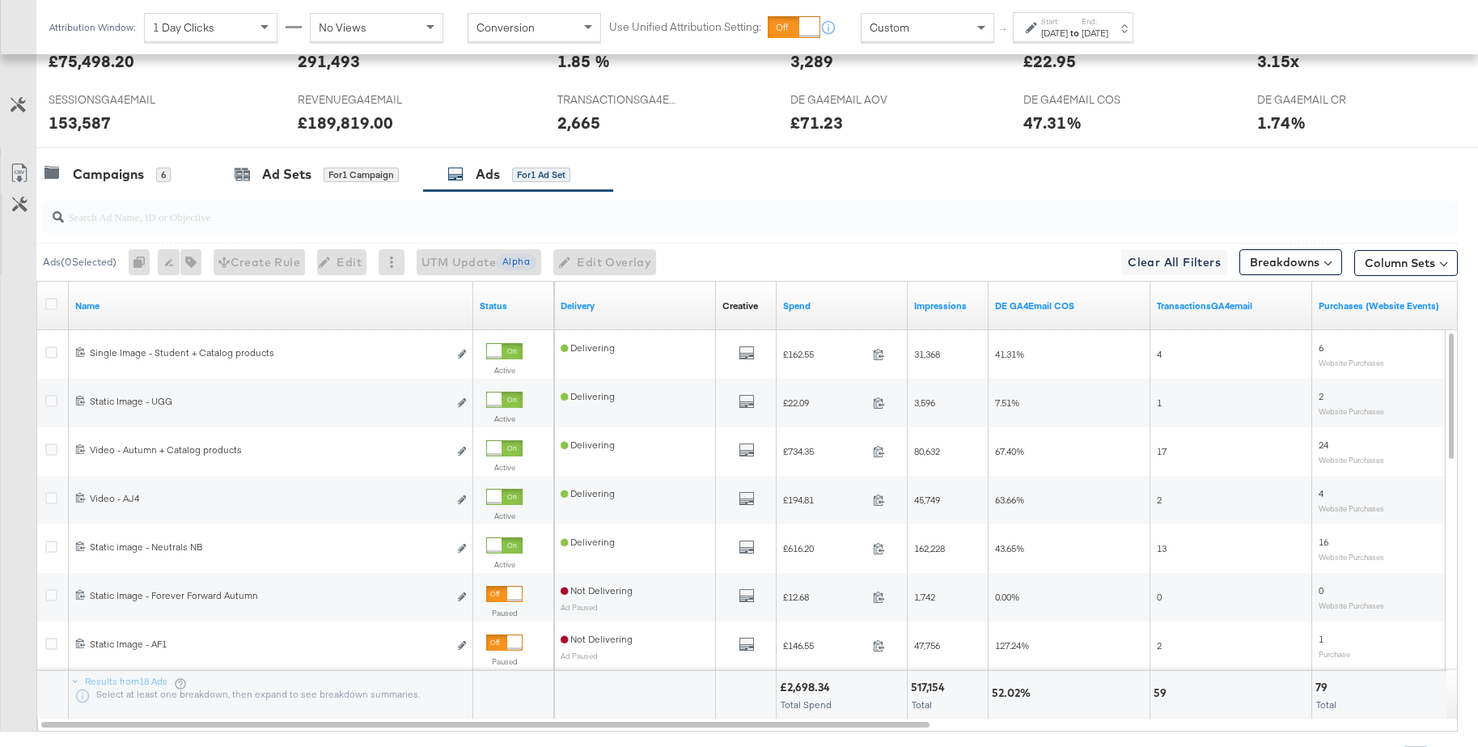
scroll to position [730, 0]
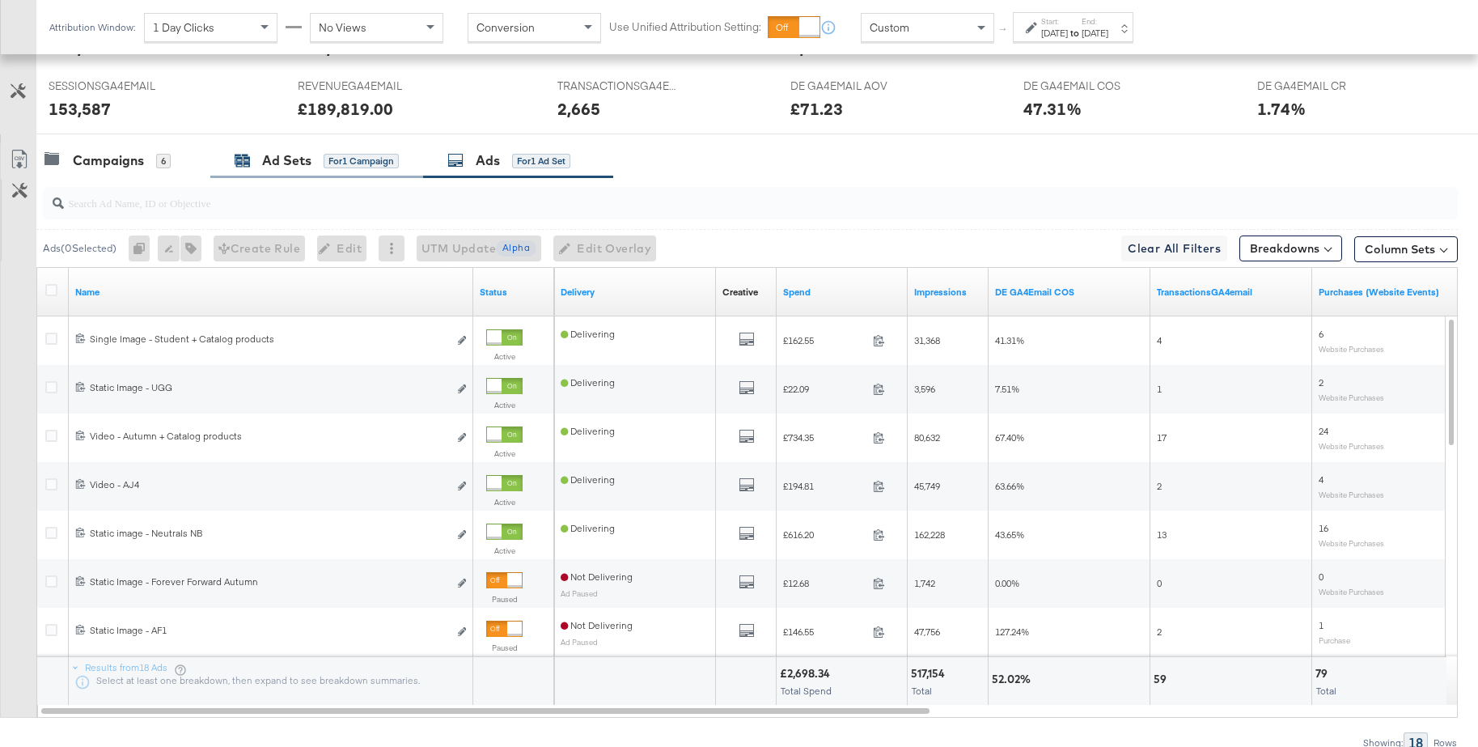
click at [268, 169] on div "Ad Sets" at bounding box center [286, 160] width 49 height 19
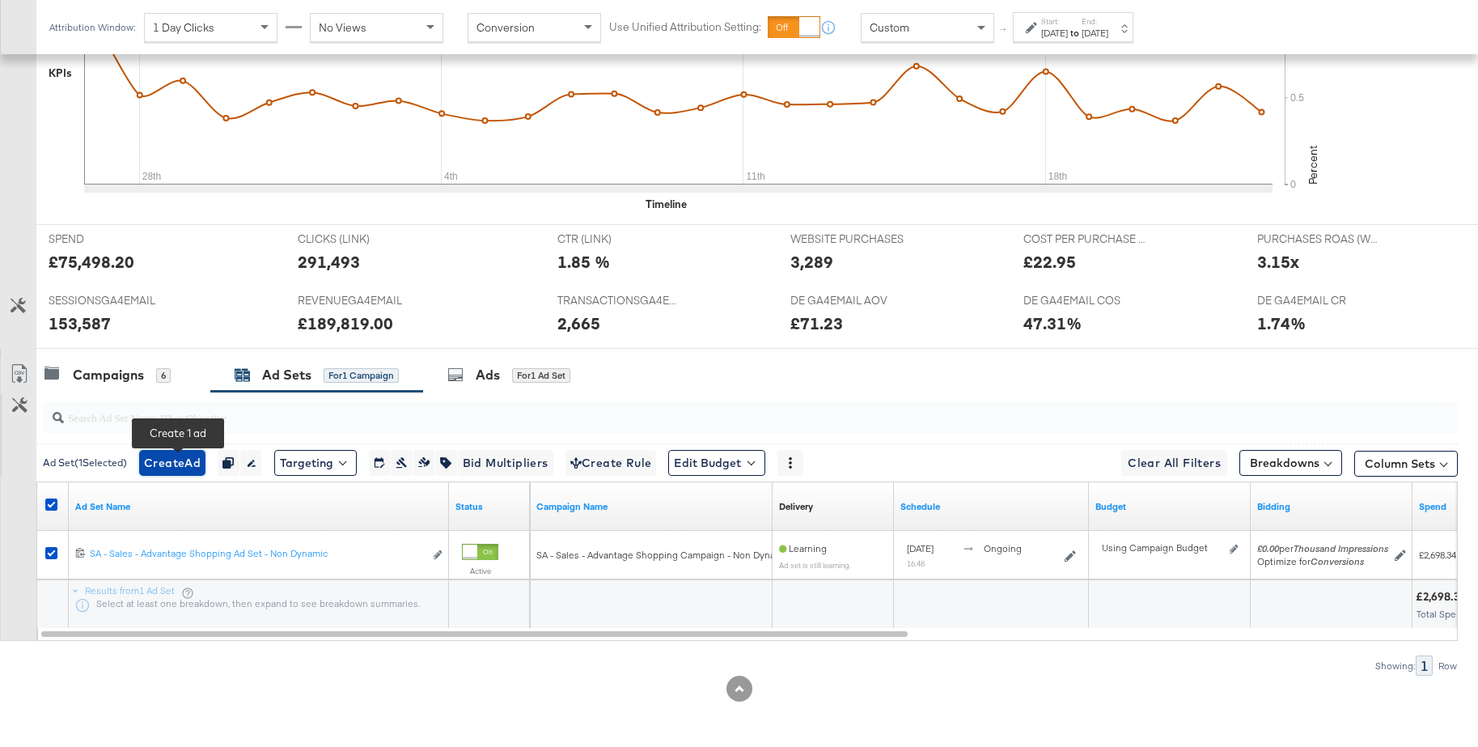
click at [178, 466] on span "Create Ad" at bounding box center [172, 463] width 57 height 20
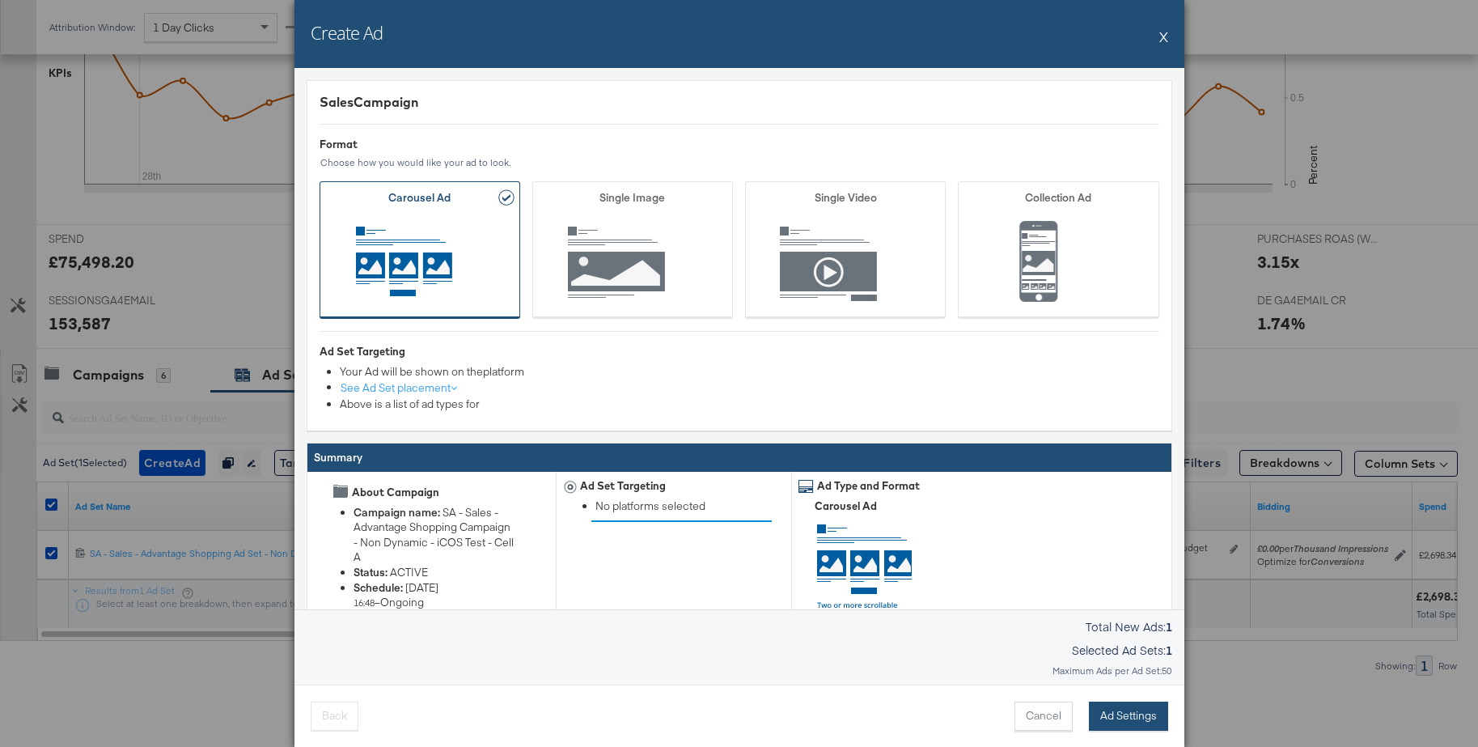
click at [1154, 720] on button "Ad Settings" at bounding box center [1128, 715] width 79 height 29
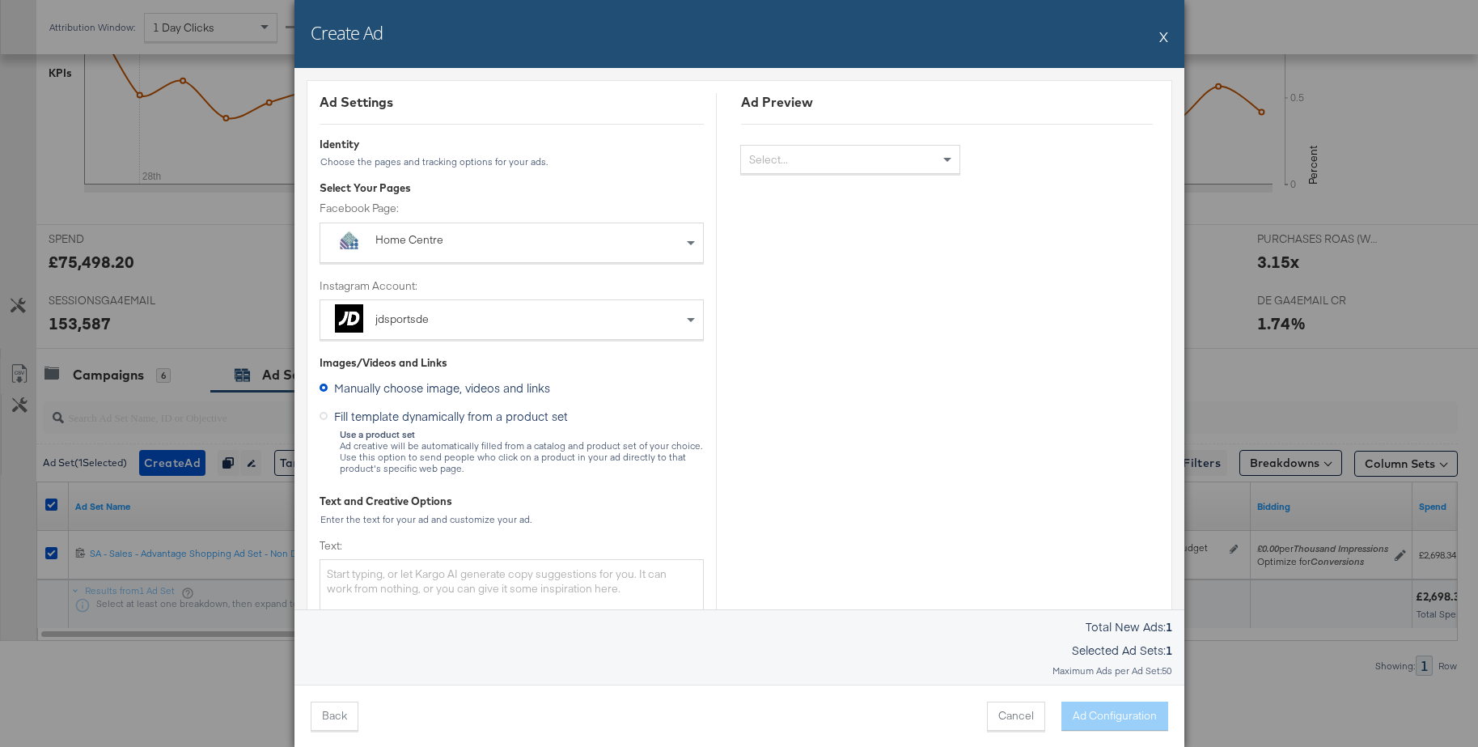
scroll to position [3, 0]
click at [434, 240] on div "Home Centre" at bounding box center [474, 237] width 199 height 16
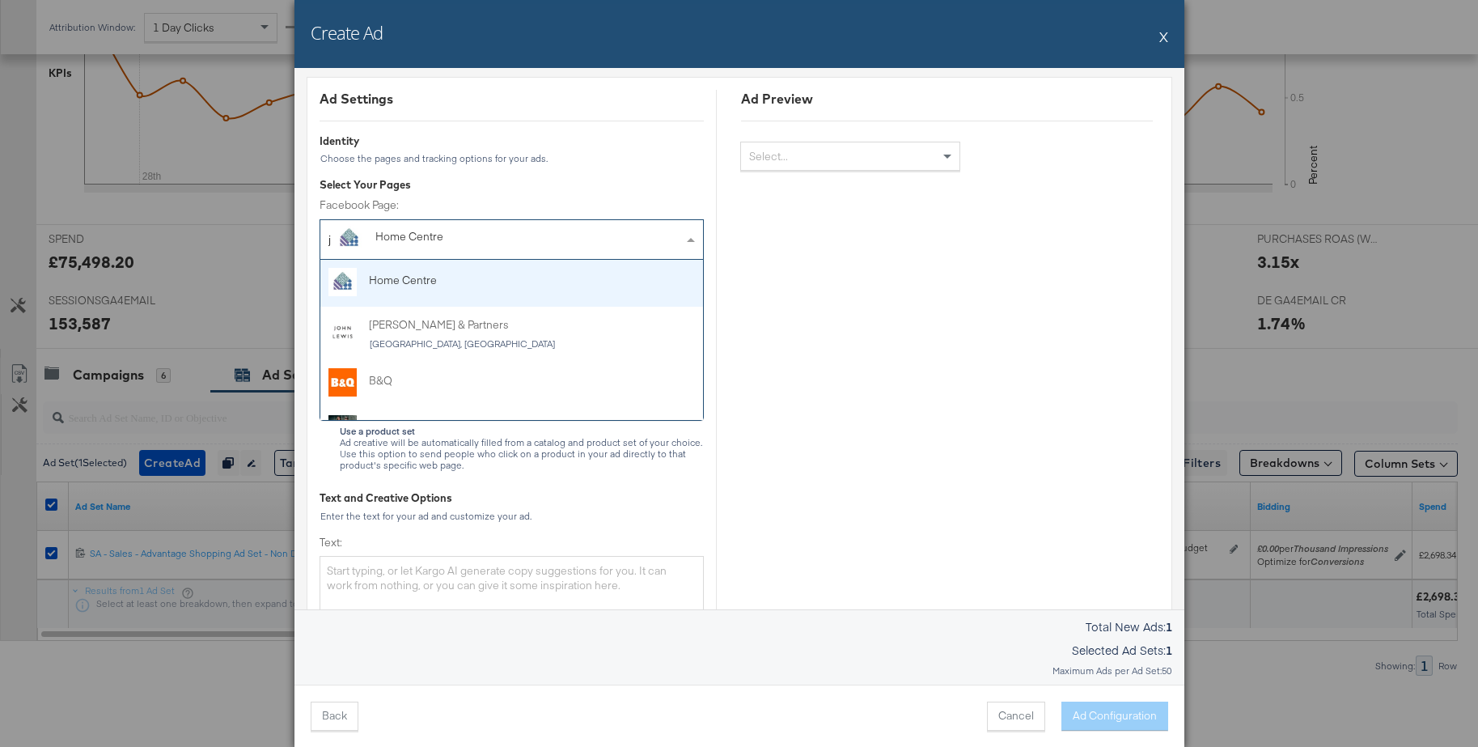
type input "jd"
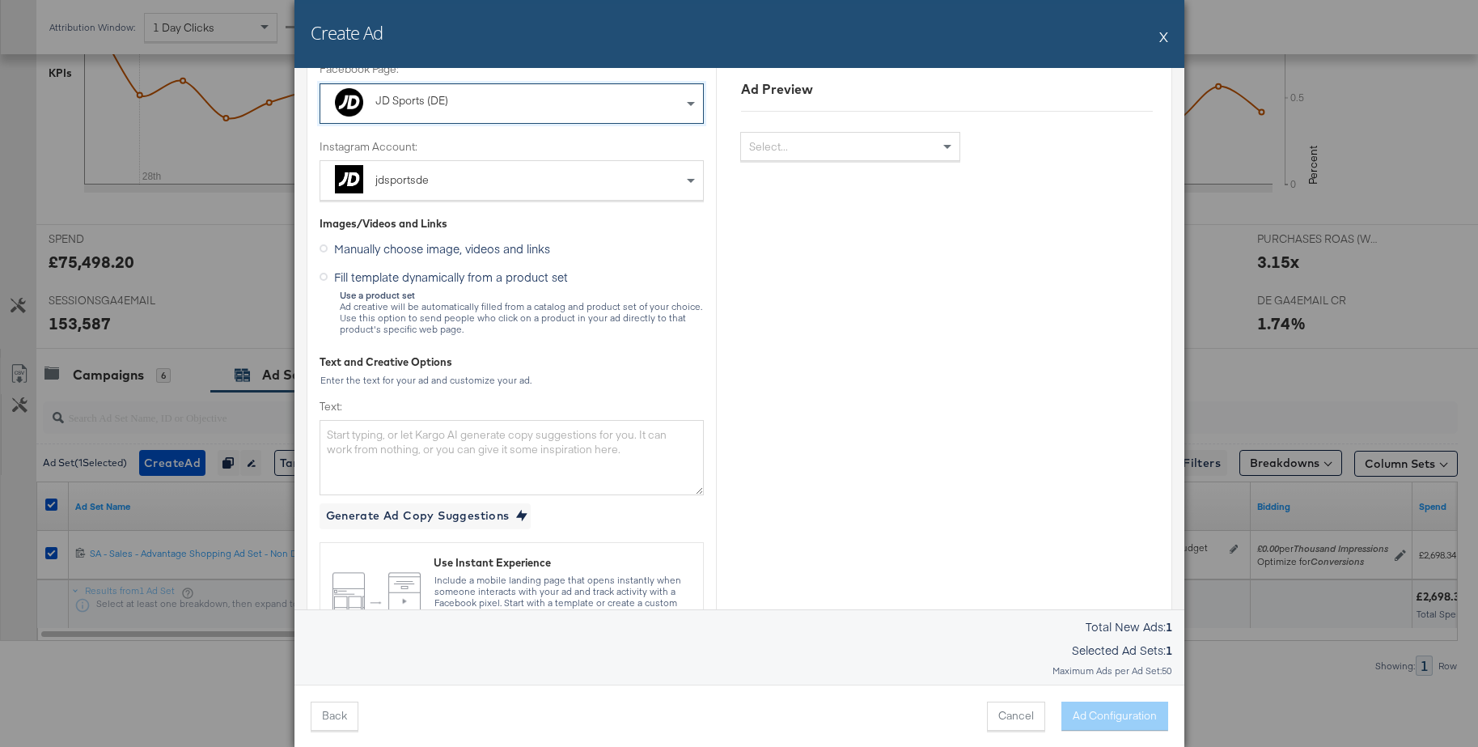
scroll to position [214, 0]
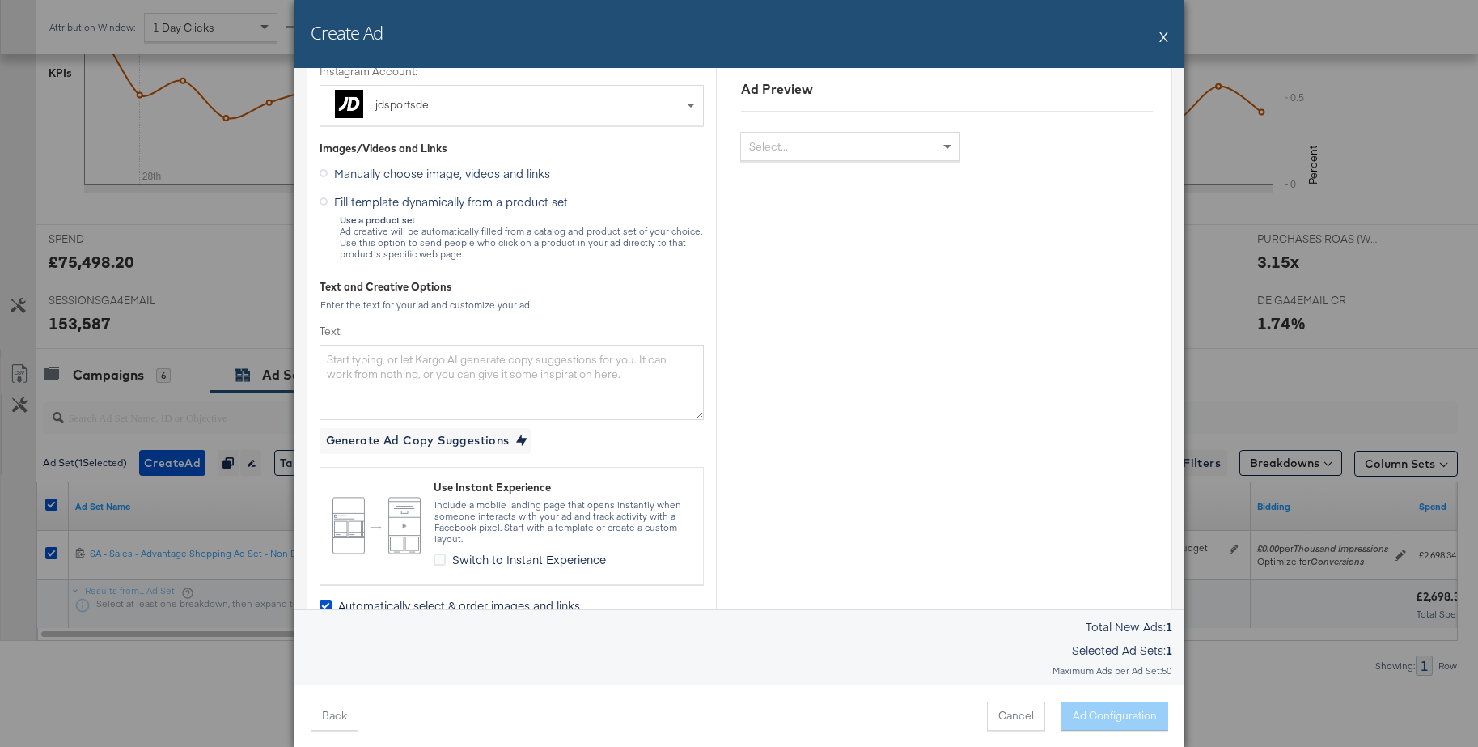
click at [322, 204] on icon at bounding box center [324, 201] width 8 height 8
click at [0, 0] on input "Fill template dynamically from a product set" at bounding box center [0, 0] width 0 height 0
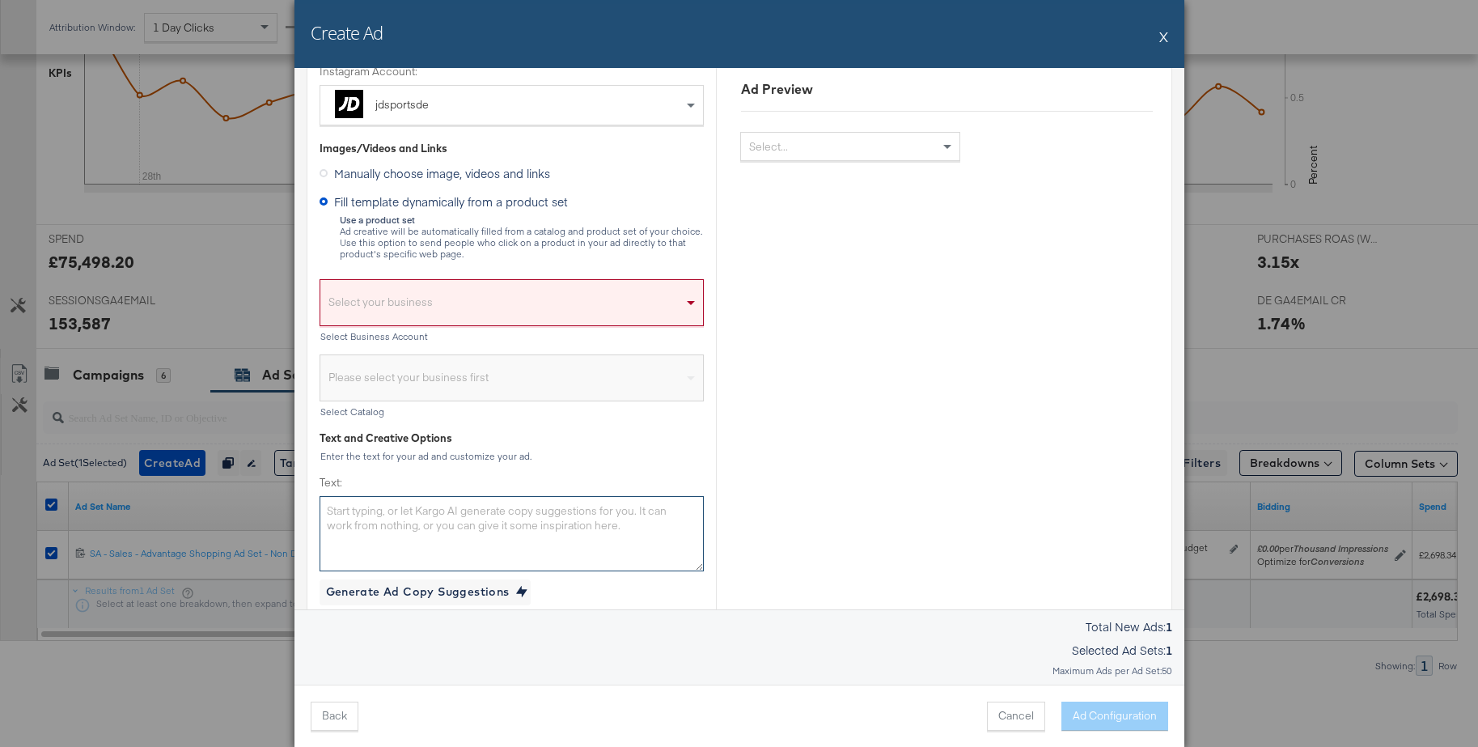
click at [342, 509] on textarea "Text:" at bounding box center [512, 533] width 384 height 74
paste textarea "End of Season Schlussverkauf bei JD. [PERSON_NAME] wartest du noch? Das ist dei…"
type textarea "End of Season Schlussverkauf bei JD. [PERSON_NAME] wartest du noch? Das ist dei…"
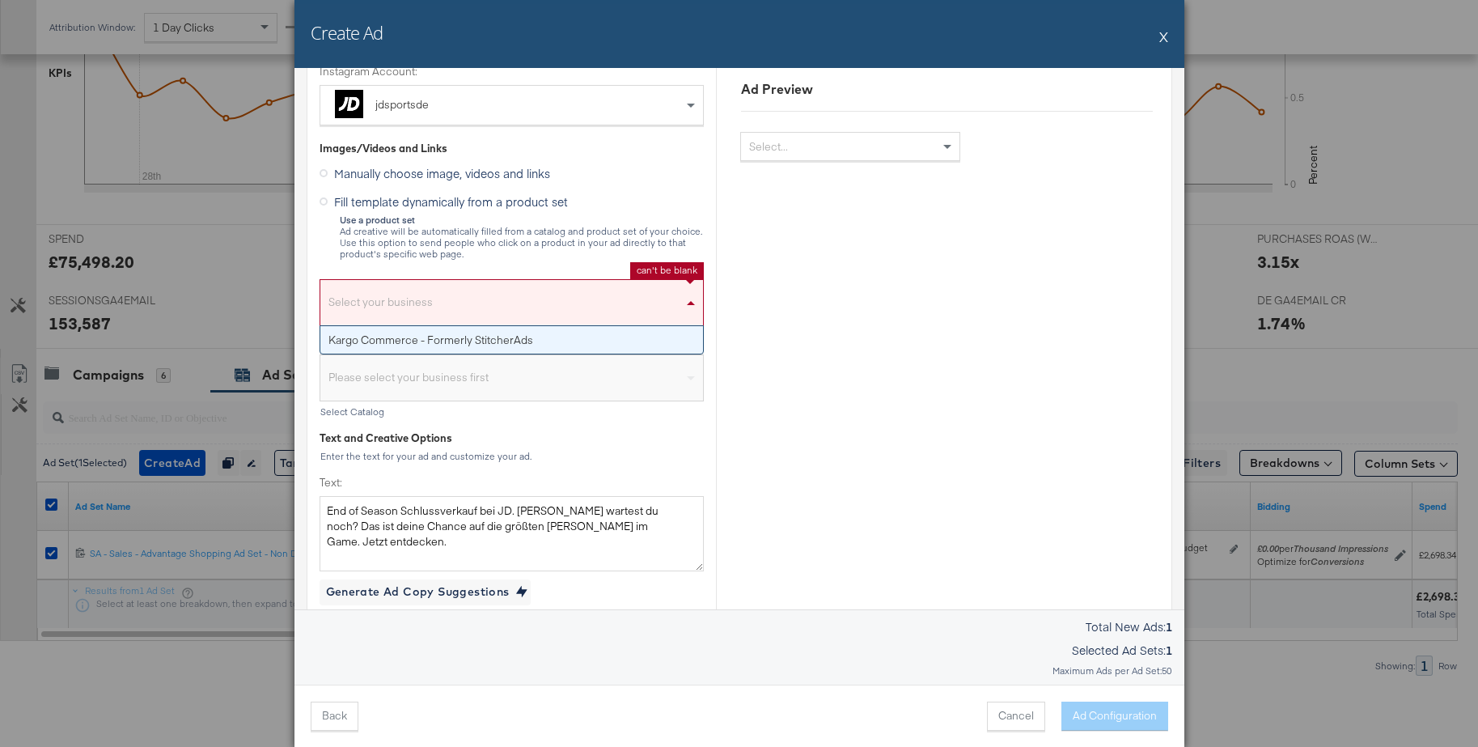
click at [421, 299] on div "Select your business" at bounding box center [511, 306] width 383 height 37
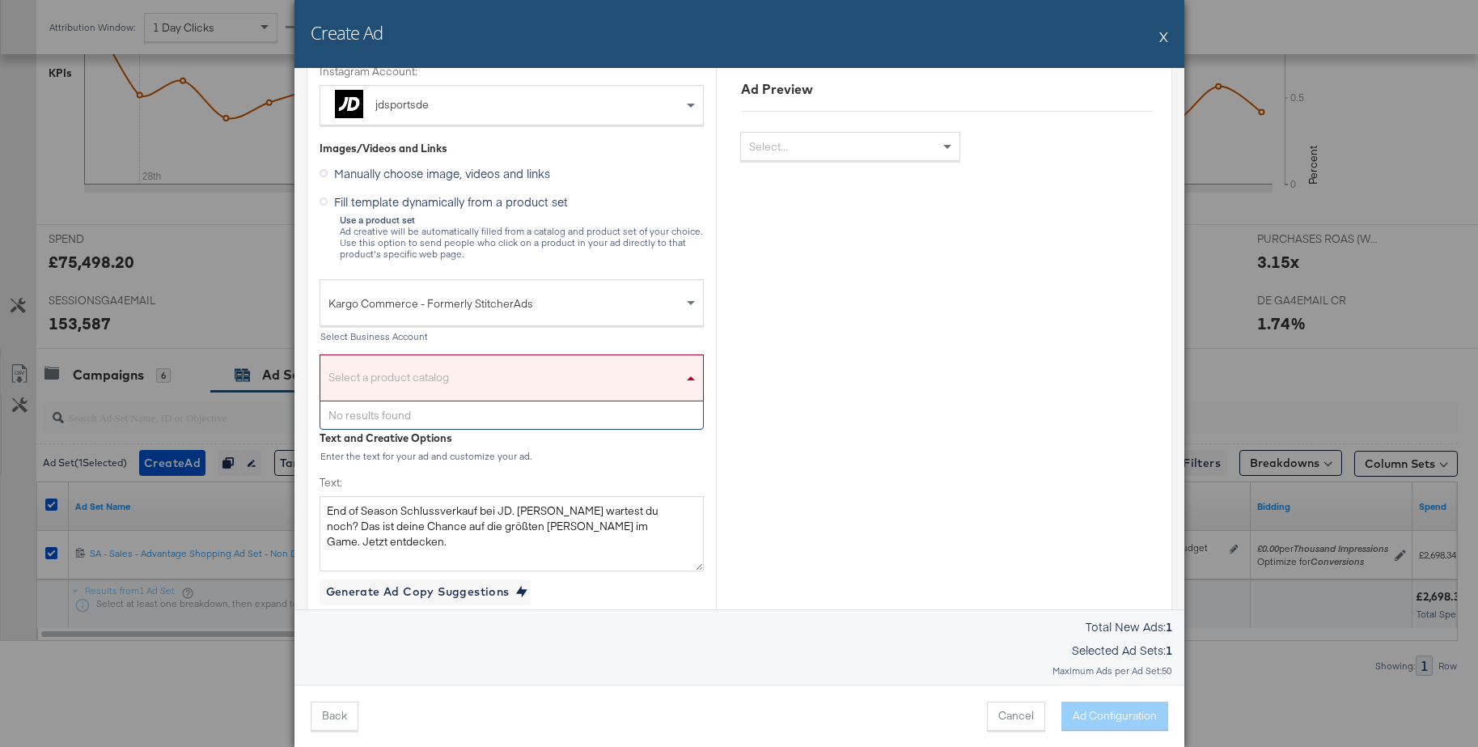
click at [379, 374] on div "Select a product catalog" at bounding box center [511, 381] width 383 height 37
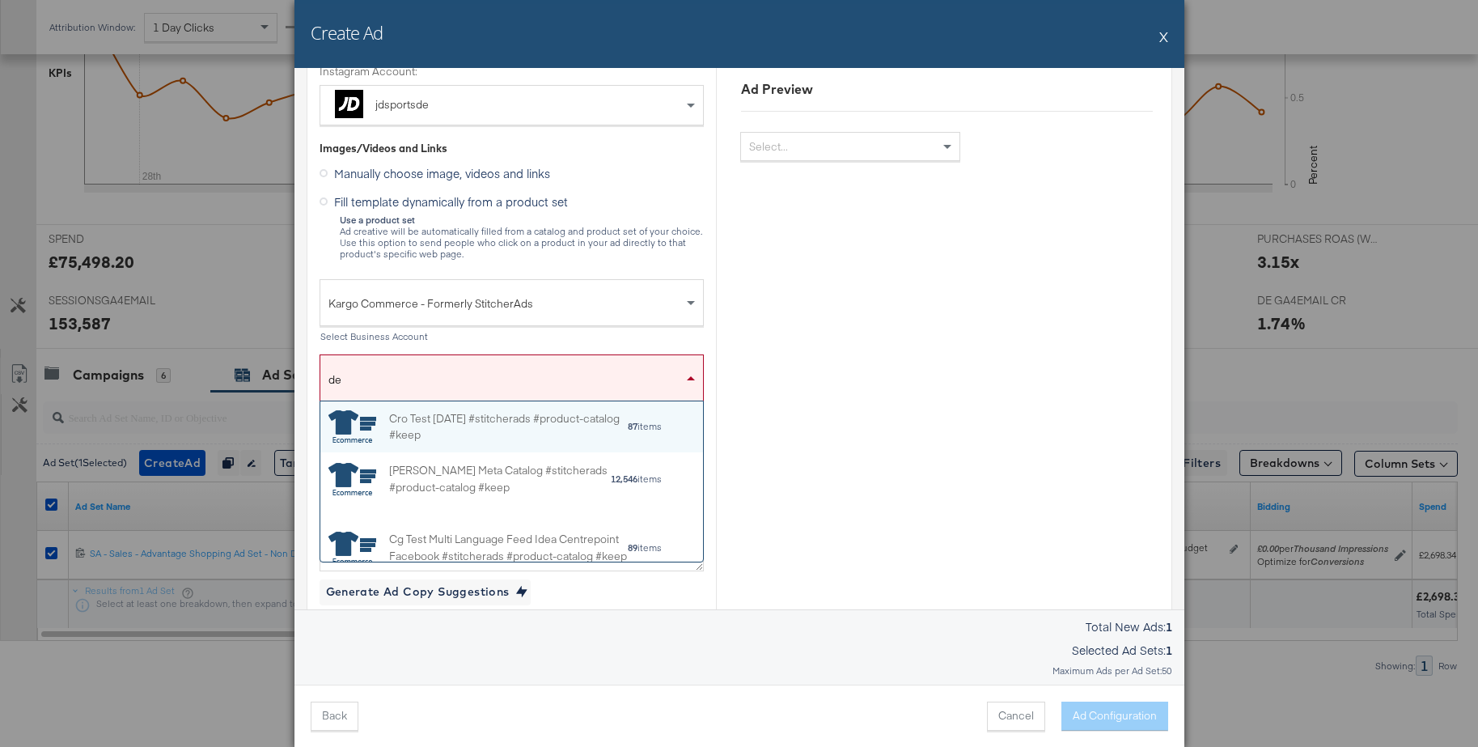
scroll to position [160, 383]
type input "d"
type input "jd"
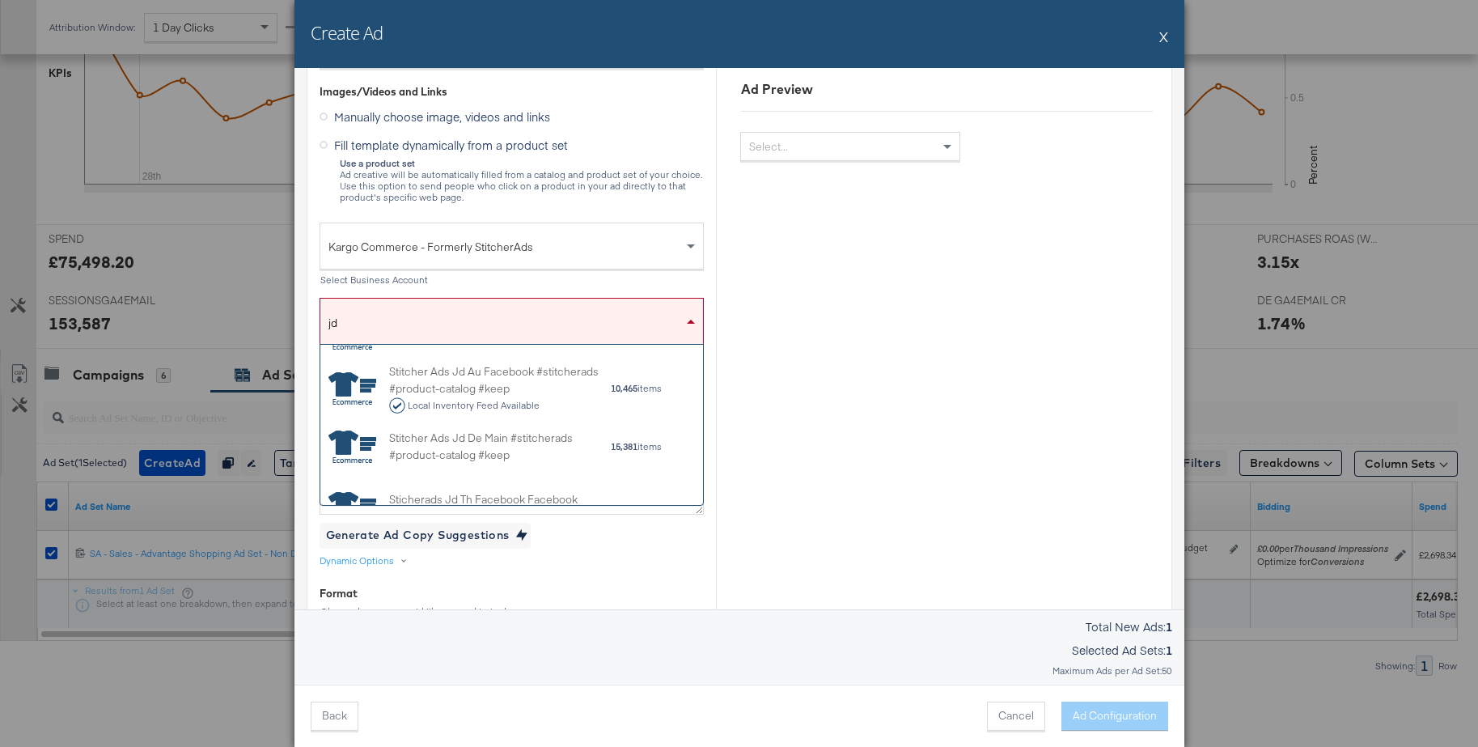
scroll to position [1112, 0]
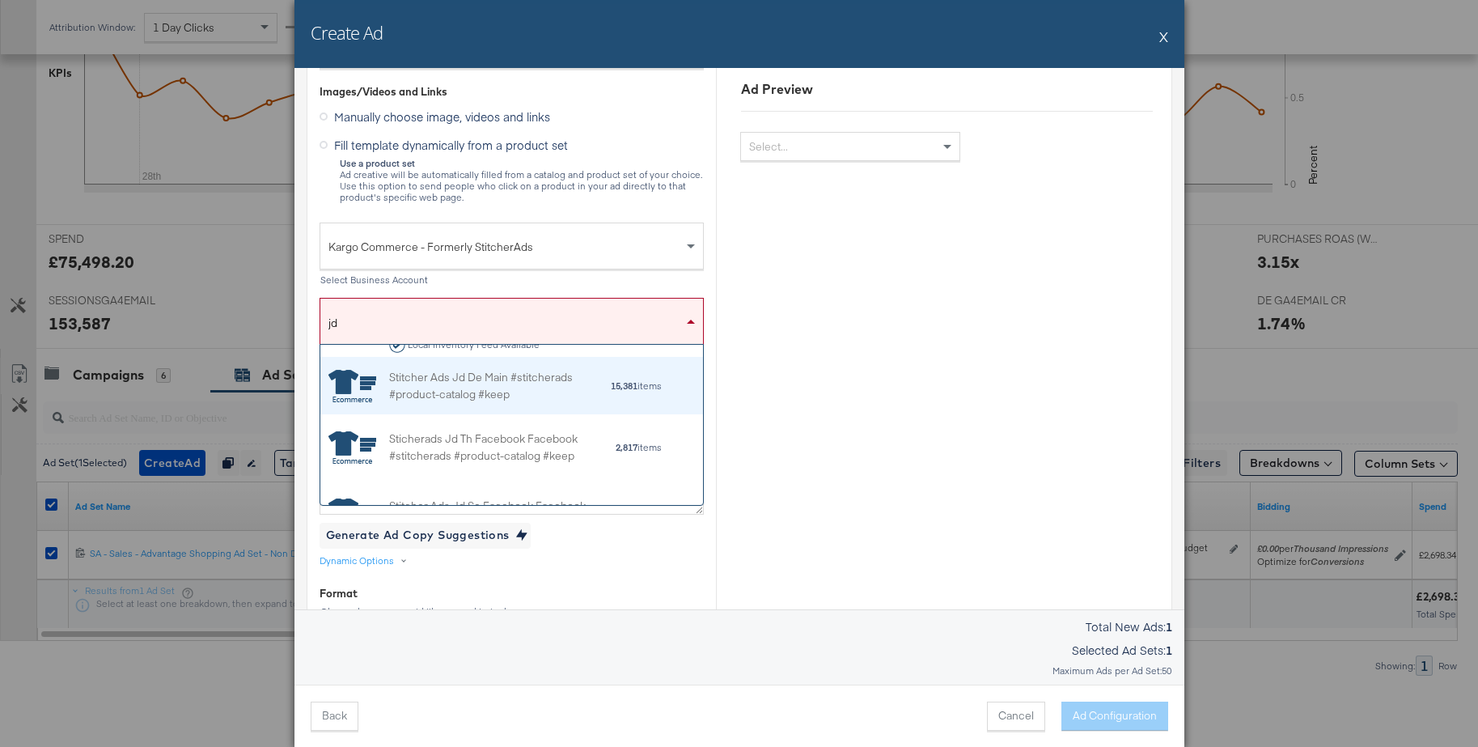
click at [500, 396] on div "Stitcher Ads Jd De Main #stitcherads #product-catalog #keep" at bounding box center [499, 386] width 221 height 34
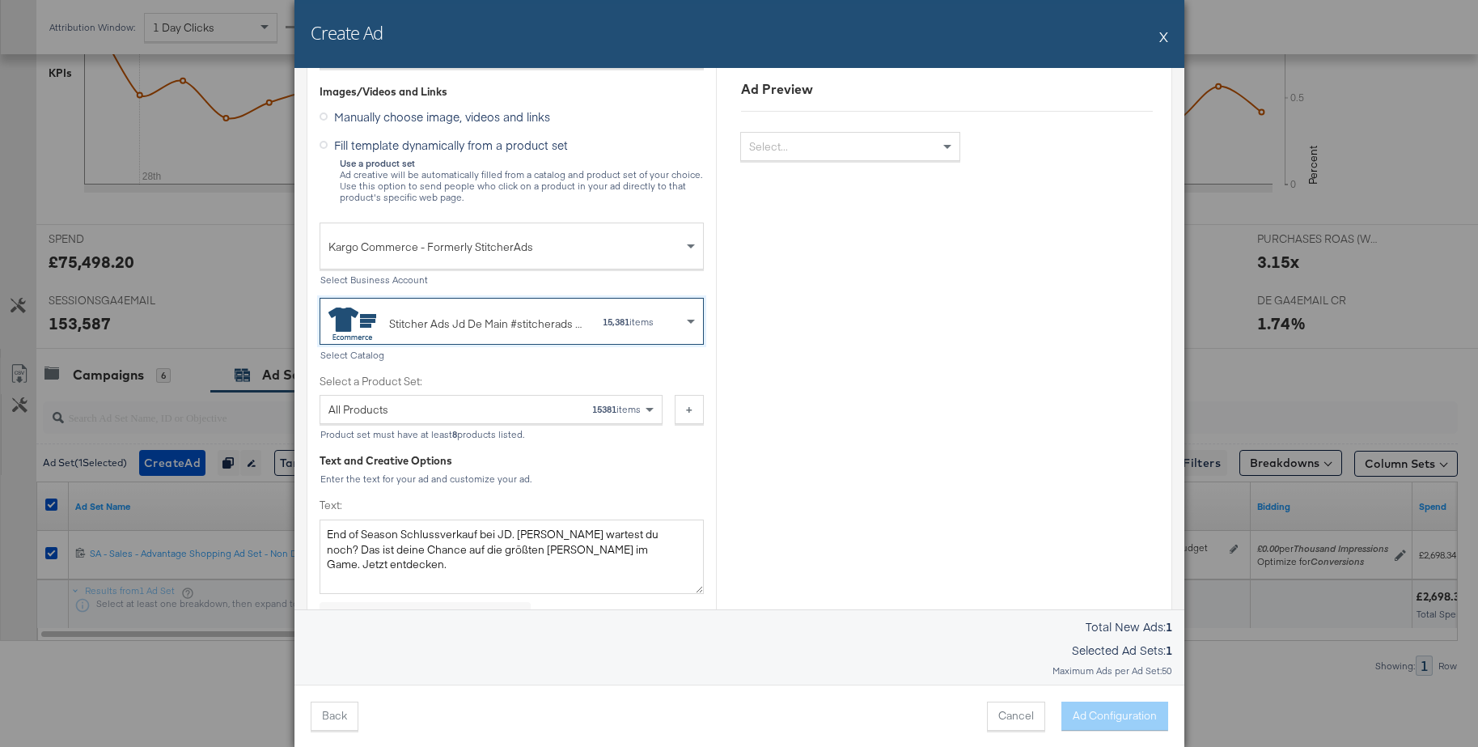
click at [488, 404] on div "All Products 15381 items" at bounding box center [484, 410] width 313 height 28
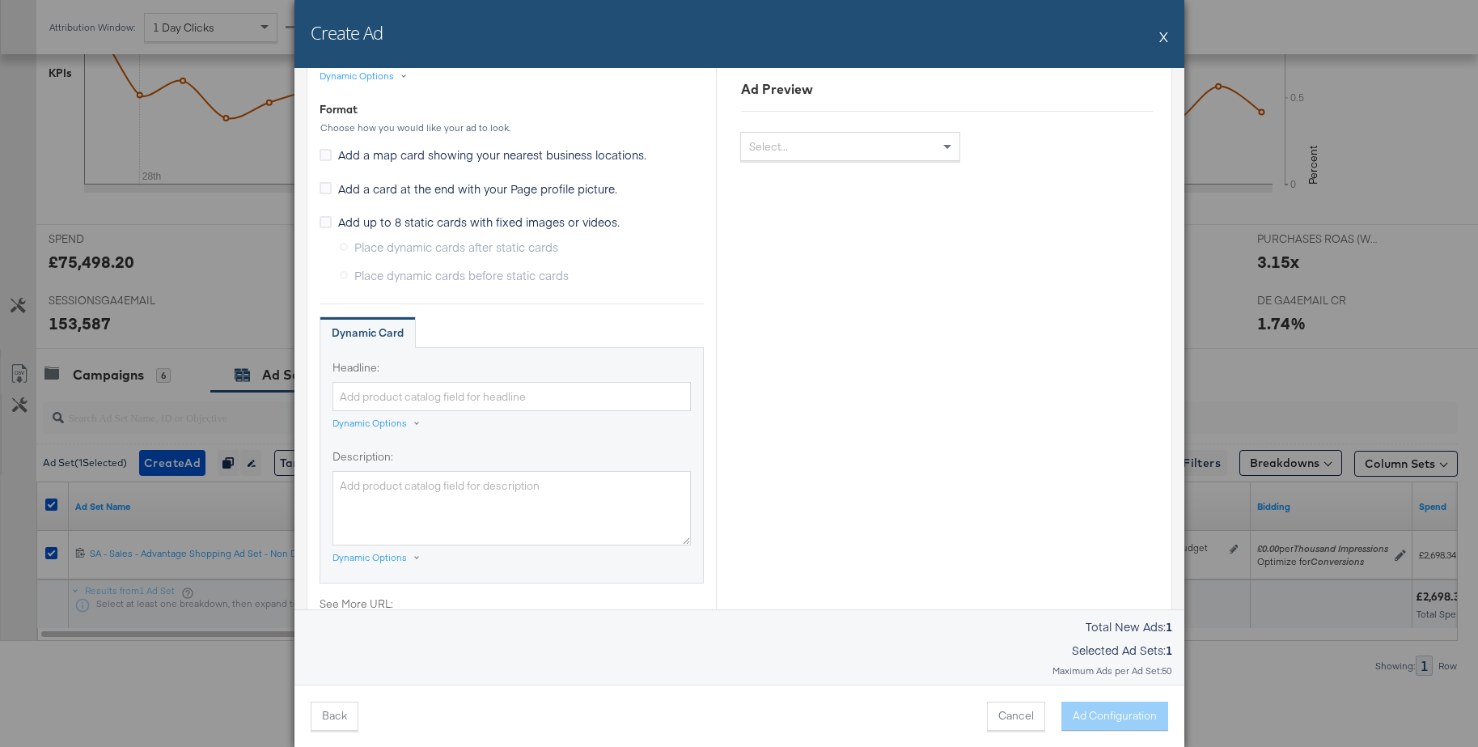
scroll to position [869, 0]
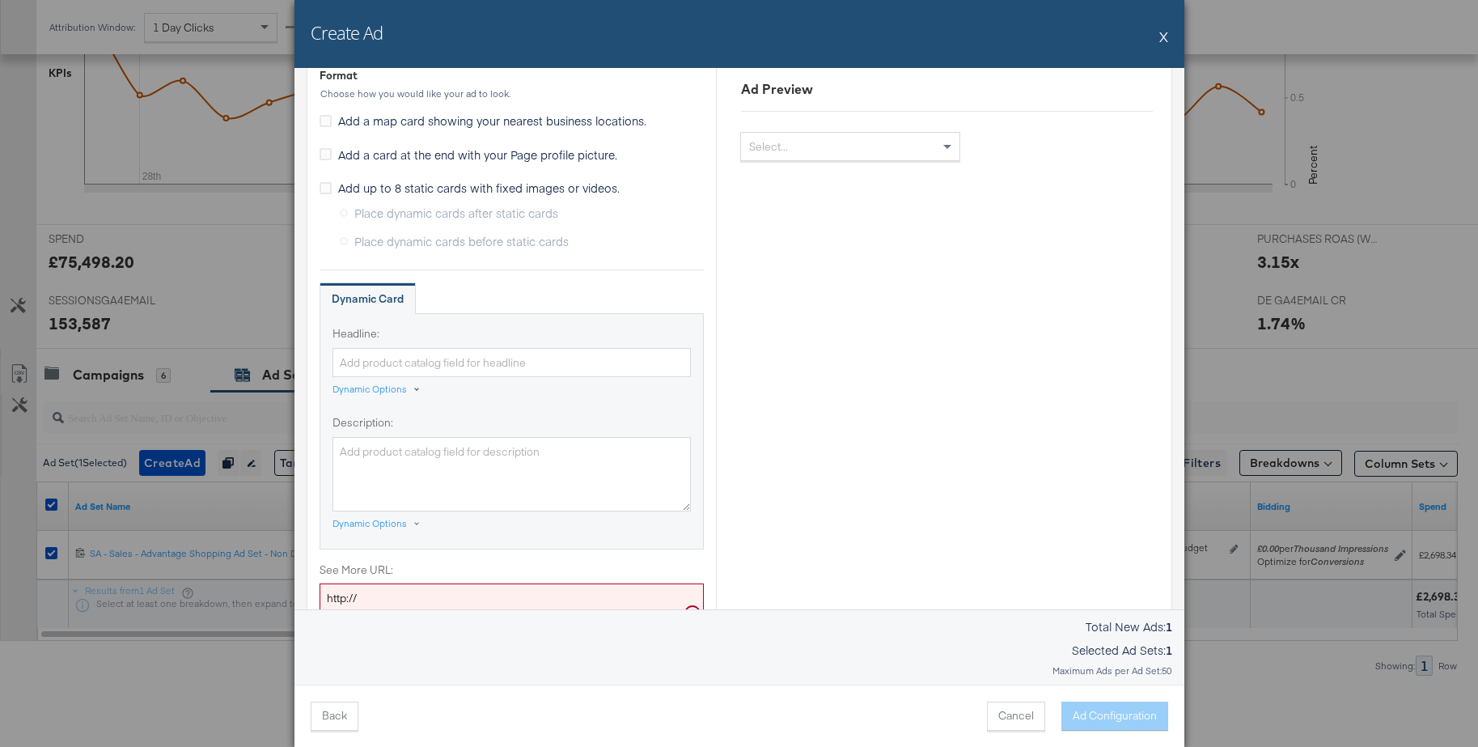
click at [363, 389] on div "Dynamic Options" at bounding box center [369, 389] width 74 height 13
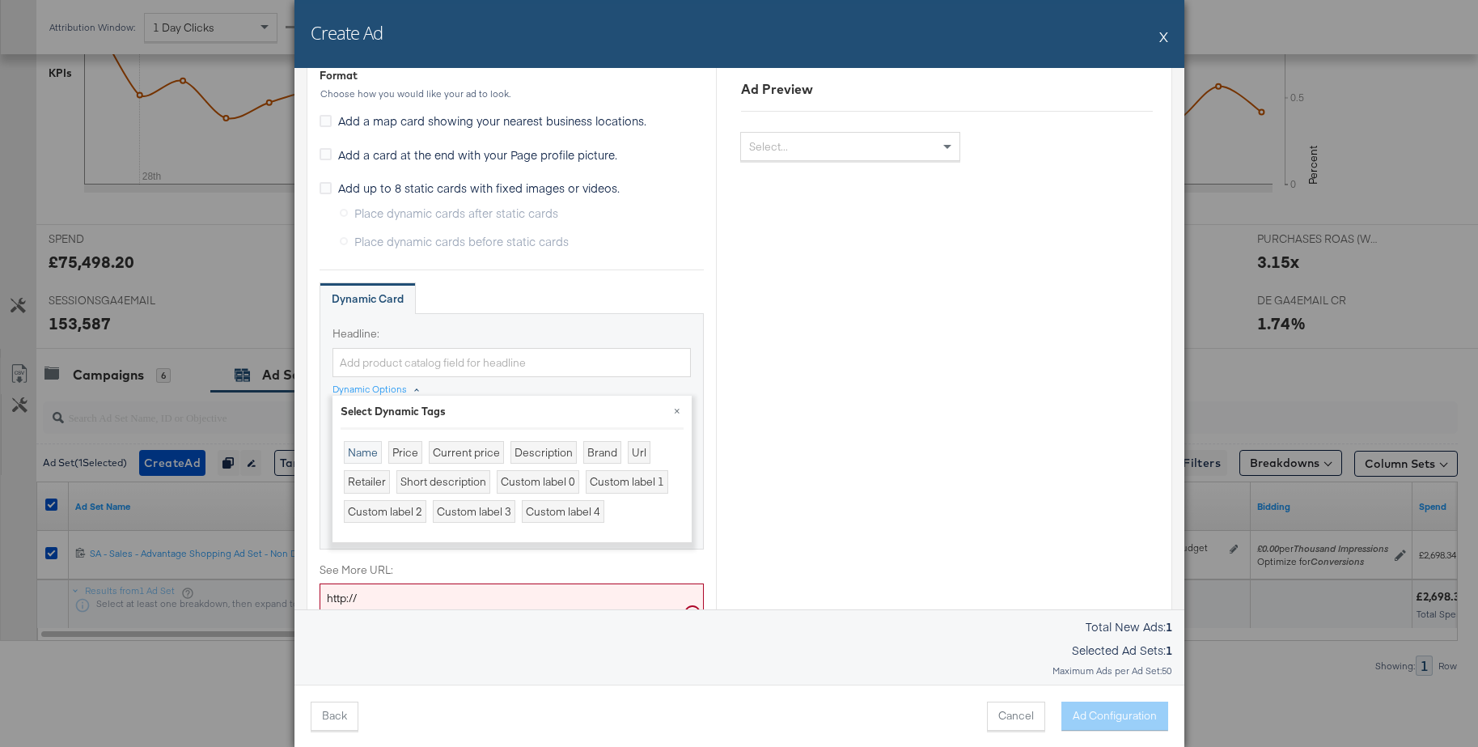
click at [362, 447] on div "Name" at bounding box center [363, 452] width 38 height 23
type input "{{product.name}}"
click at [677, 412] on button "×" at bounding box center [677, 410] width 29 height 29
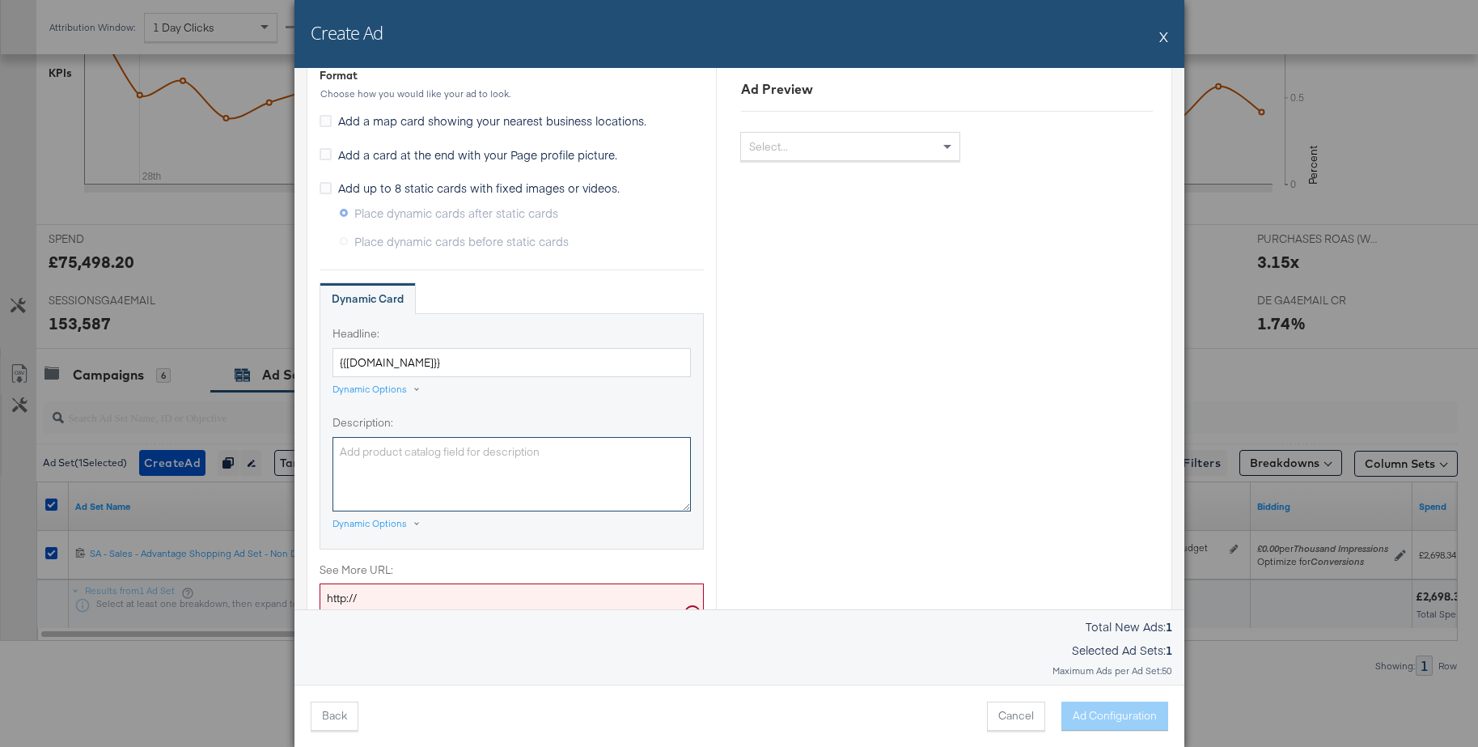
click at [476, 460] on textarea "Description:" at bounding box center [511, 474] width 358 height 74
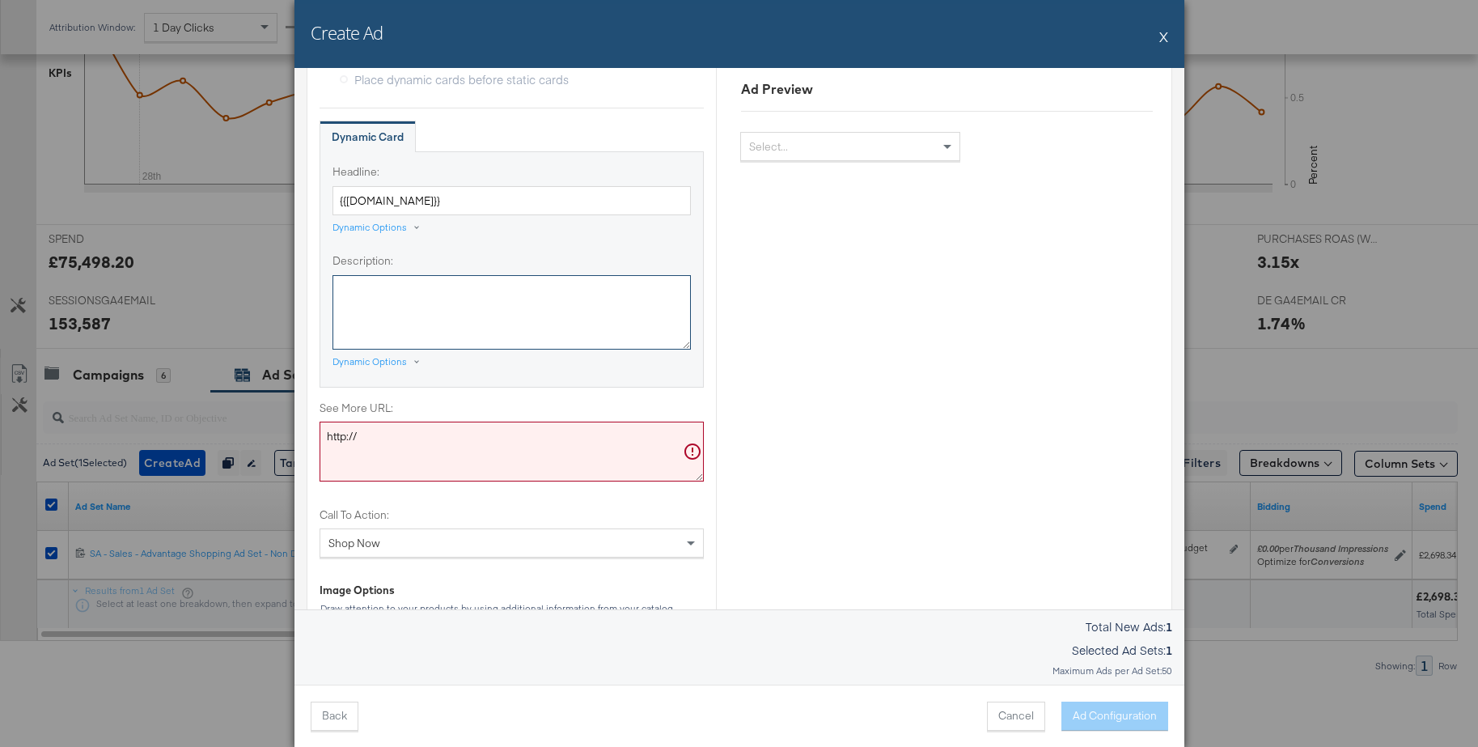
scroll to position [506, 0]
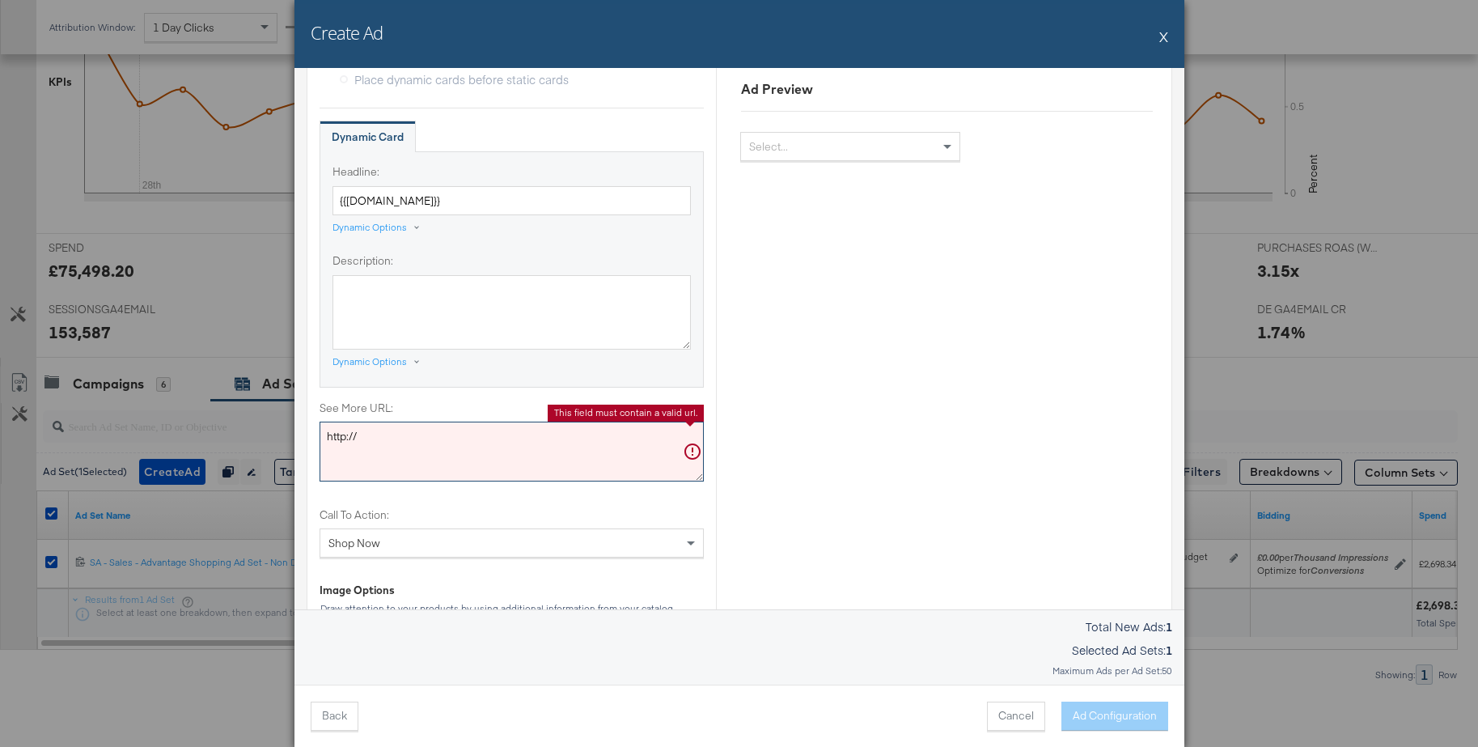
drag, startPoint x: 413, startPoint y: 439, endPoint x: 294, endPoint y: 436, distance: 119.0
click at [294, 436] on div "Ad Settings Identity Choose the pages and tracking options for your ads. Select…" at bounding box center [739, 338] width 890 height 541
paste textarea "s://www.jdsports.de/sale"
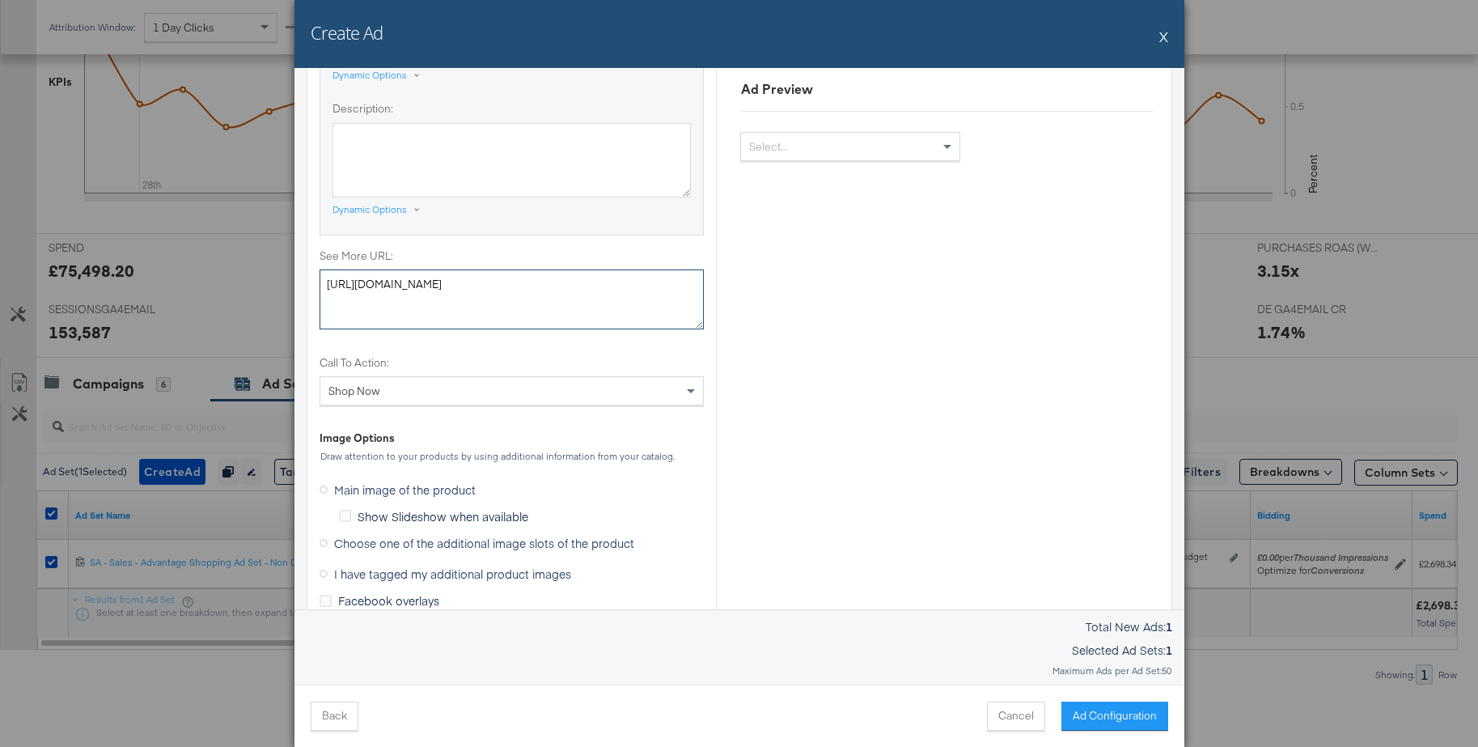
scroll to position [1234, 0]
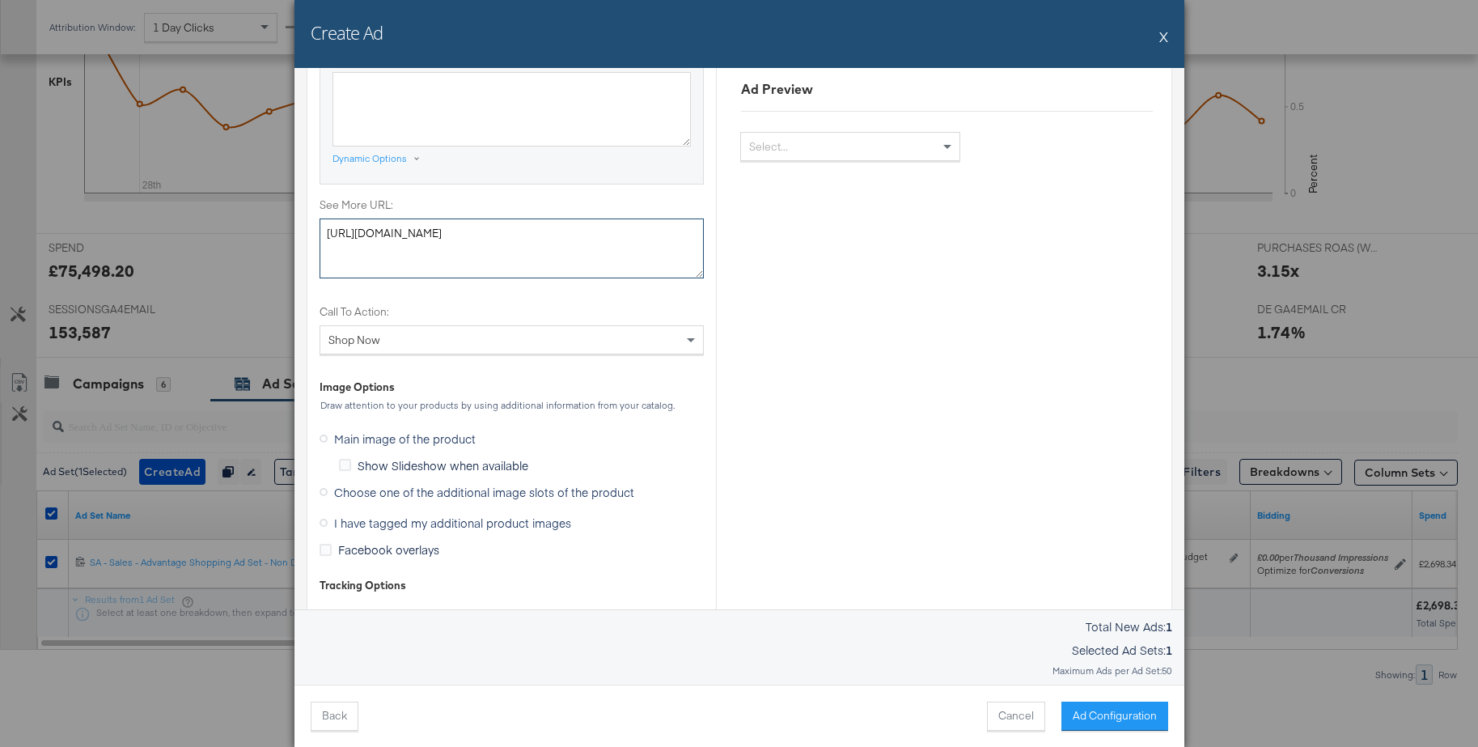
type textarea "https://www.jdsports.de/sale/"
click at [324, 492] on icon at bounding box center [324, 492] width 8 height 8
click at [0, 0] on input "Choose one of the additional image slots of the product" at bounding box center [0, 0] width 0 height 0
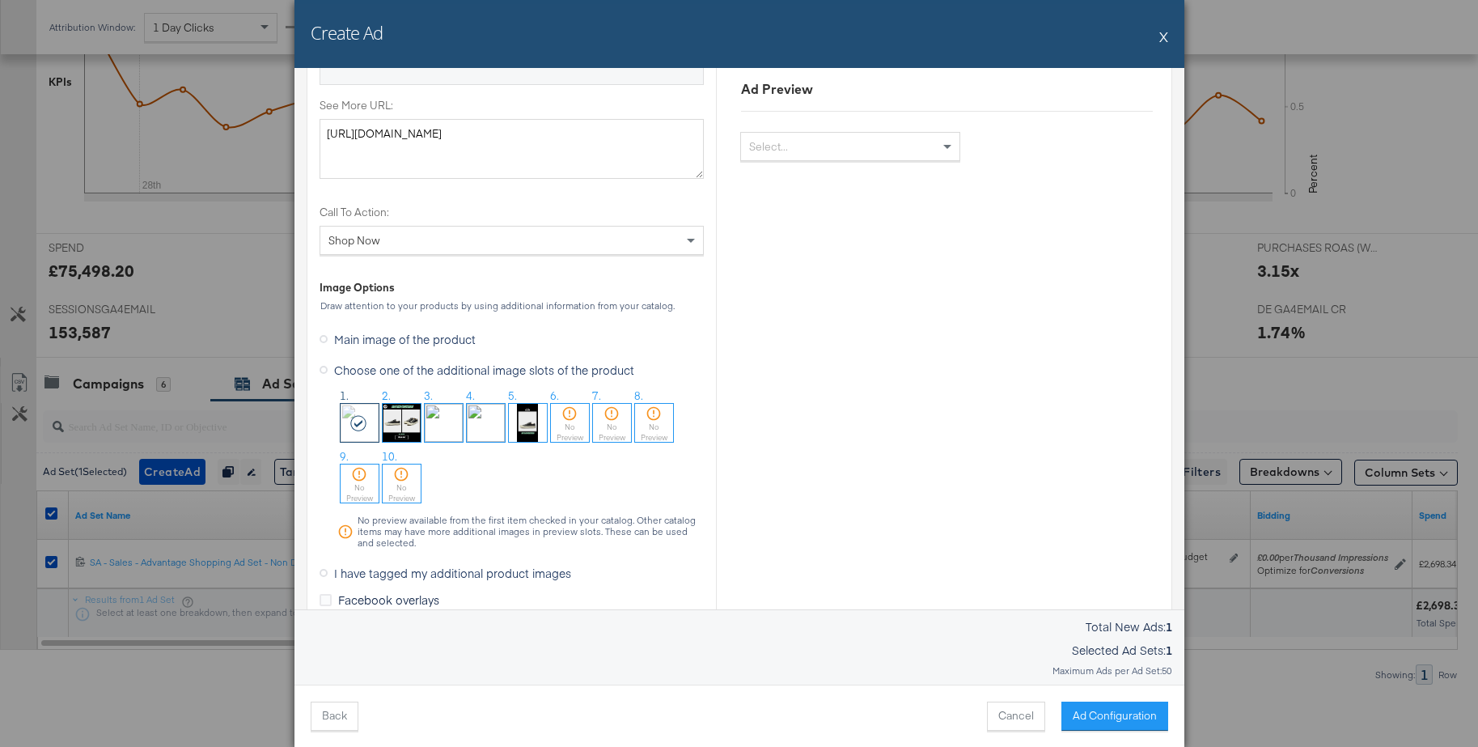
scroll to position [1335, 0]
click at [440, 423] on img at bounding box center [444, 421] width 38 height 38
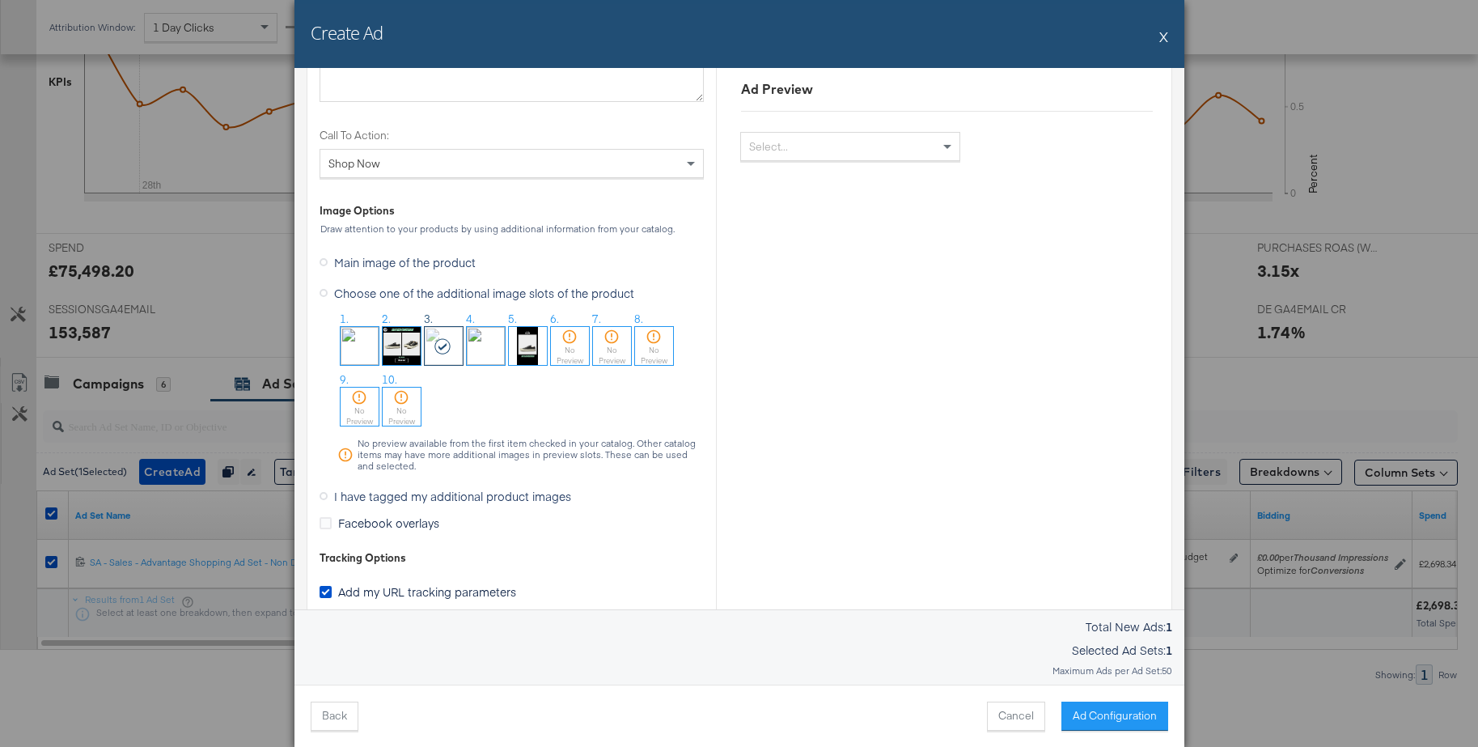
scroll to position [1491, 0]
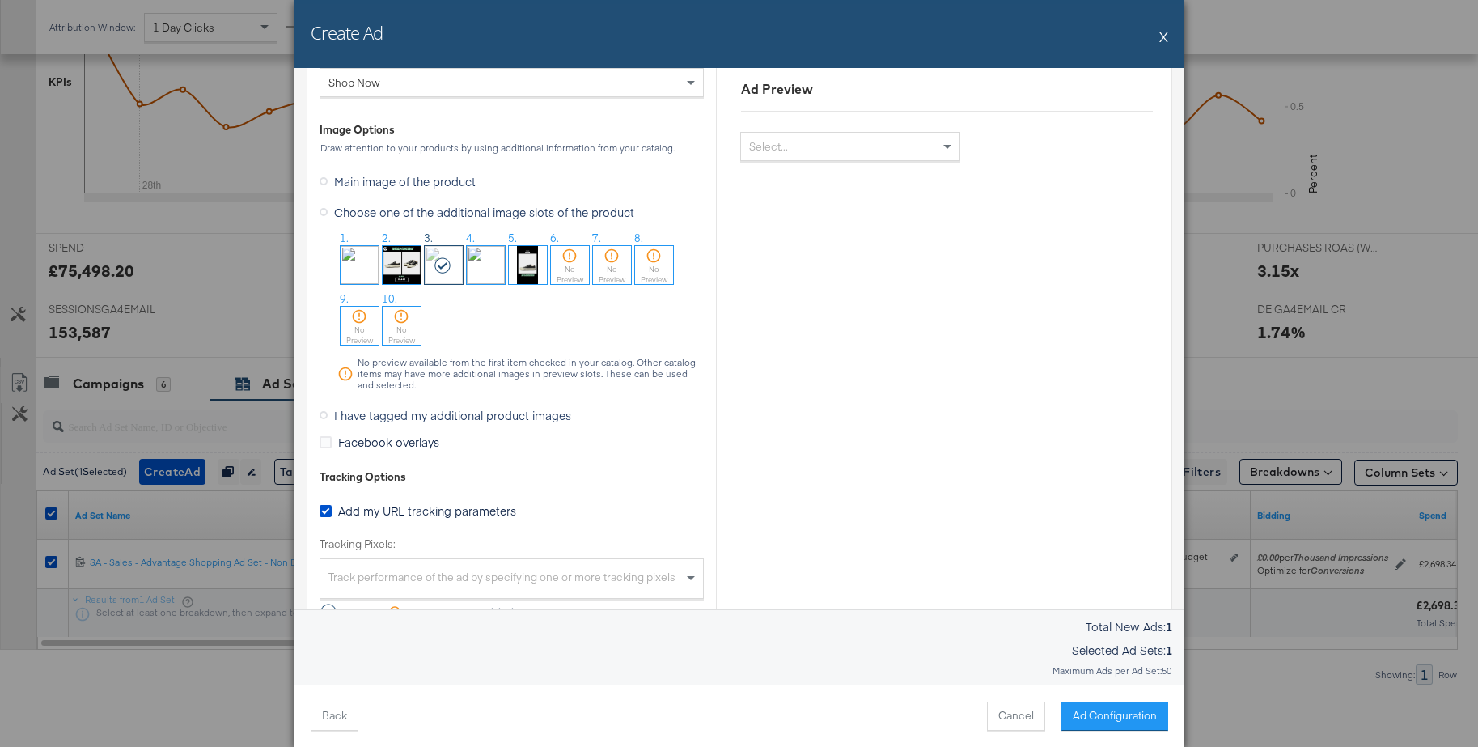
click at [324, 416] on icon at bounding box center [324, 415] width 8 height 8
click at [0, 0] on input "I have tagged my additional product images" at bounding box center [0, 0] width 0 height 0
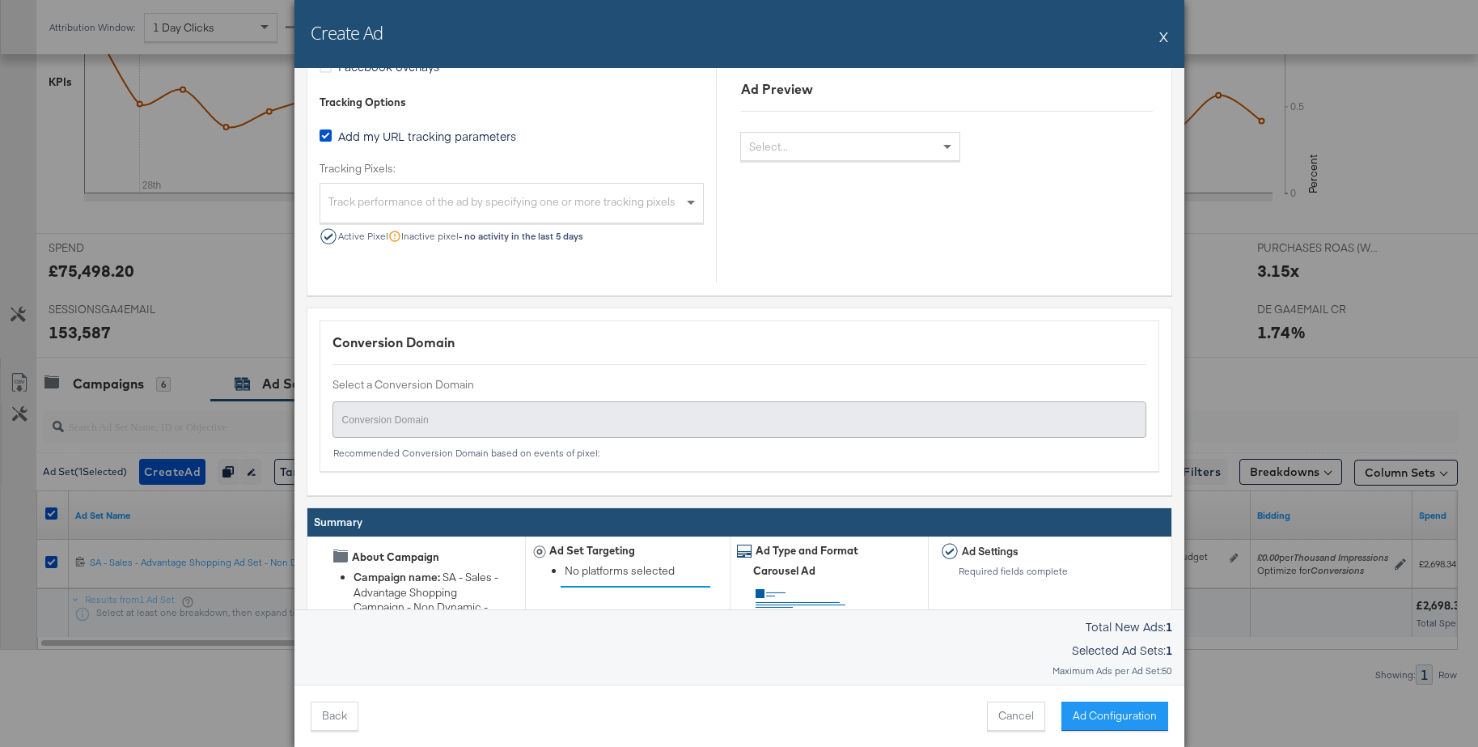
scroll to position [1260, 0]
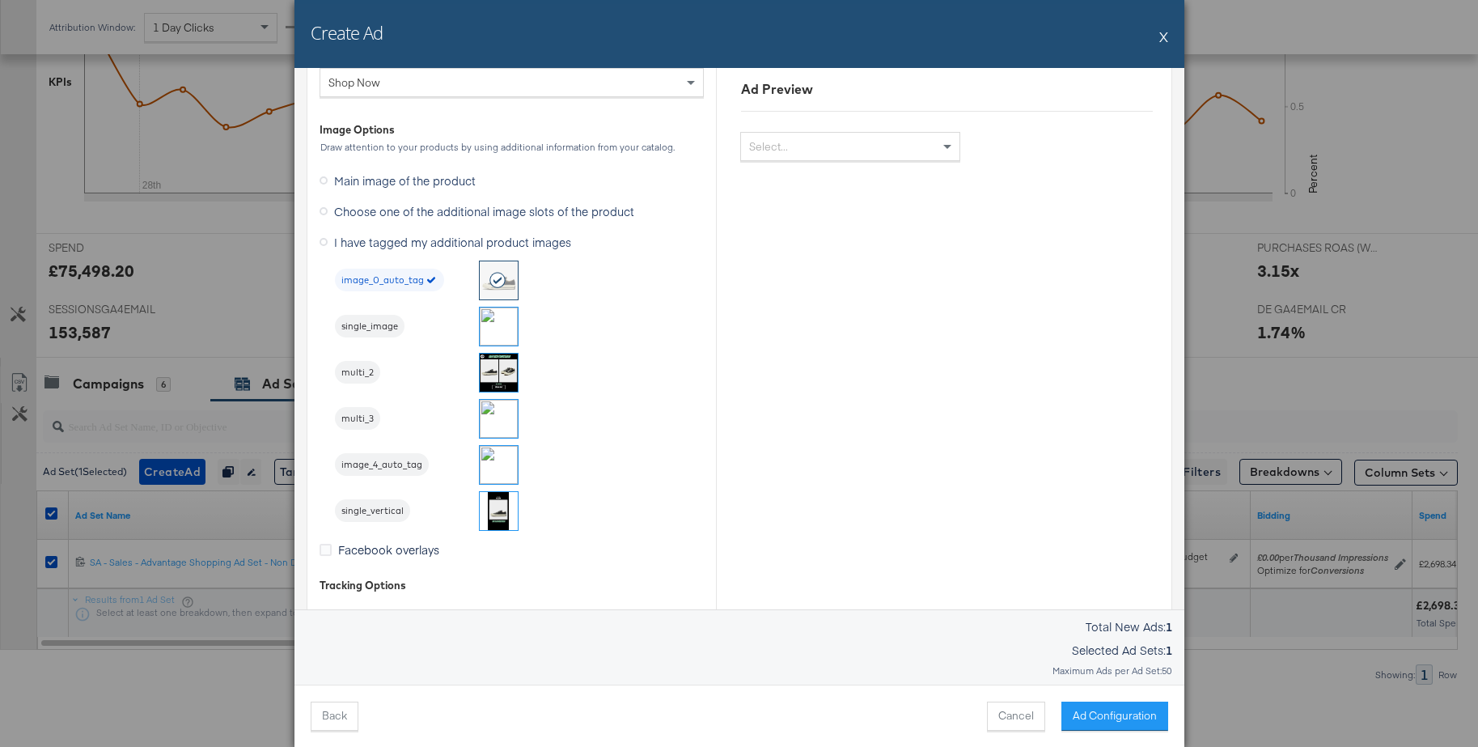
click at [488, 418] on img at bounding box center [499, 419] width 38 height 38
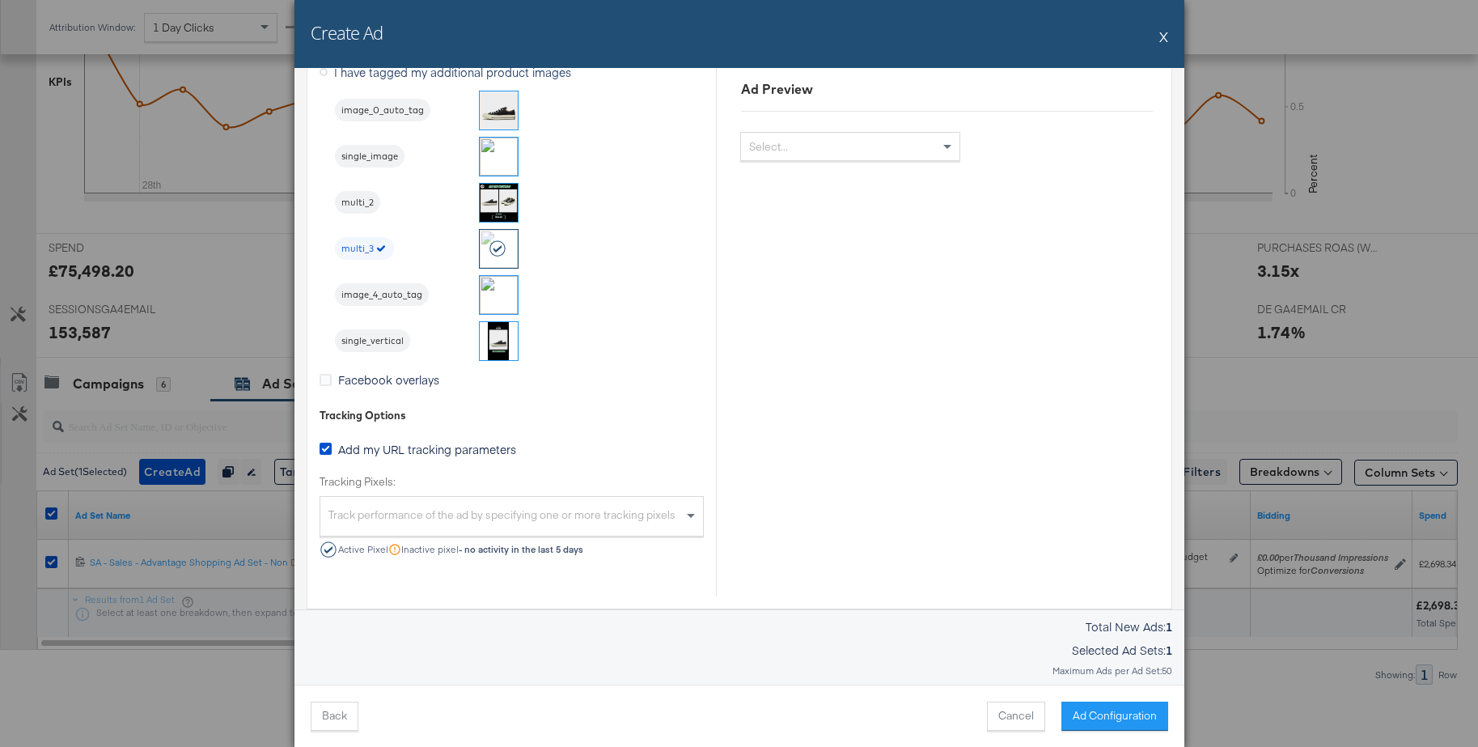
scroll to position [1535, 0]
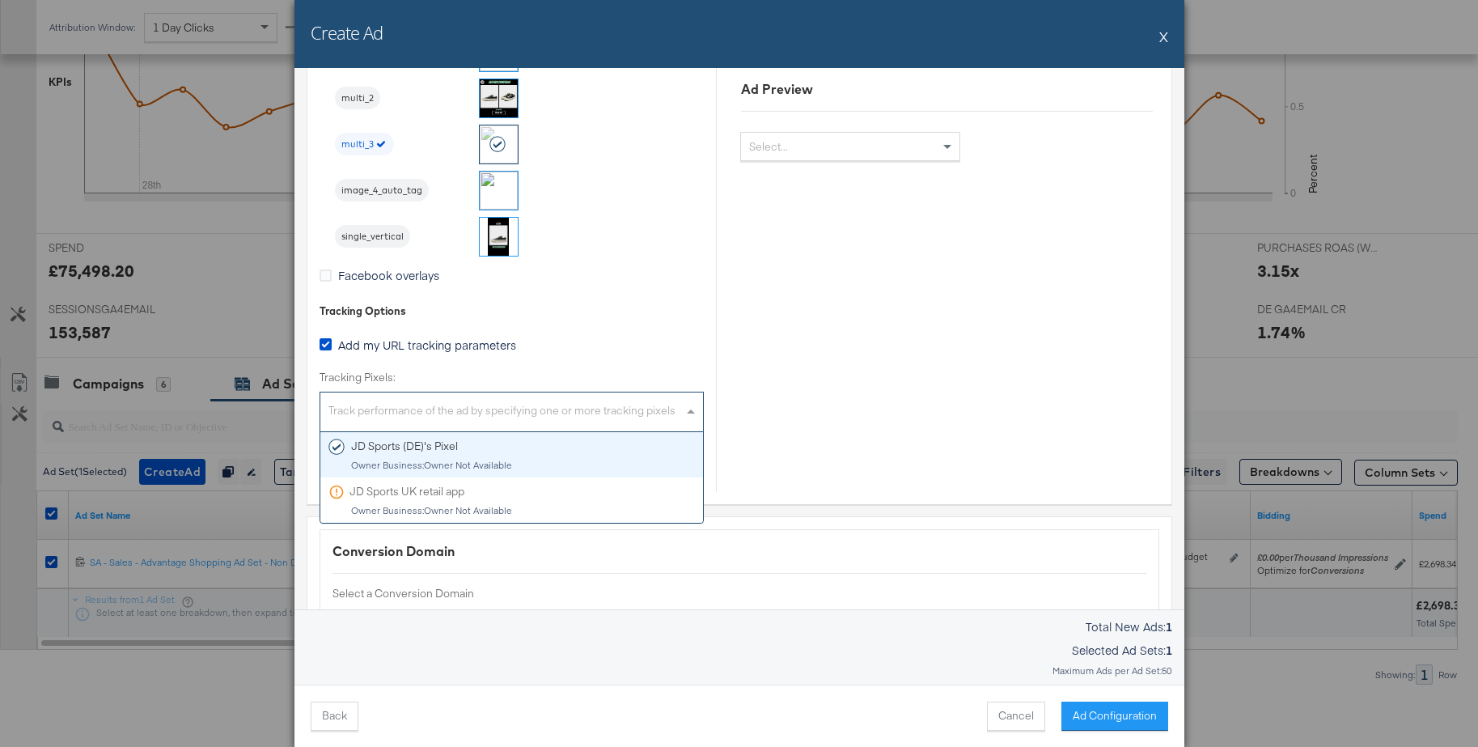
click at [371, 410] on div "Track performance of the ad by specifying one or more tracking pixels" at bounding box center [511, 413] width 383 height 35
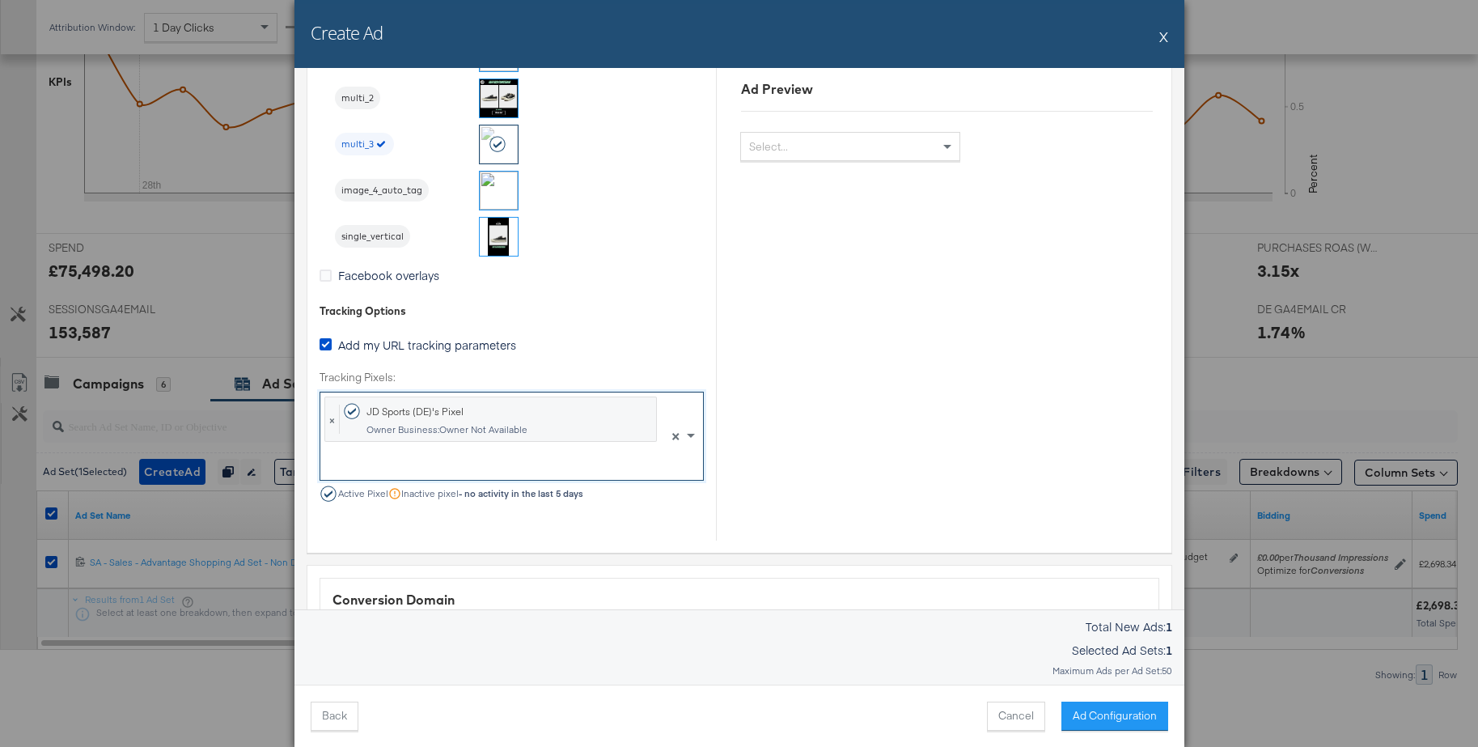
drag, startPoint x: 377, startPoint y: 447, endPoint x: 608, endPoint y: 472, distance: 231.8
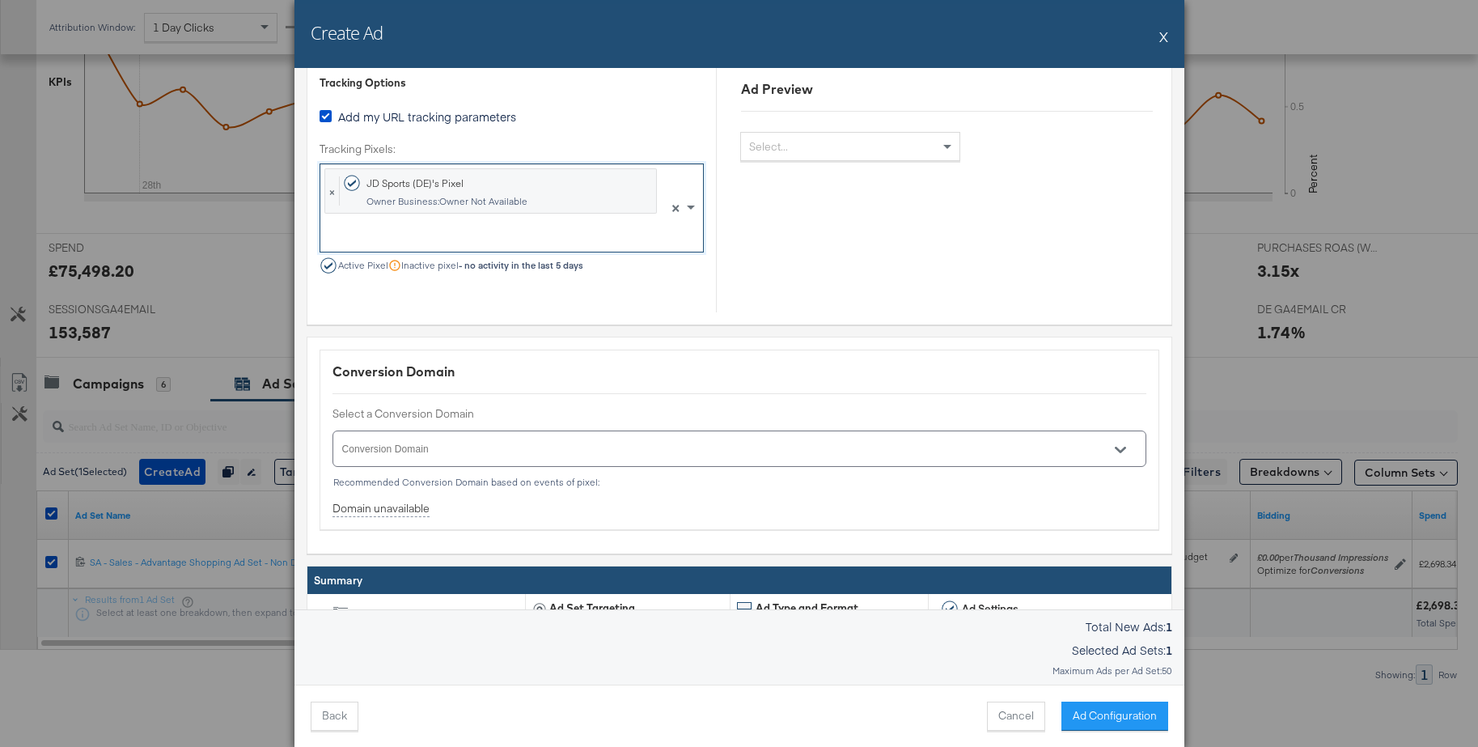
click at [1120, 451] on icon "Open" at bounding box center [1120, 450] width 11 height 6
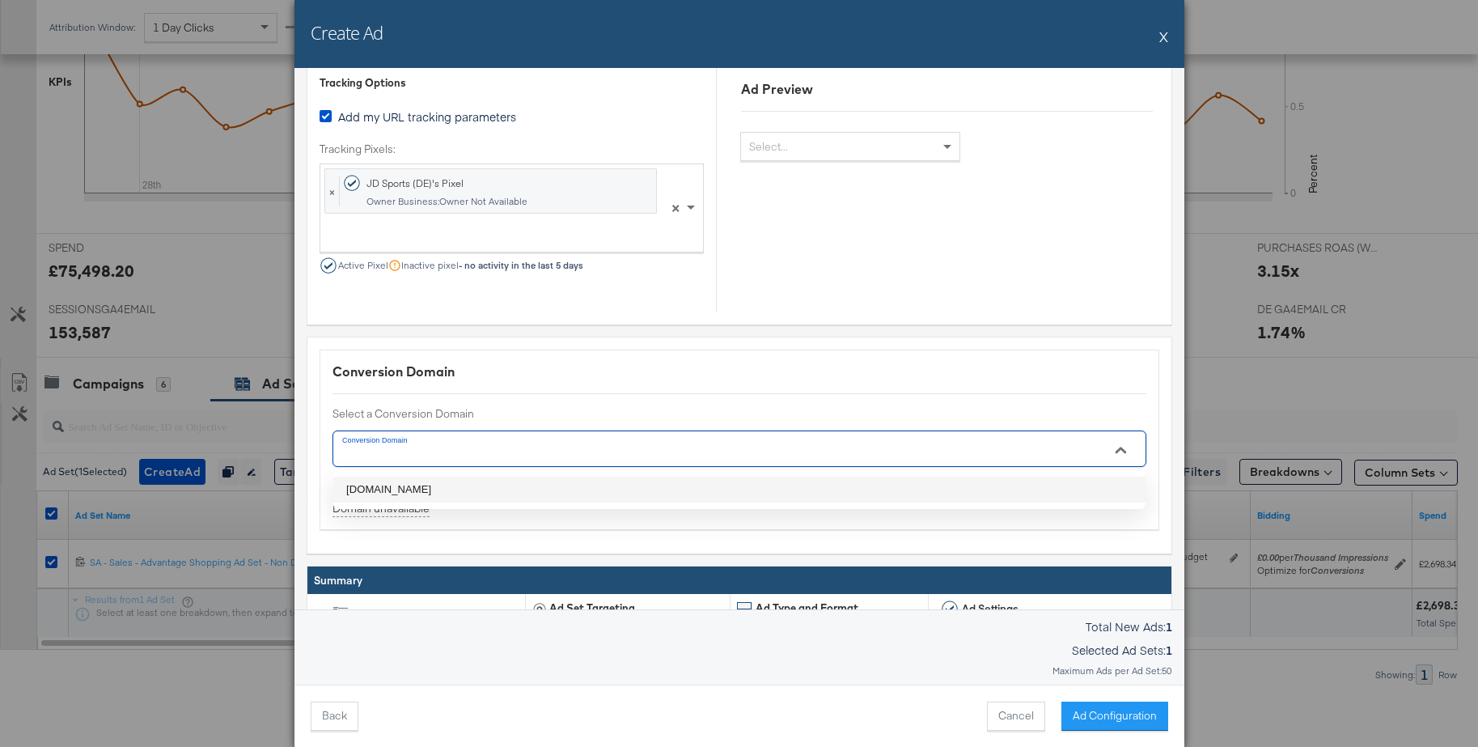
drag, startPoint x: 389, startPoint y: 487, endPoint x: 462, endPoint y: 483, distance: 72.9
click at [396, 487] on li "jdsports.de" at bounding box center [739, 489] width 812 height 26
type input "jdsports.de"
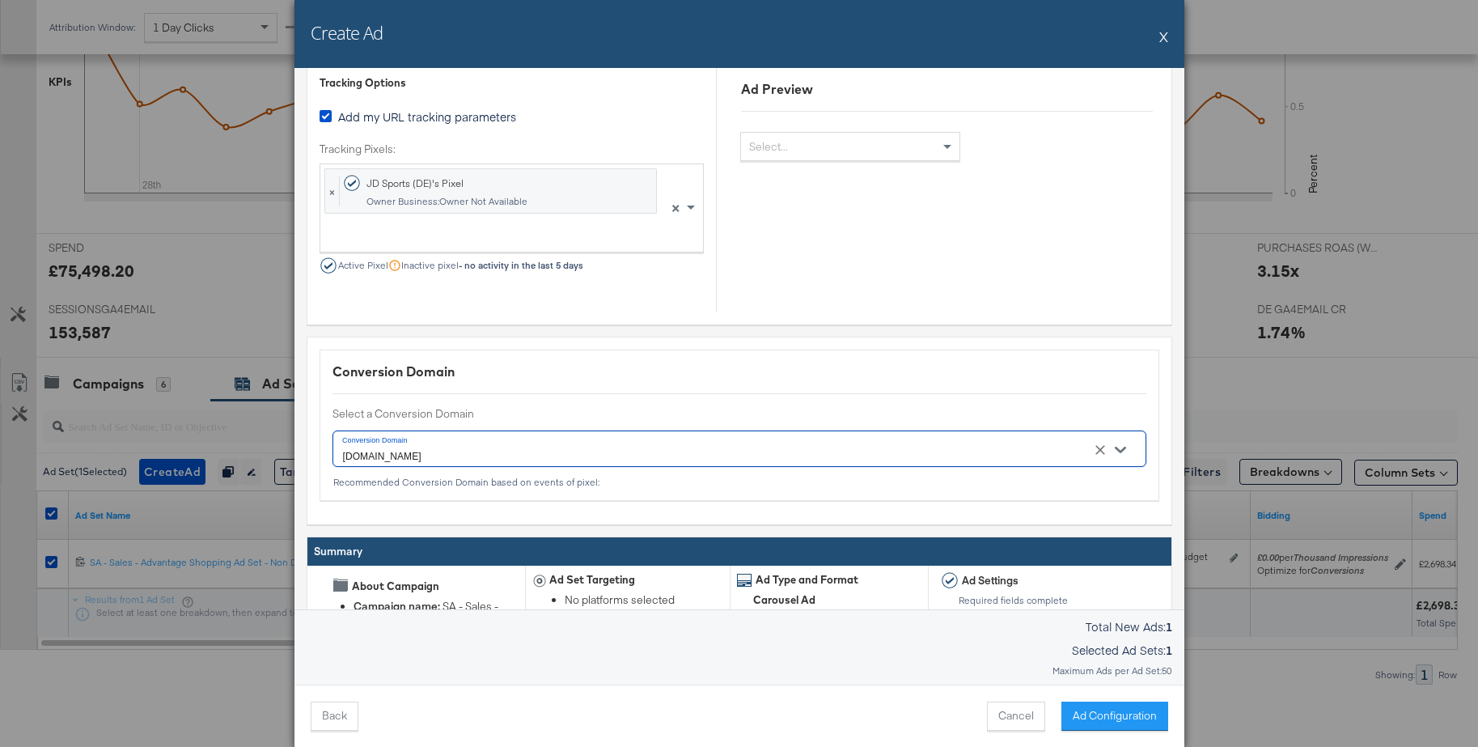
scroll to position [1963, 0]
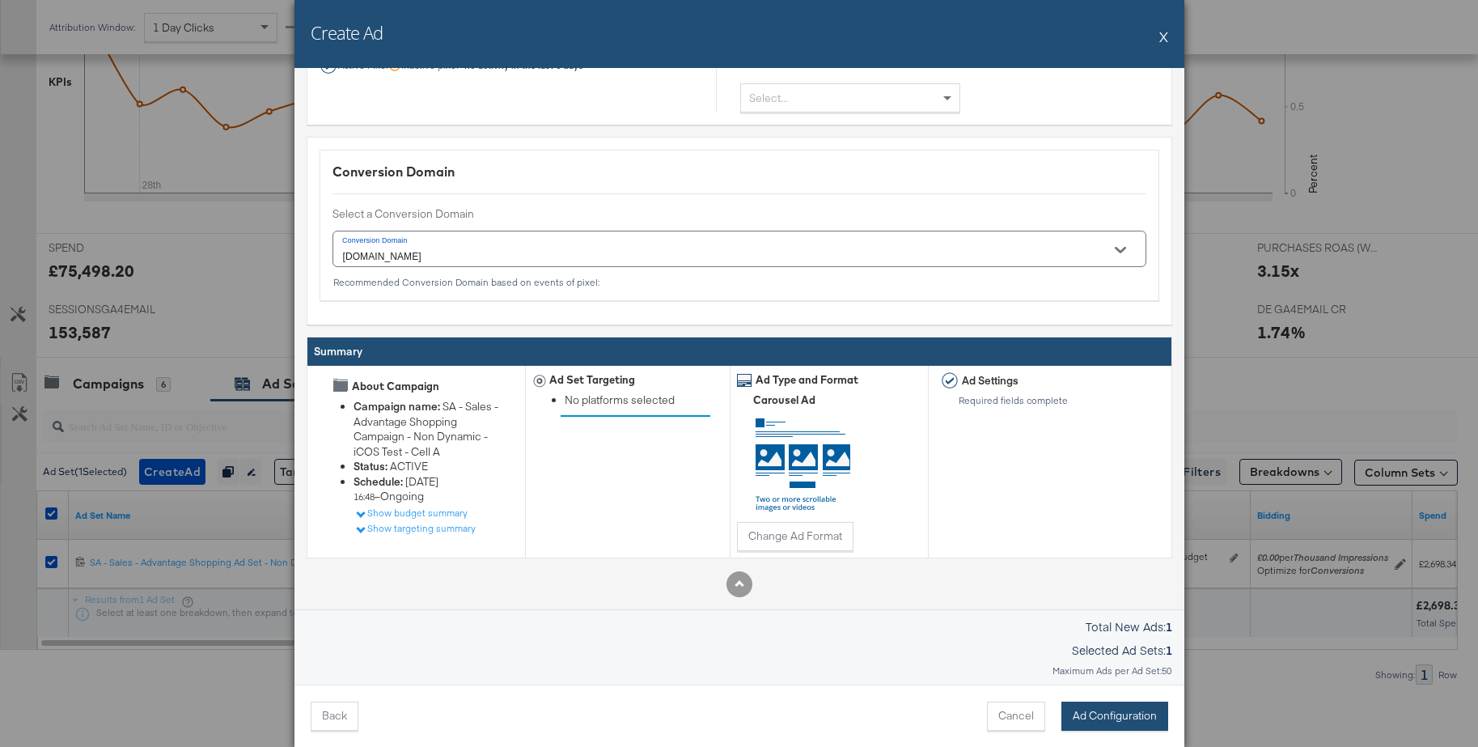
click at [1092, 710] on button "Ad Configuration" at bounding box center [1114, 715] width 107 height 29
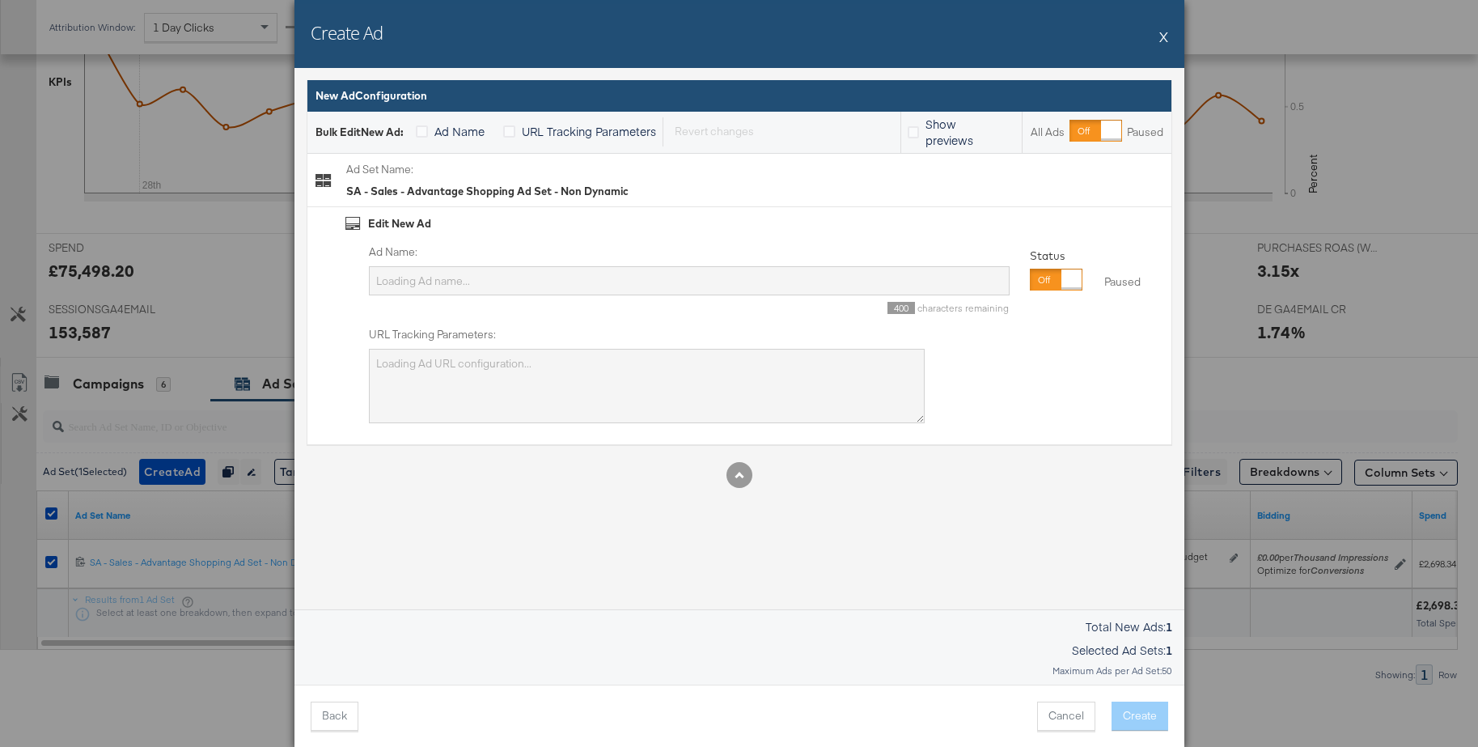
type input "SA - Sales - Advantage Shopping Ad Set - Non Dynamic"
type textarea "utm_campaign=SA - Sales - Advantage Shopping Campaign - Non Dynamic - iCOS Test…"
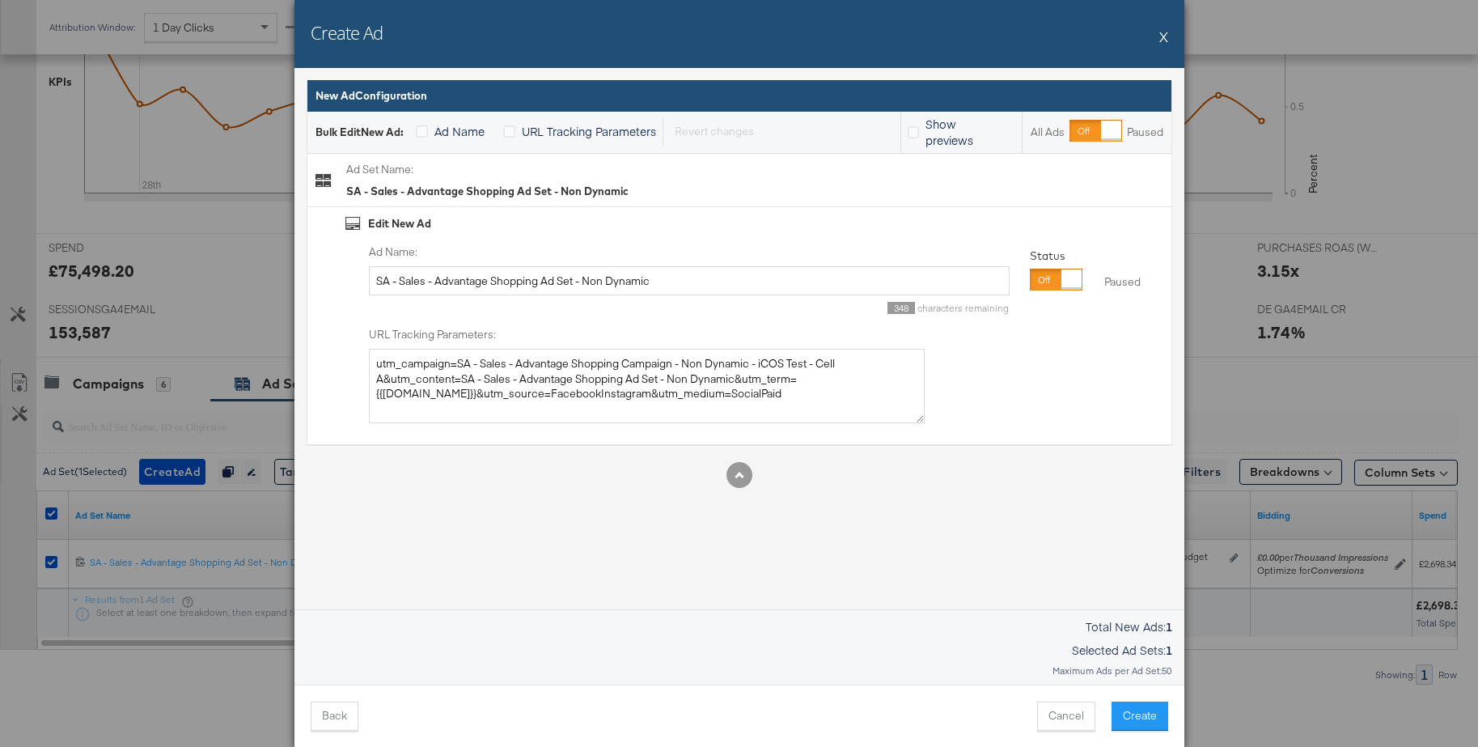
click at [1061, 281] on div at bounding box center [1071, 279] width 20 height 20
click at [480, 286] on input "SA - Sales - Advantage Shopping Ad Set - Non Dynamic" at bounding box center [689, 281] width 641 height 30
type input "C"
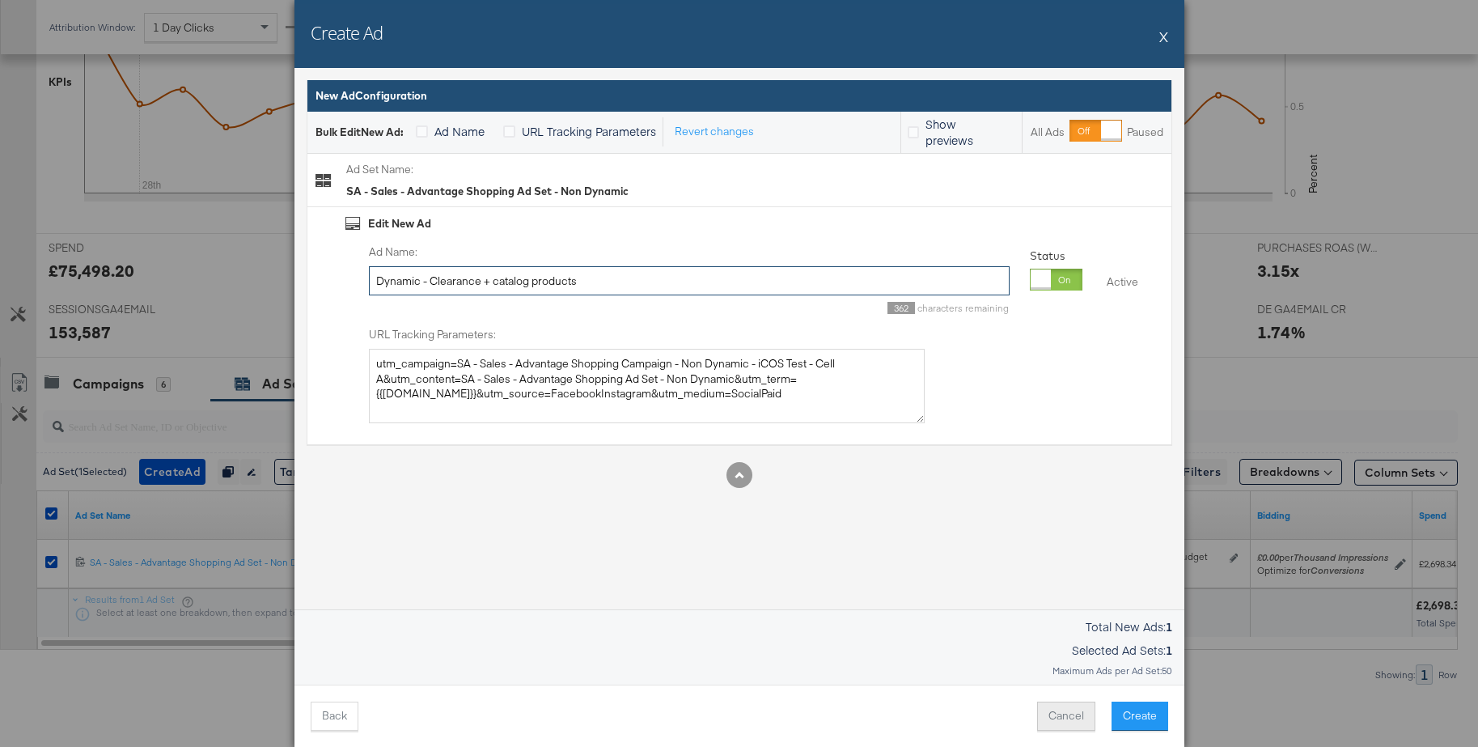
type input "Dynamic - Clearance + catalog products"
click at [1062, 722] on button "Cancel" at bounding box center [1066, 715] width 58 height 29
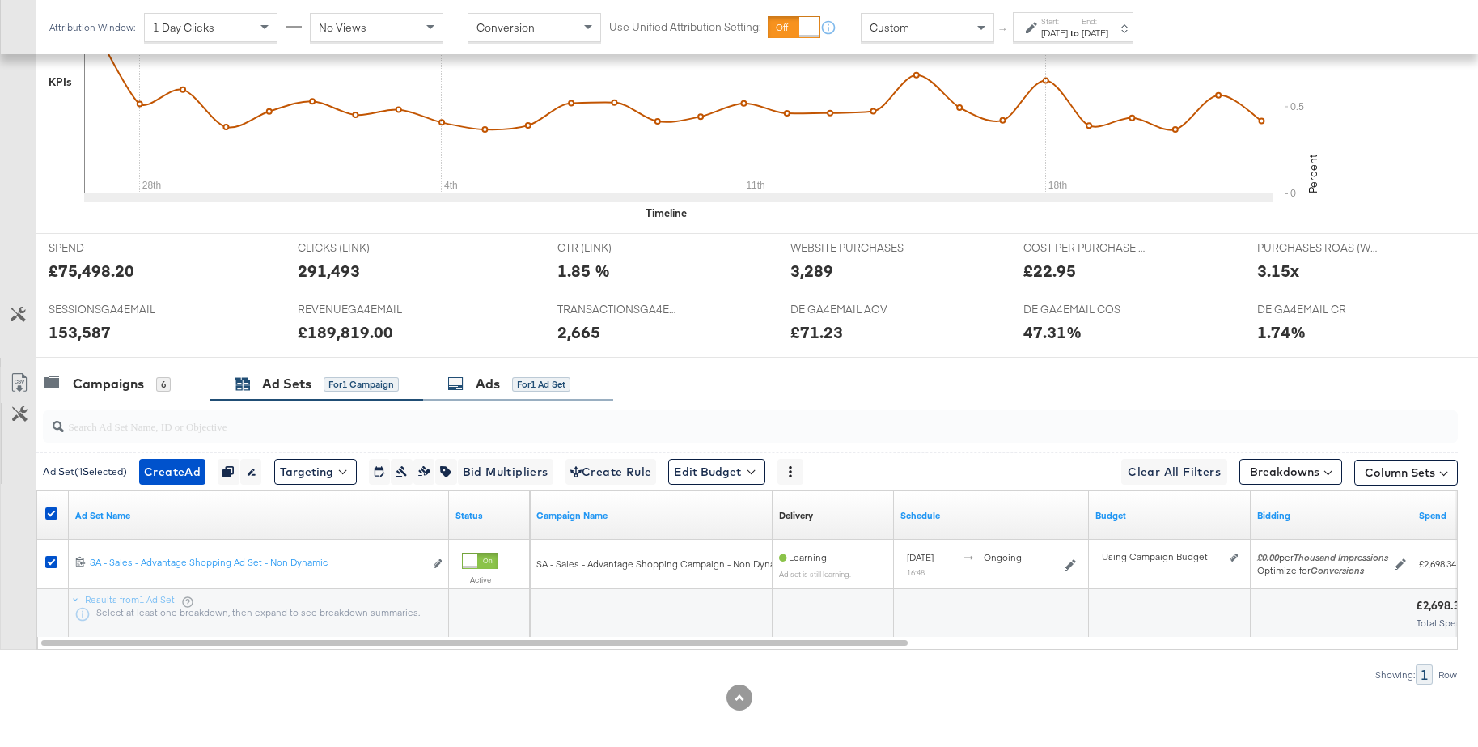
click at [479, 381] on div "Ads" at bounding box center [488, 384] width 24 height 19
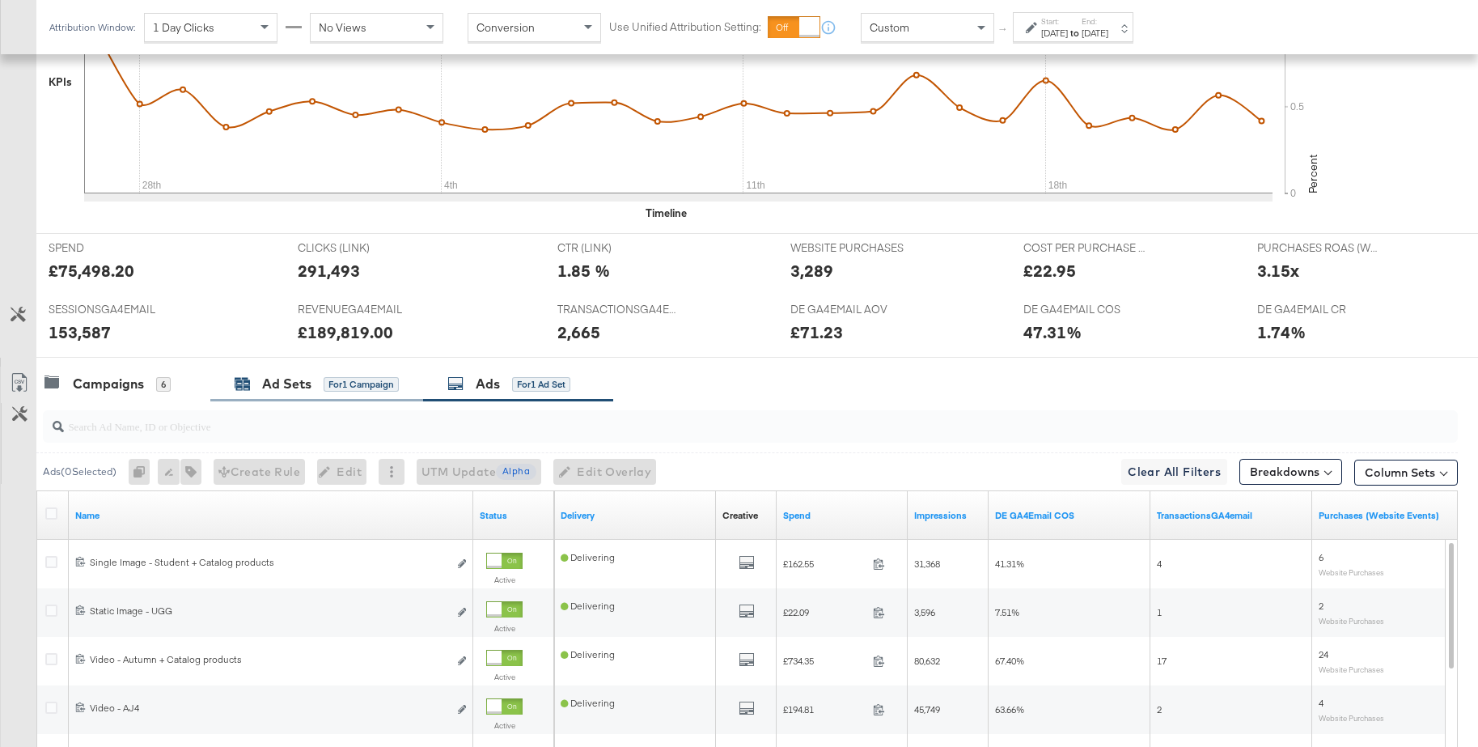
click at [305, 379] on div "Ad Sets" at bounding box center [286, 384] width 49 height 19
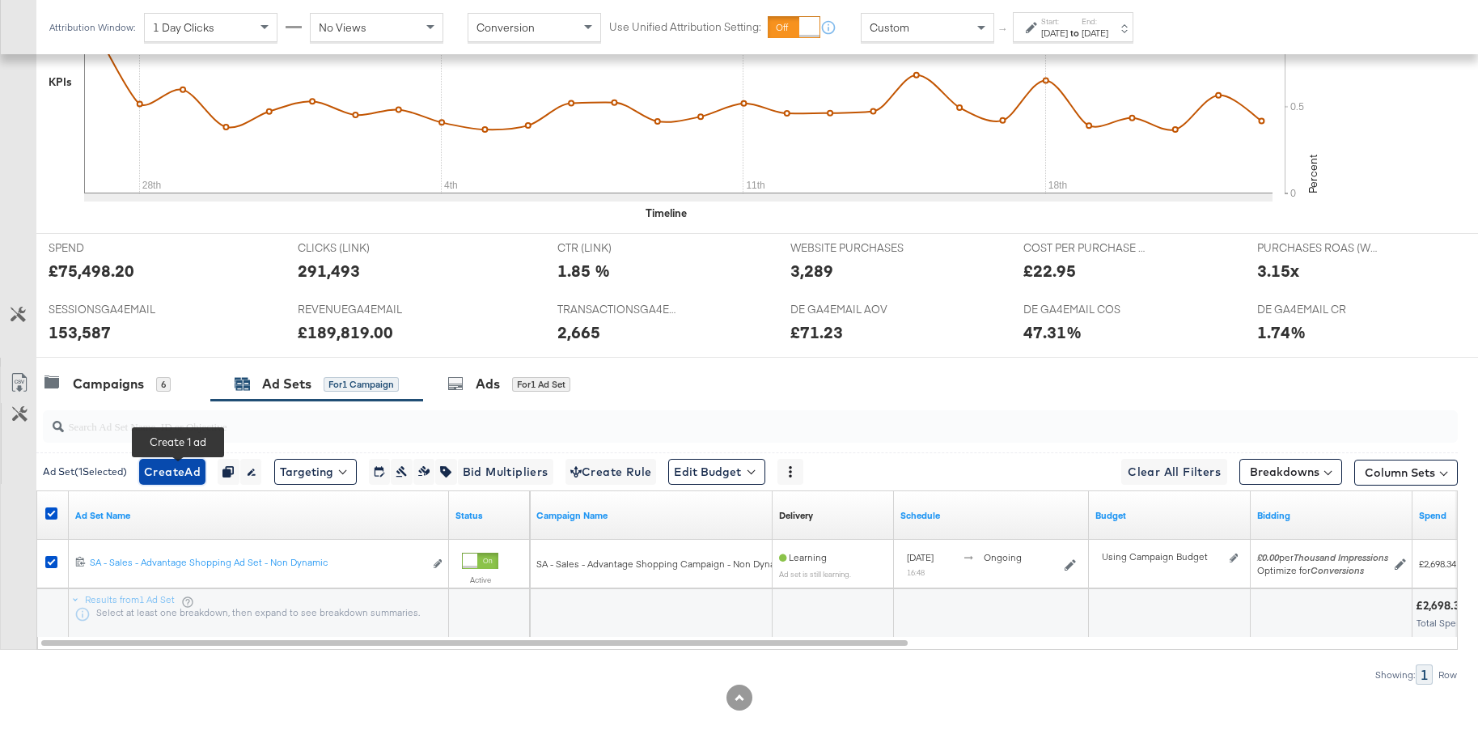
click at [188, 474] on span "Create Ad" at bounding box center [172, 472] width 57 height 20
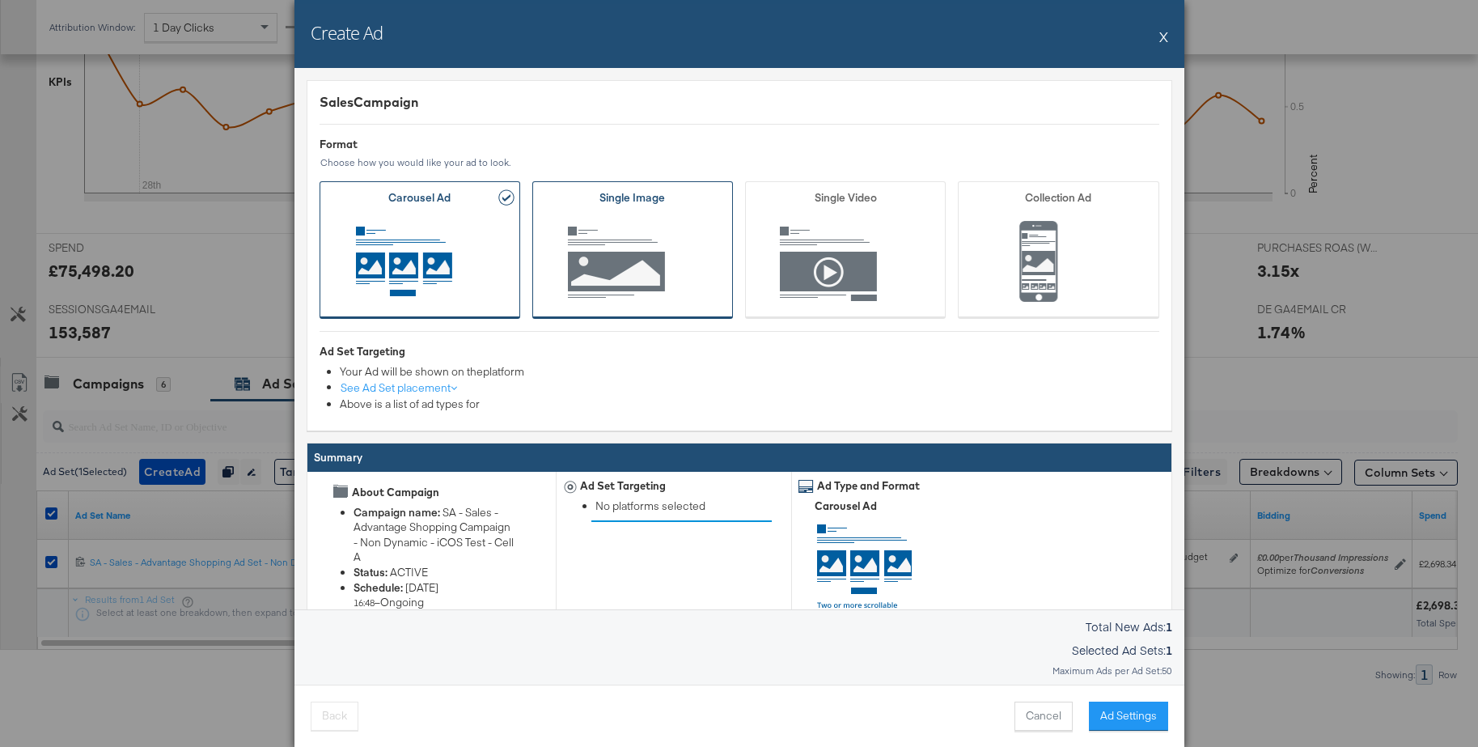
click at [667, 275] on span "Ad Format" at bounding box center [632, 263] width 150 height 89
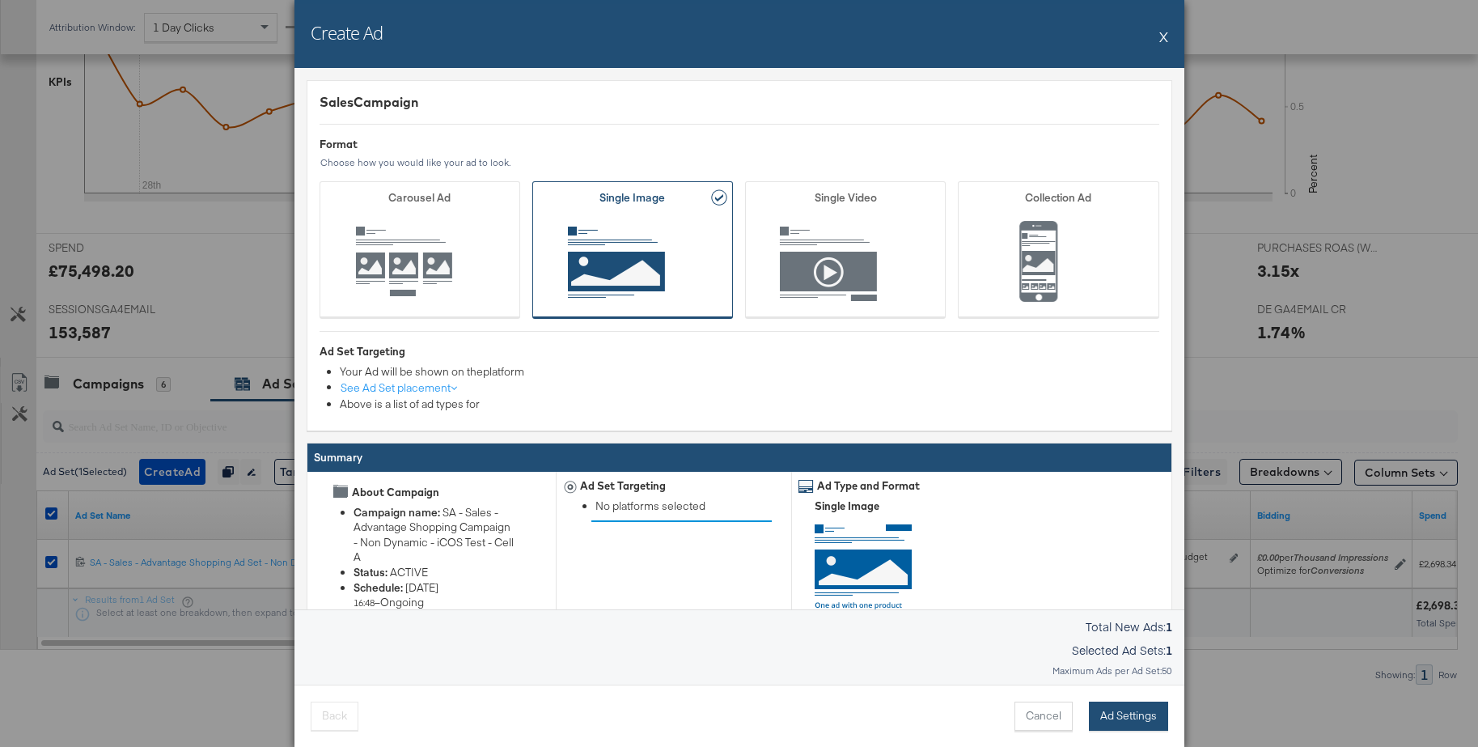
click at [1125, 715] on button "Ad Settings" at bounding box center [1128, 715] width 79 height 29
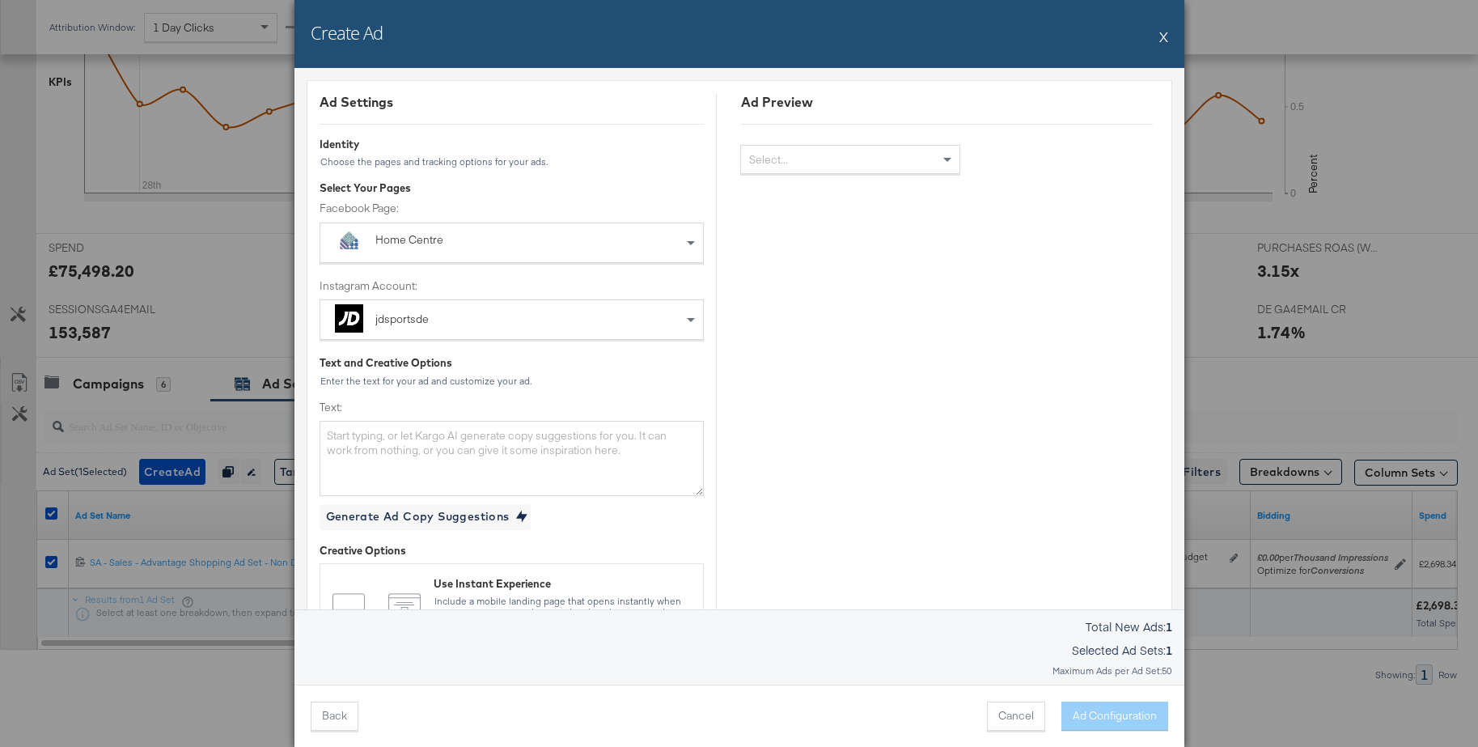
click at [428, 245] on div "Home Centre" at bounding box center [474, 240] width 199 height 16
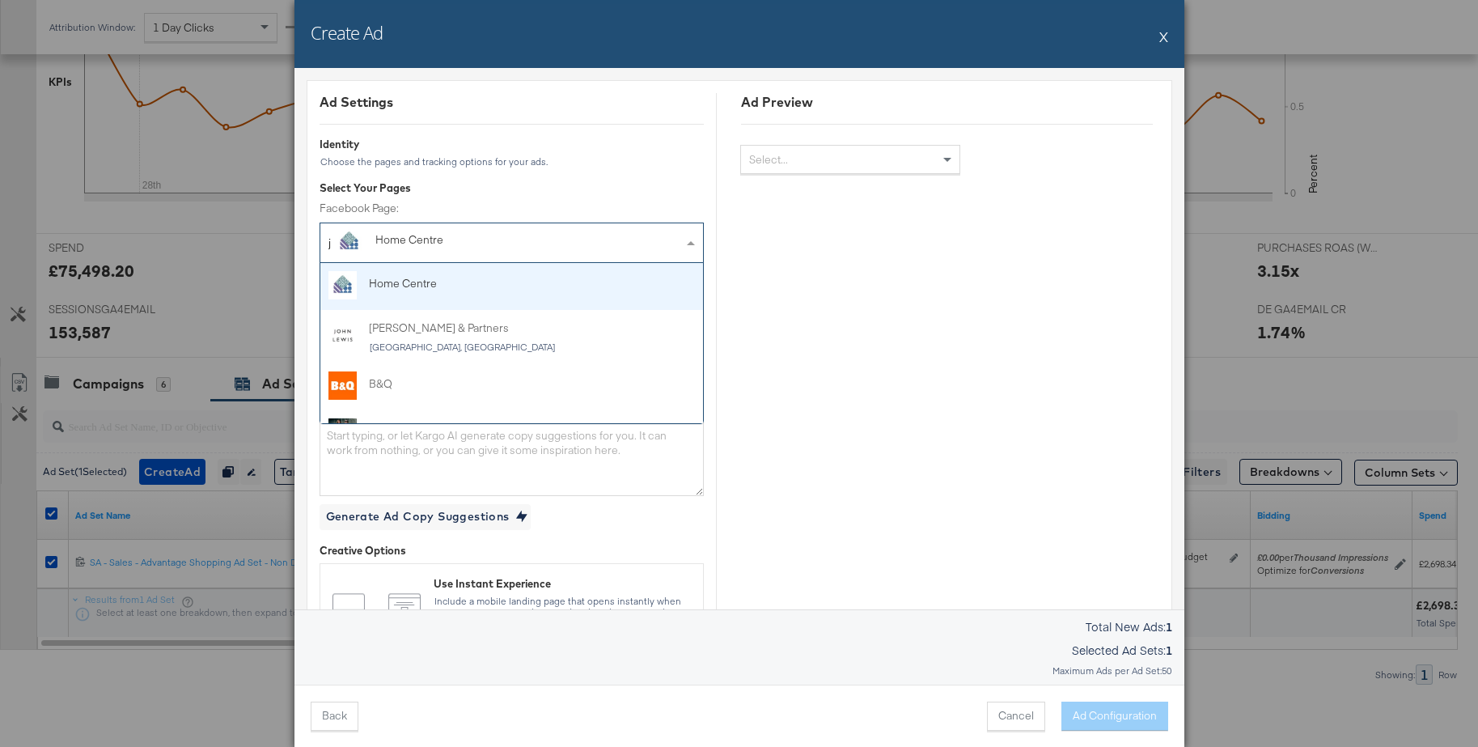
type input "jd"
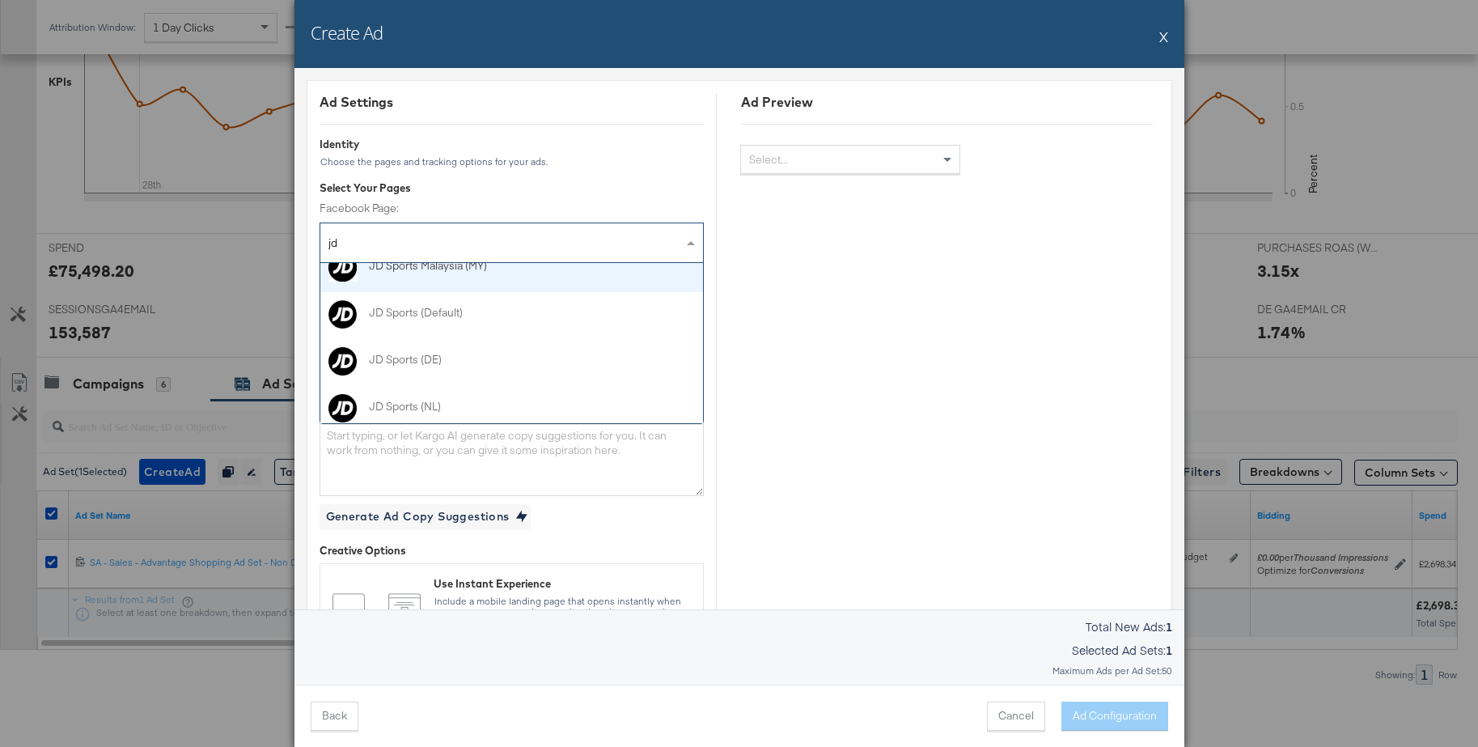
scroll to position [253, 0]
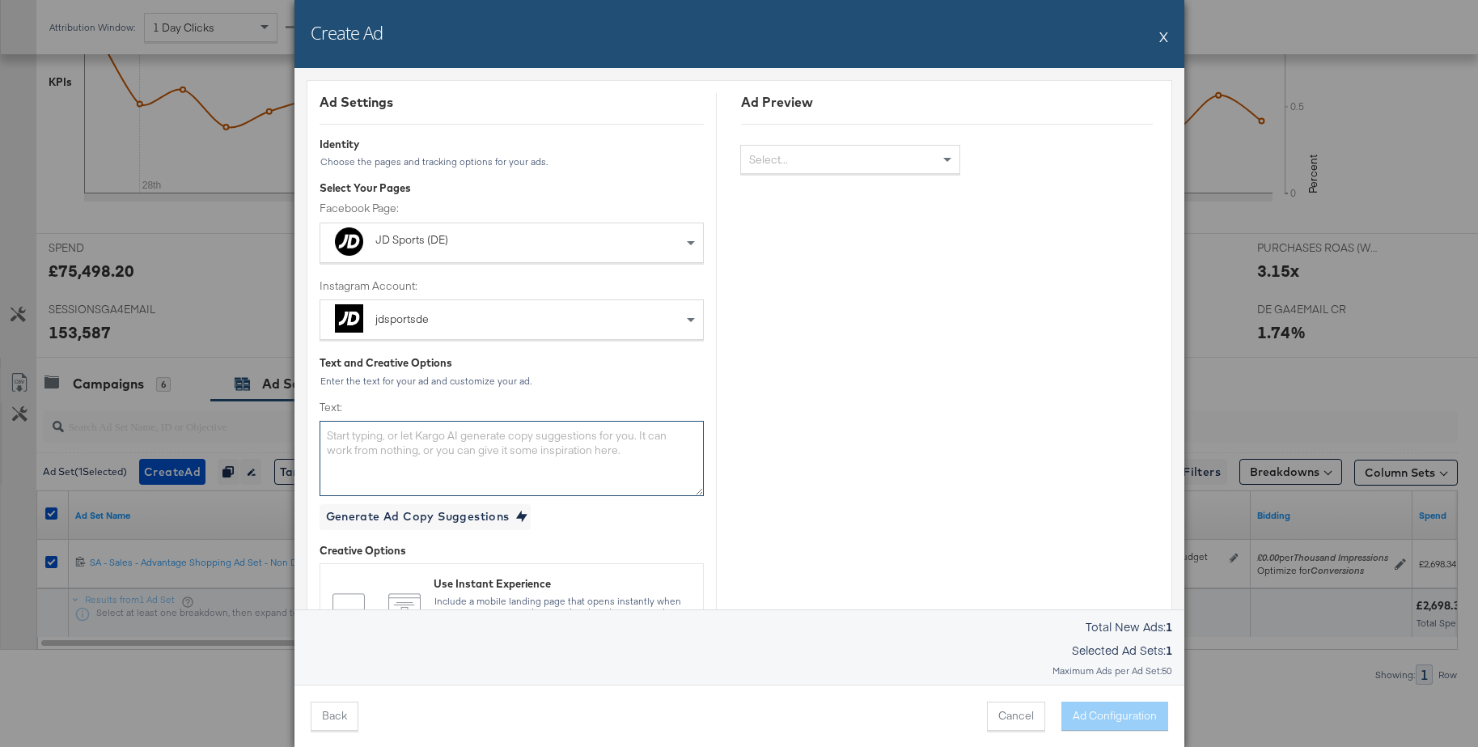
drag, startPoint x: 426, startPoint y: 448, endPoint x: 444, endPoint y: 433, distance: 23.5
click at [426, 448] on textarea "Text:" at bounding box center [512, 458] width 384 height 74
paste textarea "End of Season Schlussverkauf bei JD. Worauf wartest du noch? Das ist deine Chan…"
type textarea "End of Season Schlussverkauf bei JD. Worauf wartest du noch? Das ist deine Chan…"
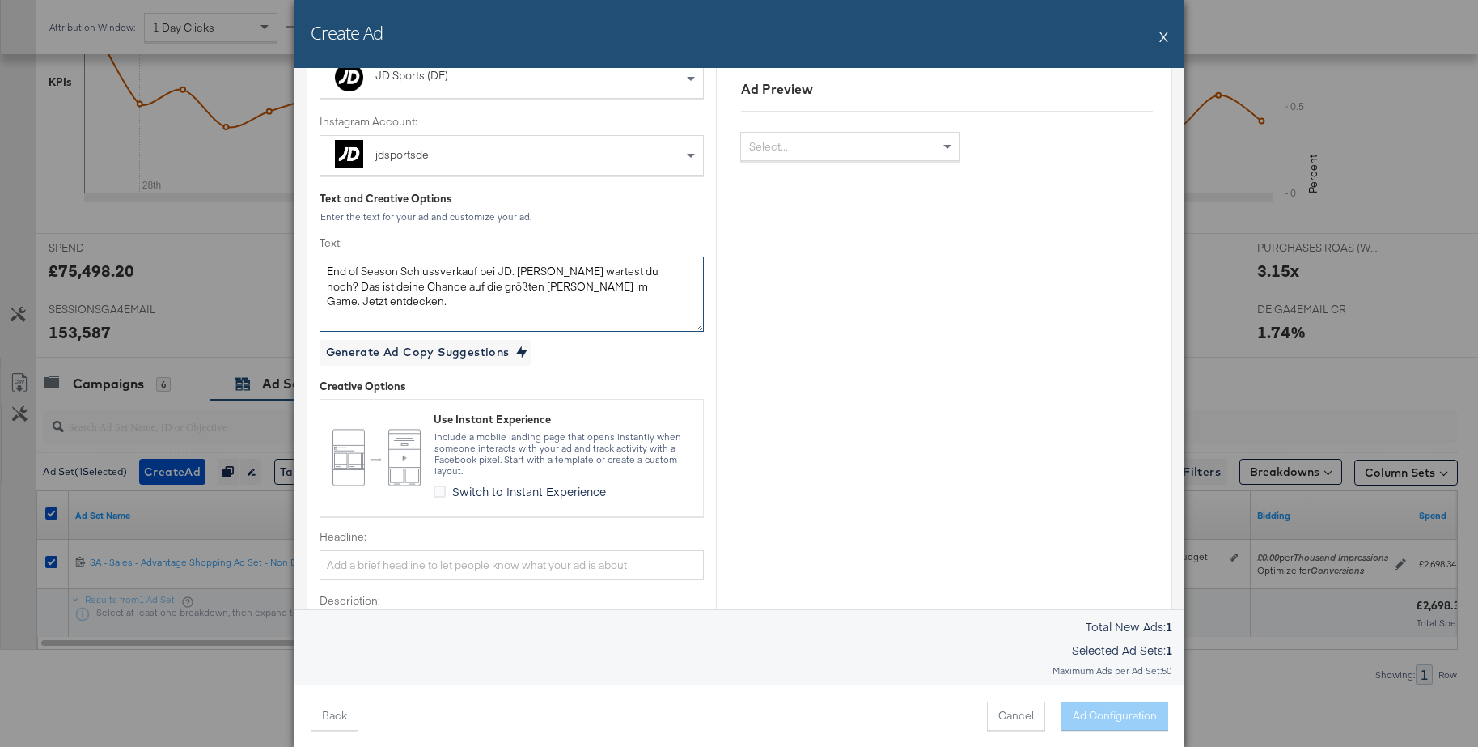
scroll to position [287, 0]
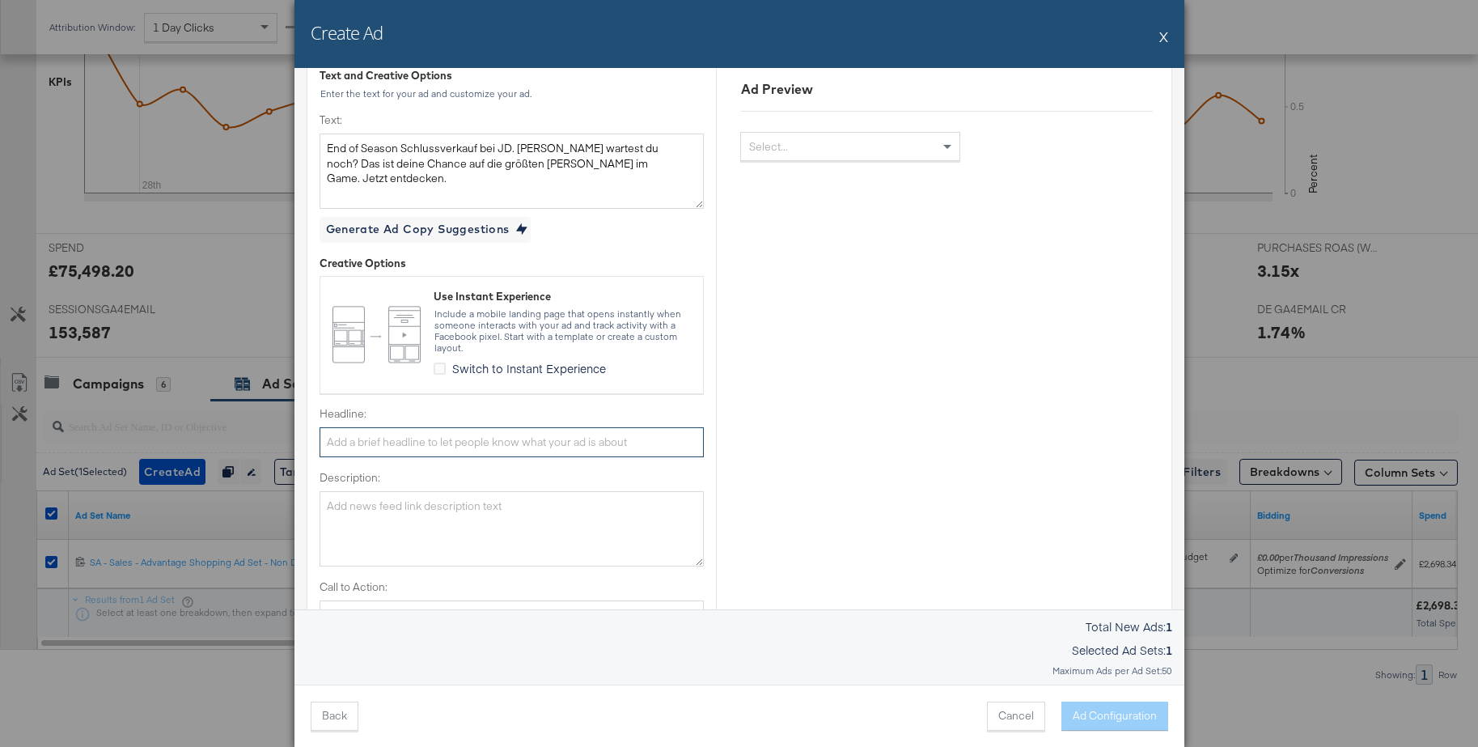
click at [414, 444] on input "Headline:" at bounding box center [512, 442] width 384 height 30
paste input "End of Season Outlet bei JD"
type input "End of Season Outlet bei JD"
click at [356, 514] on textarea "Description:" at bounding box center [512, 528] width 384 height 74
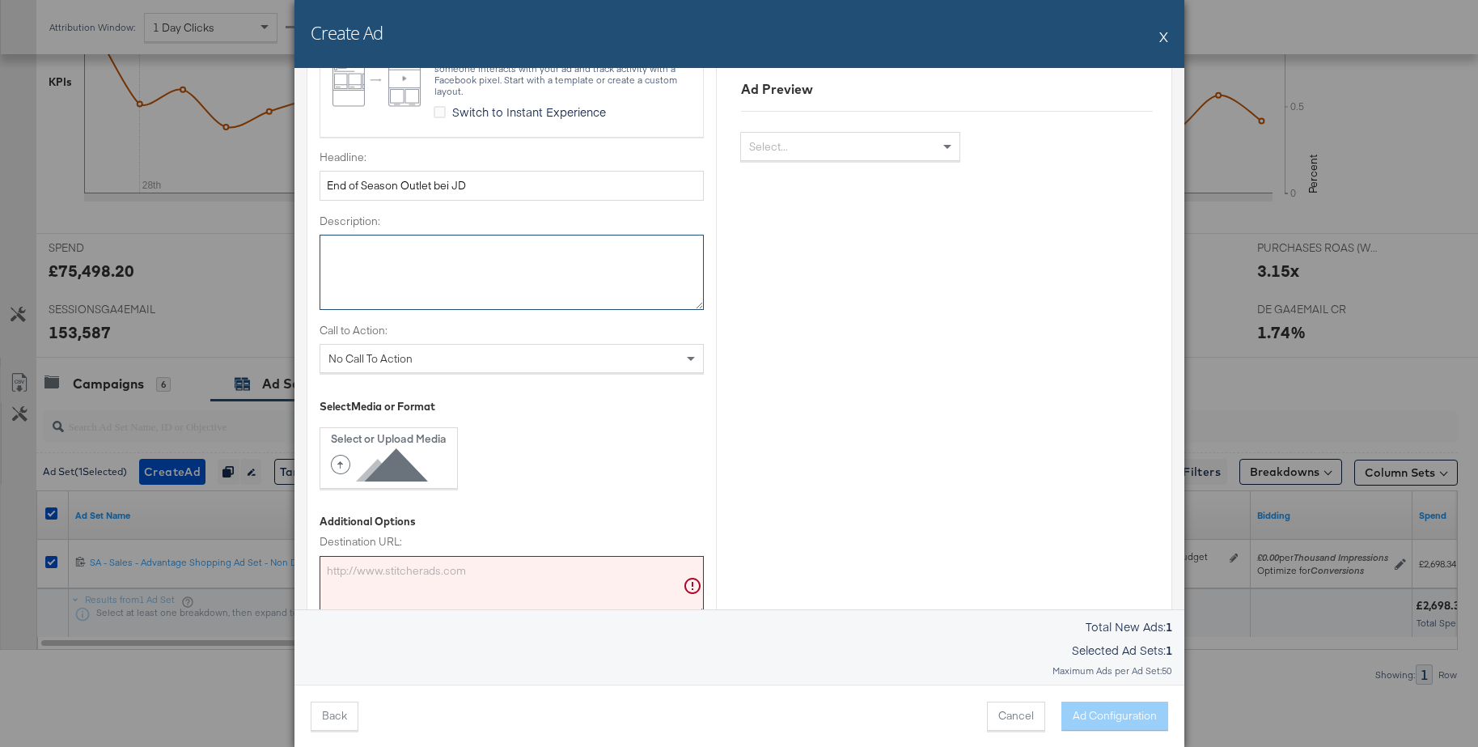
scroll to position [543, 0]
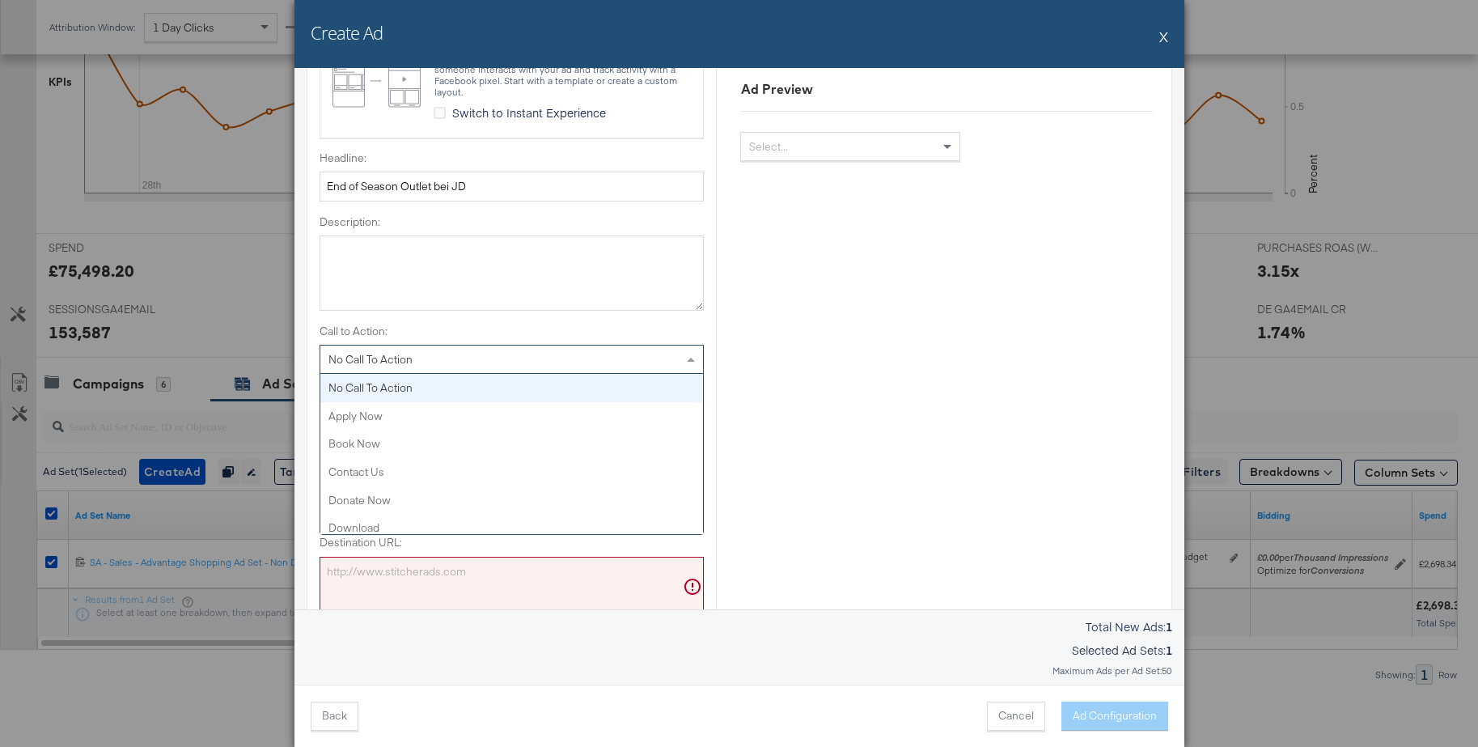
click at [396, 352] on span "No Call To Action" at bounding box center [370, 359] width 84 height 15
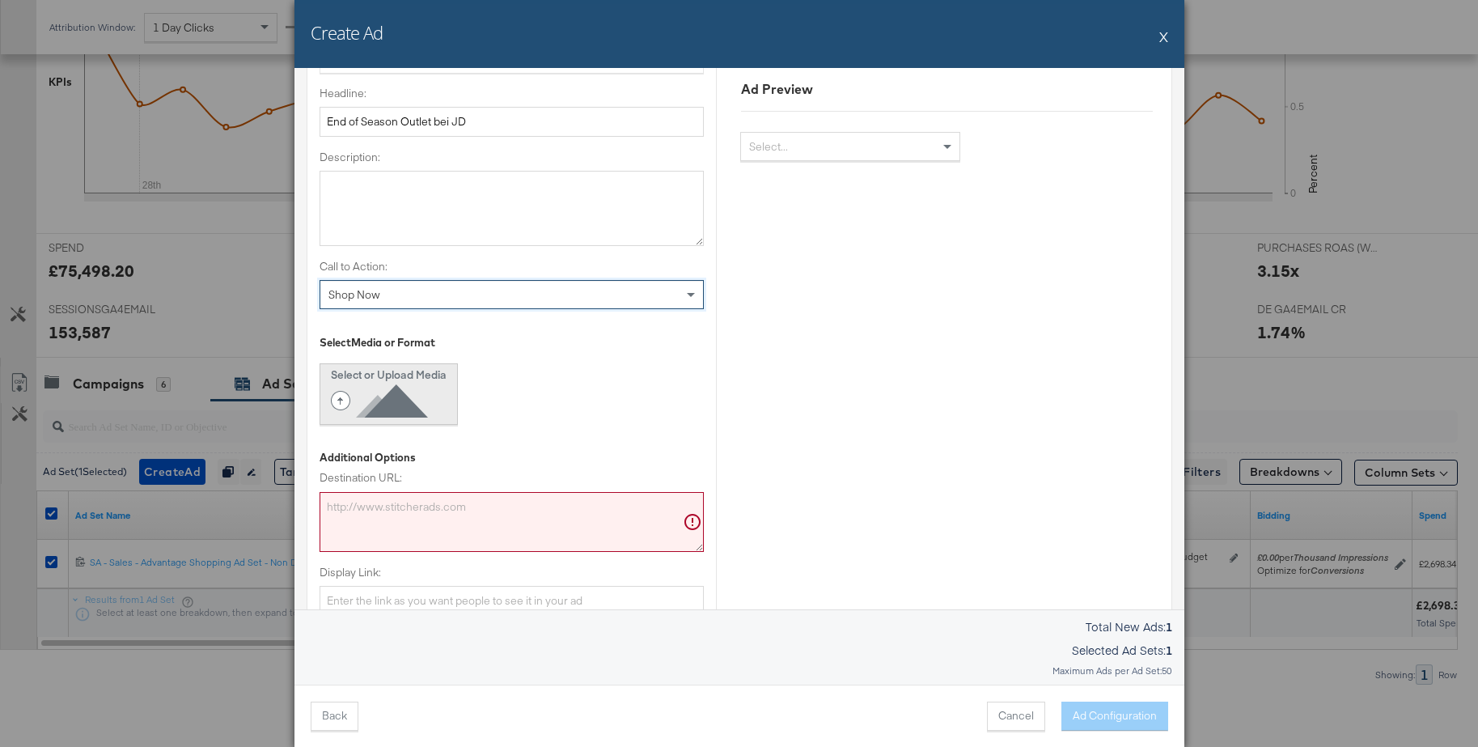
scroll to position [607, 0]
click at [366, 392] on icon at bounding box center [383, 401] width 104 height 36
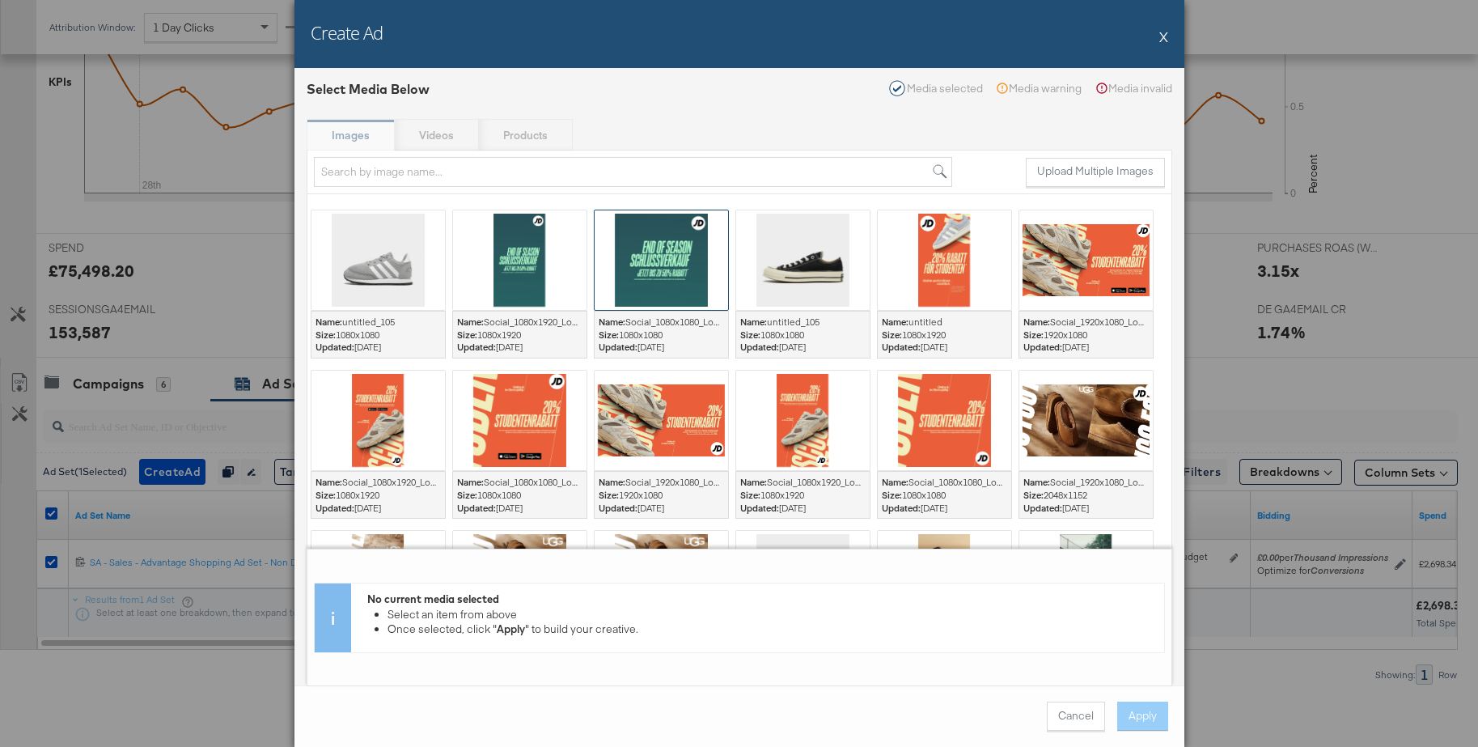
click at [673, 260] on div at bounding box center [661, 260] width 133 height 100
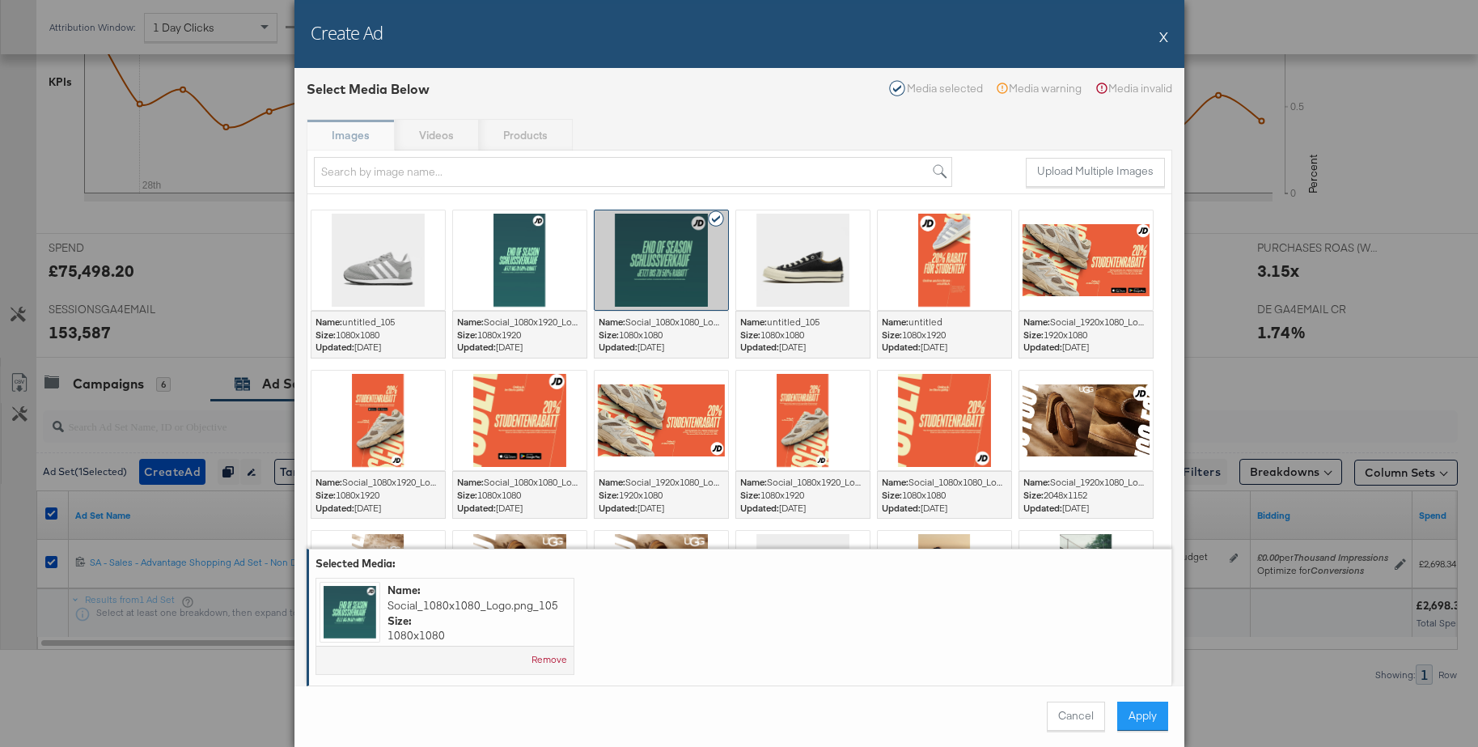
drag, startPoint x: 1145, startPoint y: 716, endPoint x: 1129, endPoint y: 710, distance: 16.4
click at [1145, 716] on button "Apply" at bounding box center [1142, 715] width 51 height 29
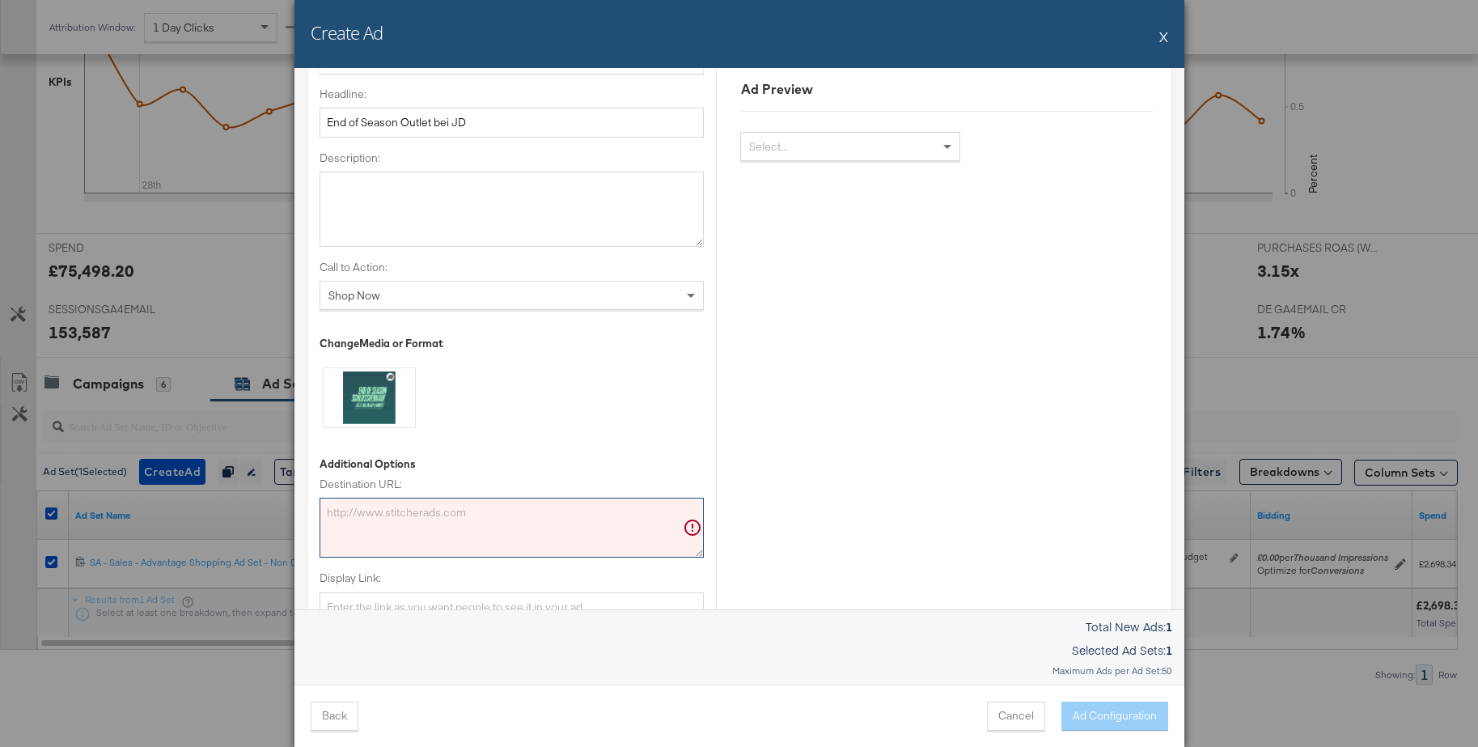
click at [382, 523] on textarea "Destination URL:" at bounding box center [512, 528] width 384 height 60
paste textarea "https://www.jdsports.de/sale/"
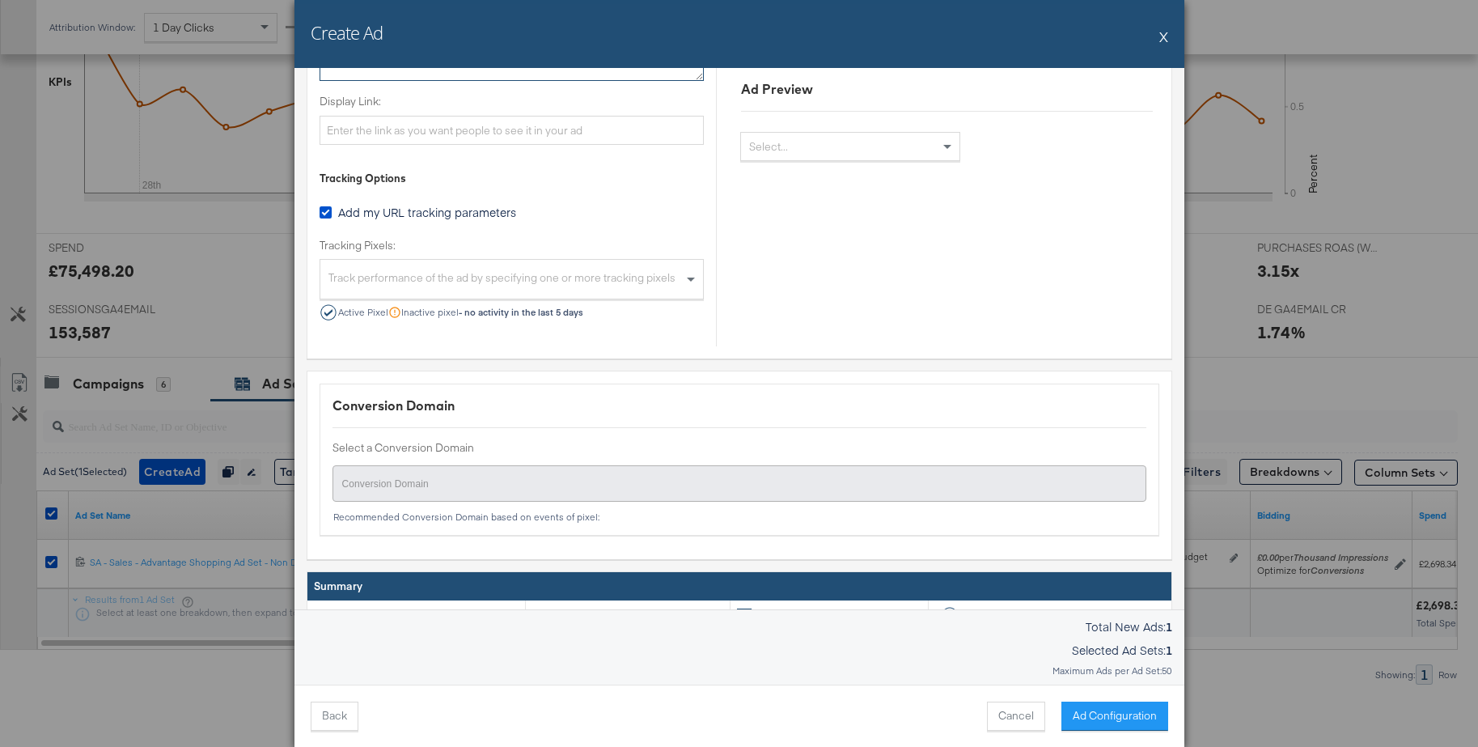
scroll to position [1081, 0]
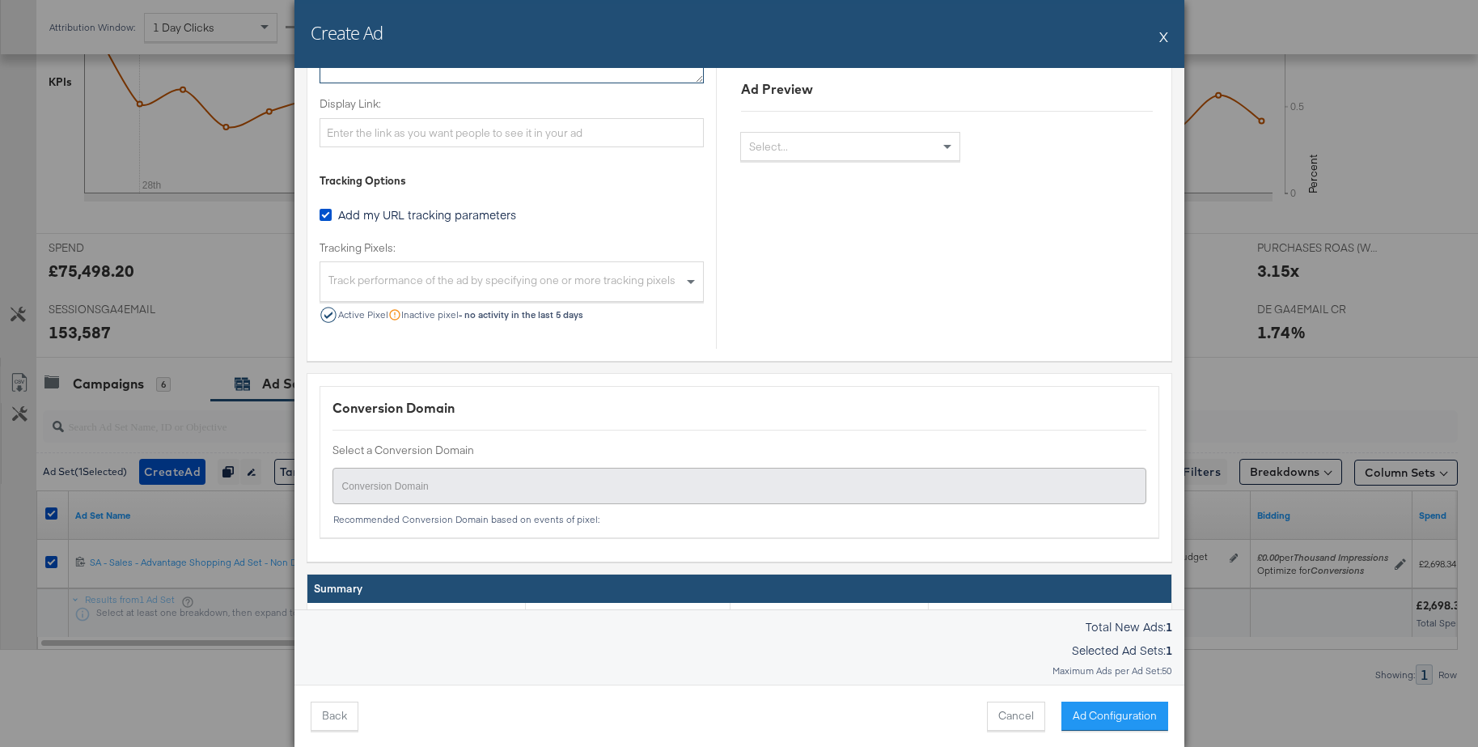
type textarea "https://www.jdsports.de/sale/"
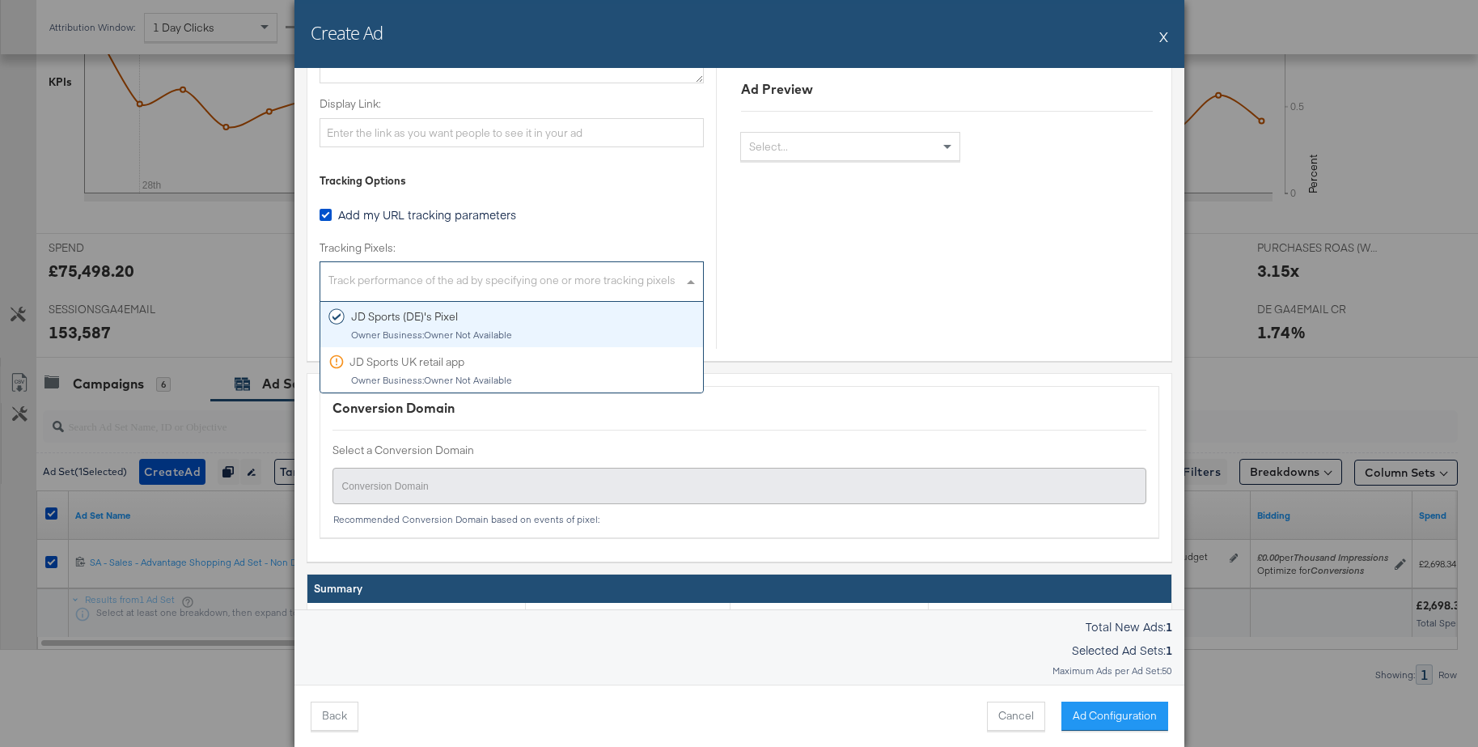
click at [336, 282] on div "Track performance of the ad by specifying one or more tracking pixels" at bounding box center [511, 283] width 383 height 35
drag, startPoint x: 357, startPoint y: 328, endPoint x: 612, endPoint y: 375, distance: 259.1
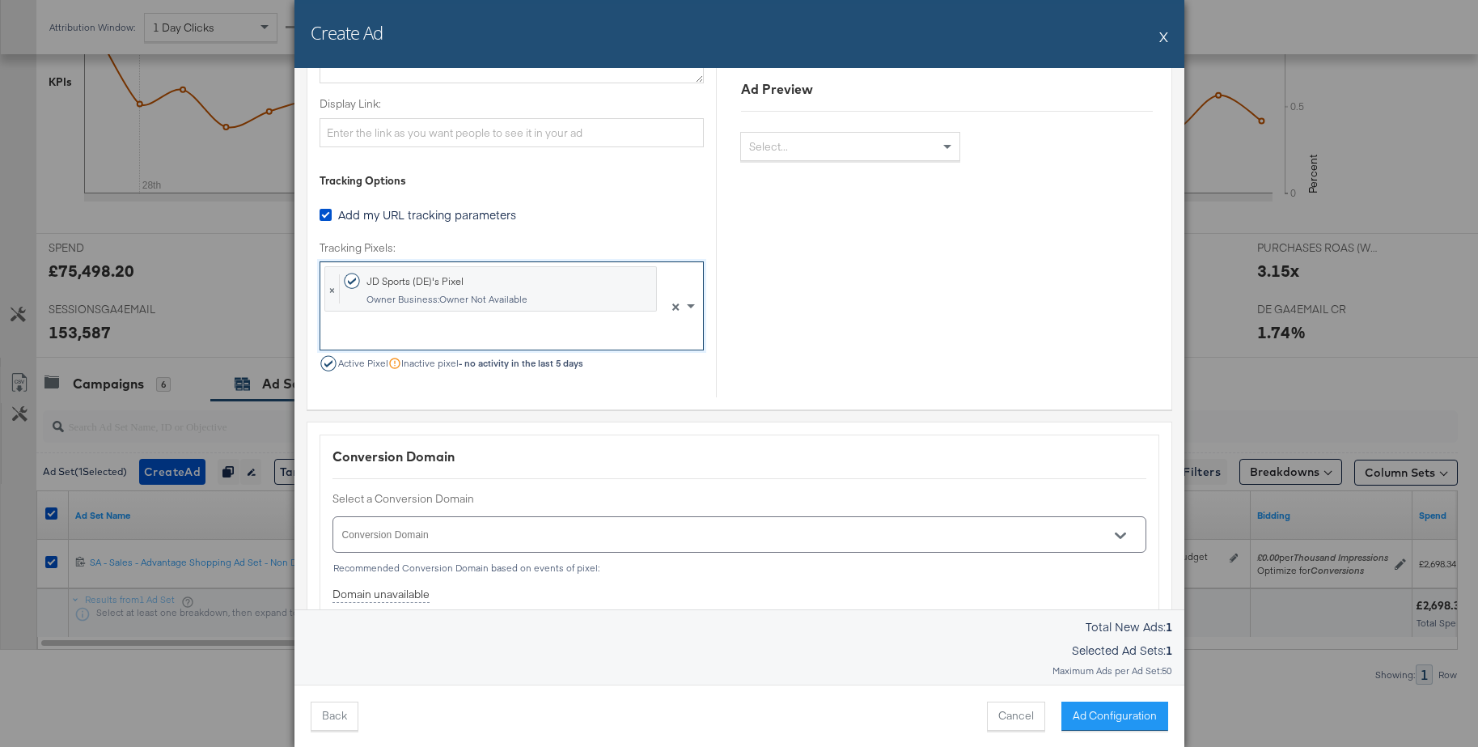
scroll to position [1290, 0]
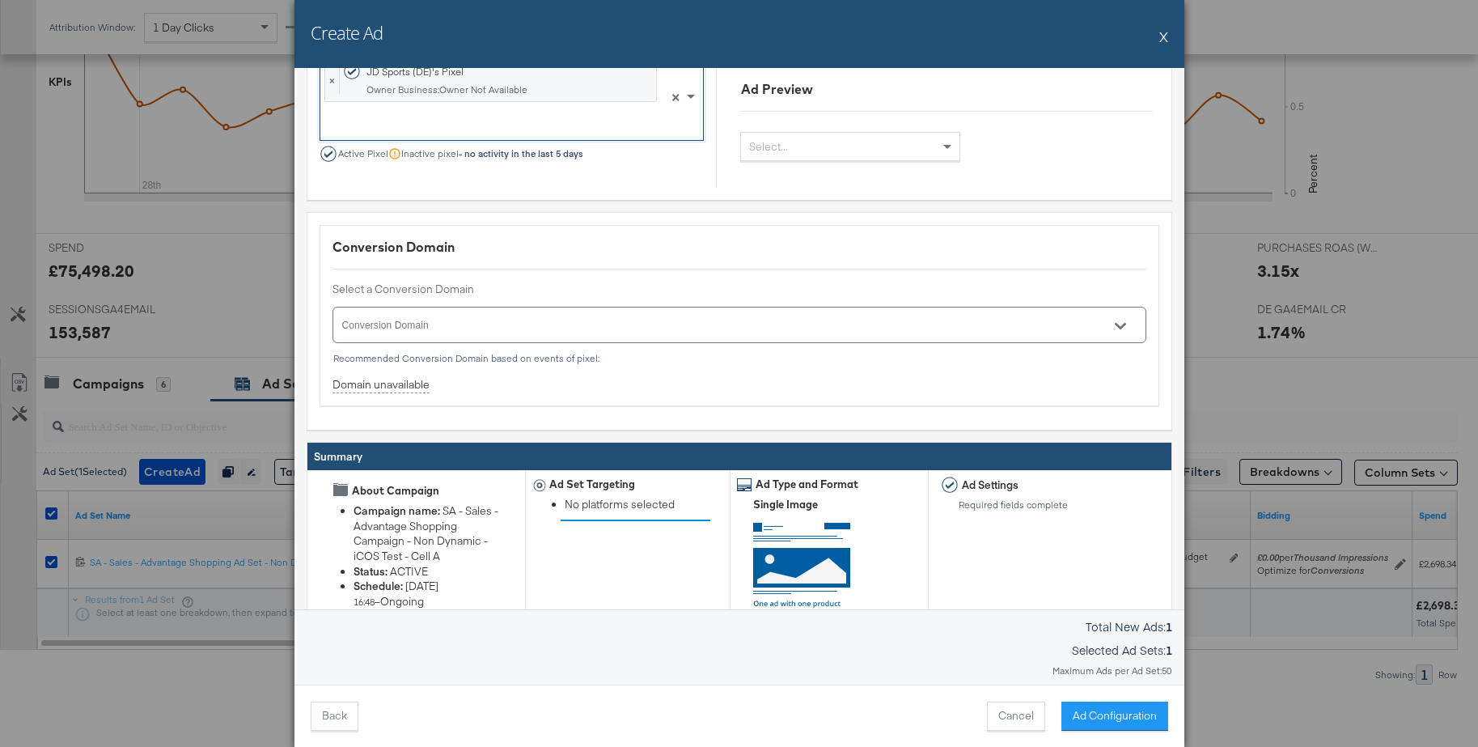
click at [1126, 328] on icon "Open" at bounding box center [1120, 325] width 11 height 11
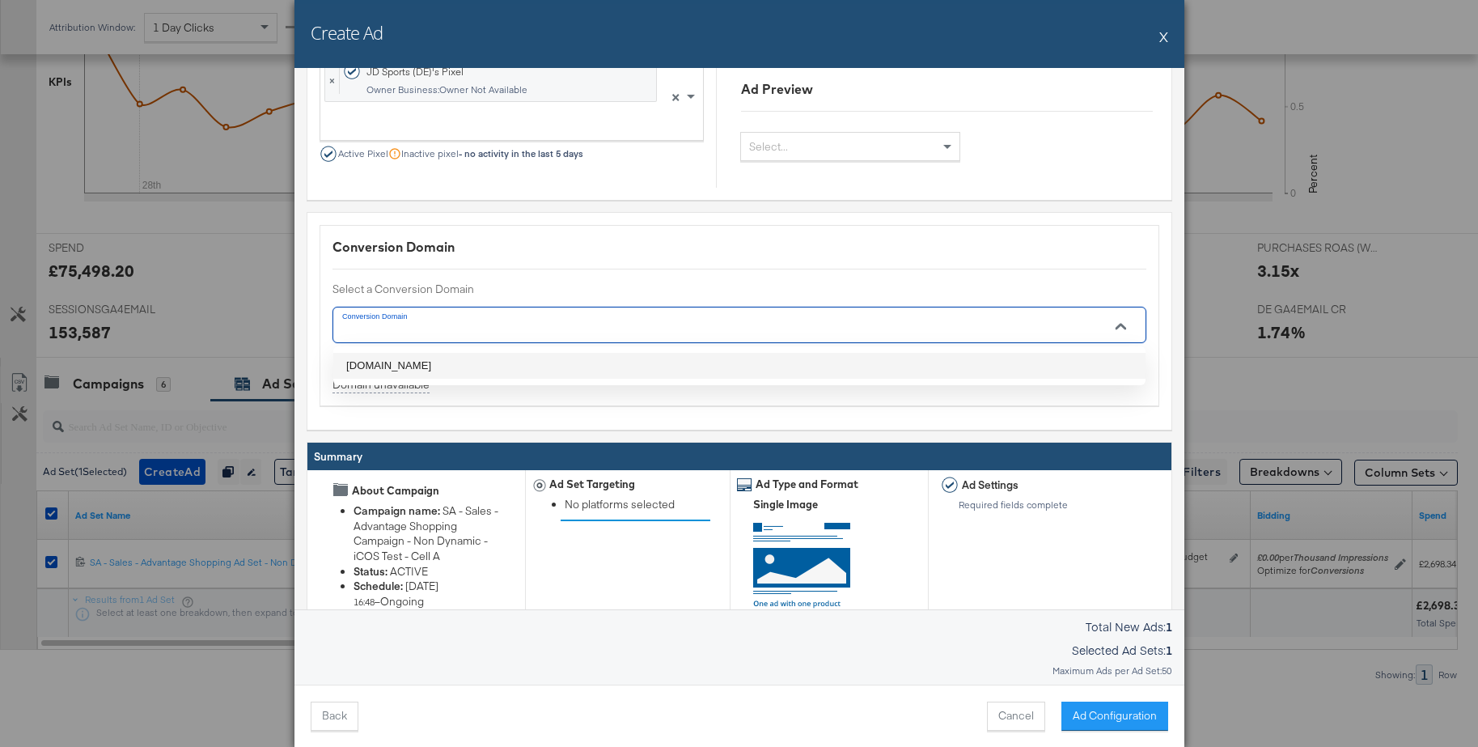
drag, startPoint x: 402, startPoint y: 364, endPoint x: 730, endPoint y: 382, distance: 328.9
click at [404, 364] on li "jdsports.de" at bounding box center [739, 366] width 812 height 26
type input "jdsports.de"
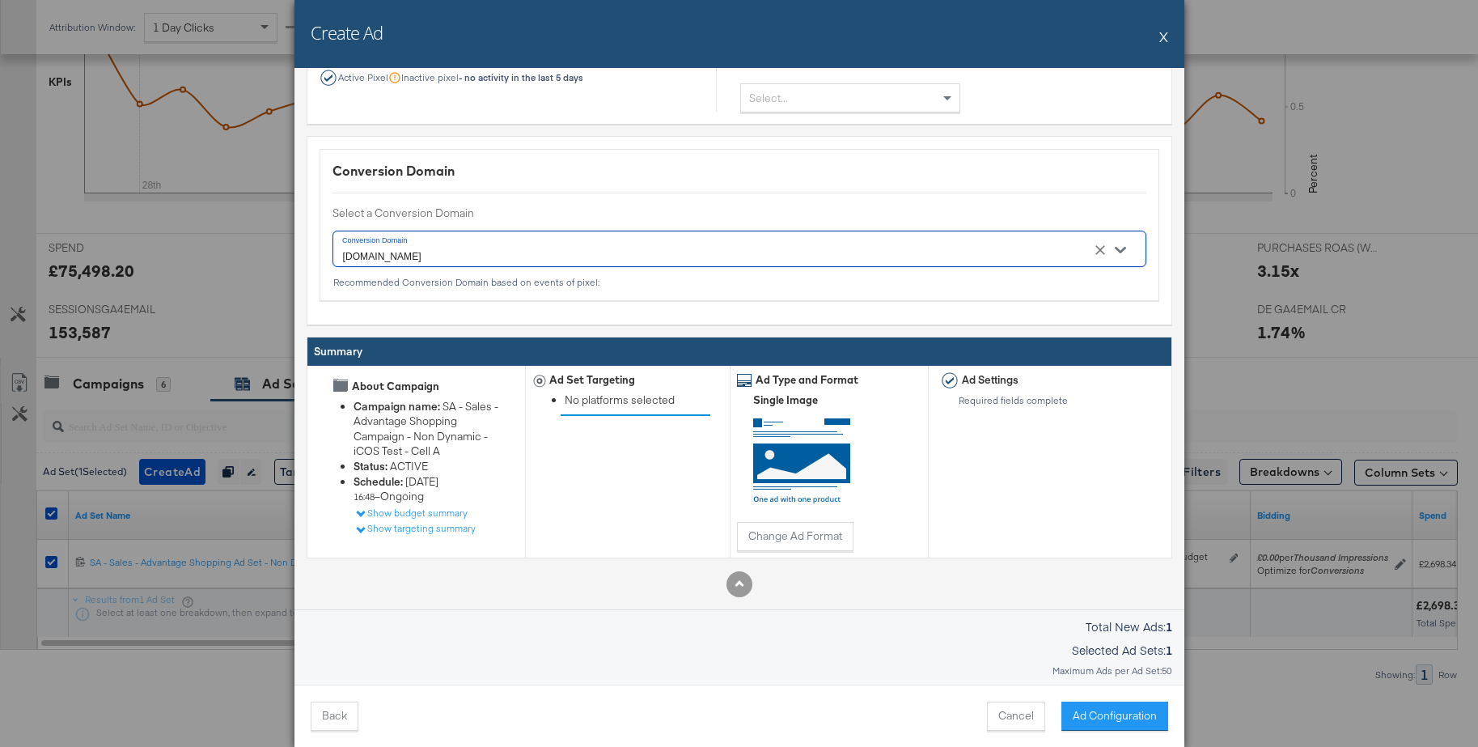
scroll to position [504, 0]
click at [1099, 710] on button "Ad Configuration" at bounding box center [1114, 715] width 107 height 29
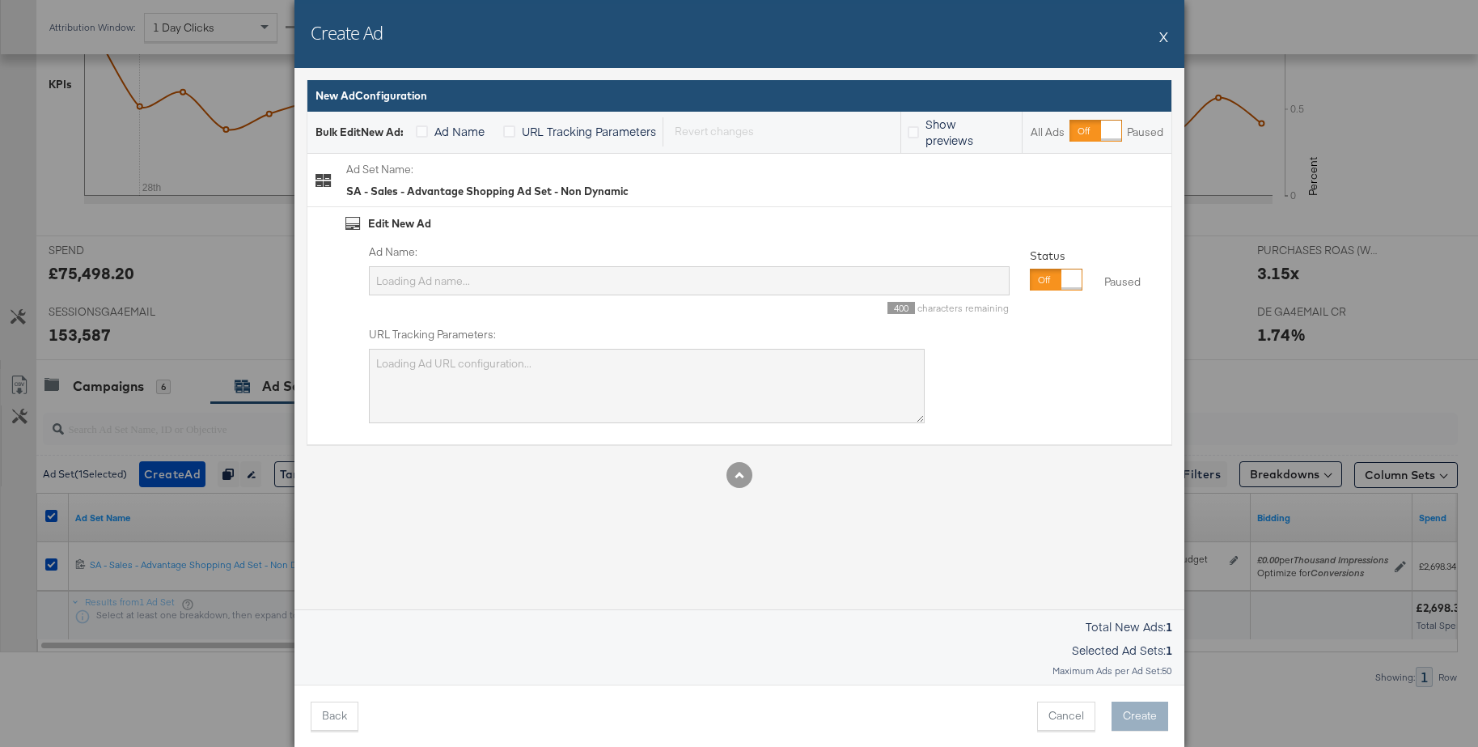
type input "SA - Sales - Advantage Shopping Ad Set - Non Dynamic"
type textarea "utm_campaign=SA - Sales - Advantage Shopping Campaign - Non Dynamic - iCOS Test…"
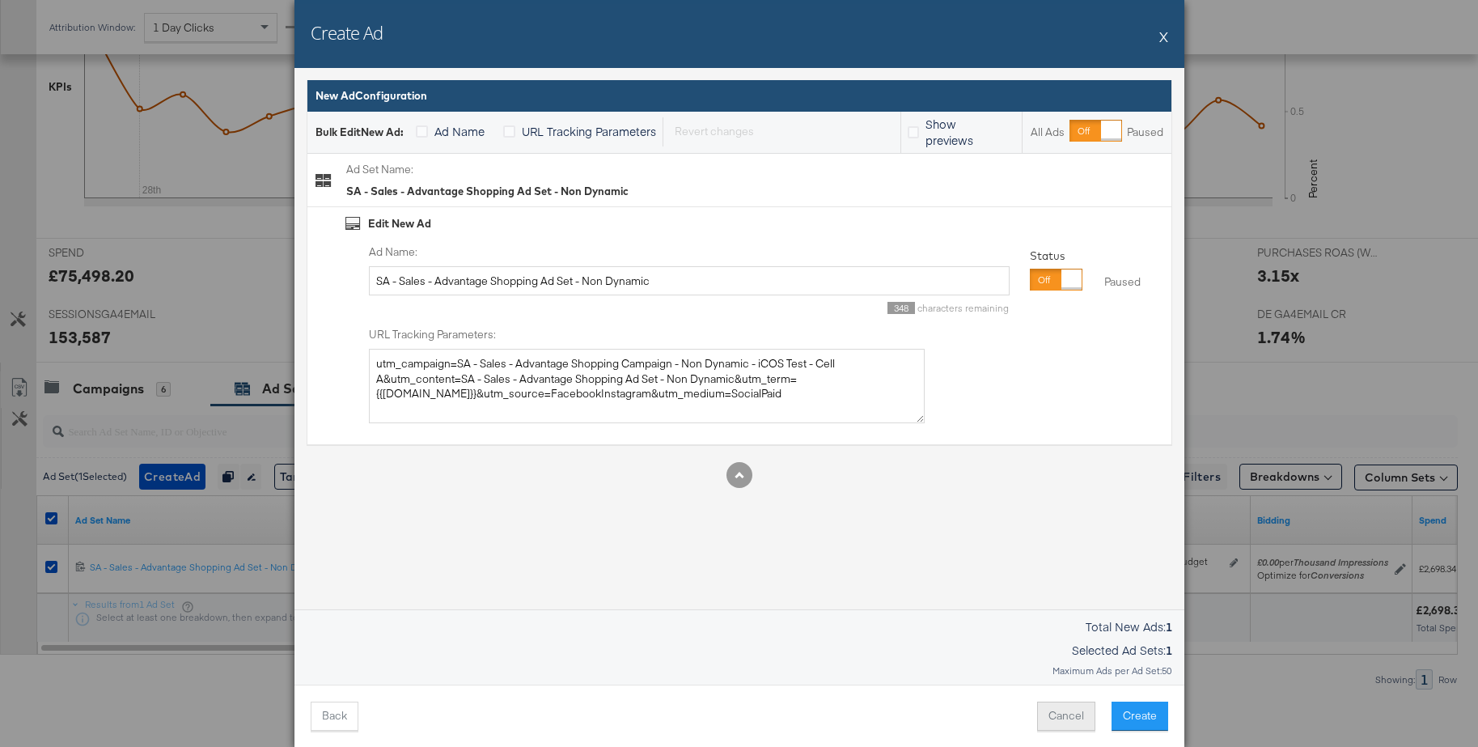
scroll to position [499, 0]
click at [1033, 278] on div at bounding box center [1056, 280] width 53 height 22
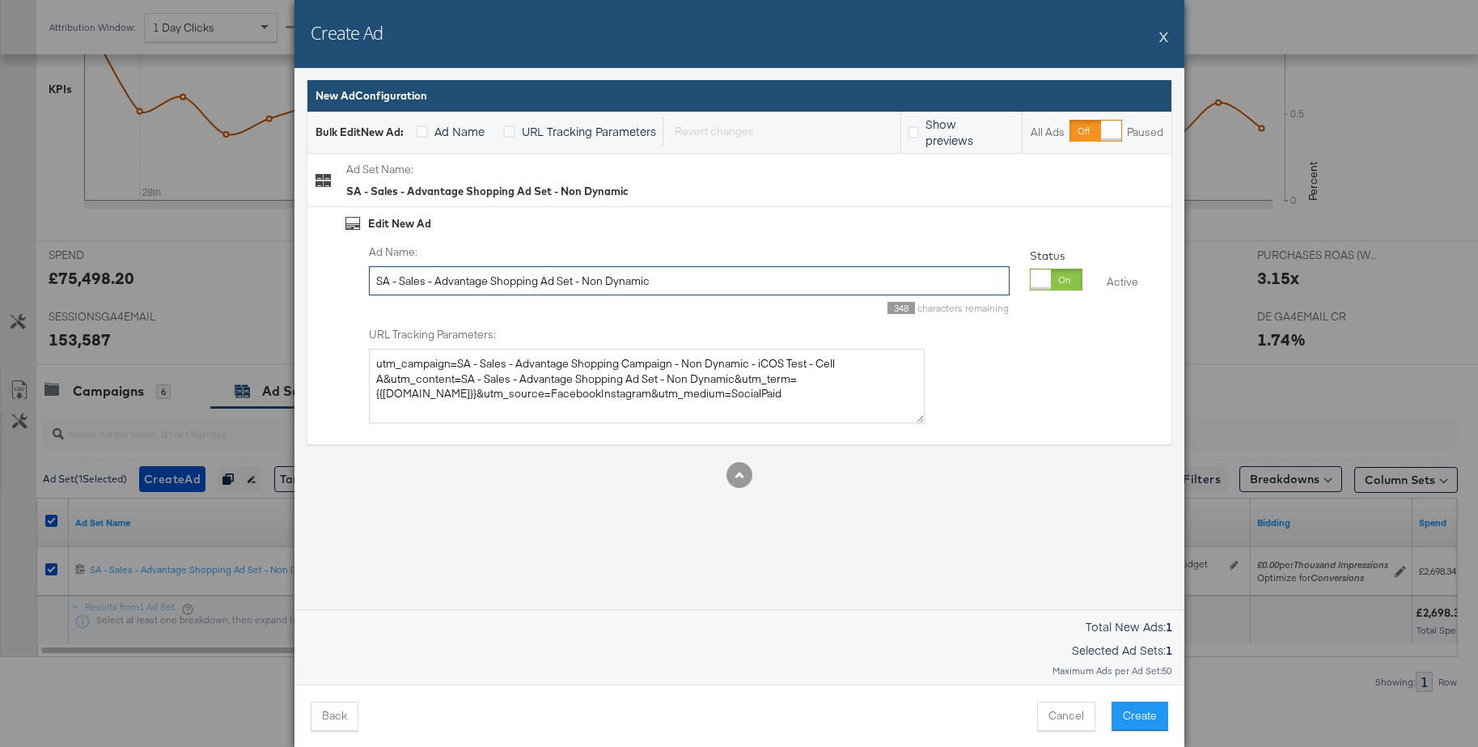
click at [540, 277] on input "SA - Sales - Advantage Shopping Ad Set - Non Dynamic" at bounding box center [689, 281] width 641 height 30
click at [541, 277] on input "SA - Sales - Advantage Shopping Ad Set - Non Dynamic" at bounding box center [689, 281] width 641 height 30
type input "Static image - Clearance + catalog products"
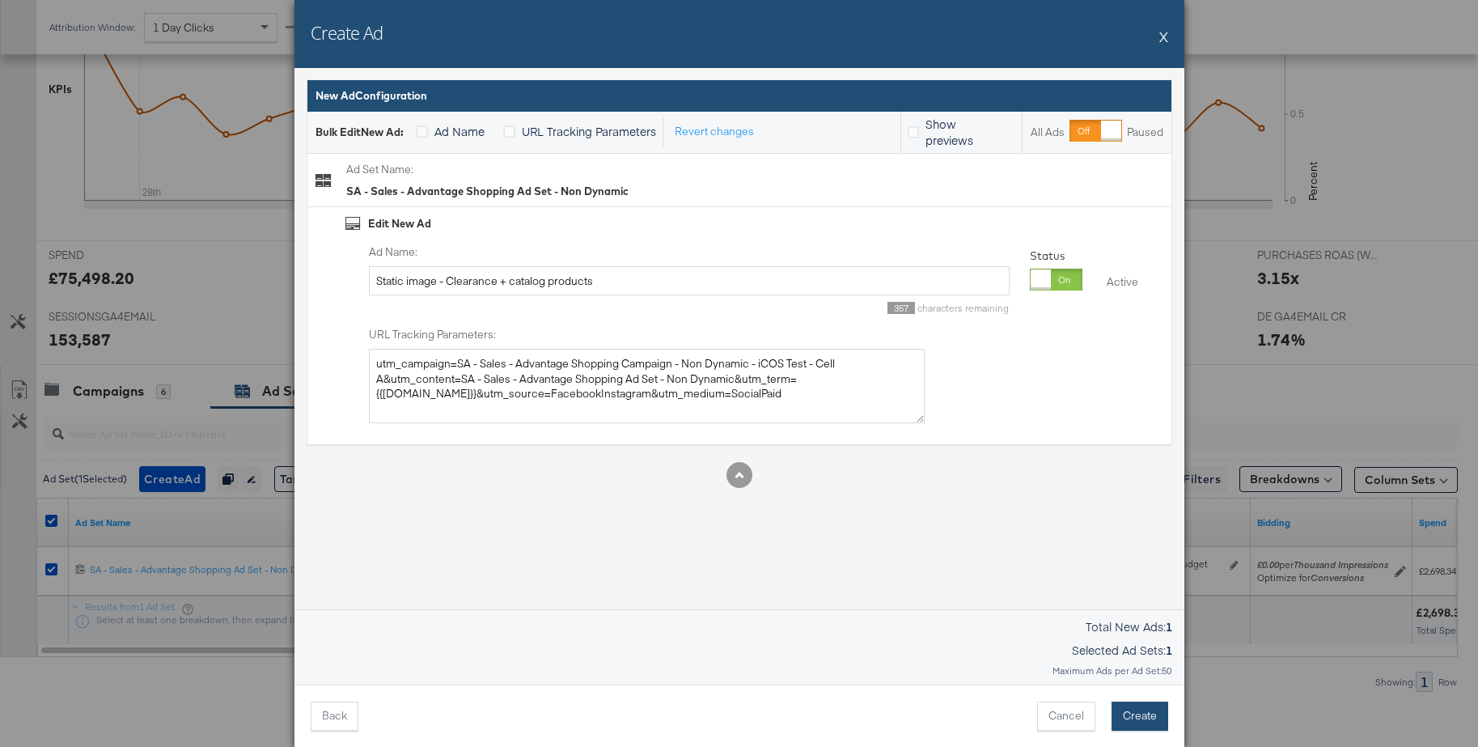
click at [1138, 713] on button "Create" at bounding box center [1140, 715] width 57 height 29
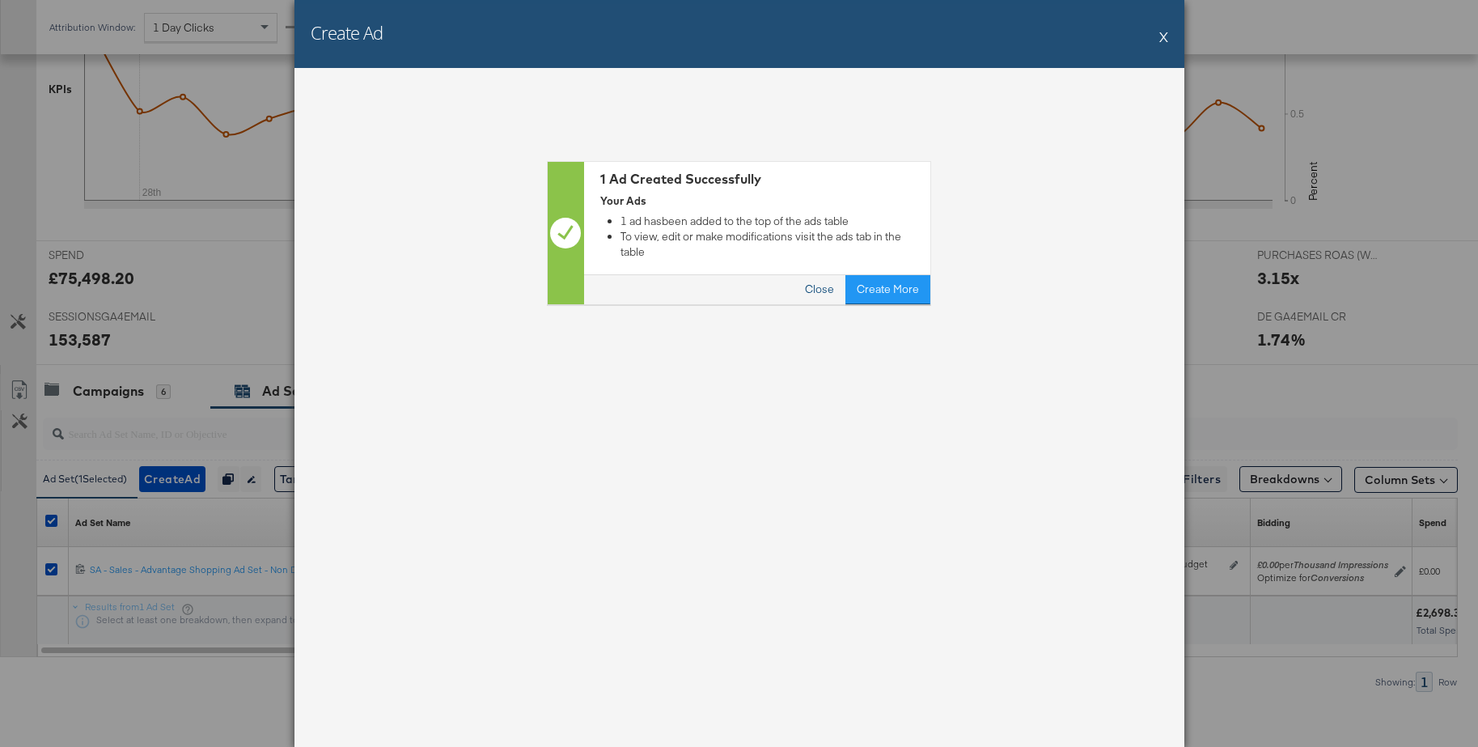
click at [817, 275] on button "Close" at bounding box center [820, 289] width 52 height 29
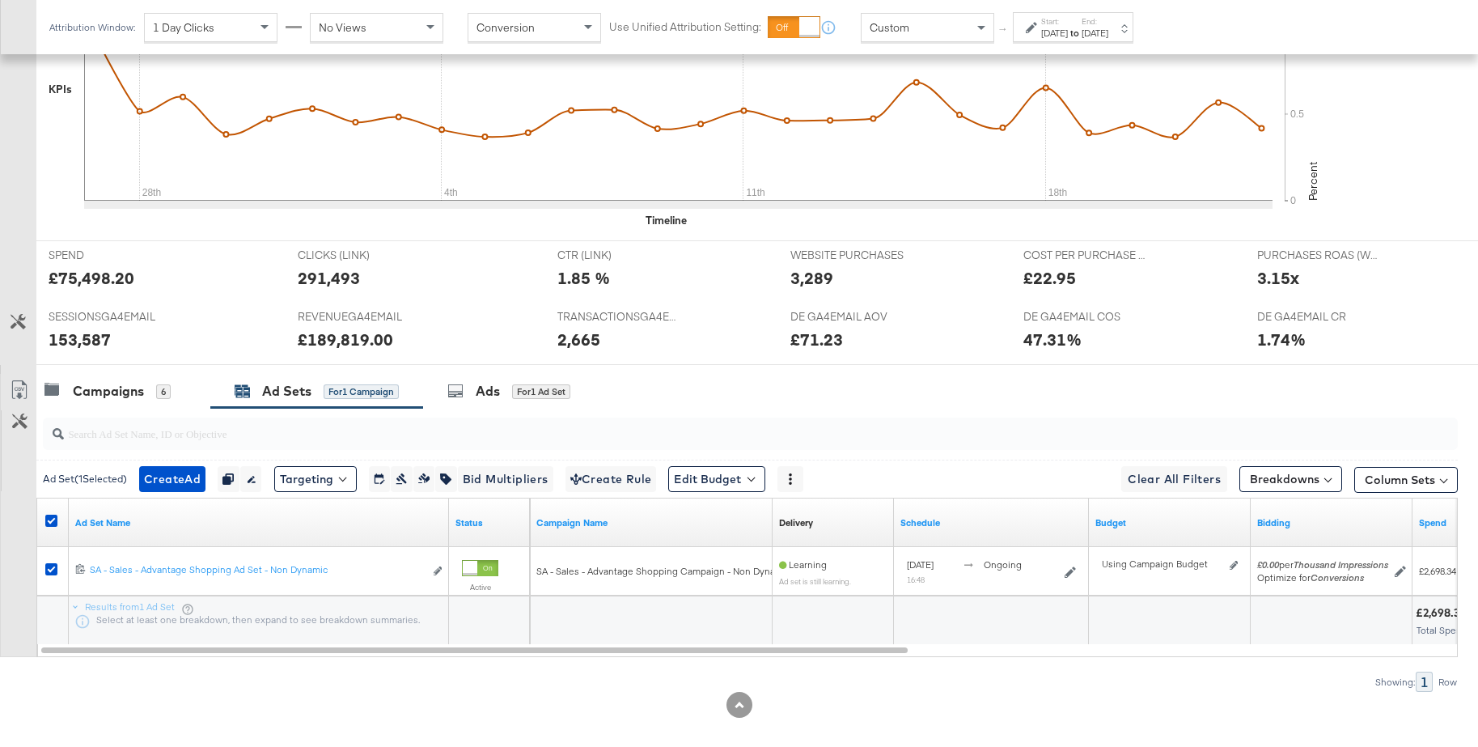
scroll to position [0, 0]
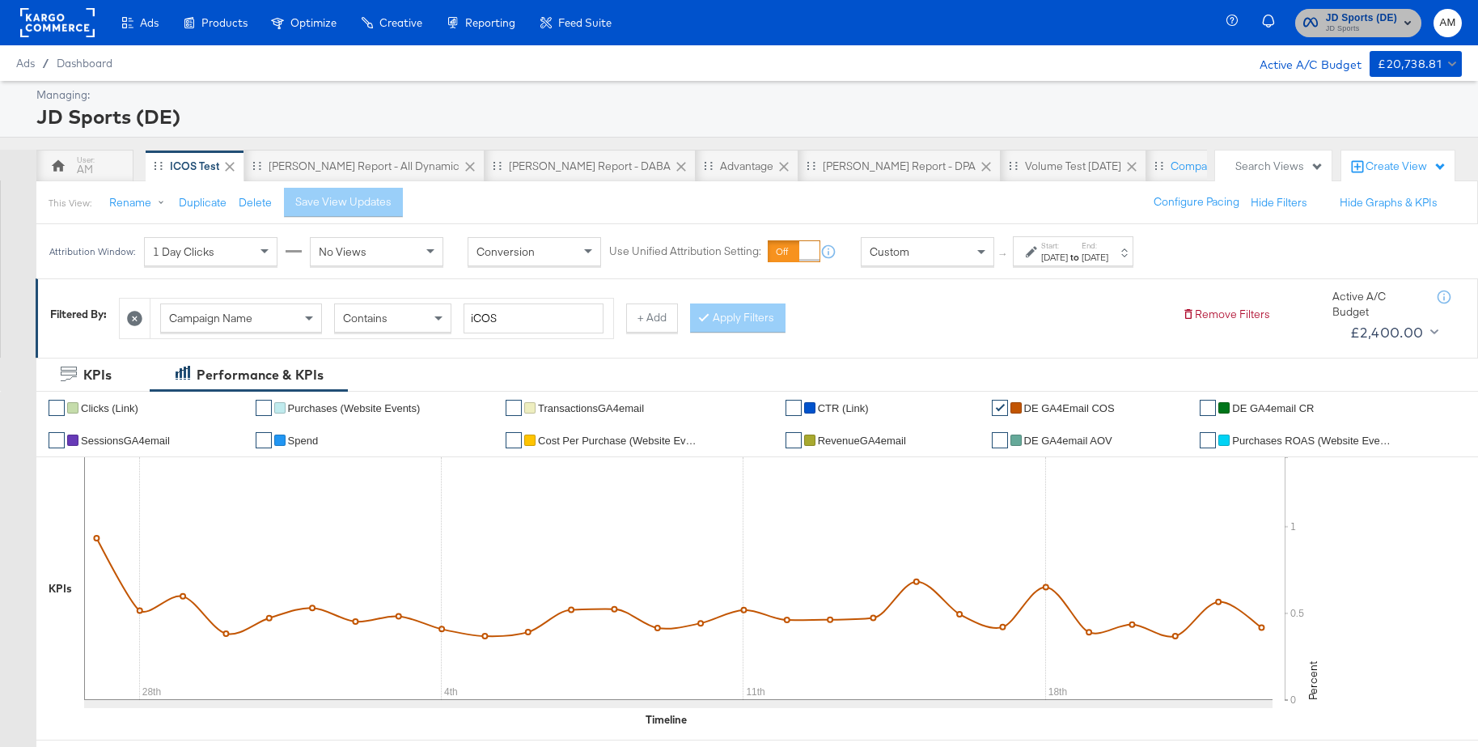
click at [1366, 25] on span "JD Sports" at bounding box center [1361, 29] width 71 height 13
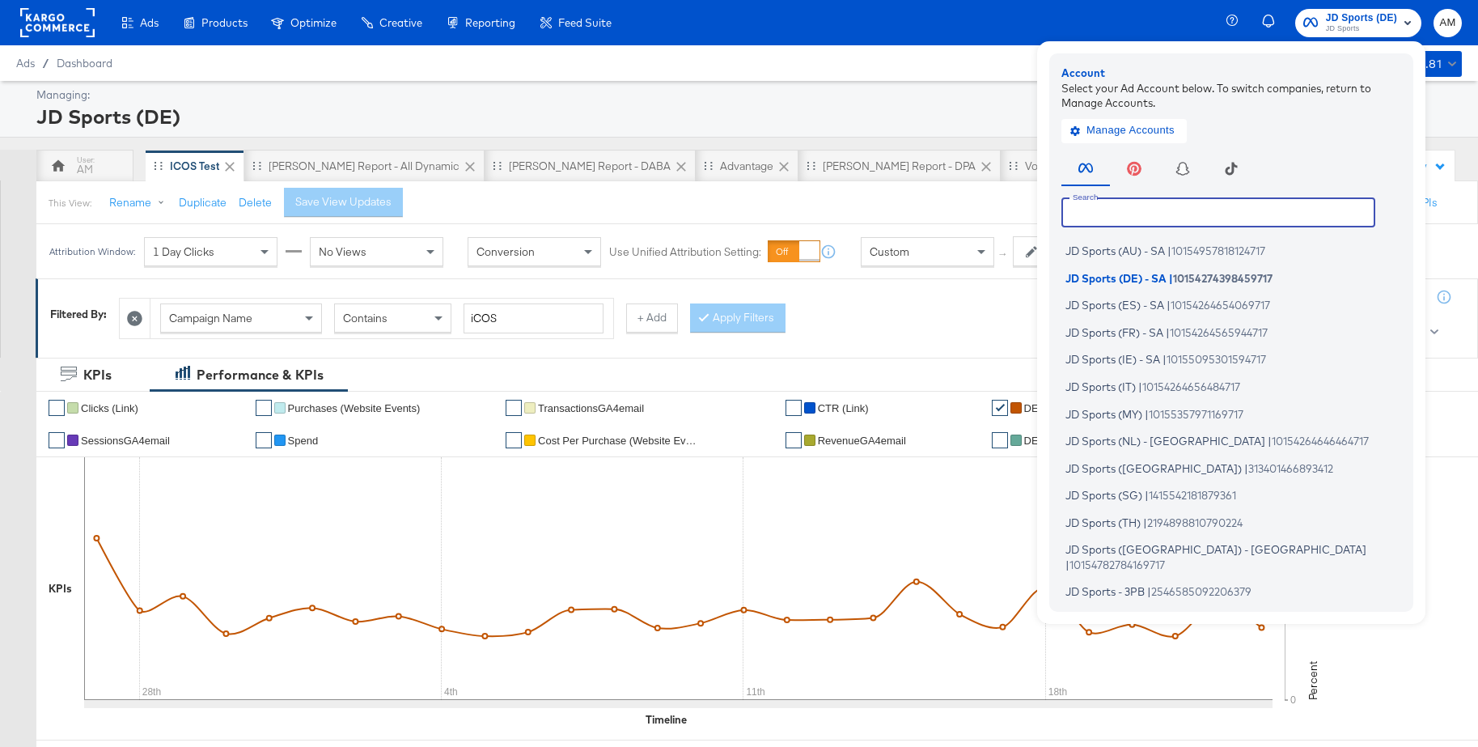
click at [1154, 206] on input "text" at bounding box center [1218, 211] width 314 height 29
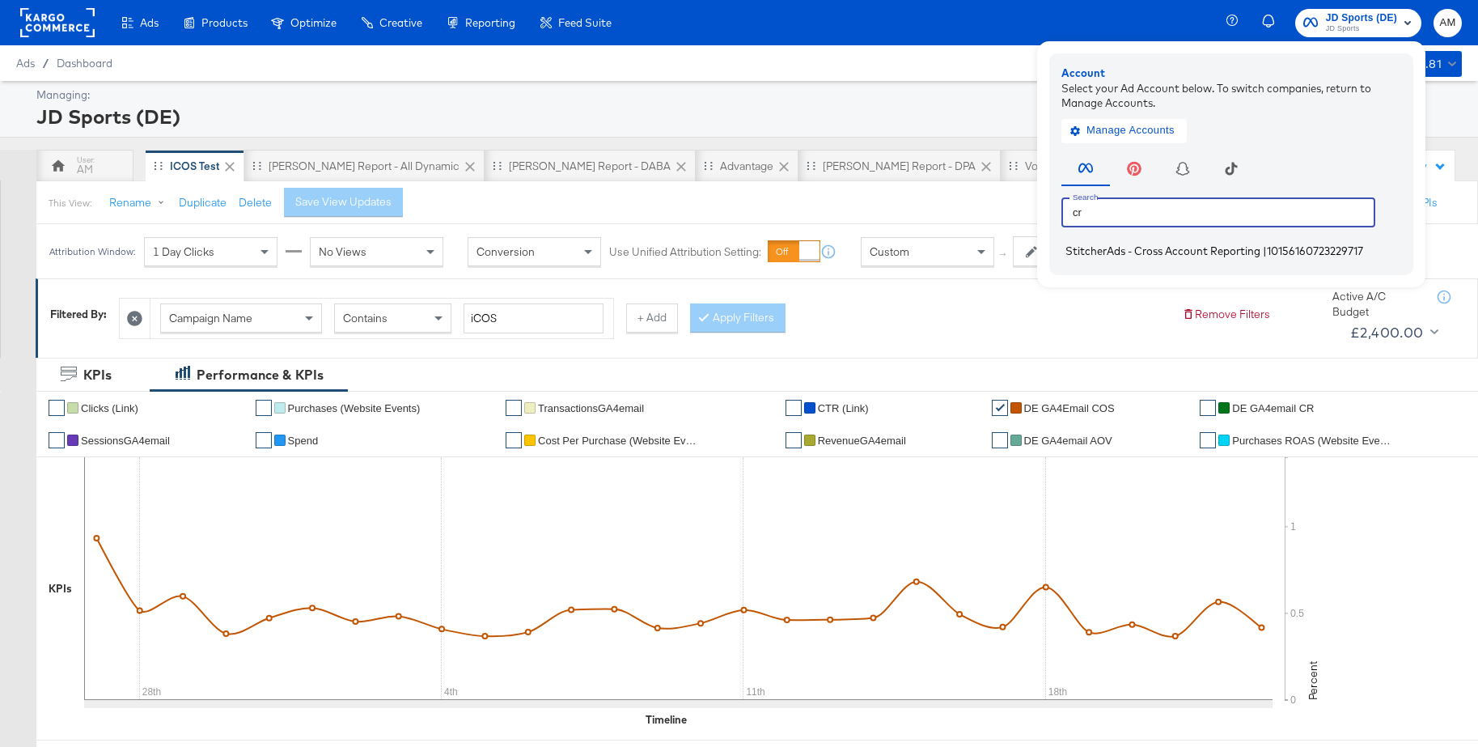
type input "cr"
click at [1131, 250] on span "StitcherAds - Cross Account Reporting" at bounding box center [1162, 250] width 195 height 13
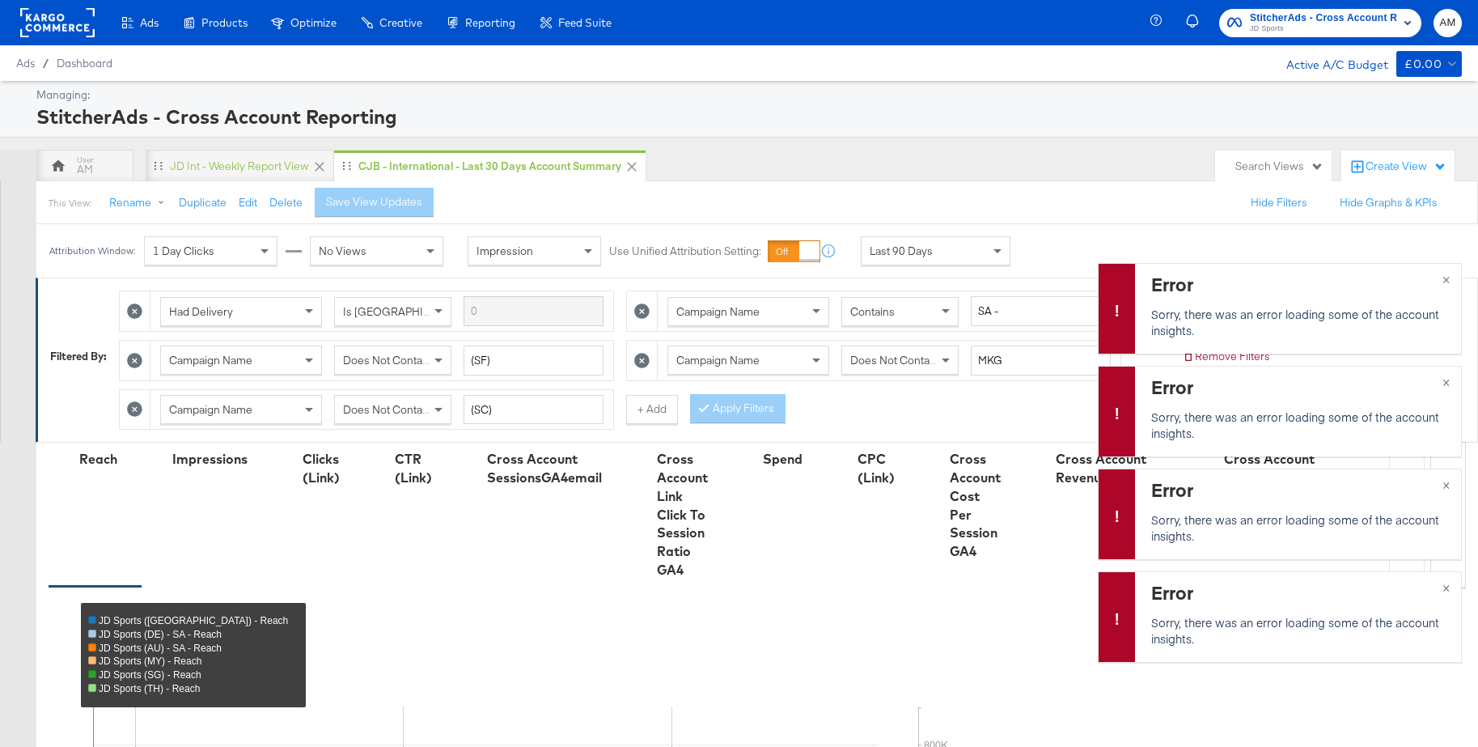
click at [44, 26] on rect at bounding box center [57, 22] width 74 height 29
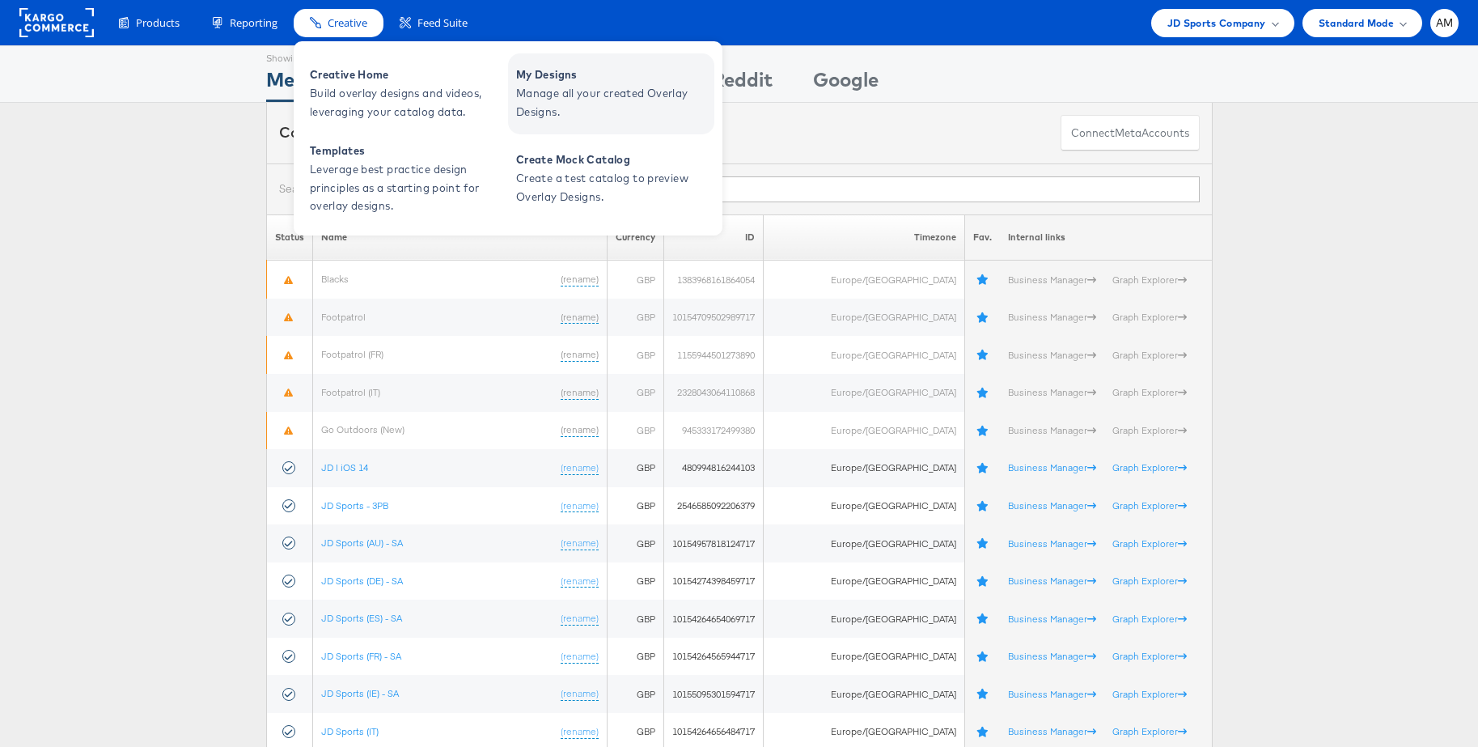
click at [556, 88] on span "Manage all your created Overlay Designs." at bounding box center [613, 102] width 194 height 37
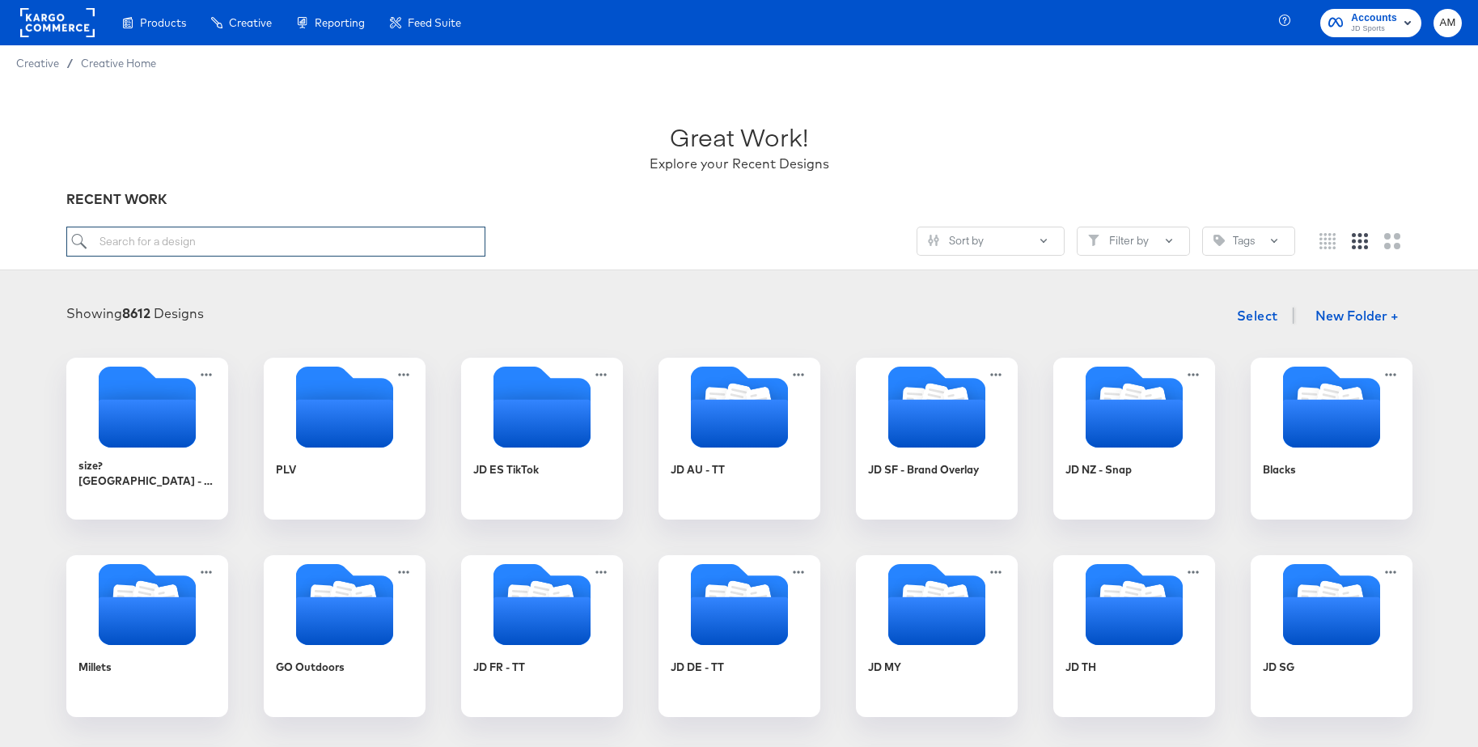
click at [232, 242] on input "search" at bounding box center [275, 242] width 419 height 30
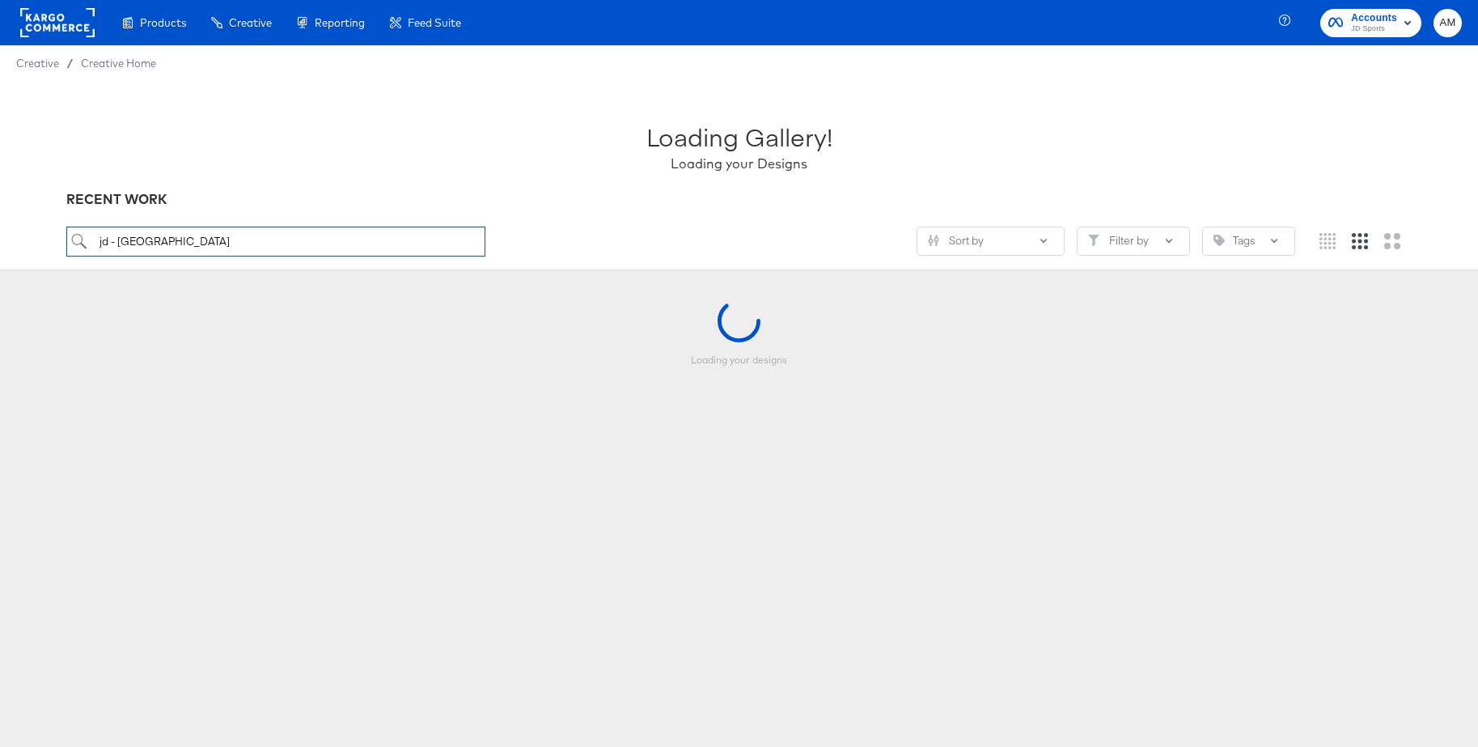
scroll to position [1, 0]
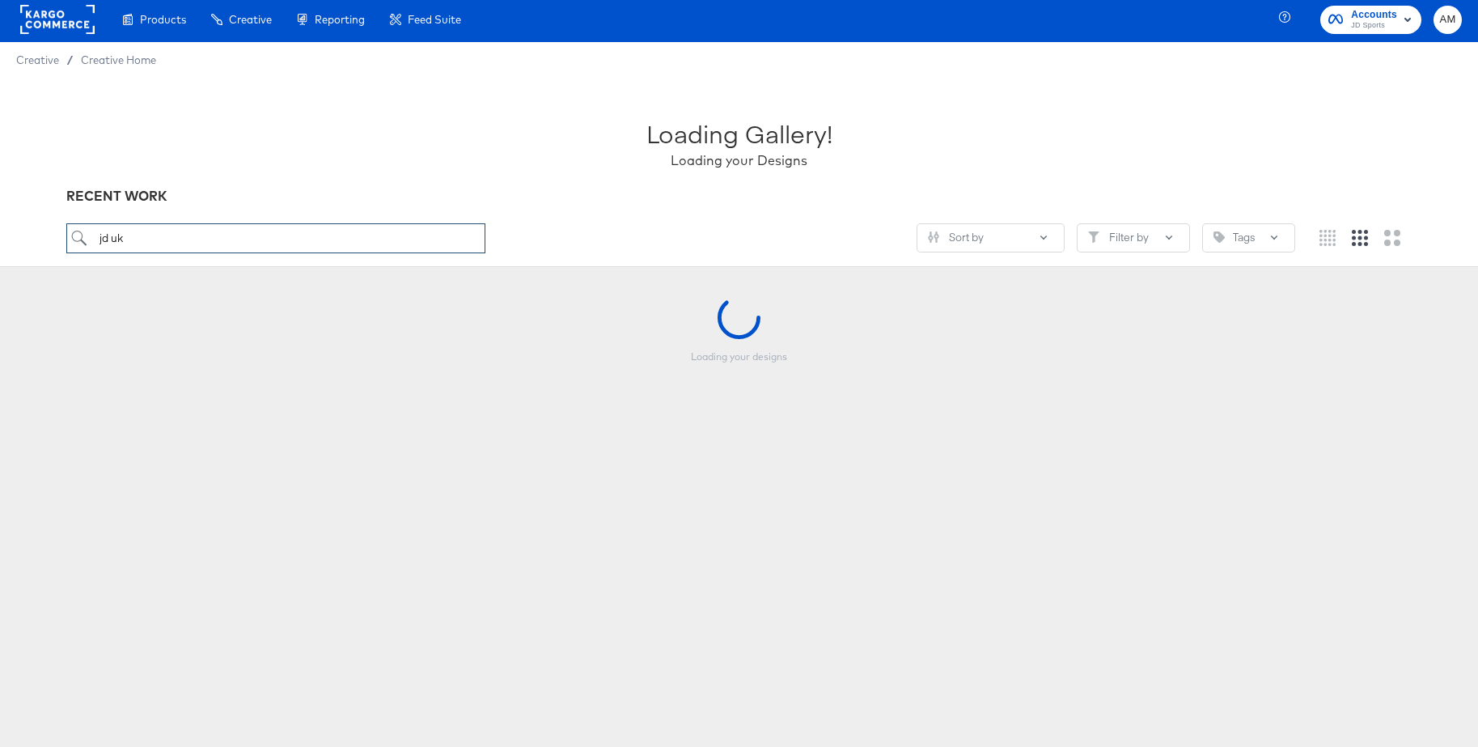
scroll to position [6, 0]
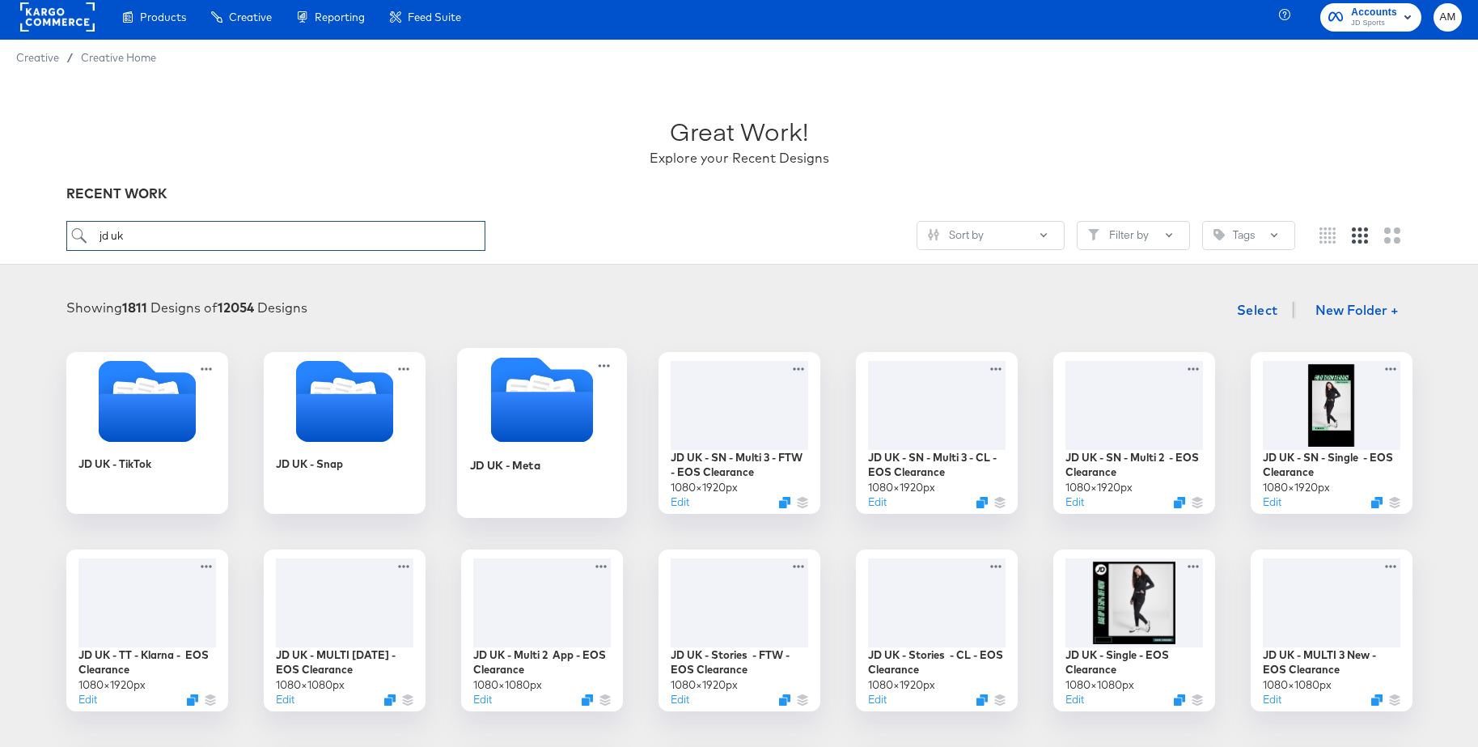
type input "jd uk"
click at [516, 386] on g "Folder" at bounding box center [518, 394] width 26 height 31
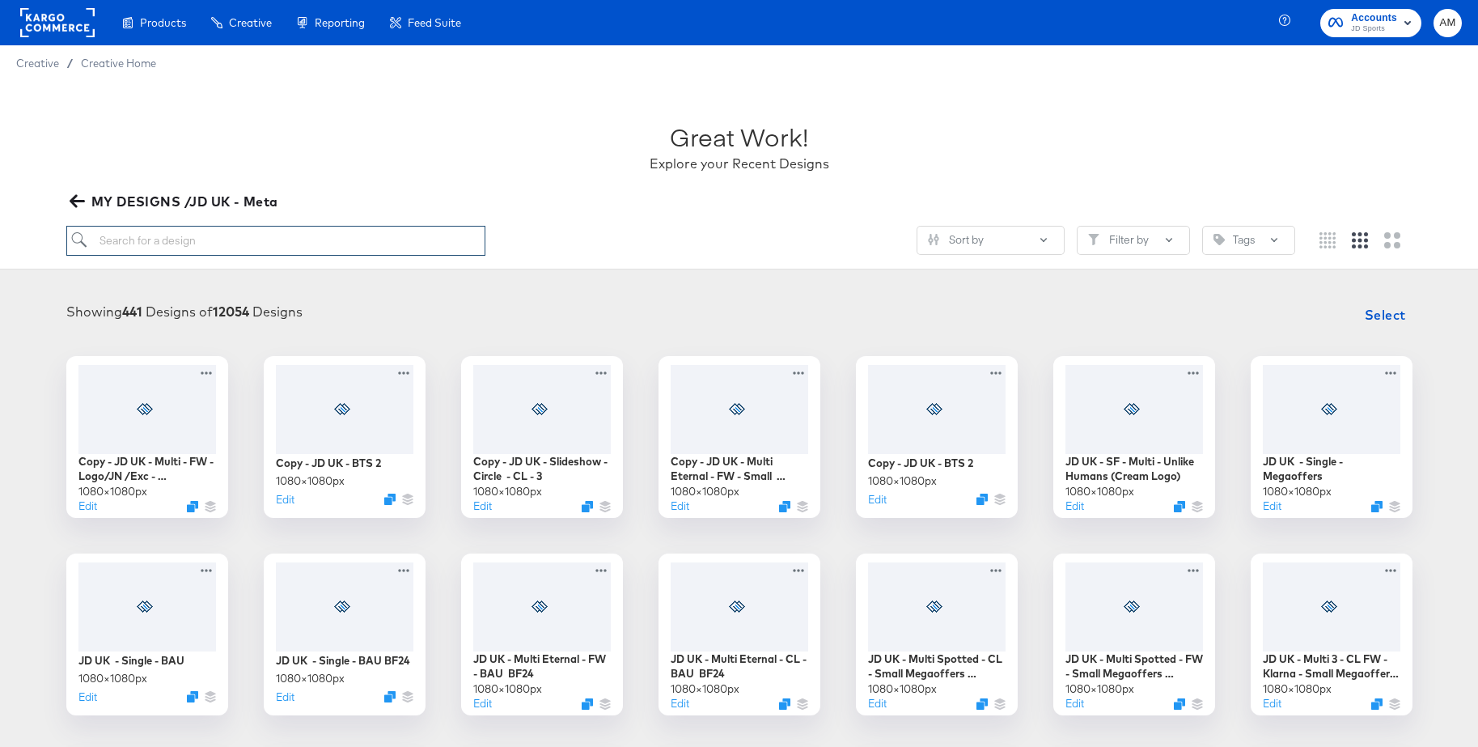
click at [163, 243] on input "search" at bounding box center [275, 241] width 419 height 30
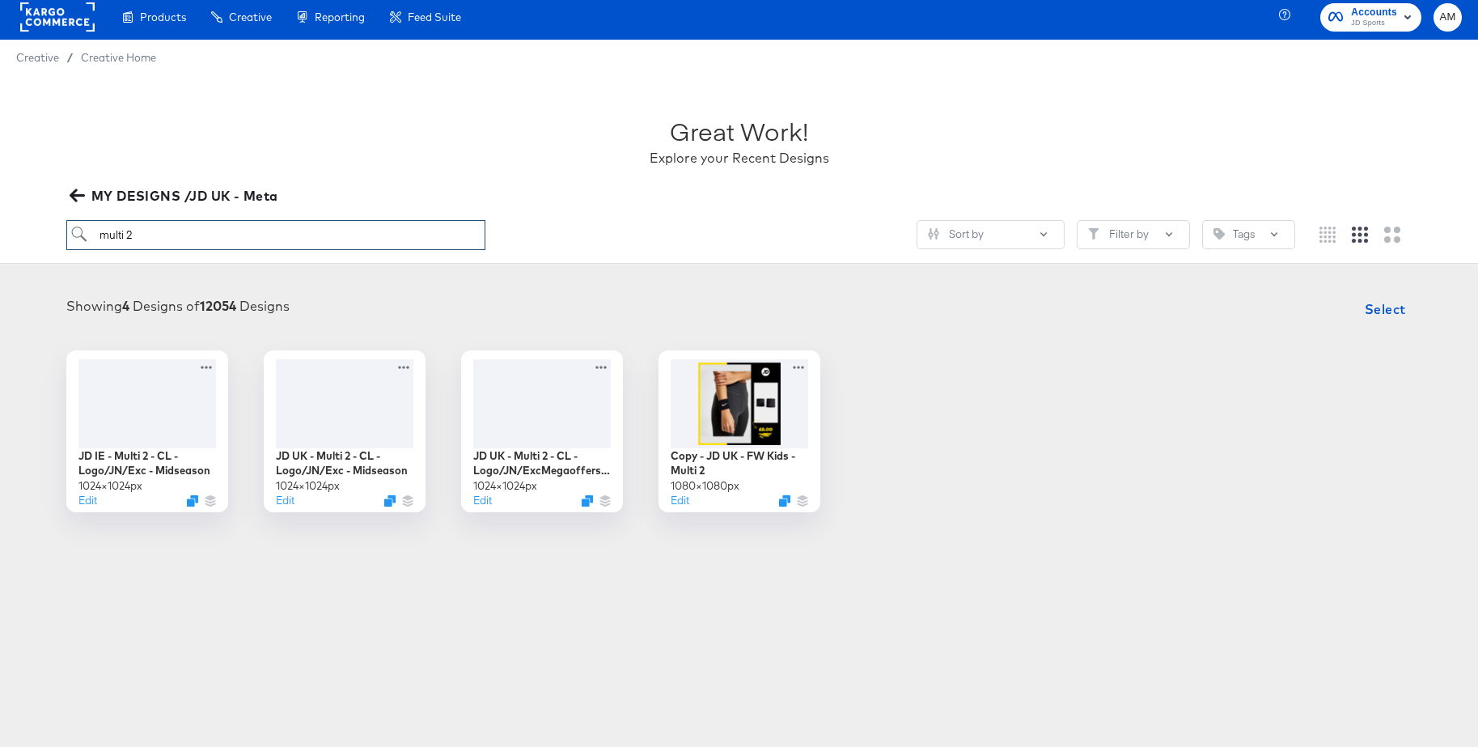
scroll to position [2, 0]
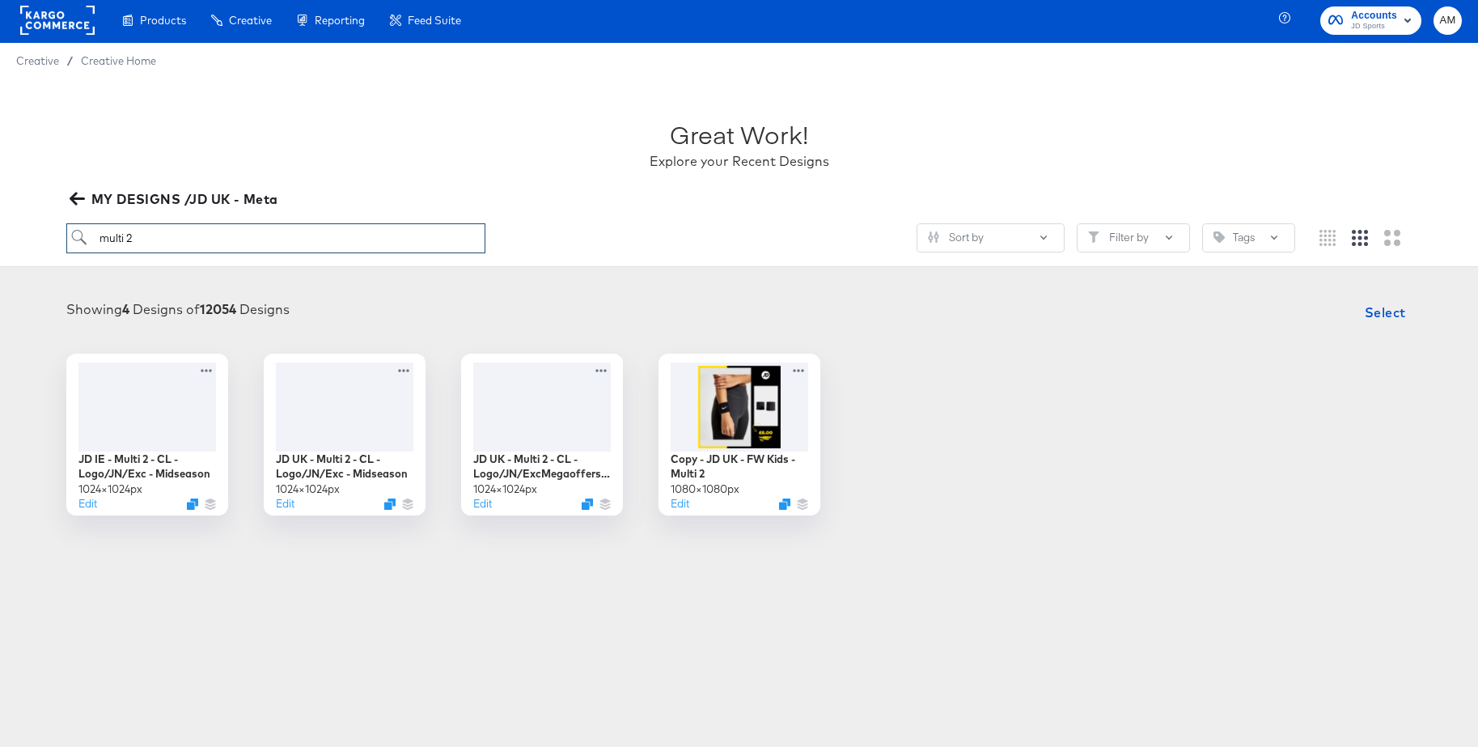
type input "multi 2"
click at [78, 197] on icon "button" at bounding box center [76, 199] width 15 height 13
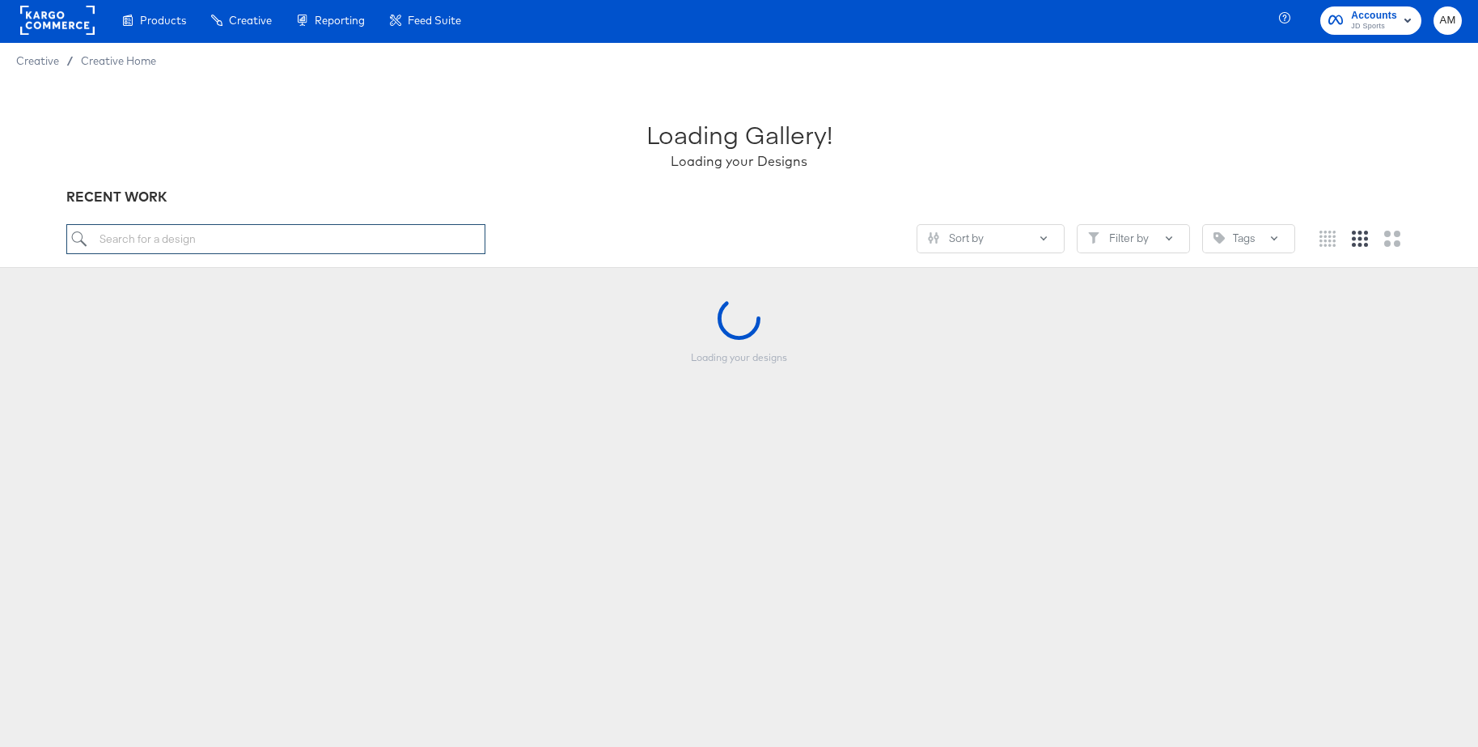
click at [113, 236] on input "search" at bounding box center [275, 239] width 419 height 30
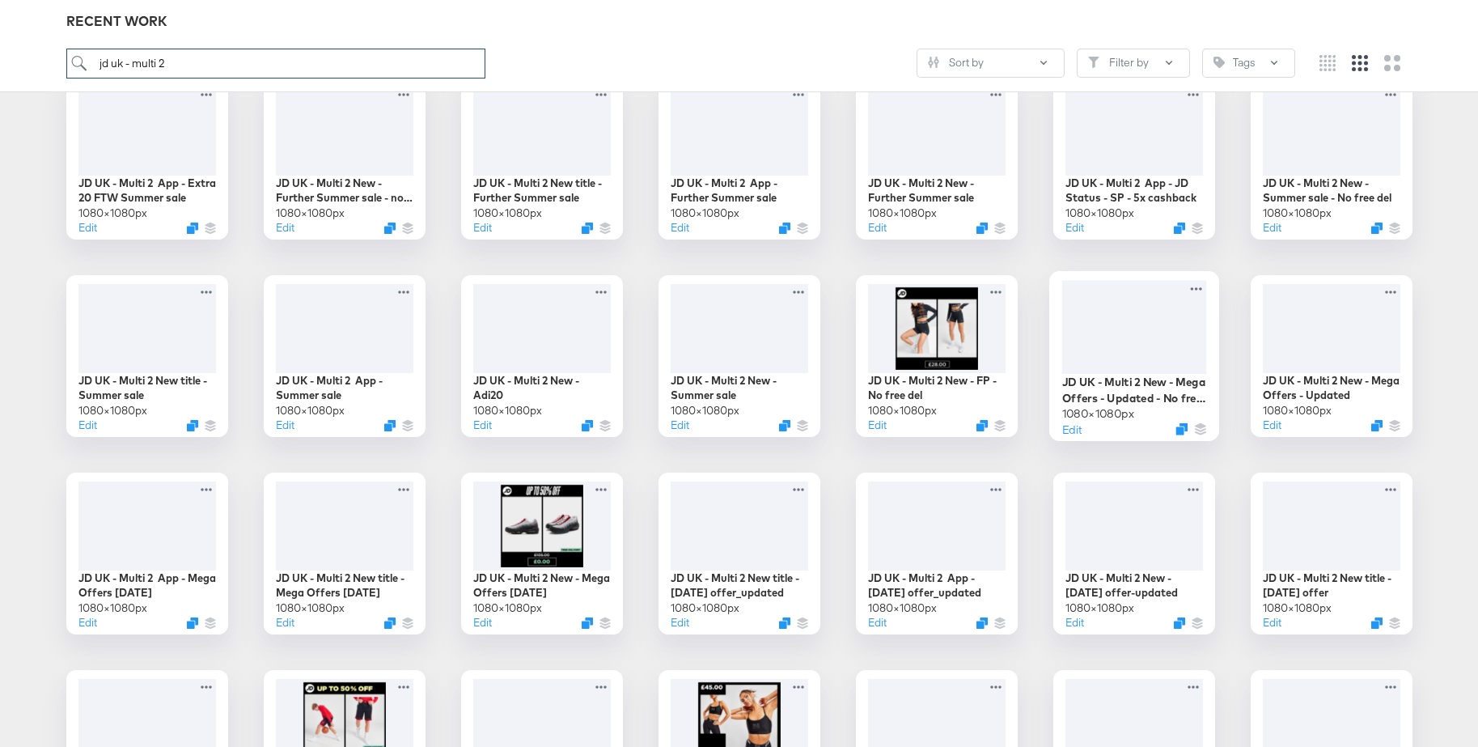
scroll to position [875, 0]
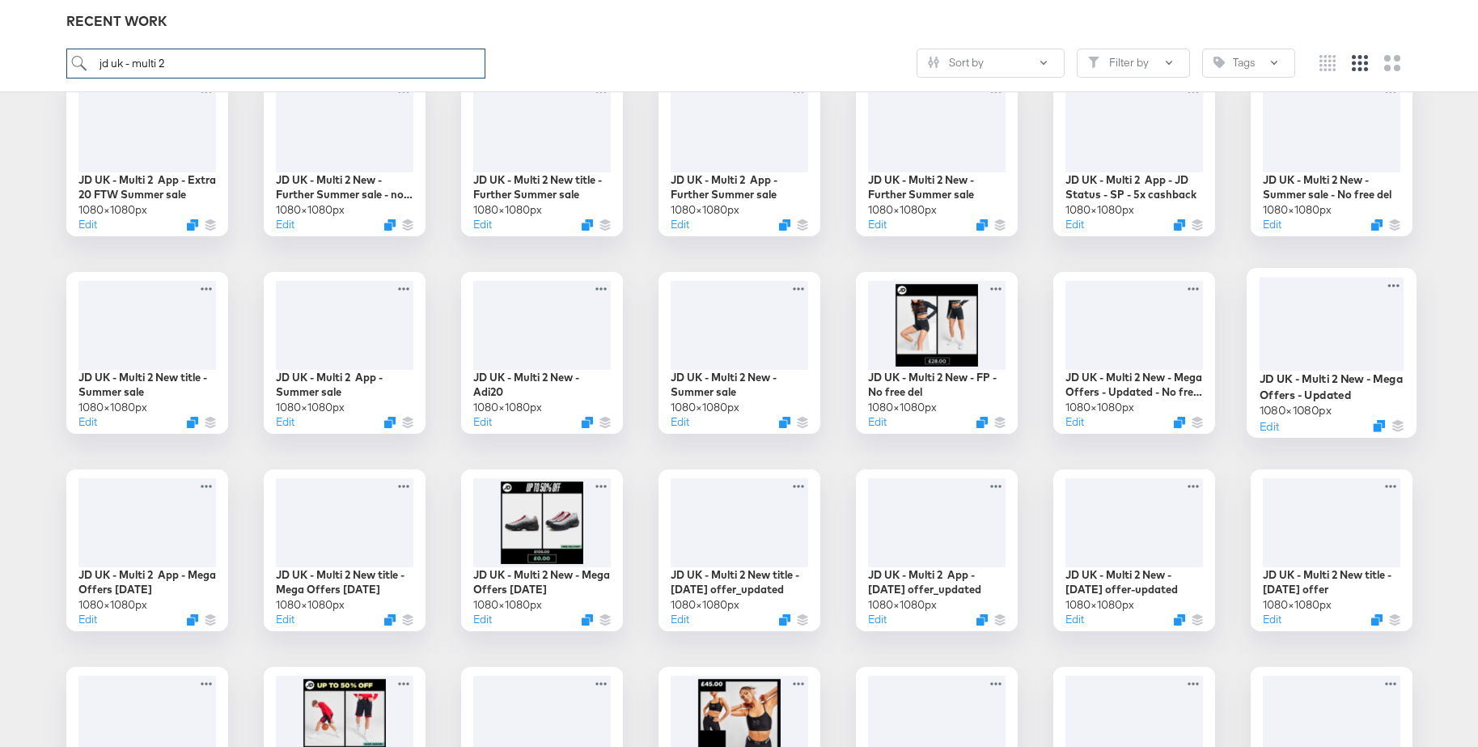
type input "jd uk - multi 2"
click at [1332, 301] on div at bounding box center [1331, 323] width 145 height 93
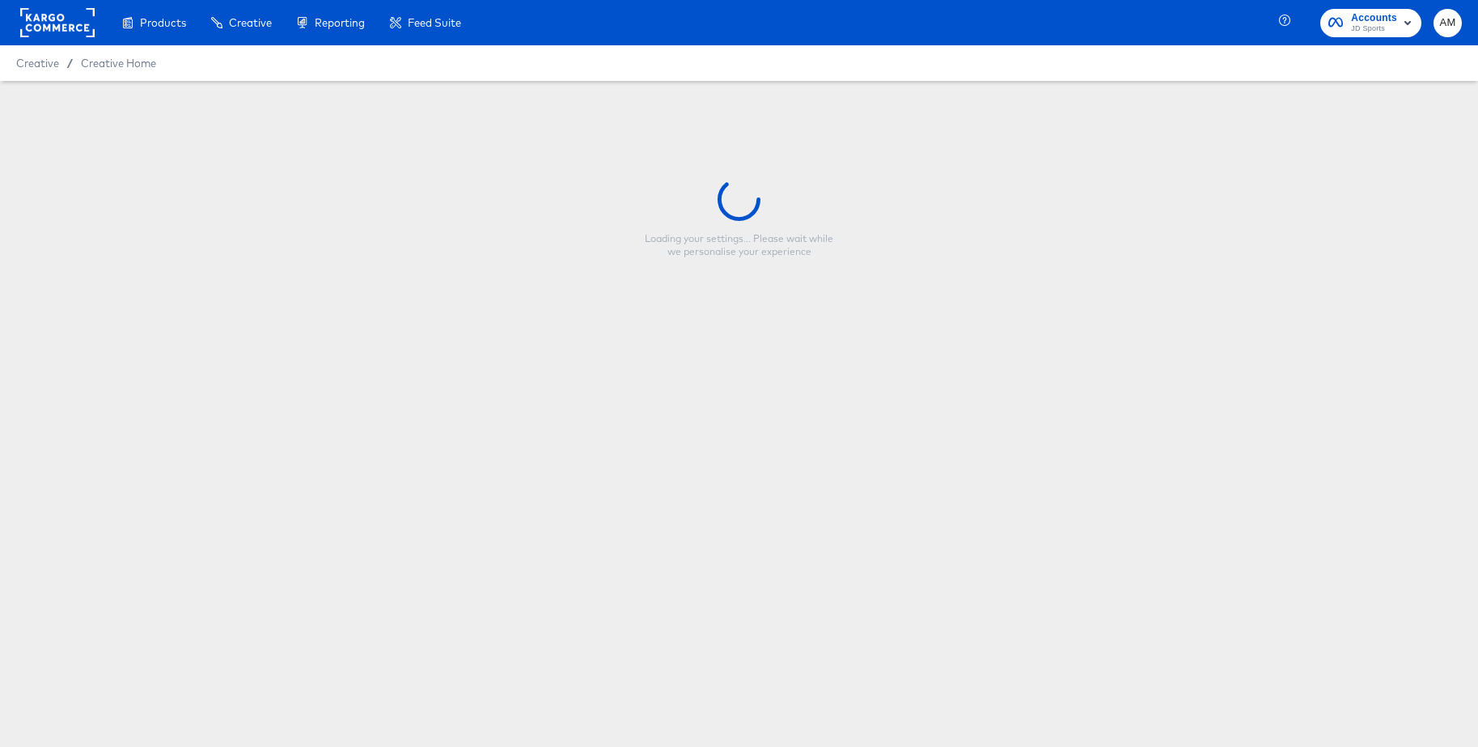
type input "JD UK - Multi 2 New - Mega Offers - Updated"
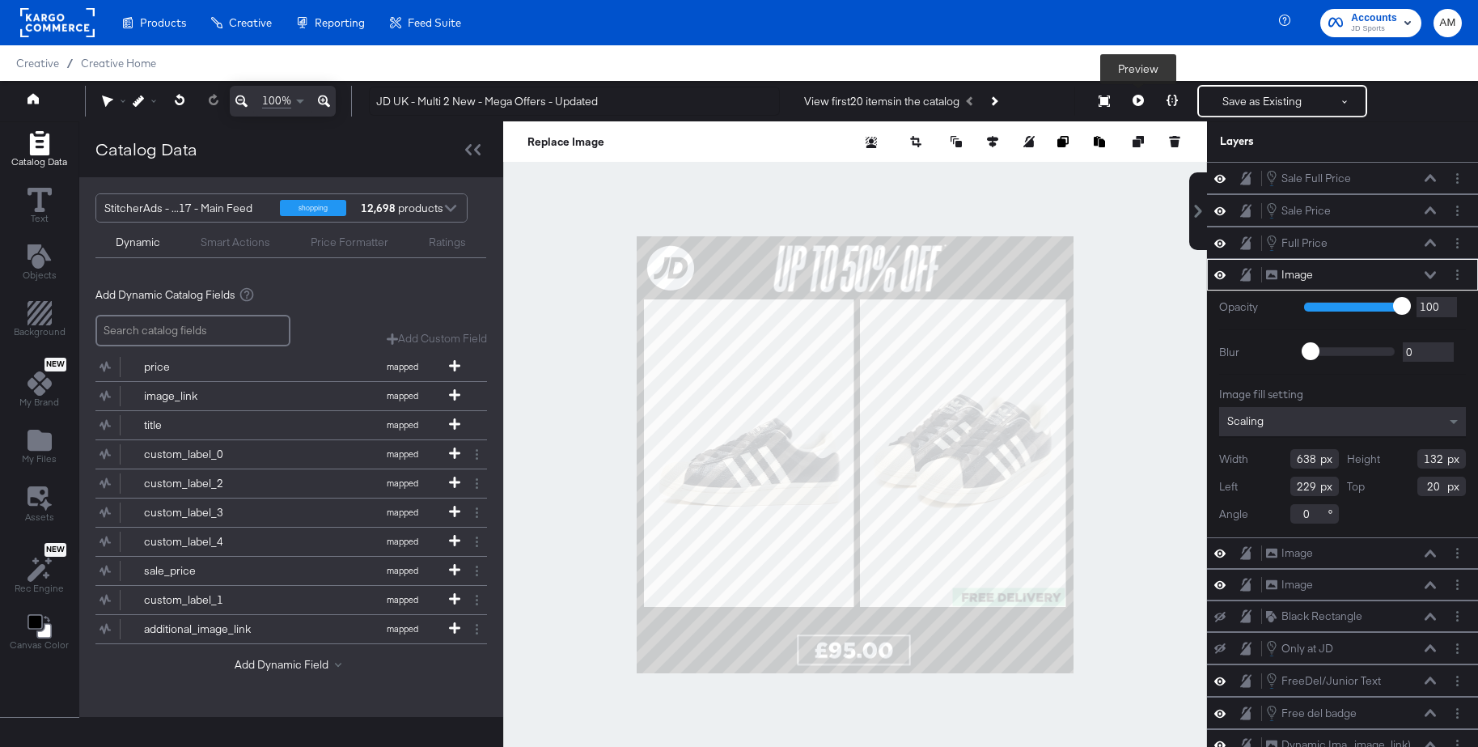
click at [1140, 101] on icon at bounding box center [1138, 100] width 11 height 11
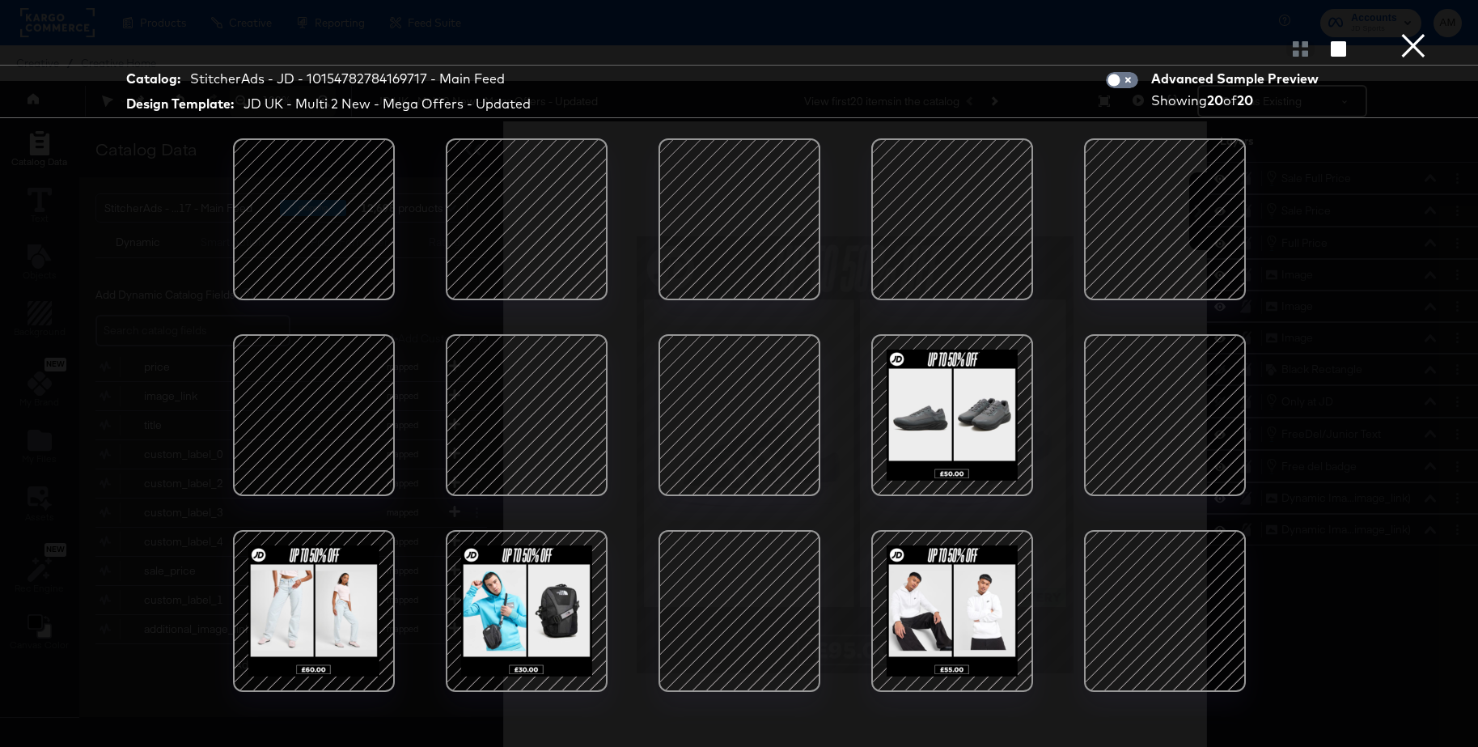
click at [898, 225] on div at bounding box center [952, 219] width 138 height 138
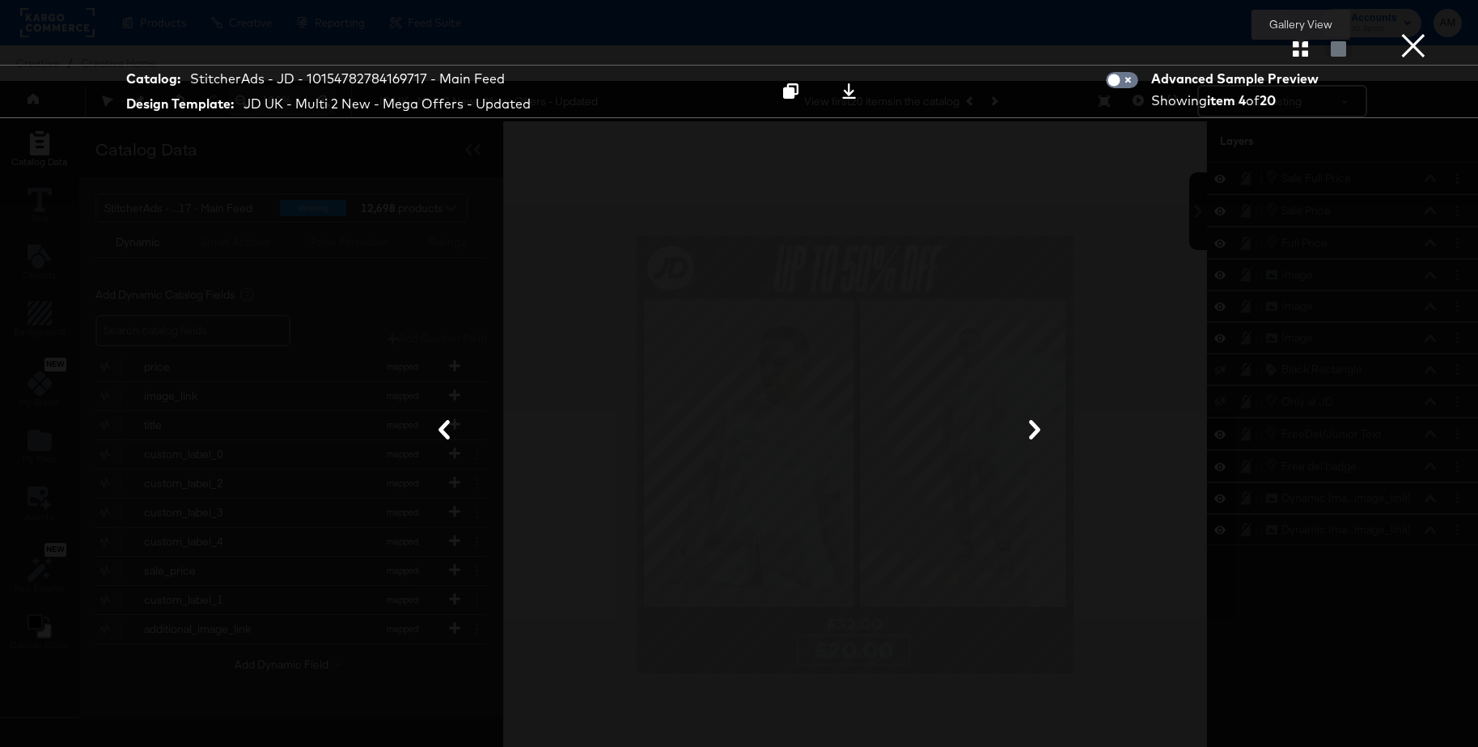
click at [1302, 54] on icon "button" at bounding box center [1300, 48] width 15 height 15
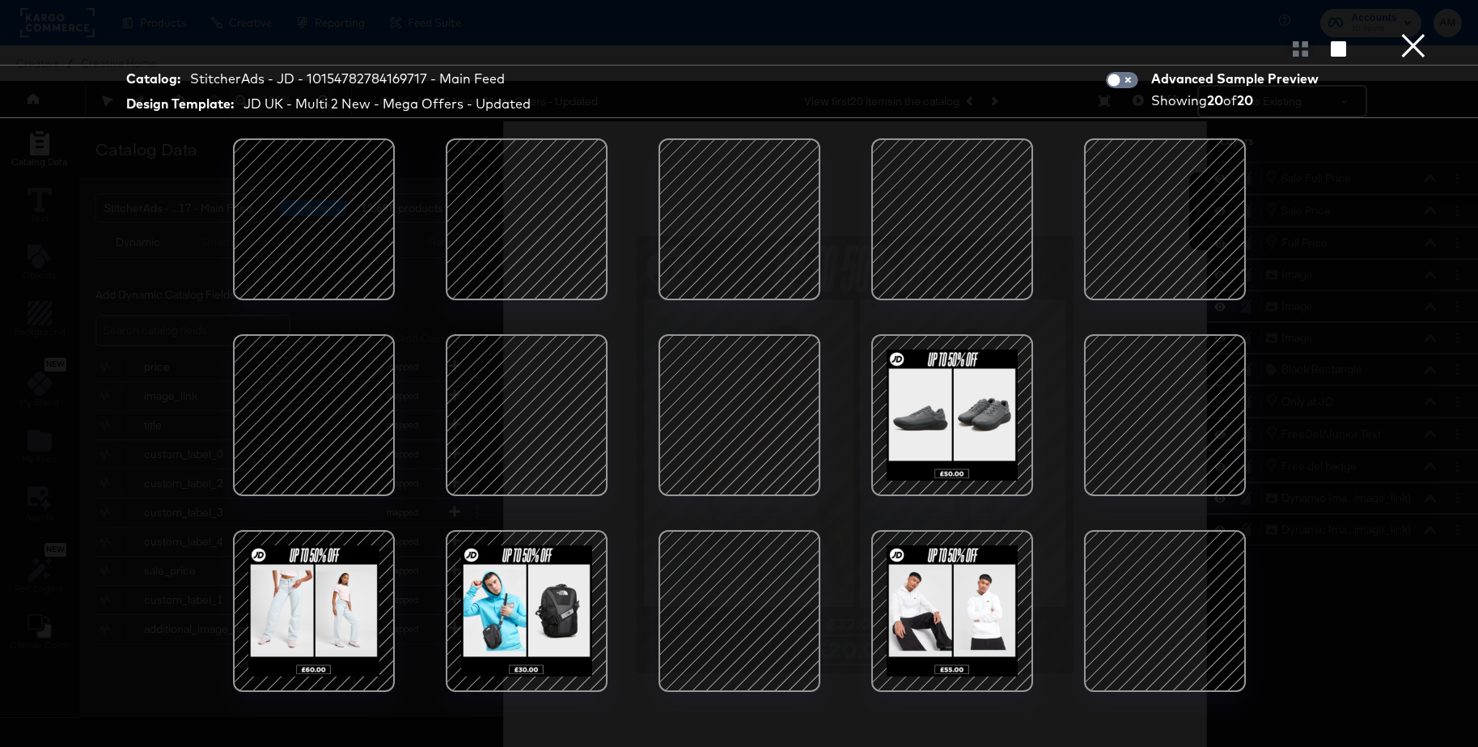
click at [505, 227] on div at bounding box center [527, 219] width 138 height 138
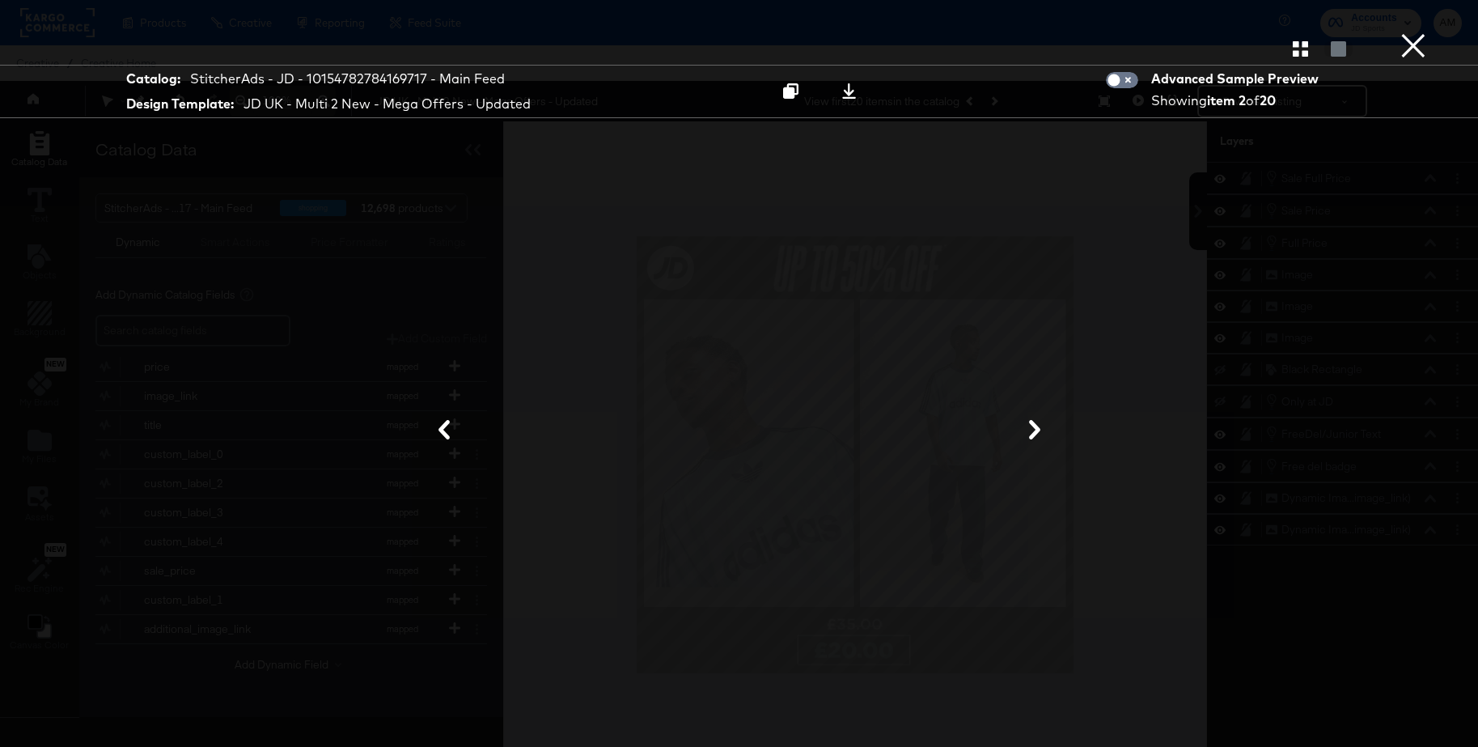
click at [1412, 32] on button "×" at bounding box center [1413, 16] width 32 height 32
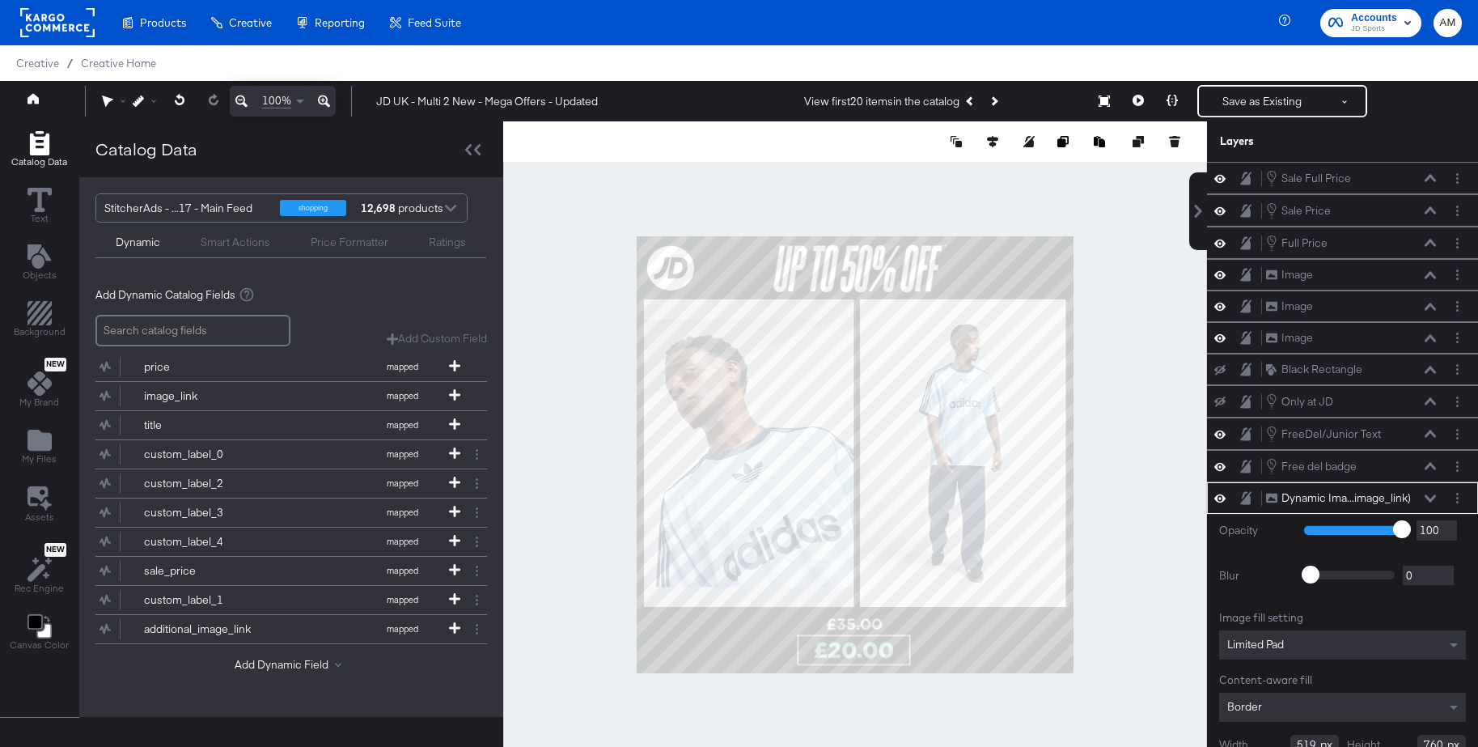
type input "24"
type input "196"
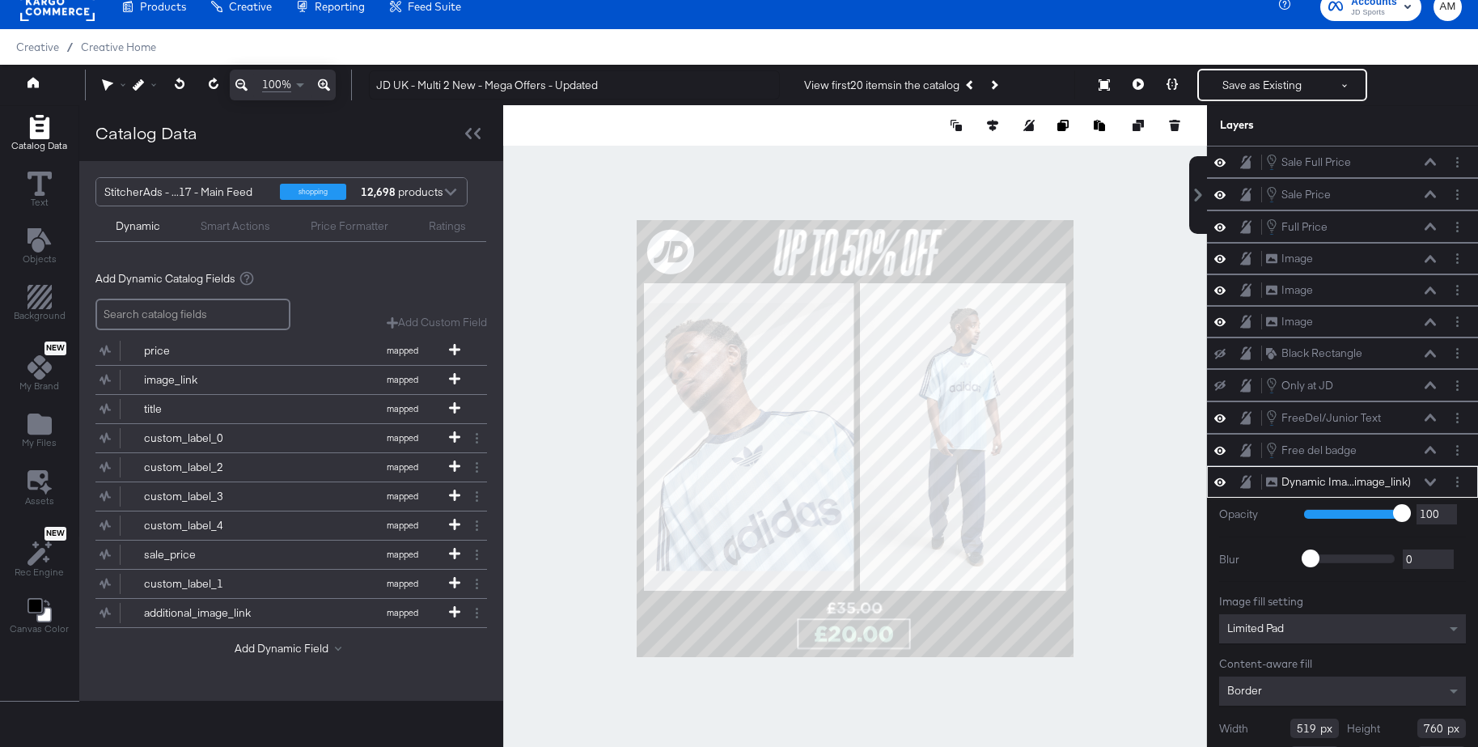
scroll to position [60, 0]
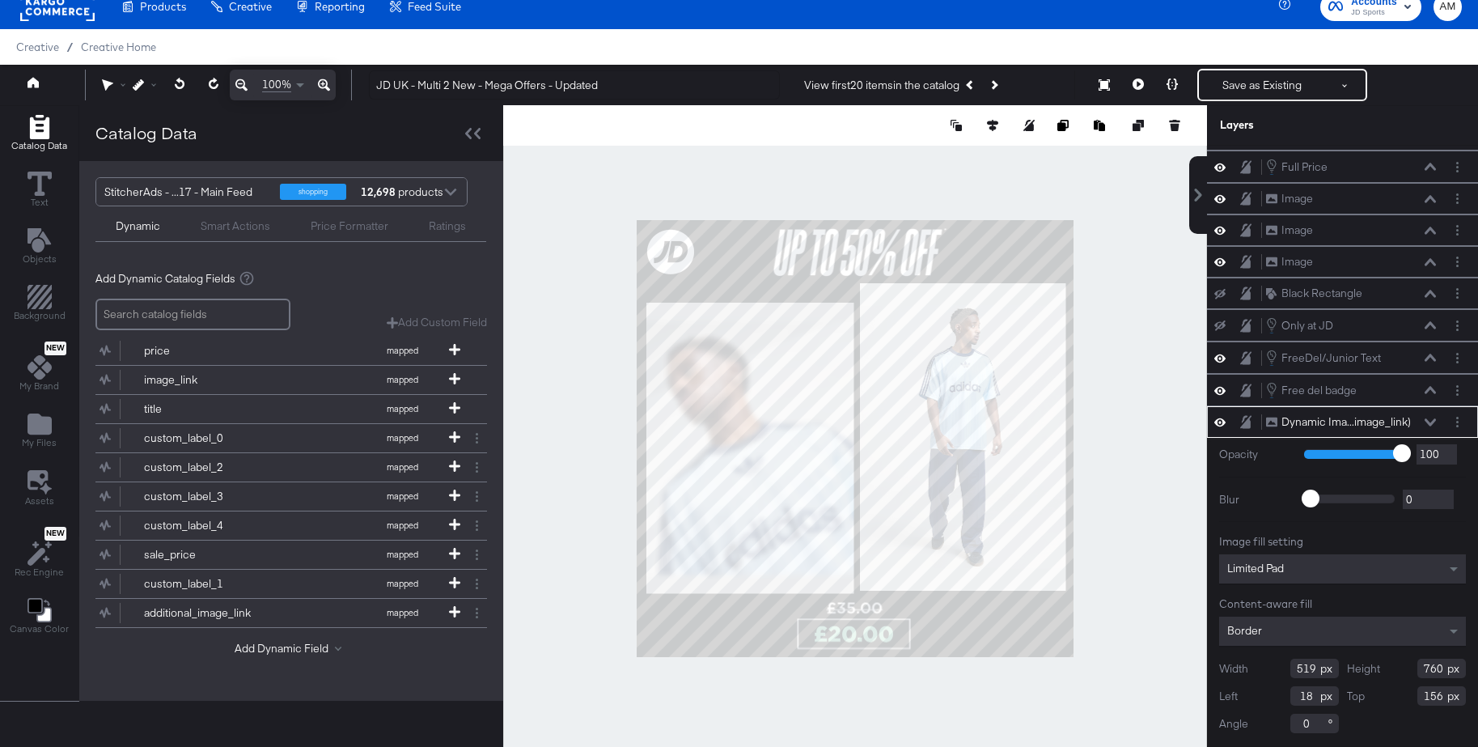
type input "513"
type input "719"
type input "24"
type input "204"
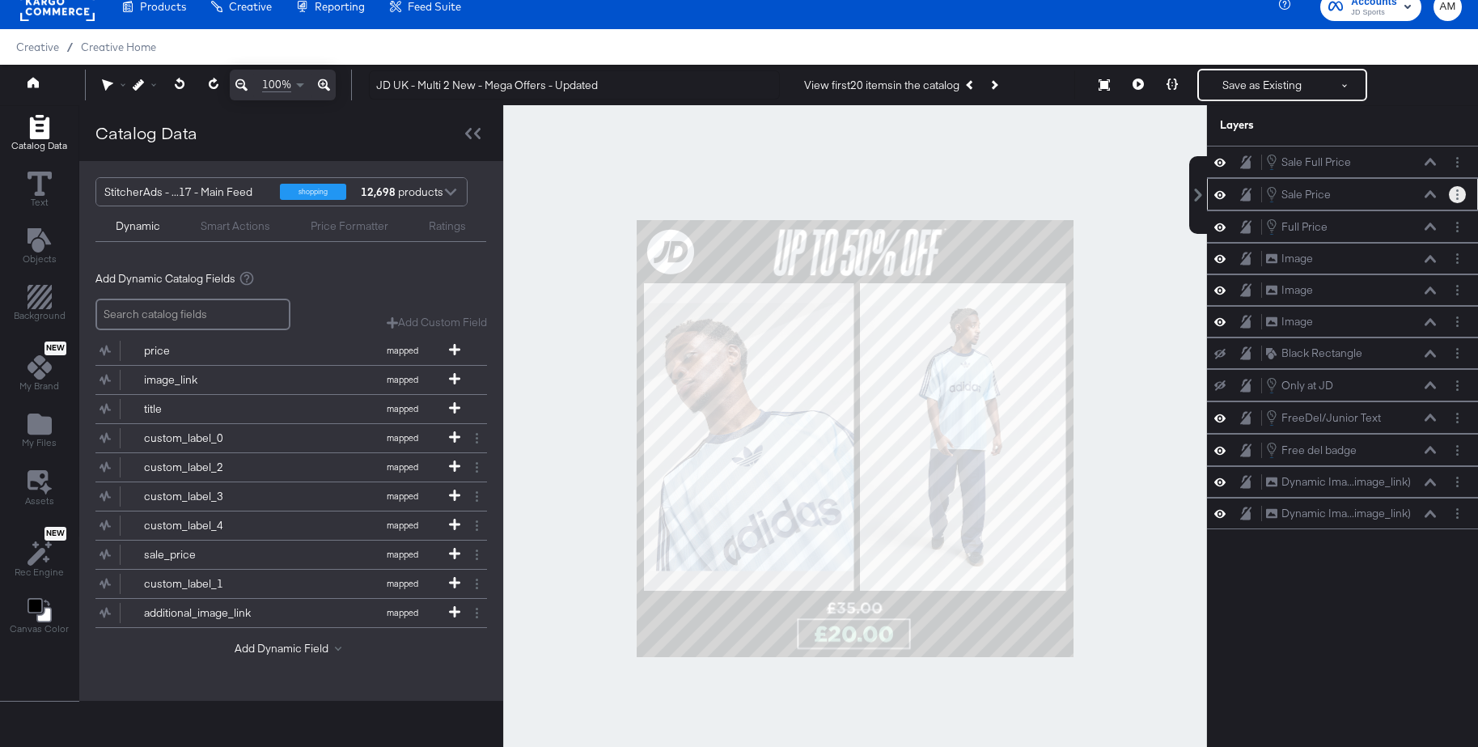
scroll to position [91, 0]
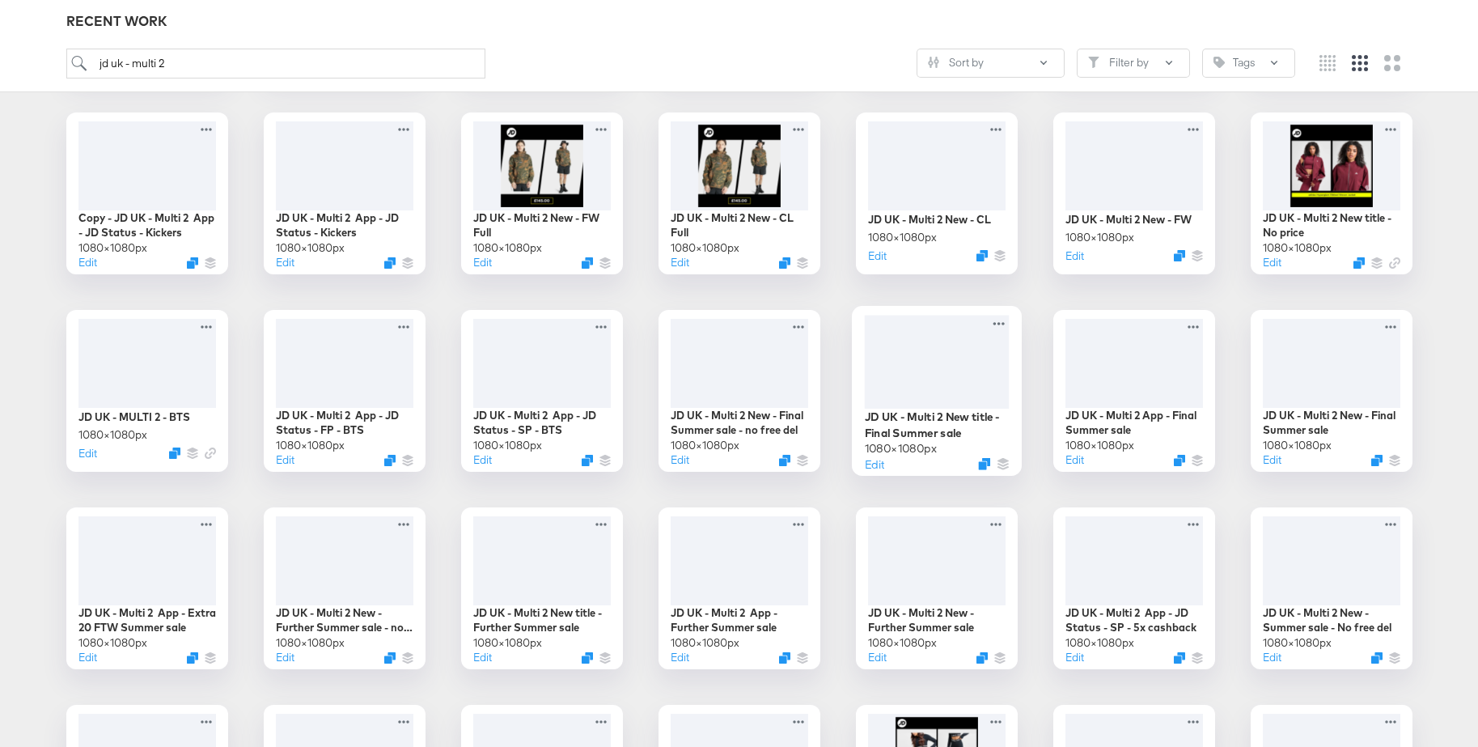
scroll to position [670, 0]
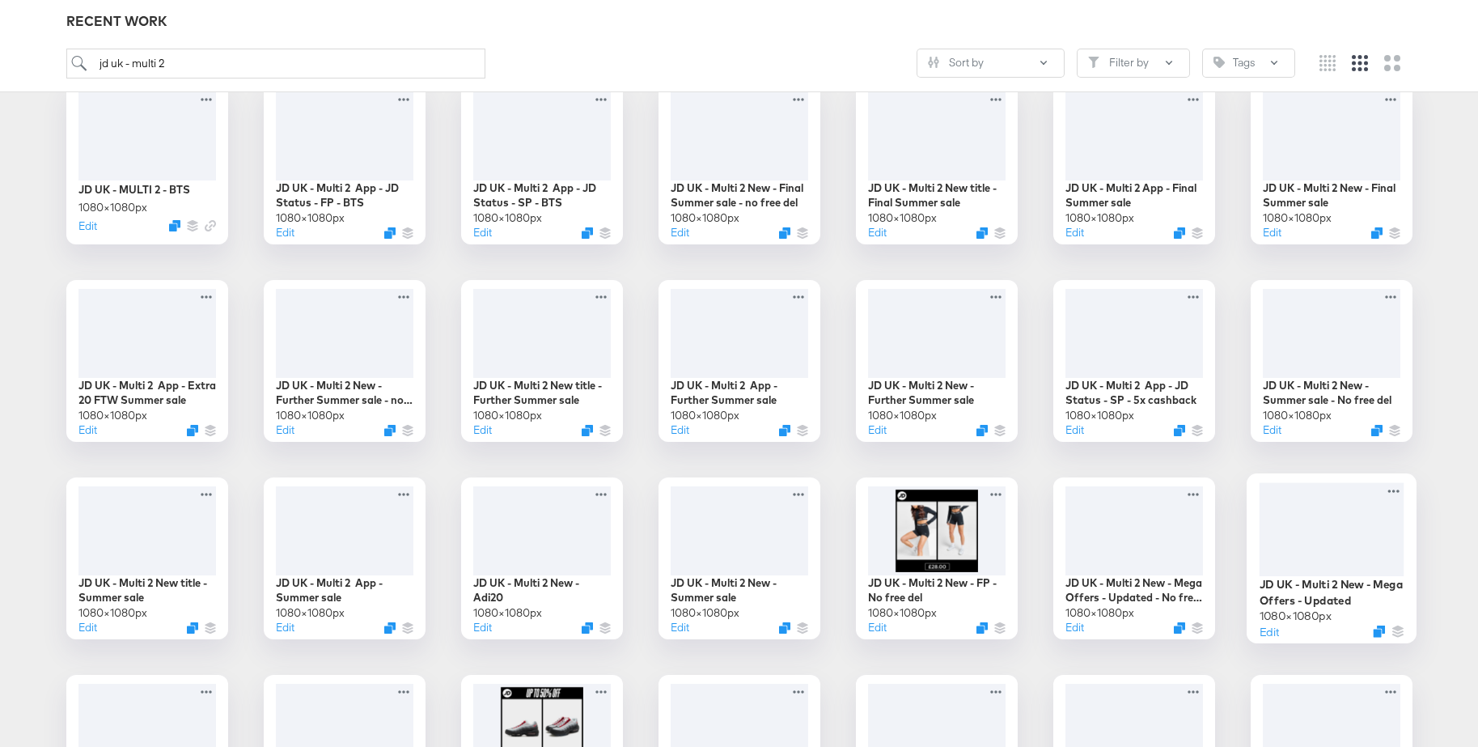
click at [1308, 512] on div at bounding box center [1331, 529] width 145 height 94
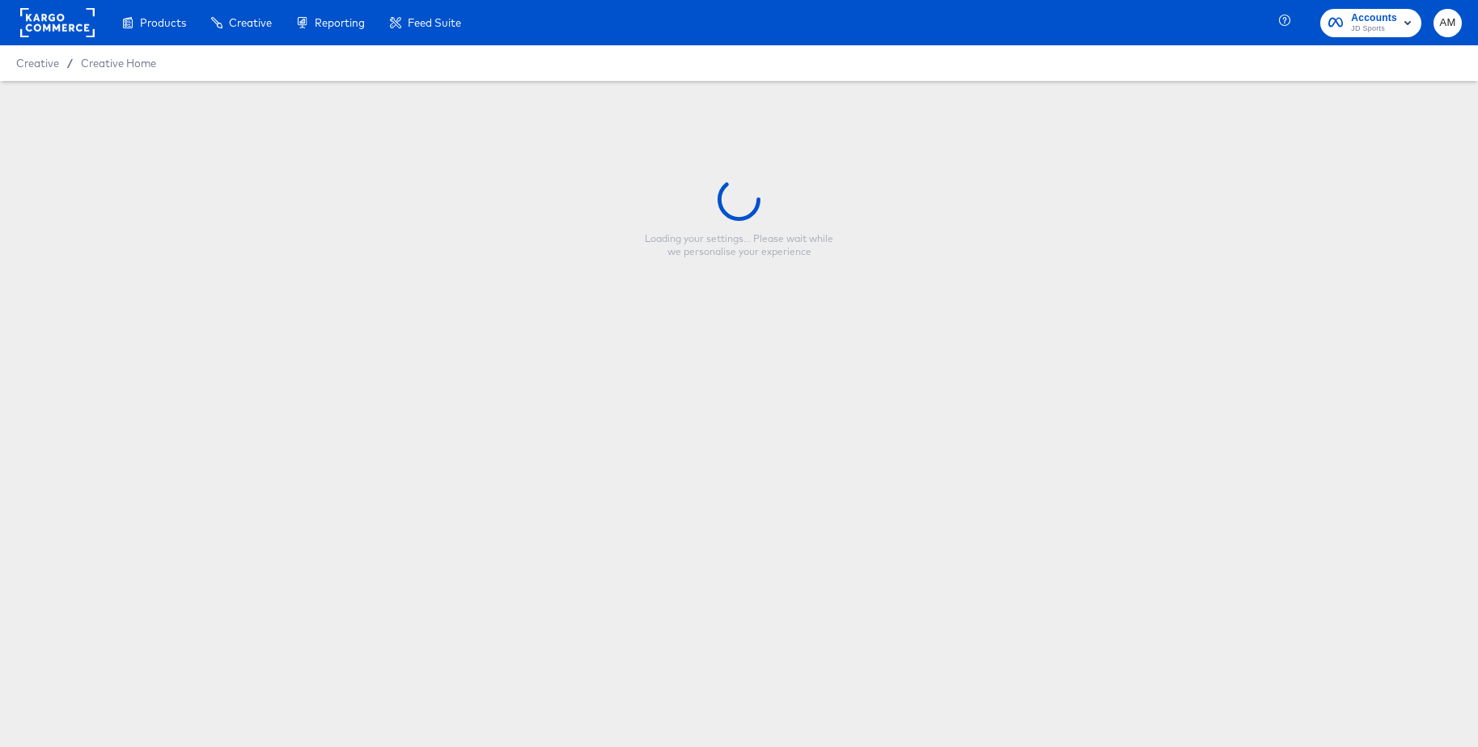
type input "JD UK - Multi 2 New - Mega Offers - Updated"
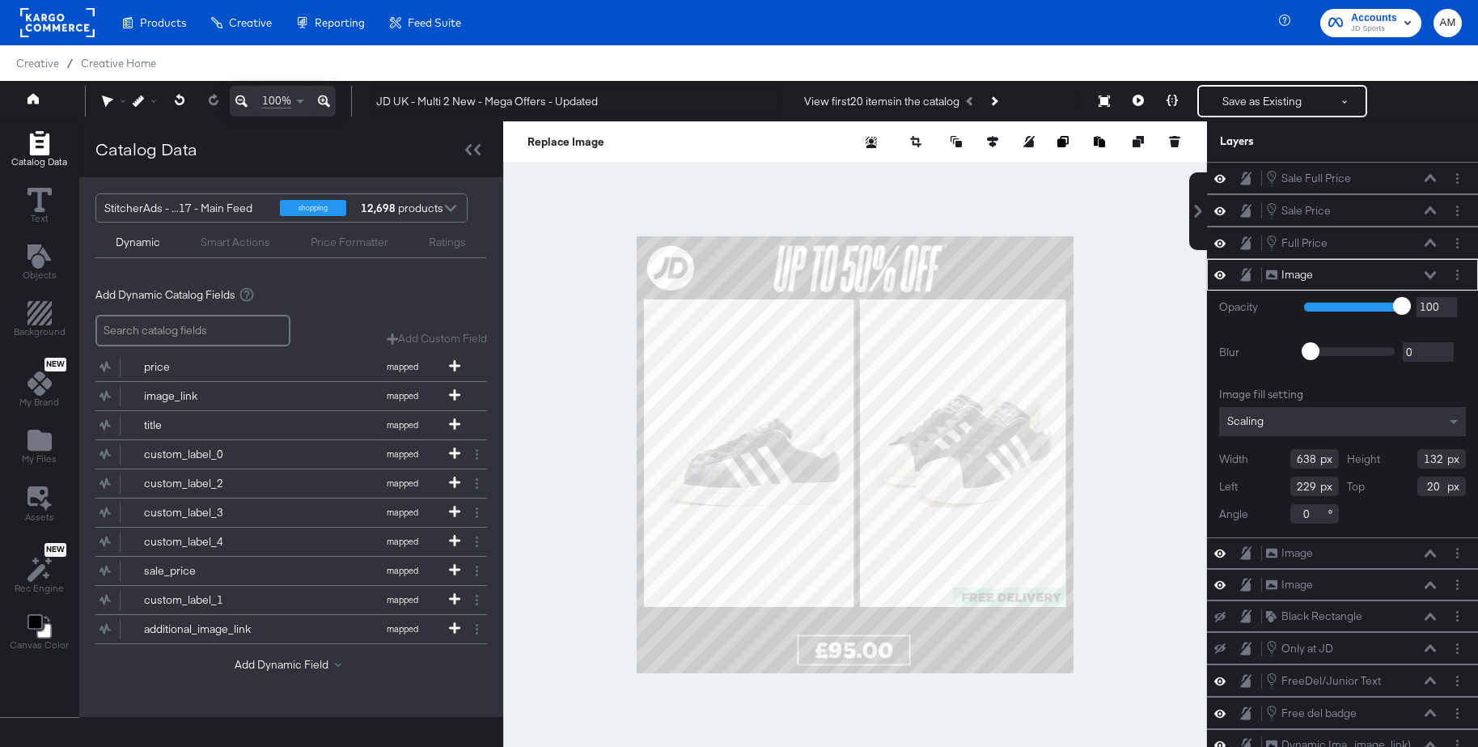
scroll to position [2, 0]
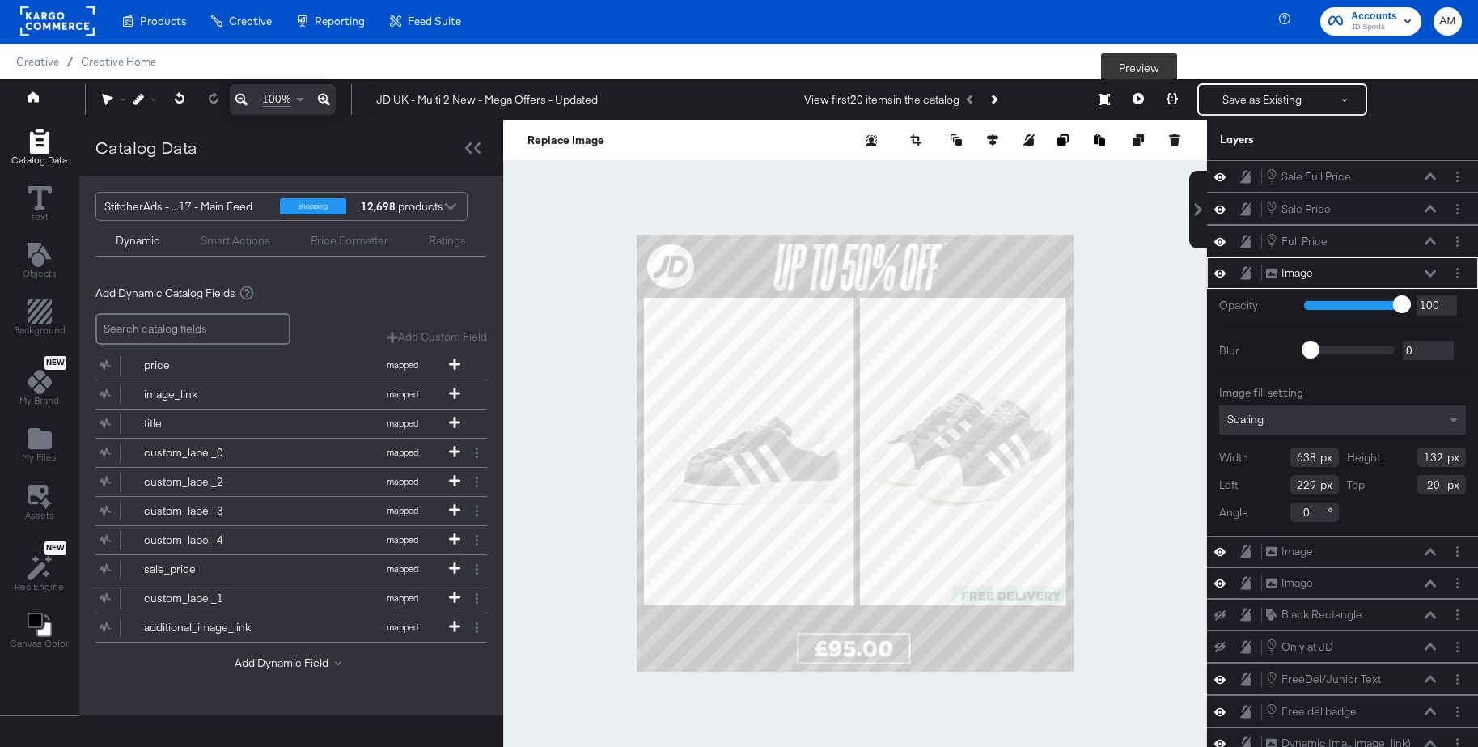
click at [1137, 101] on icon at bounding box center [1138, 98] width 11 height 11
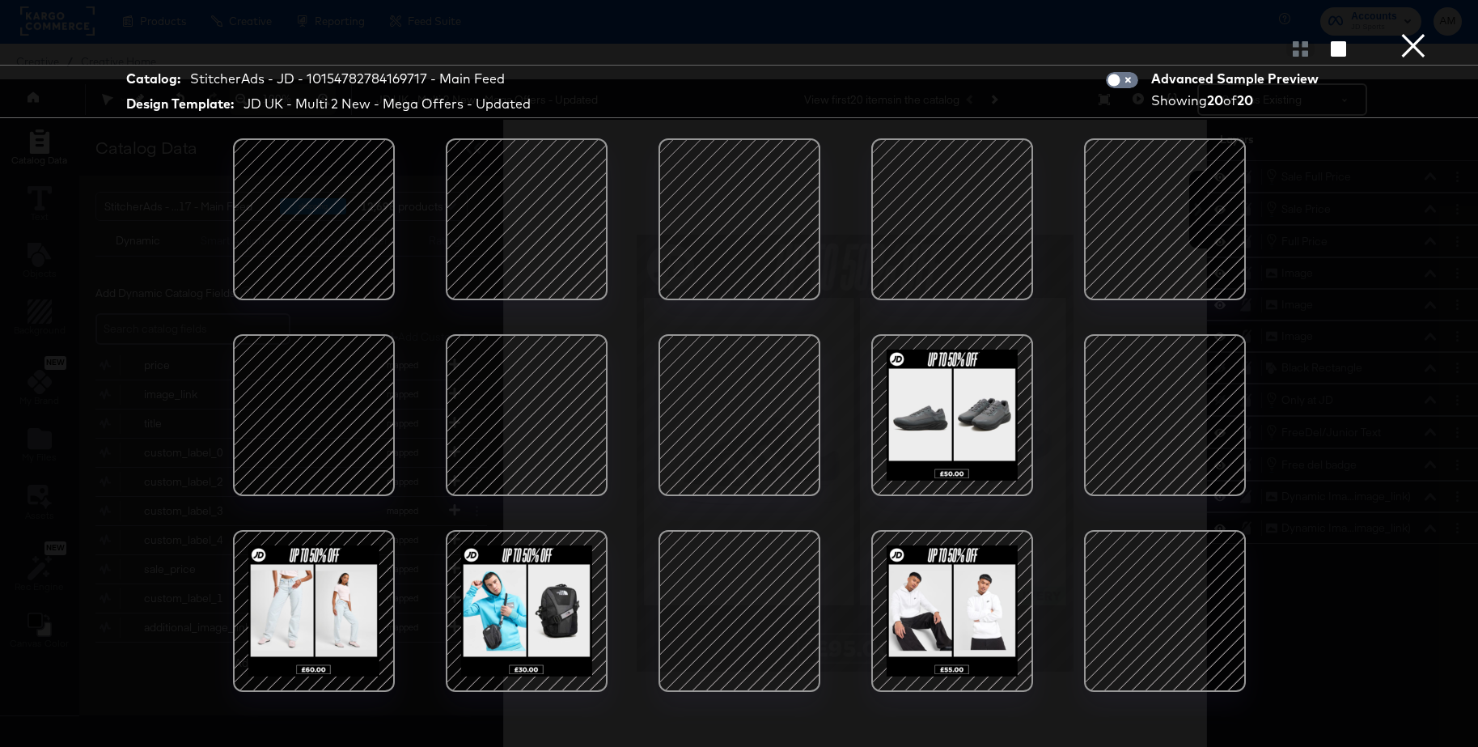
click at [523, 216] on div at bounding box center [527, 219] width 138 height 138
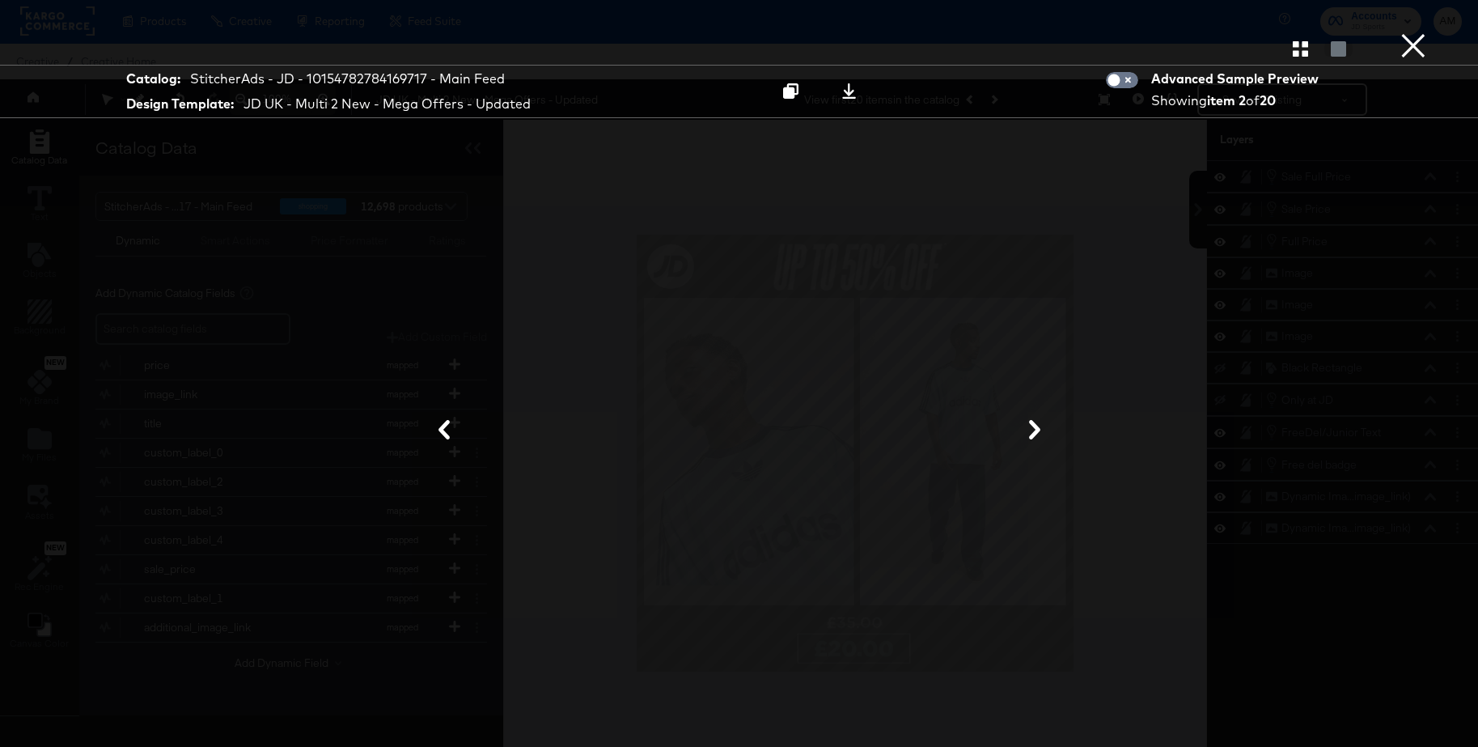
click at [1418, 32] on button "×" at bounding box center [1413, 16] width 32 height 32
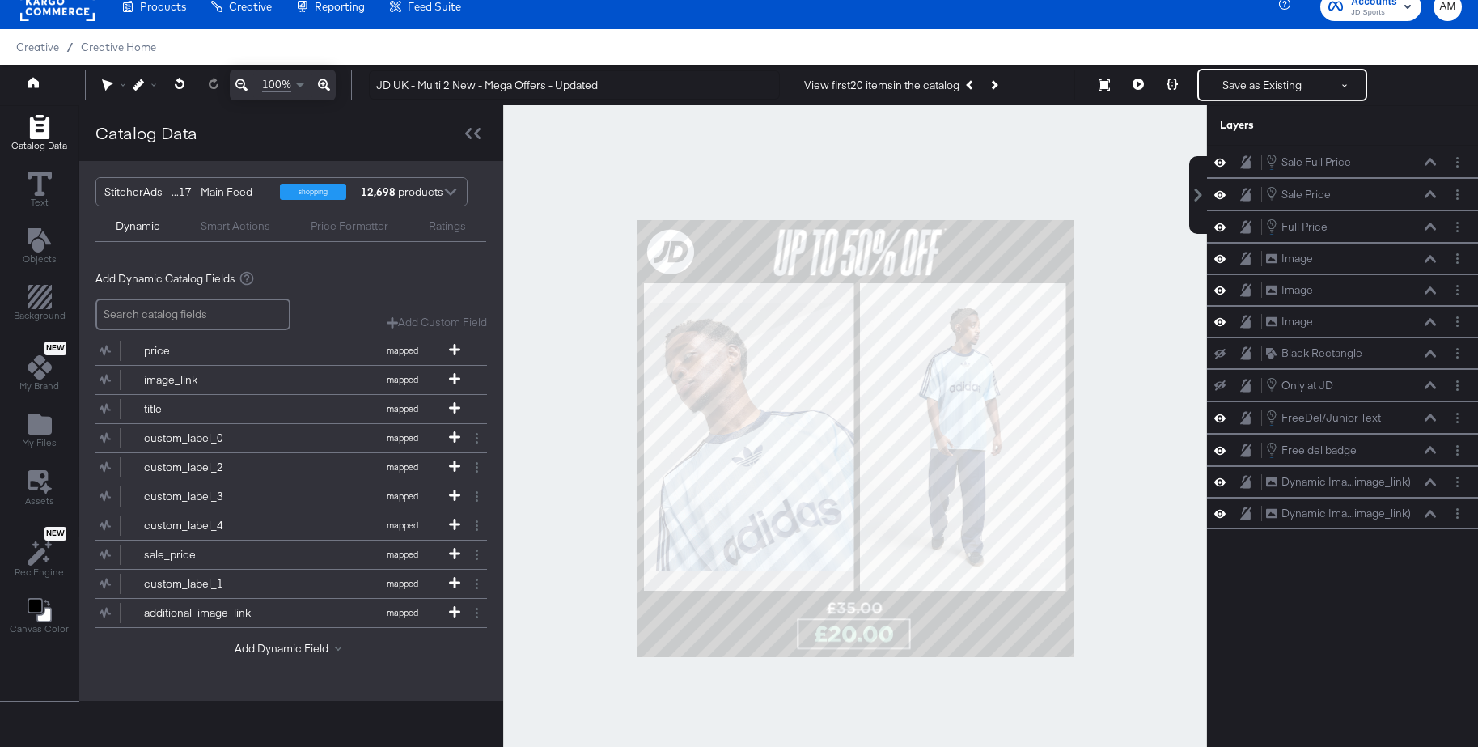
scroll to position [0, 0]
click at [61, 15] on rect at bounding box center [57, 6] width 74 height 29
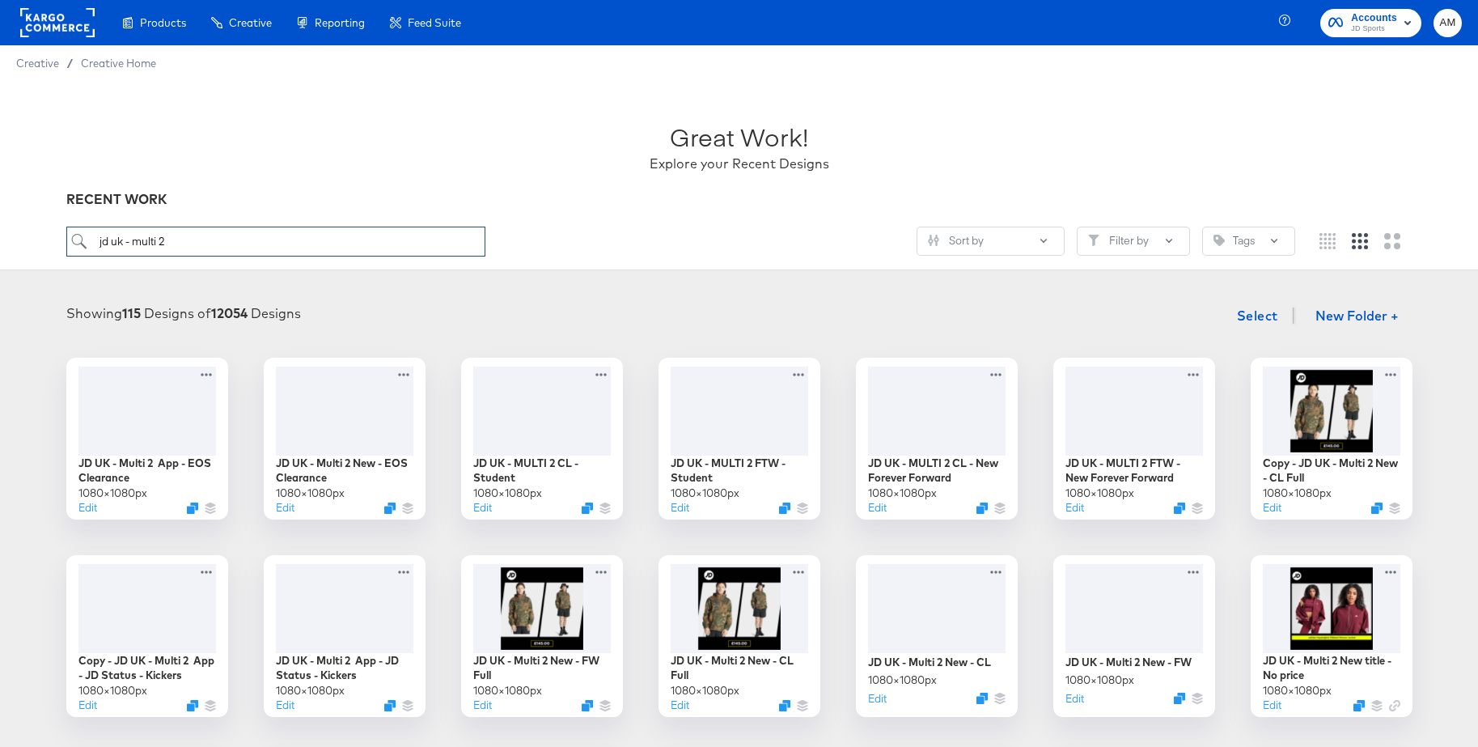
drag, startPoint x: 194, startPoint y: 244, endPoint x: 123, endPoint y: 240, distance: 71.3
click at [123, 240] on input "jd uk - multi 2" at bounding box center [275, 242] width 419 height 30
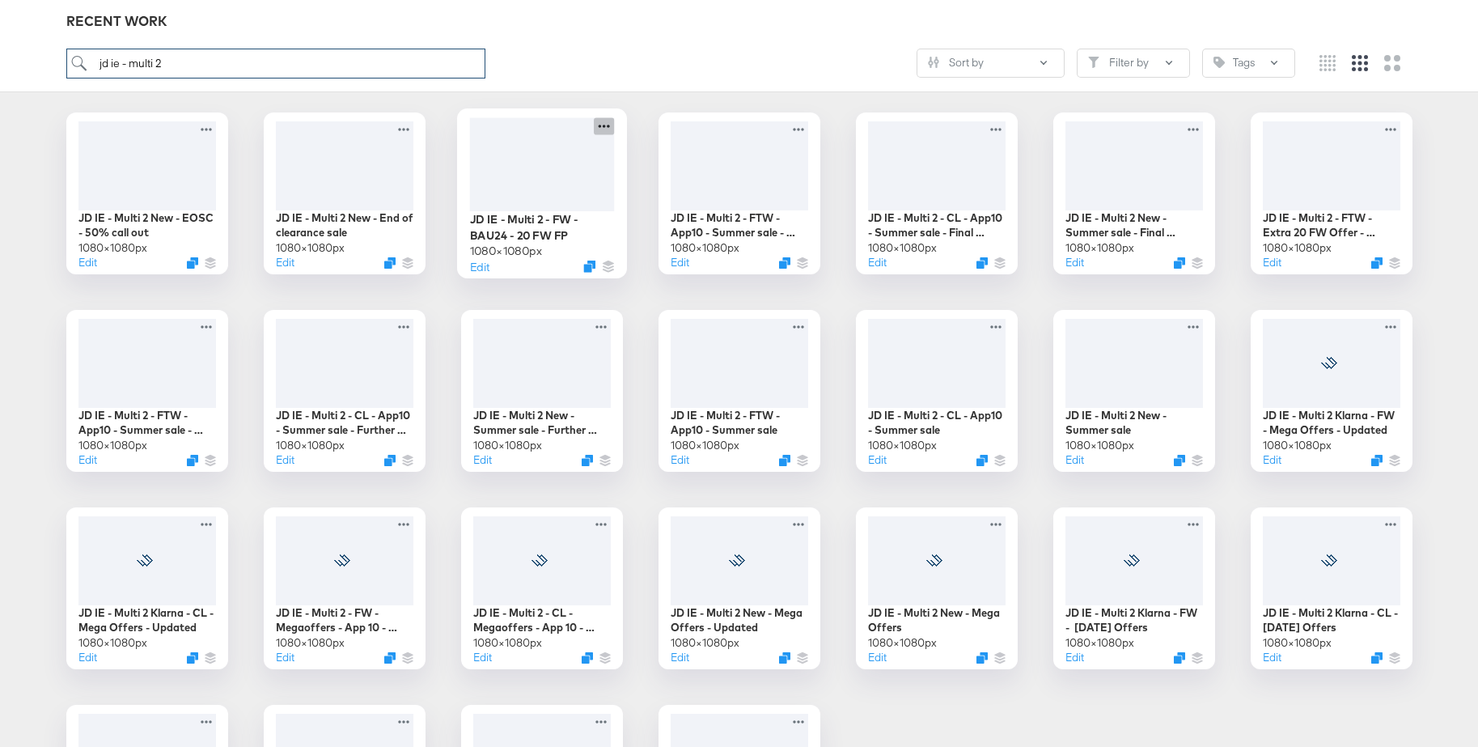
scroll to position [312, 0]
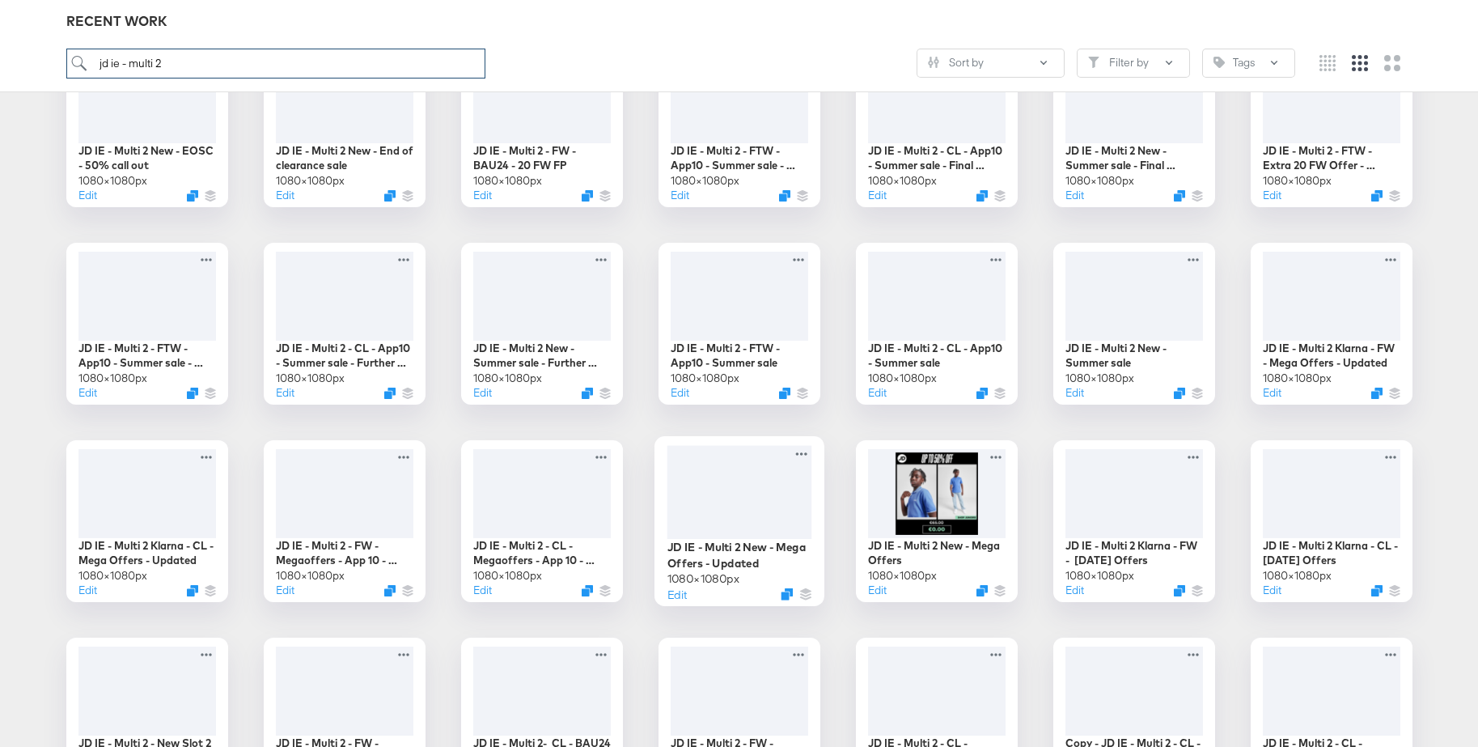
type input "jd ie - multi 2"
click at [733, 477] on div at bounding box center [739, 492] width 145 height 94
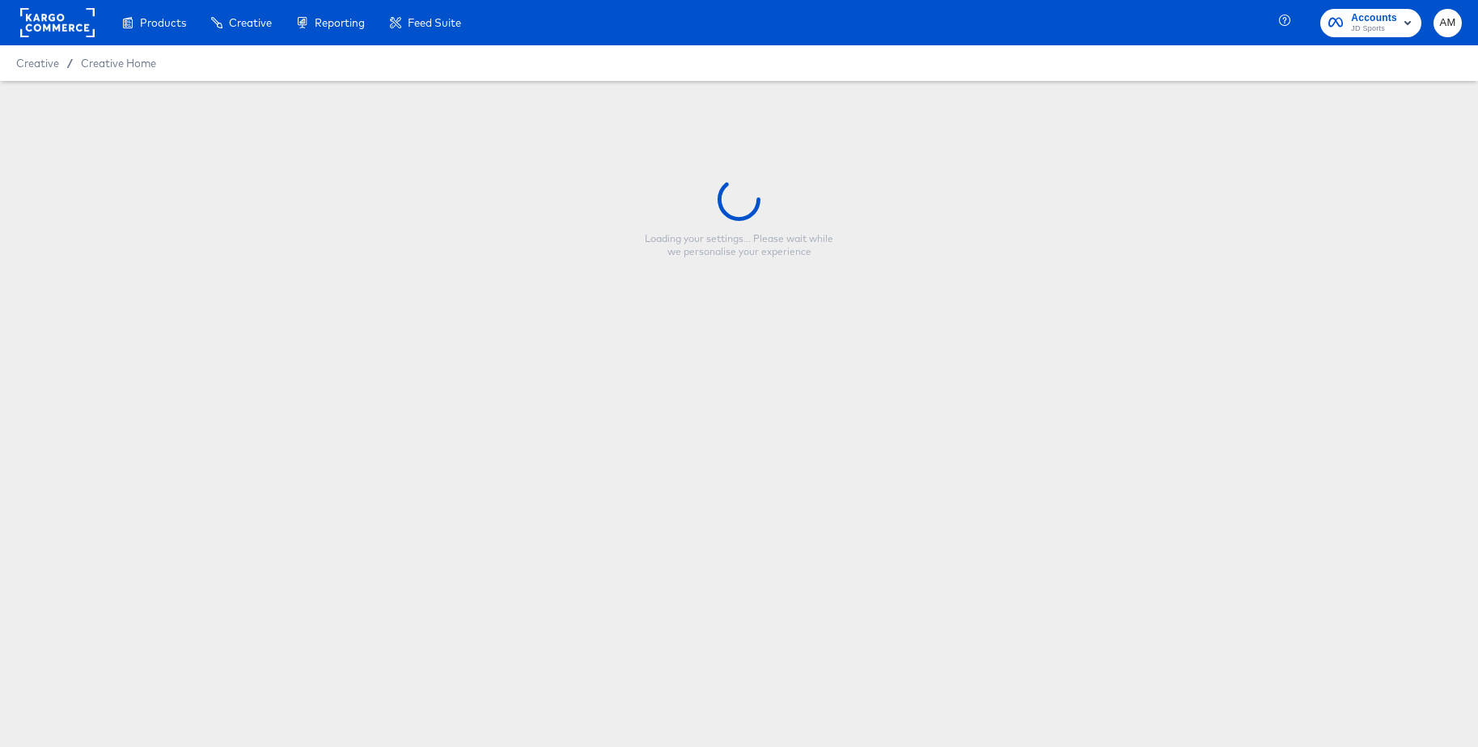
type input "JD IE - Multi 2 New - Mega Offers - Updated"
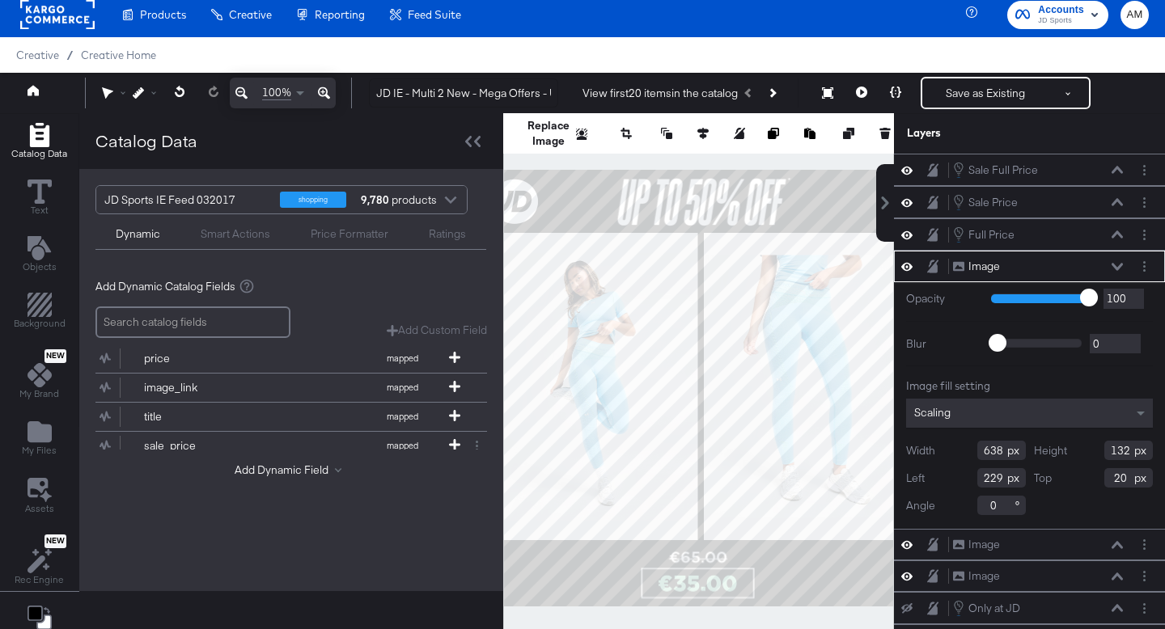
scroll to position [10, 0]
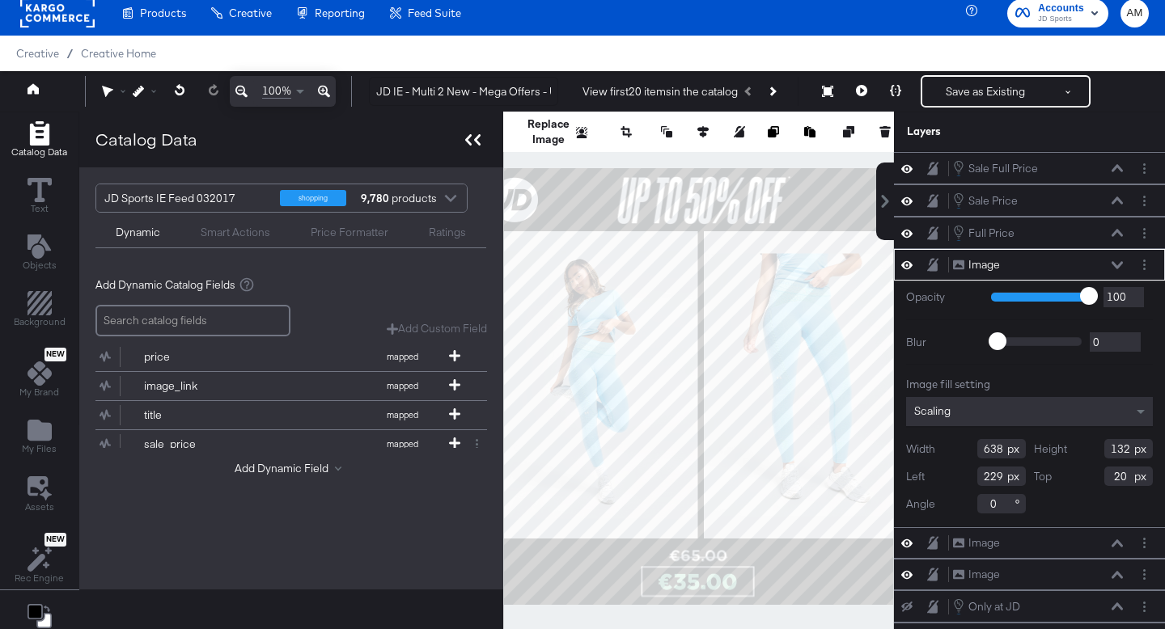
click at [472, 138] on icon at bounding box center [472, 139] width 15 height 11
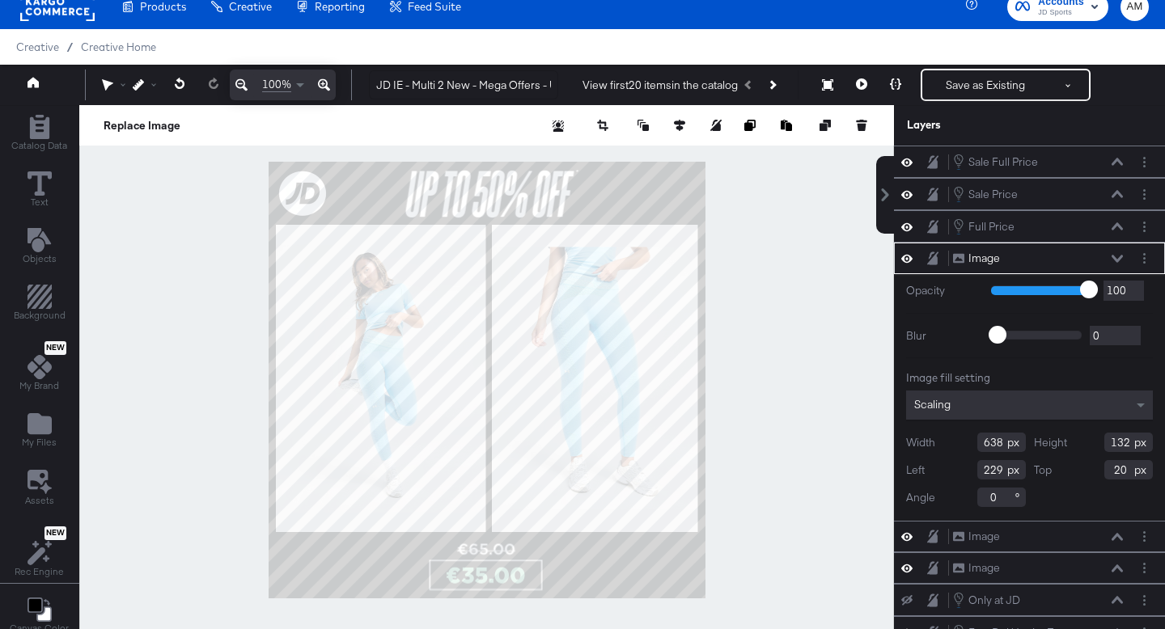
scroll to position [146, 0]
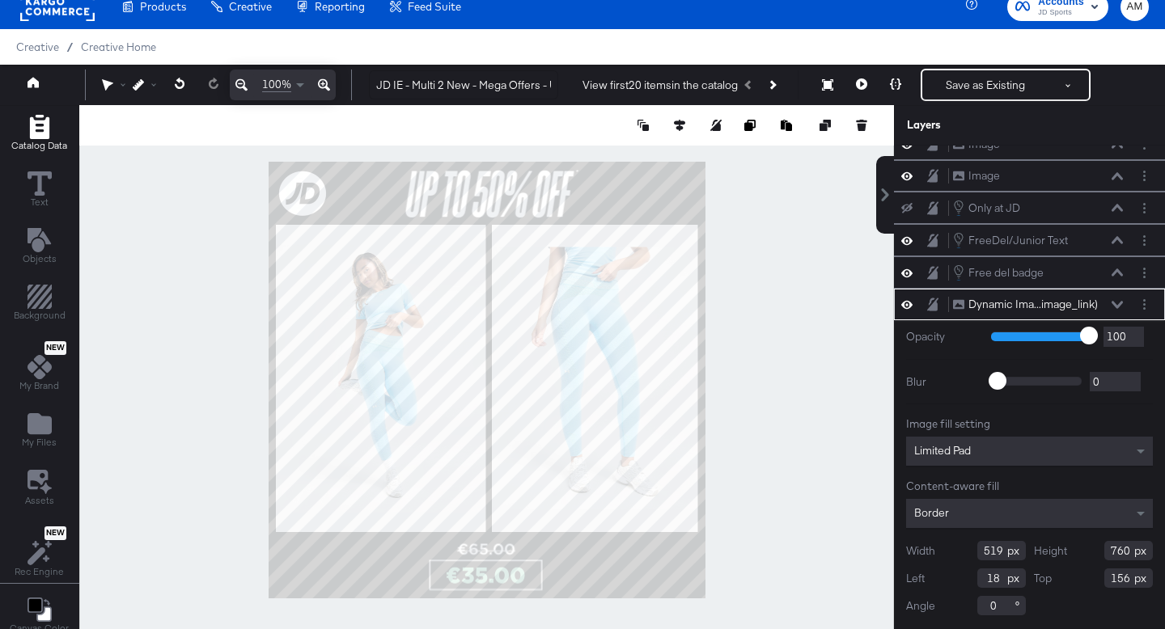
click at [36, 124] on icon "Add Rectangle" at bounding box center [40, 127] width 24 height 24
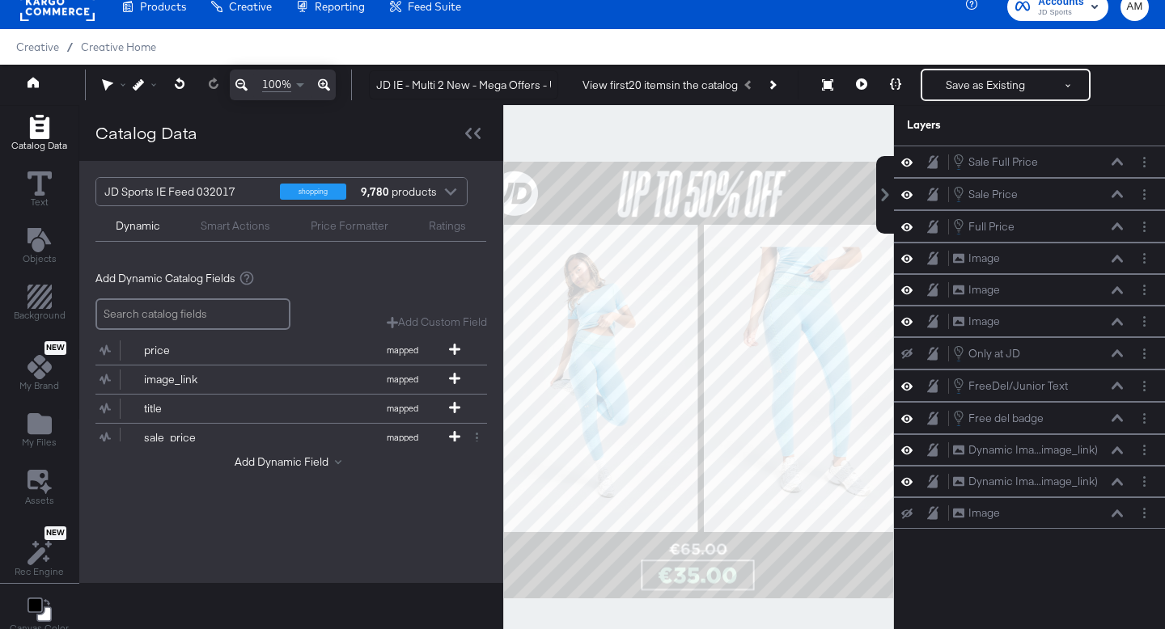
scroll to position [0, 0]
click at [173, 194] on div "JD Sports IE Feed 032017" at bounding box center [185, 192] width 163 height 28
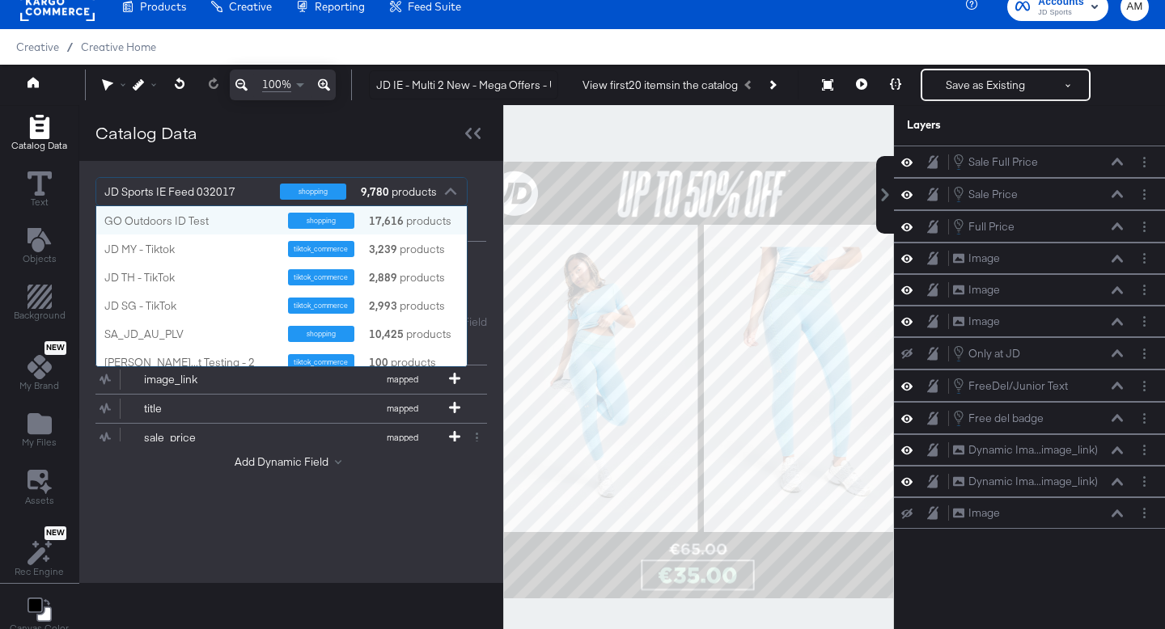
scroll to position [113, 371]
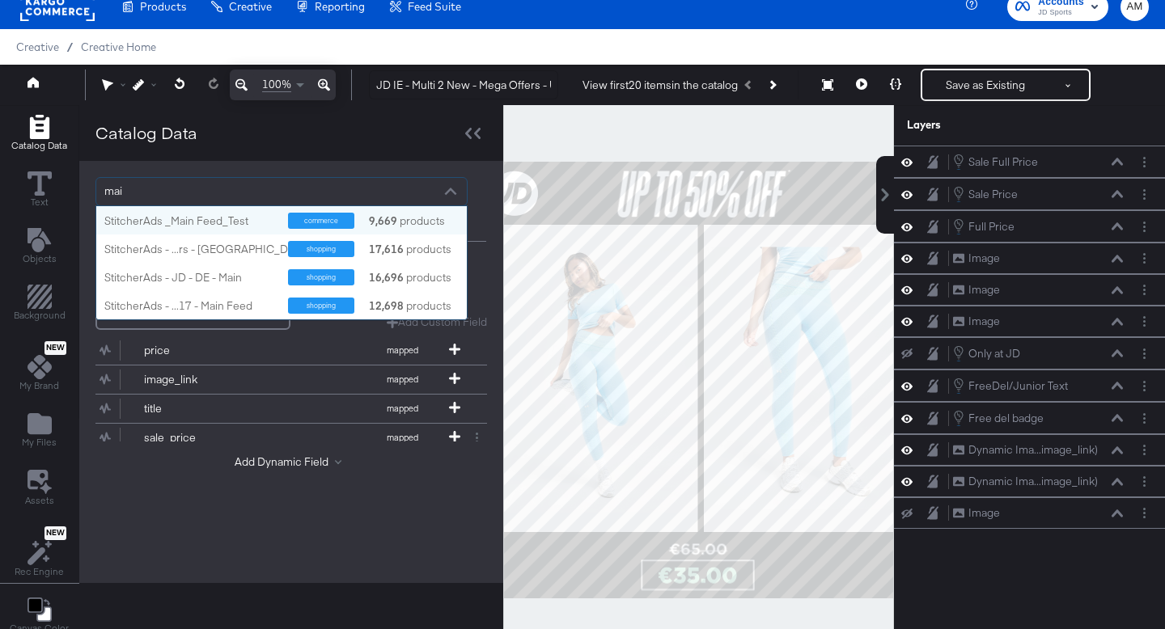
type input "main"
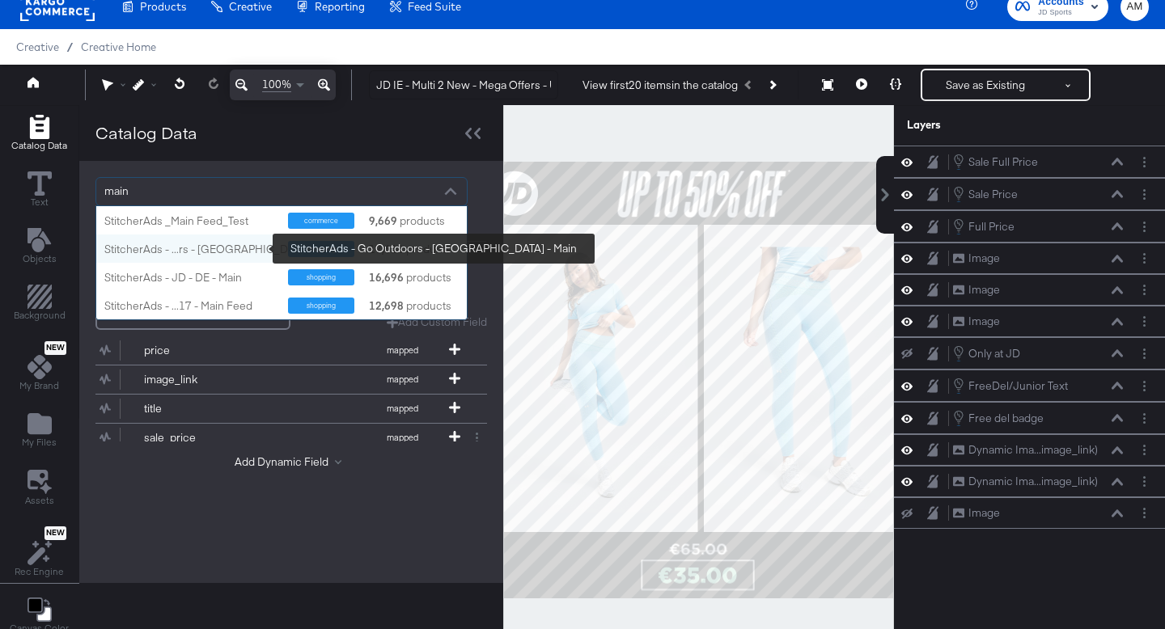
click at [163, 242] on div "StitcherAds - ...rs - [GEOGRAPHIC_DATA] - Main" at bounding box center [223, 249] width 238 height 15
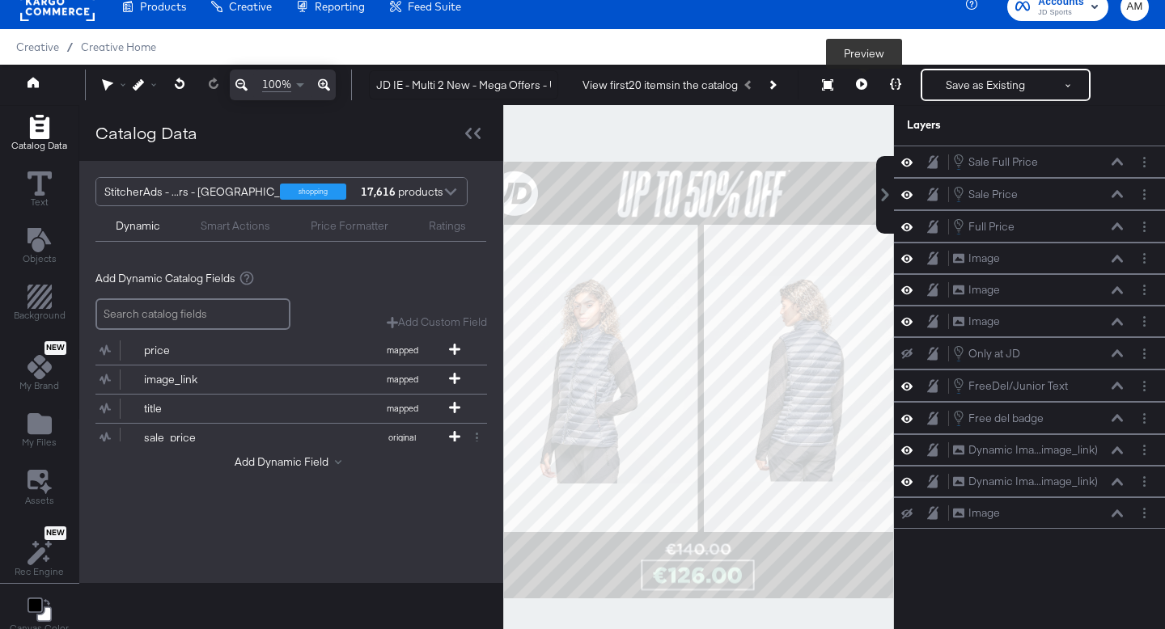
click at [862, 83] on icon at bounding box center [861, 83] width 11 height 11
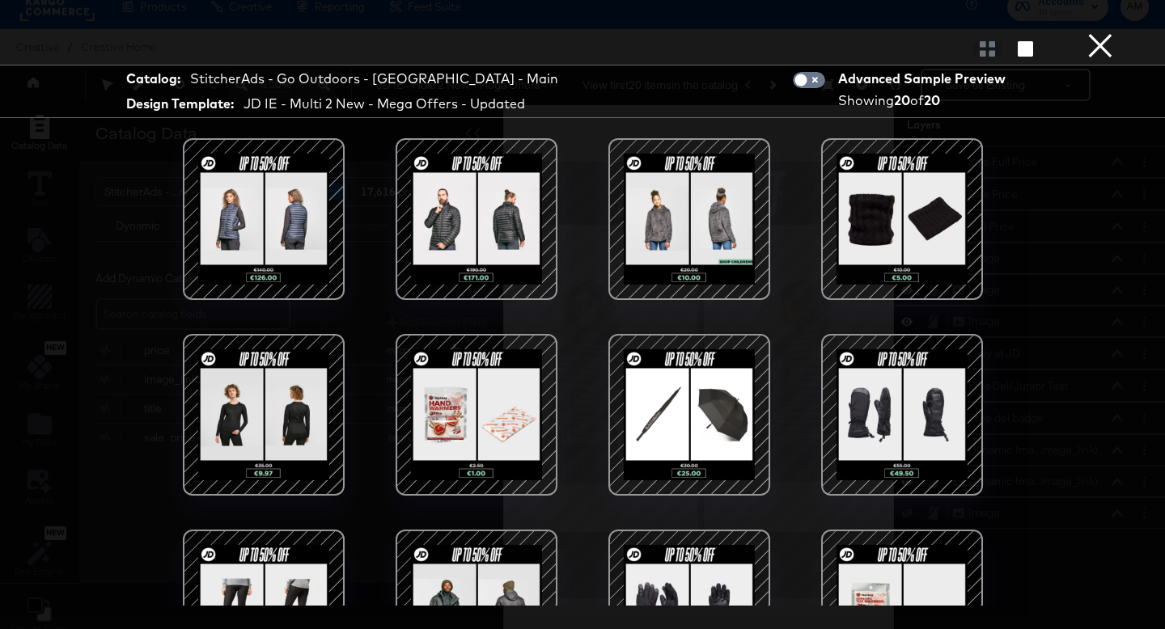
click at [503, 192] on div at bounding box center [477, 219] width 138 height 138
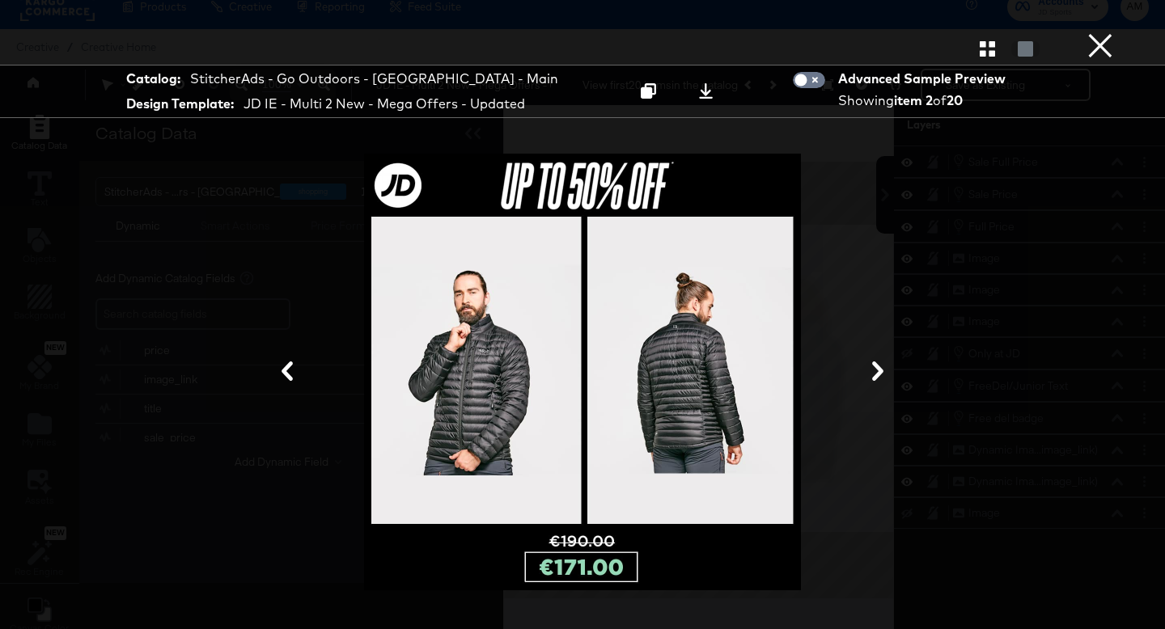
click at [1109, 32] on button "×" at bounding box center [1100, 16] width 32 height 32
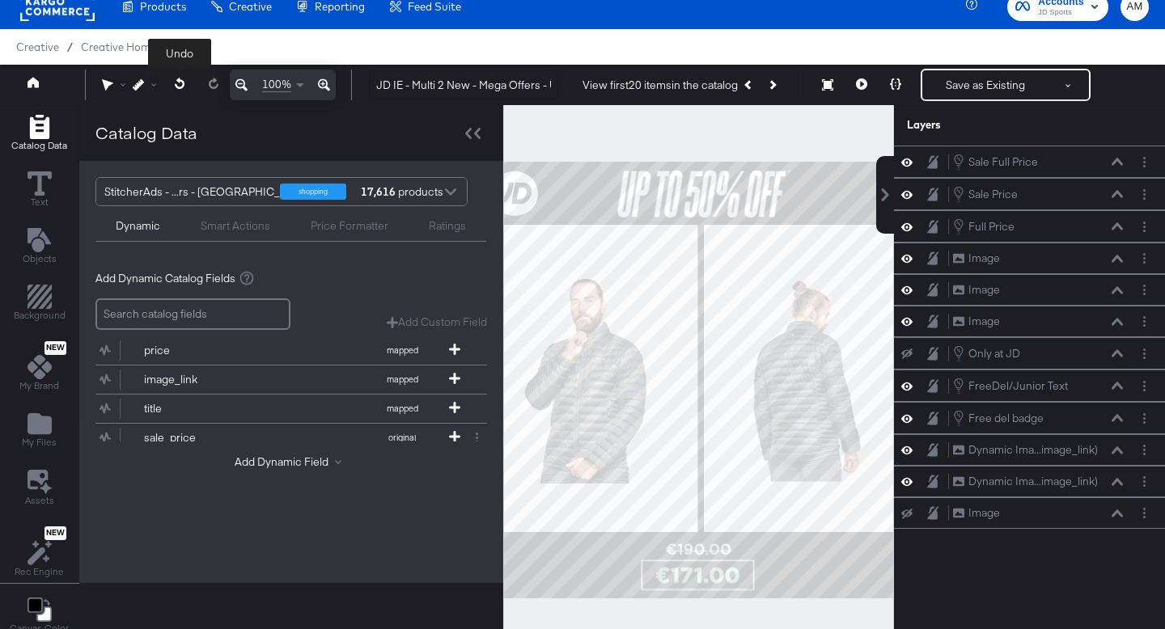
click at [178, 87] on icon at bounding box center [180, 83] width 11 height 11
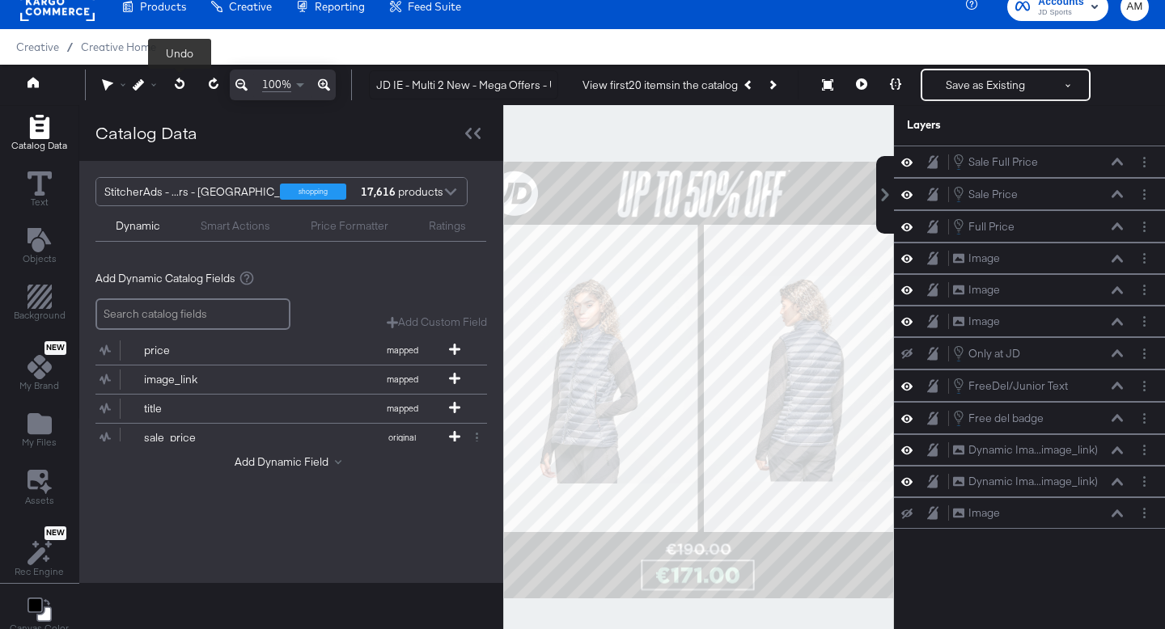
click at [178, 83] on icon at bounding box center [180, 83] width 11 height 11
click at [180, 84] on icon at bounding box center [180, 83] width 11 height 11
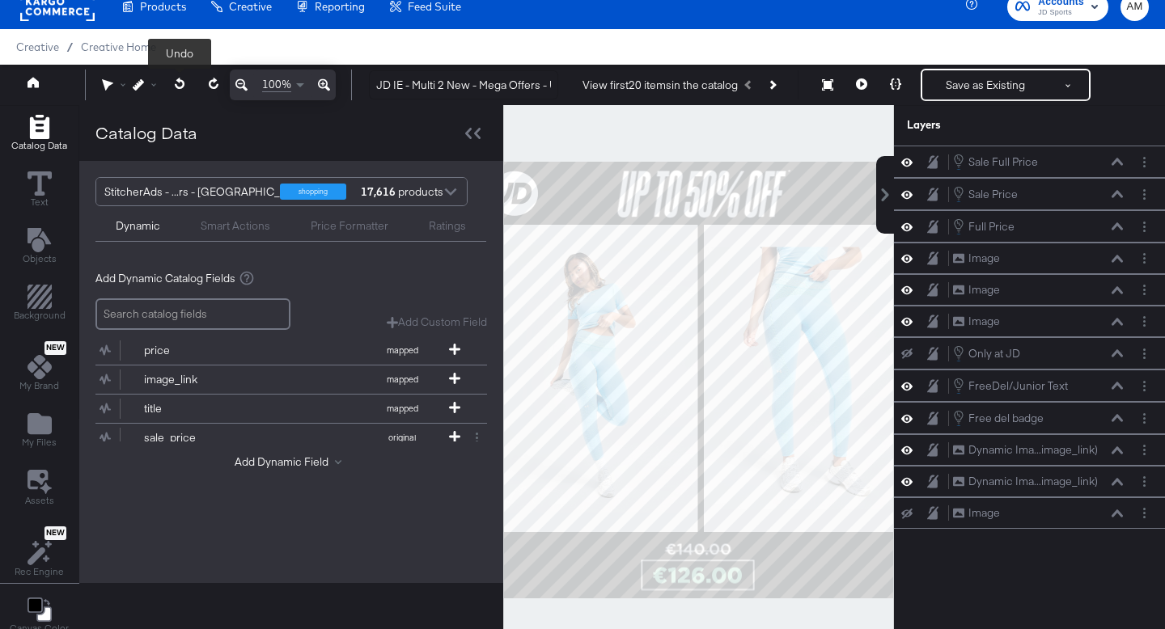
click at [180, 84] on icon at bounding box center [180, 83] width 11 height 11
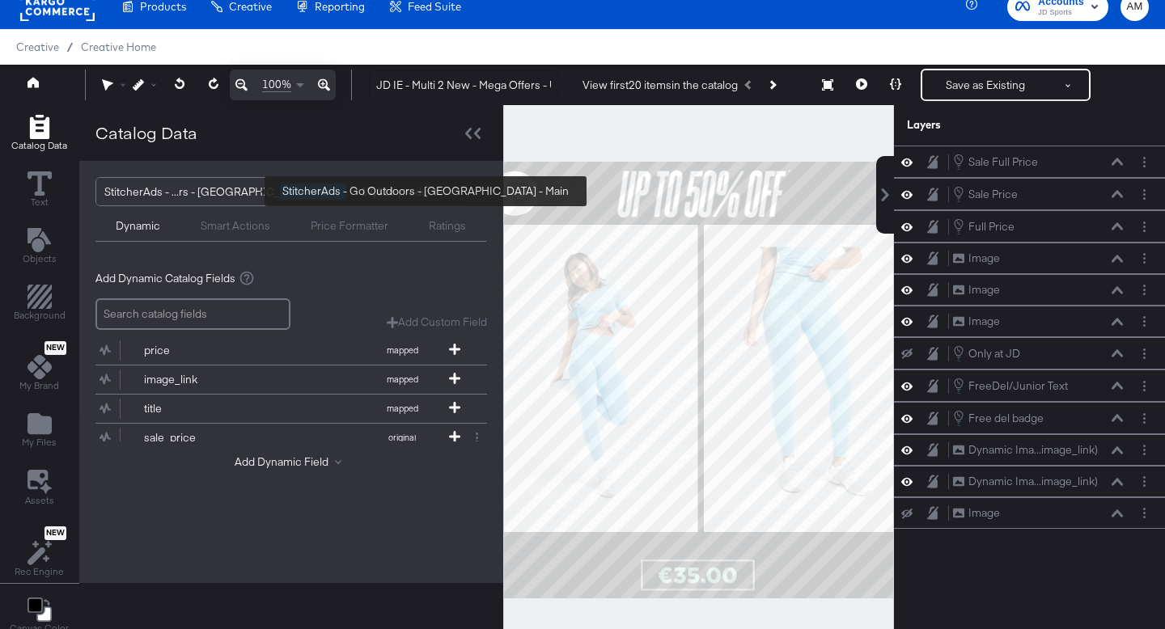
click at [169, 187] on div "StitcherAds - ...rs - [GEOGRAPHIC_DATA] - Main" at bounding box center [223, 192] width 238 height 28
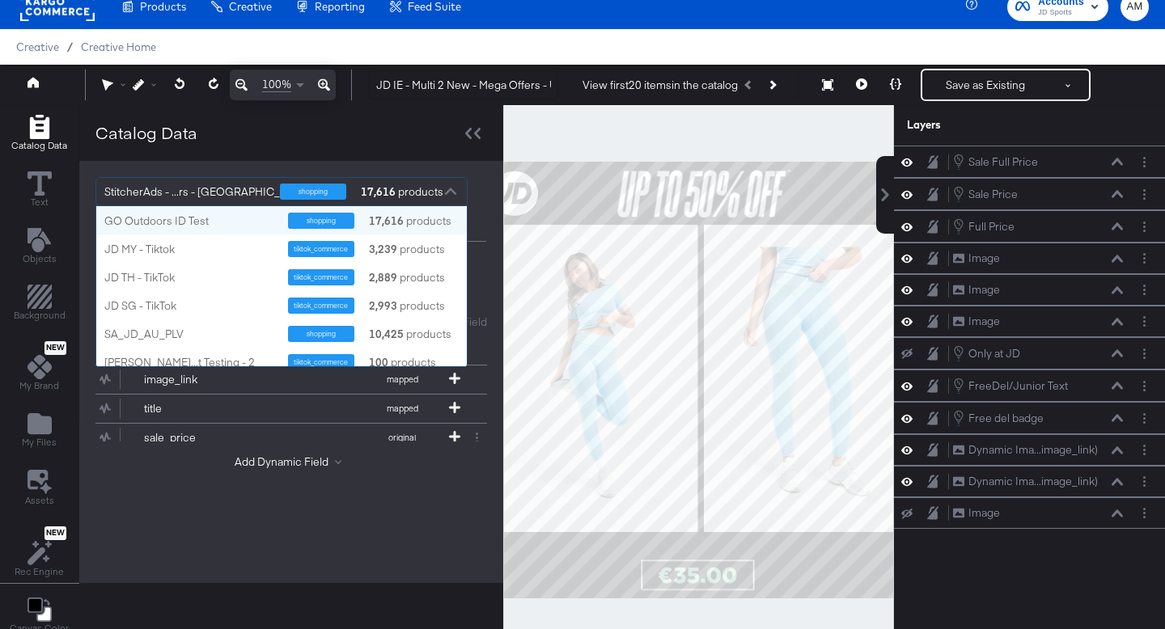
scroll to position [160, 371]
type input "ie"
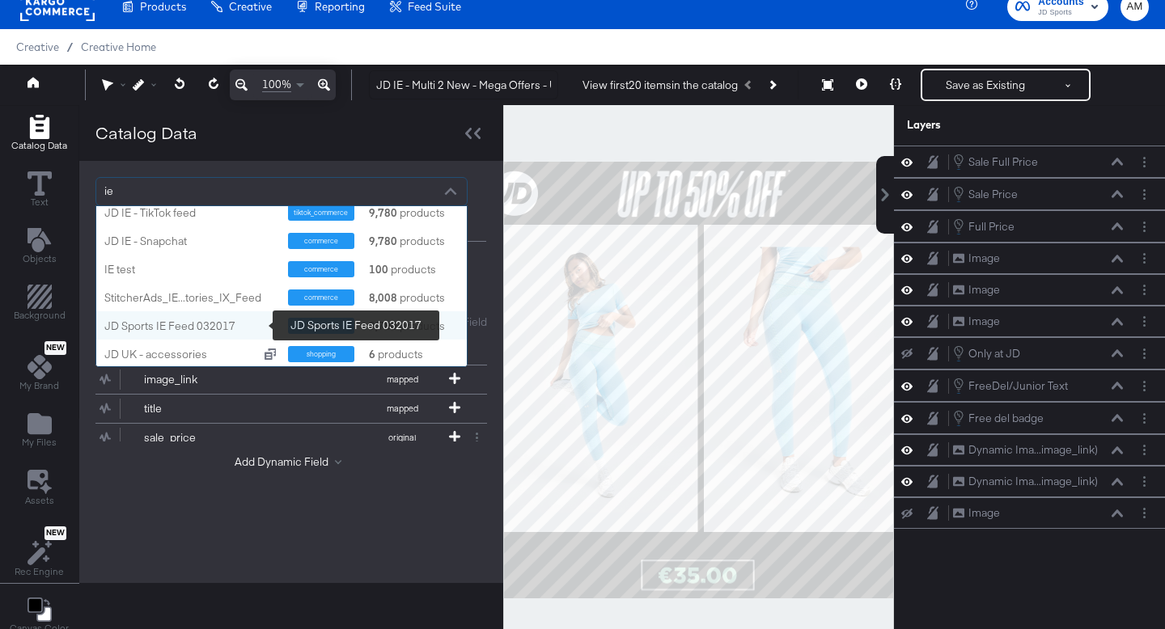
click at [138, 321] on div "SiticherAds - Size? (IE) shopping 2,988 products JD IE - TikTok feed tiktok_com…" at bounding box center [281, 287] width 371 height 162
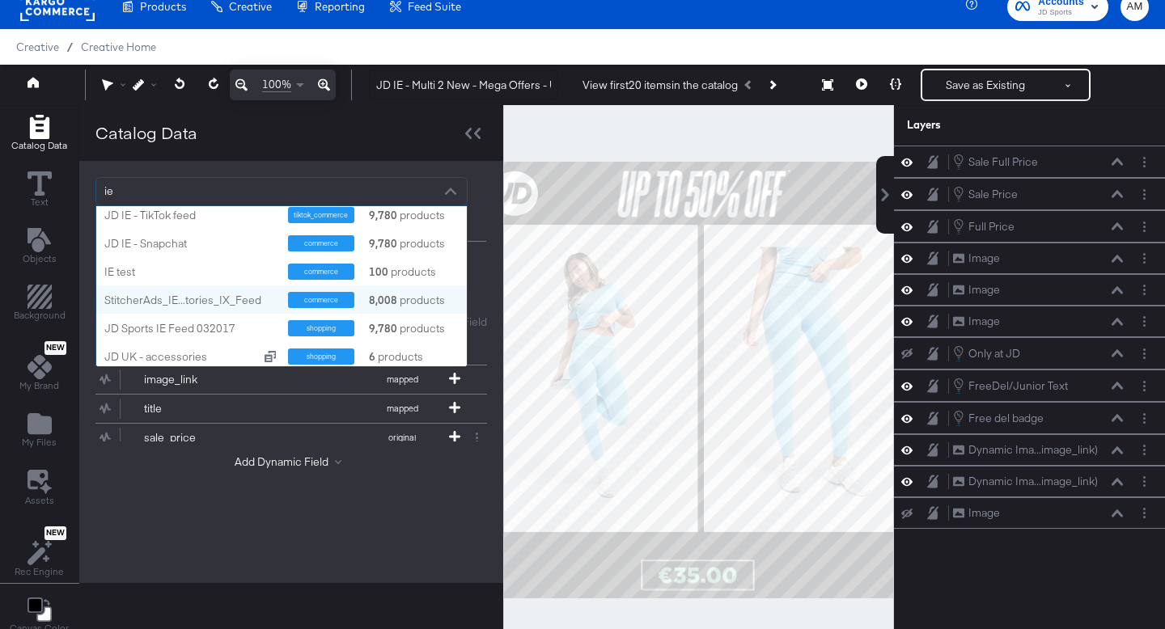
scroll to position [19, 0]
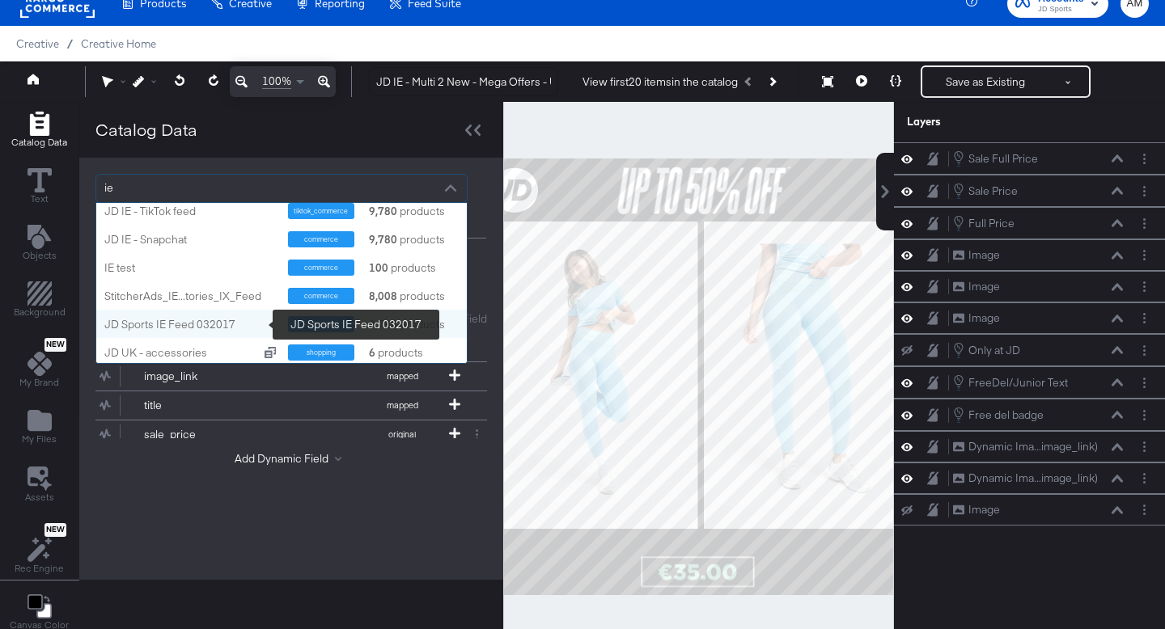
click at [151, 328] on div "SiticherAds - Size? (IE) shopping 2,988 products JD IE - TikTok feed tiktok_com…" at bounding box center [281, 284] width 371 height 162
click at [146, 321] on div "JD Sports IE Feed 032017" at bounding box center [190, 325] width 172 height 15
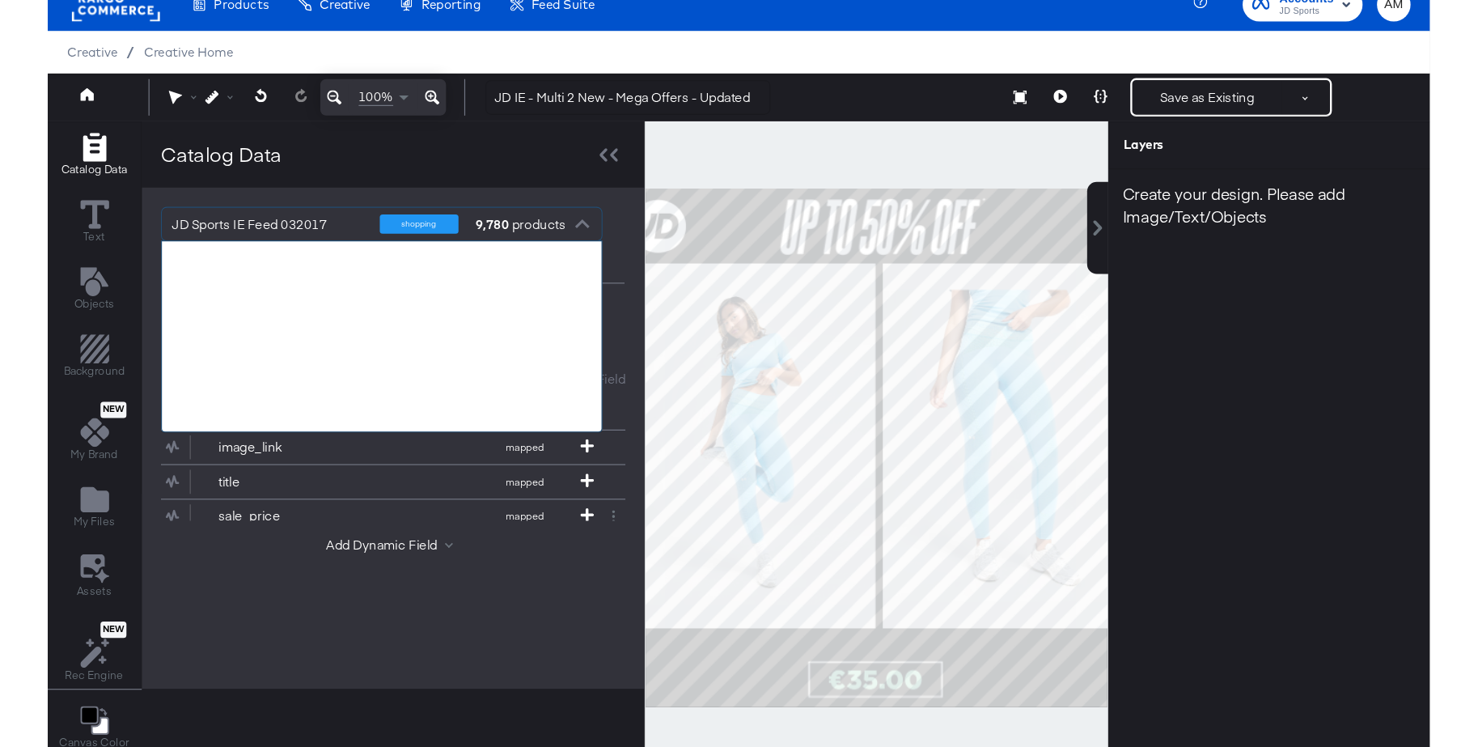
scroll to position [160, 371]
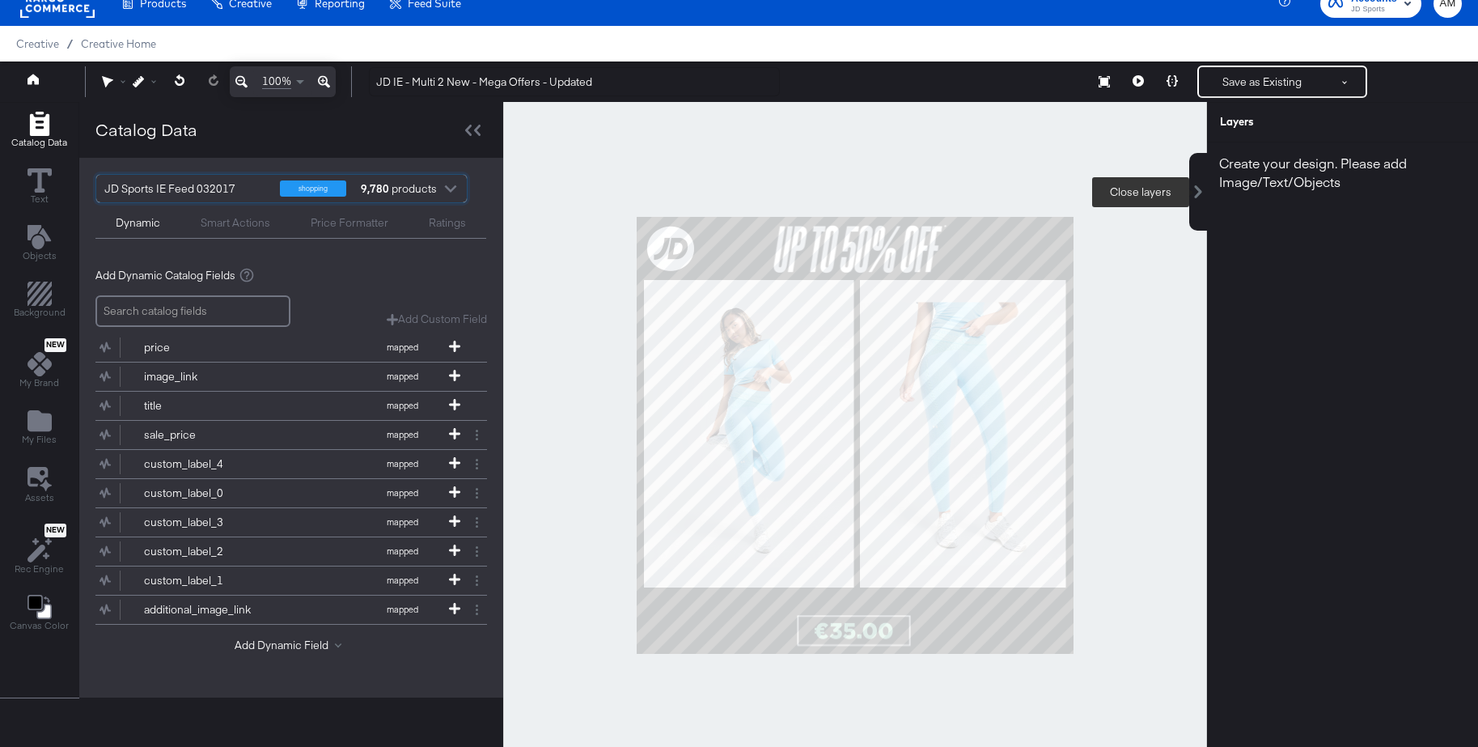
click at [1195, 185] on icon at bounding box center [1198, 191] width 13 height 13
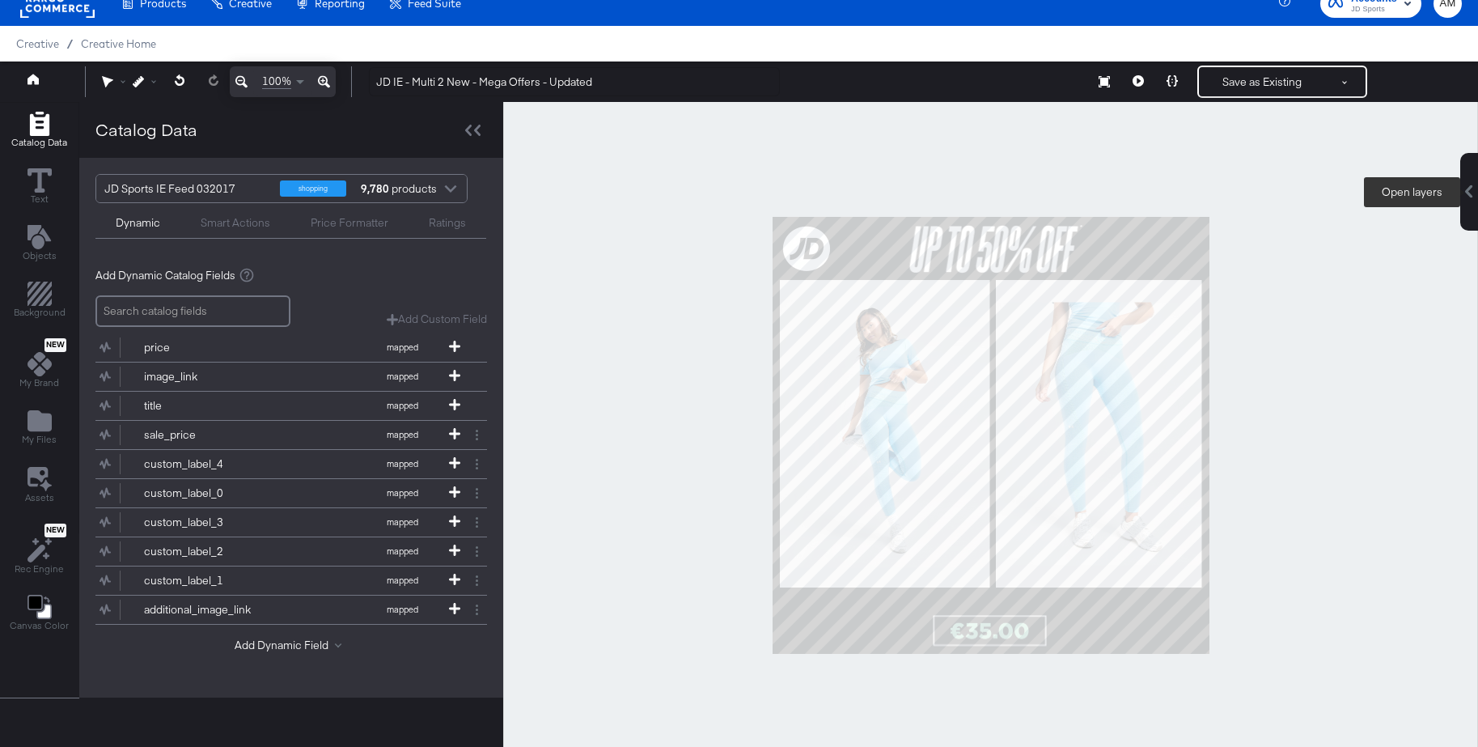
click at [1473, 191] on icon at bounding box center [1469, 191] width 13 height 13
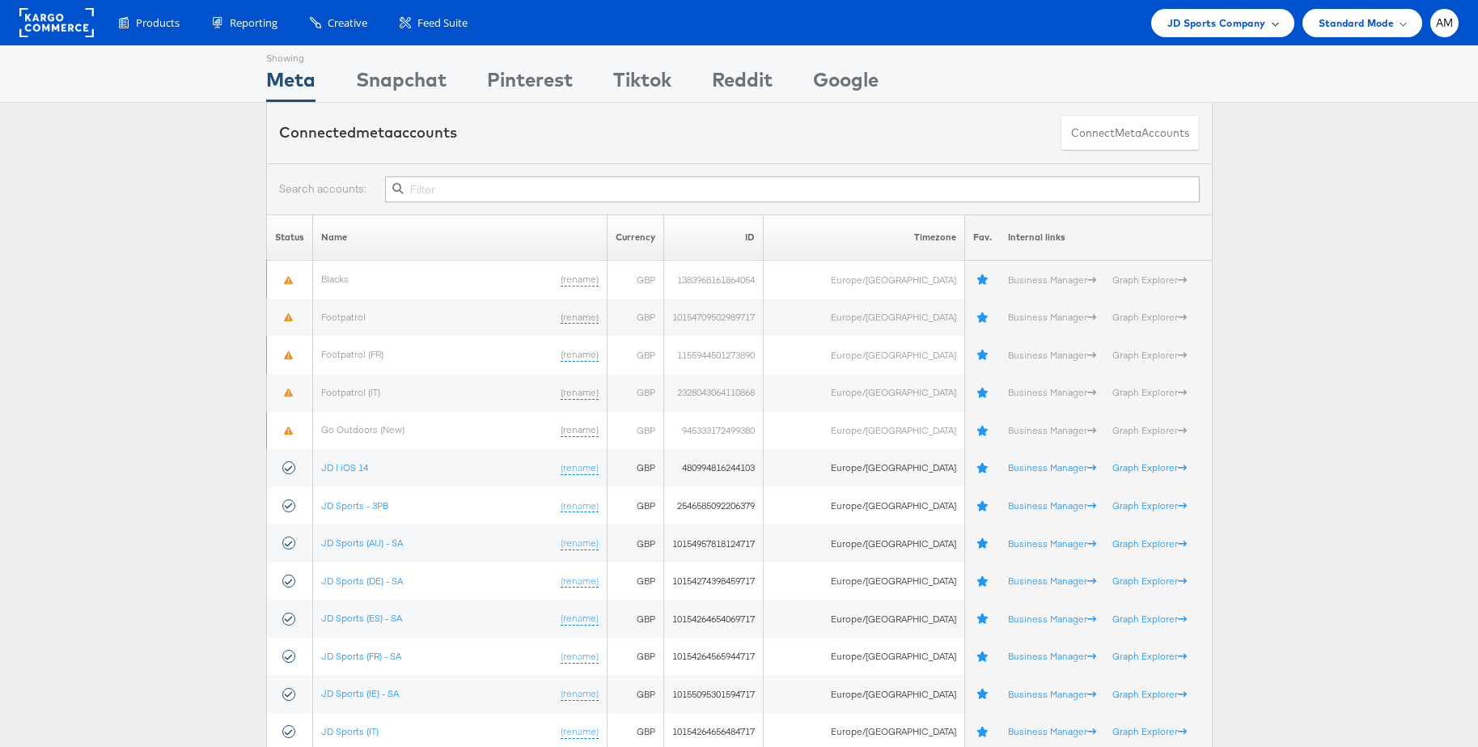
click at [1224, 16] on span "JD Sports Company" at bounding box center [1216, 23] width 99 height 17
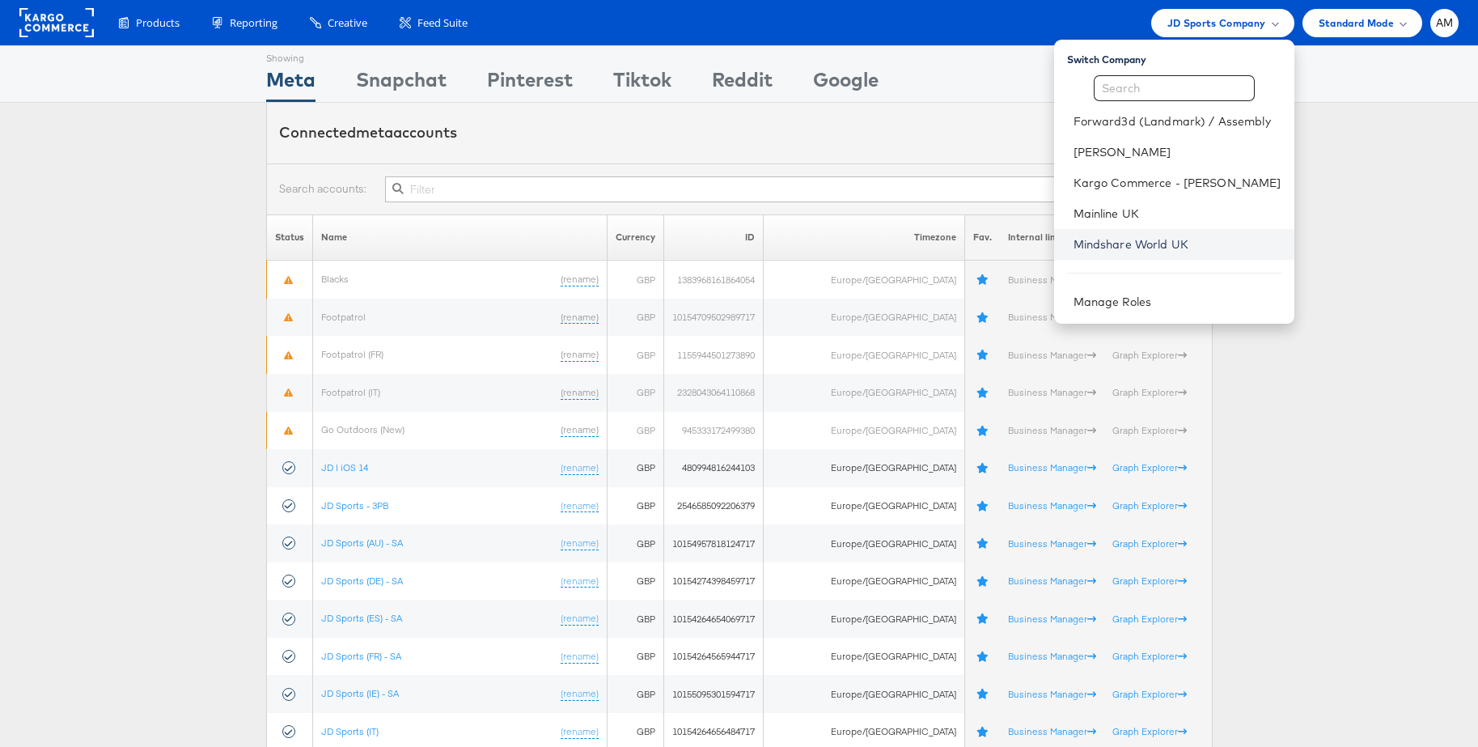
click at [1127, 241] on link "Mindshare World UK" at bounding box center [1178, 244] width 208 height 16
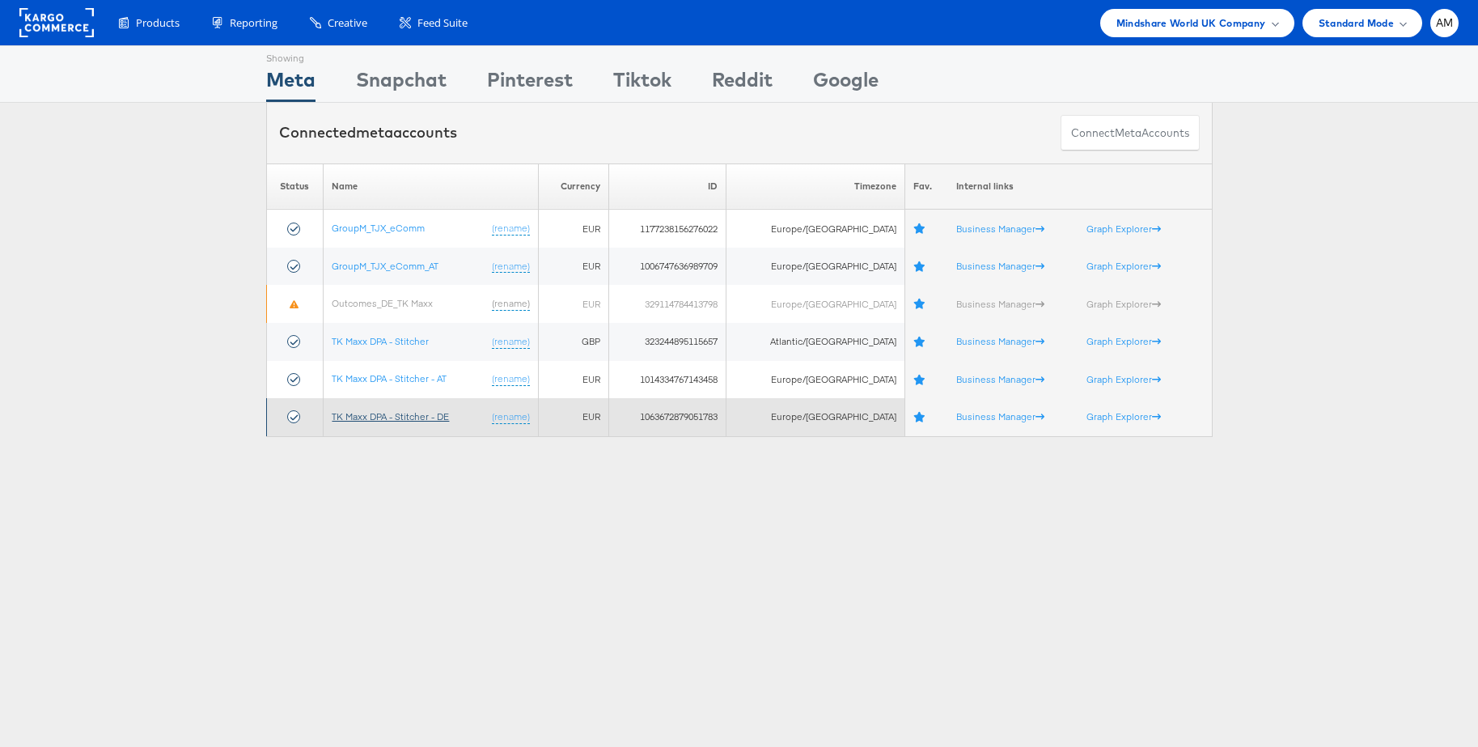
click at [438, 417] on link "TK Maxx DPA - Stitcher - DE" at bounding box center [390, 416] width 117 height 12
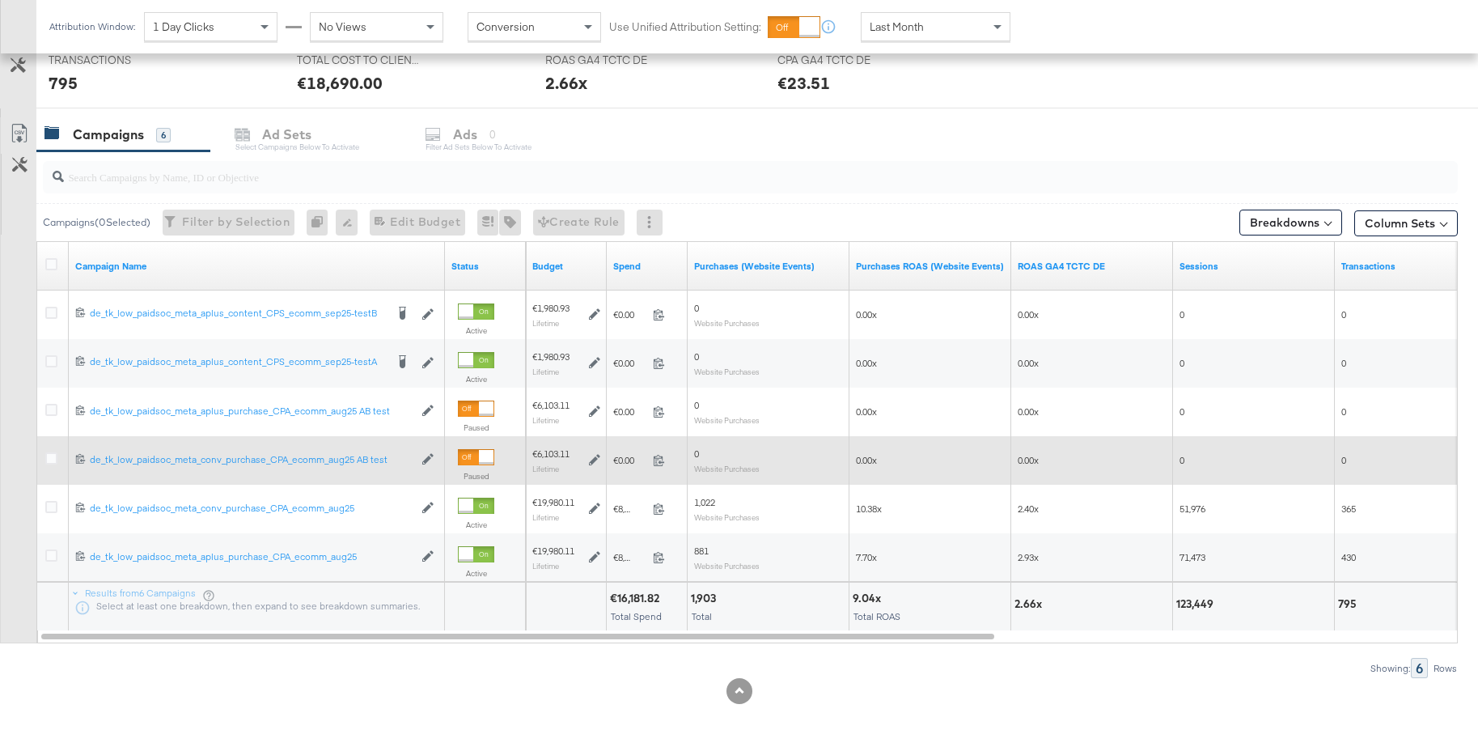
scroll to position [720, 0]
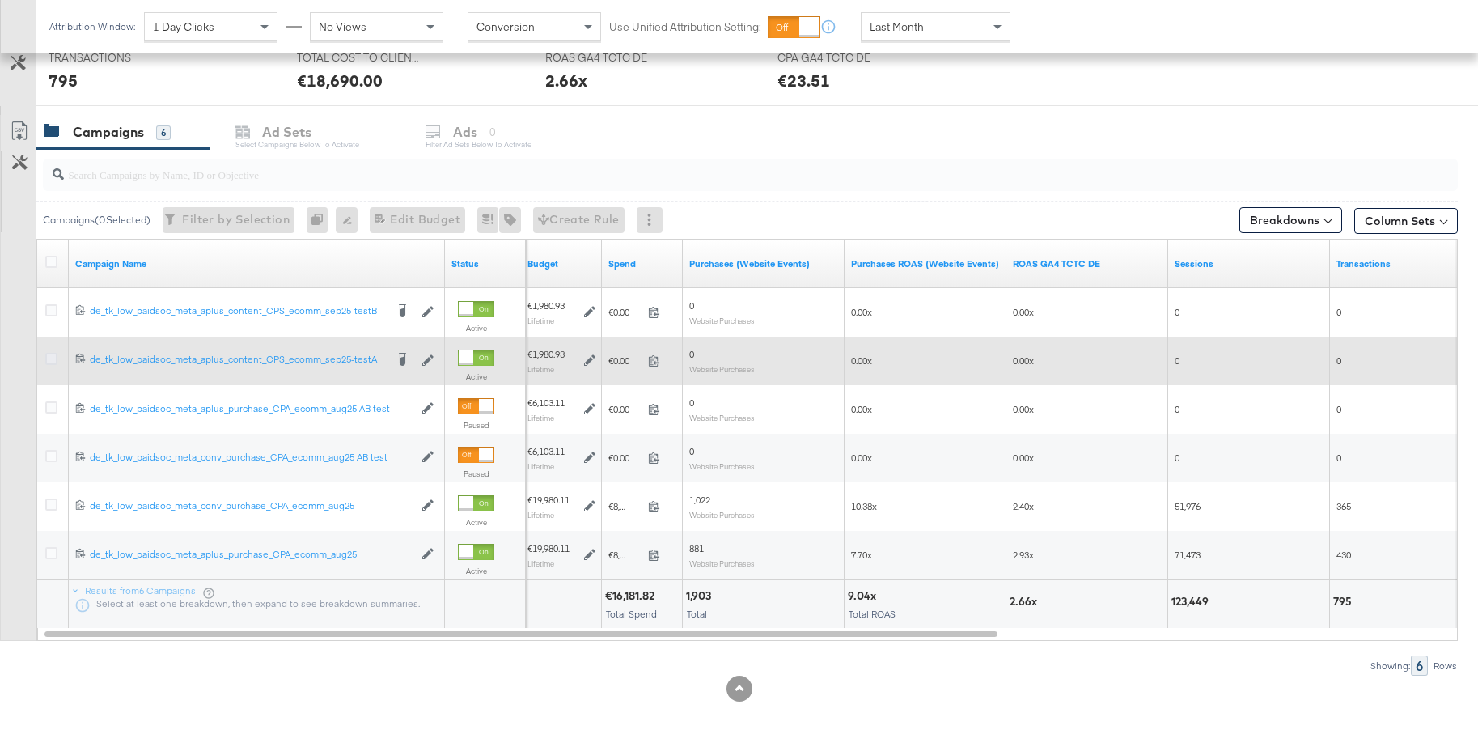
click at [53, 358] on icon at bounding box center [51, 359] width 12 height 12
click at [0, 0] on input "checkbox" at bounding box center [0, 0] width 0 height 0
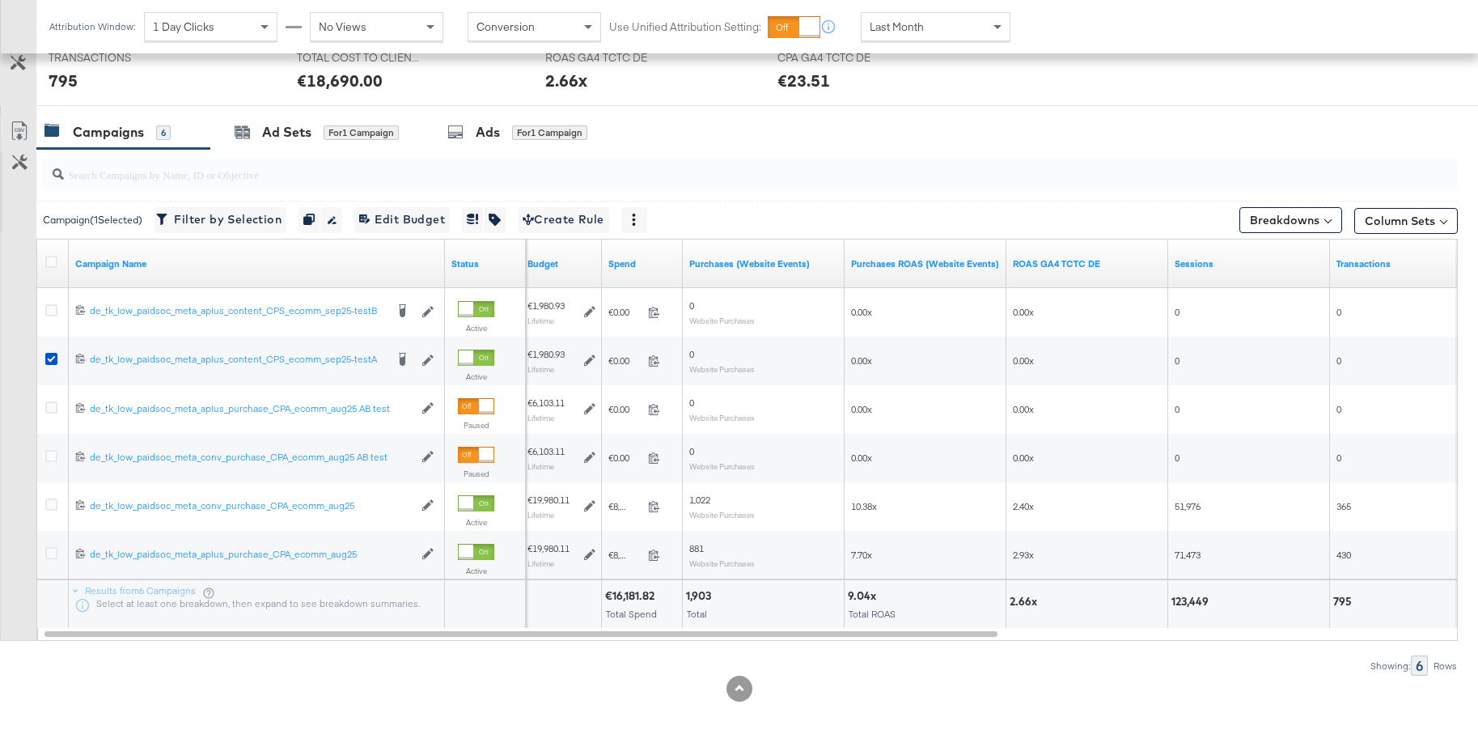
drag, startPoint x: 493, startPoint y: 139, endPoint x: 512, endPoint y: 148, distance: 20.6
click at [493, 139] on div "Ads" at bounding box center [488, 132] width 24 height 19
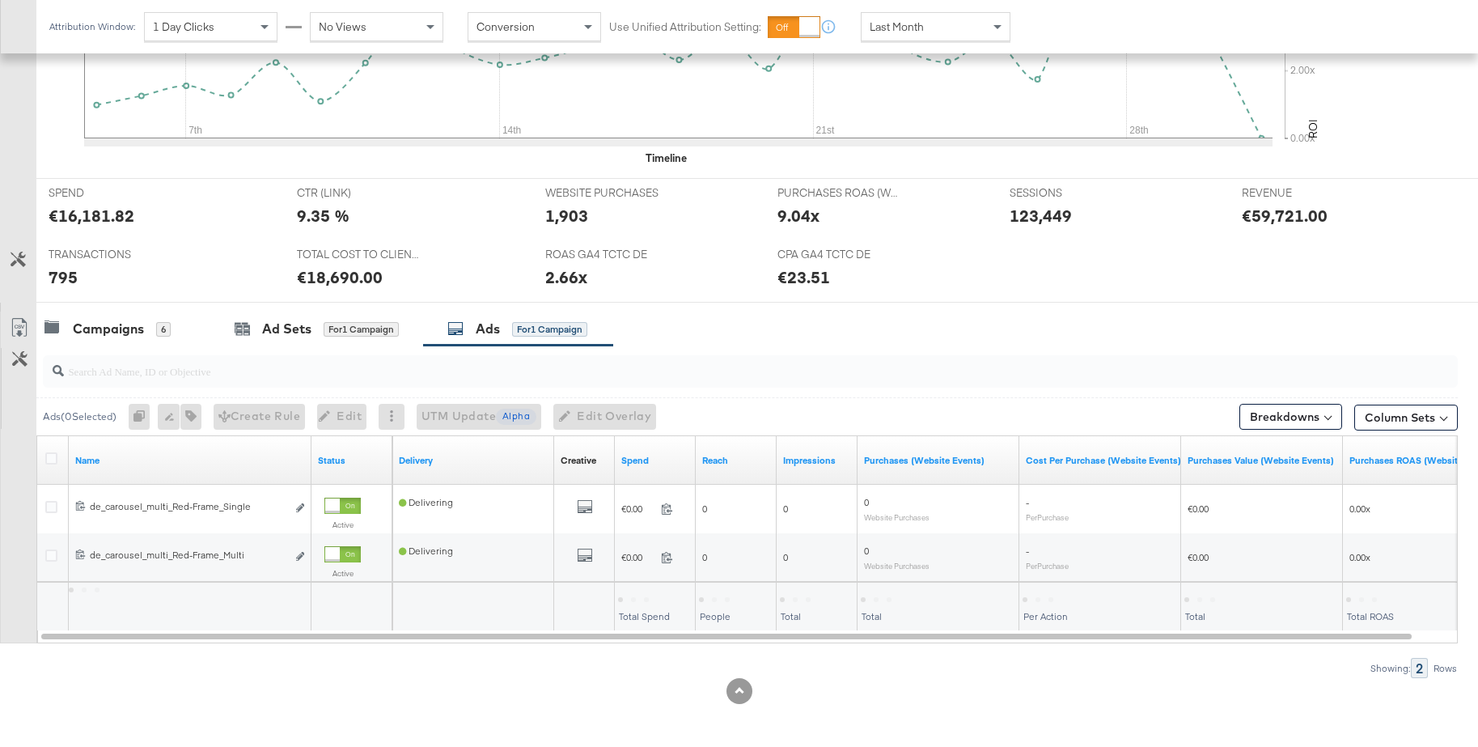
scroll to position [524, 0]
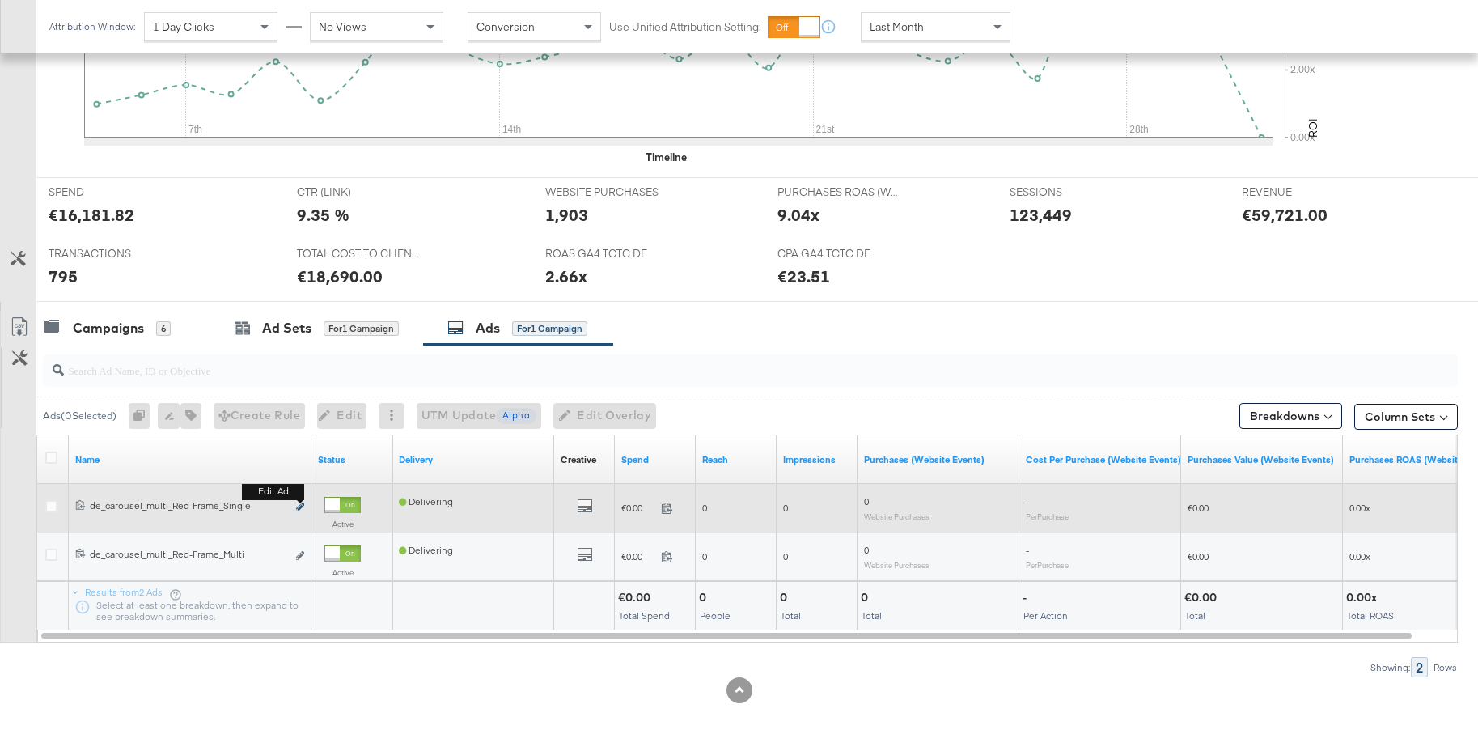
click at [301, 506] on icon "link" at bounding box center [300, 506] width 8 height 9
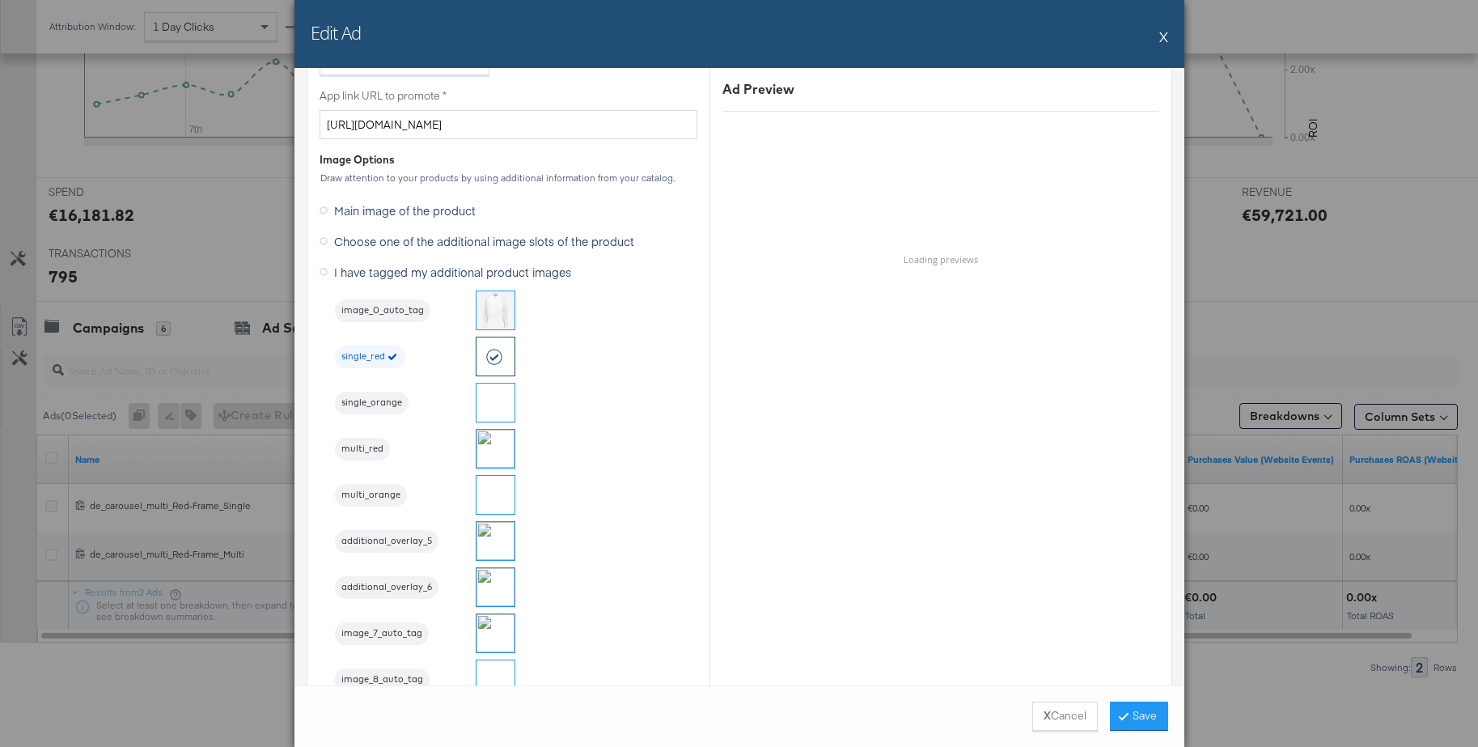
scroll to position [1316, 0]
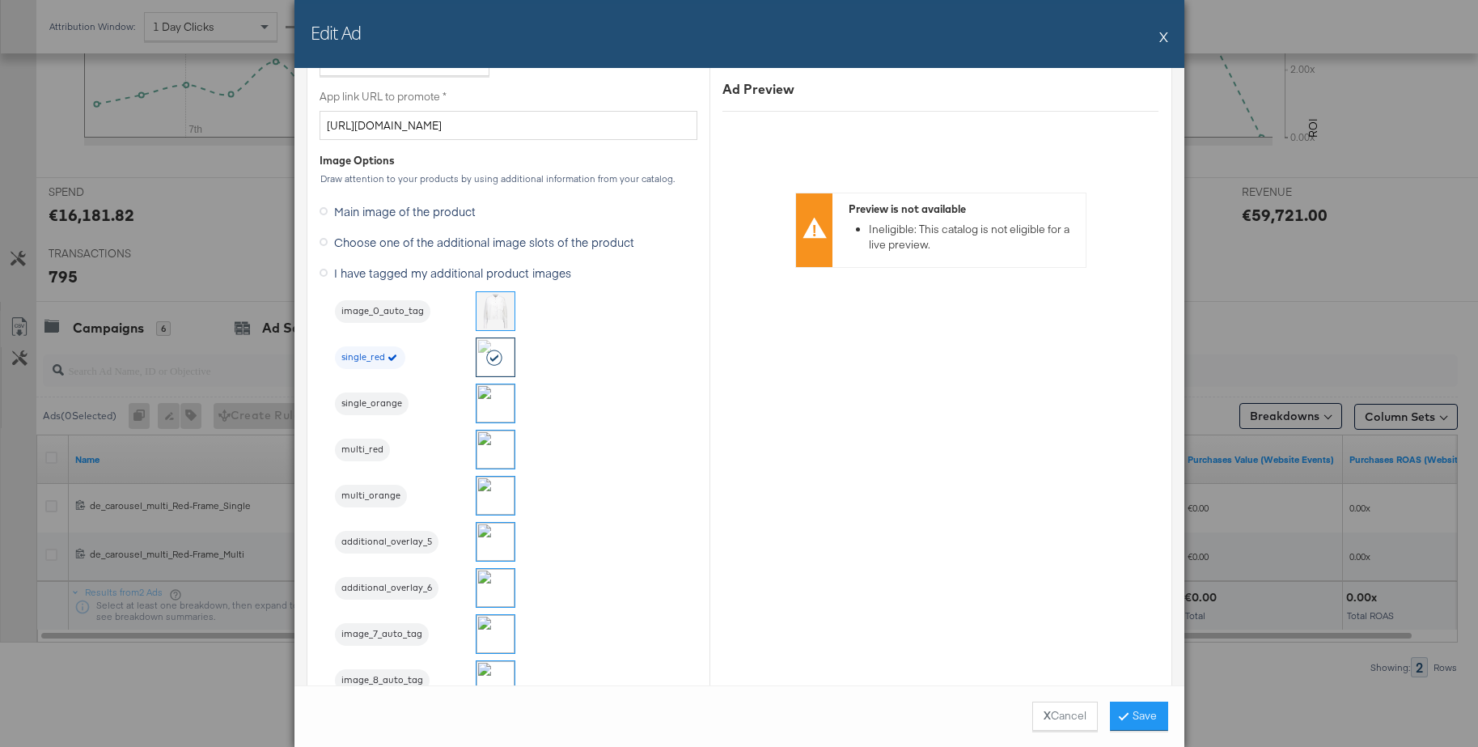
click at [1160, 37] on button "X" at bounding box center [1163, 36] width 9 height 32
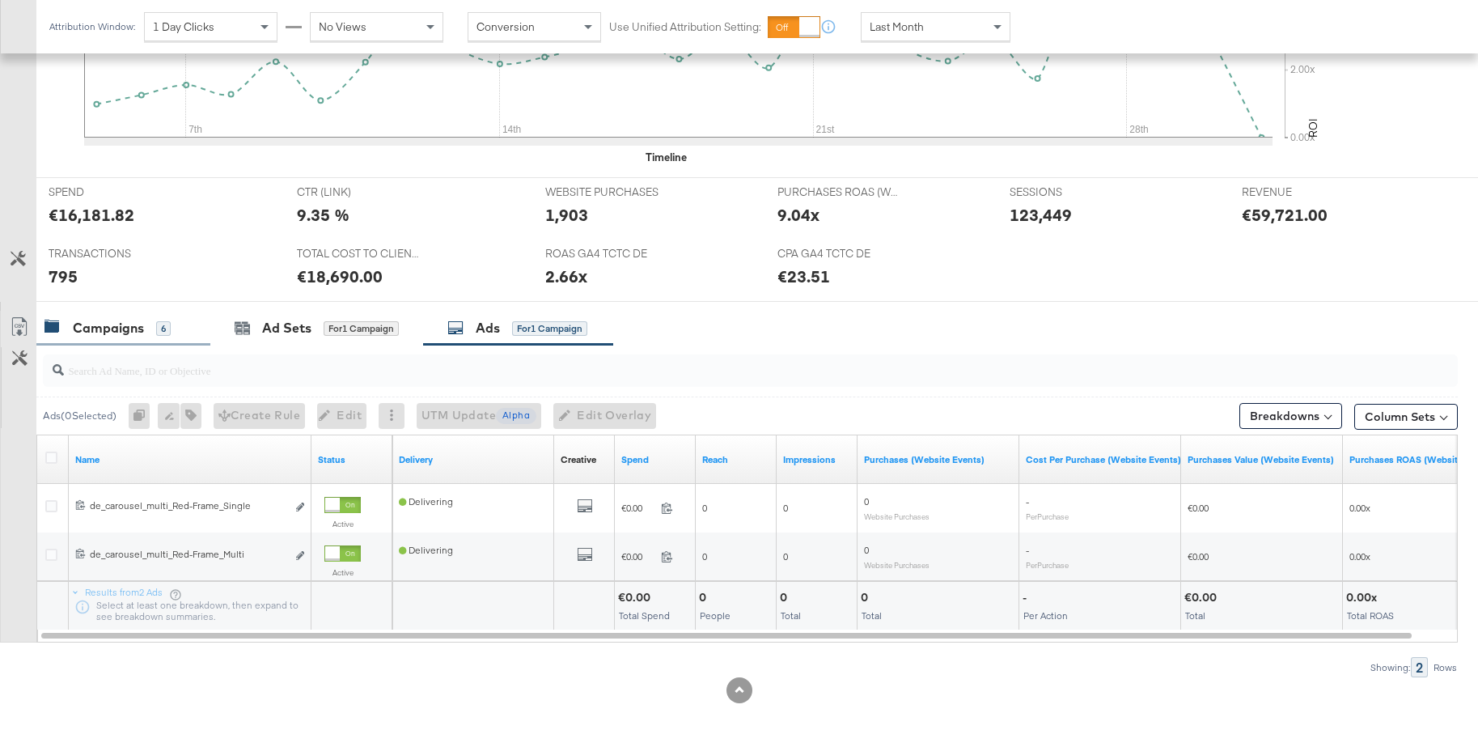
drag, startPoint x: 108, startPoint y: 325, endPoint x: 133, endPoint y: 325, distance: 24.3
click at [108, 325] on div "Campaigns" at bounding box center [108, 328] width 71 height 19
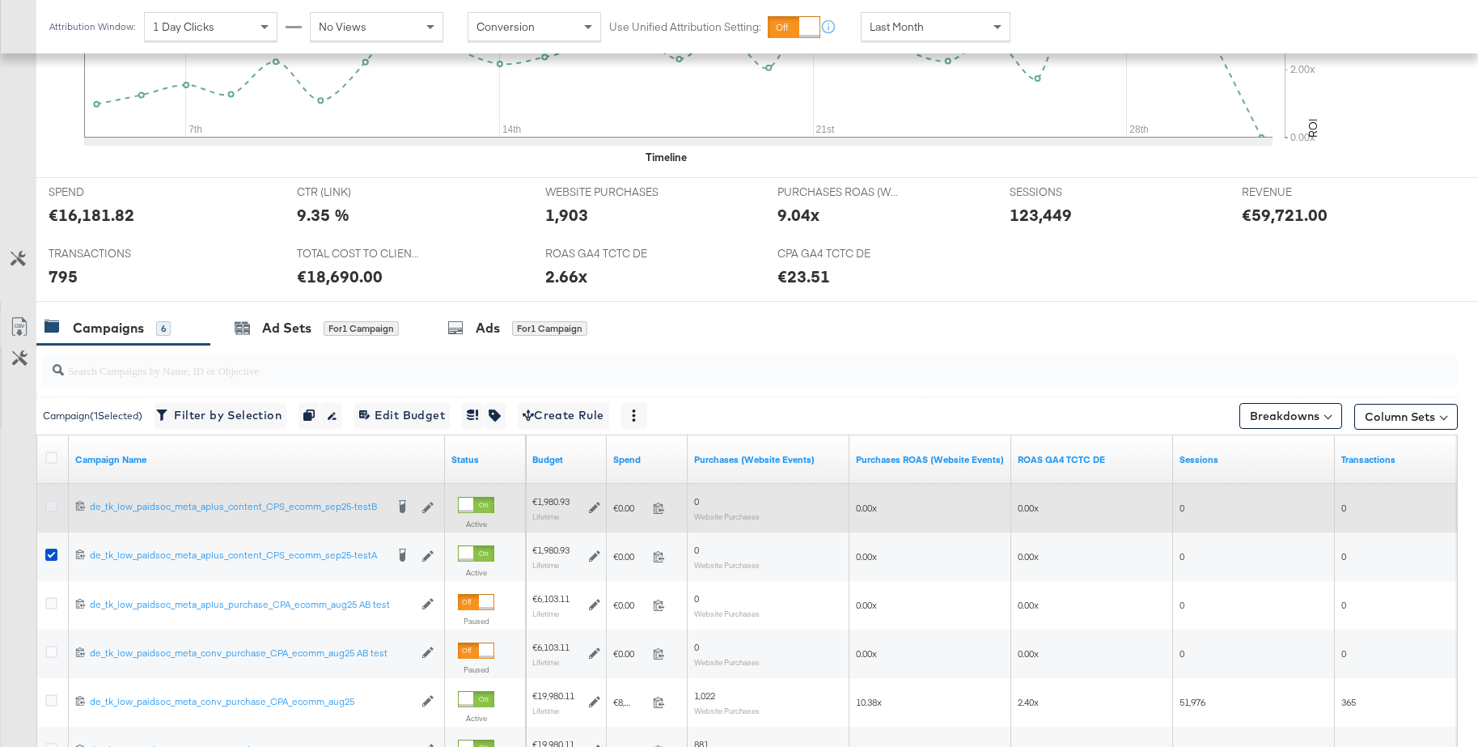
click at [53, 506] on icon at bounding box center [51, 506] width 12 height 12
click at [0, 0] on input "checkbox" at bounding box center [0, 0] width 0 height 0
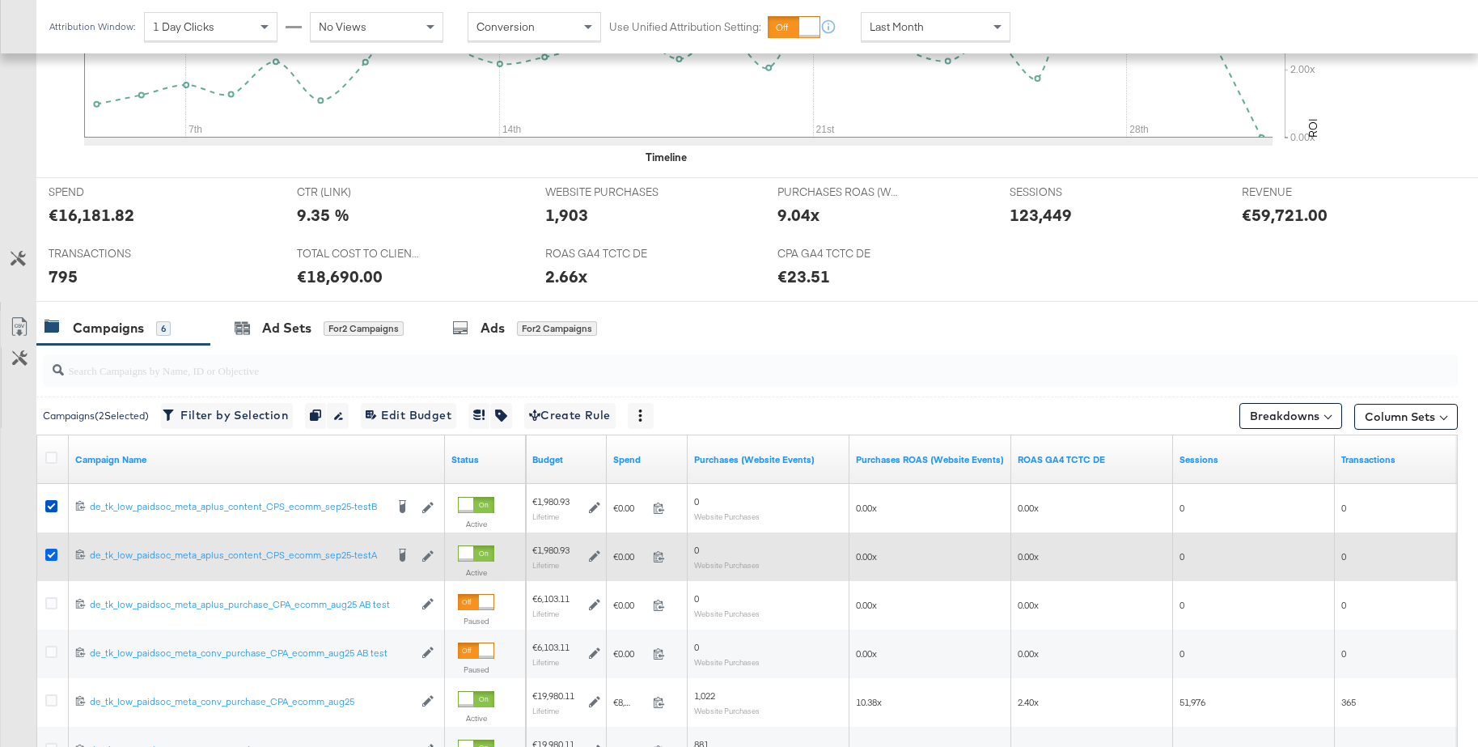
click at [50, 556] on icon at bounding box center [51, 554] width 12 height 12
click at [0, 0] on input "checkbox" at bounding box center [0, 0] width 0 height 0
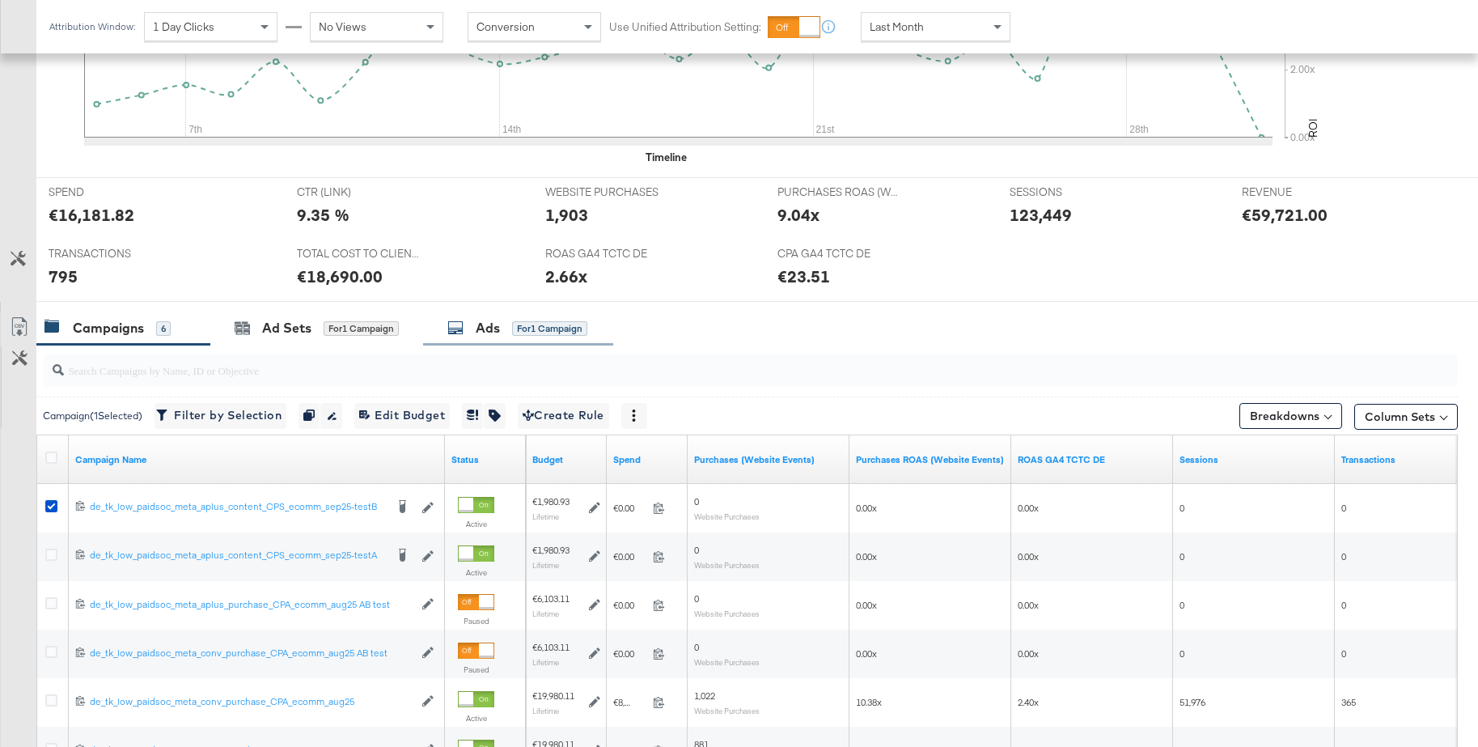
drag, startPoint x: 466, startPoint y: 324, endPoint x: 482, endPoint y: 326, distance: 16.3
click at [468, 324] on div "Ads for 1 Campaign" at bounding box center [517, 328] width 140 height 19
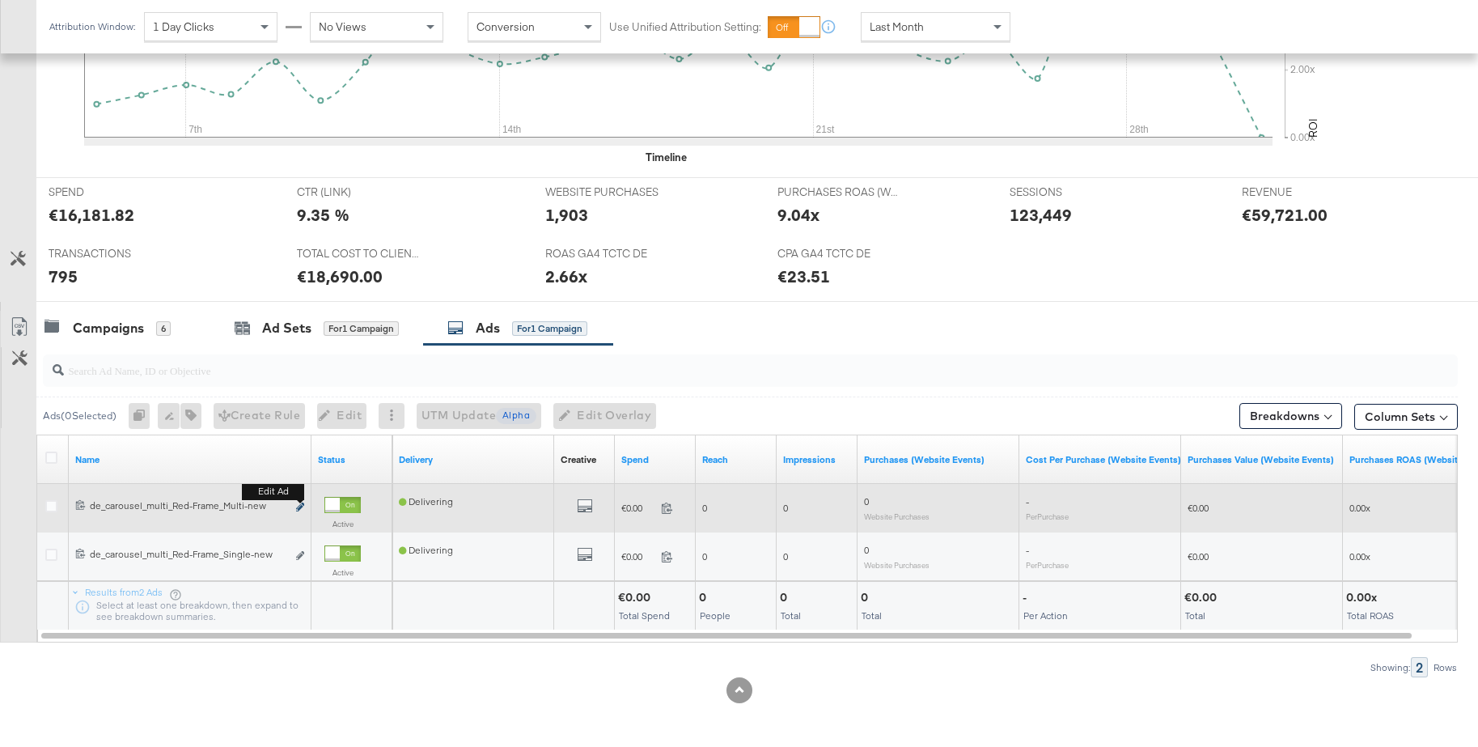
click at [303, 506] on icon "link" at bounding box center [300, 506] width 8 height 9
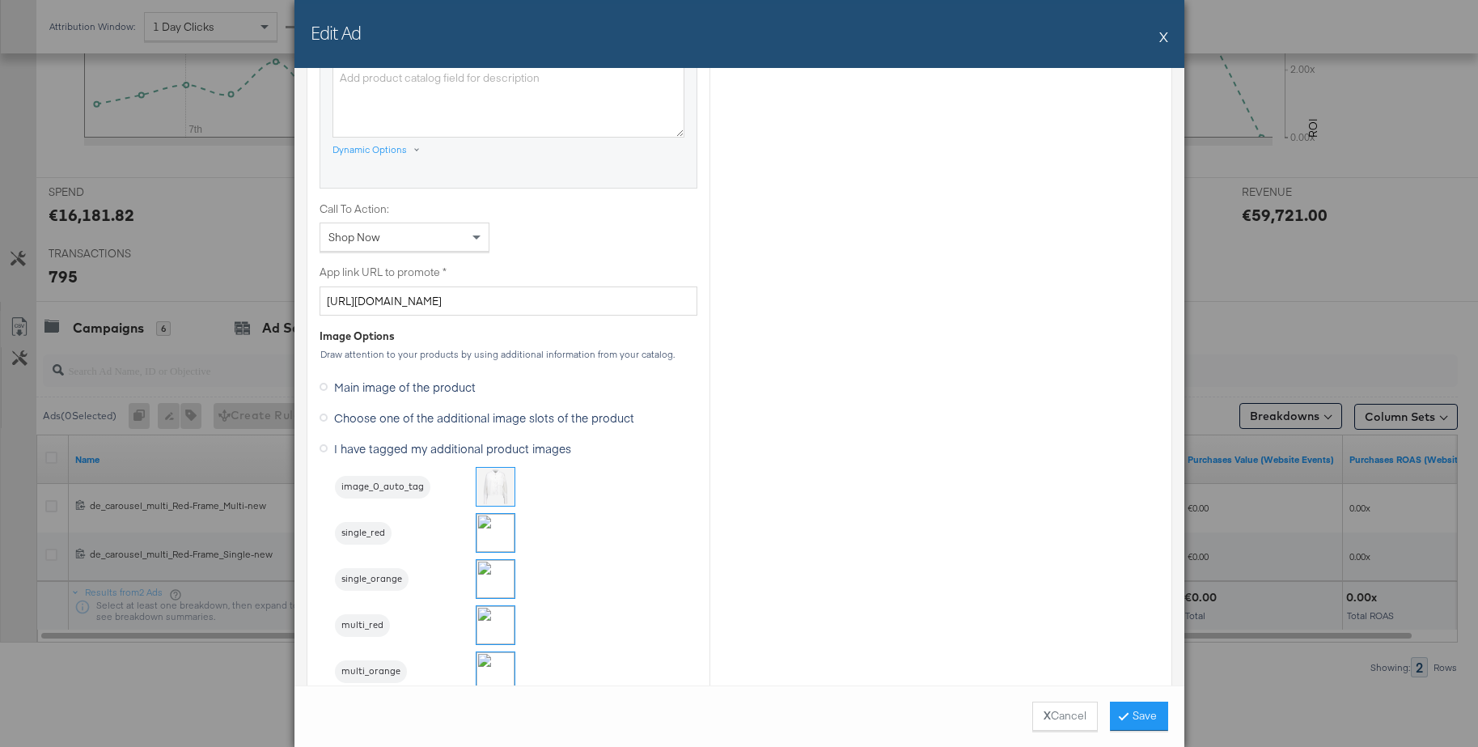
scroll to position [1324, 0]
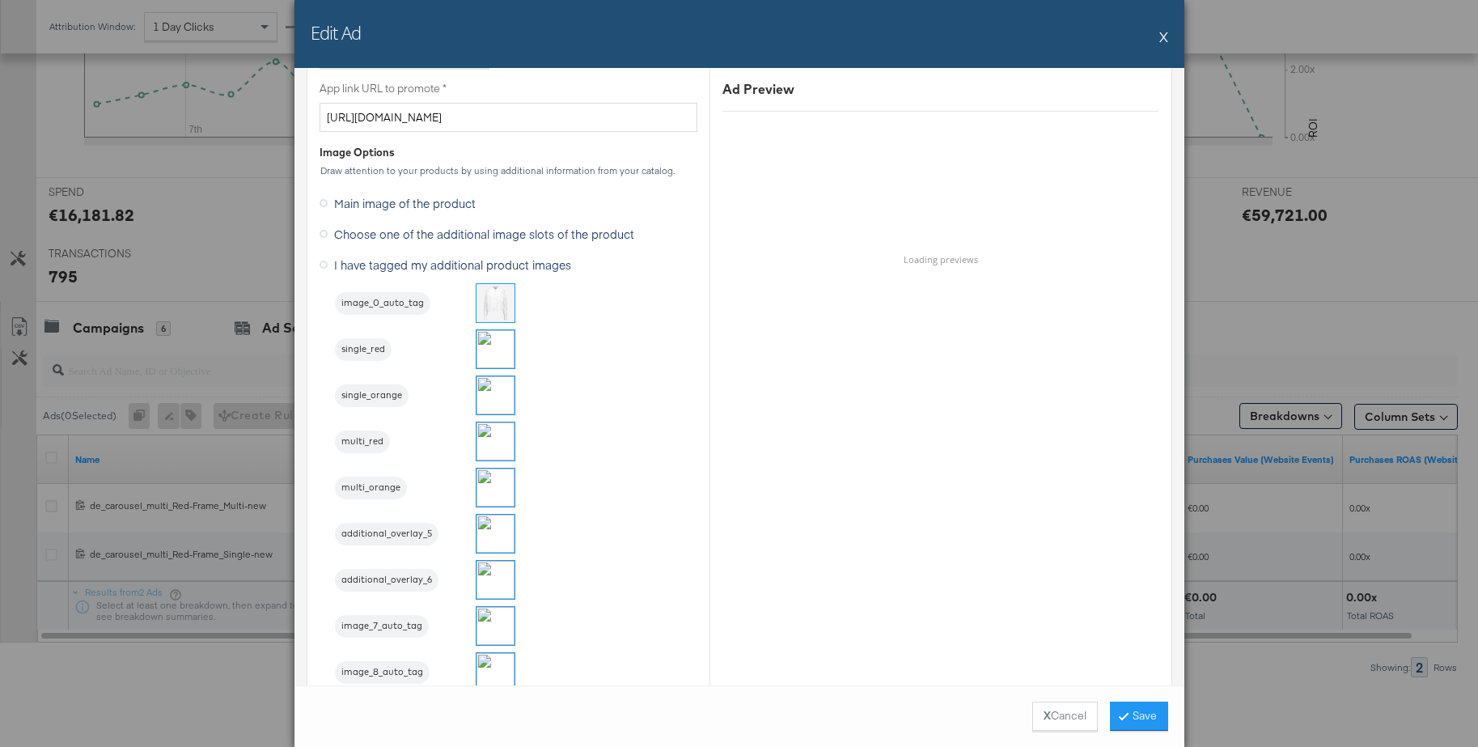
click at [1165, 40] on button "X" at bounding box center [1163, 36] width 9 height 32
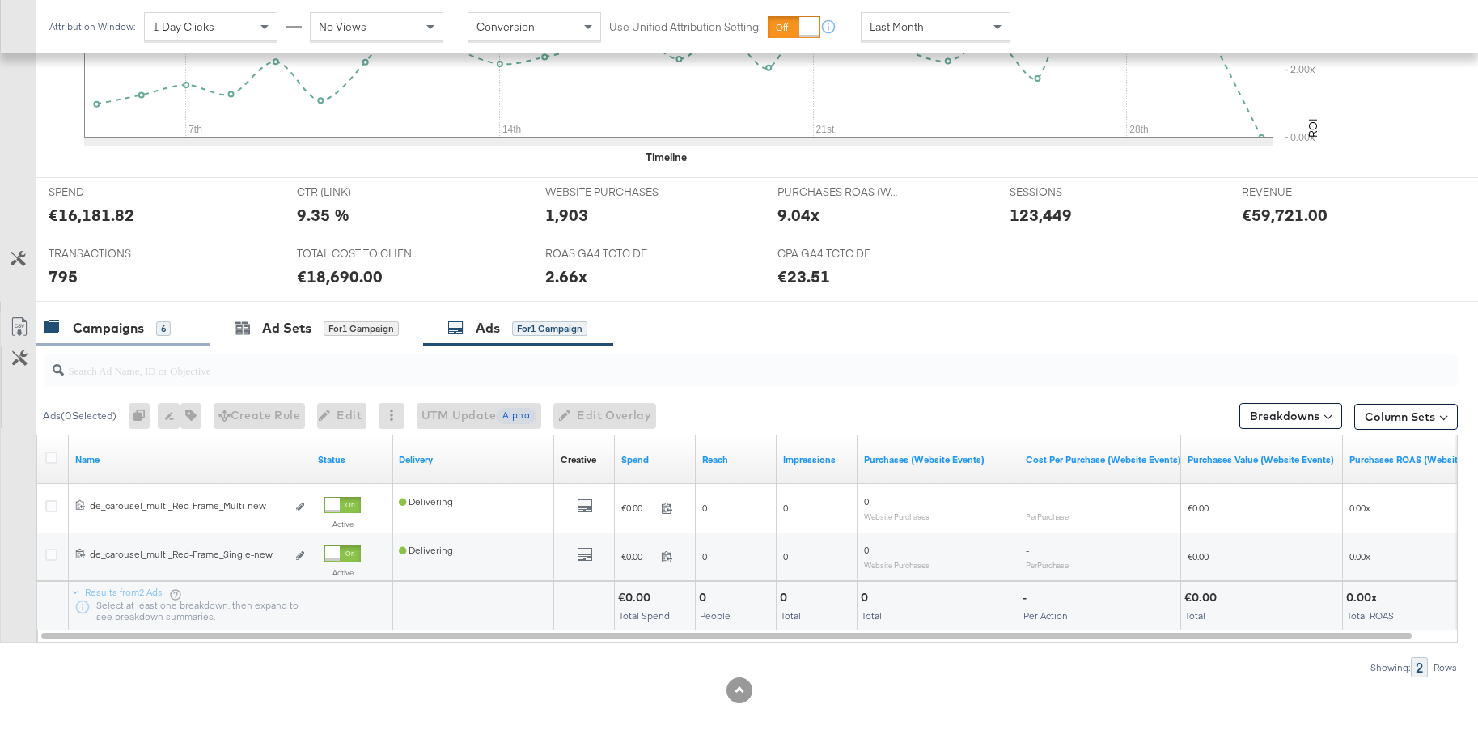
click at [91, 330] on div "Campaigns" at bounding box center [108, 328] width 71 height 19
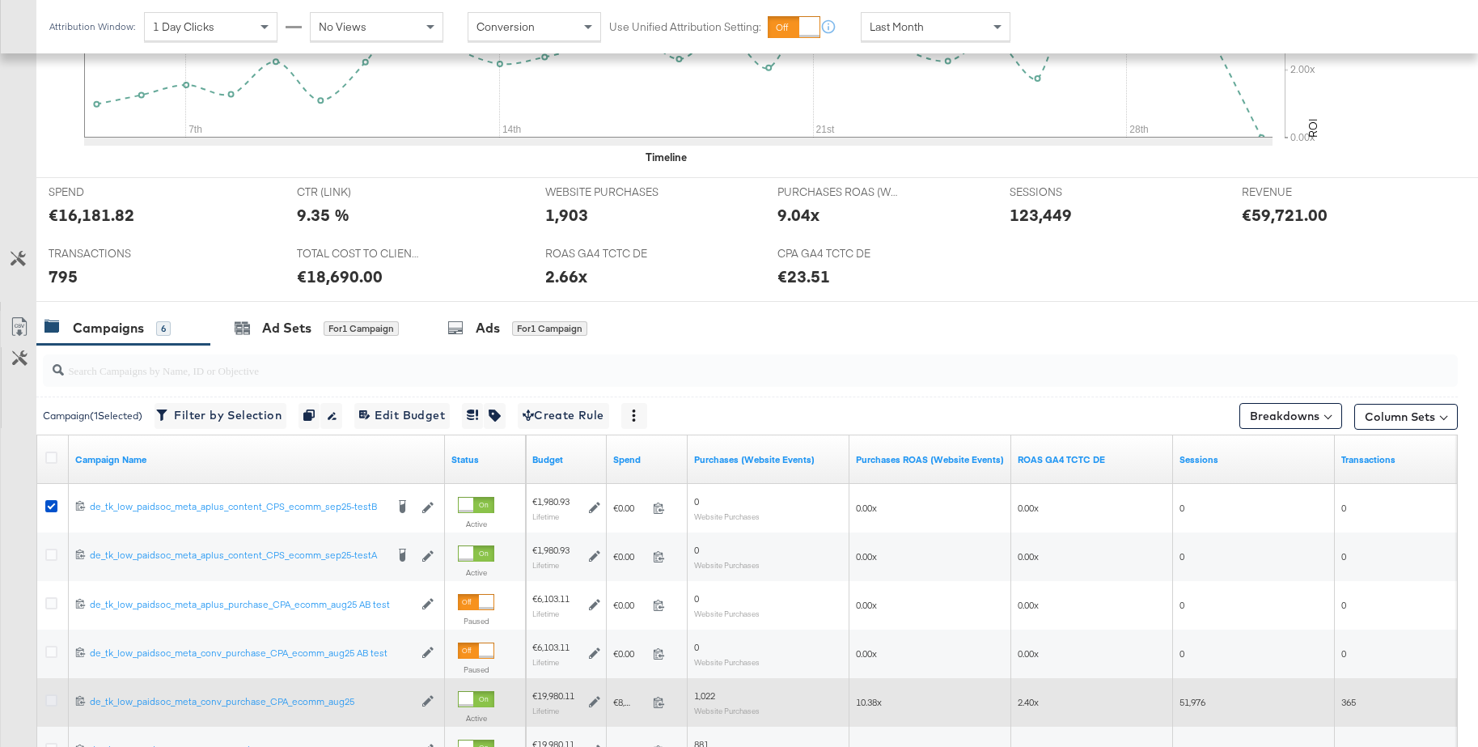
click at [49, 698] on icon at bounding box center [51, 700] width 12 height 12
click at [0, 0] on input "checkbox" at bounding box center [0, 0] width 0 height 0
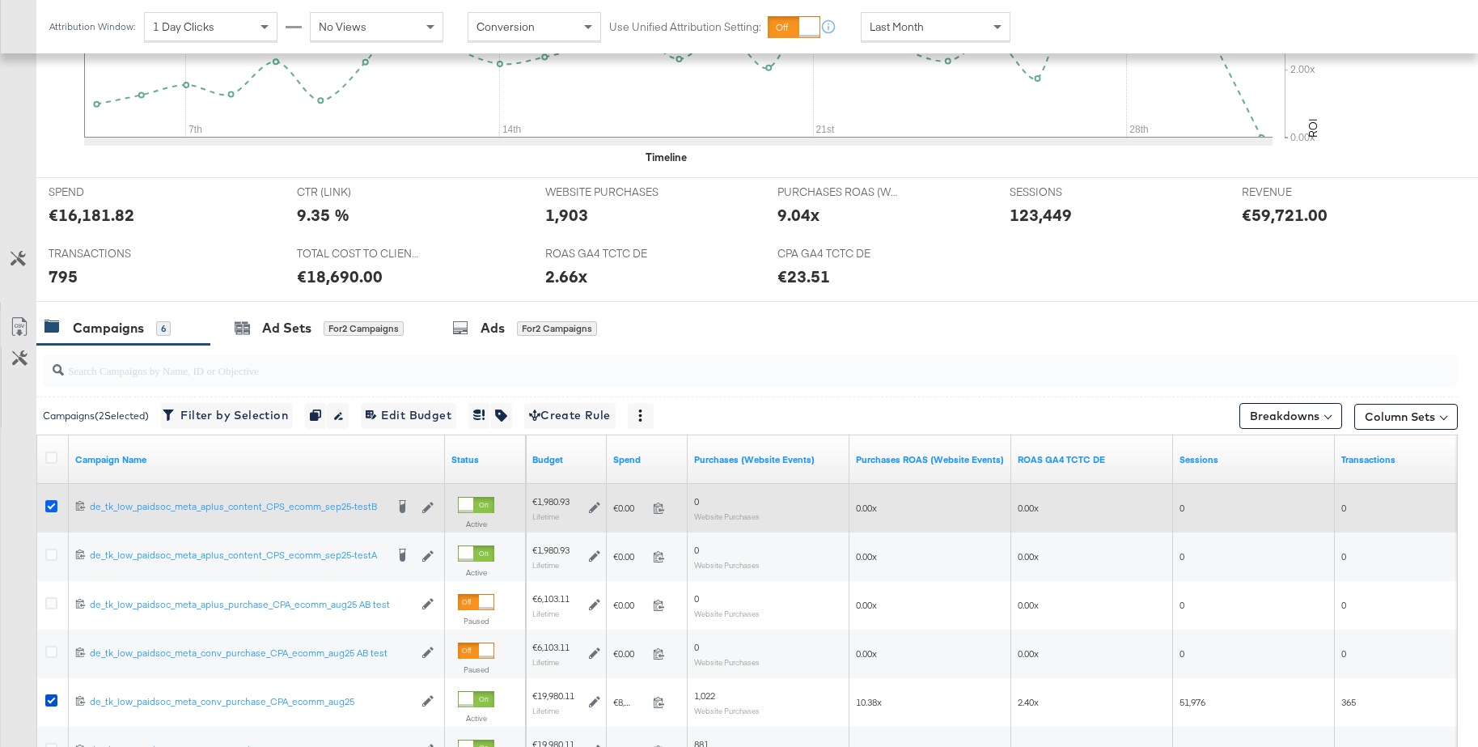
click at [49, 506] on icon at bounding box center [51, 506] width 12 height 12
click at [0, 0] on input "checkbox" at bounding box center [0, 0] width 0 height 0
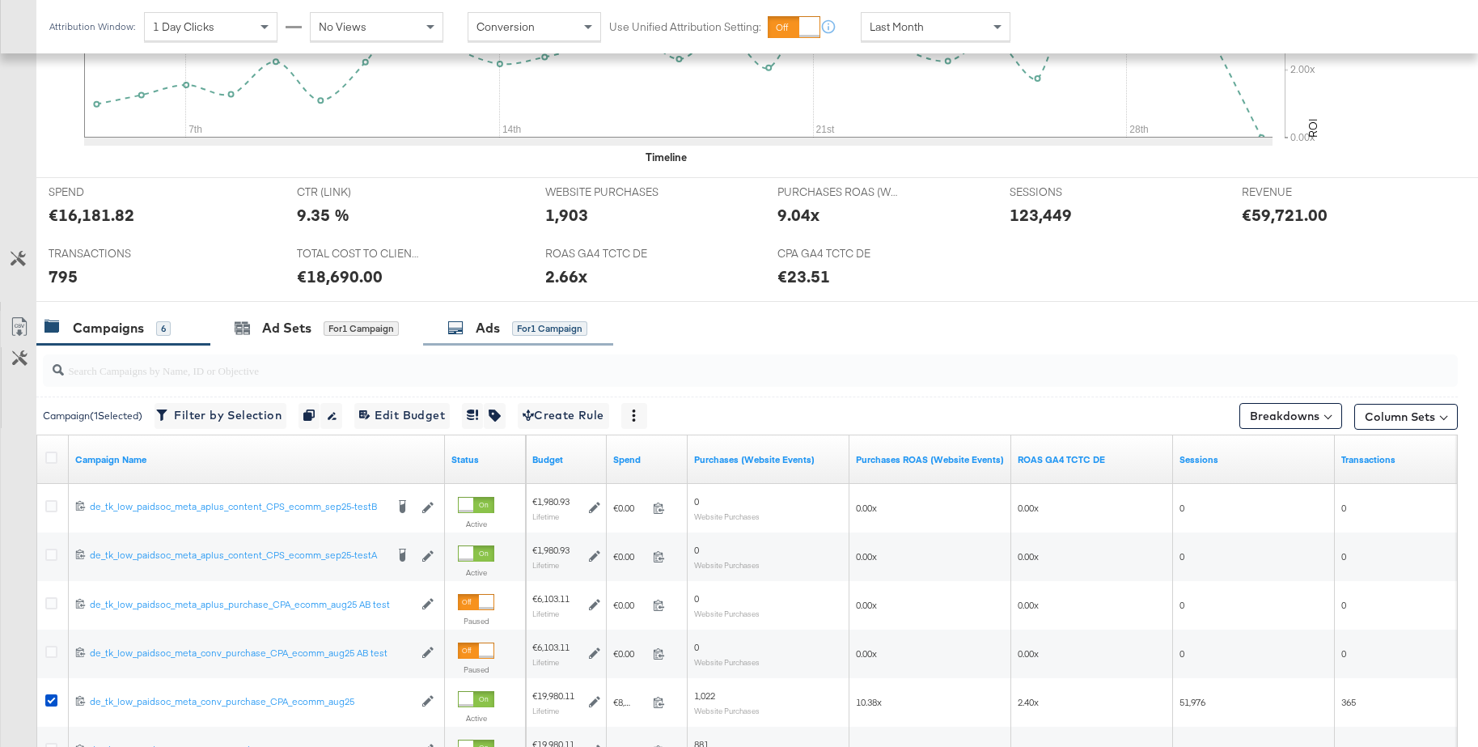
click at [504, 338] on div "Ads for 1 Campaign" at bounding box center [518, 328] width 190 height 35
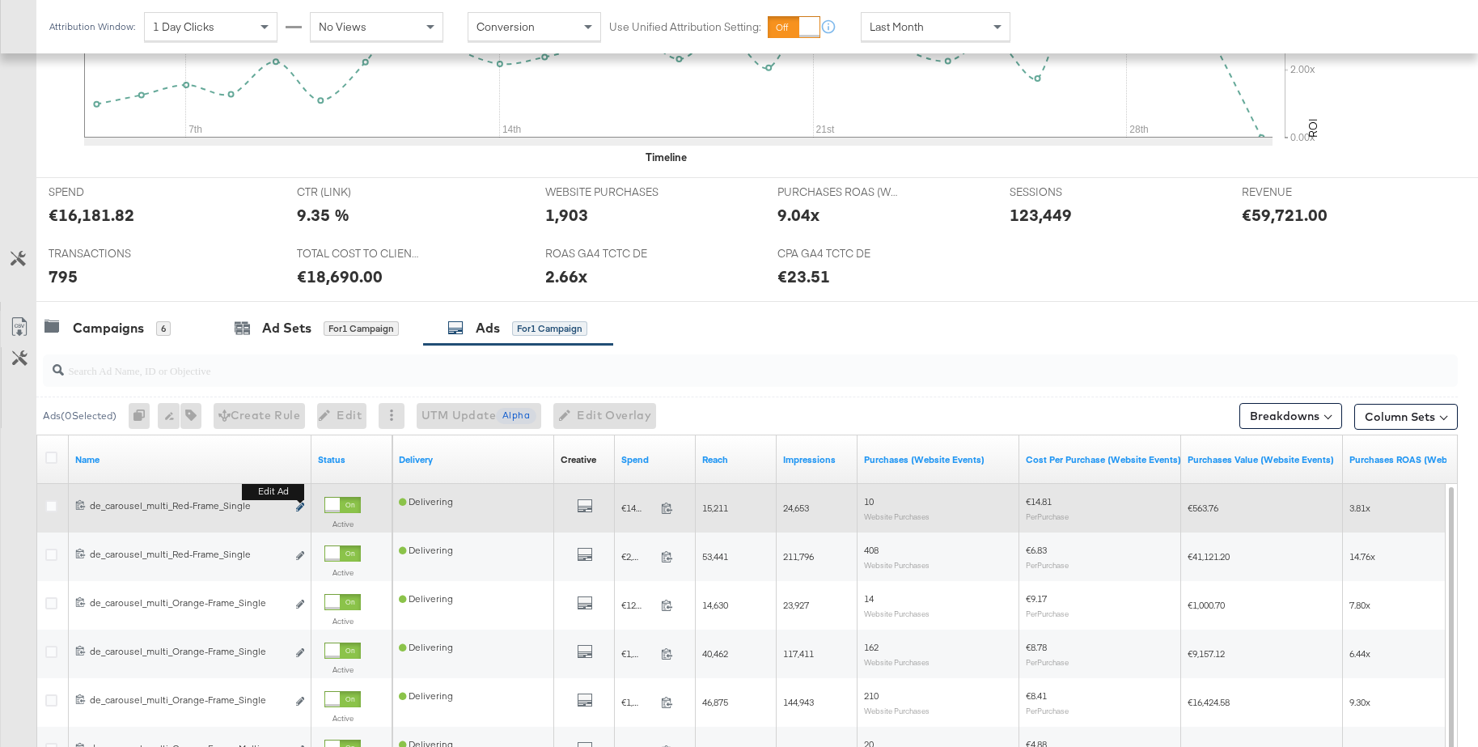
click at [299, 507] on icon "link" at bounding box center [300, 506] width 8 height 9
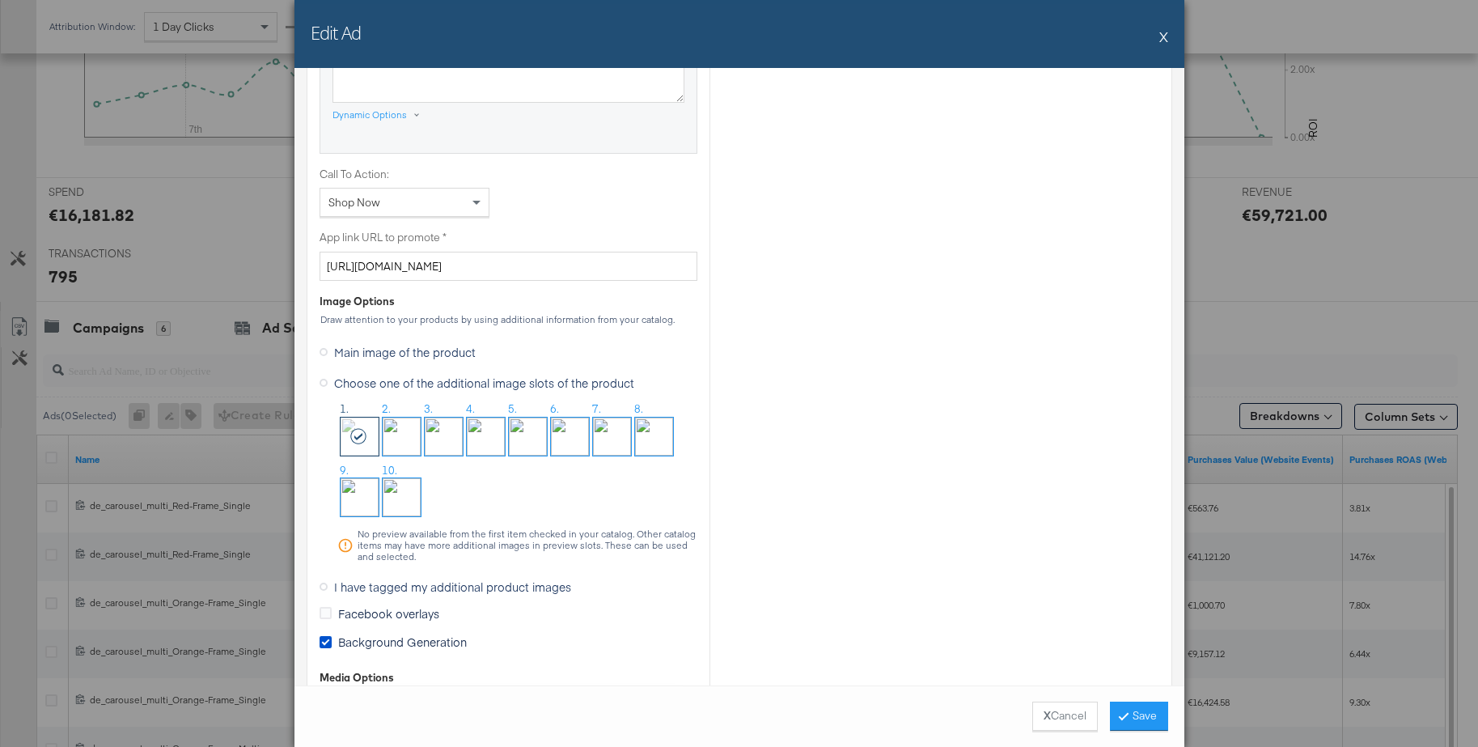
scroll to position [1188, 0]
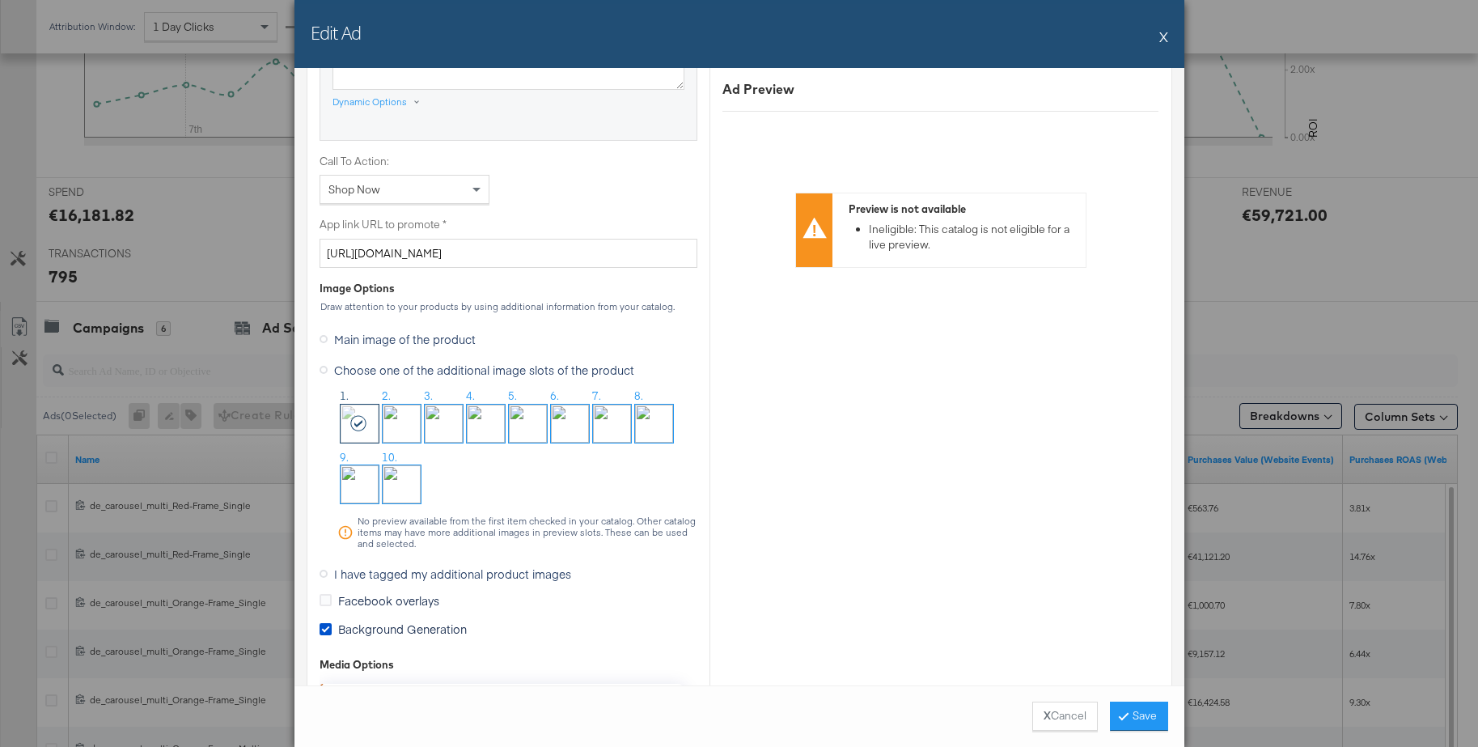
click at [1166, 36] on button "X" at bounding box center [1163, 36] width 9 height 32
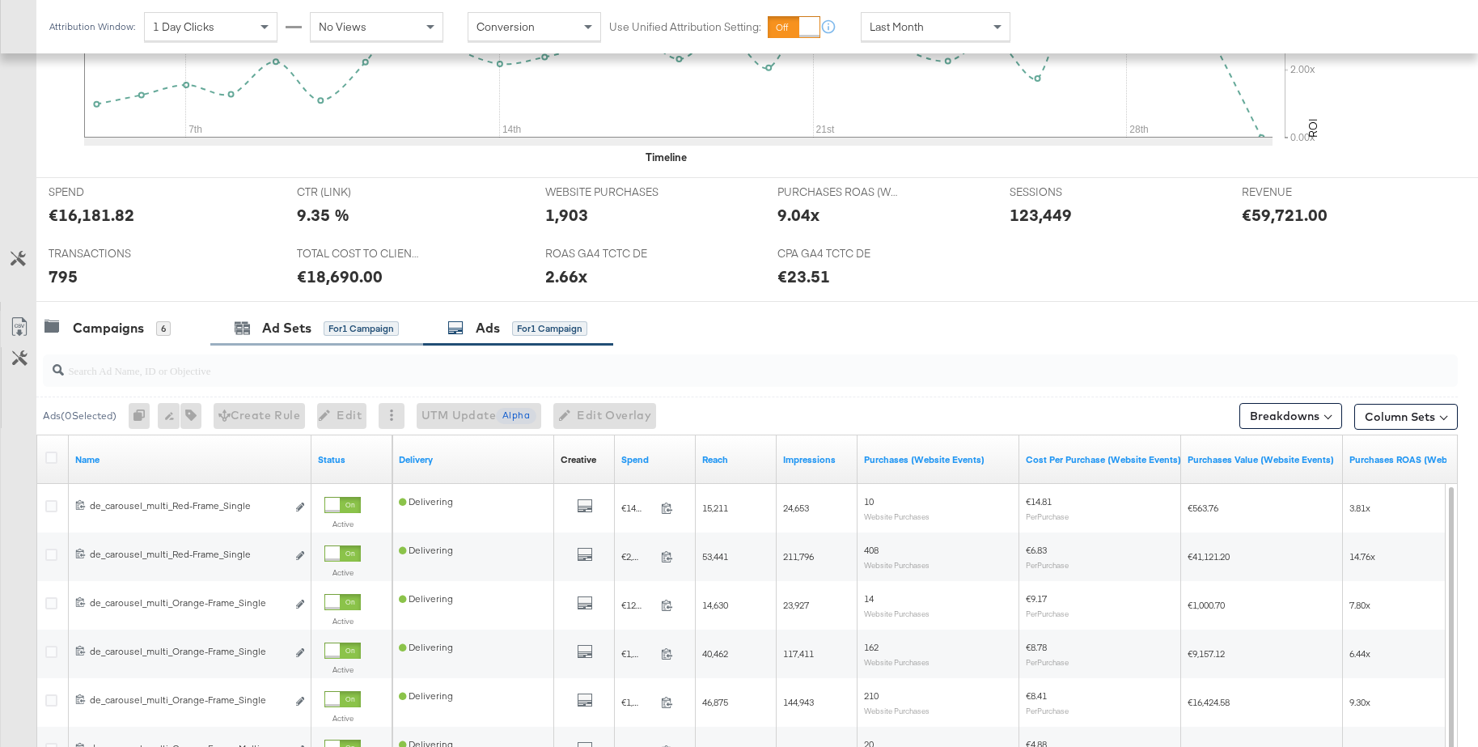
click at [275, 338] on div "Ad Sets for 1 Campaign" at bounding box center [316, 328] width 213 height 35
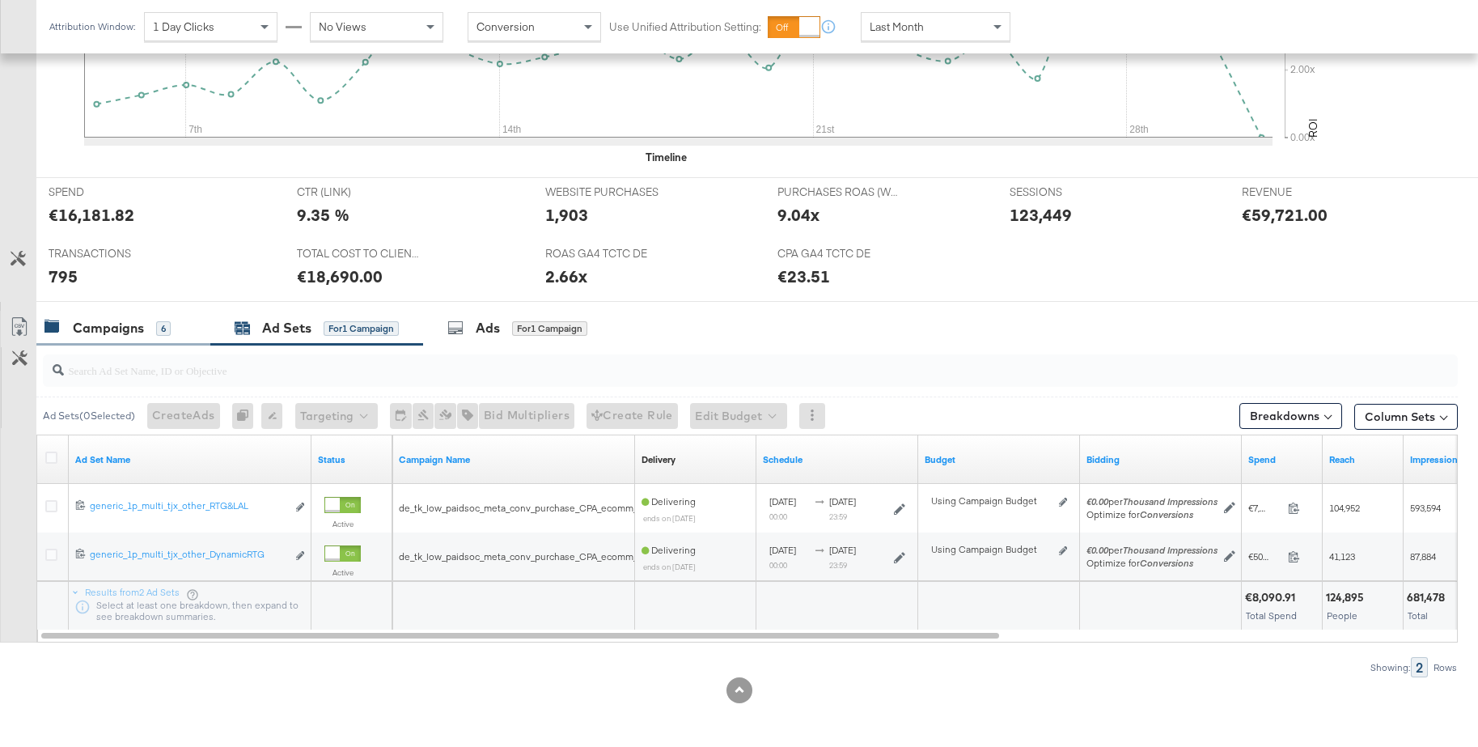
click at [105, 332] on div "Campaigns" at bounding box center [108, 328] width 71 height 19
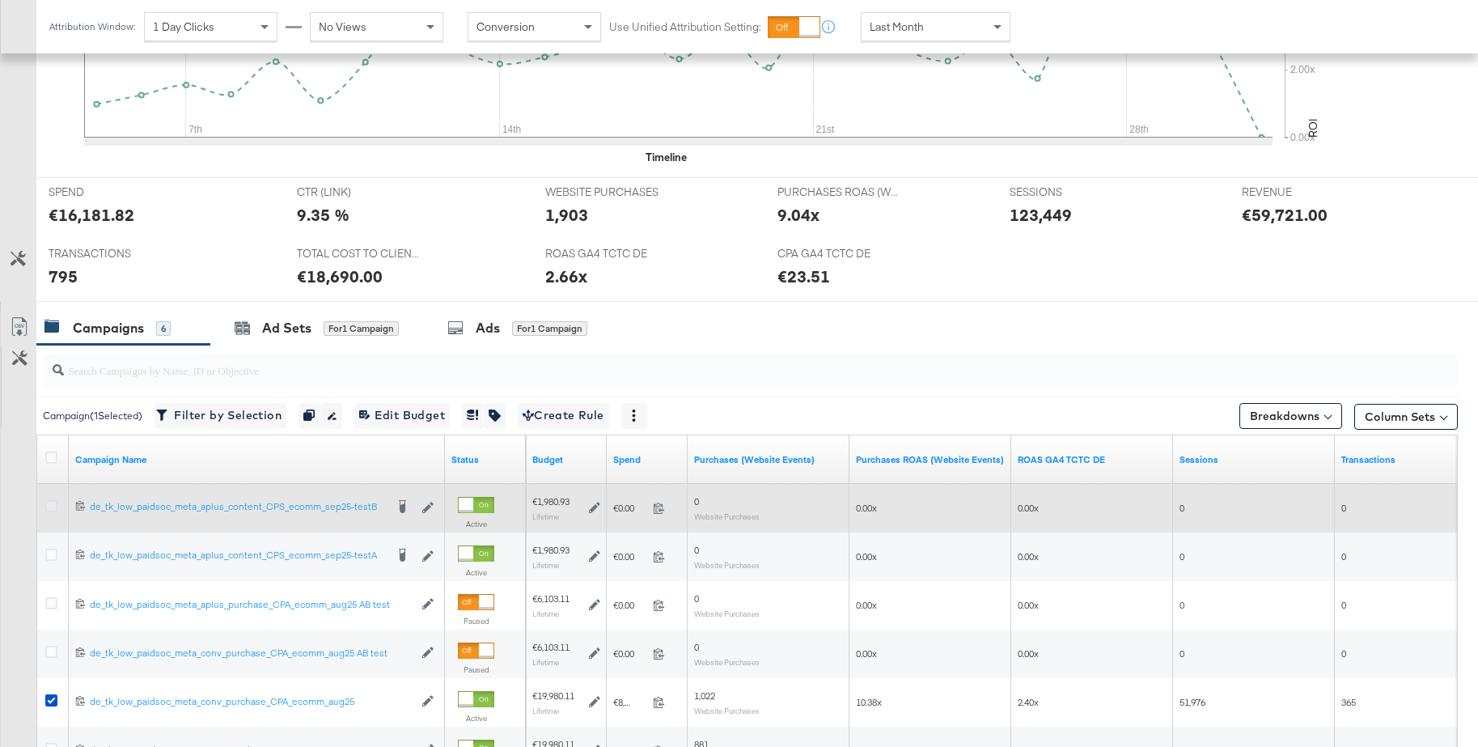
click at [52, 505] on icon at bounding box center [51, 506] width 12 height 12
click at [0, 0] on input "checkbox" at bounding box center [0, 0] width 0 height 0
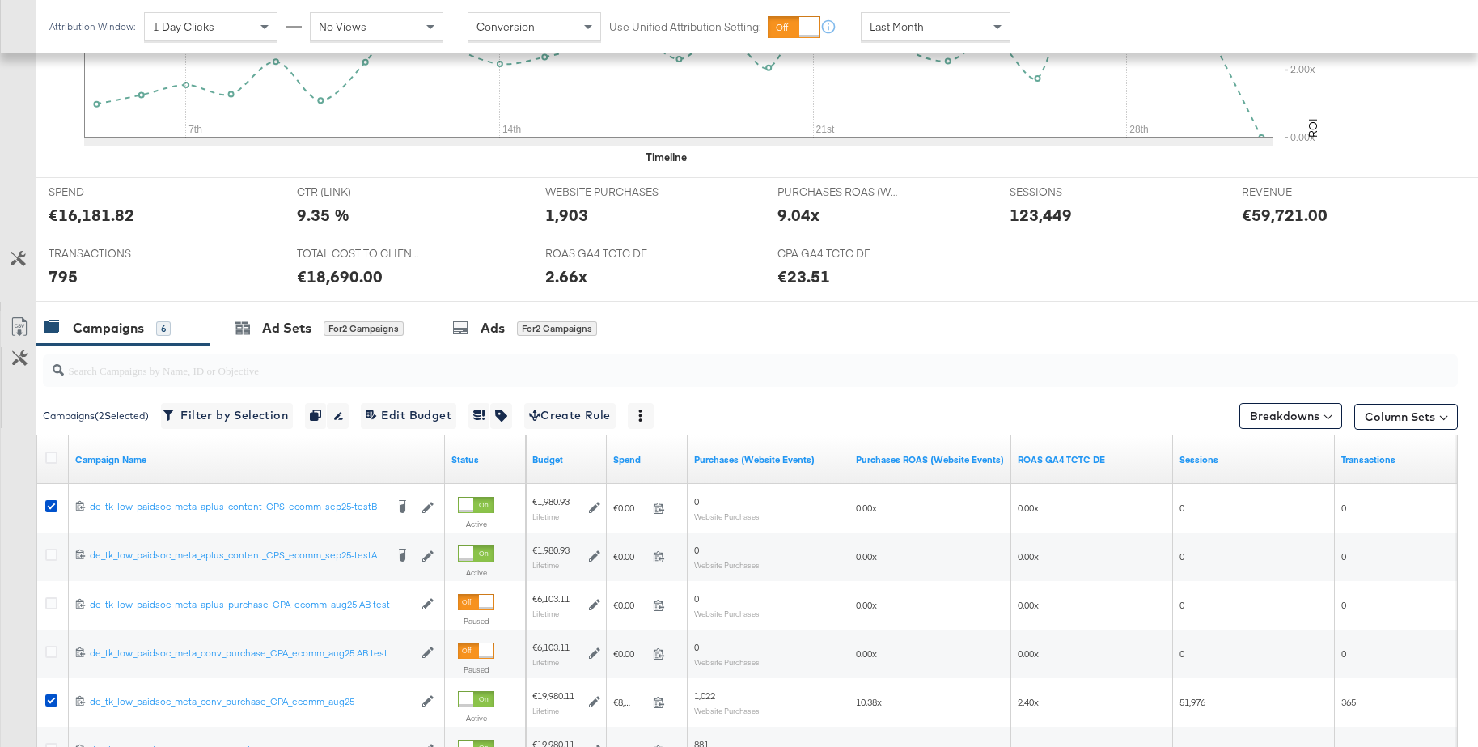
drag, startPoint x: 52, startPoint y: 701, endPoint x: 356, endPoint y: 471, distance: 381.7
click at [57, 697] on icon at bounding box center [51, 700] width 12 height 12
click at [0, 0] on input "checkbox" at bounding box center [0, 0] width 0 height 0
click at [495, 324] on div "Ads" at bounding box center [488, 328] width 24 height 19
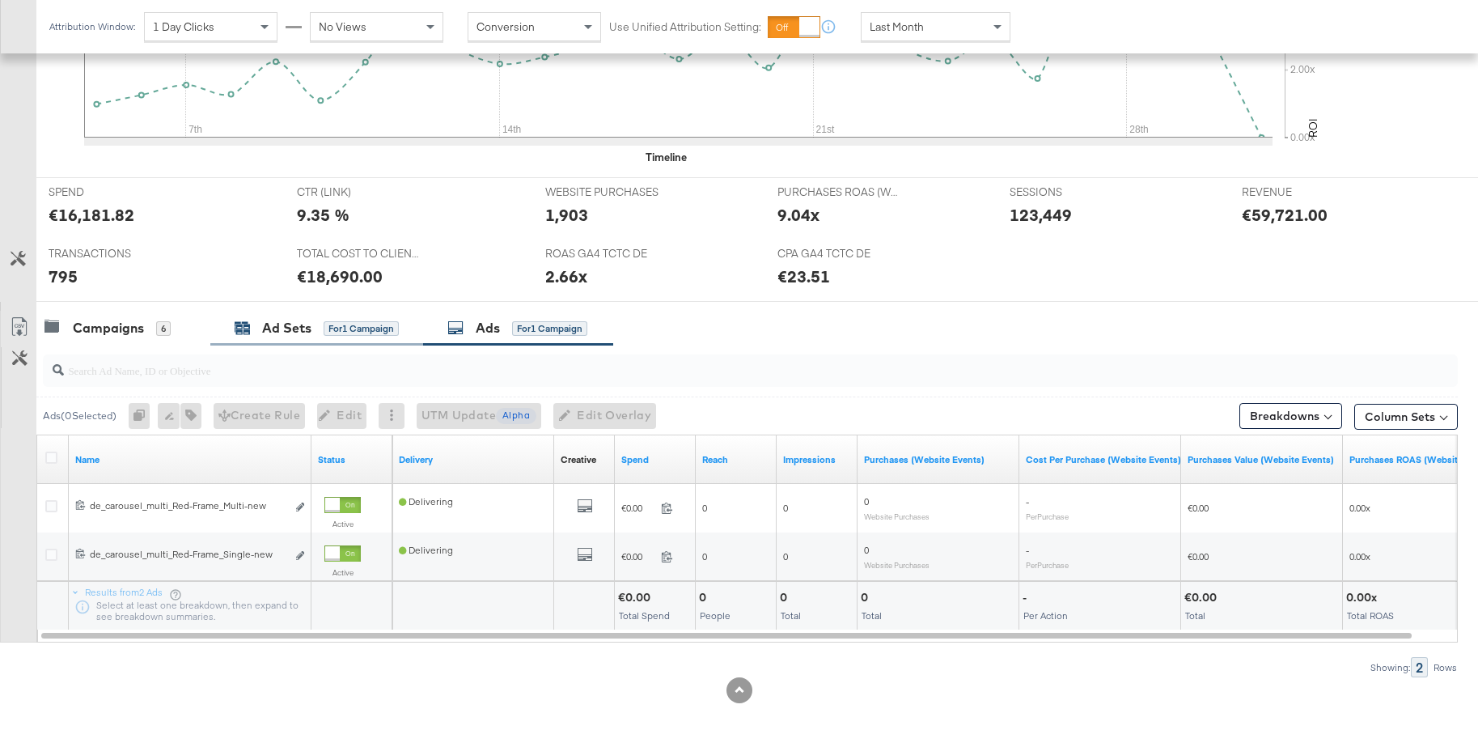
click at [291, 332] on div "Ad Sets" at bounding box center [286, 328] width 49 height 19
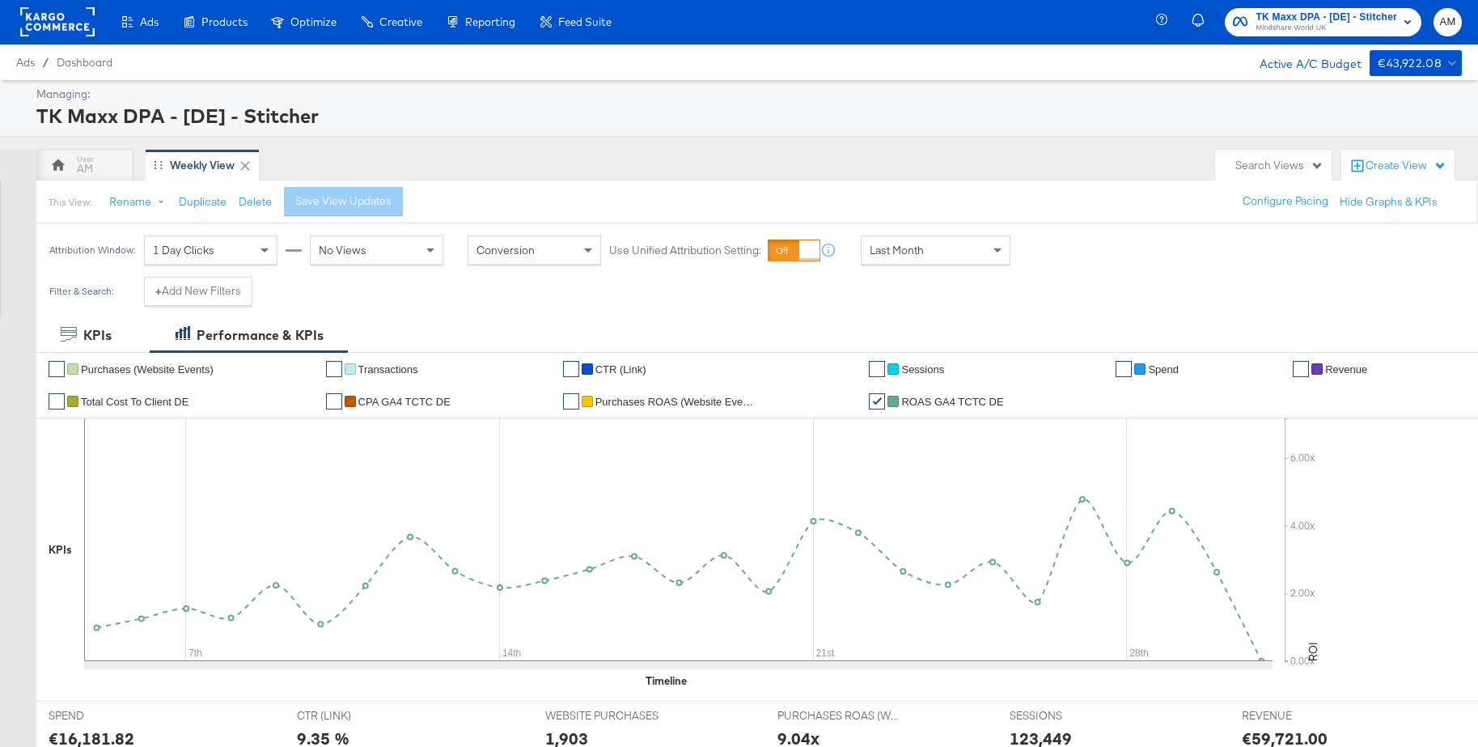
scroll to position [2, 0]
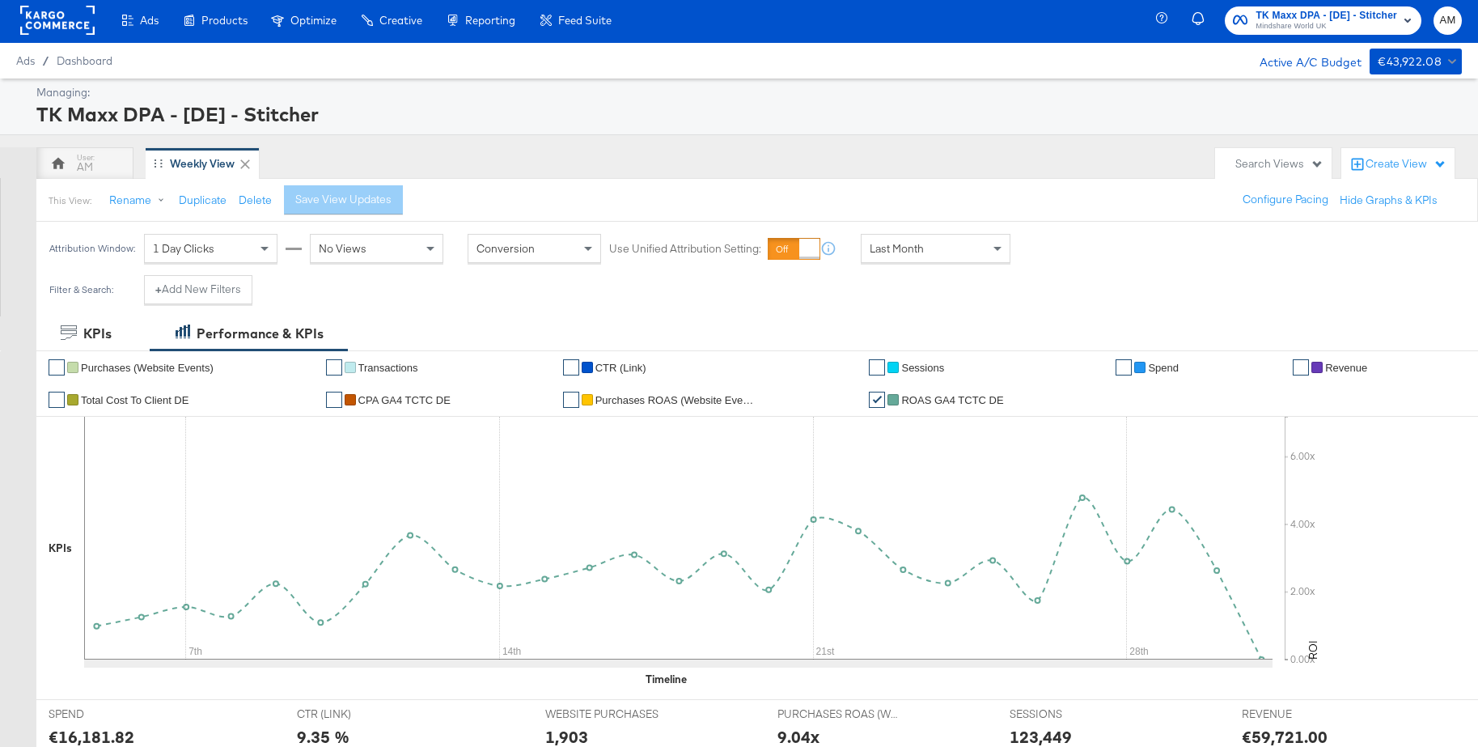
click at [49, 21] on rect at bounding box center [57, 20] width 74 height 29
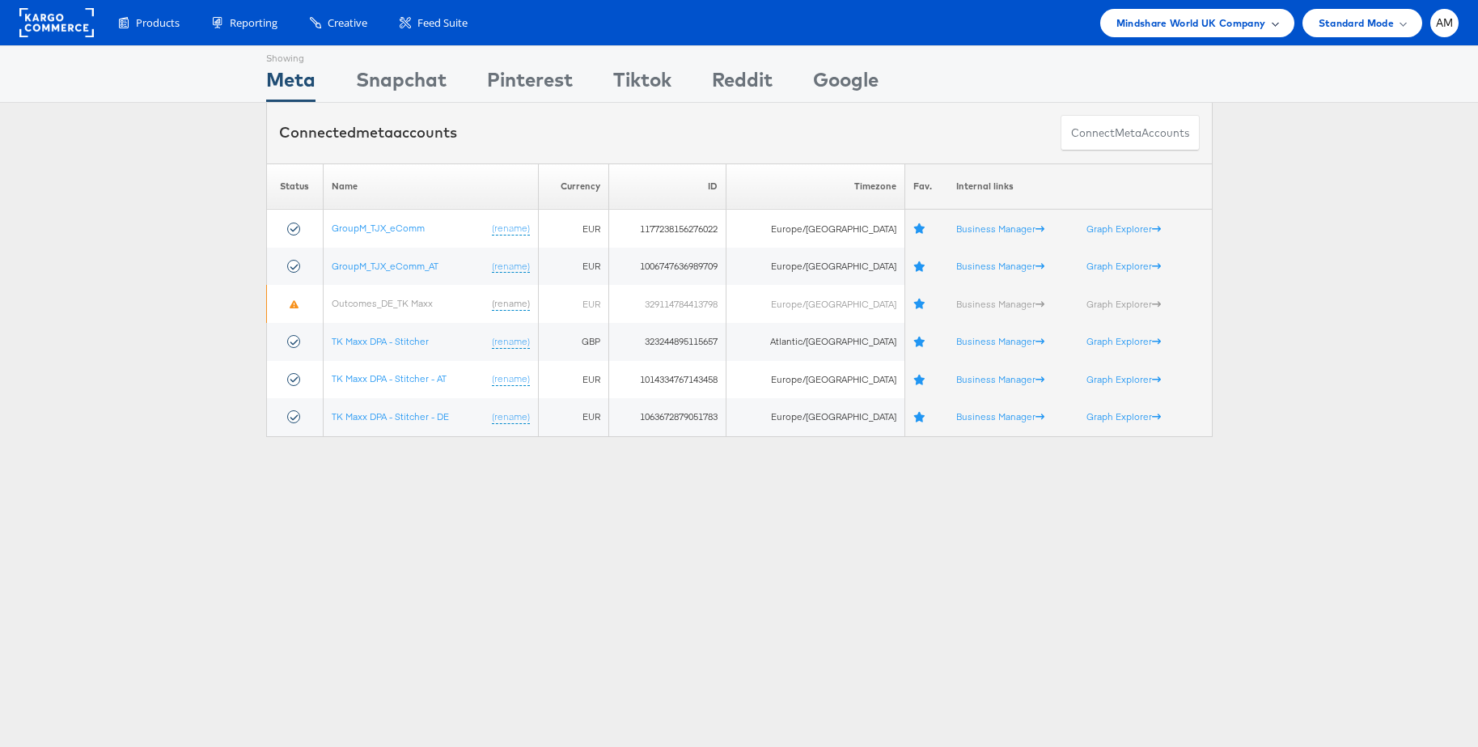
click at [1233, 23] on span "Mindshare World UK Company" at bounding box center [1191, 23] width 150 height 17
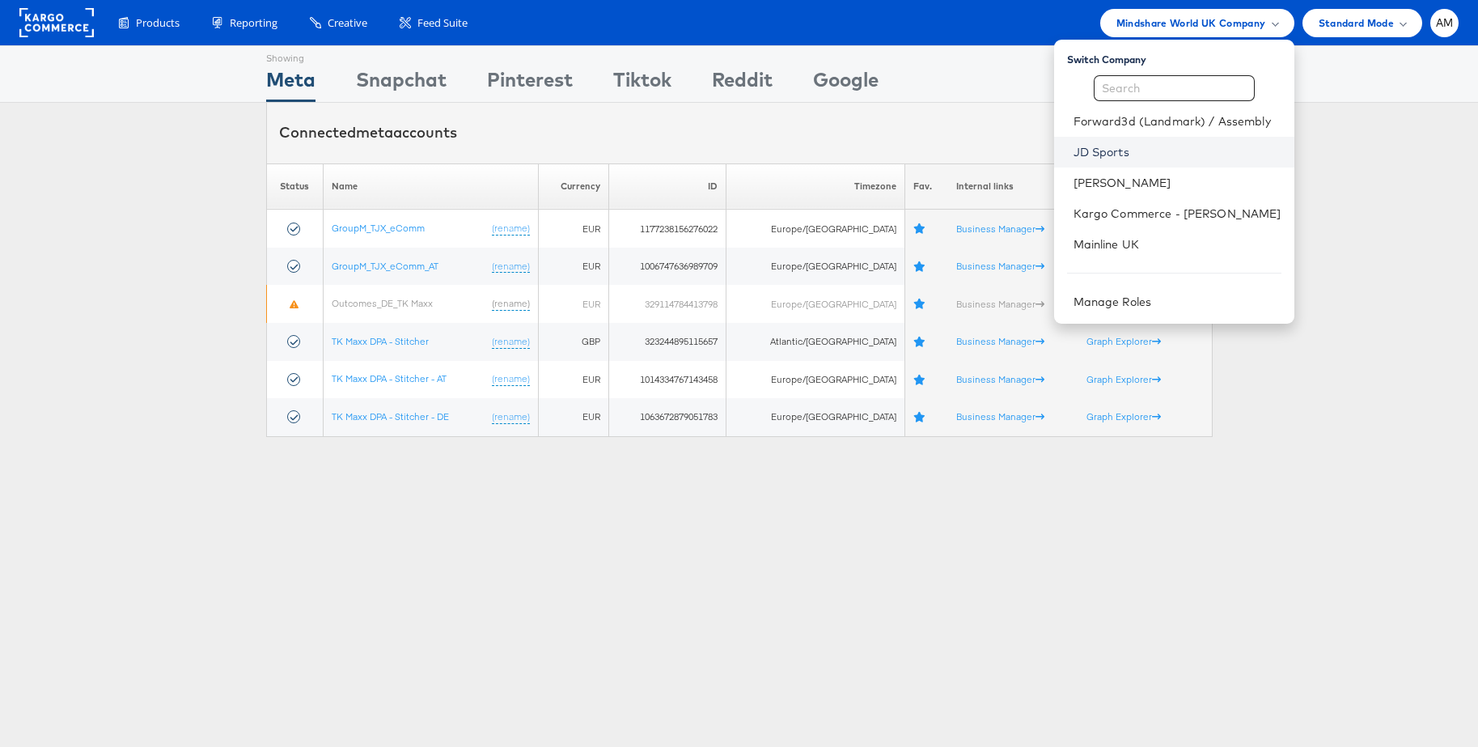
click at [1117, 155] on link "JD Sports" at bounding box center [1178, 152] width 208 height 16
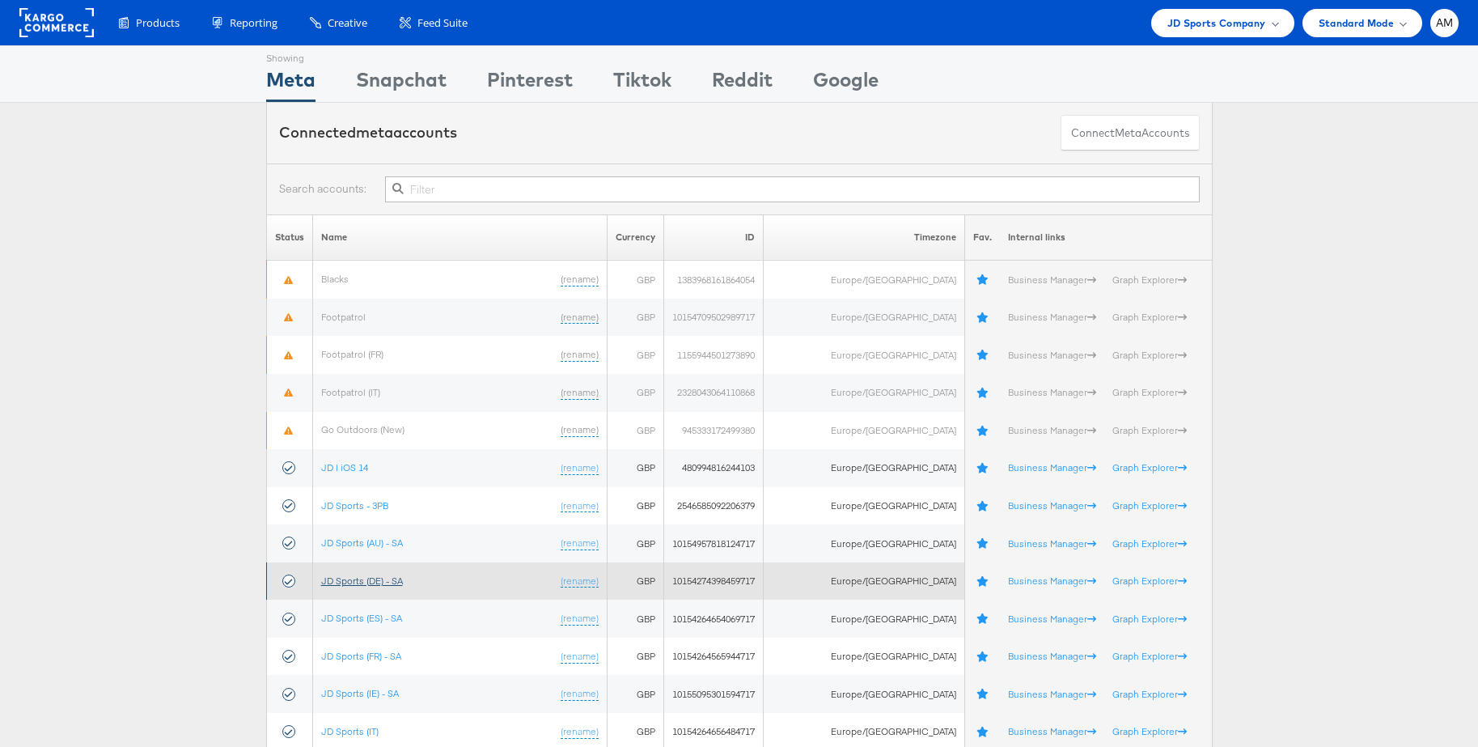
click at [355, 581] on link "JD Sports (DE) - SA" at bounding box center [362, 580] width 82 height 12
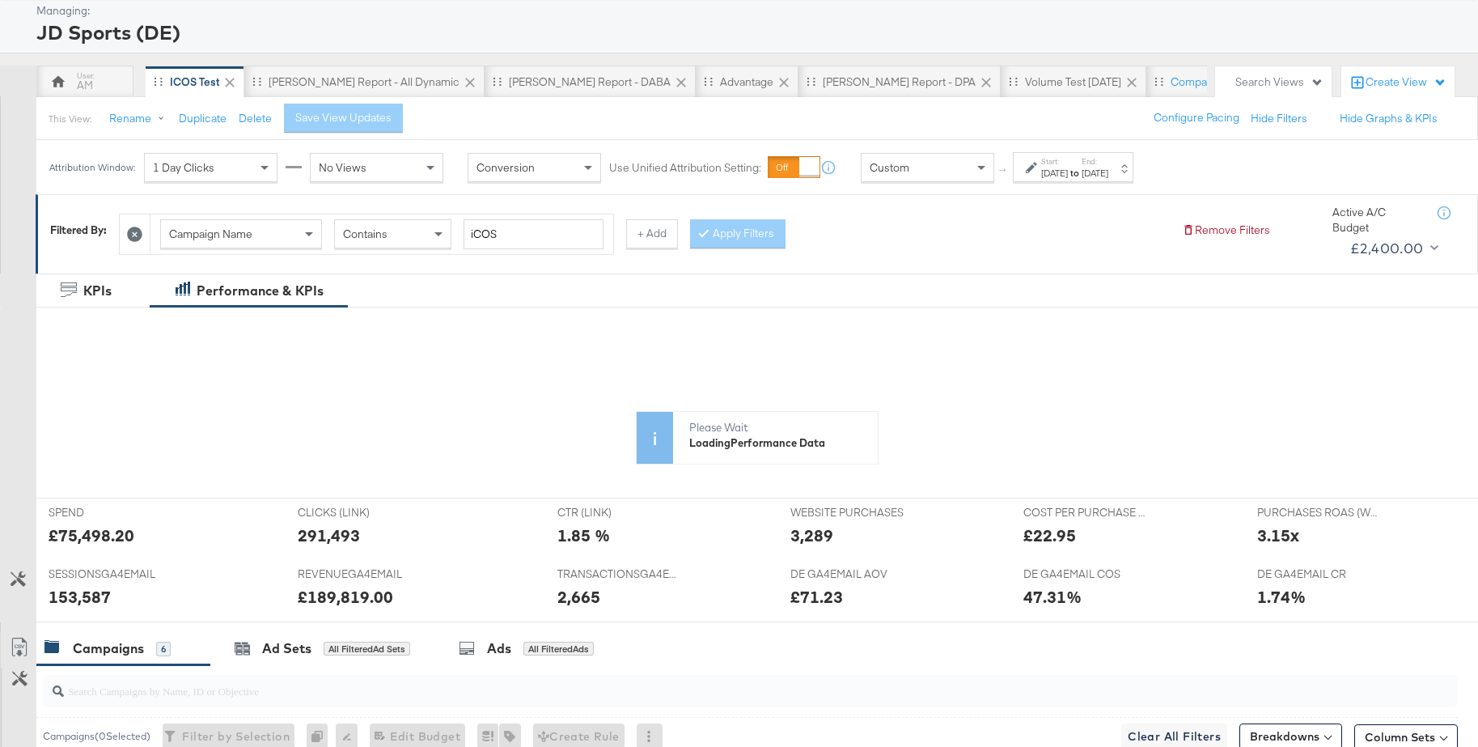
scroll to position [179, 0]
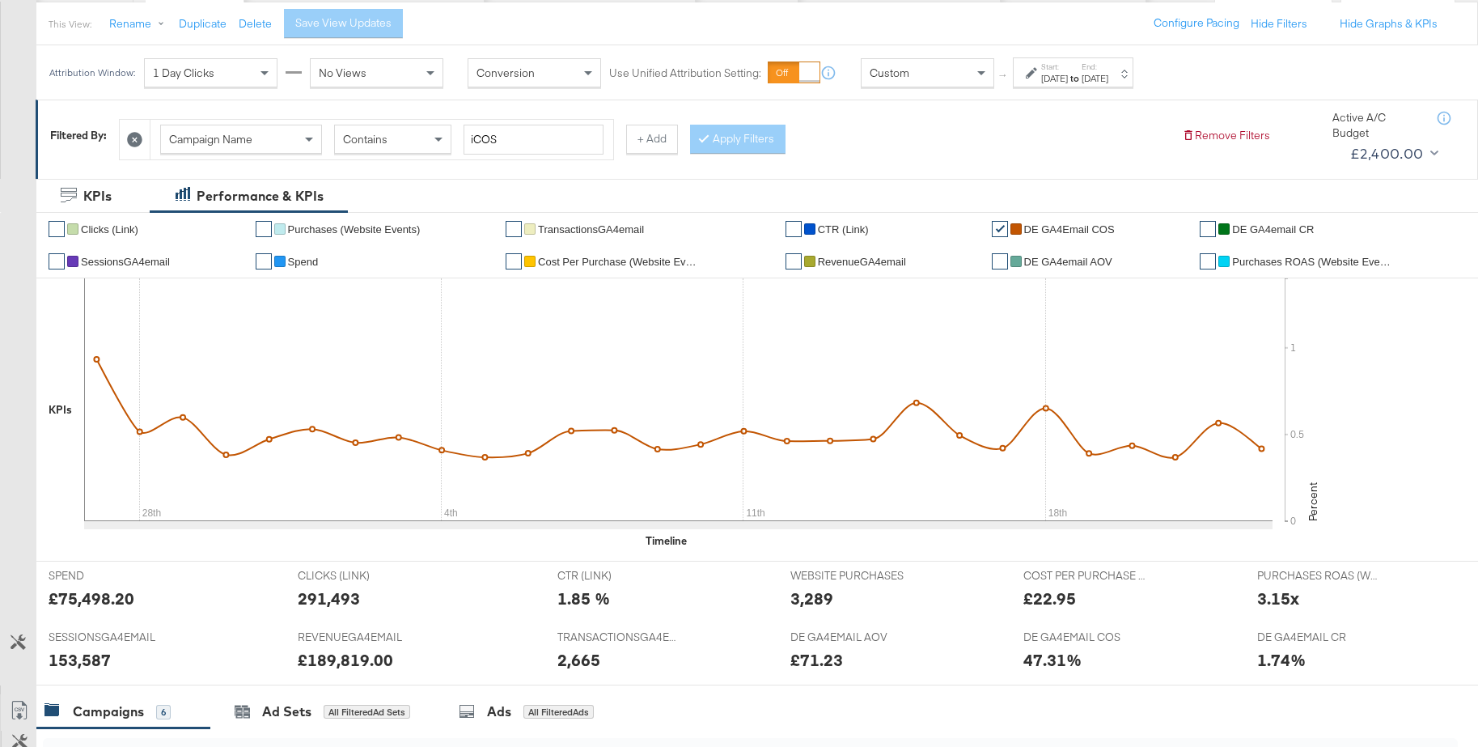
click at [934, 62] on div "Custom" at bounding box center [928, 73] width 132 height 28
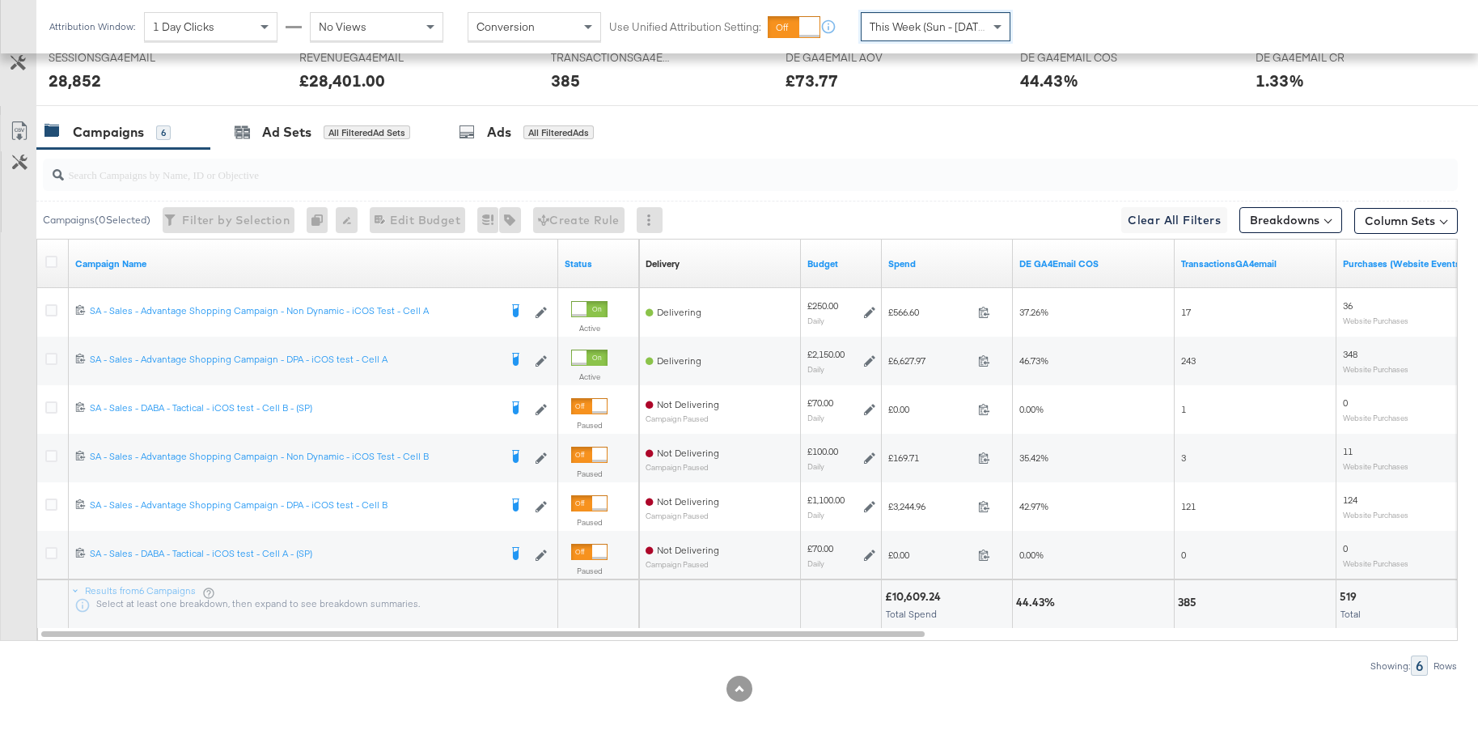
scroll to position [756, 0]
click at [935, 31] on span "This Week (Sun - [DATE])" at bounding box center [930, 26] width 121 height 15
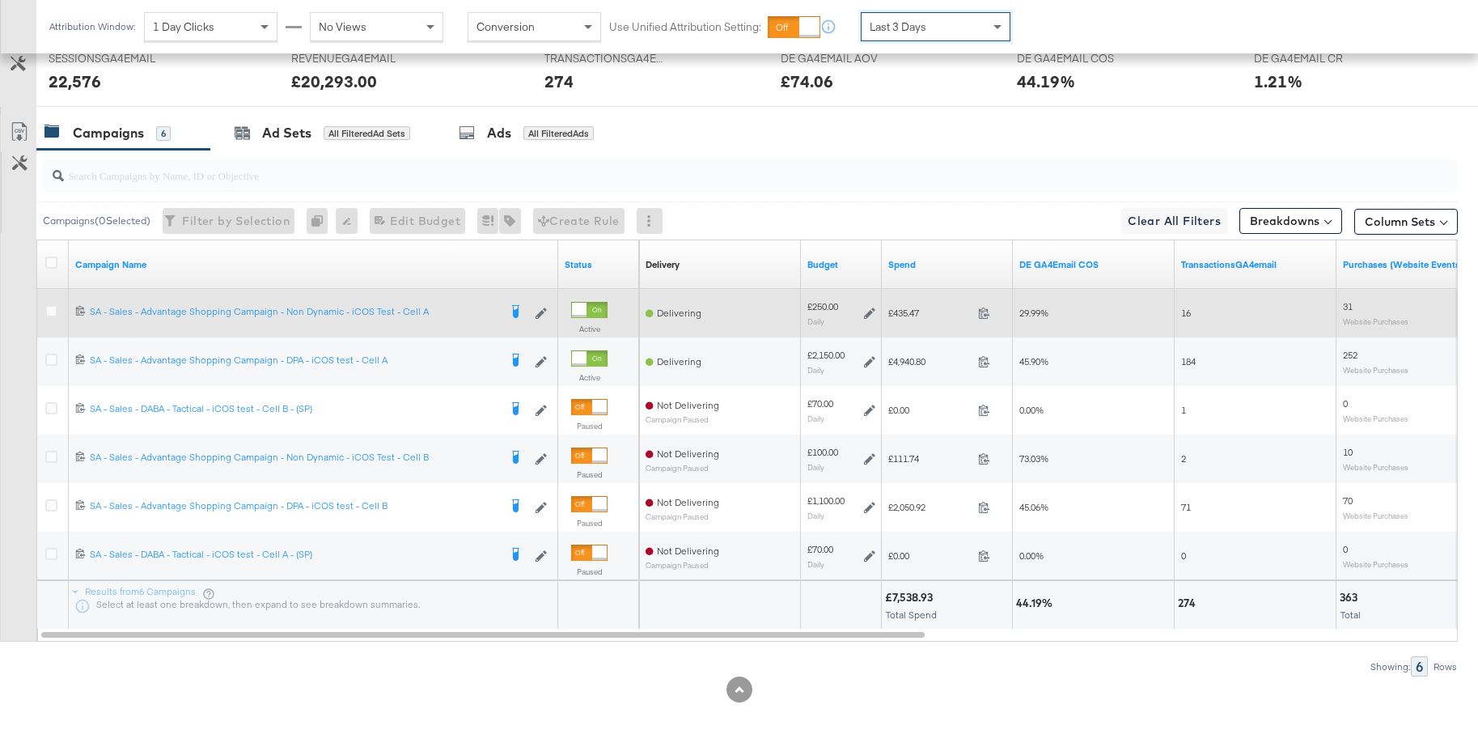
click at [873, 313] on icon at bounding box center [869, 312] width 11 height 11
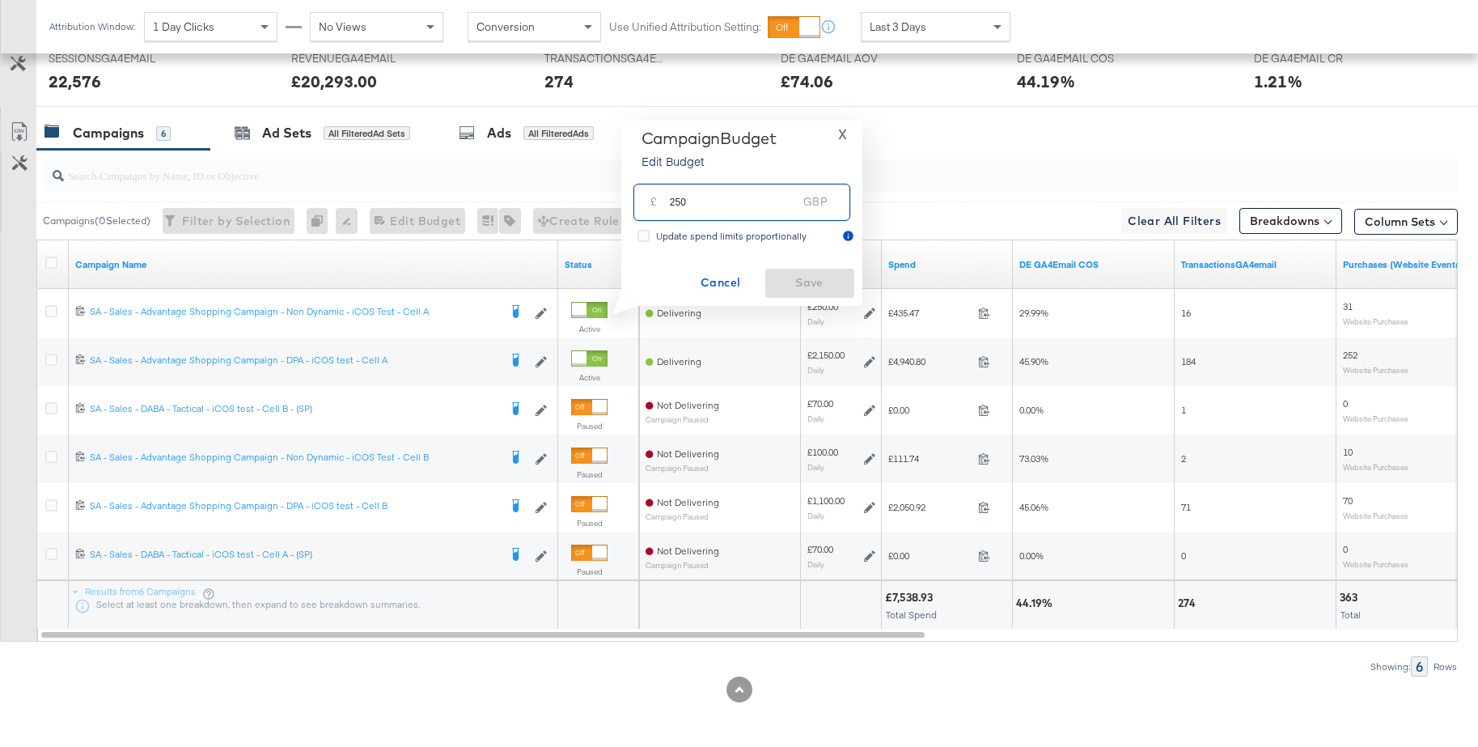
drag, startPoint x: 725, startPoint y: 203, endPoint x: 605, endPoint y: 201, distance: 119.8
click at [605, 201] on div "Managing: JD Sports (DE) AM iCOS Test [PERSON_NAME] Report - All Dynamic [PERSO…" at bounding box center [739, 36] width 1478 height 1423
type input "400"
click at [785, 283] on span "Save" at bounding box center [810, 283] width 76 height 20
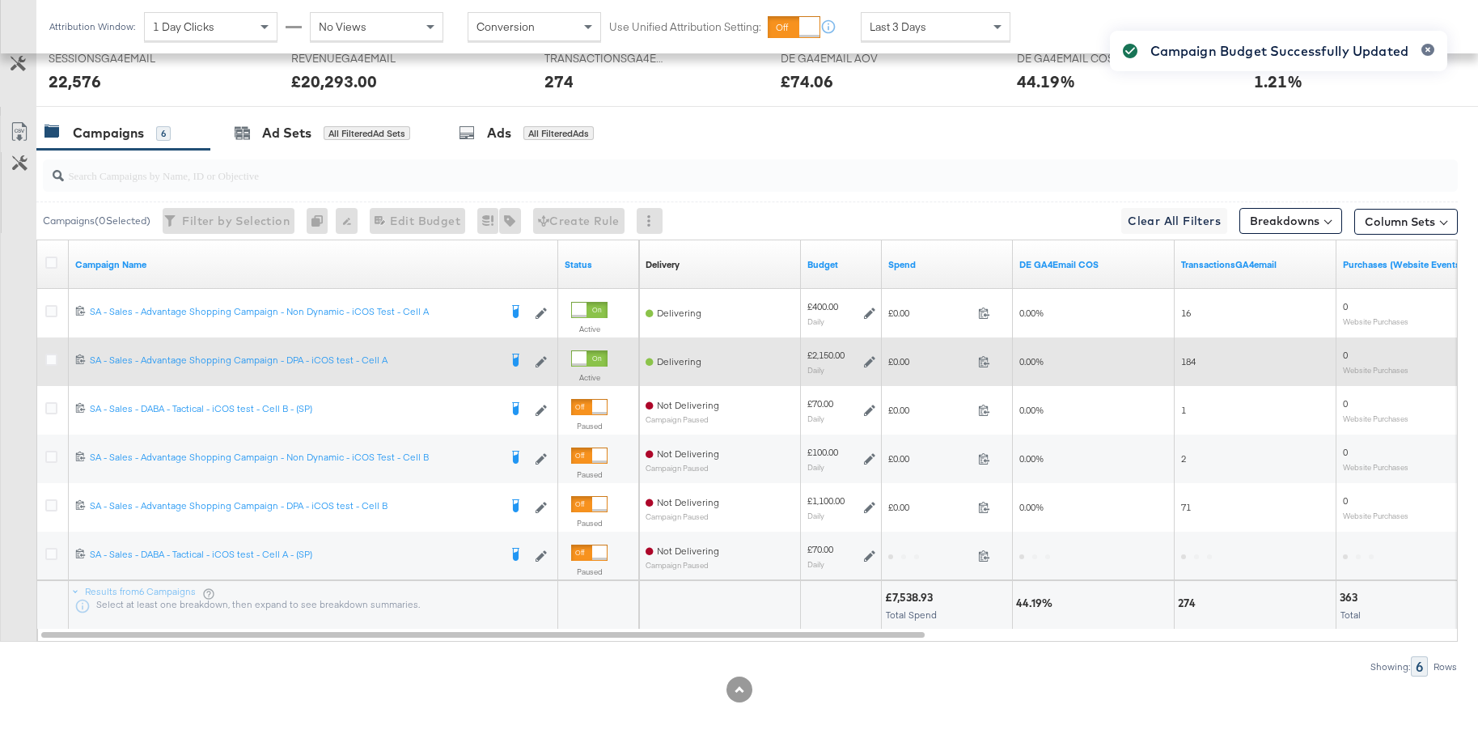
click at [870, 362] on icon at bounding box center [869, 361] width 11 height 11
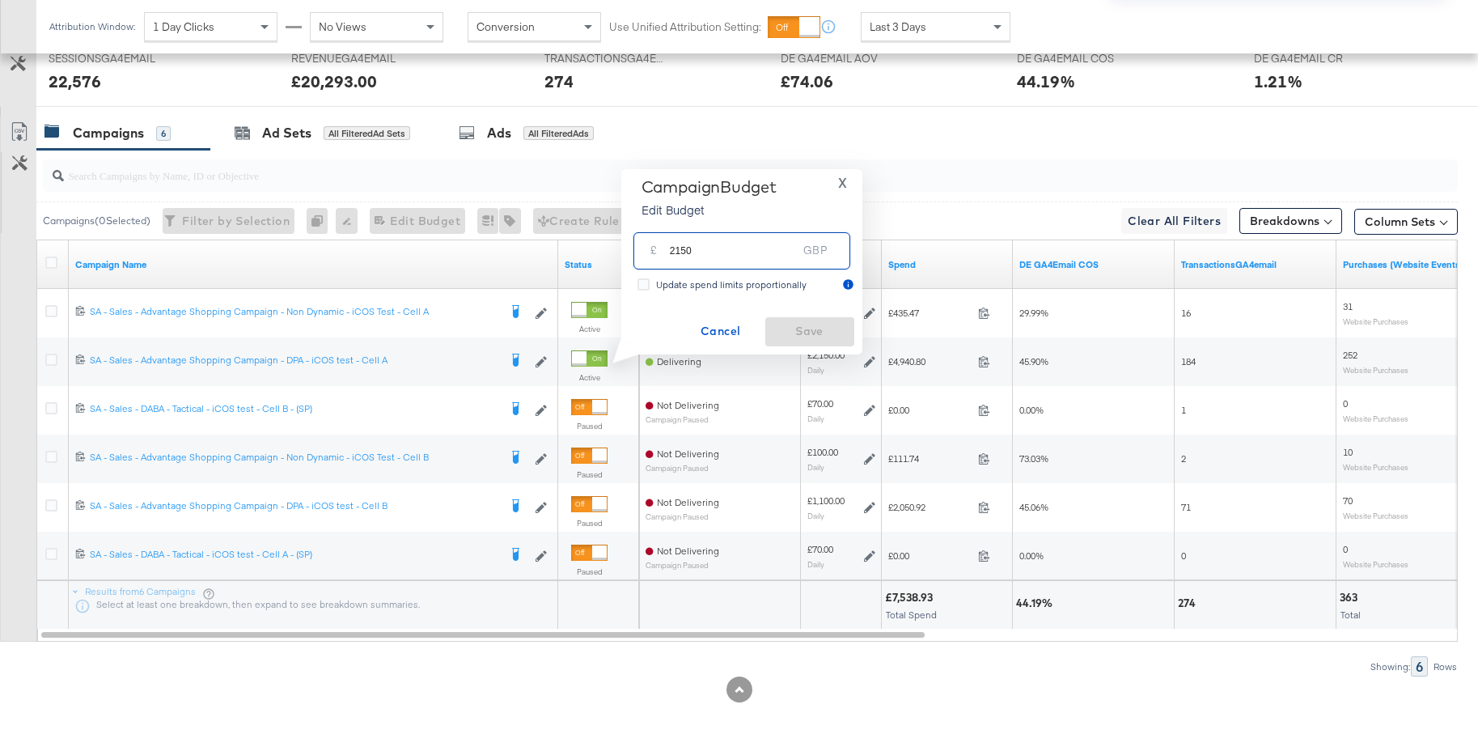
drag, startPoint x: 731, startPoint y: 251, endPoint x: 633, endPoint y: 246, distance: 98.8
click at [633, 246] on div "£ 2150 GBP" at bounding box center [741, 250] width 217 height 36
type input "2000"
click at [796, 331] on span "Save" at bounding box center [810, 331] width 76 height 20
